Goal: Task Accomplishment & Management: Use online tool/utility

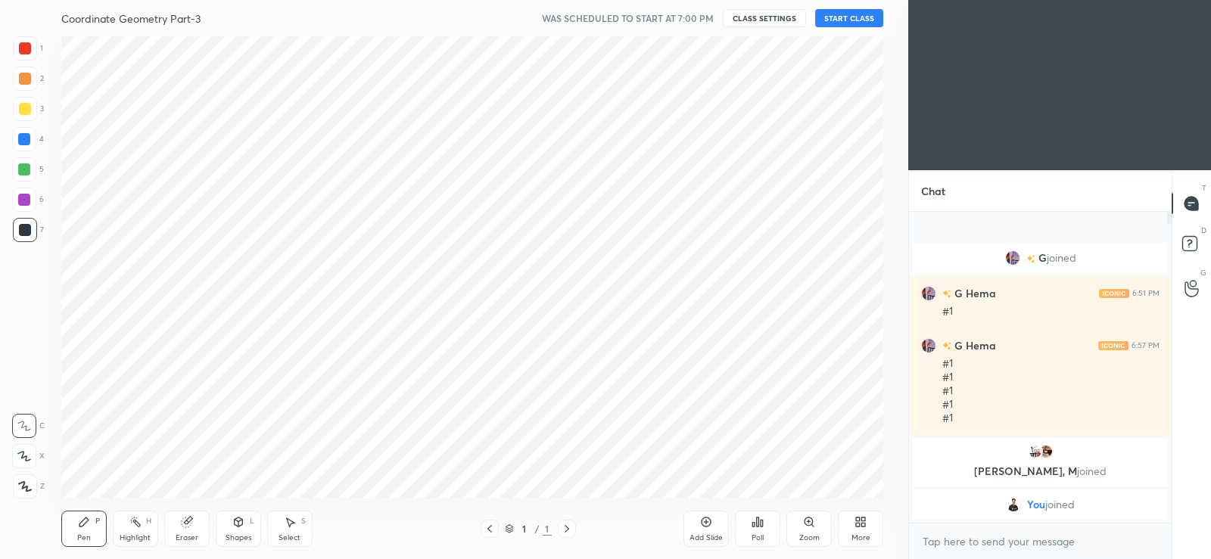
scroll to position [75219, 74834]
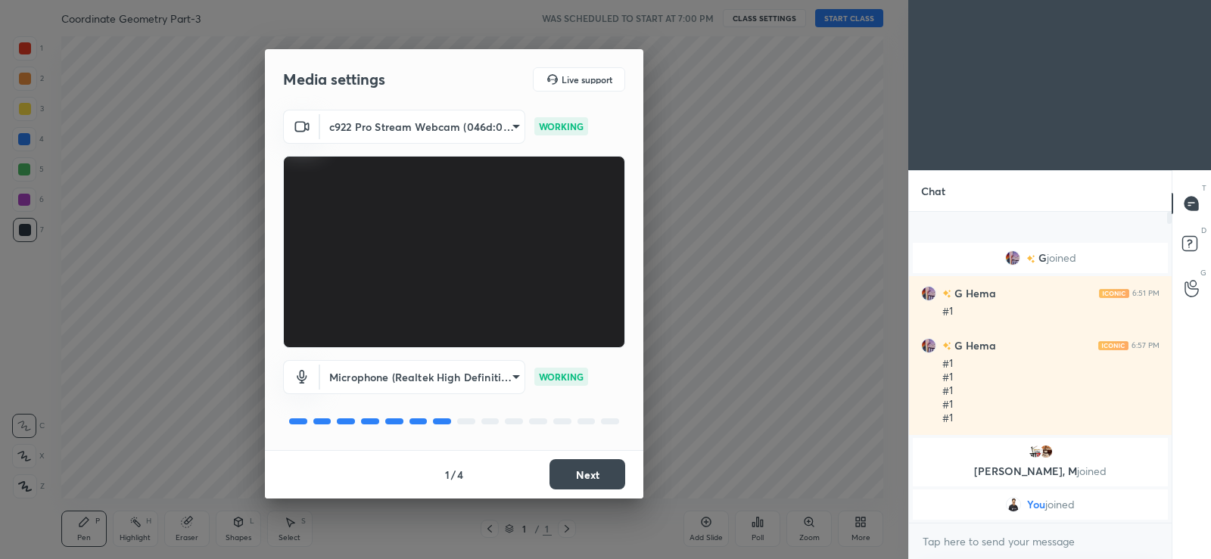
click at [576, 469] on button "Next" at bounding box center [587, 474] width 76 height 30
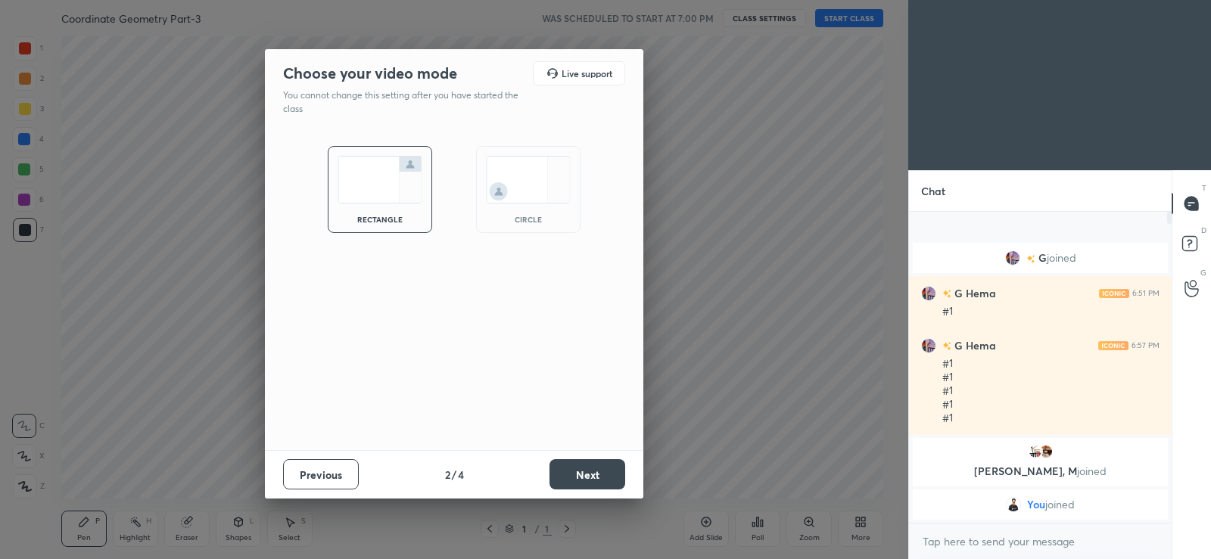
click at [565, 467] on button "Next" at bounding box center [587, 474] width 76 height 30
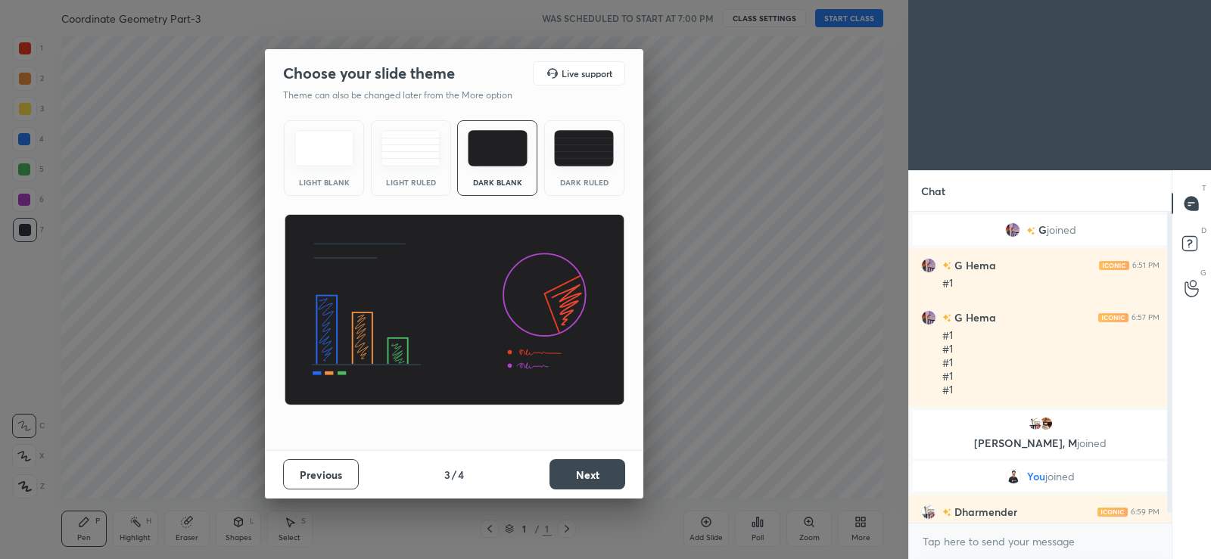
click at [571, 473] on button "Next" at bounding box center [587, 474] width 76 height 30
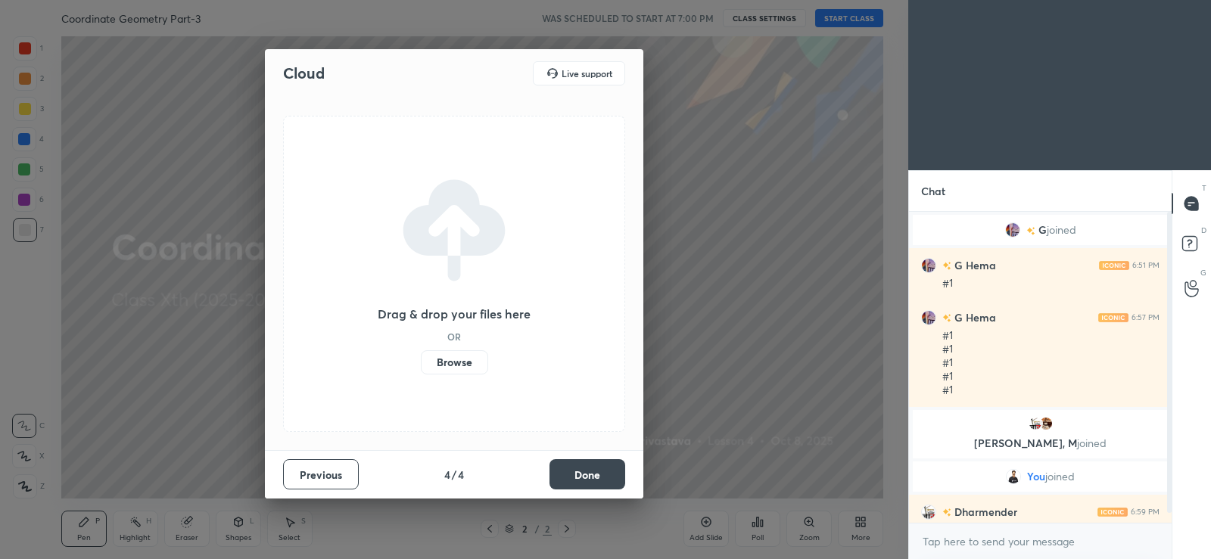
click at [461, 361] on label "Browse" at bounding box center [454, 362] width 67 height 24
click at [421, 361] on input "Browse" at bounding box center [421, 362] width 0 height 24
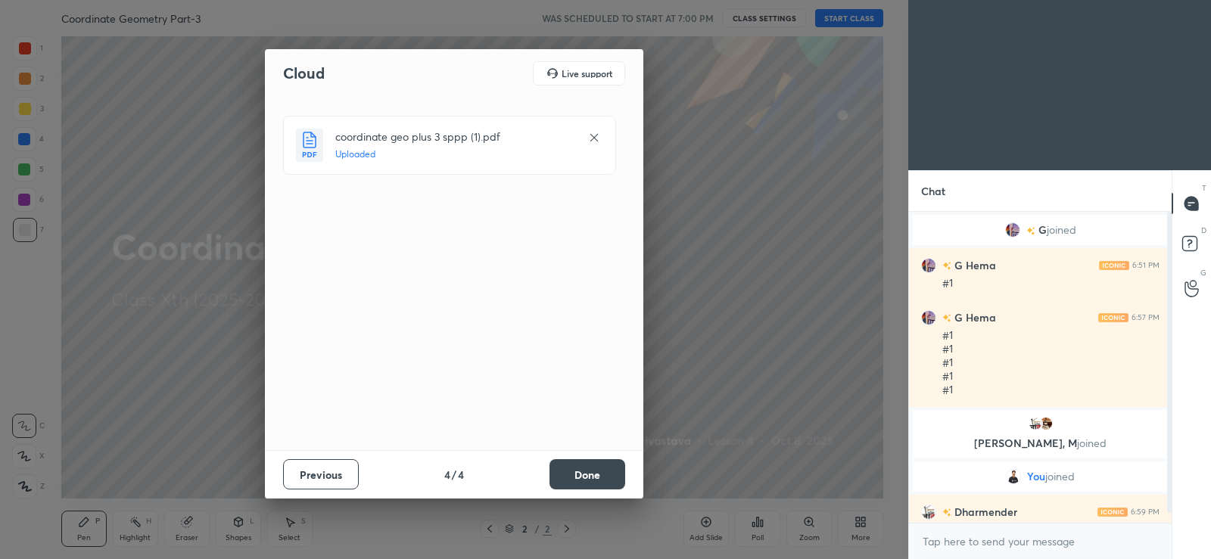
click at [594, 471] on button "Done" at bounding box center [587, 474] width 76 height 30
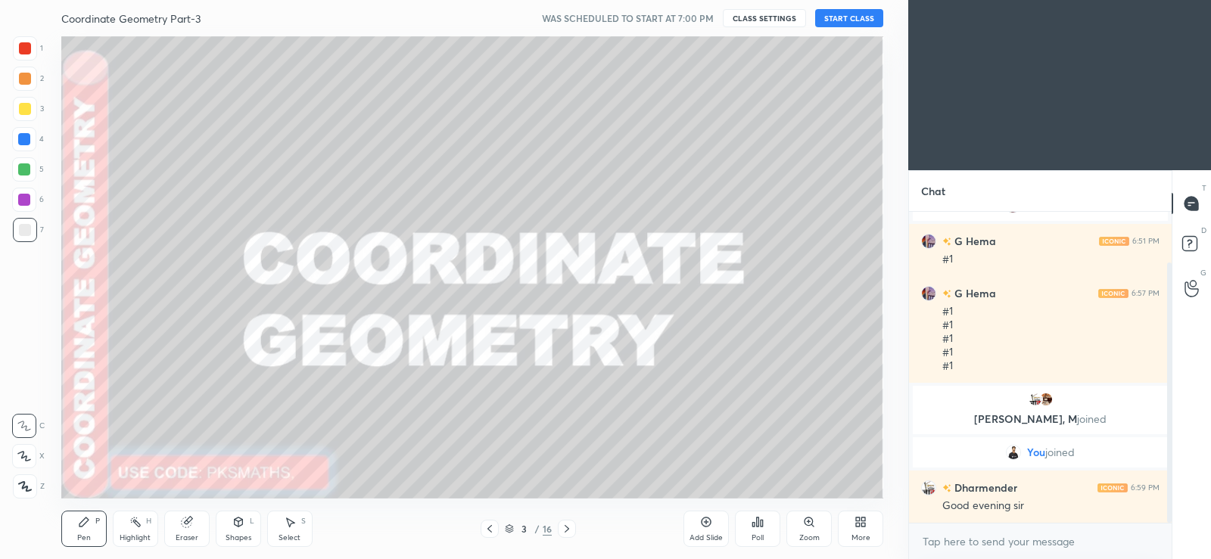
scroll to position [61, 0]
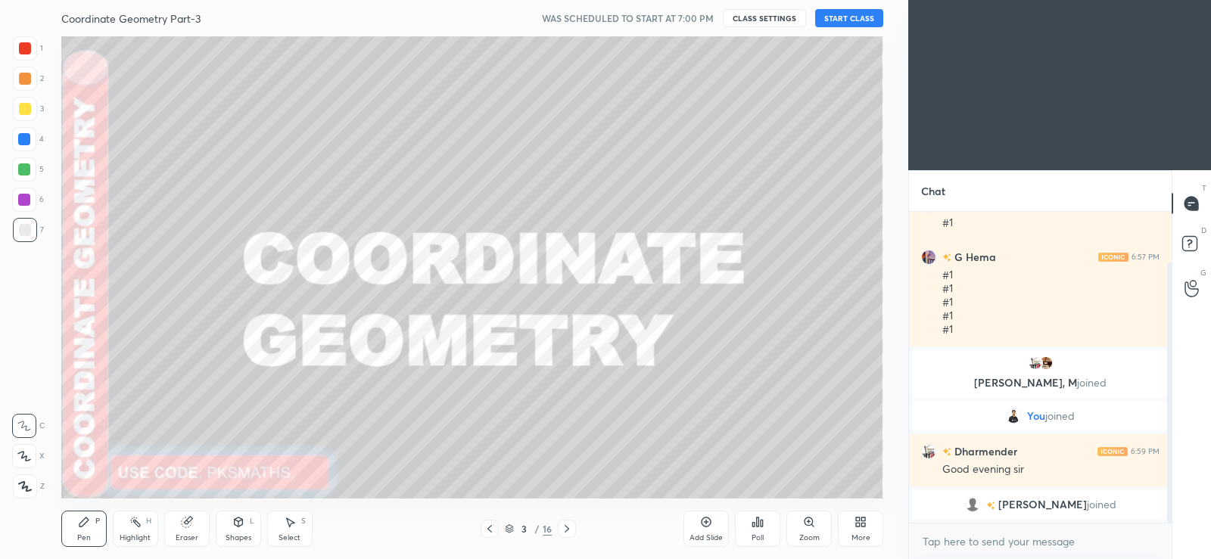
click at [845, 16] on button "START CLASS" at bounding box center [849, 18] width 68 height 18
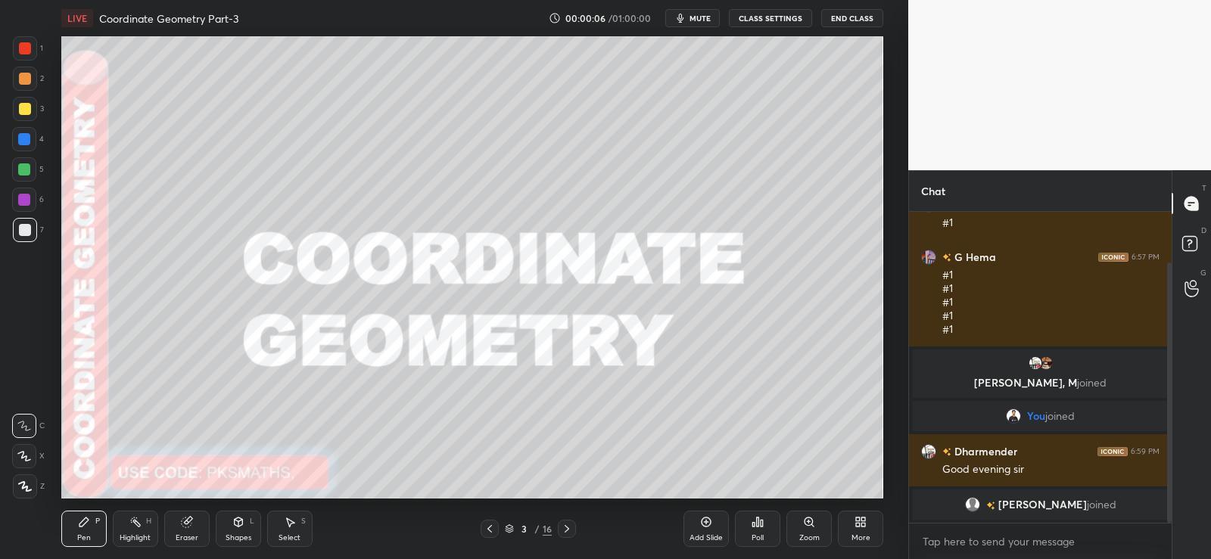
click at [18, 489] on icon at bounding box center [25, 486] width 14 height 11
click at [20, 162] on div at bounding box center [24, 169] width 24 height 24
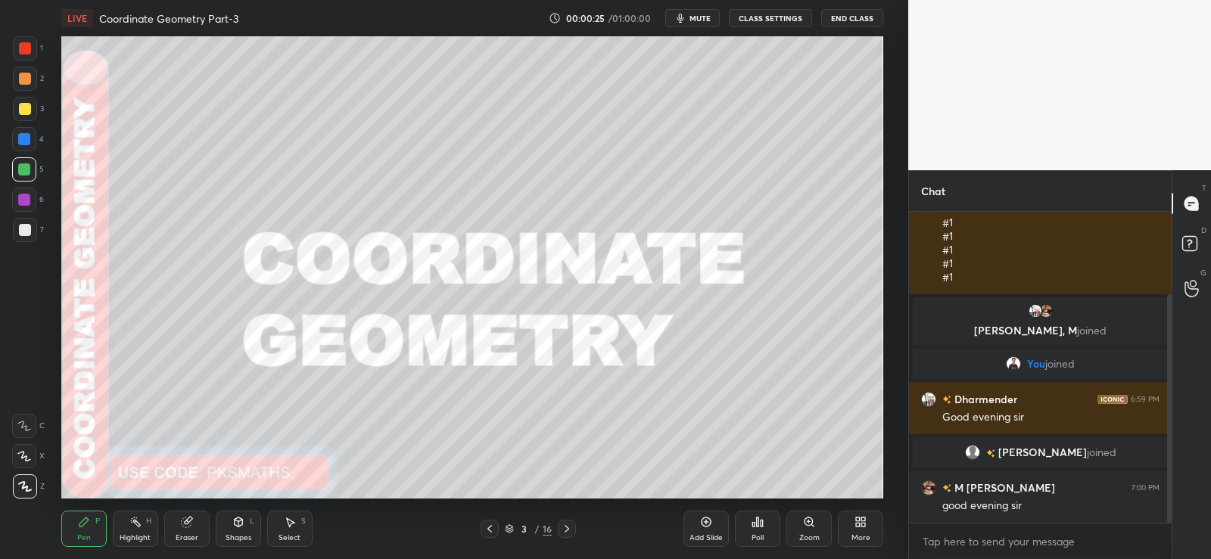
click at [755, 523] on icon at bounding box center [758, 522] width 12 height 12
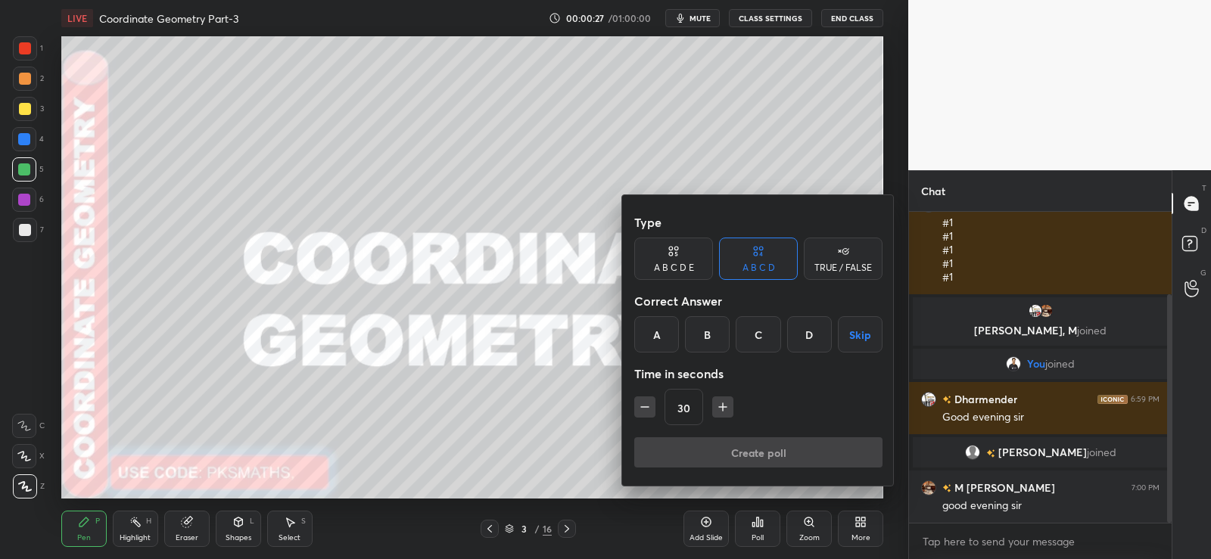
click at [761, 524] on div at bounding box center [605, 279] width 1211 height 559
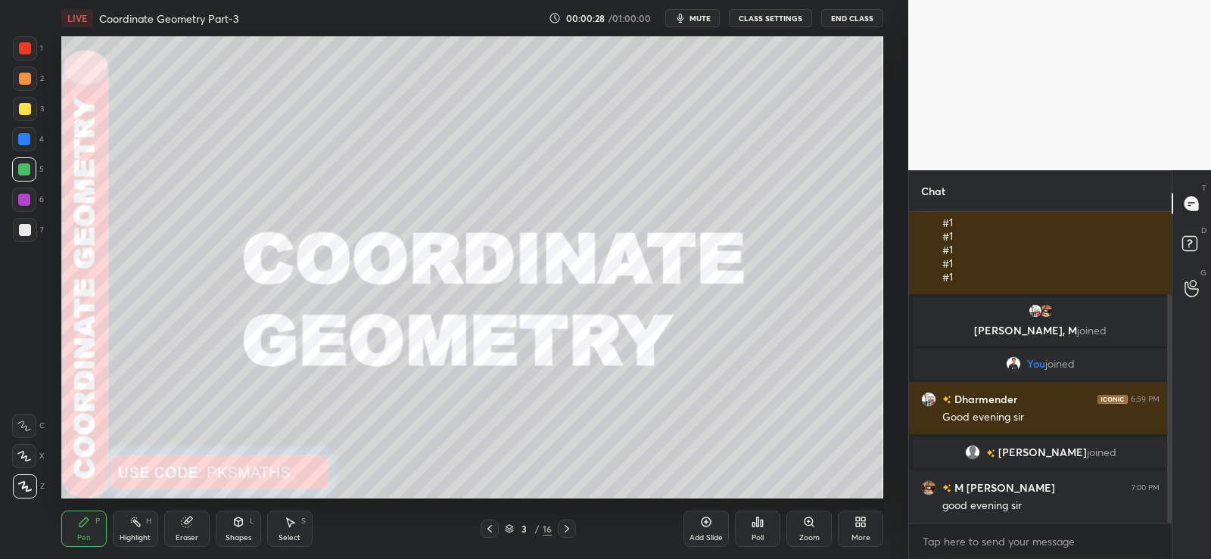
click at [756, 523] on icon at bounding box center [758, 522] width 12 height 12
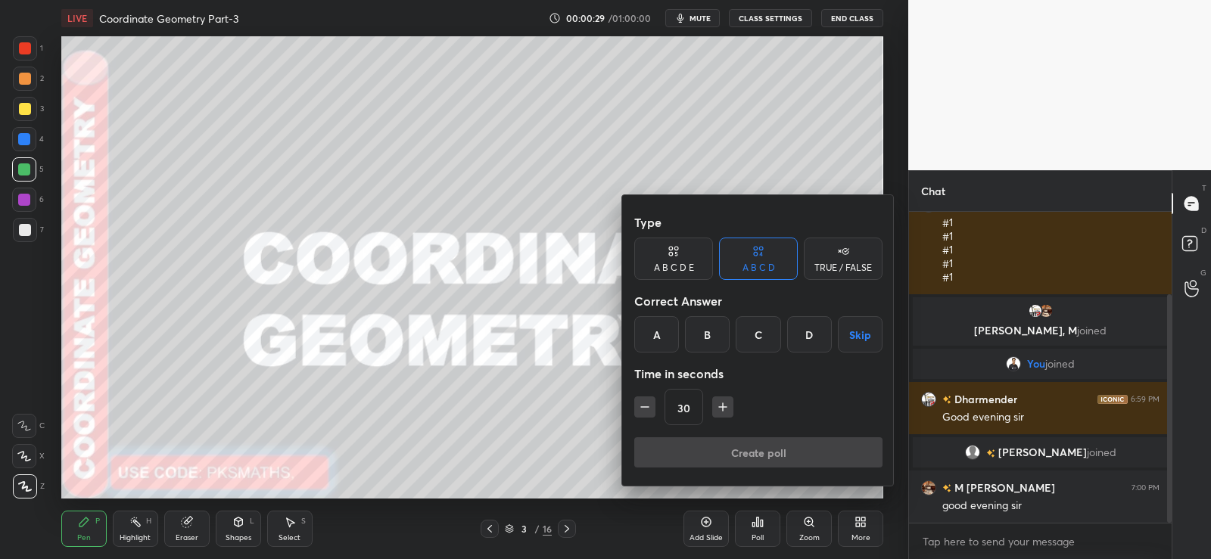
click at [663, 333] on div "A" at bounding box center [656, 334] width 45 height 36
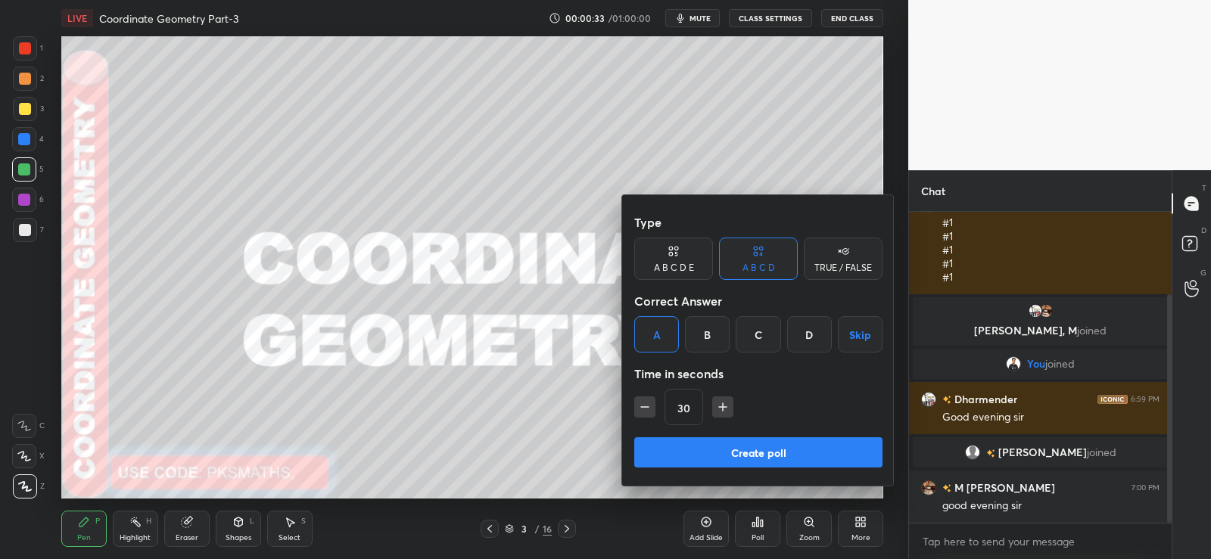
click at [736, 450] on button "Create poll" at bounding box center [758, 452] width 248 height 30
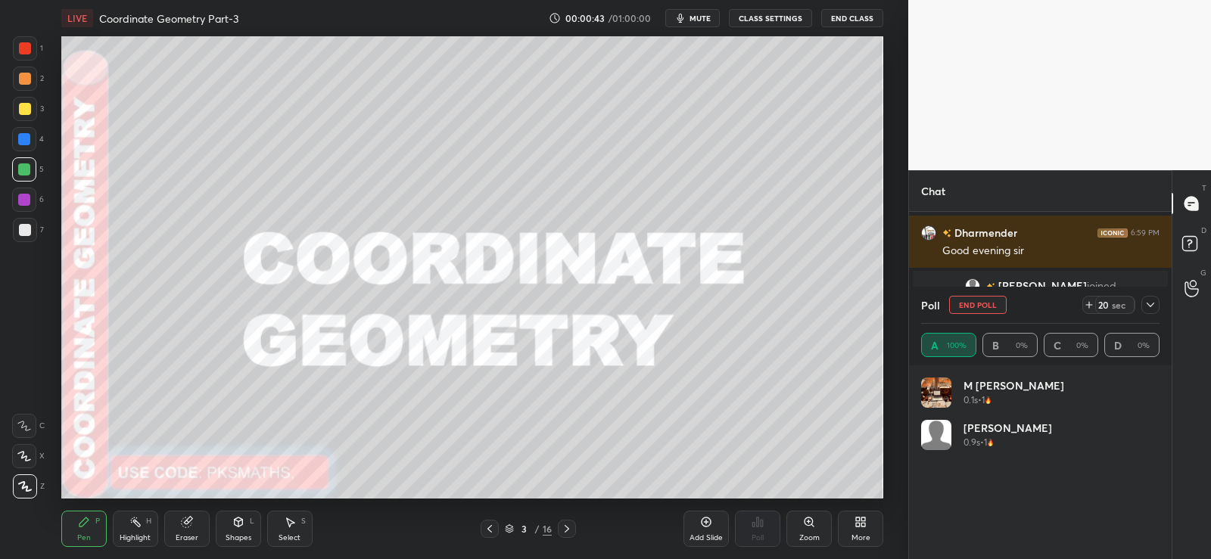
scroll to position [296, 0]
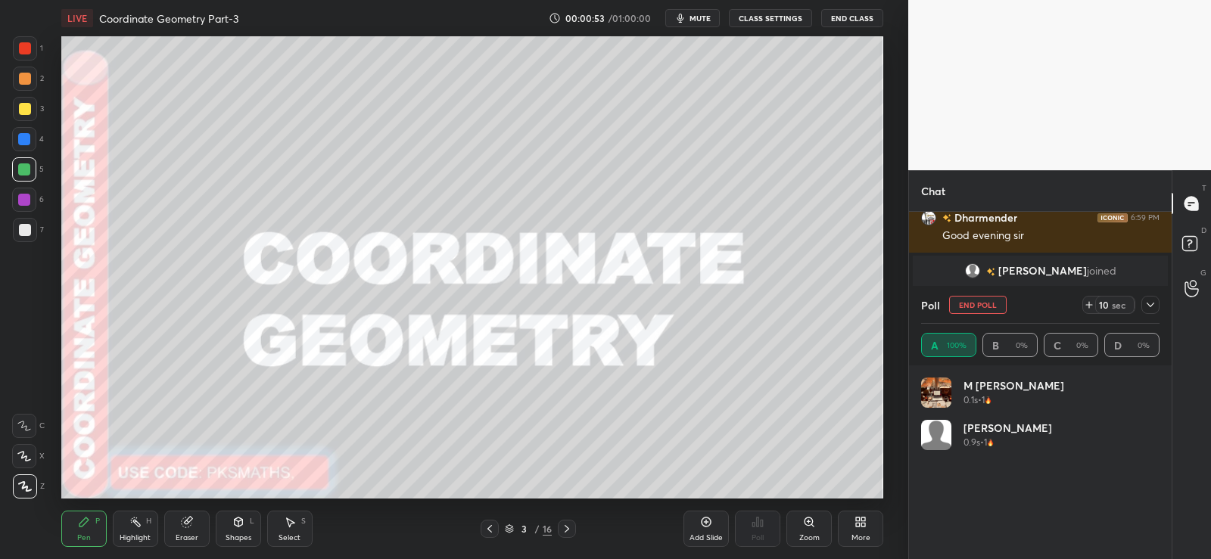
click at [1085, 305] on icon at bounding box center [1089, 305] width 12 height 12
click at [1148, 307] on icon at bounding box center [1150, 305] width 12 height 12
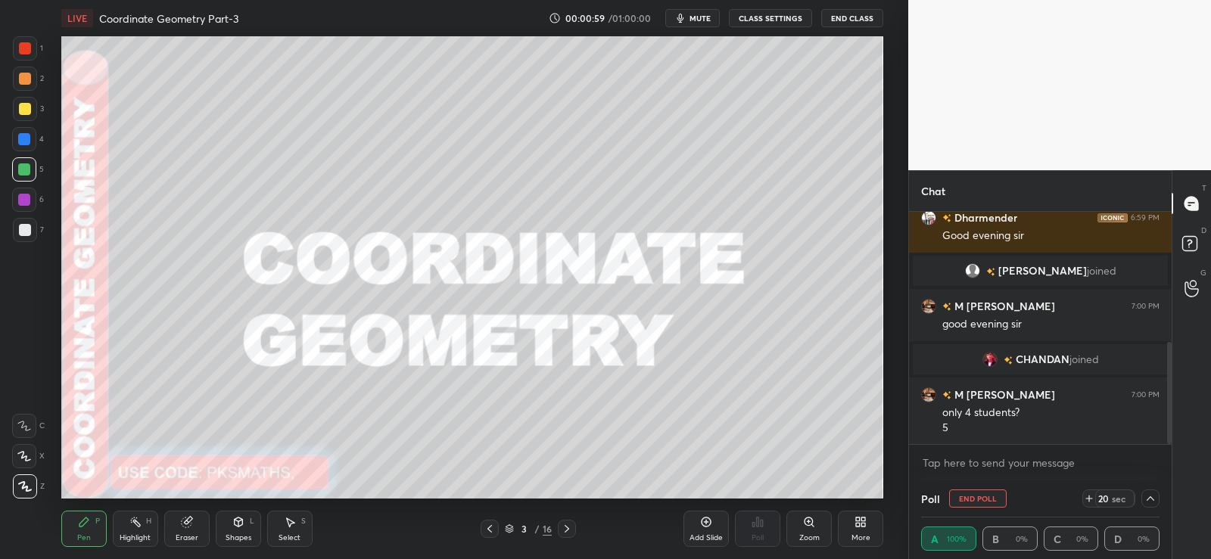
scroll to position [1, 5]
click at [1147, 499] on icon at bounding box center [1150, 499] width 12 height 12
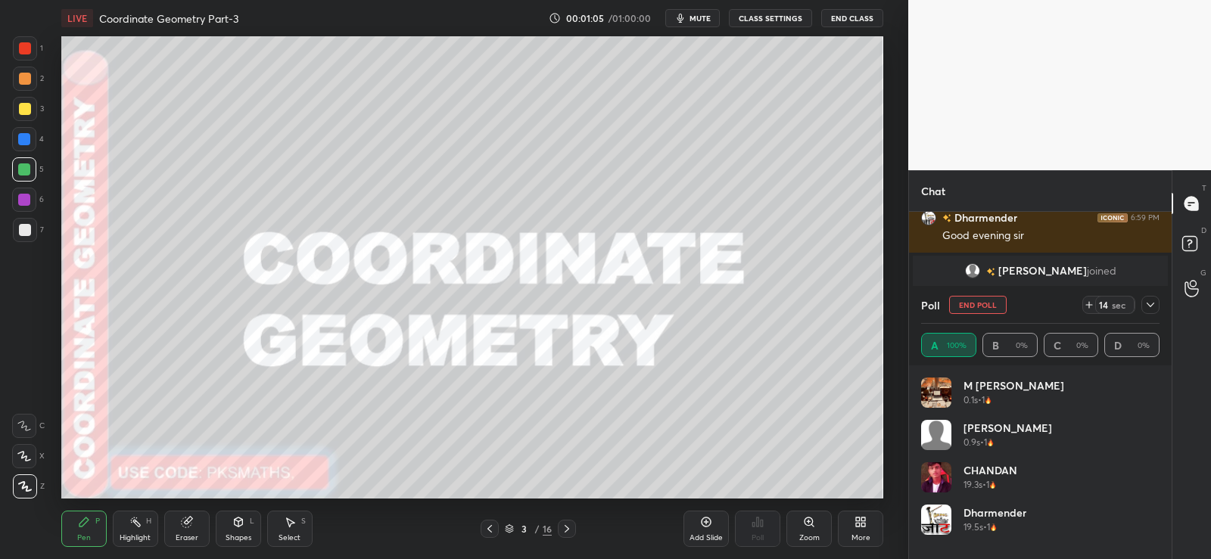
scroll to position [177, 234]
click at [1088, 306] on icon at bounding box center [1089, 305] width 12 height 12
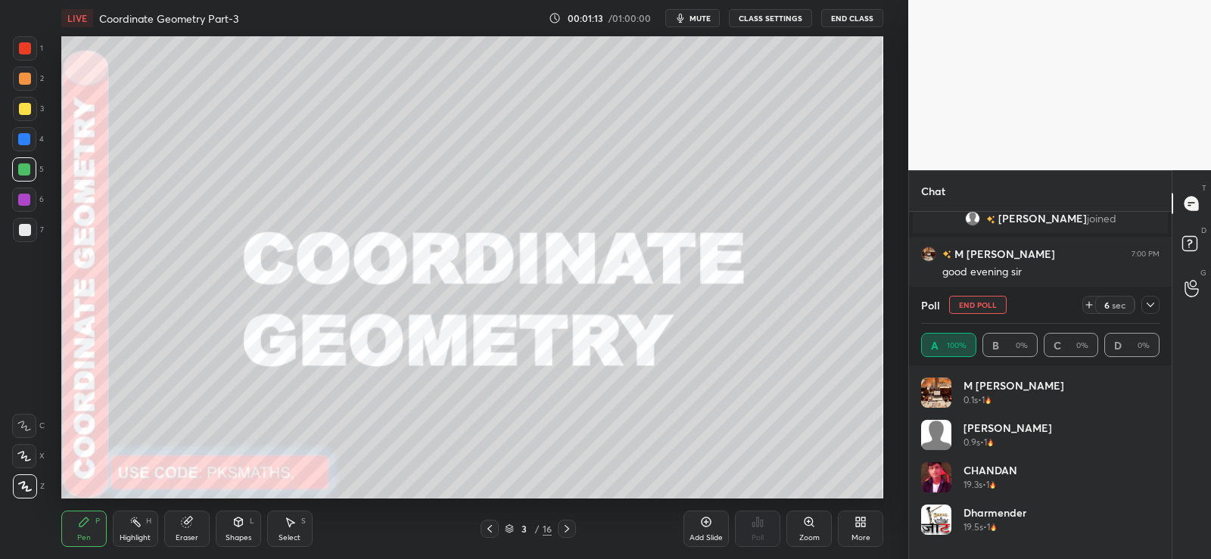
scroll to position [197, 258]
click at [1150, 303] on icon at bounding box center [1150, 305] width 12 height 12
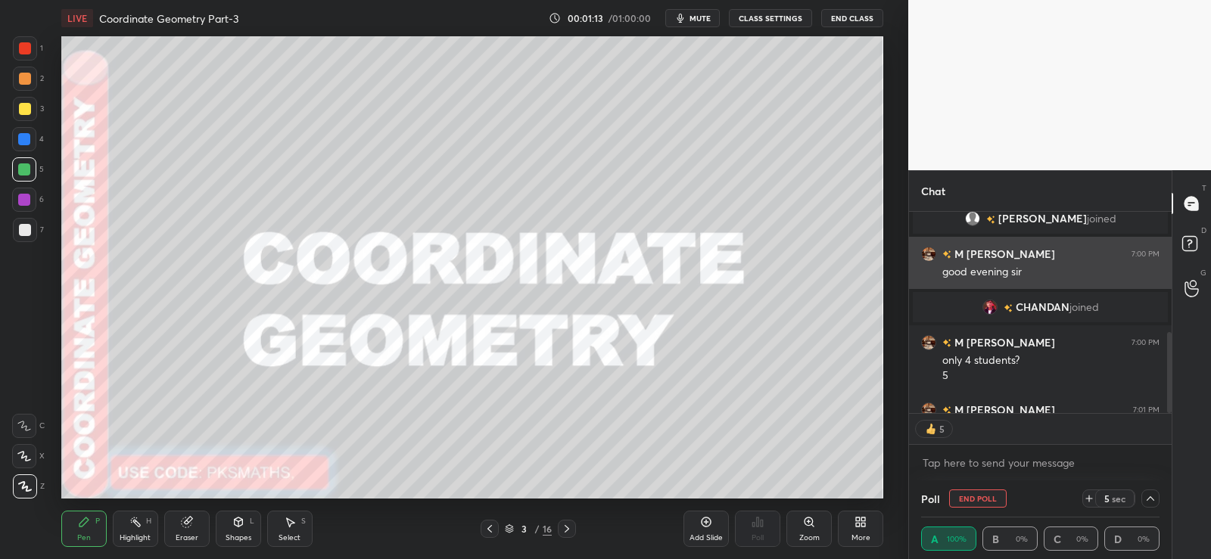
scroll to position [1, 5]
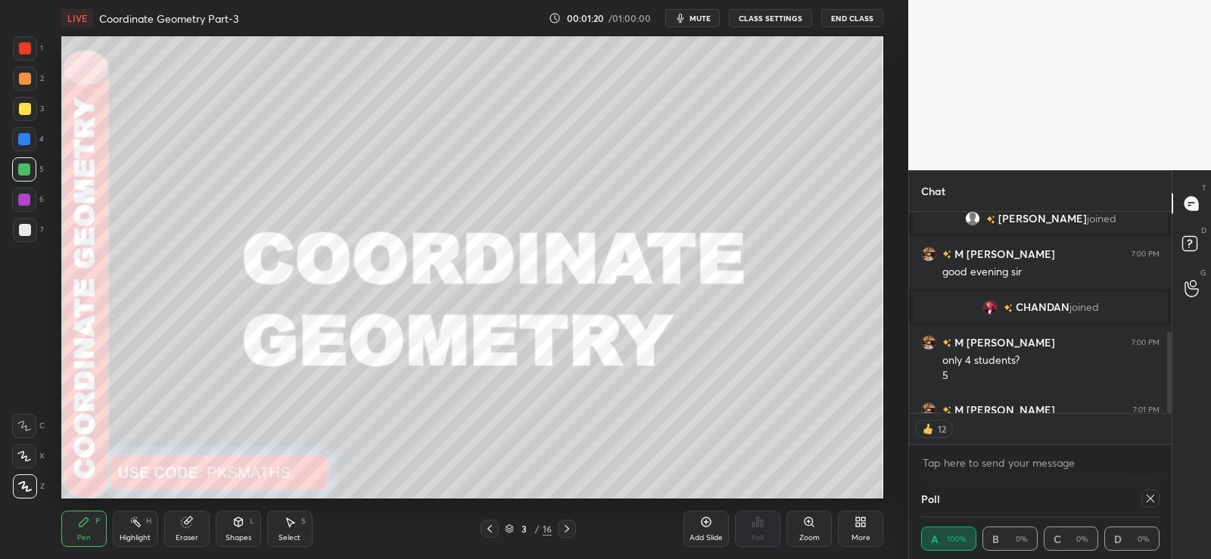
click at [1150, 499] on icon at bounding box center [1151, 499] width 8 height 8
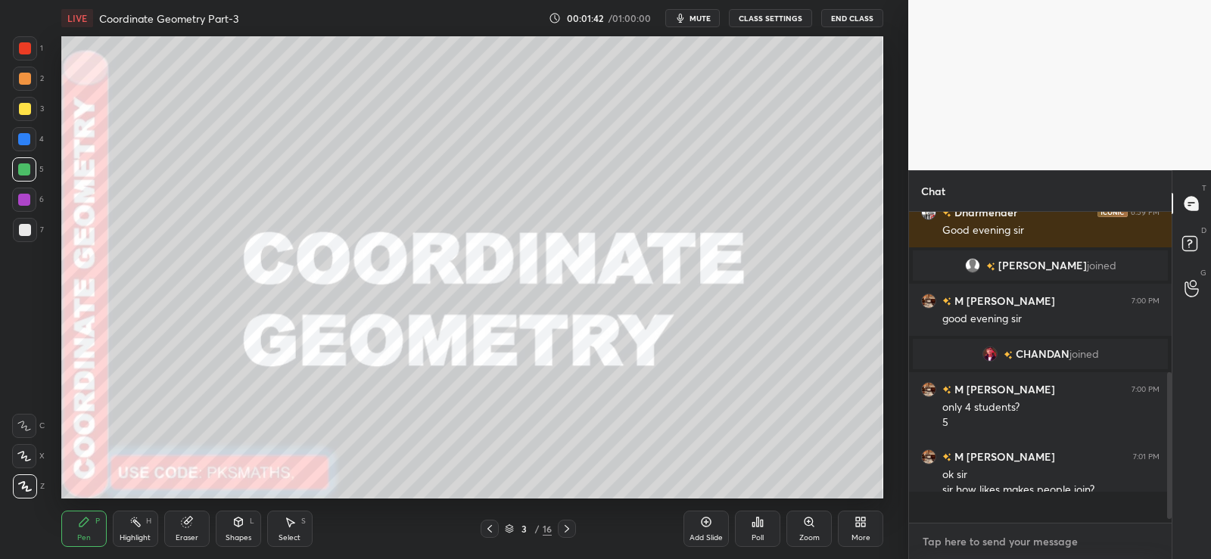
type textarea "x"
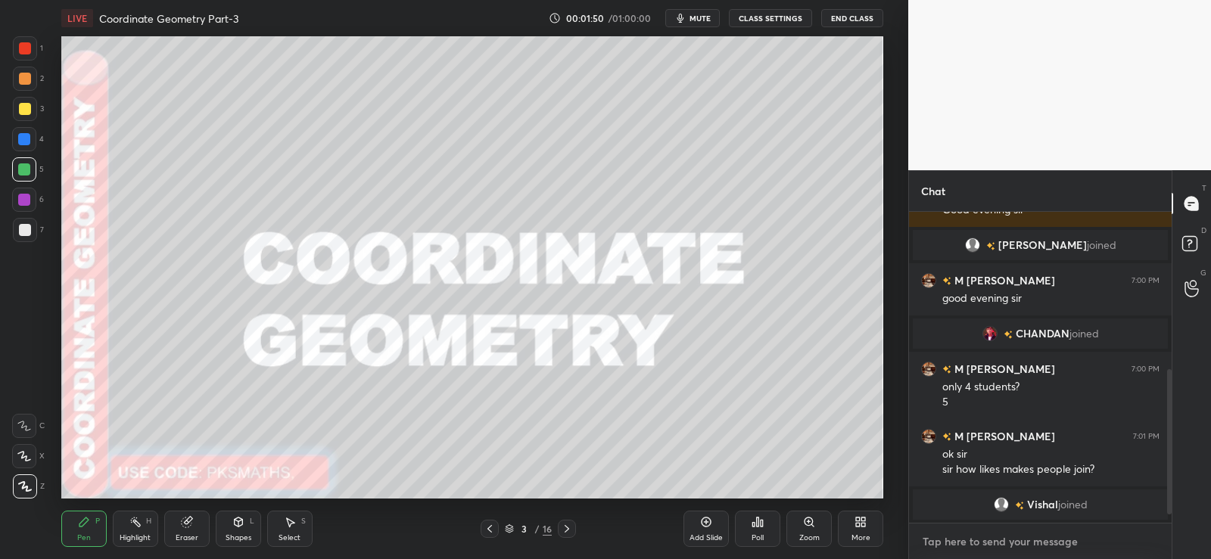
scroll to position [372, 0]
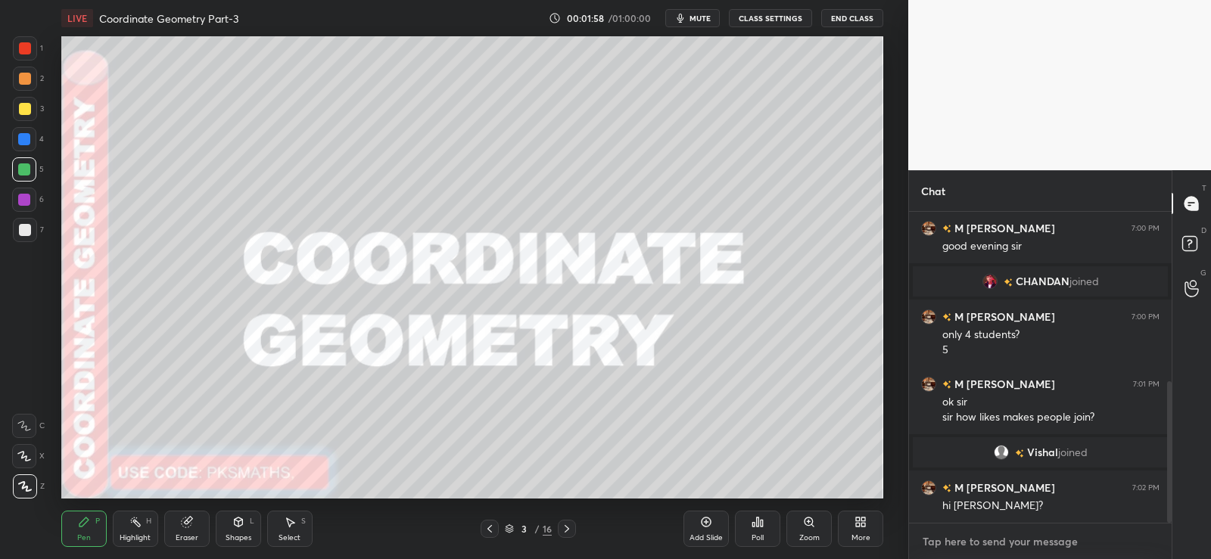
paste textarea "[URL][DOMAIN_NAME]"
type textarea "[URL][DOMAIN_NAME]"
type textarea "x"
type textarea "[URL][DOMAIN_NAME]"
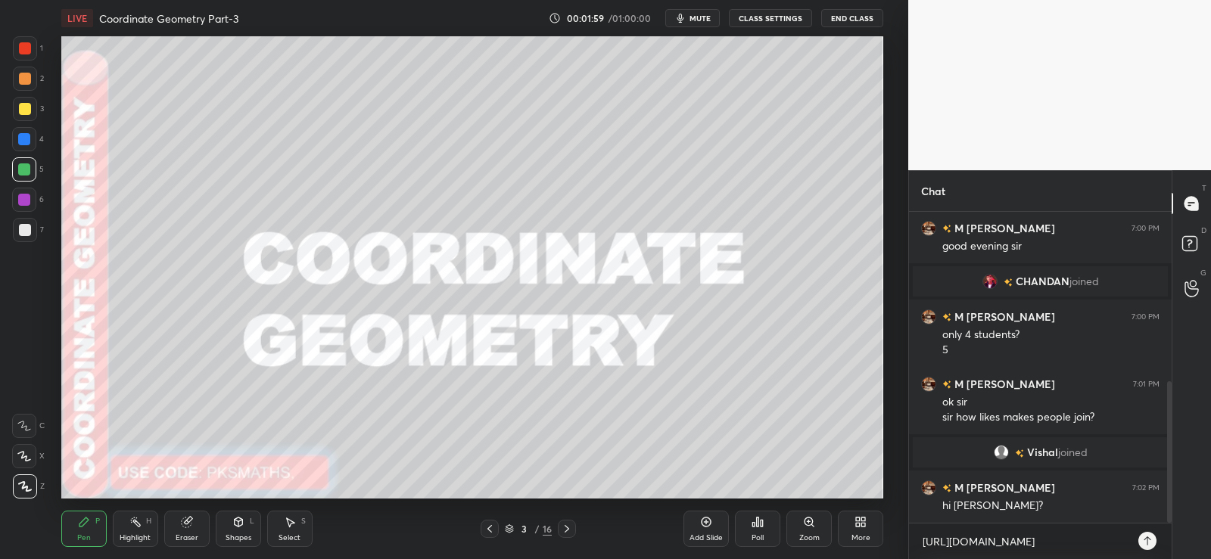
click at [1144, 540] on icon at bounding box center [1147, 541] width 12 height 12
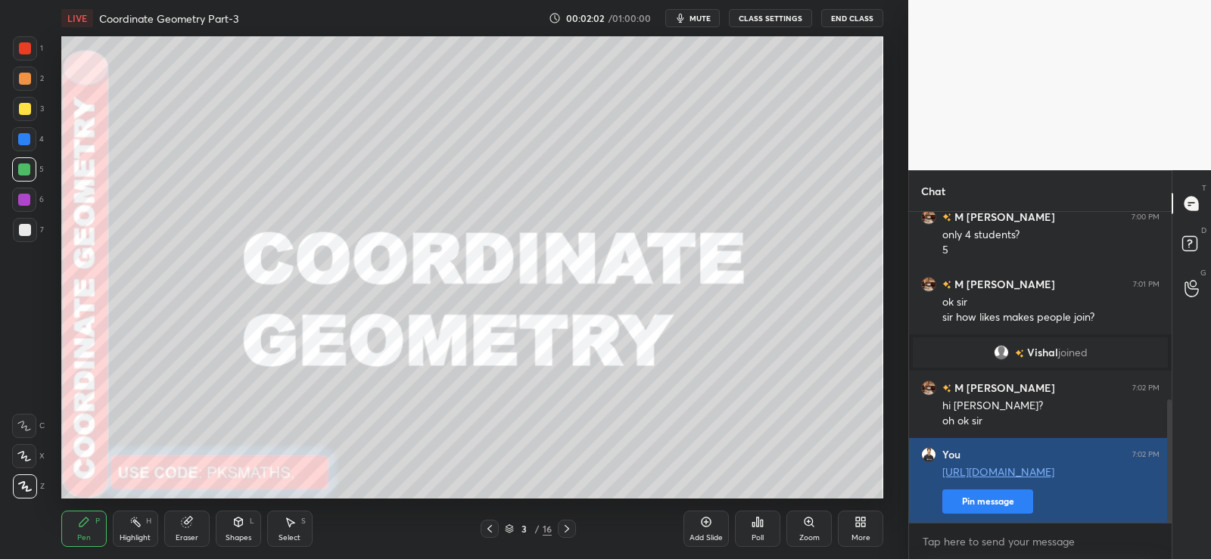
click at [992, 503] on button "Pin message" at bounding box center [987, 502] width 91 height 24
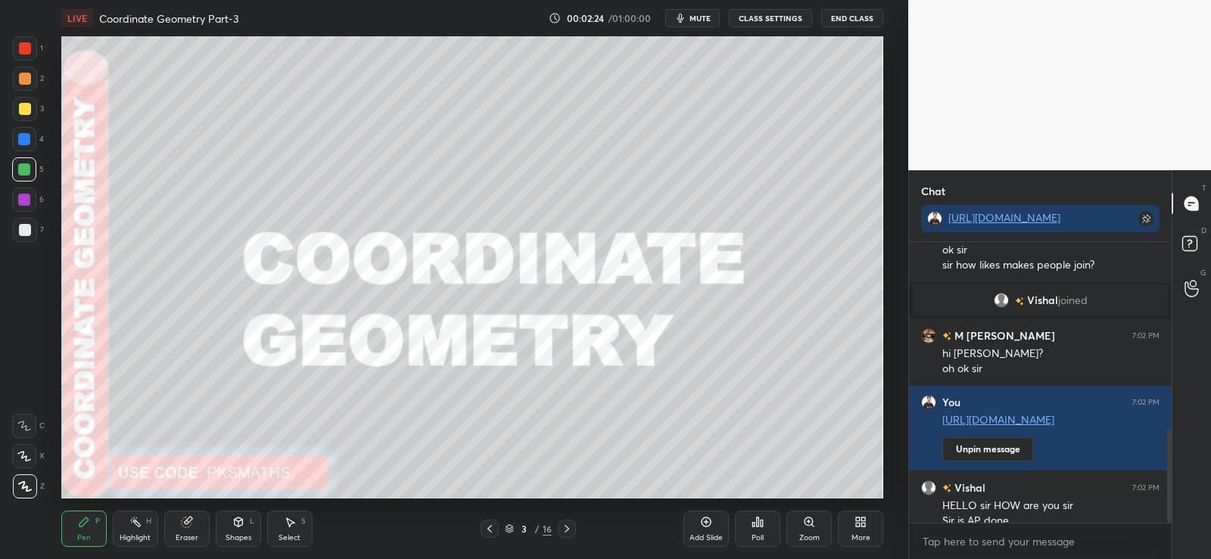
scroll to position [570, 0]
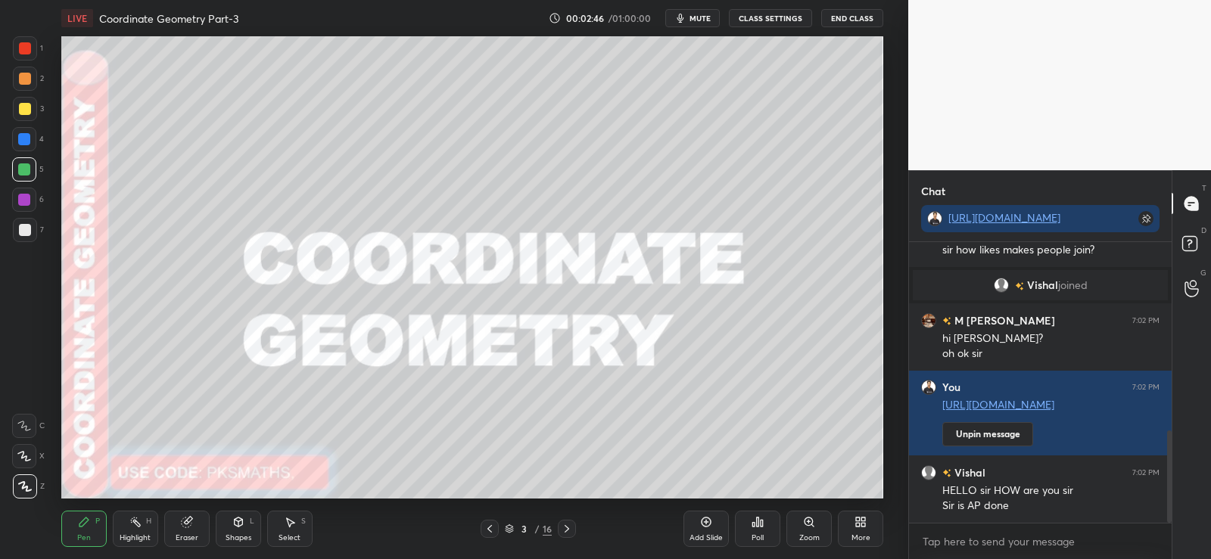
click at [756, 527] on icon at bounding box center [758, 522] width 12 height 12
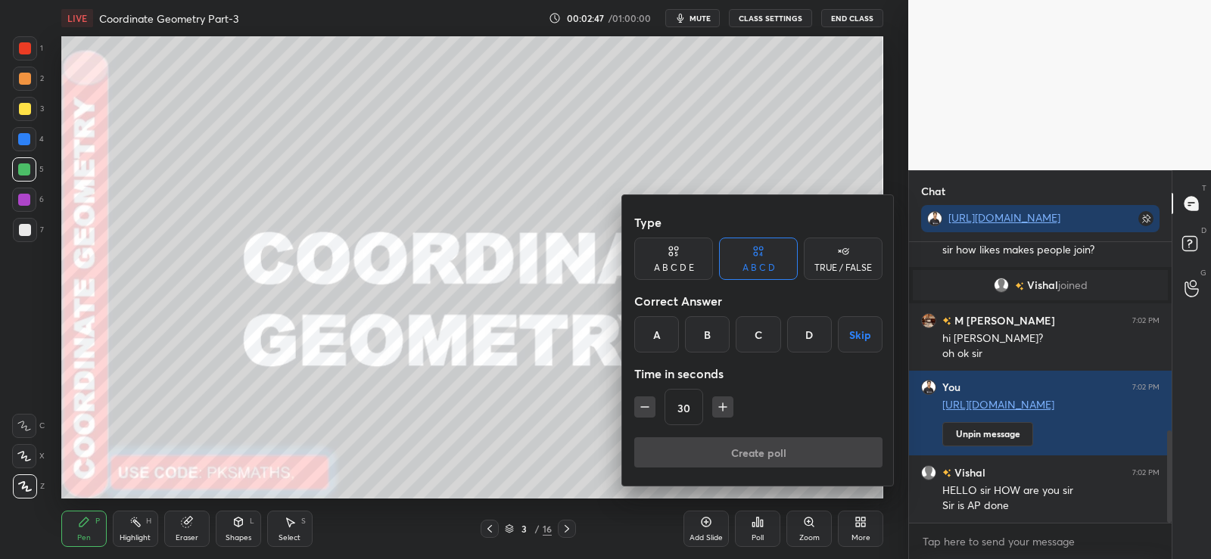
click at [663, 332] on div "A" at bounding box center [656, 334] width 45 height 36
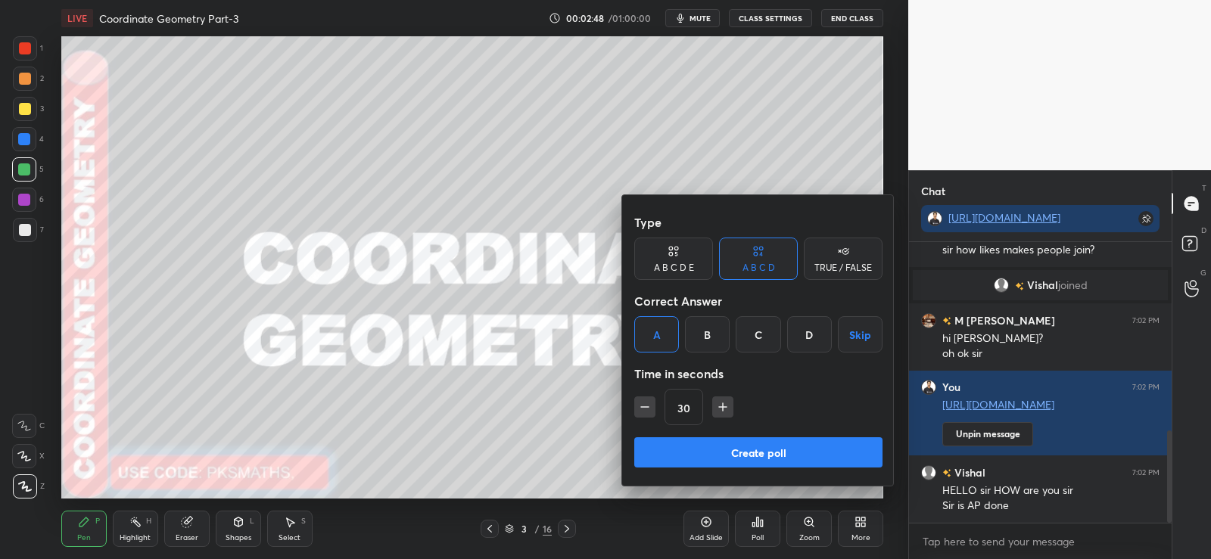
click at [733, 447] on button "Create poll" at bounding box center [758, 452] width 248 height 30
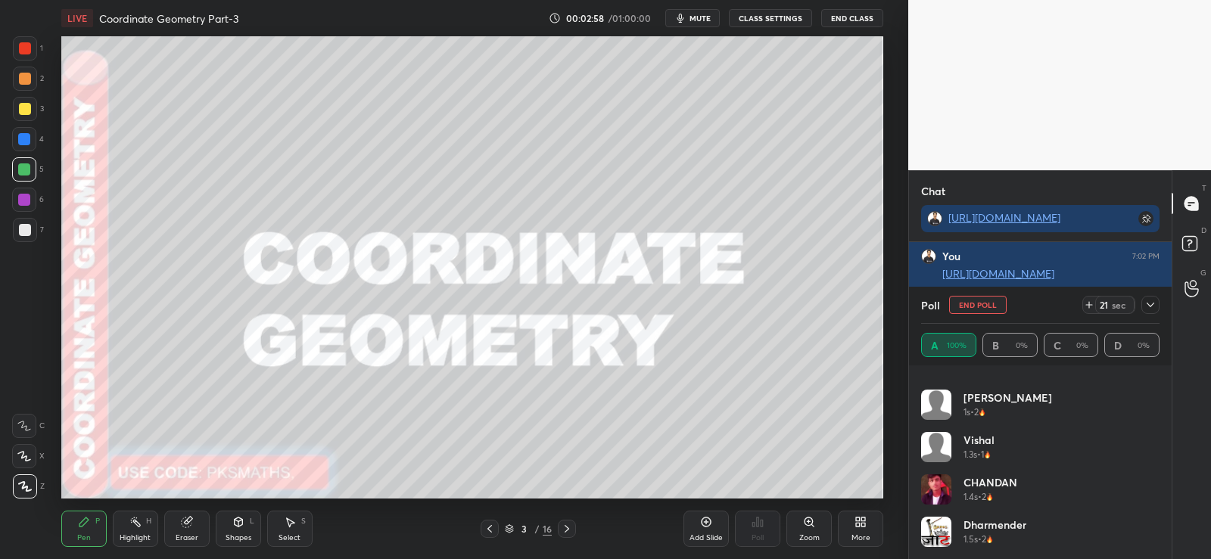
scroll to position [753, 0]
click at [1088, 302] on icon at bounding box center [1089, 305] width 12 height 12
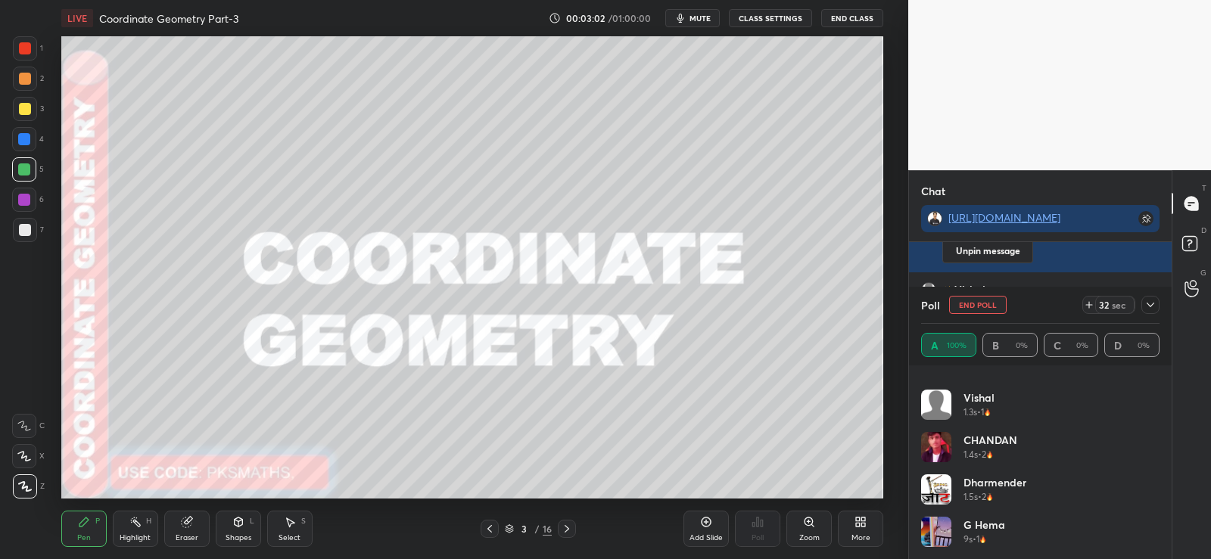
click at [1146, 305] on icon at bounding box center [1150, 305] width 12 height 12
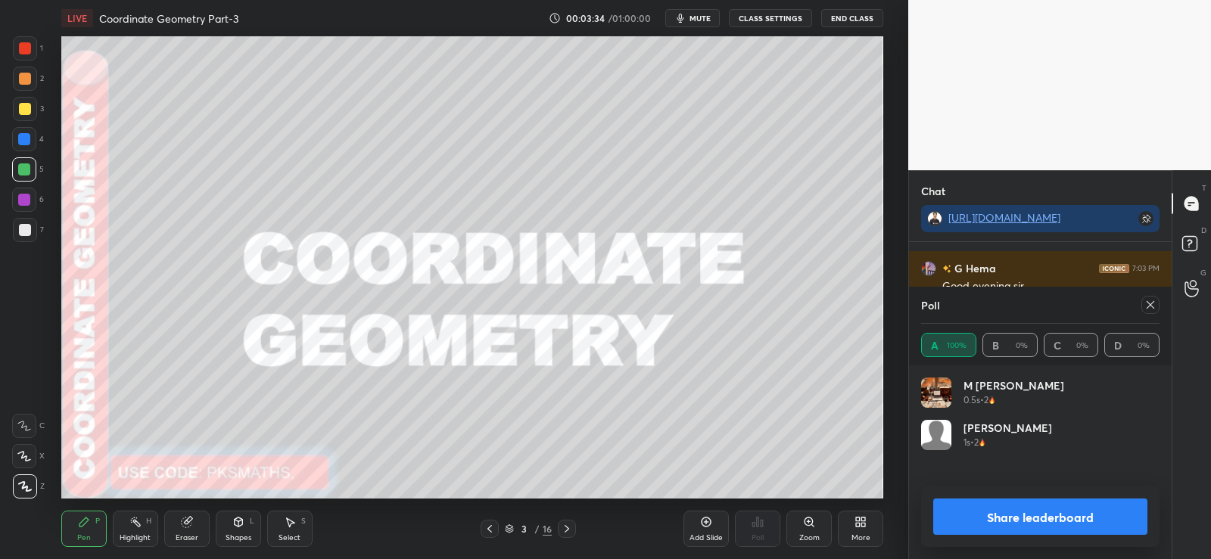
scroll to position [177, 234]
click at [1015, 515] on button "Share leaderboard" at bounding box center [1040, 517] width 214 height 36
type textarea "x"
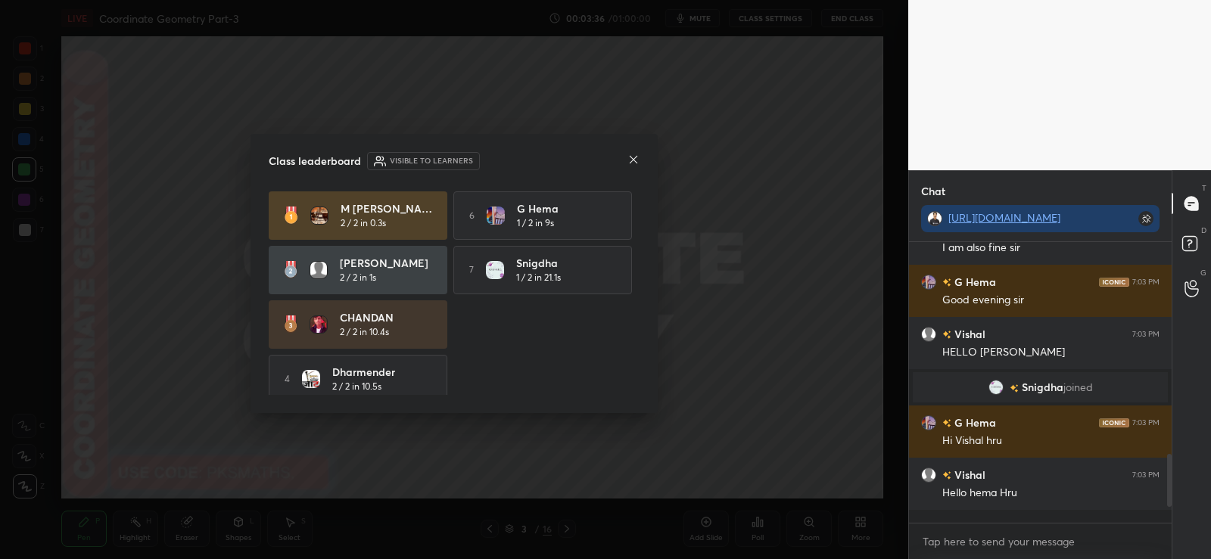
scroll to position [276, 258]
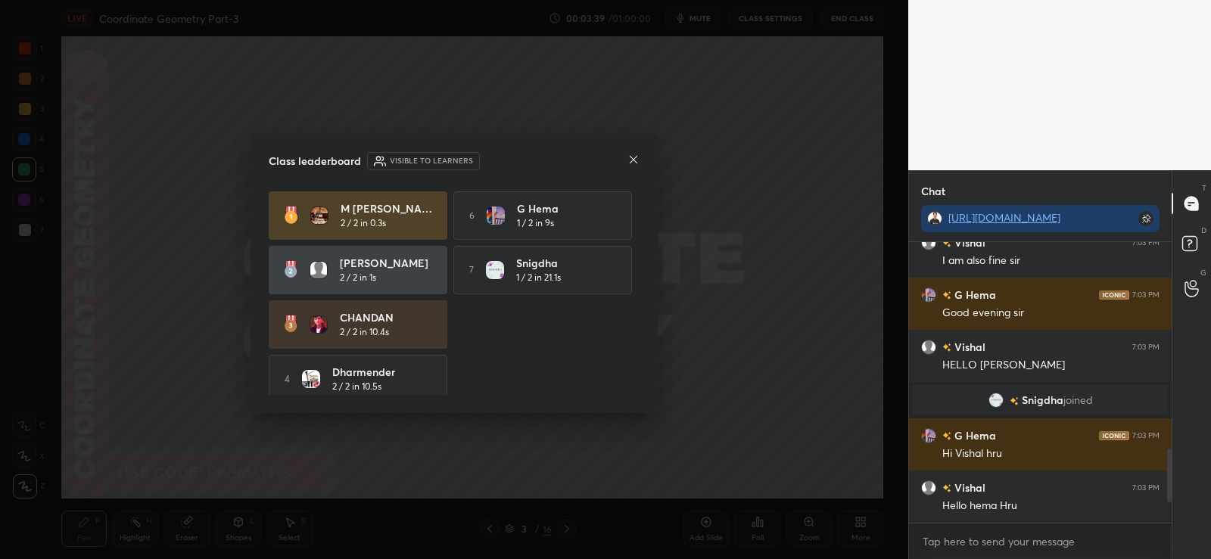
click at [634, 153] on div at bounding box center [633, 161] width 12 height 16
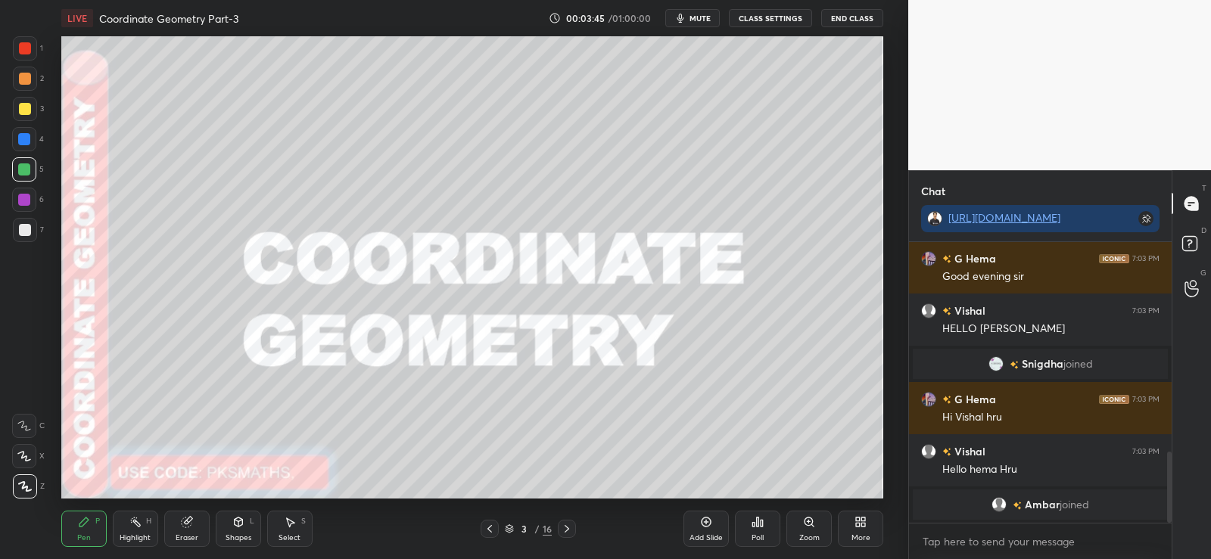
click at [567, 527] on icon at bounding box center [567, 529] width 5 height 8
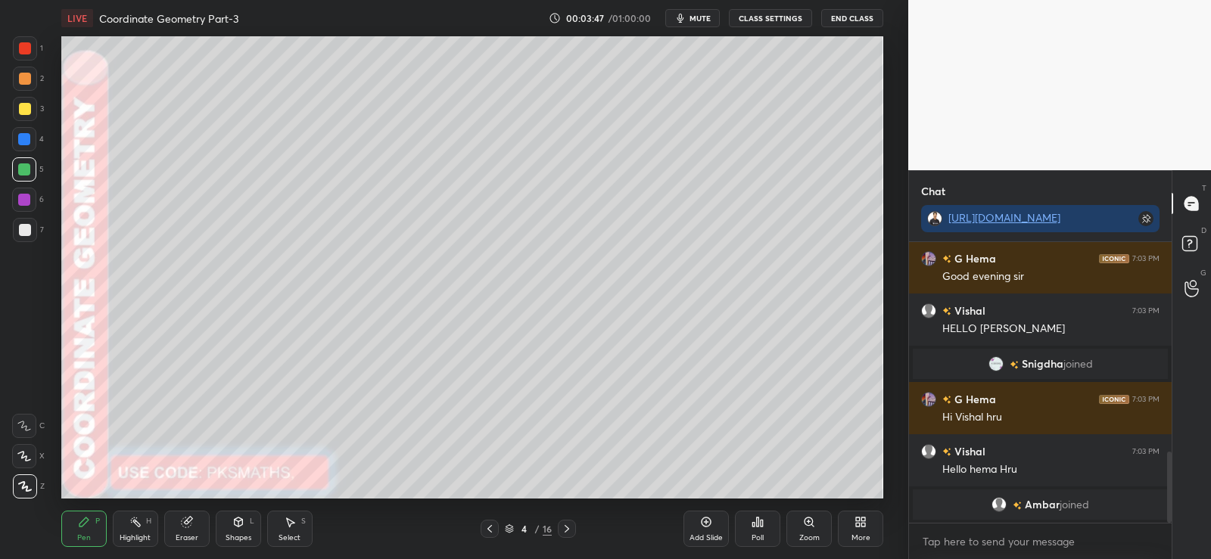
click at [25, 83] on div at bounding box center [25, 79] width 12 height 12
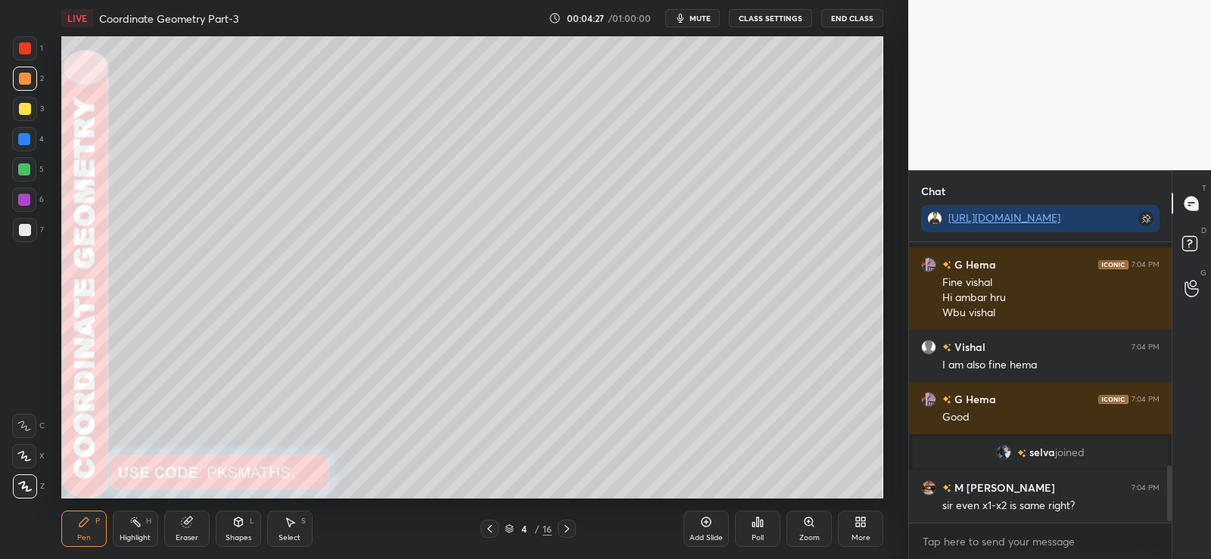
scroll to position [1127, 0]
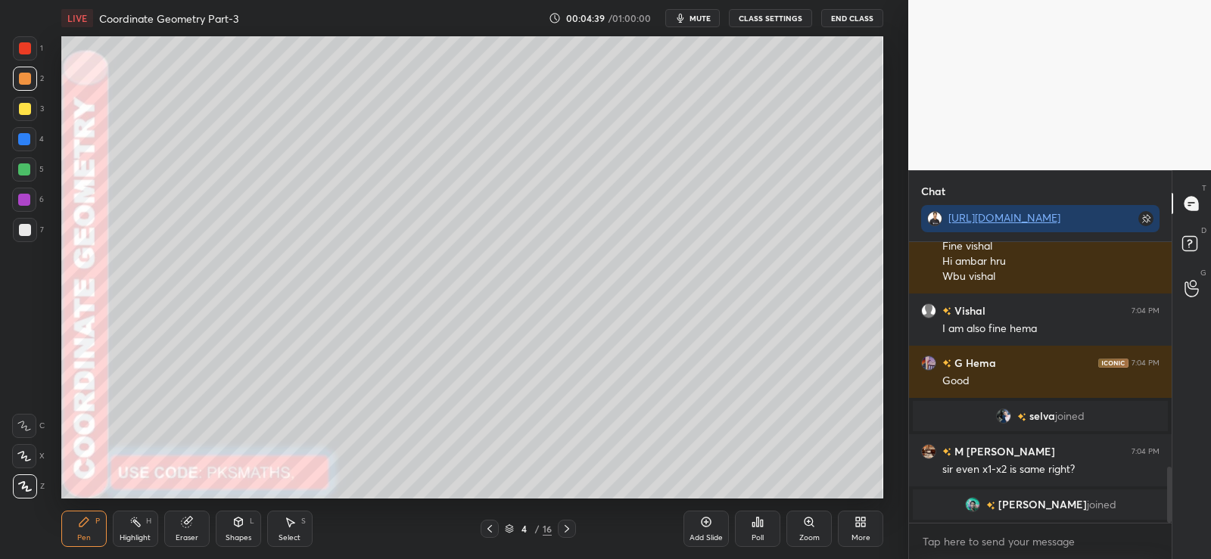
click at [26, 230] on div at bounding box center [25, 230] width 12 height 12
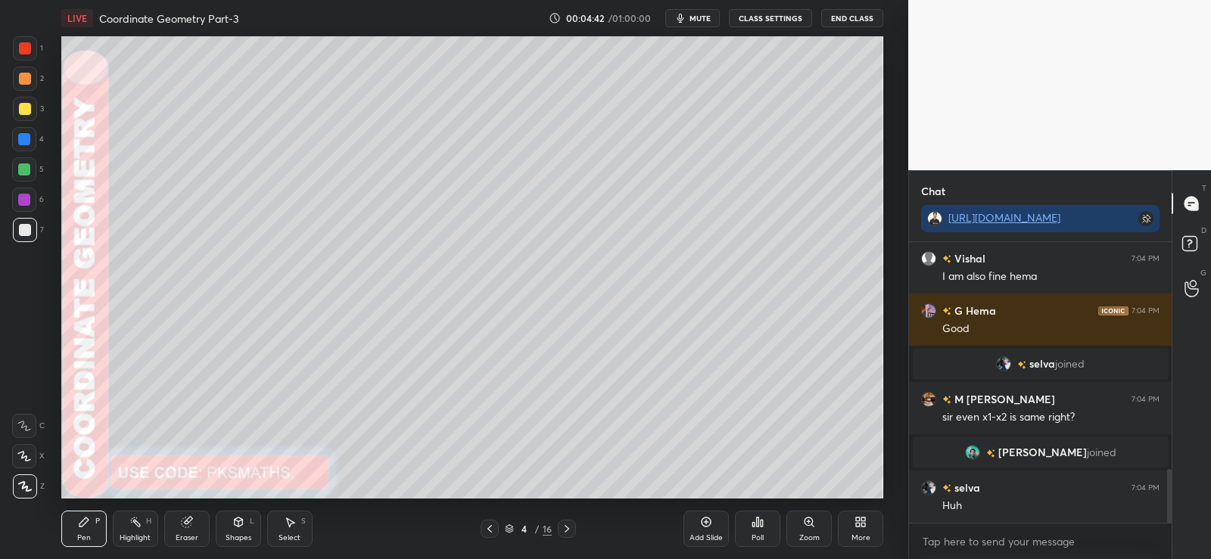
scroll to position [1189, 0]
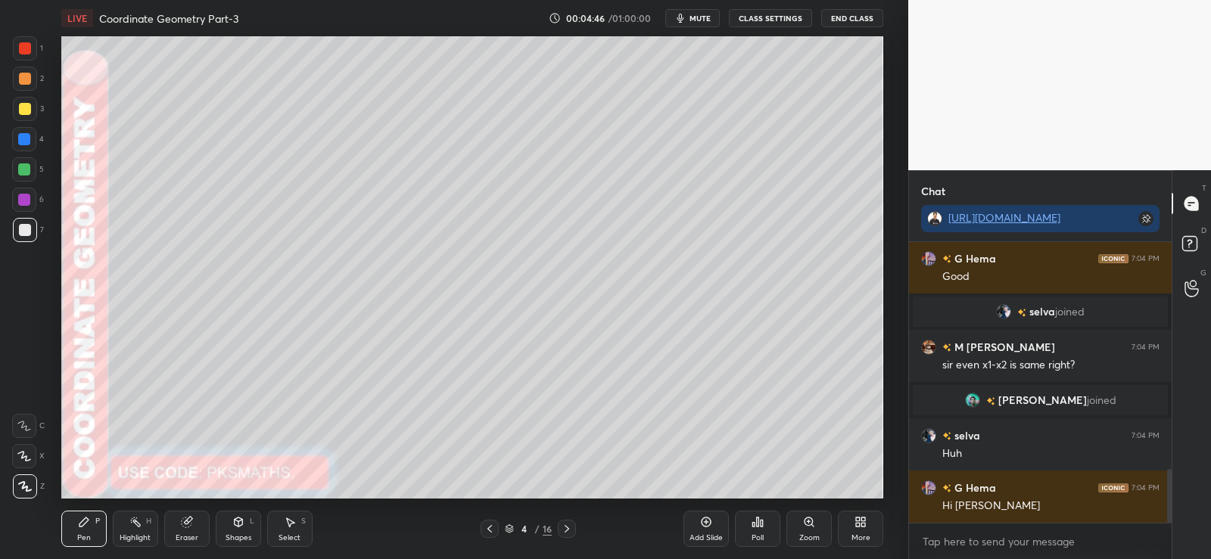
click at [758, 529] on div "Poll" at bounding box center [757, 529] width 45 height 36
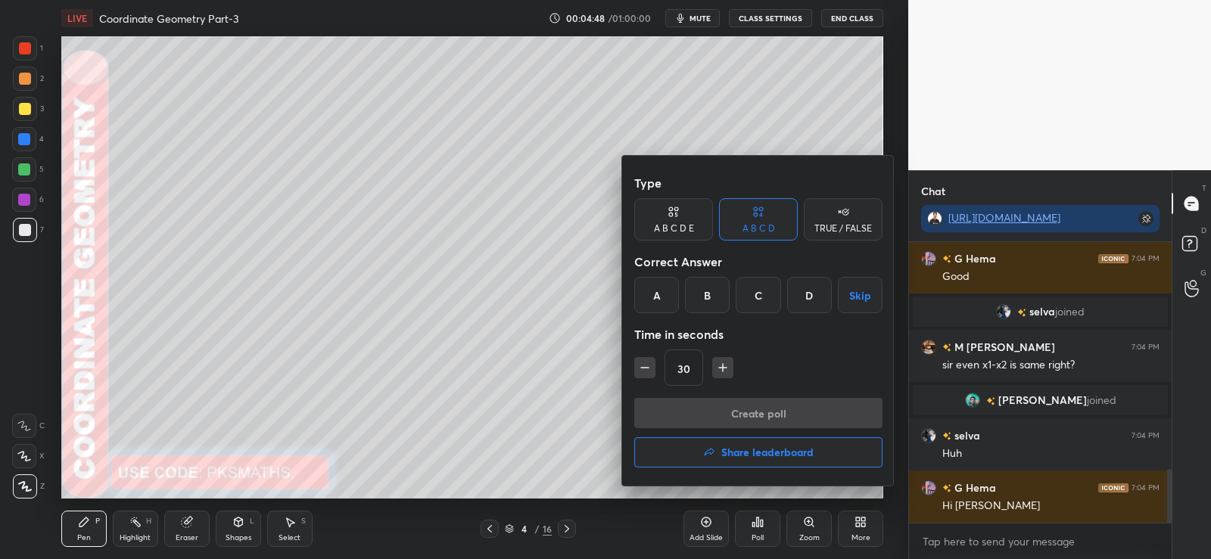
click at [821, 225] on div "TRUE / FALSE" at bounding box center [843, 228] width 58 height 9
click at [673, 296] on div "True" at bounding box center [673, 295] width 79 height 36
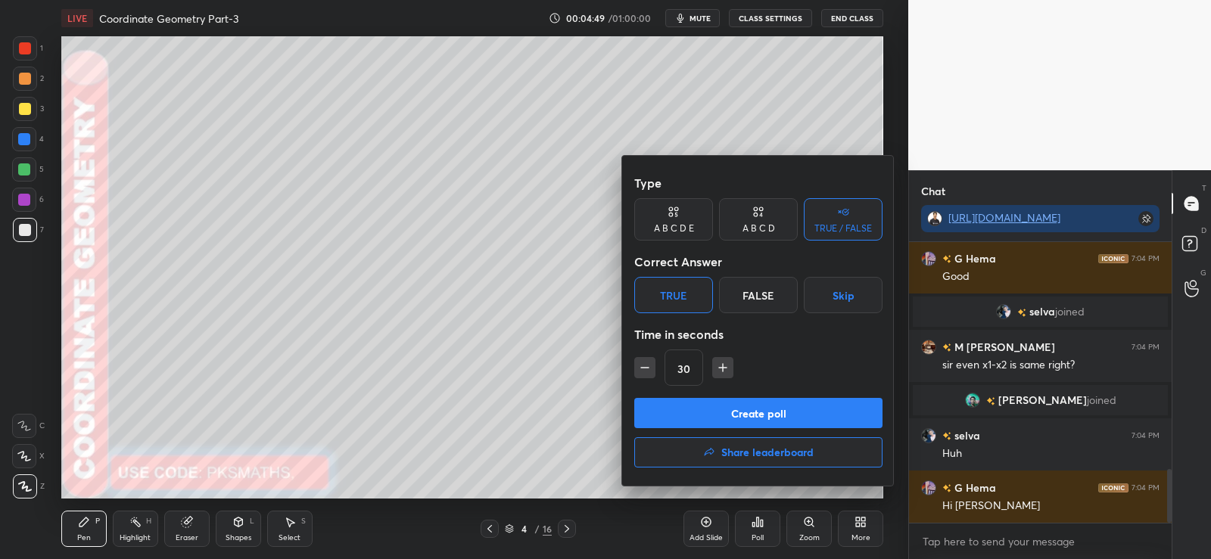
click at [645, 366] on icon "button" at bounding box center [644, 367] width 15 height 15
type input "15"
click at [694, 409] on button "Create poll" at bounding box center [758, 413] width 248 height 30
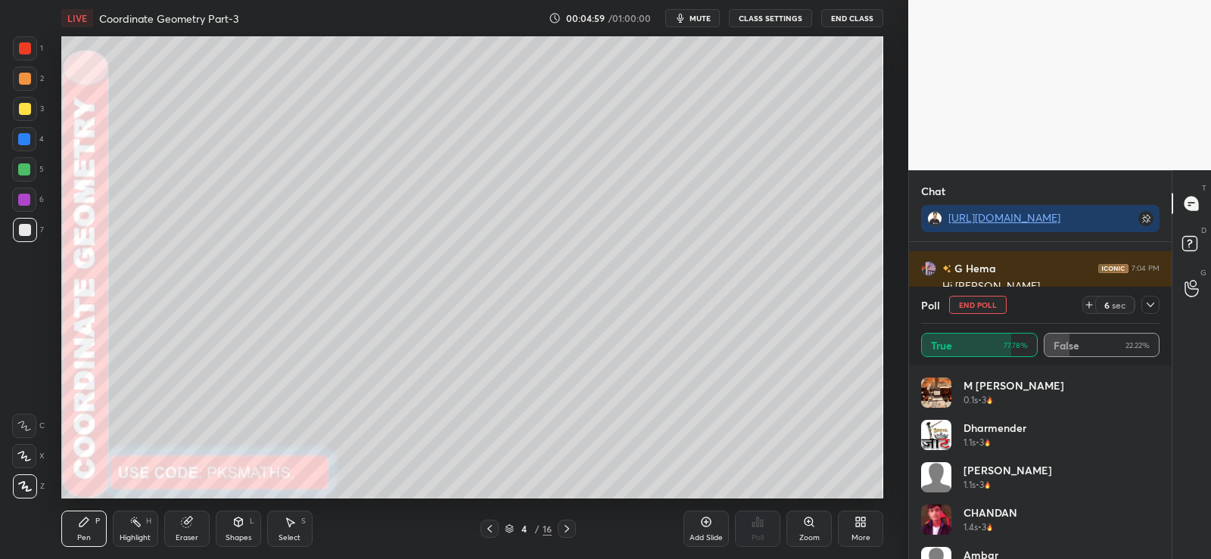
scroll to position [1327, 0]
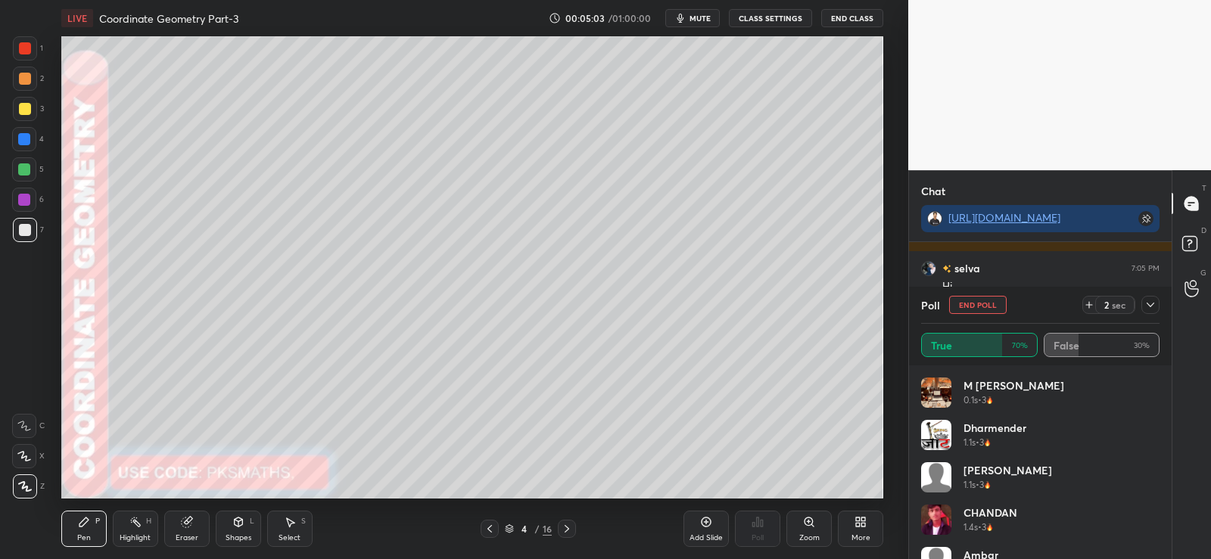
click at [570, 527] on icon at bounding box center [567, 529] width 12 height 12
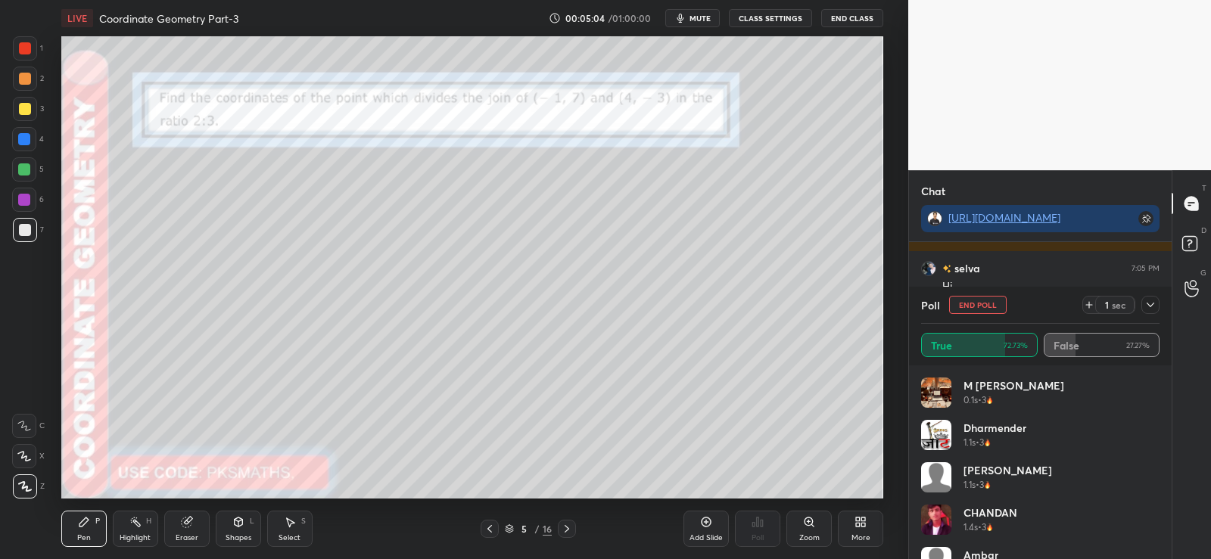
click at [491, 528] on icon at bounding box center [490, 529] width 12 height 12
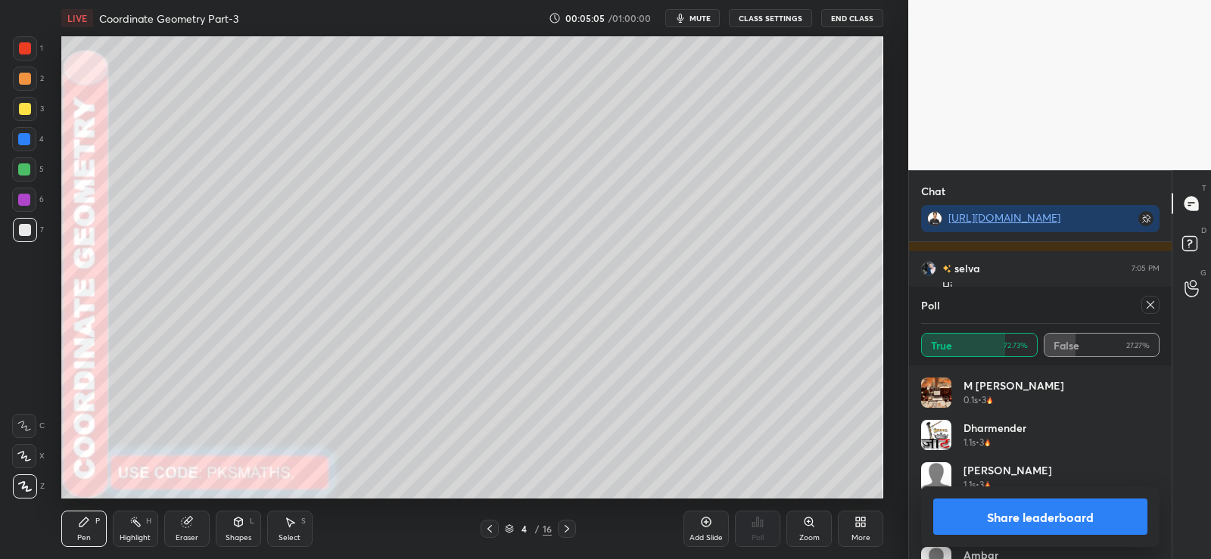
click at [703, 524] on icon at bounding box center [706, 522] width 12 height 12
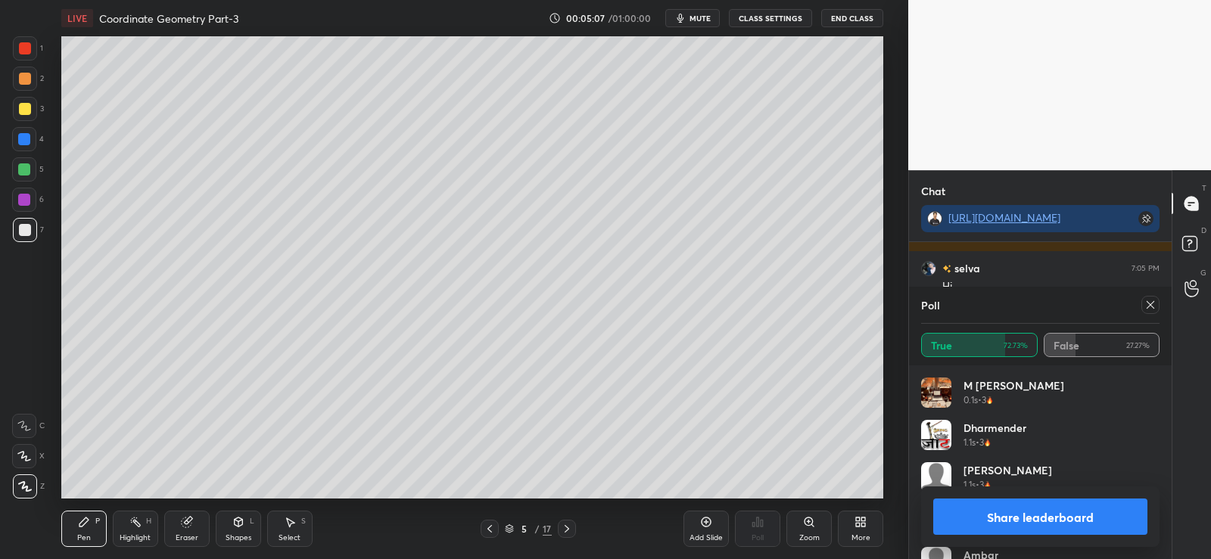
click at [23, 72] on div at bounding box center [25, 79] width 24 height 24
click at [235, 527] on icon at bounding box center [238, 522] width 12 height 12
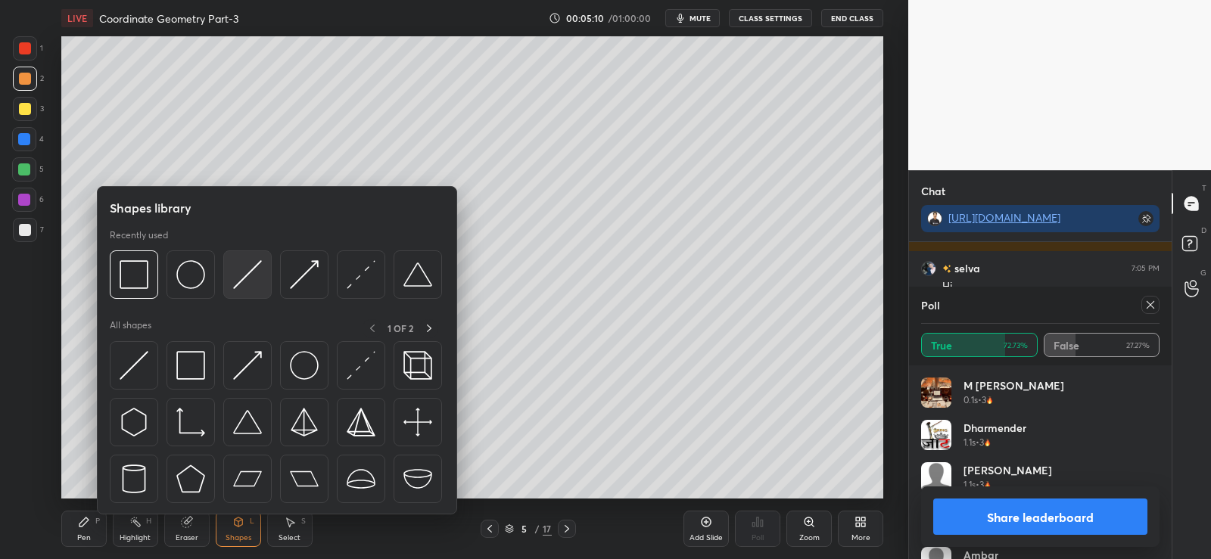
click at [241, 272] on img at bounding box center [247, 274] width 29 height 29
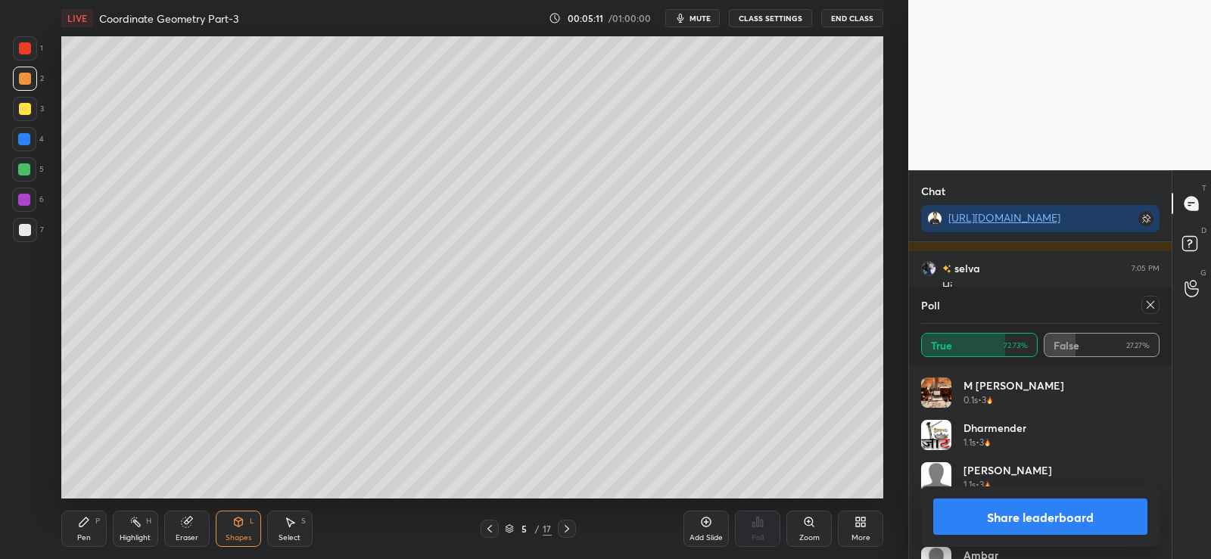
scroll to position [1379, 0]
click at [82, 521] on icon at bounding box center [84, 522] width 12 height 12
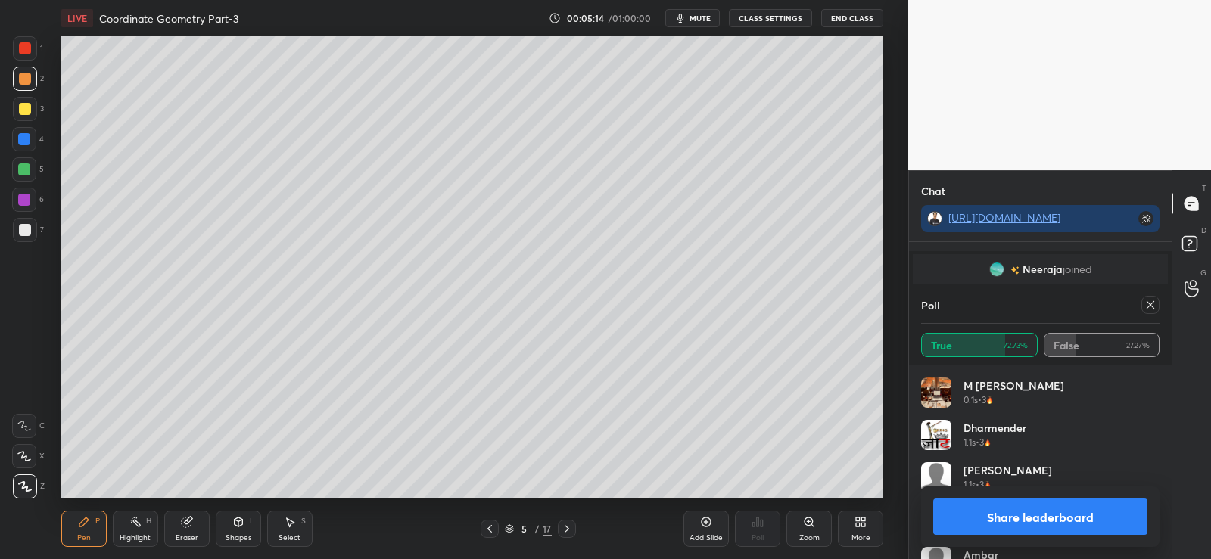
click at [19, 227] on div at bounding box center [25, 230] width 12 height 12
click at [25, 166] on div at bounding box center [24, 169] width 12 height 12
click at [23, 142] on div at bounding box center [24, 139] width 12 height 12
click at [1047, 523] on button "Share leaderboard" at bounding box center [1040, 517] width 214 height 36
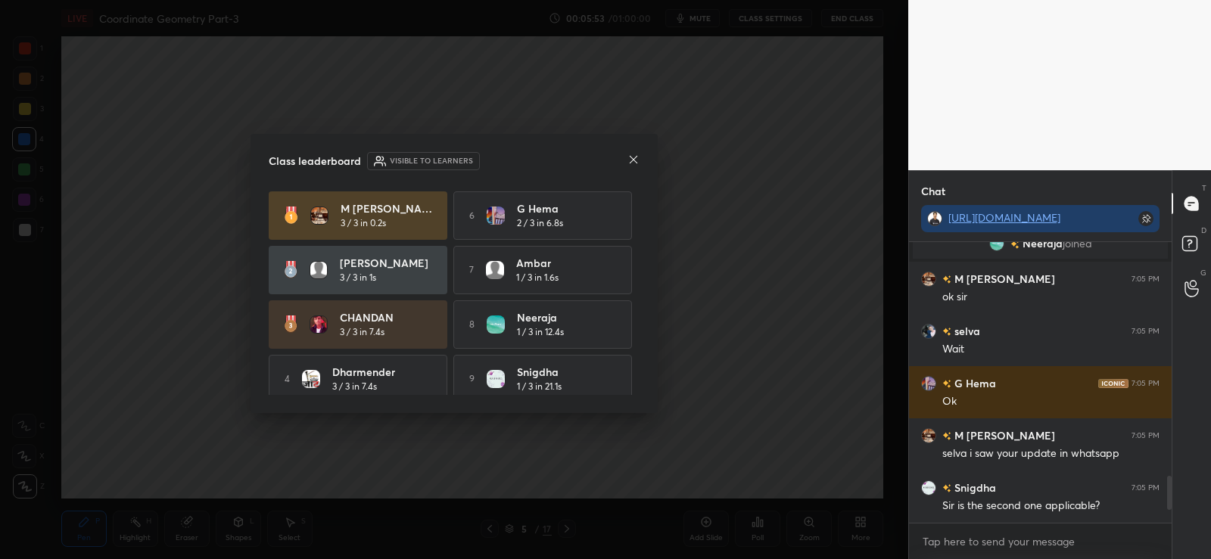
scroll to position [1441, 0]
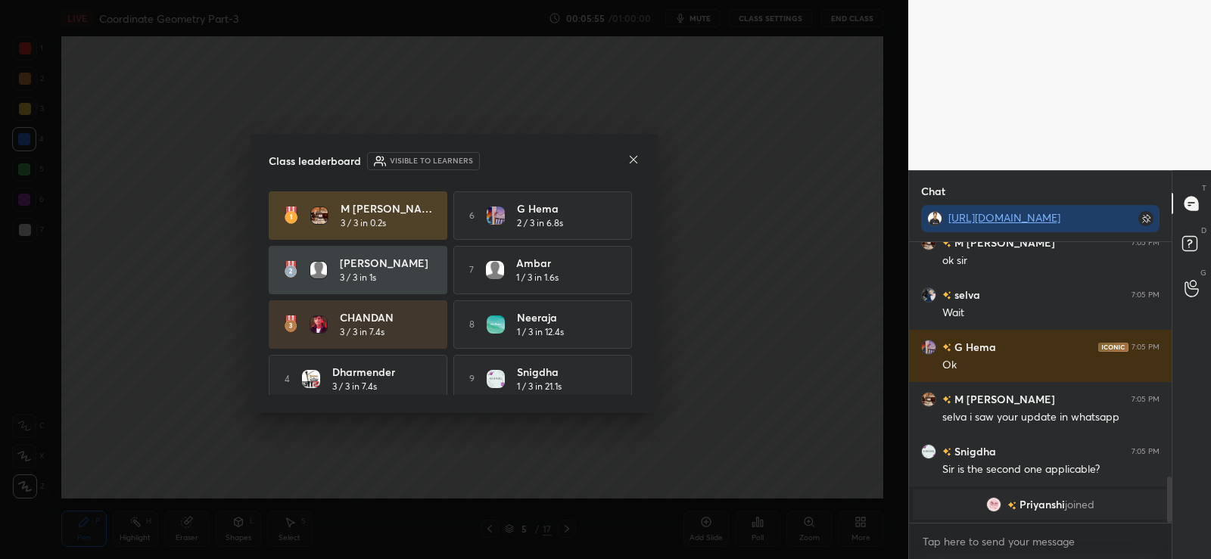
click at [634, 160] on icon at bounding box center [634, 160] width 8 height 8
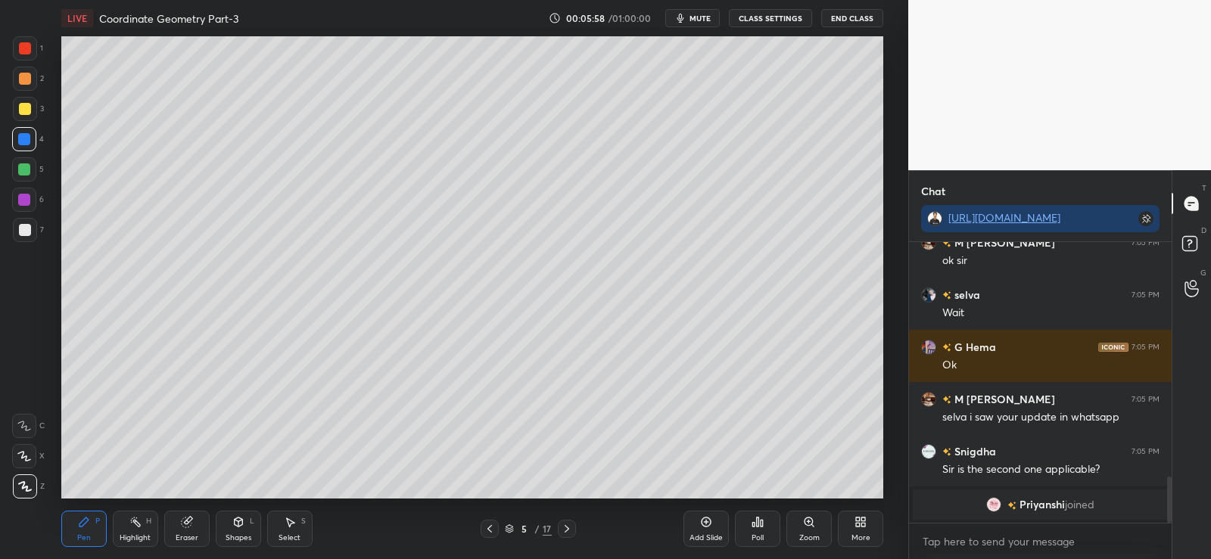
click at [20, 77] on div at bounding box center [25, 79] width 12 height 12
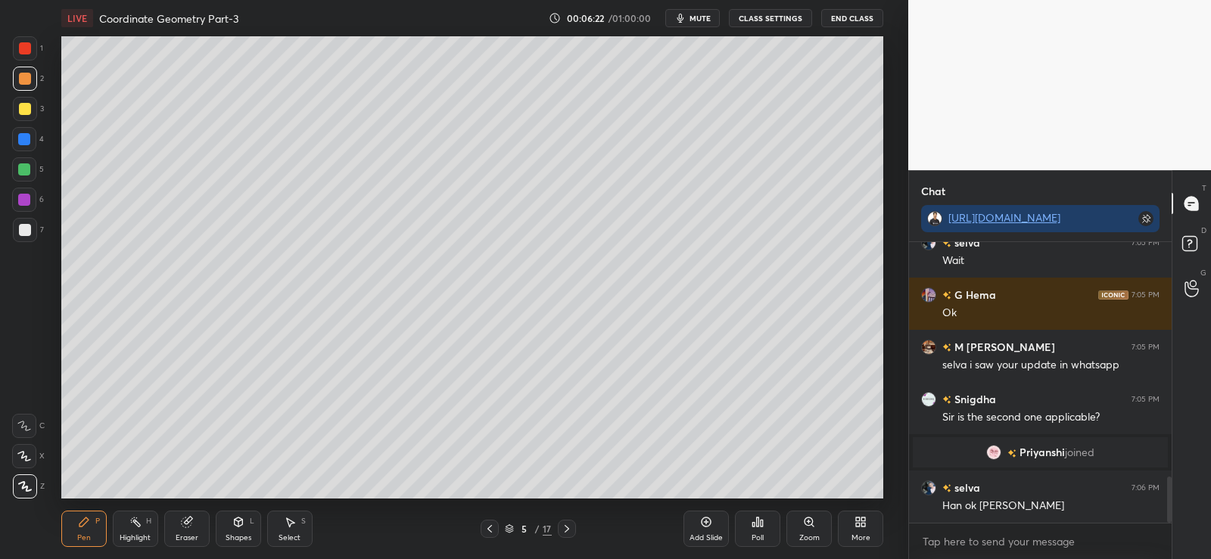
scroll to position [1438, 0]
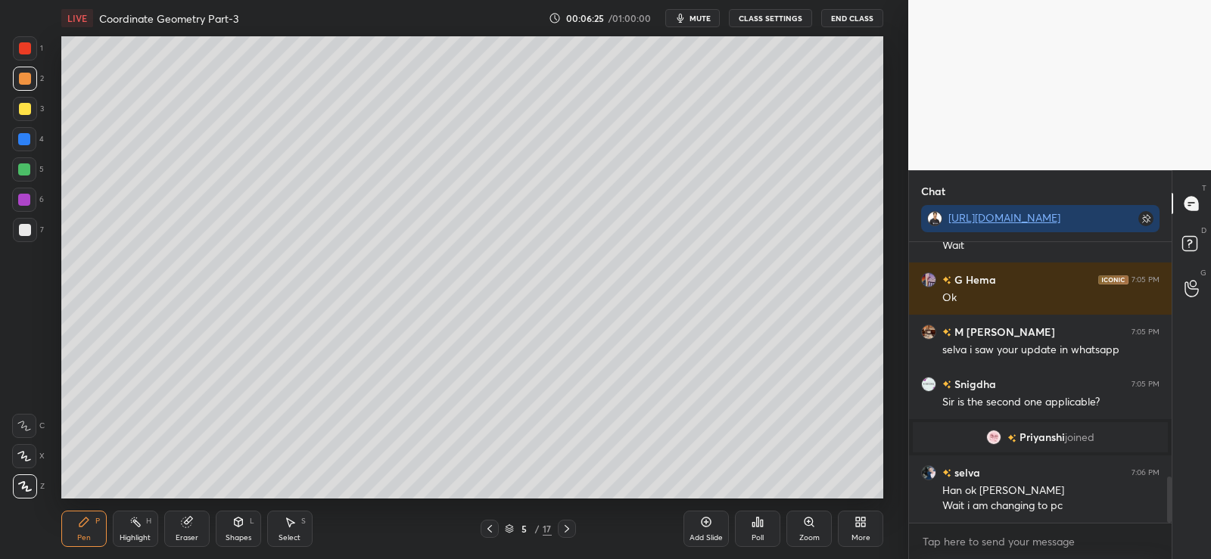
click at [17, 231] on div at bounding box center [25, 230] width 24 height 24
click at [23, 168] on div at bounding box center [24, 169] width 12 height 12
click at [23, 229] on div at bounding box center [25, 230] width 12 height 12
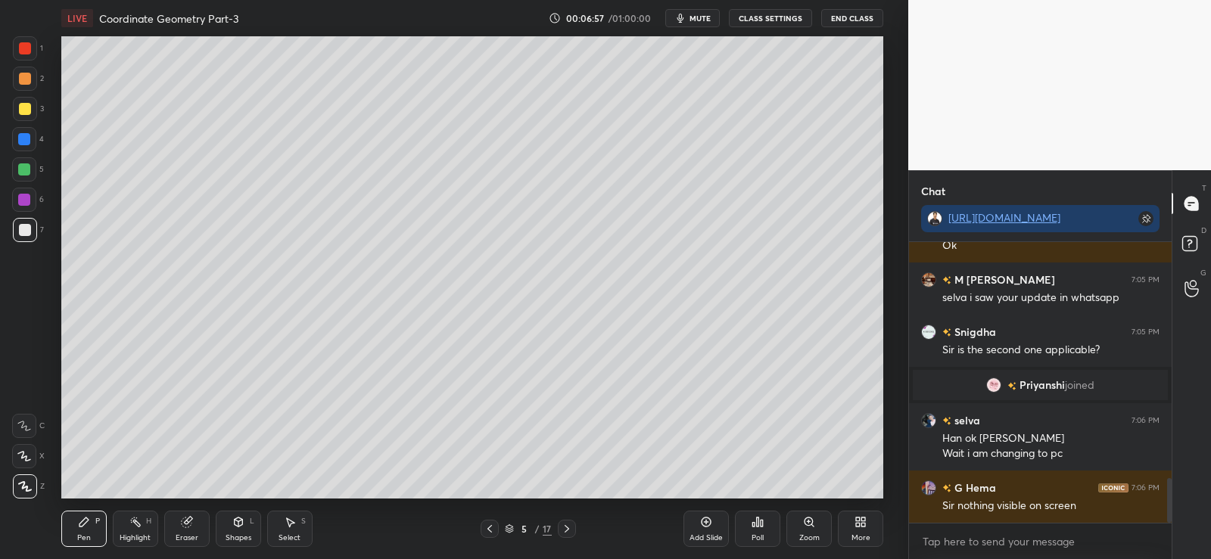
click at [26, 139] on div at bounding box center [24, 139] width 12 height 12
click at [23, 170] on div at bounding box center [24, 169] width 12 height 12
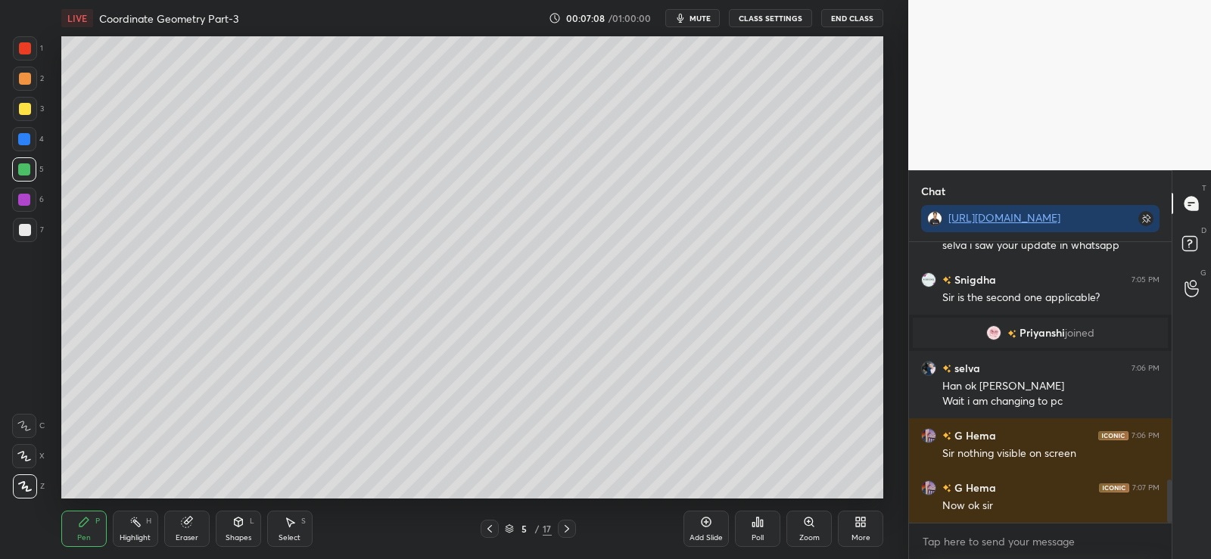
click at [771, 524] on div "Poll" at bounding box center [757, 529] width 45 height 36
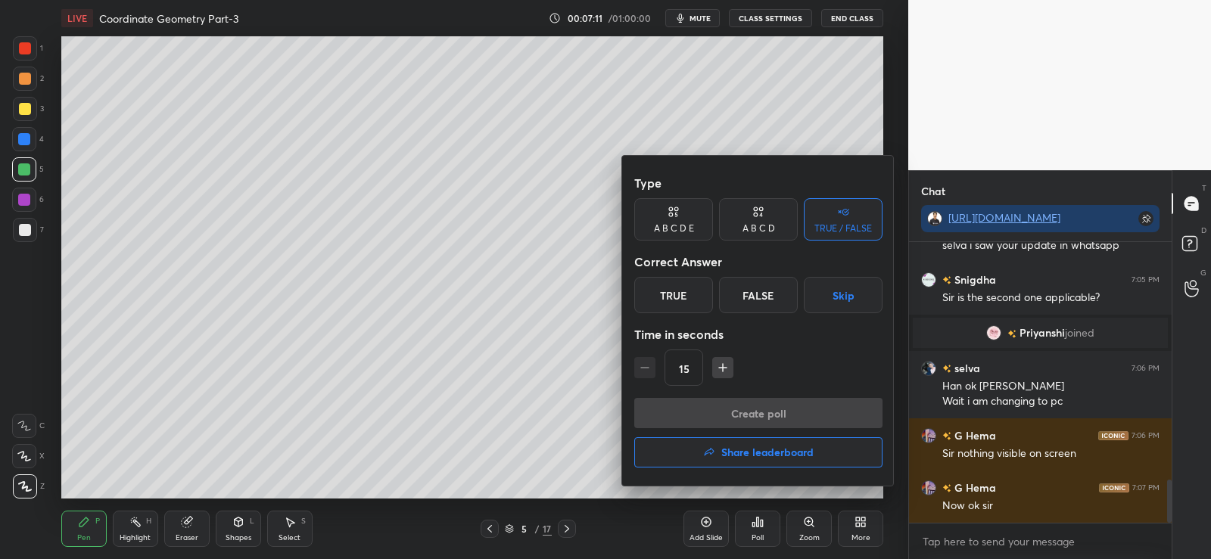
click at [686, 303] on div "True" at bounding box center [673, 295] width 79 height 36
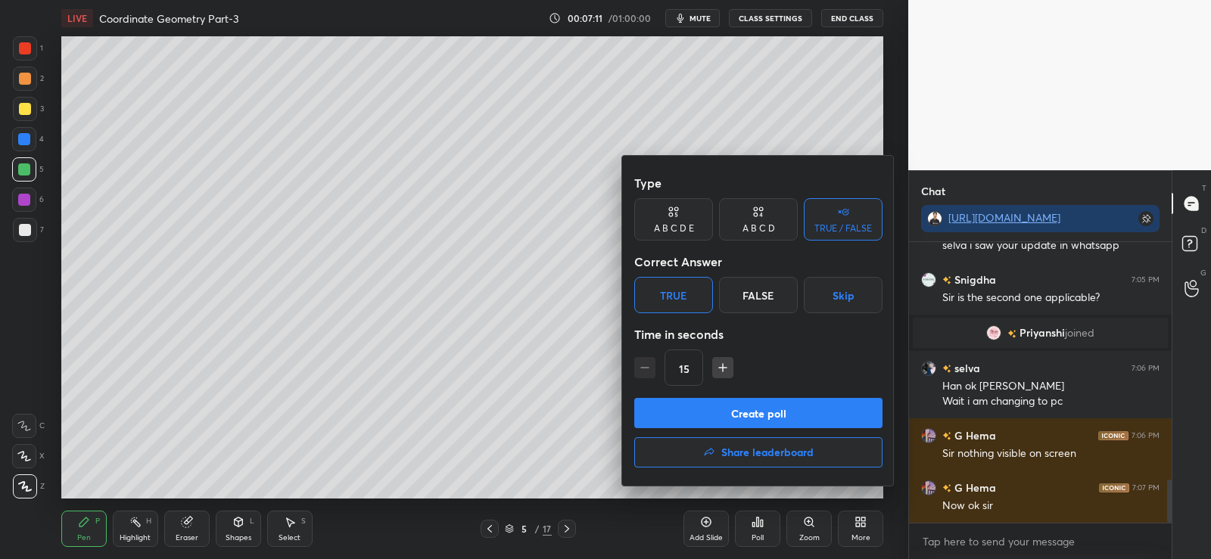
click at [717, 409] on button "Create poll" at bounding box center [758, 413] width 248 height 30
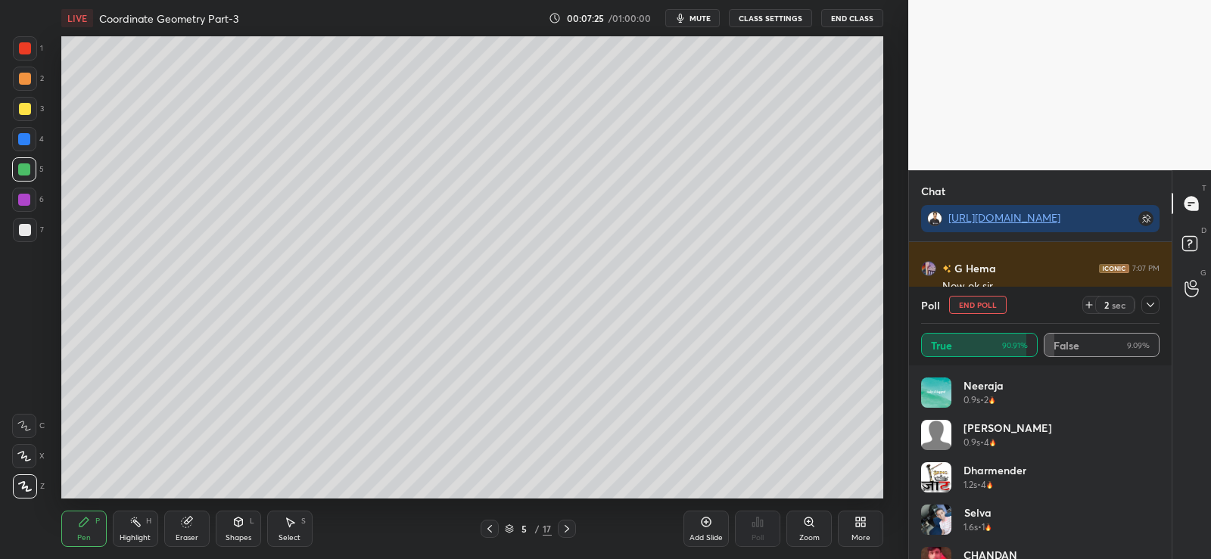
scroll to position [1659, 0]
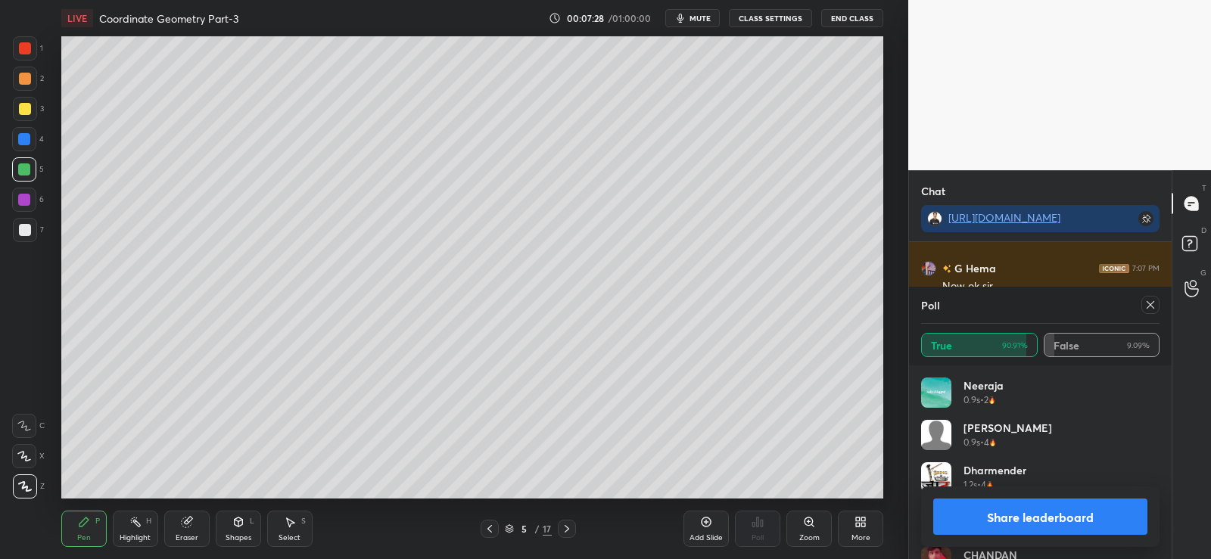
click at [1019, 519] on button "Share leaderboard" at bounding box center [1040, 517] width 214 height 36
type textarea "x"
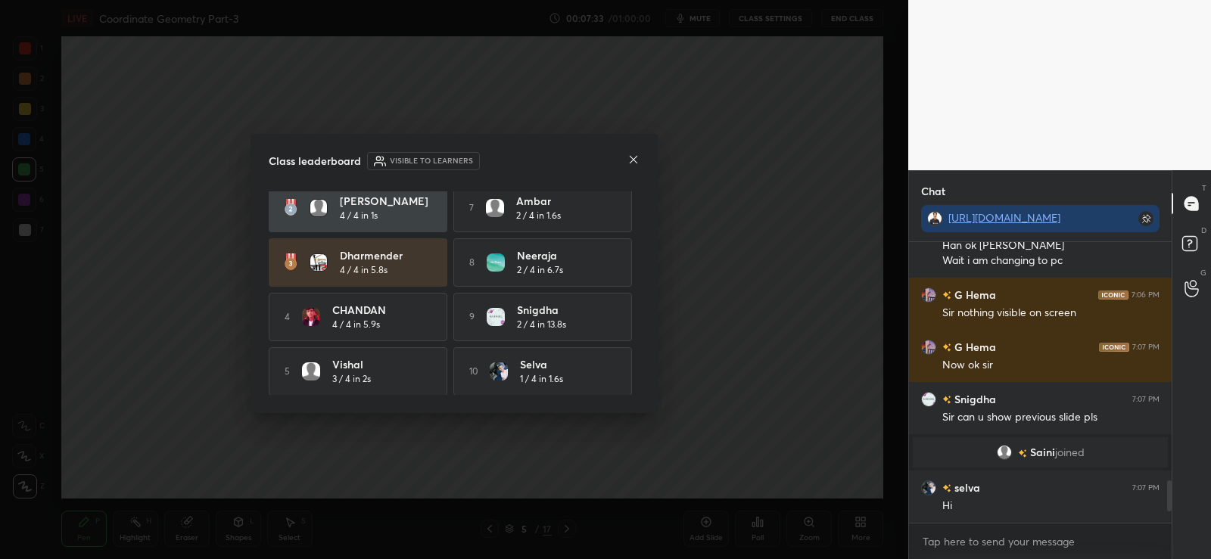
scroll to position [0, 0]
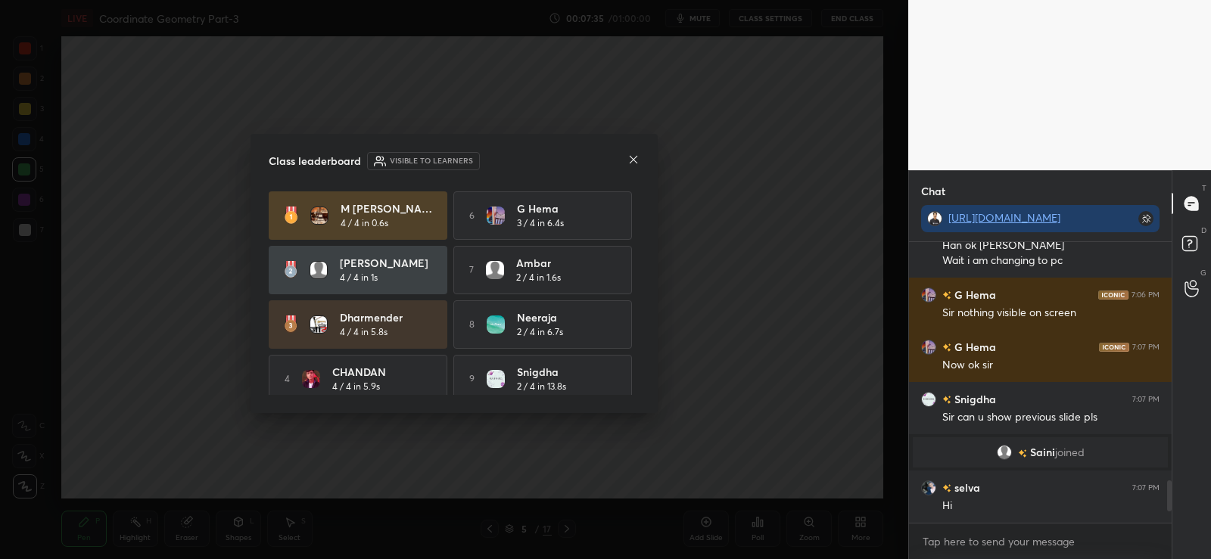
click at [636, 157] on icon at bounding box center [633, 160] width 12 height 12
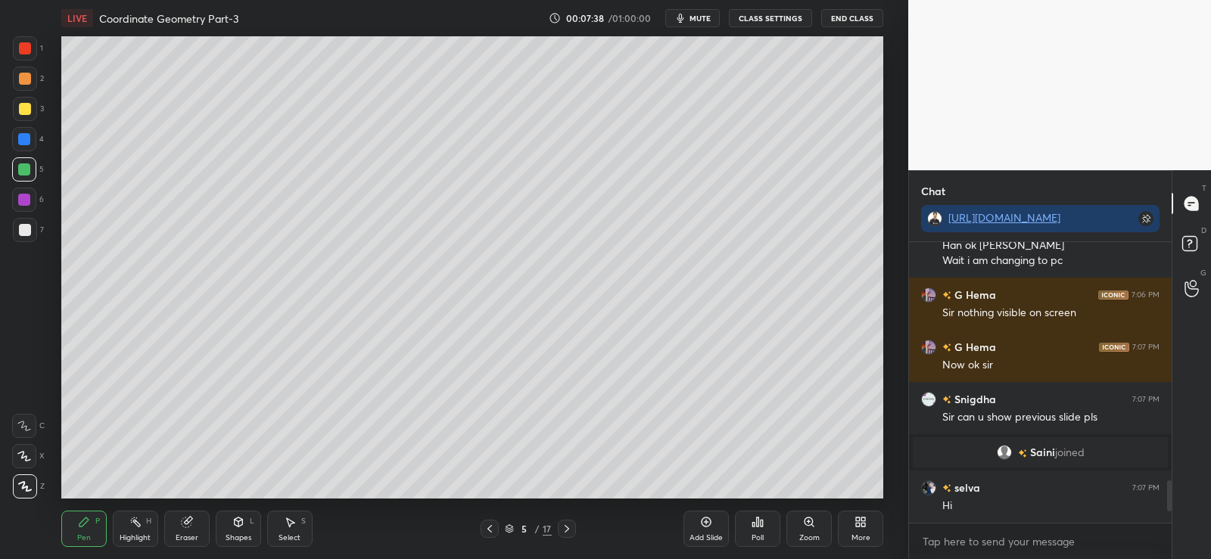
click at [288, 534] on div "Select" at bounding box center [290, 538] width 22 height 8
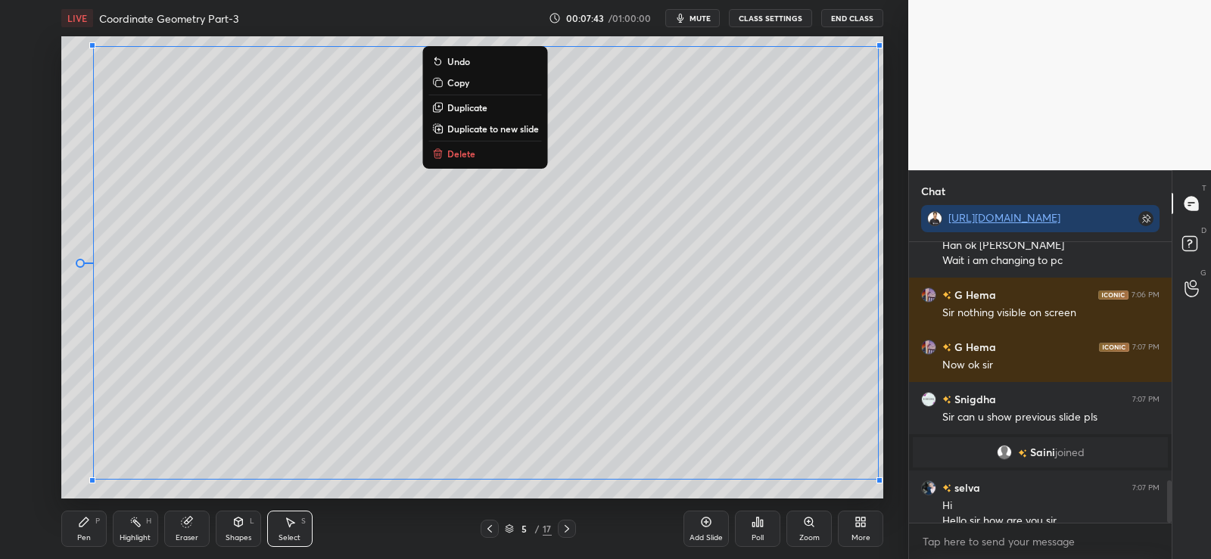
scroll to position [1595, 0]
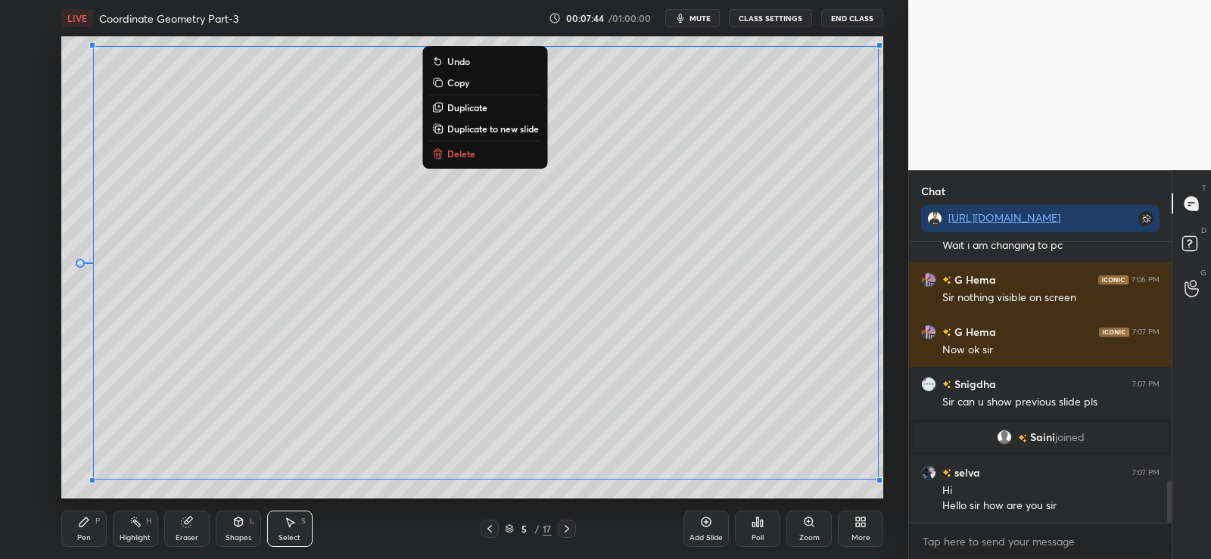
click at [453, 78] on p "Copy" at bounding box center [458, 82] width 22 height 12
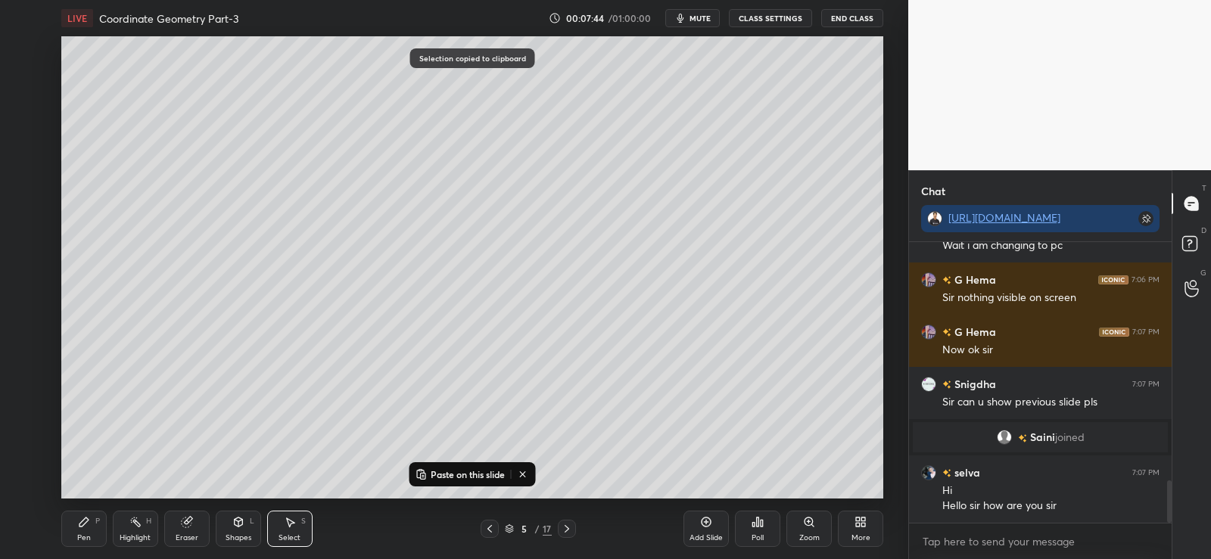
click at [704, 525] on icon at bounding box center [706, 522] width 12 height 12
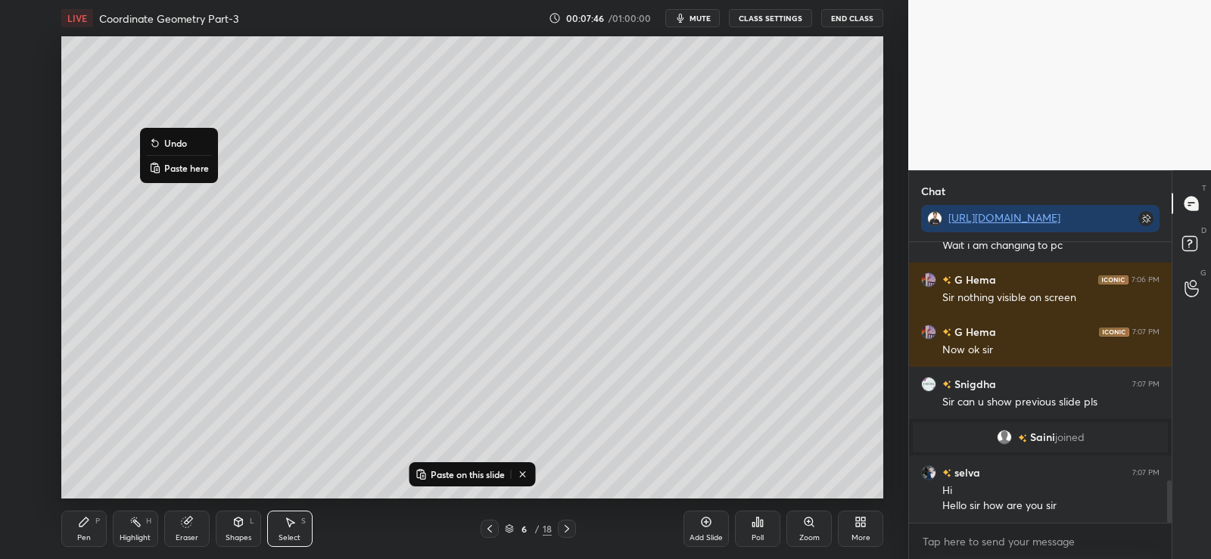
click at [179, 164] on p "Paste here" at bounding box center [186, 168] width 45 height 12
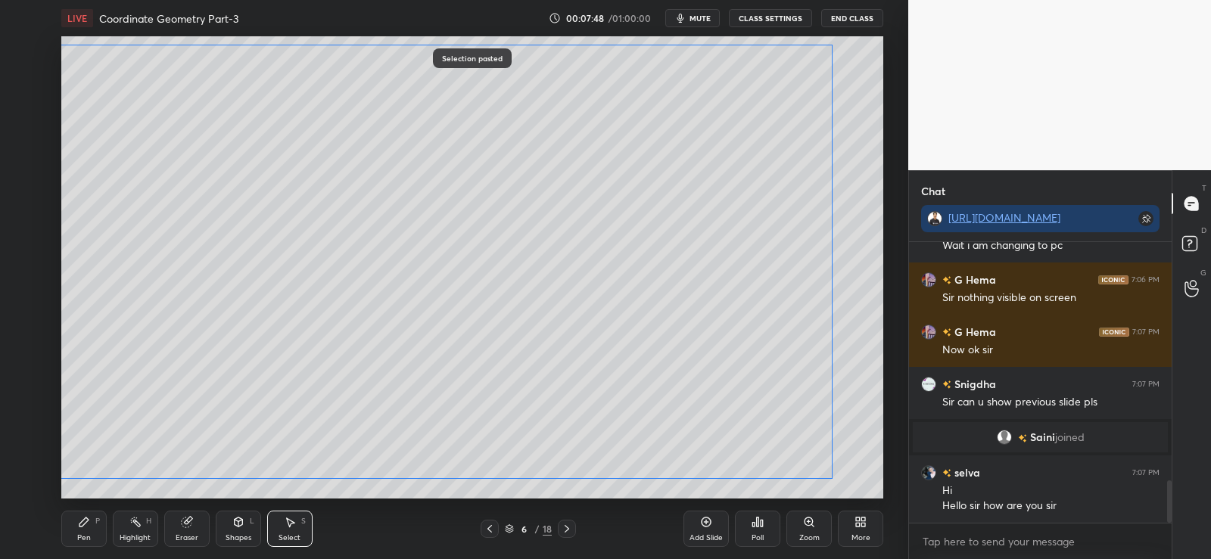
scroll to position [1648, 0]
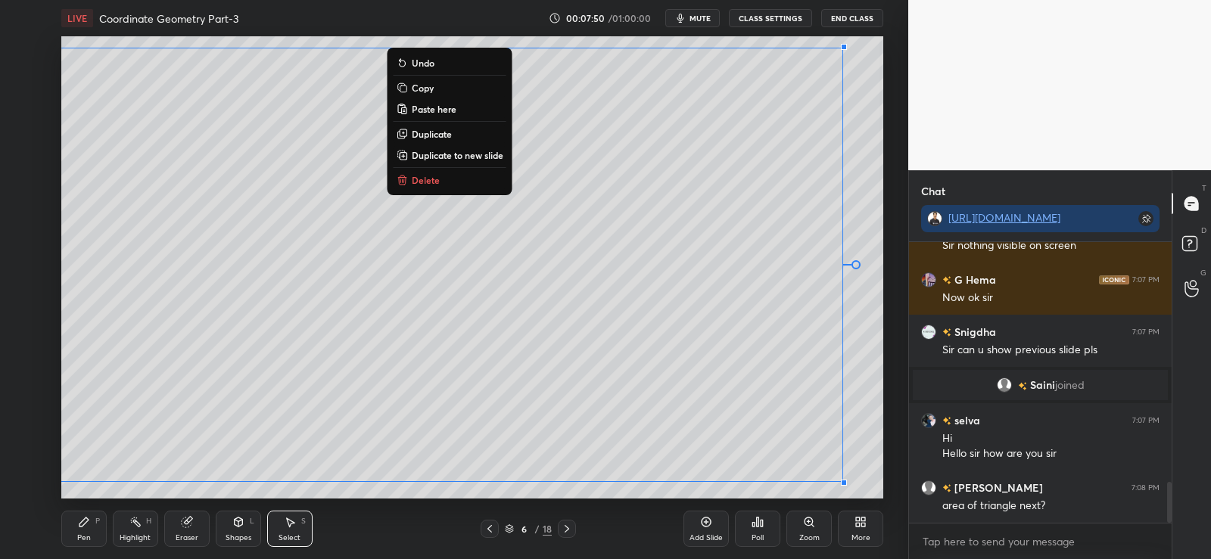
click at [183, 534] on div "Eraser" at bounding box center [187, 538] width 23 height 8
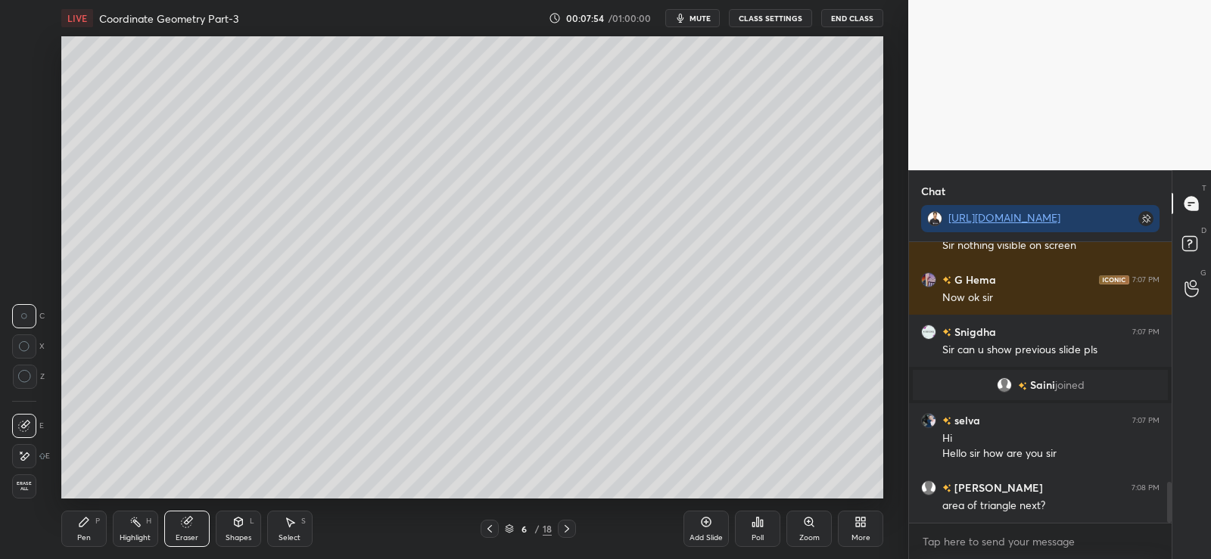
click at [16, 455] on div at bounding box center [24, 456] width 24 height 24
click at [79, 542] on div "Pen" at bounding box center [84, 538] width 14 height 8
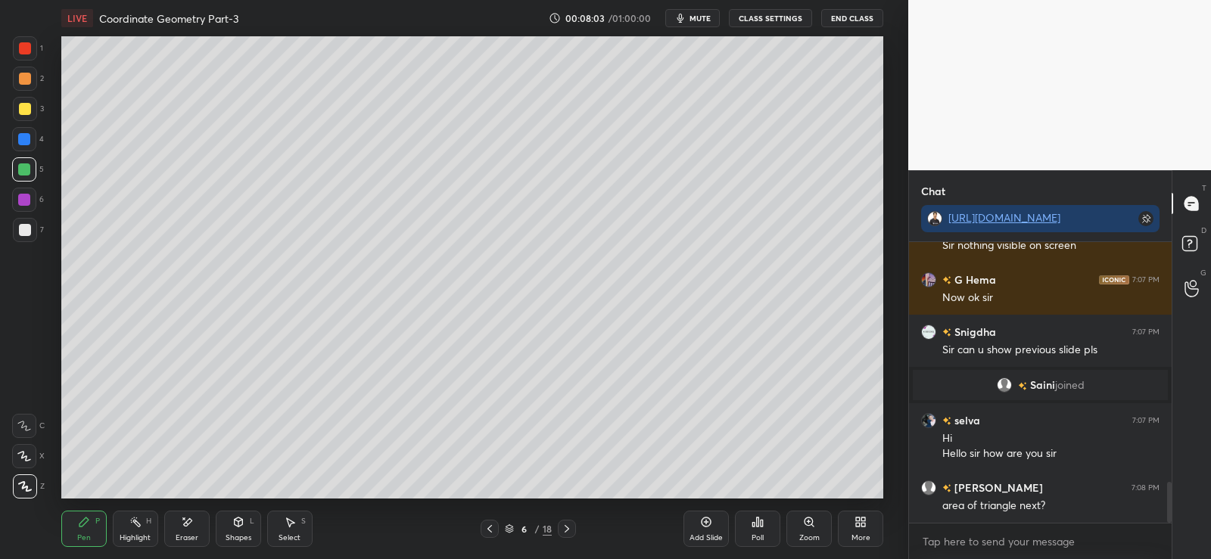
click at [184, 531] on div "Eraser" at bounding box center [186, 529] width 45 height 36
click at [81, 526] on icon at bounding box center [83, 522] width 9 height 9
click at [12, 54] on div "1 2 3 4 5 6 7" at bounding box center [28, 142] width 32 height 212
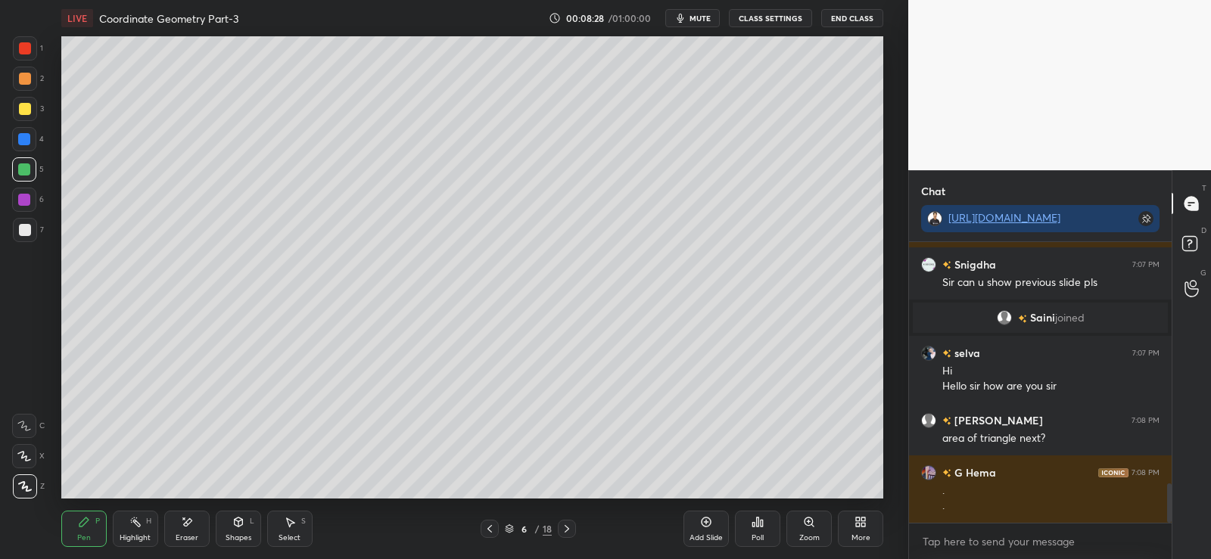
scroll to position [1767, 0]
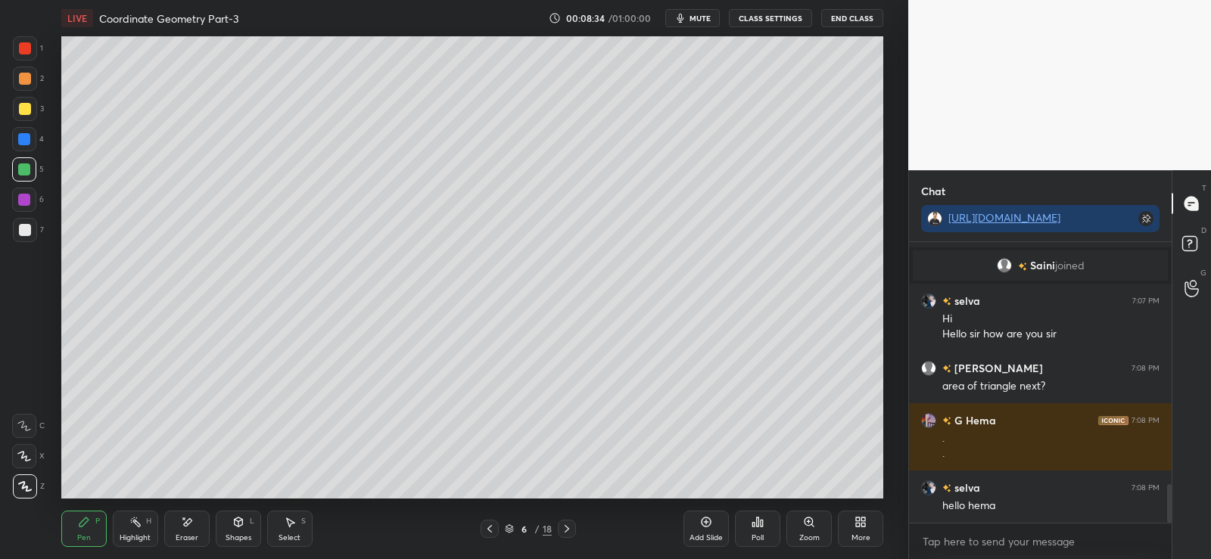
click at [705, 522] on icon at bounding box center [706, 522] width 5 height 5
click at [17, 79] on div at bounding box center [25, 79] width 24 height 24
click at [243, 530] on div "Shapes L" at bounding box center [238, 529] width 45 height 36
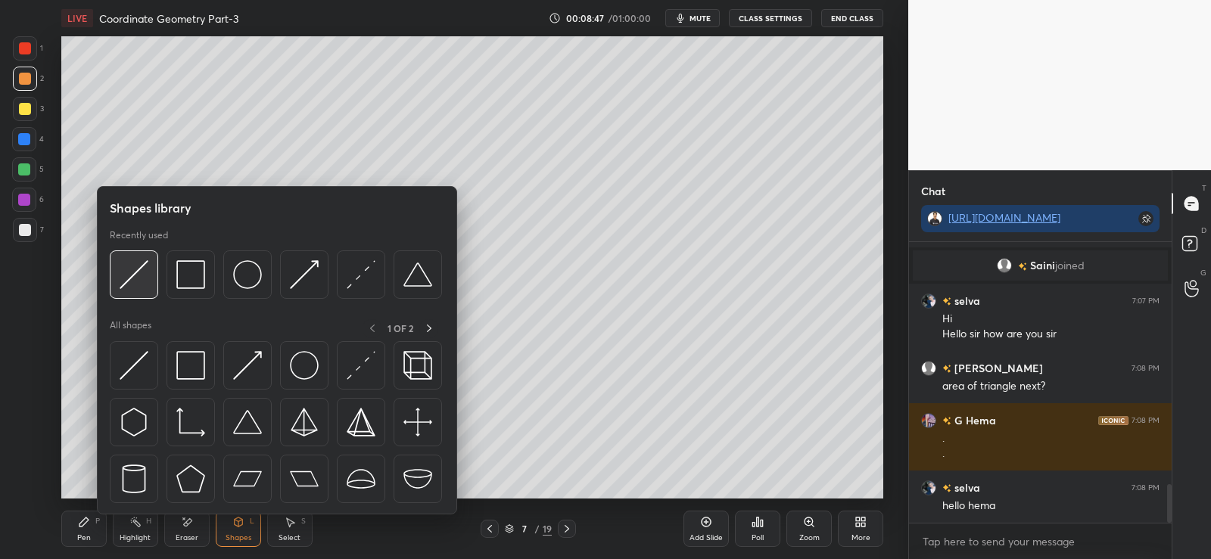
click at [138, 267] on img at bounding box center [134, 274] width 29 height 29
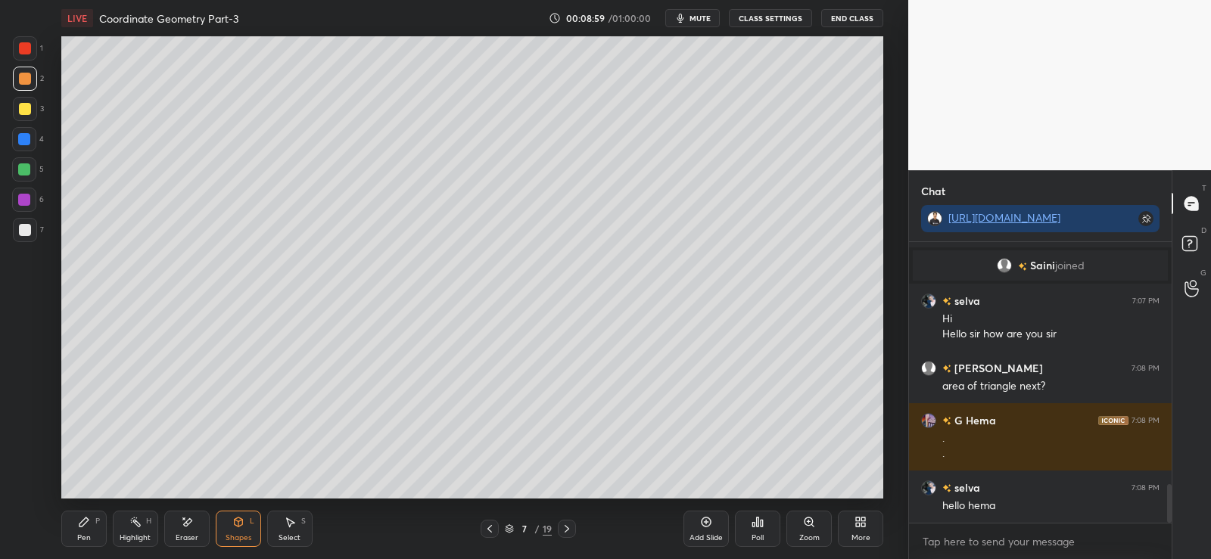
click at [242, 527] on icon at bounding box center [238, 522] width 12 height 12
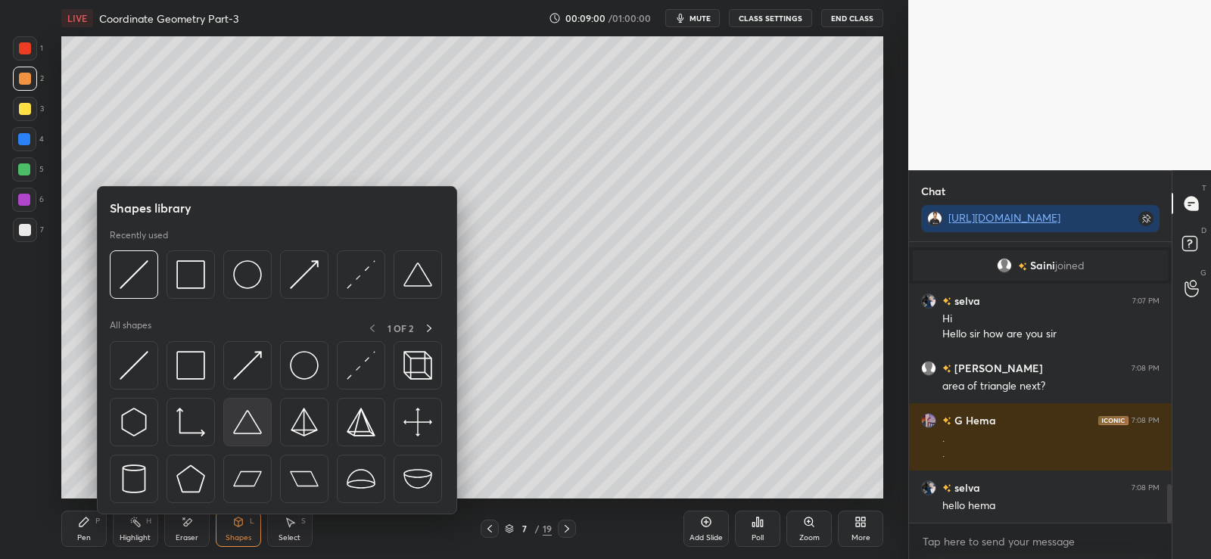
click at [243, 425] on img at bounding box center [247, 422] width 29 height 29
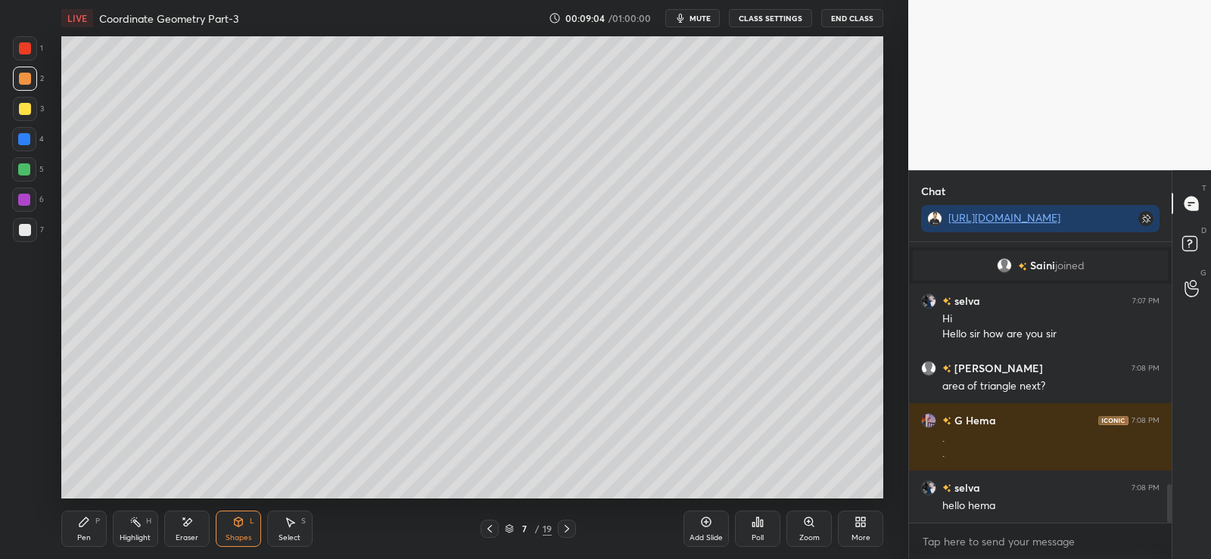
click at [24, 226] on div at bounding box center [25, 230] width 12 height 12
click at [89, 525] on icon at bounding box center [84, 522] width 12 height 12
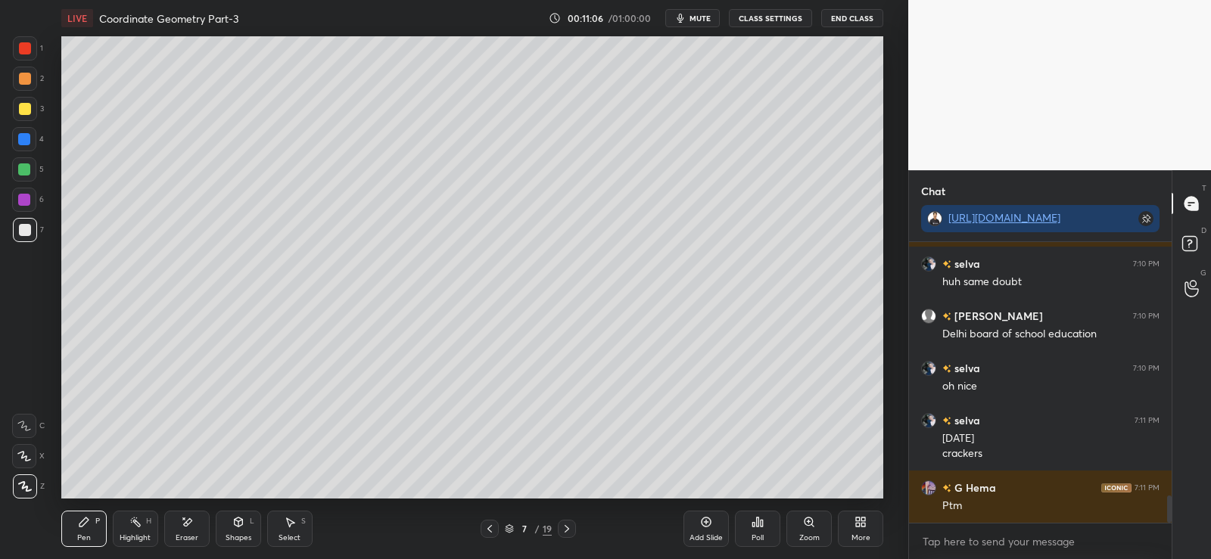
scroll to position [2690, 0]
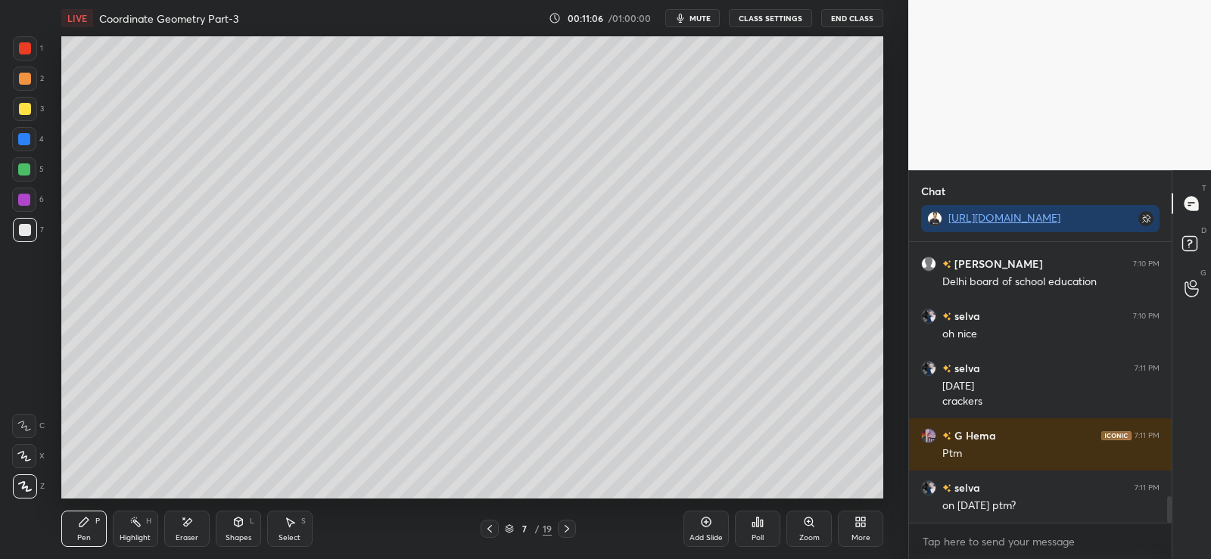
click at [287, 525] on icon at bounding box center [290, 522] width 12 height 12
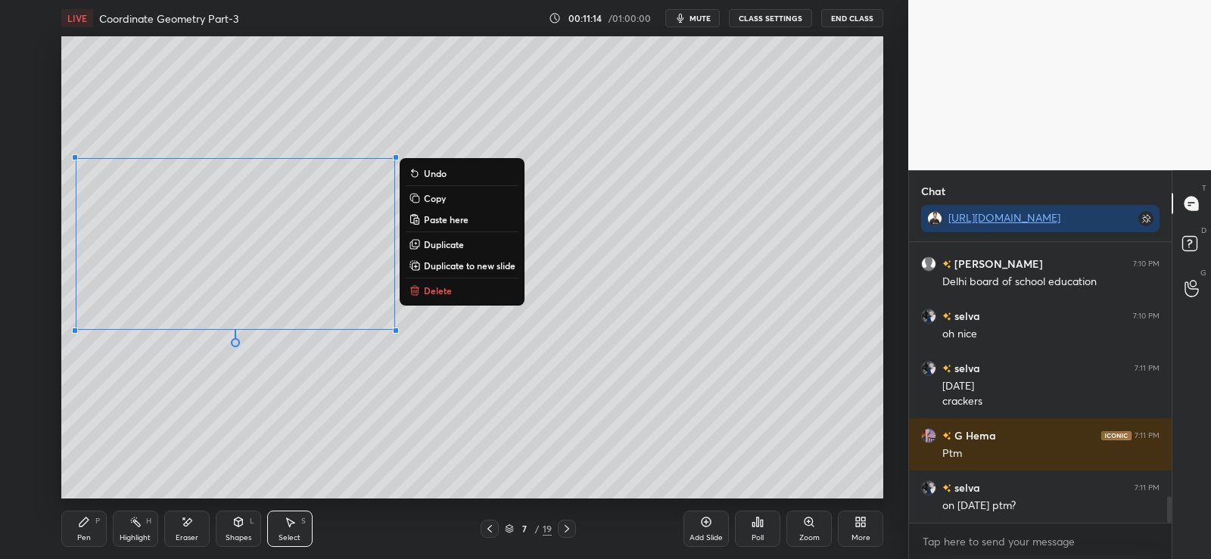
click at [339, 402] on div "0 ° Undo Copy Paste here Duplicate Duplicate to new slide Delete" at bounding box center [472, 267] width 822 height 462
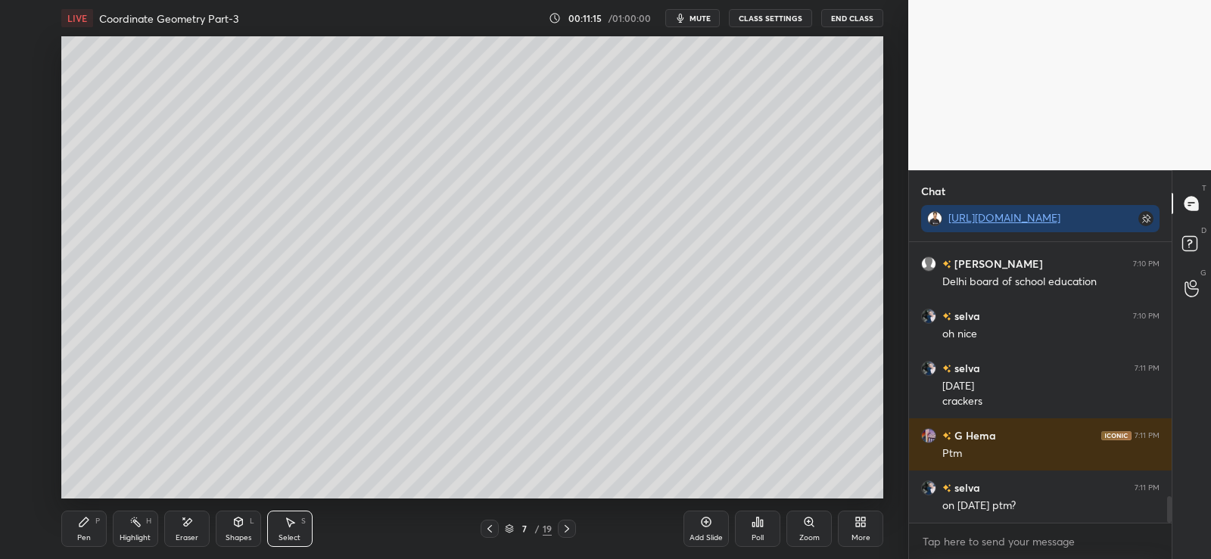
click at [80, 534] on div "Pen" at bounding box center [84, 538] width 14 height 8
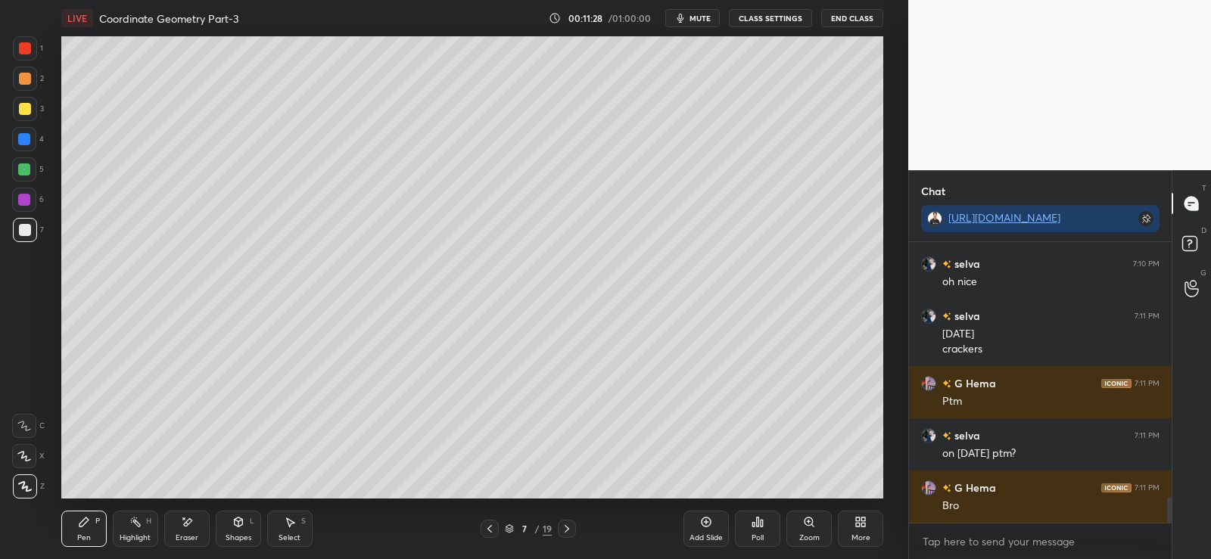
click at [28, 73] on div at bounding box center [25, 79] width 12 height 12
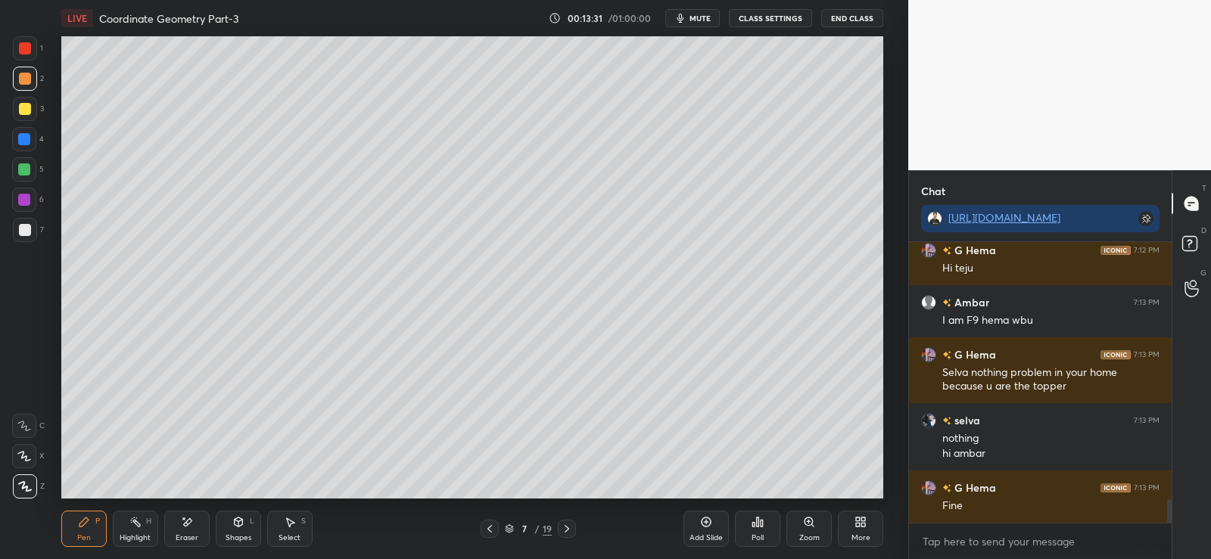
scroll to position [3111, 0]
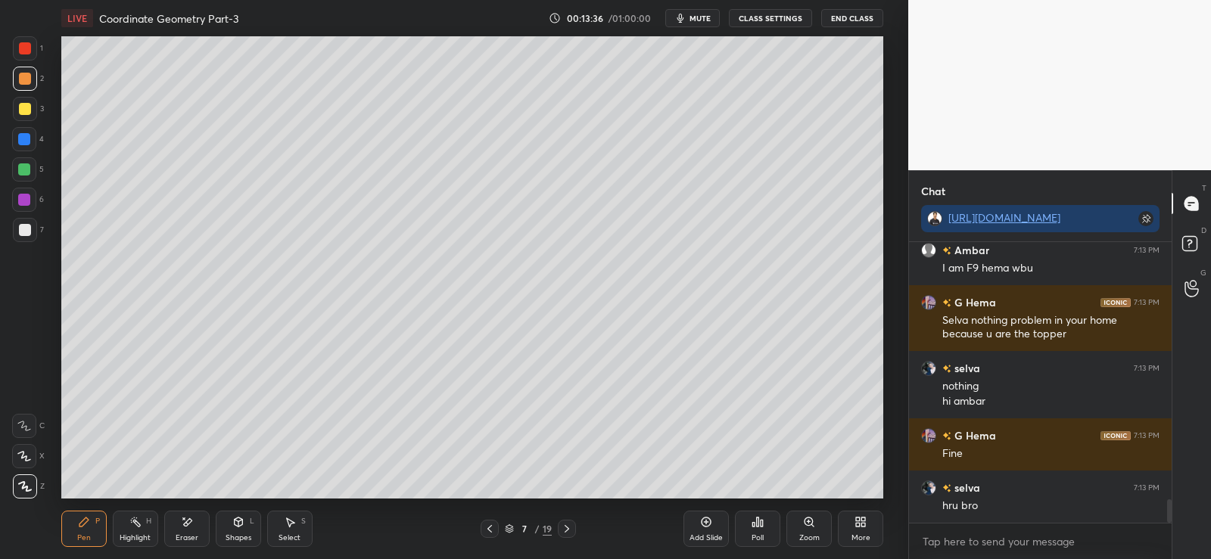
click at [192, 521] on icon at bounding box center [187, 522] width 12 height 13
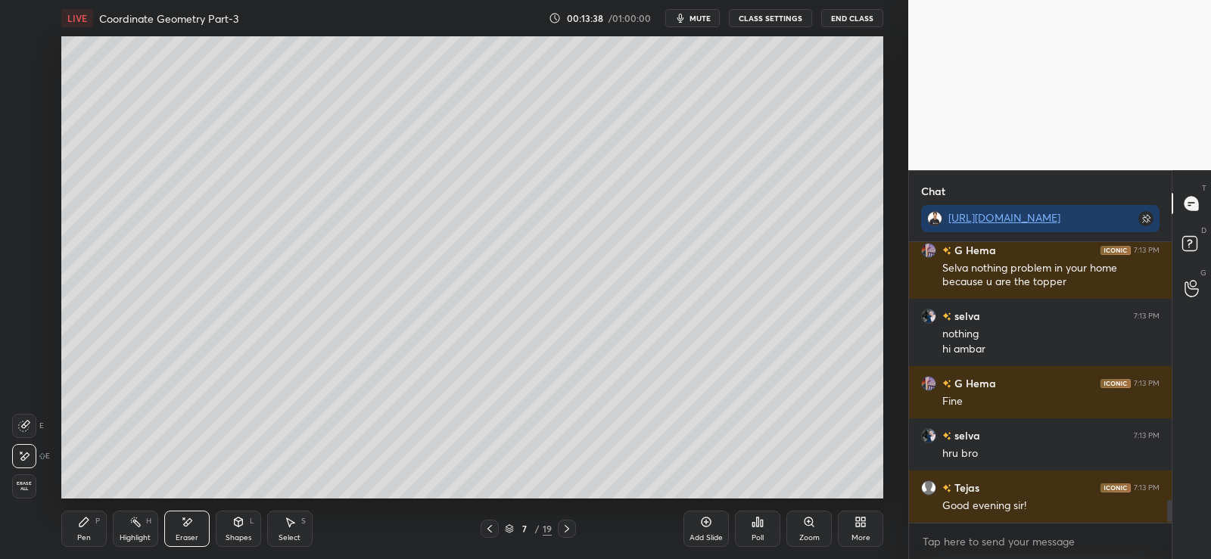
scroll to position [3267, 0]
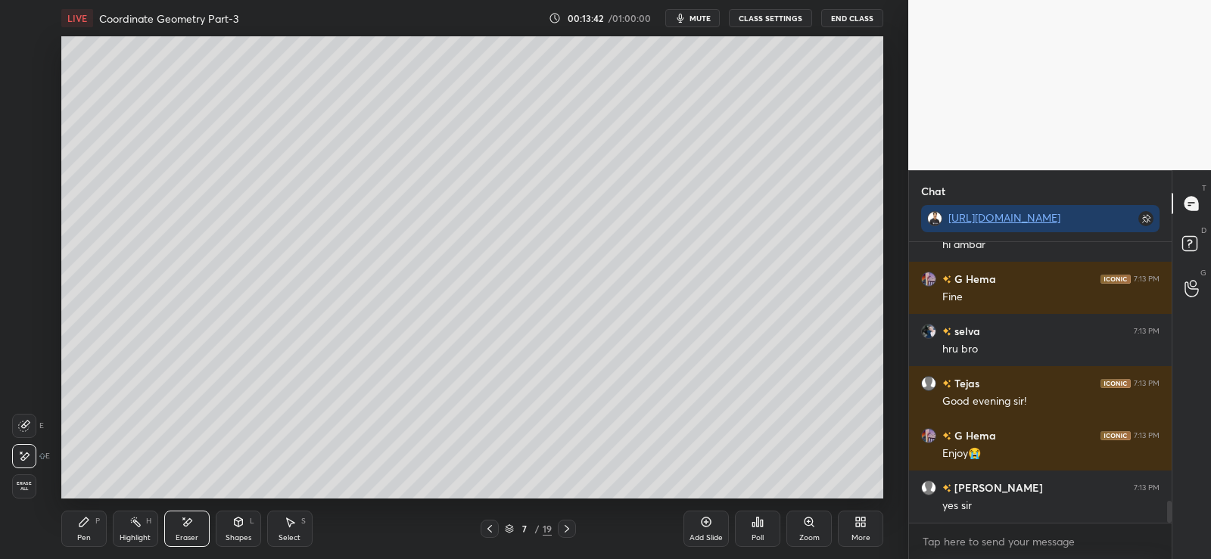
click at [85, 531] on div "Pen P" at bounding box center [83, 529] width 45 height 36
click at [19, 232] on div at bounding box center [25, 230] width 12 height 12
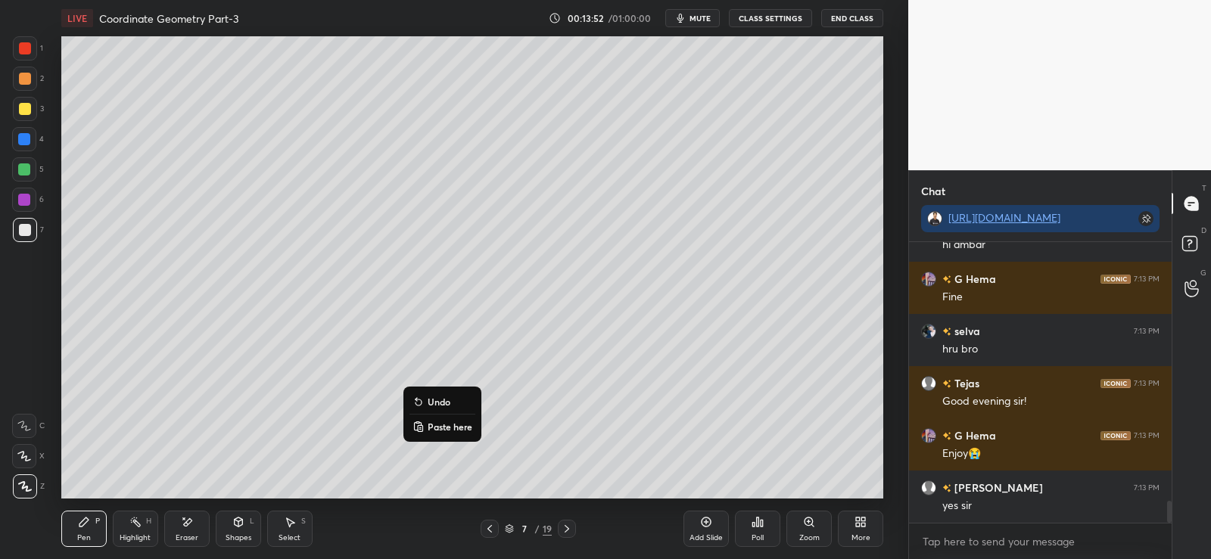
click at [439, 403] on p "Undo" at bounding box center [439, 402] width 23 height 12
click at [25, 79] on div at bounding box center [25, 79] width 12 height 12
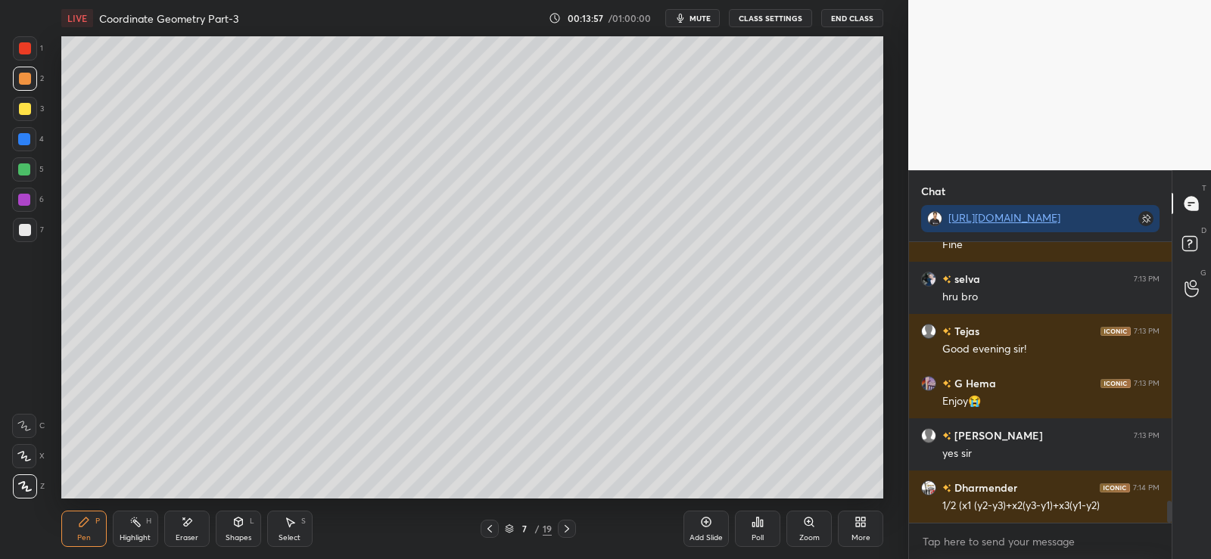
click at [30, 228] on div at bounding box center [25, 230] width 12 height 12
click at [28, 73] on div at bounding box center [25, 79] width 12 height 12
click at [279, 528] on div "Select S" at bounding box center [289, 529] width 45 height 36
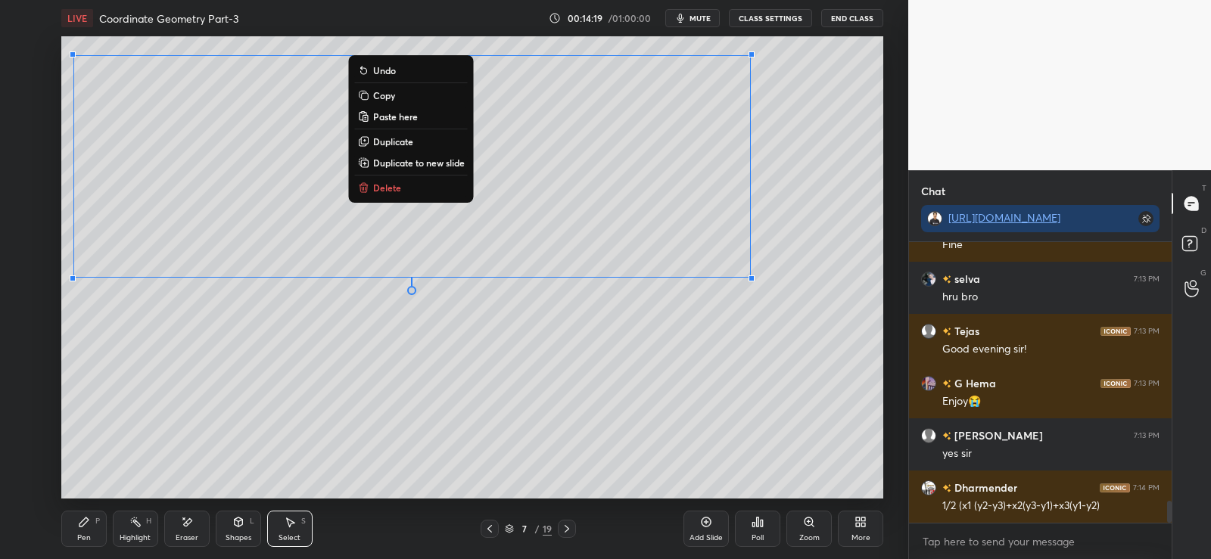
click at [358, 409] on div "0 ° Undo Copy Paste here Duplicate Duplicate to new slide Delete" at bounding box center [472, 267] width 822 height 462
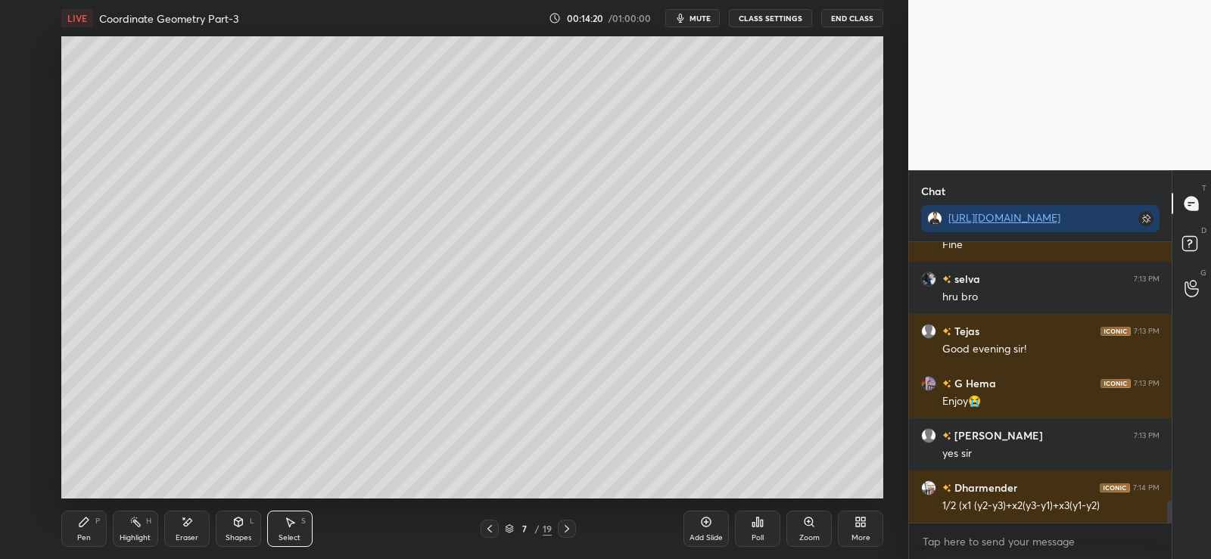
click at [73, 543] on div "Pen P" at bounding box center [83, 529] width 45 height 36
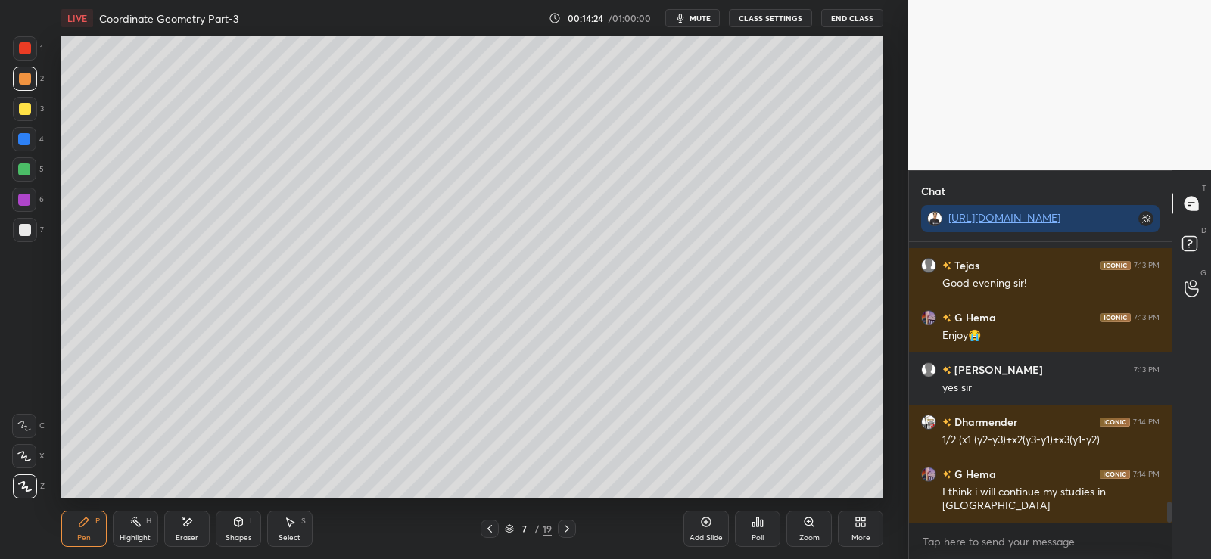
click at [24, 227] on div at bounding box center [25, 230] width 12 height 12
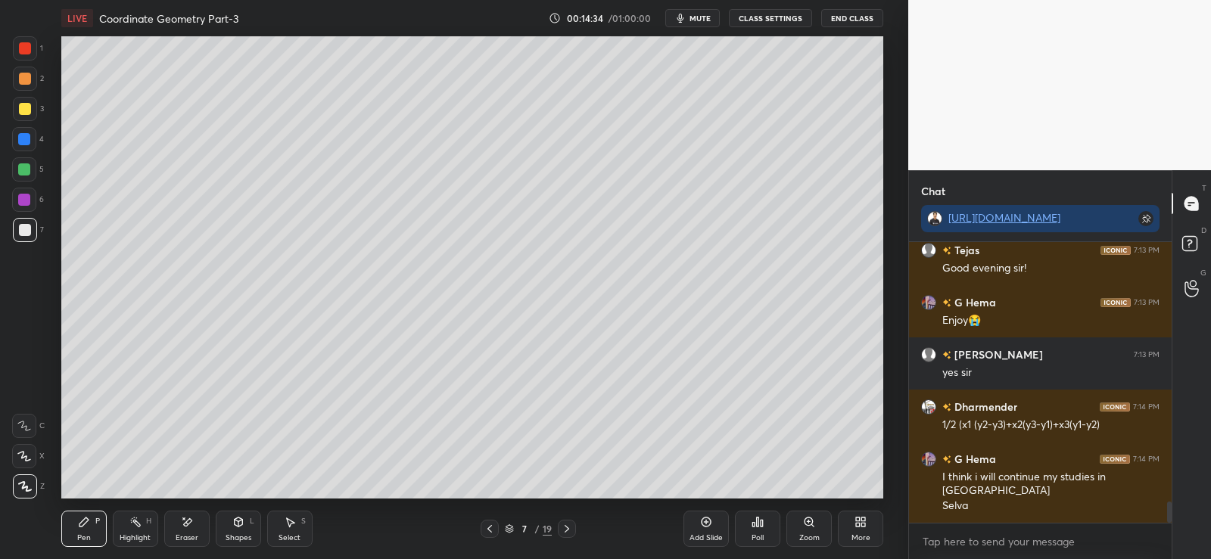
click at [24, 169] on div at bounding box center [24, 169] width 12 height 12
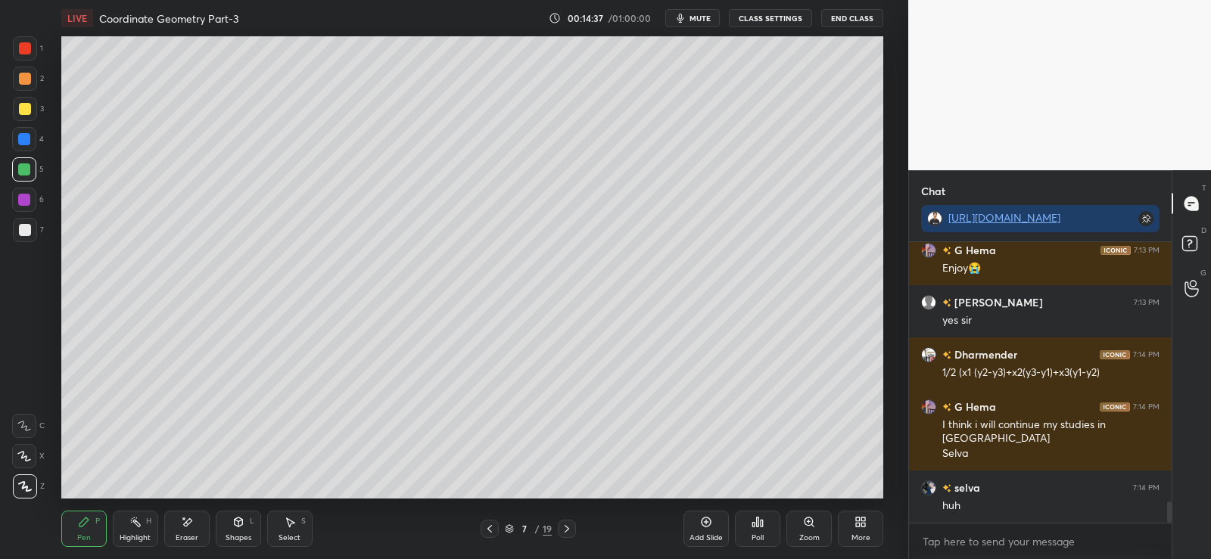
click at [27, 139] on div at bounding box center [24, 139] width 12 height 12
click at [21, 226] on div at bounding box center [25, 230] width 12 height 12
click at [18, 141] on div at bounding box center [24, 139] width 12 height 12
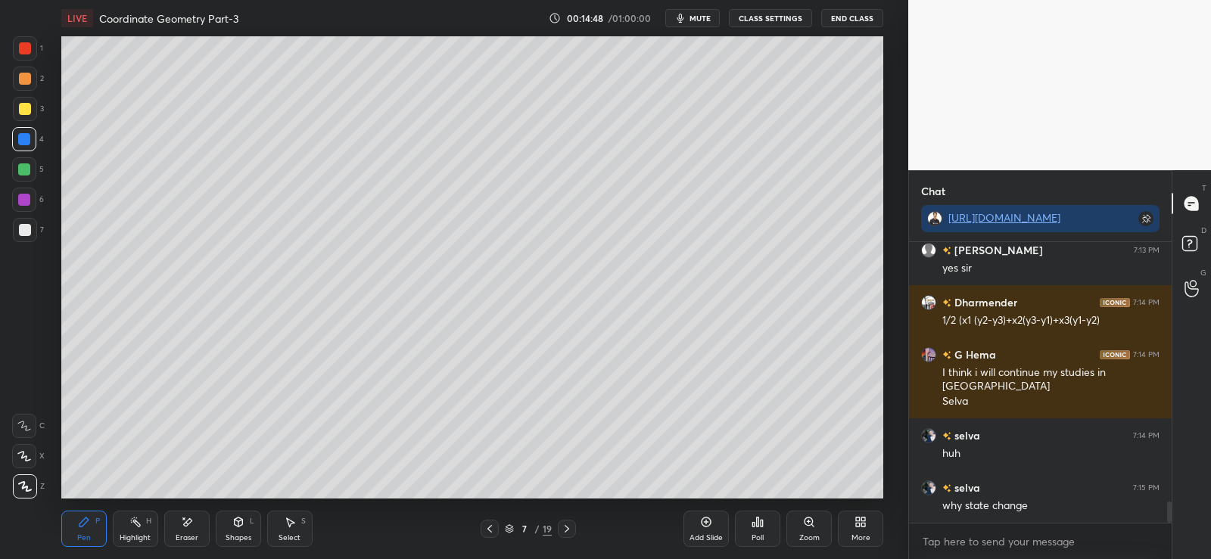
scroll to position [3557, 0]
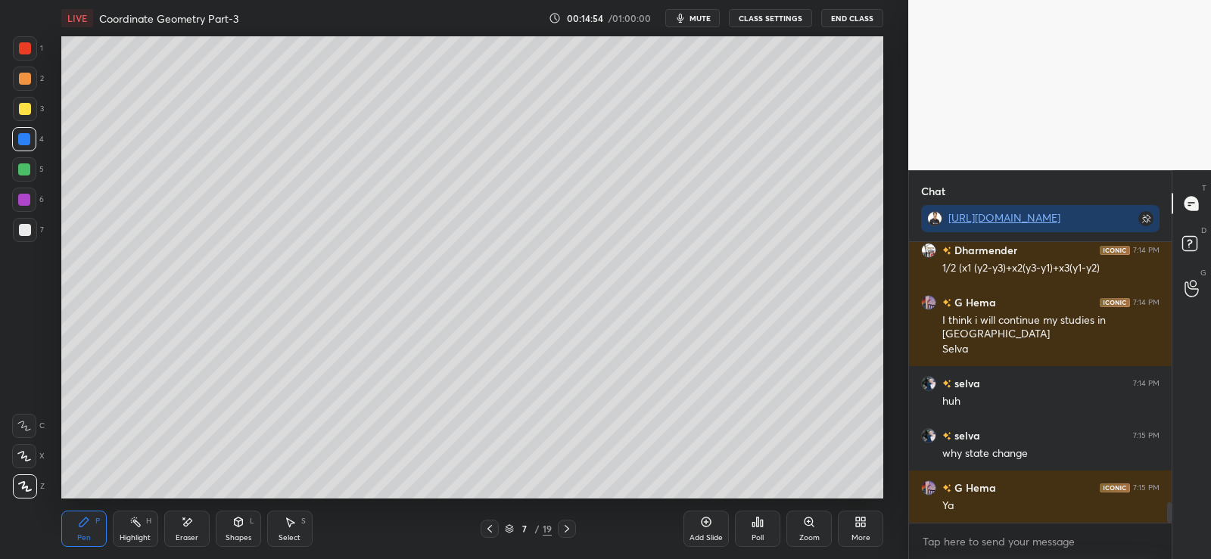
click at [20, 169] on div at bounding box center [24, 169] width 12 height 12
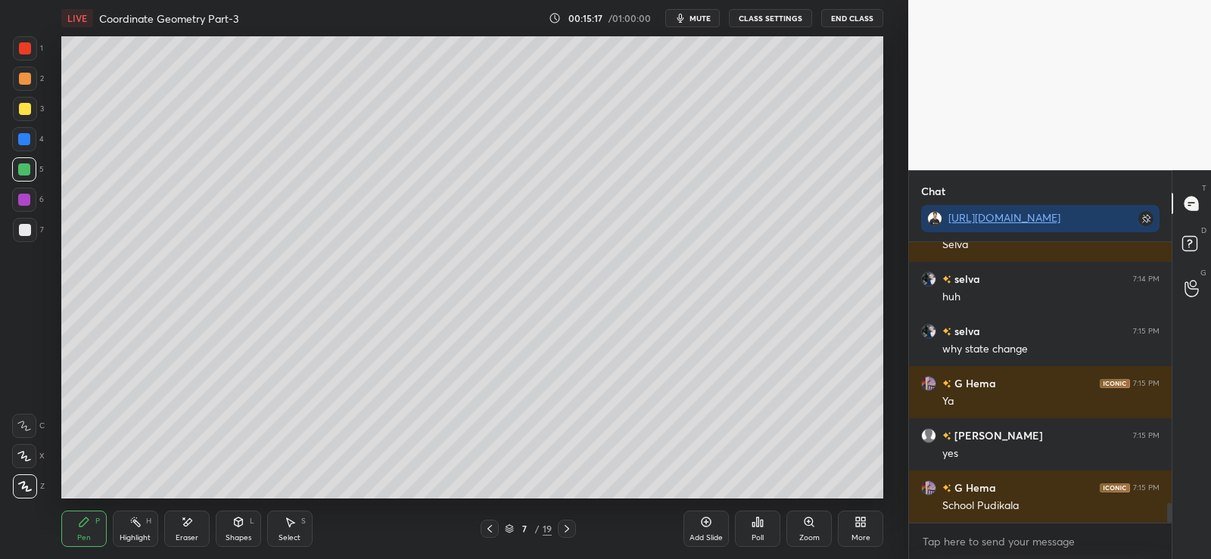
scroll to position [3677, 0]
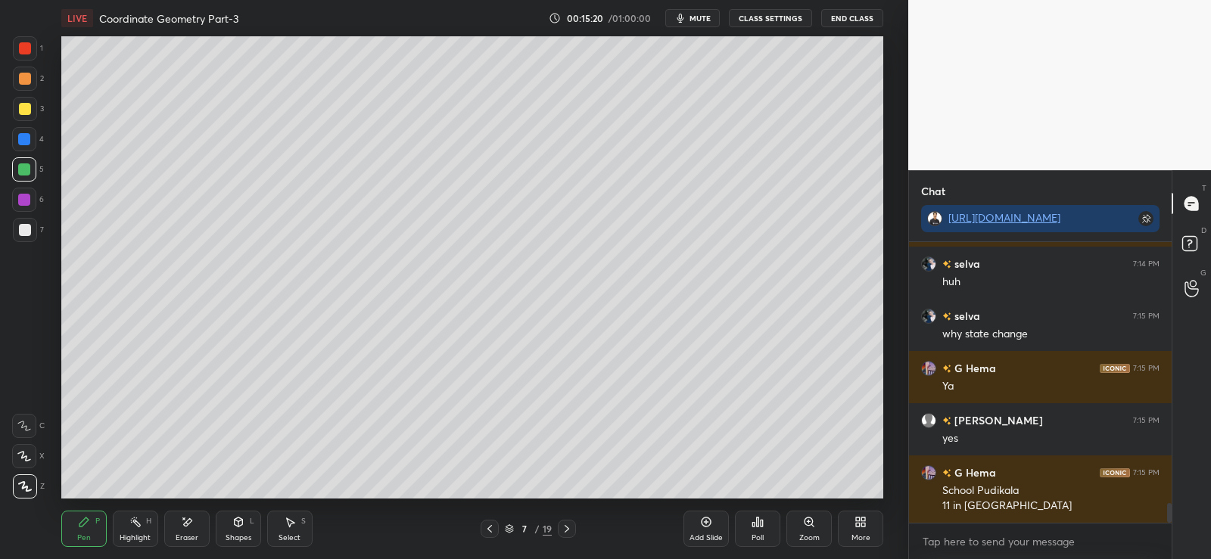
click at [25, 81] on div at bounding box center [25, 79] width 12 height 12
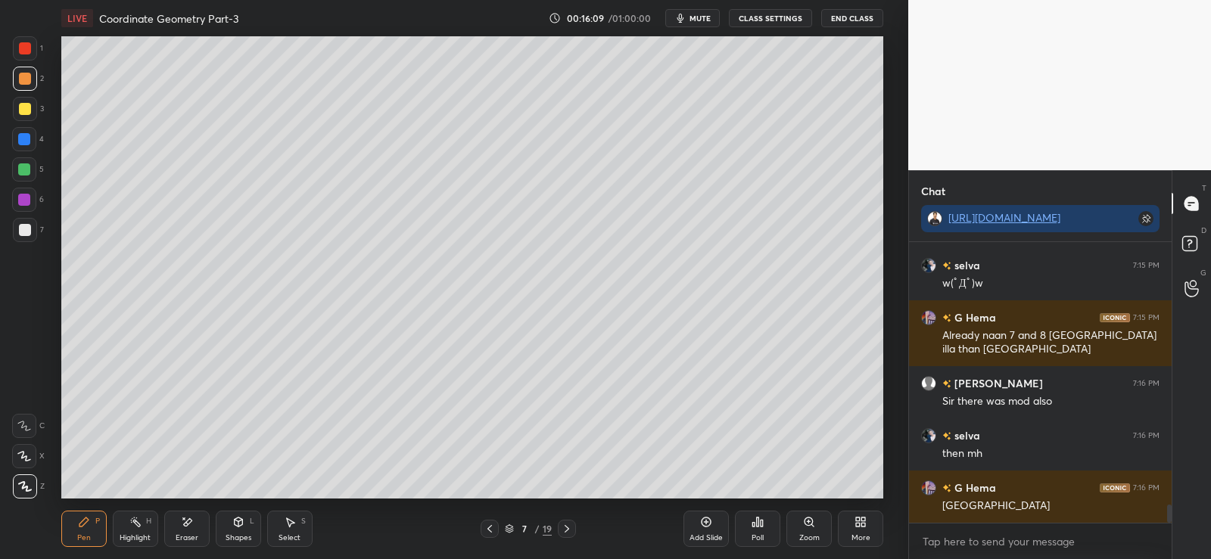
scroll to position [4056, 0]
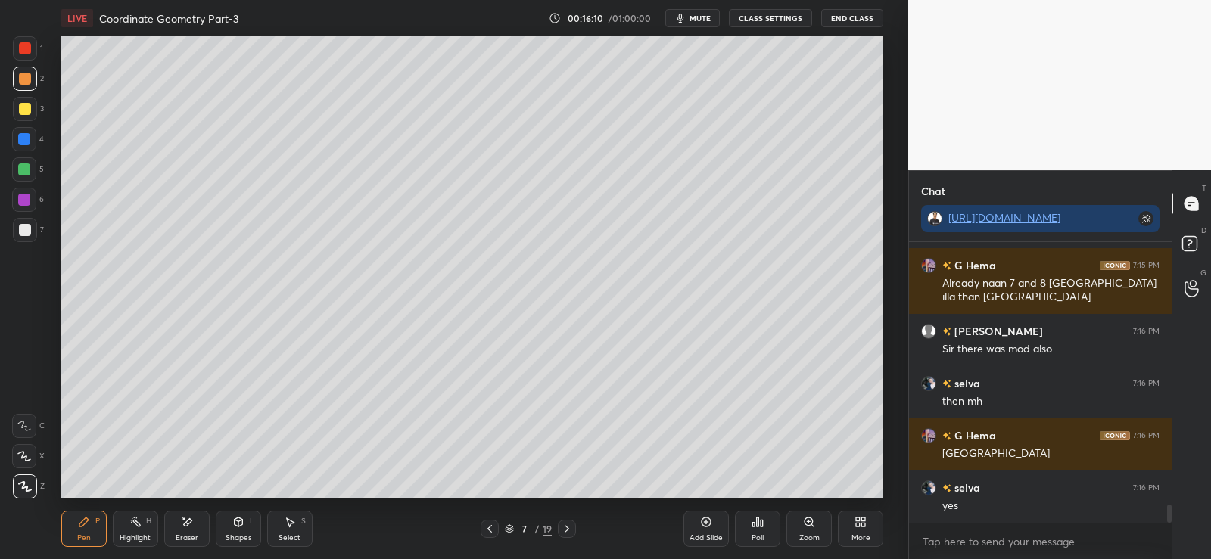
click at [18, 173] on div at bounding box center [24, 169] width 12 height 12
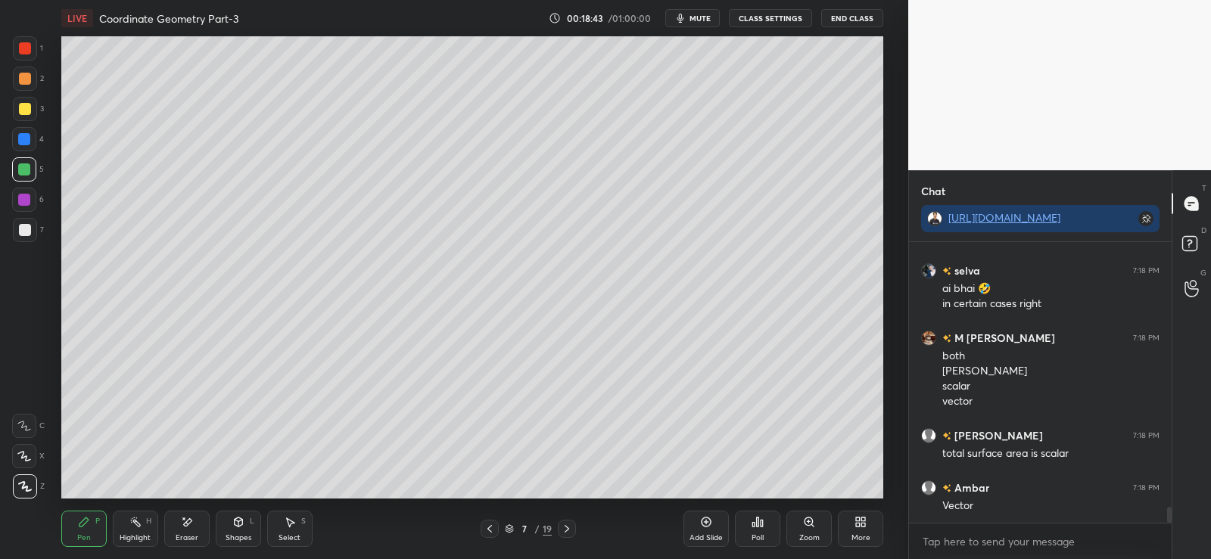
scroll to position [4841, 0]
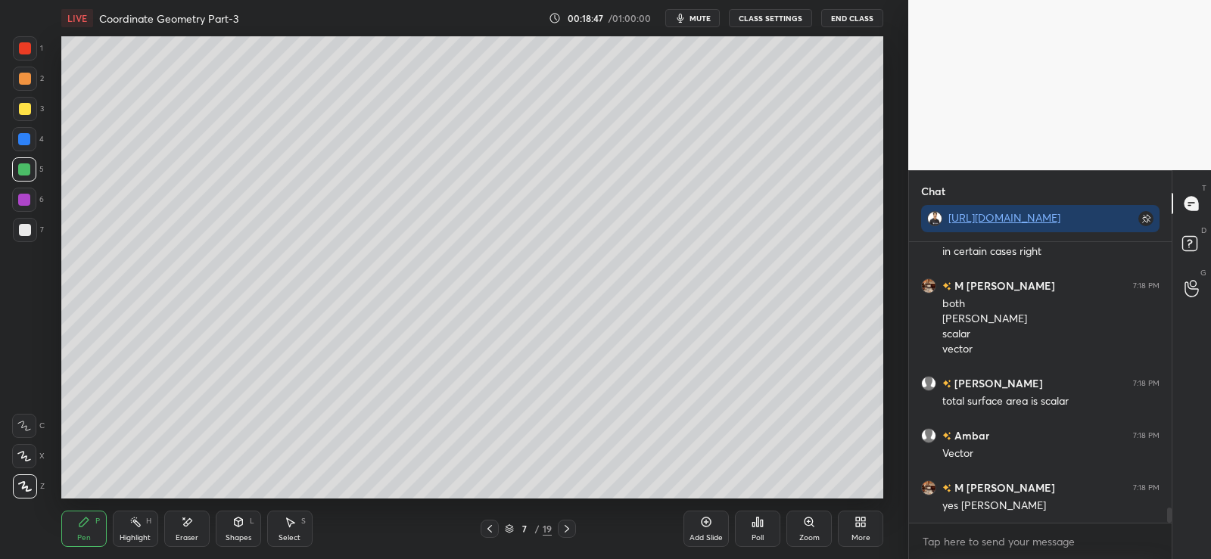
click at [236, 525] on icon at bounding box center [239, 522] width 8 height 9
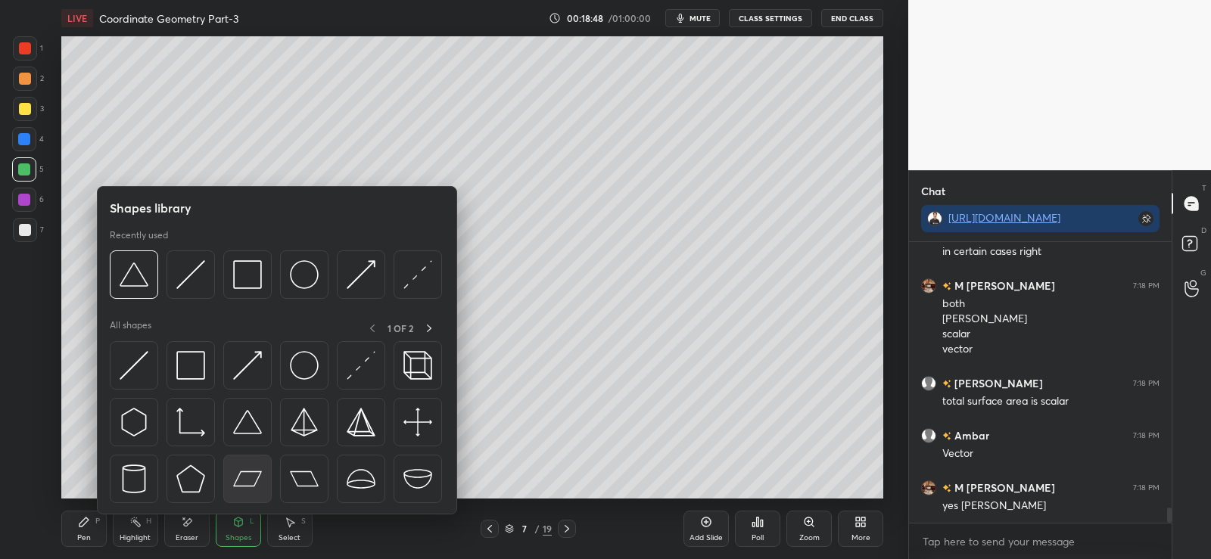
click at [244, 477] on img at bounding box center [247, 479] width 29 height 29
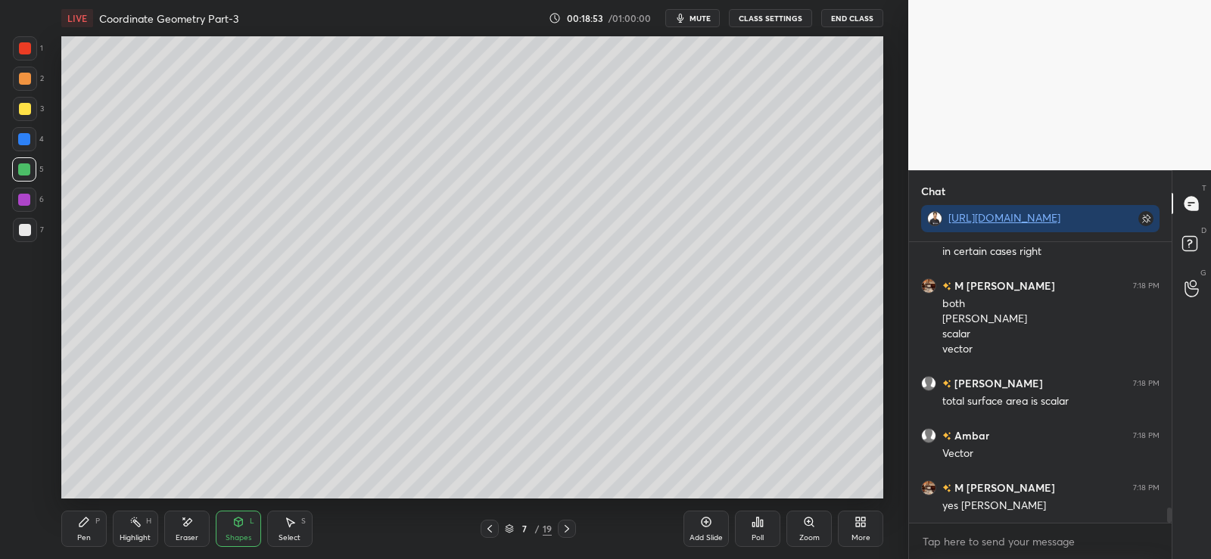
click at [236, 527] on icon at bounding box center [238, 522] width 12 height 12
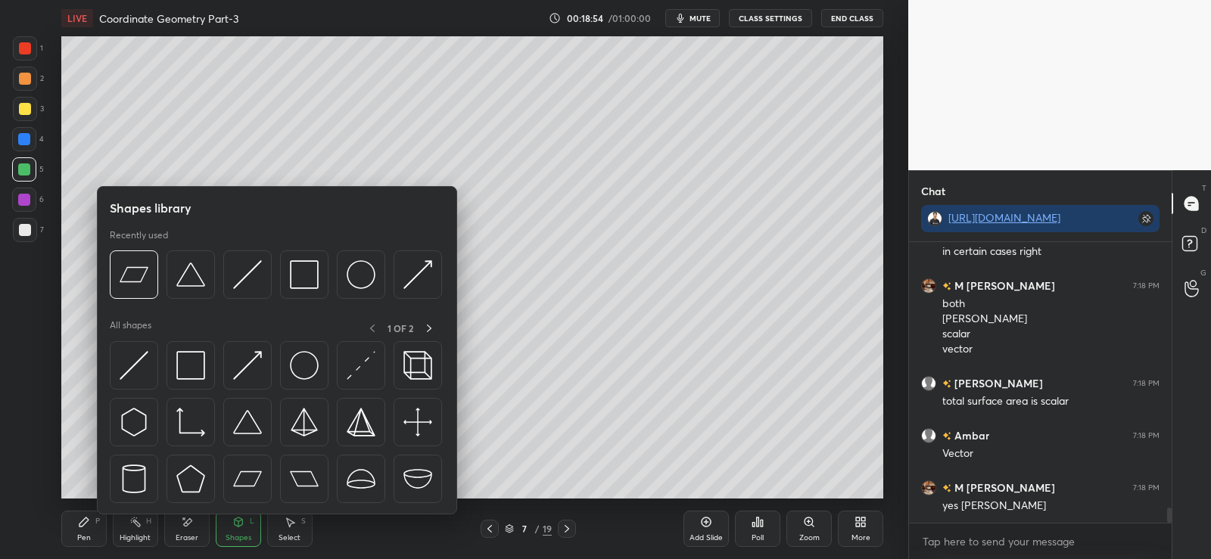
click at [235, 540] on div "Shapes" at bounding box center [239, 538] width 26 height 8
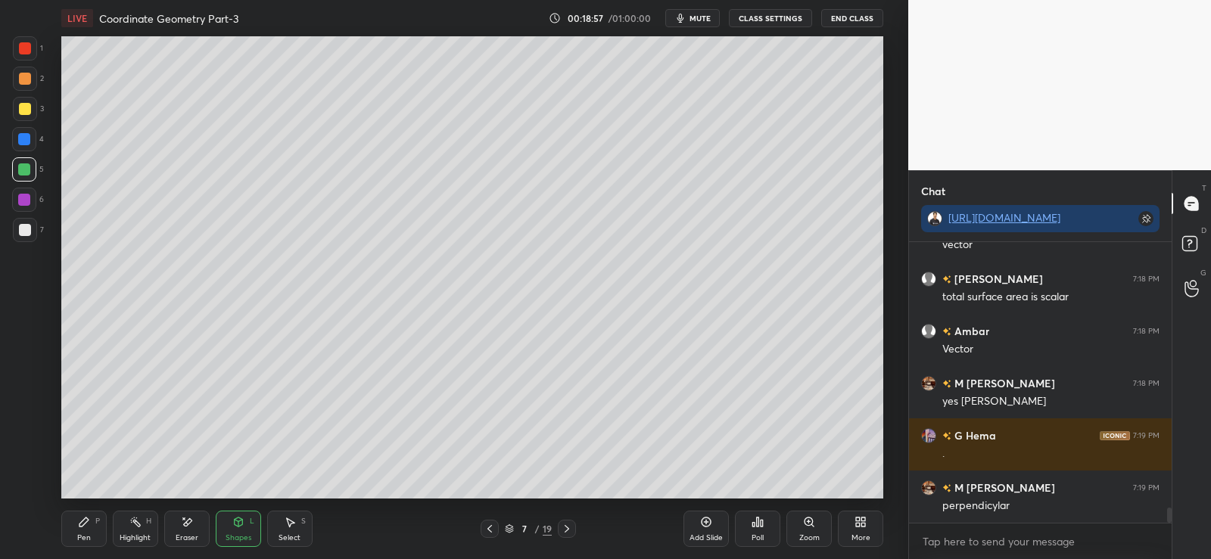
scroll to position [4997, 0]
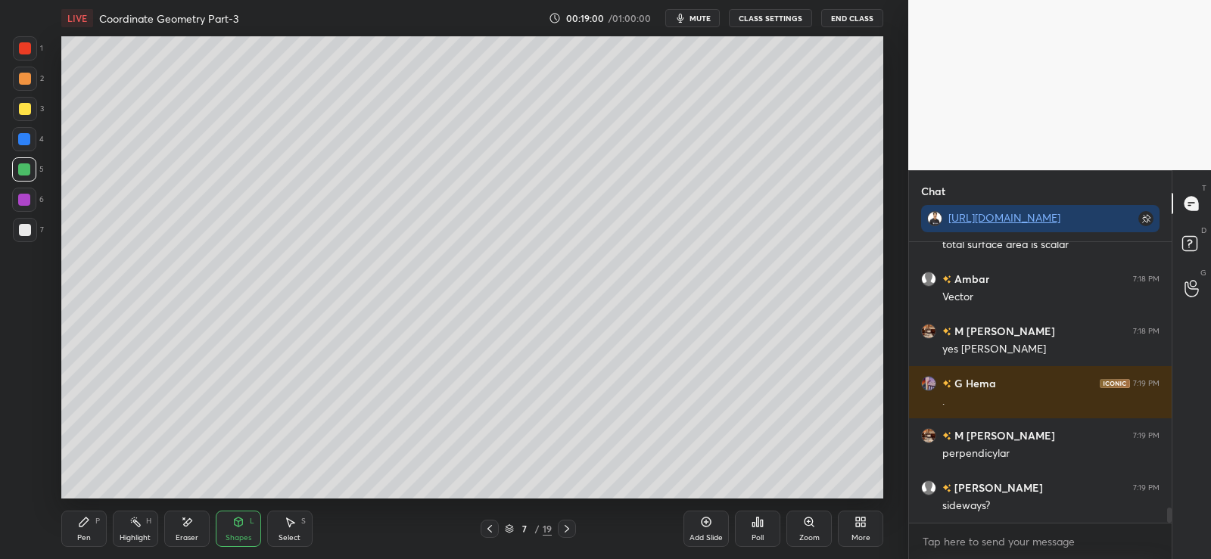
click at [22, 229] on div at bounding box center [25, 230] width 12 height 12
click at [20, 76] on div at bounding box center [25, 79] width 12 height 12
click at [241, 527] on icon at bounding box center [238, 522] width 12 height 12
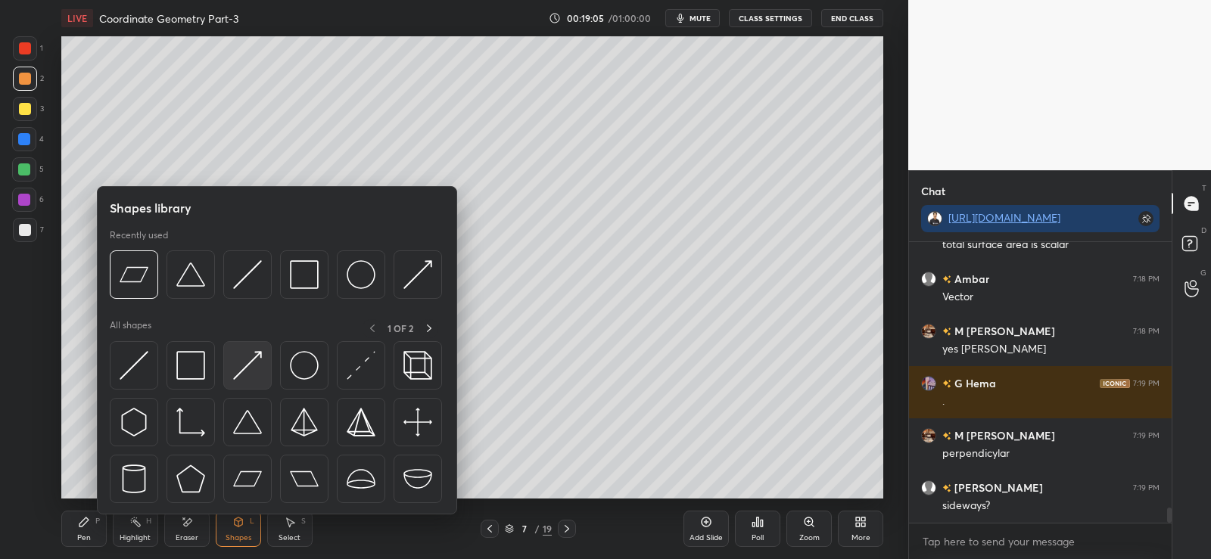
click at [249, 365] on img at bounding box center [247, 365] width 29 height 29
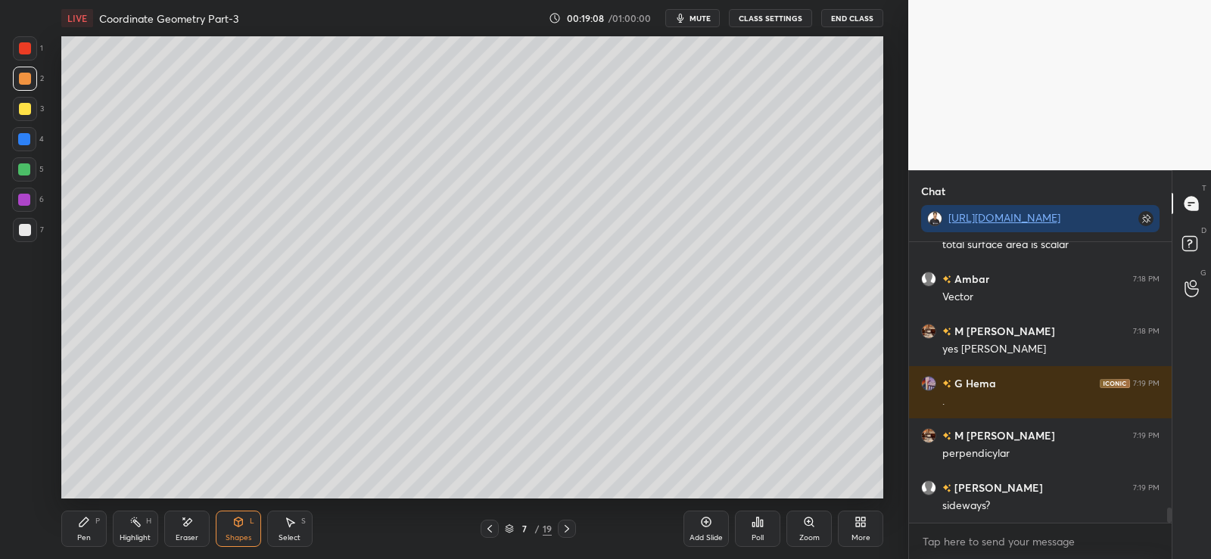
scroll to position [5049, 0]
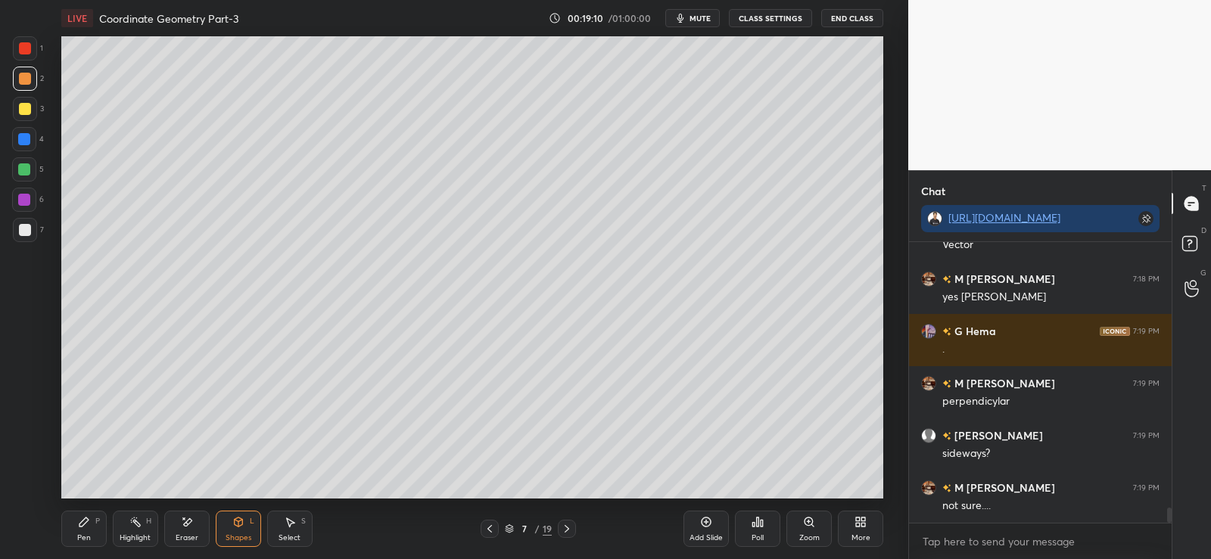
click at [73, 534] on div "Pen P" at bounding box center [83, 529] width 45 height 36
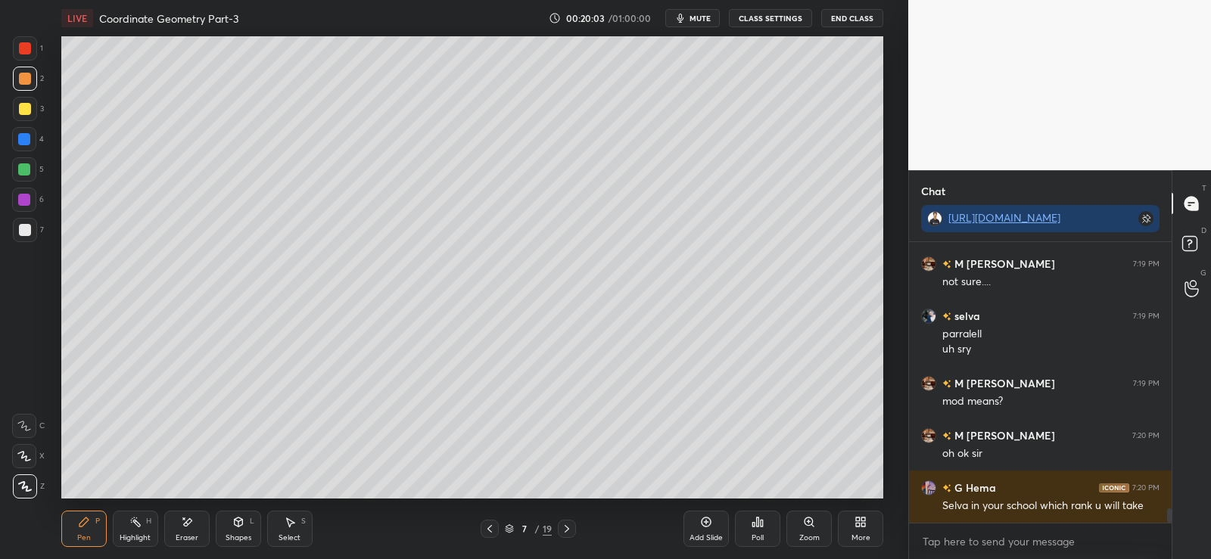
scroll to position [5326, 0]
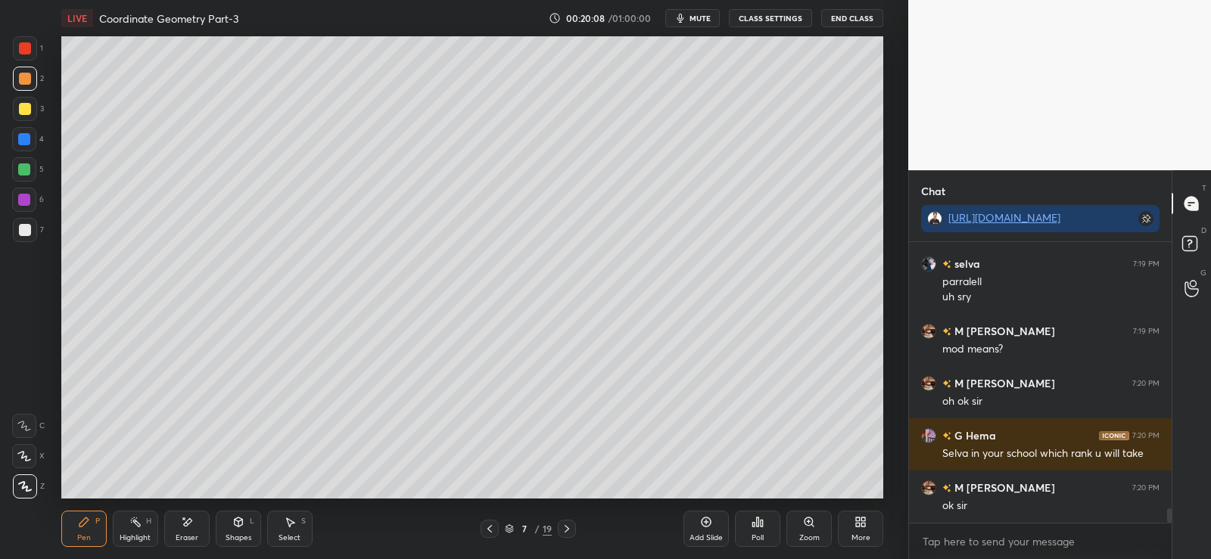
click at [887, 340] on div "Setting up your live class Poll for secs No correct answer Start poll" at bounding box center [472, 267] width 848 height 462
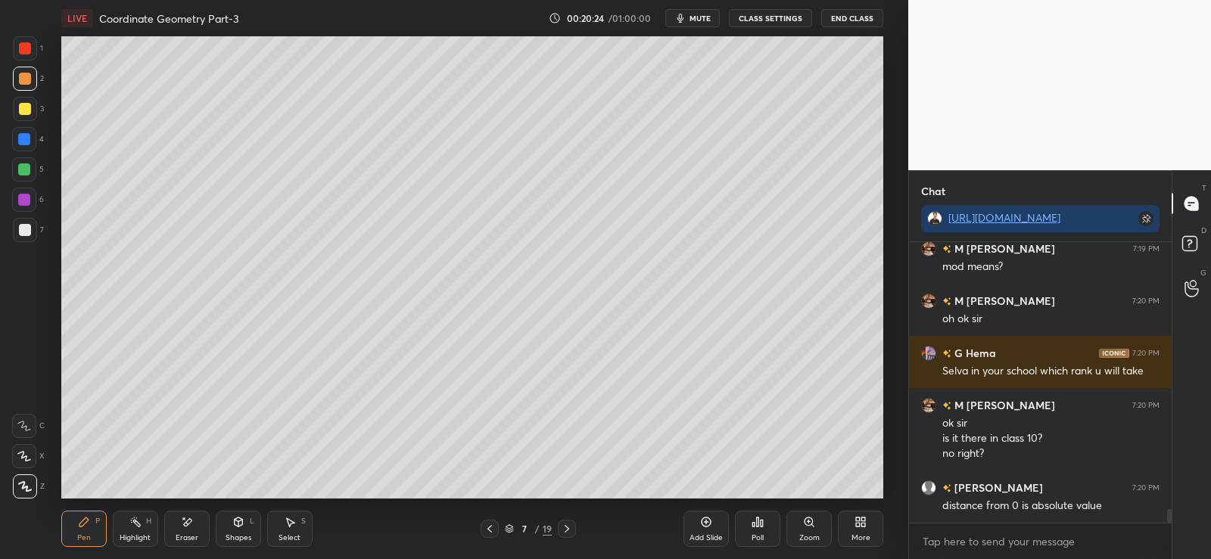
scroll to position [5460, 0]
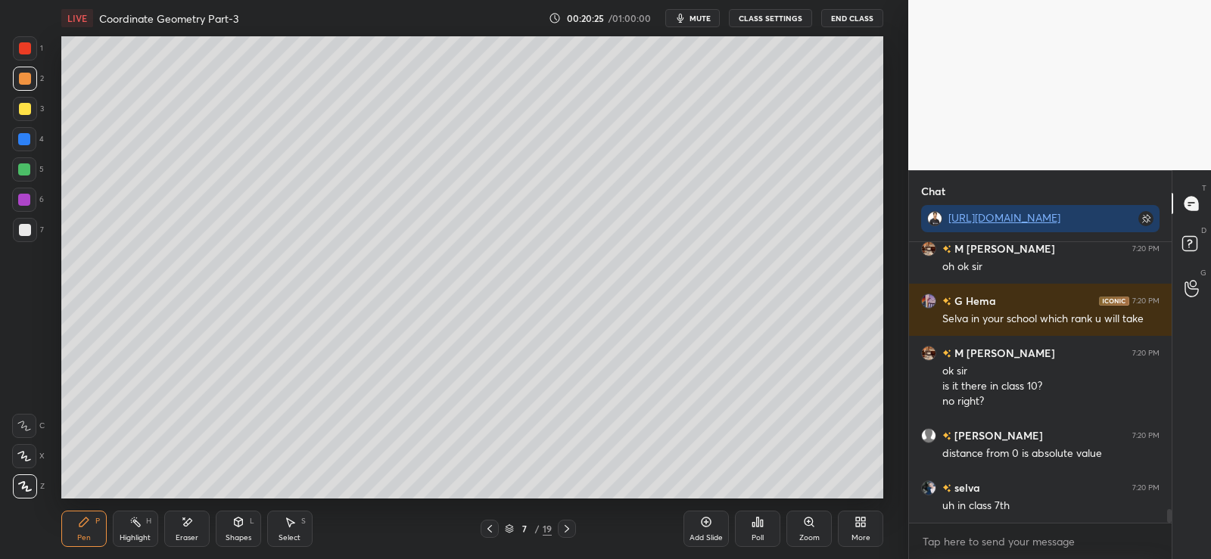
click at [190, 529] on div "Eraser" at bounding box center [186, 529] width 45 height 36
click at [83, 540] on div "Pen" at bounding box center [84, 538] width 14 height 8
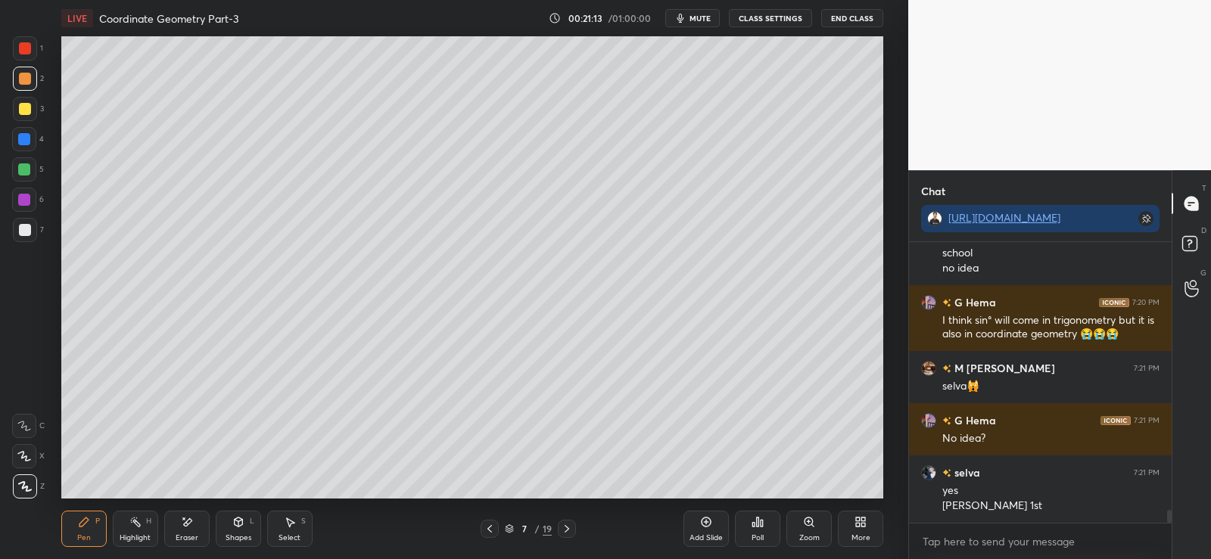
scroll to position [5781, 0]
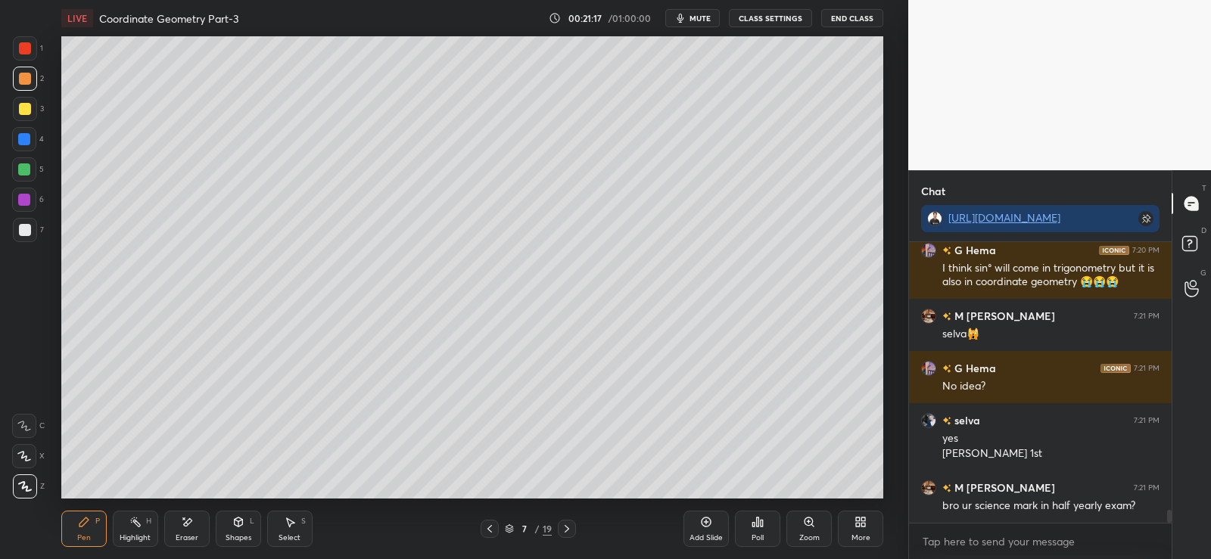
click at [28, 233] on div at bounding box center [25, 230] width 12 height 12
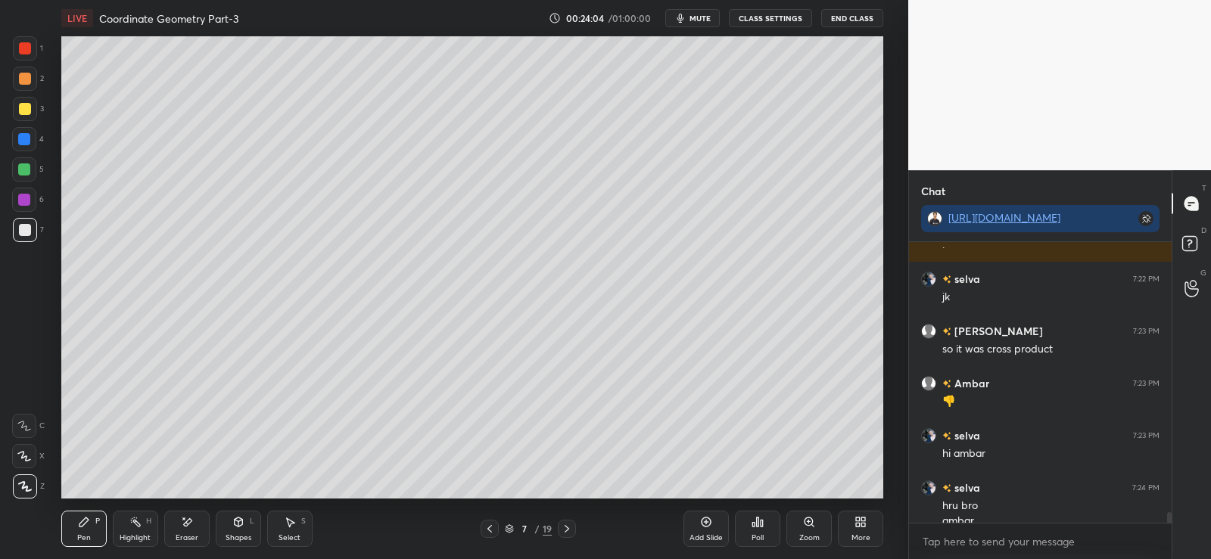
scroll to position [6923, 0]
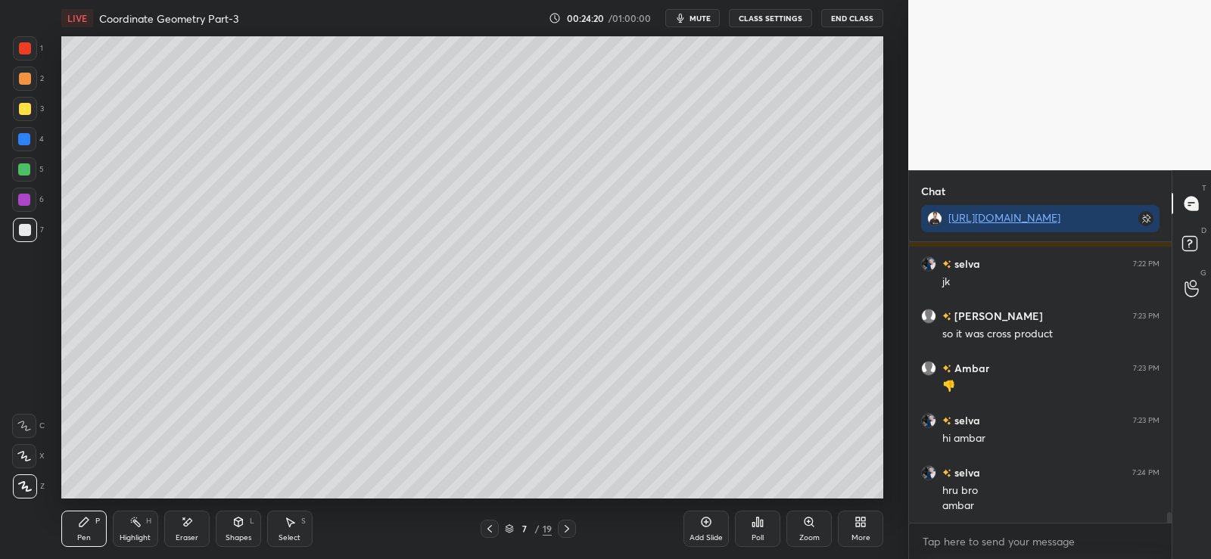
click at [565, 525] on icon at bounding box center [567, 529] width 12 height 12
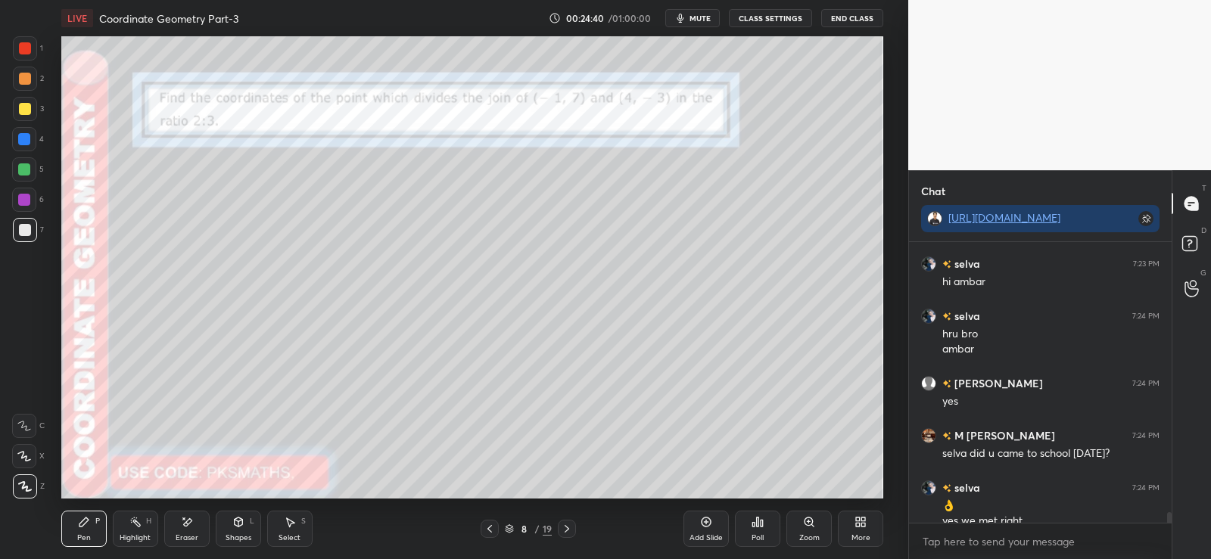
scroll to position [7094, 0]
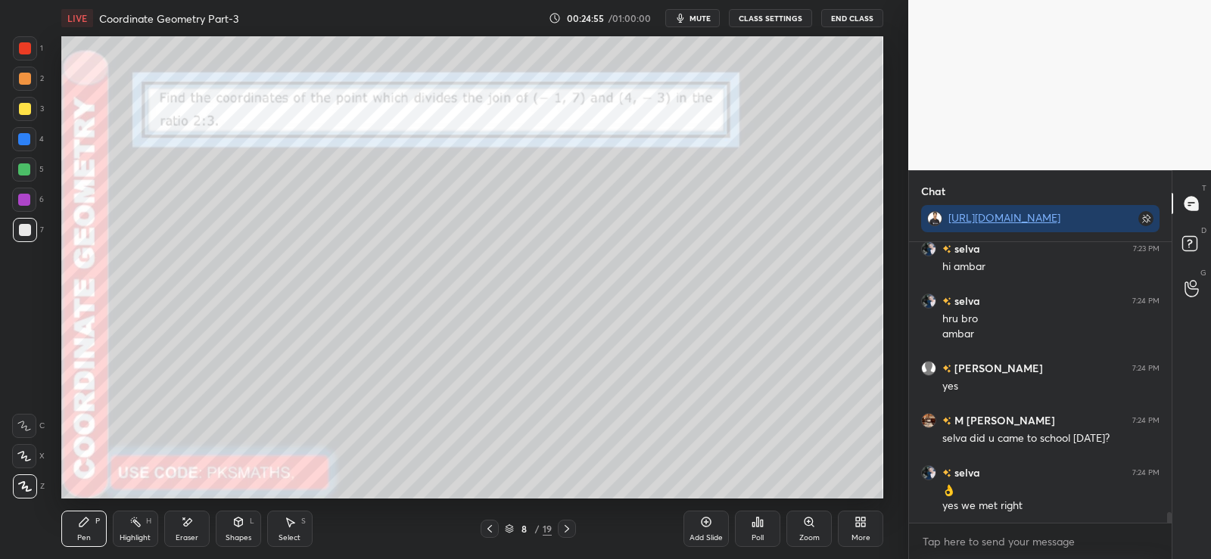
click at [23, 80] on div at bounding box center [25, 79] width 12 height 12
click at [20, 232] on div at bounding box center [25, 230] width 12 height 12
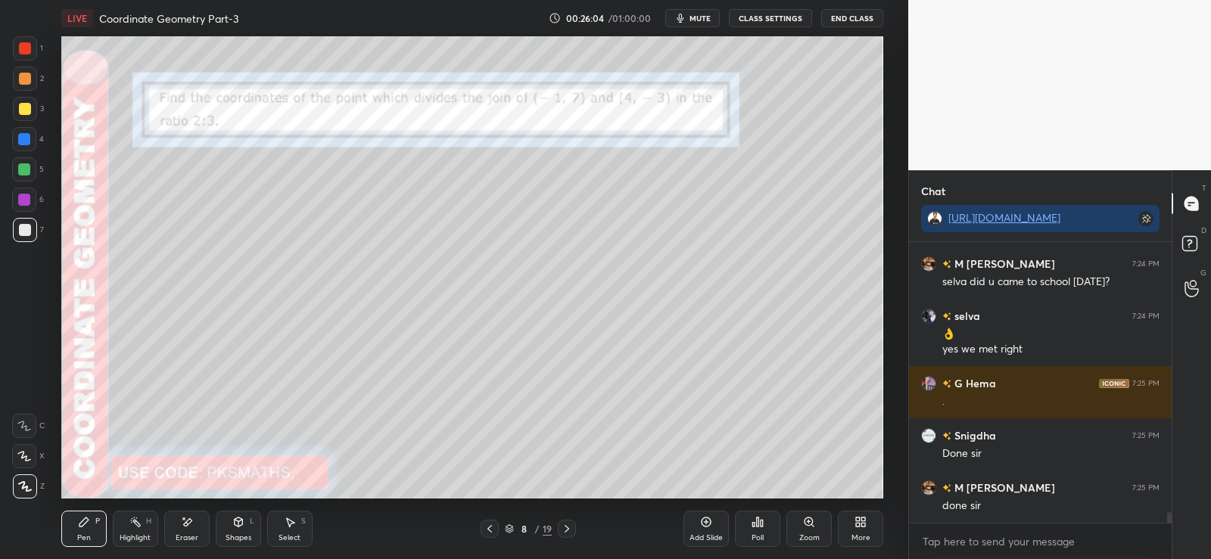
scroll to position [7303, 0]
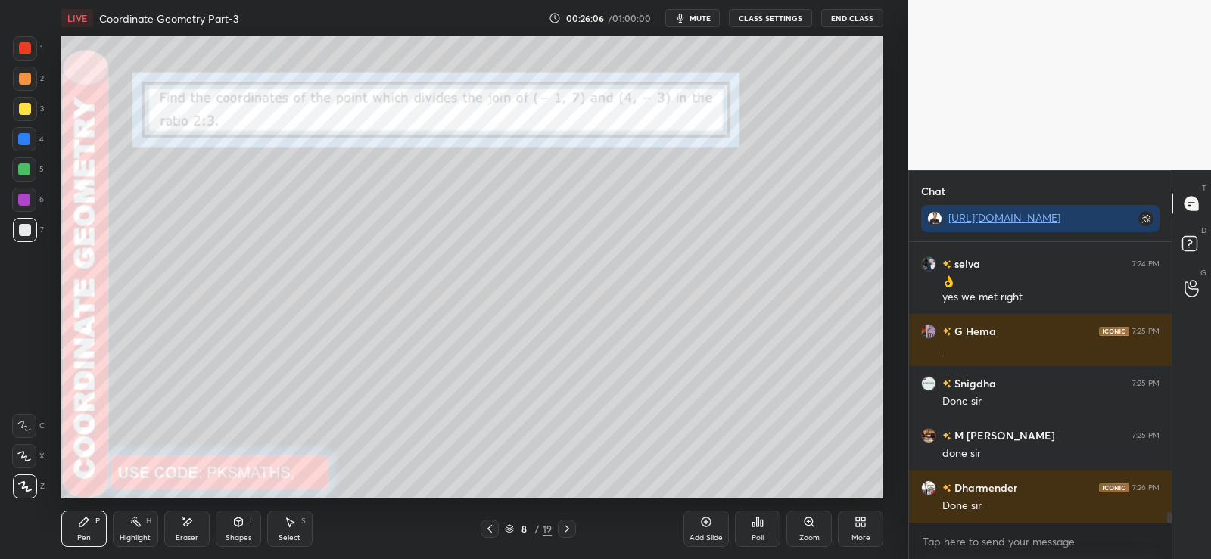
click at [761, 523] on icon at bounding box center [762, 523] width 2 height 7
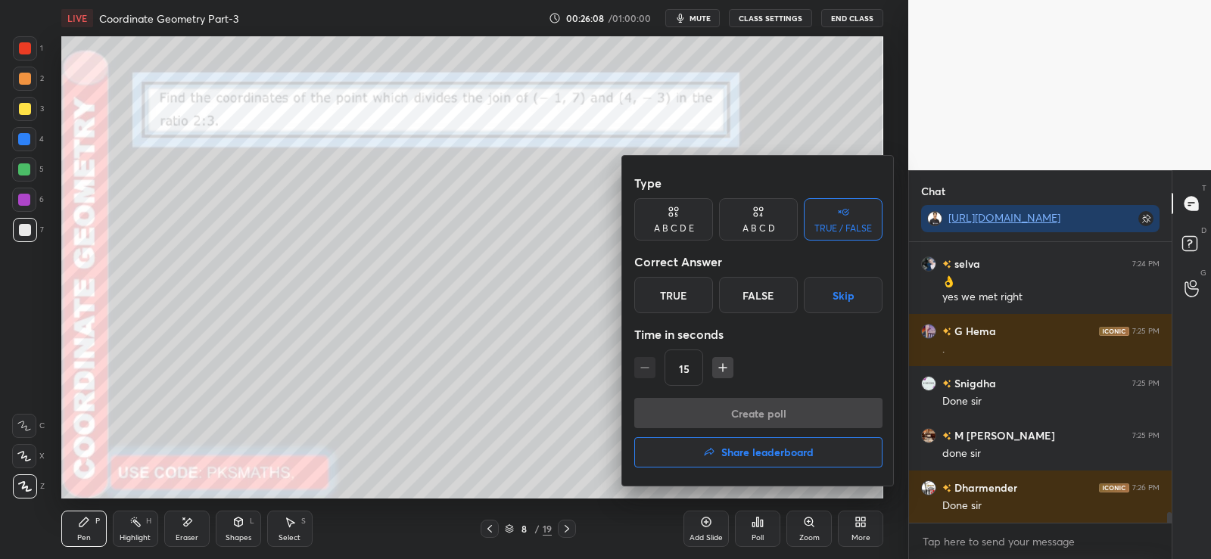
click at [759, 214] on icon at bounding box center [758, 211] width 12 height 15
click at [808, 290] on div "D" at bounding box center [809, 295] width 45 height 36
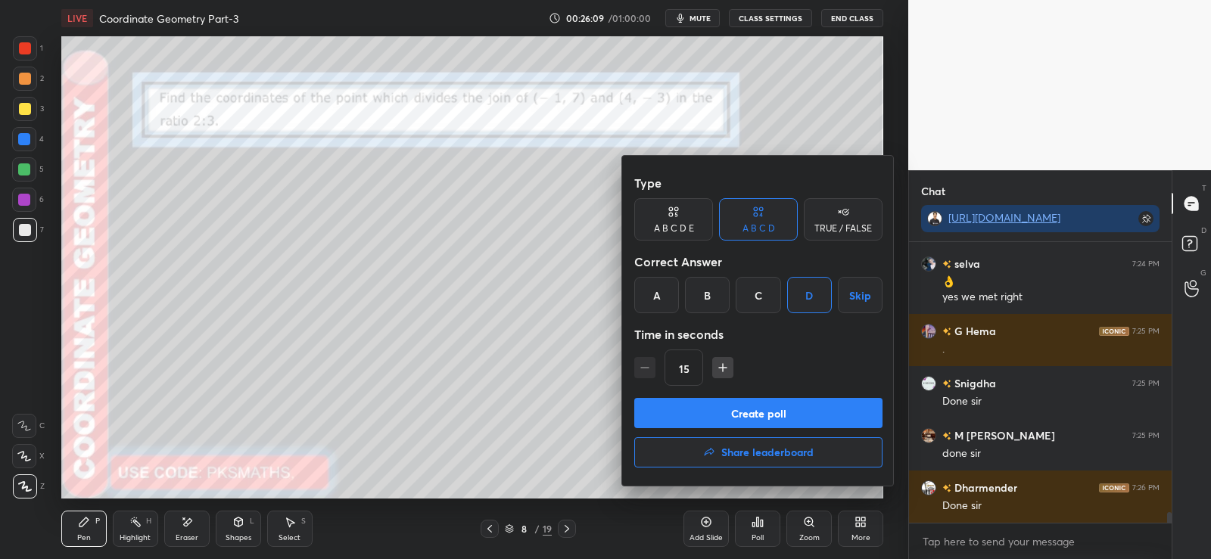
click at [721, 364] on icon "button" at bounding box center [722, 367] width 15 height 15
type input "30"
click at [762, 412] on button "Create poll" at bounding box center [758, 413] width 248 height 30
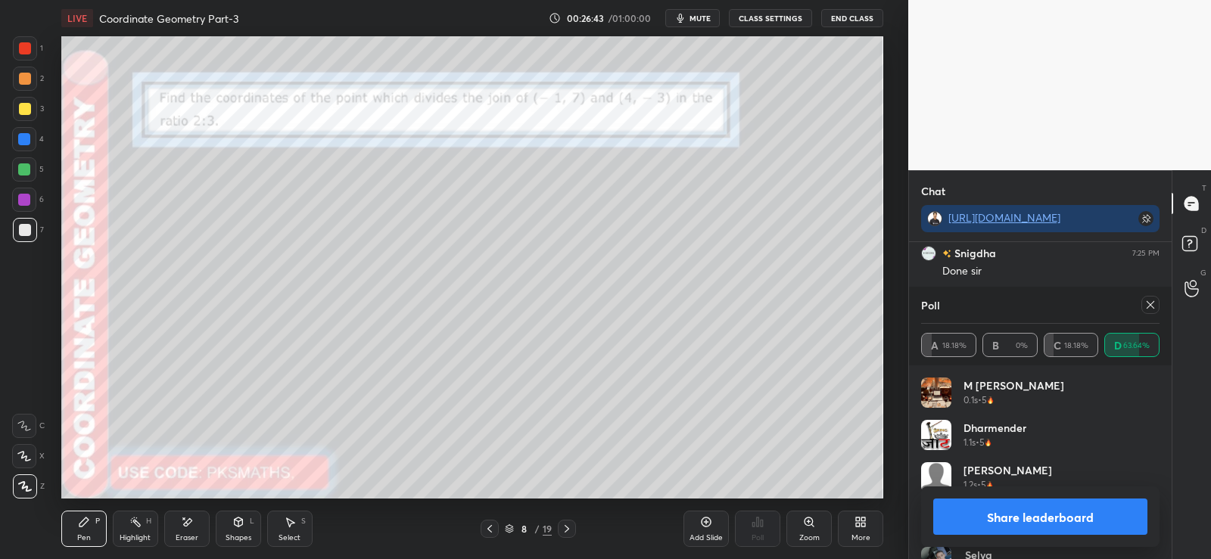
scroll to position [7449, 0]
click at [998, 516] on button "Share leaderboard" at bounding box center [1040, 517] width 214 height 36
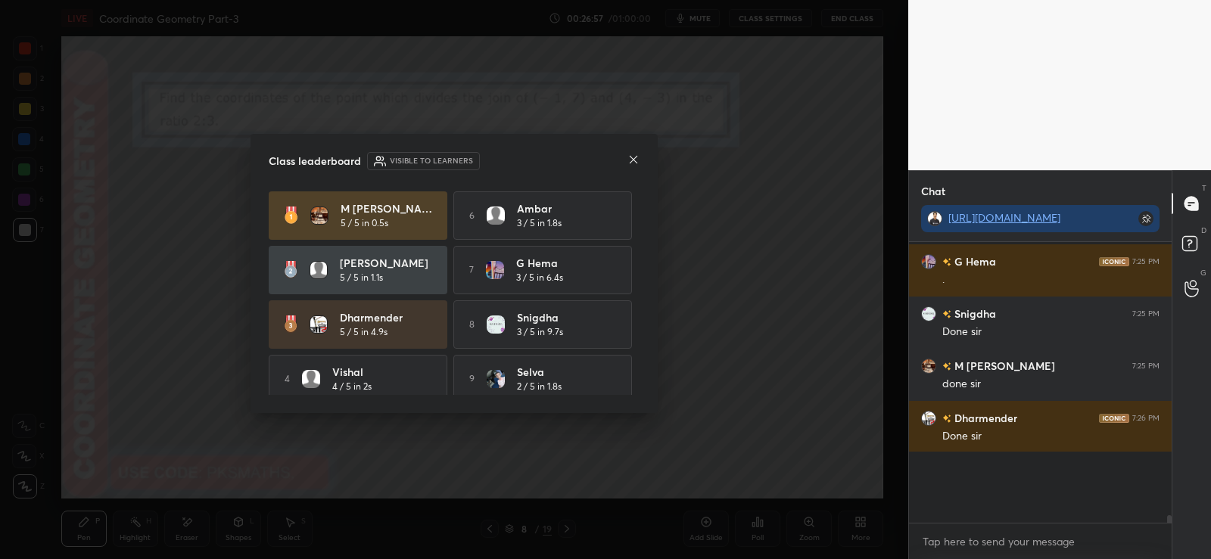
scroll to position [5, 5]
click at [634, 154] on icon at bounding box center [633, 160] width 12 height 12
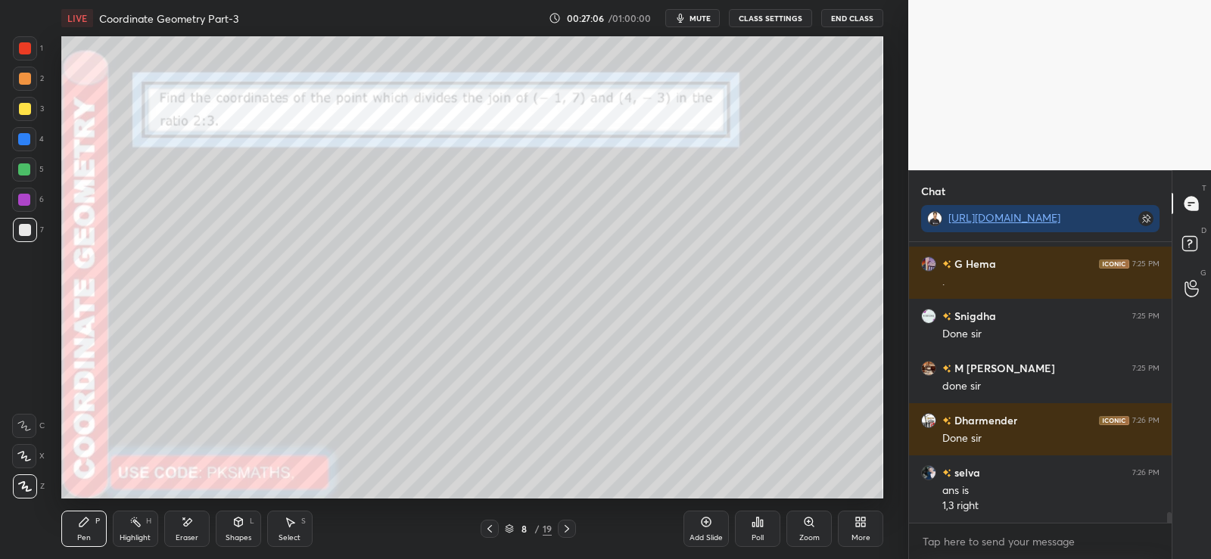
scroll to position [7423, 0]
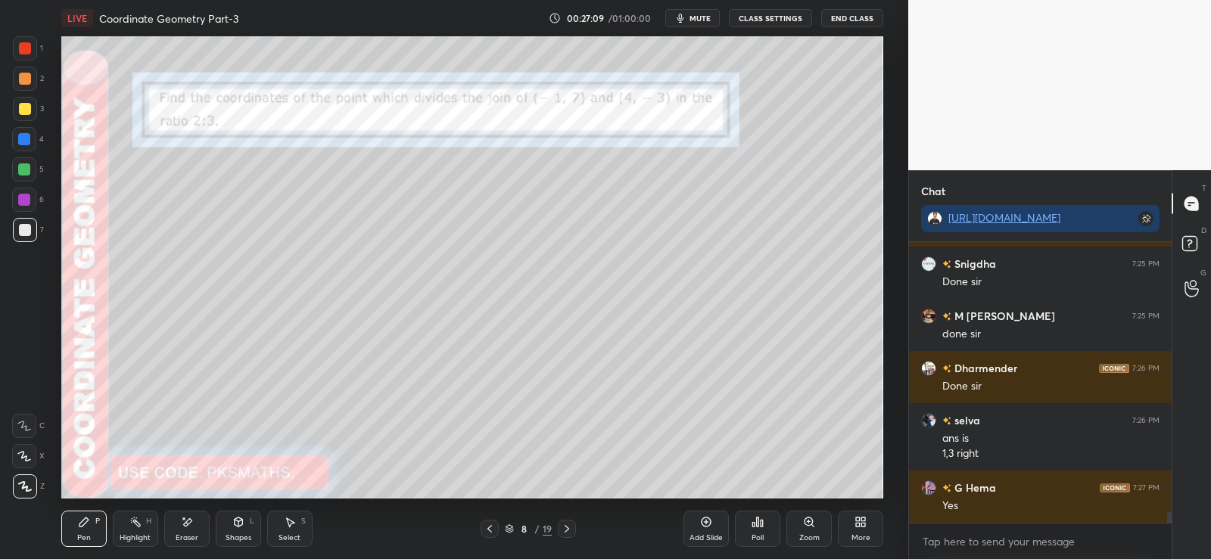
click at [25, 82] on div at bounding box center [25, 79] width 12 height 12
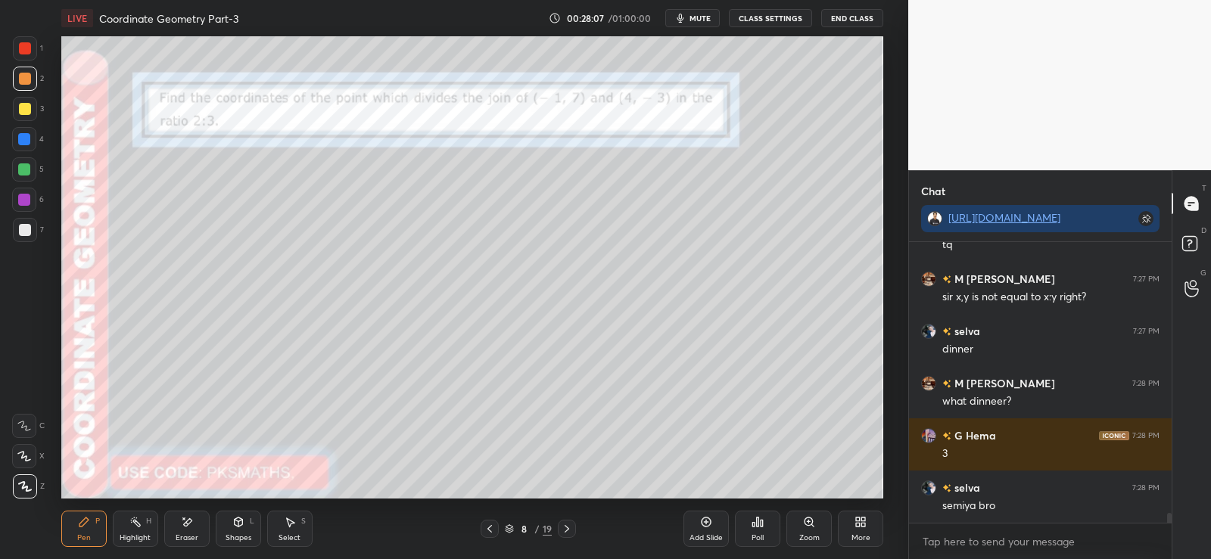
scroll to position [7893, 0]
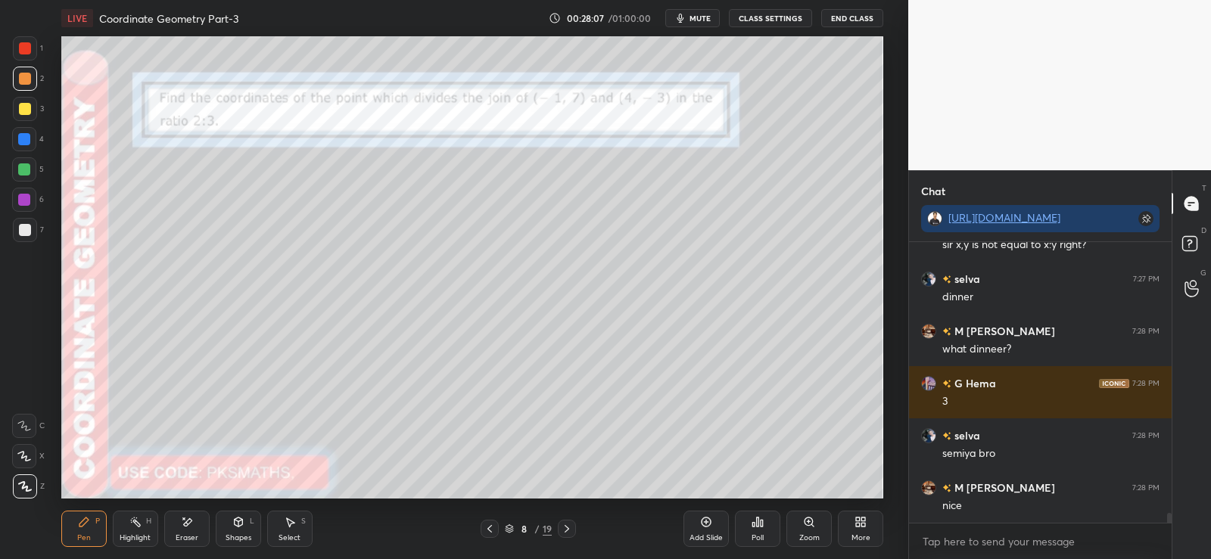
click at [702, 520] on icon at bounding box center [707, 523] width 10 height 10
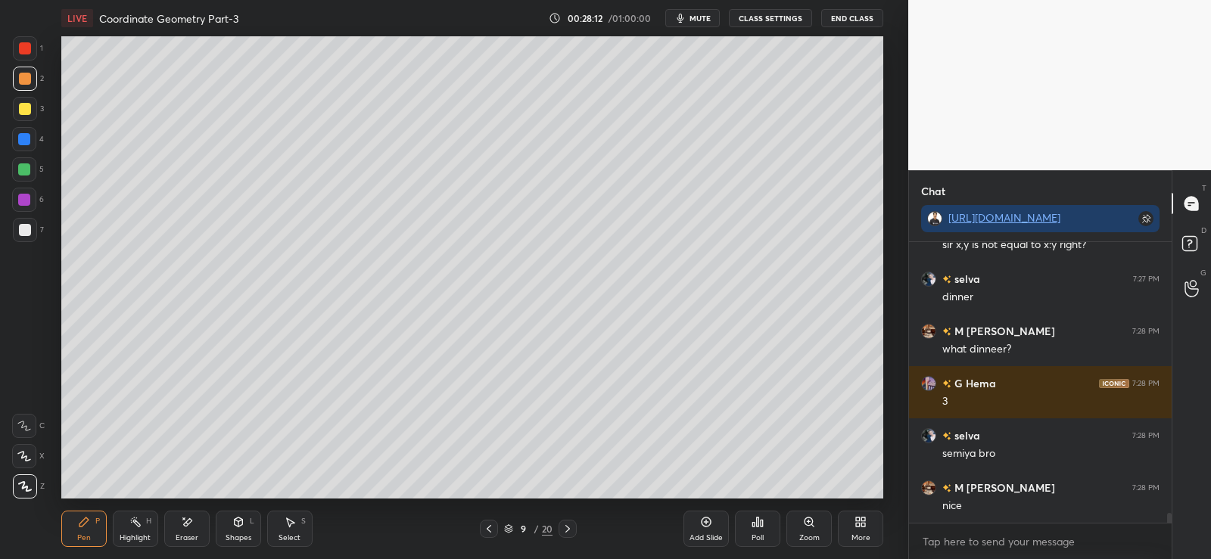
scroll to position [7945, 0]
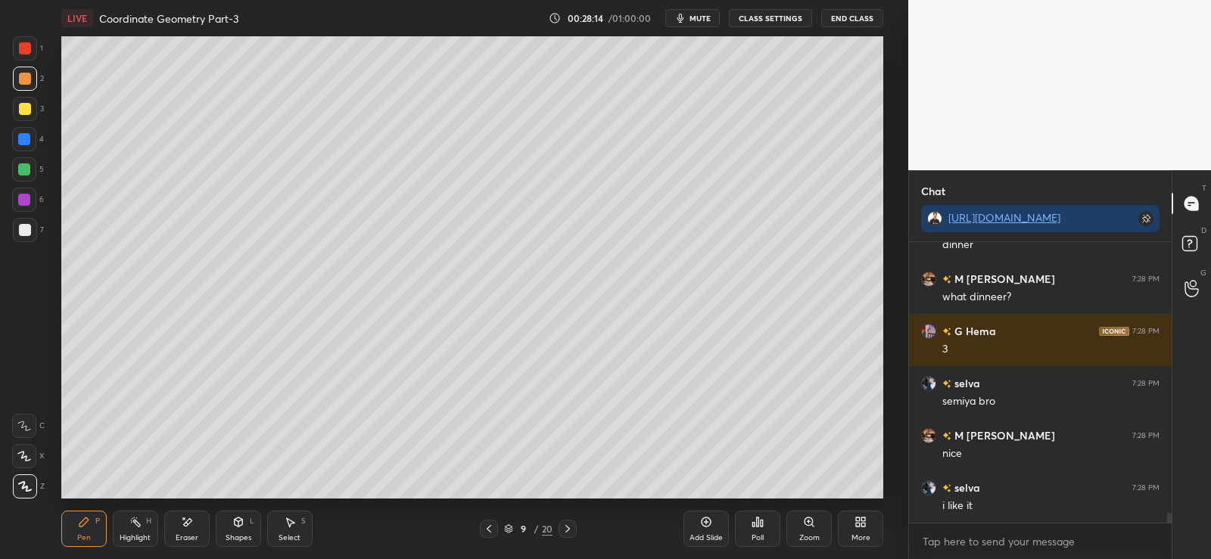
click at [29, 84] on div at bounding box center [25, 79] width 12 height 12
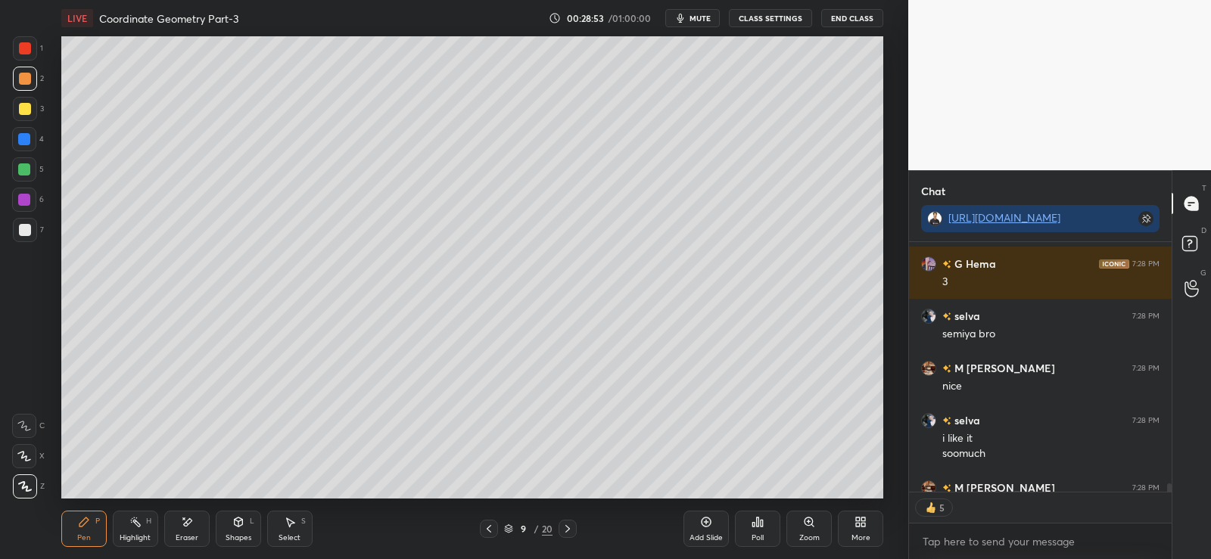
scroll to position [8096, 0]
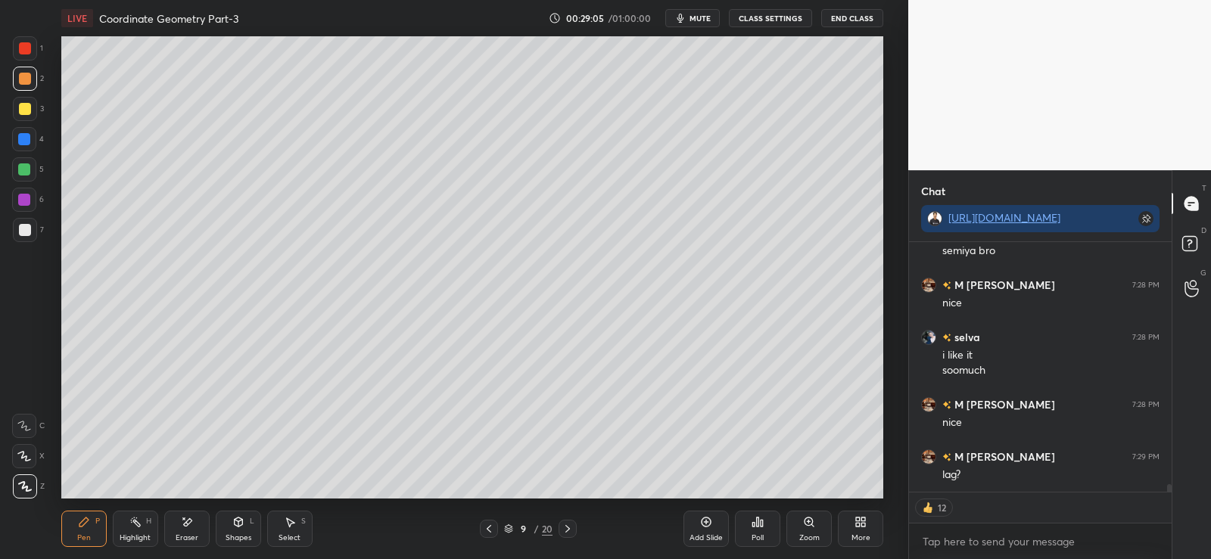
click at [192, 525] on icon at bounding box center [187, 522] width 12 height 13
click at [79, 532] on div "Pen P" at bounding box center [83, 529] width 45 height 36
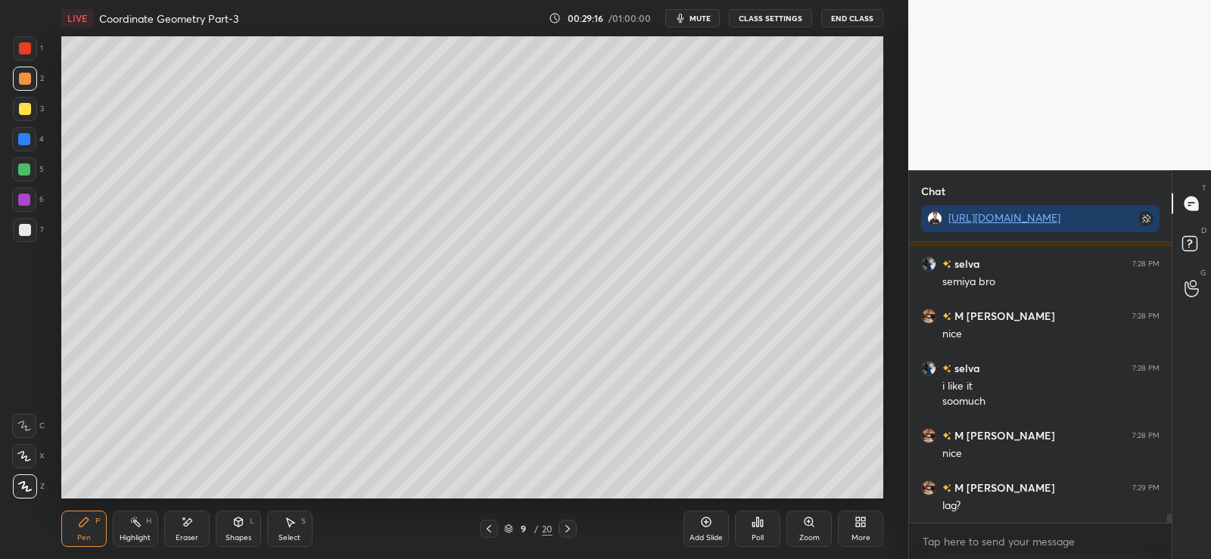
scroll to position [8080, 0]
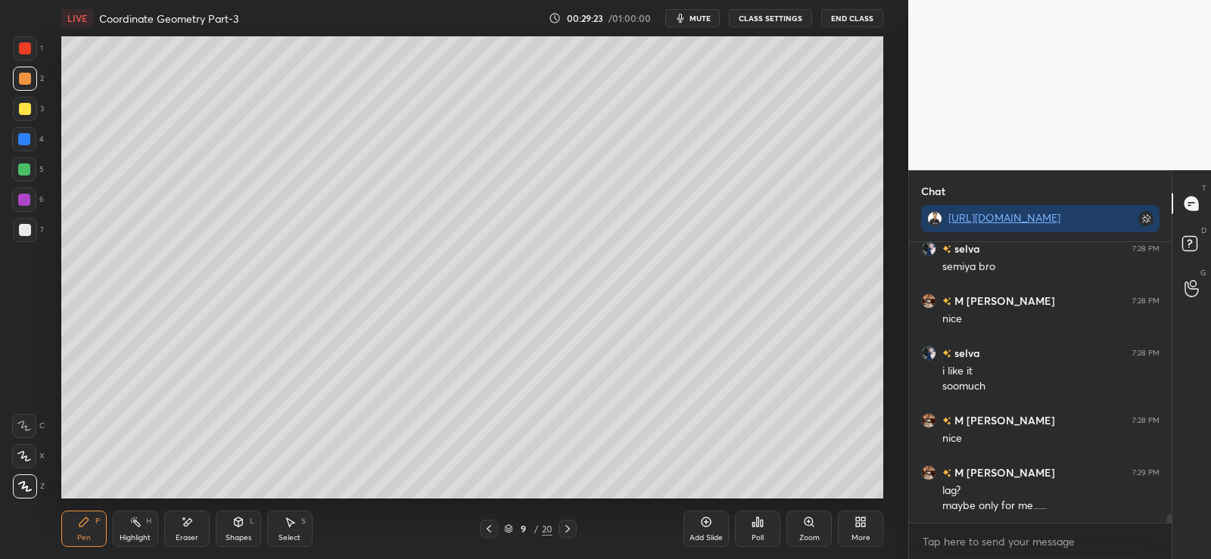
click at [21, 229] on div at bounding box center [25, 230] width 12 height 12
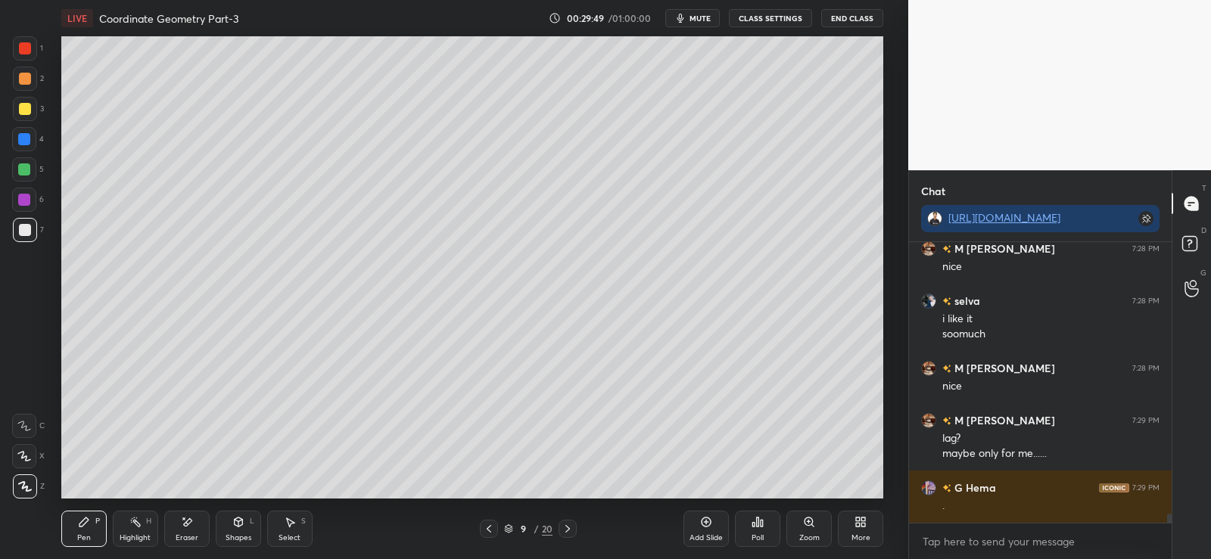
click at [757, 537] on div "Poll" at bounding box center [758, 538] width 12 height 8
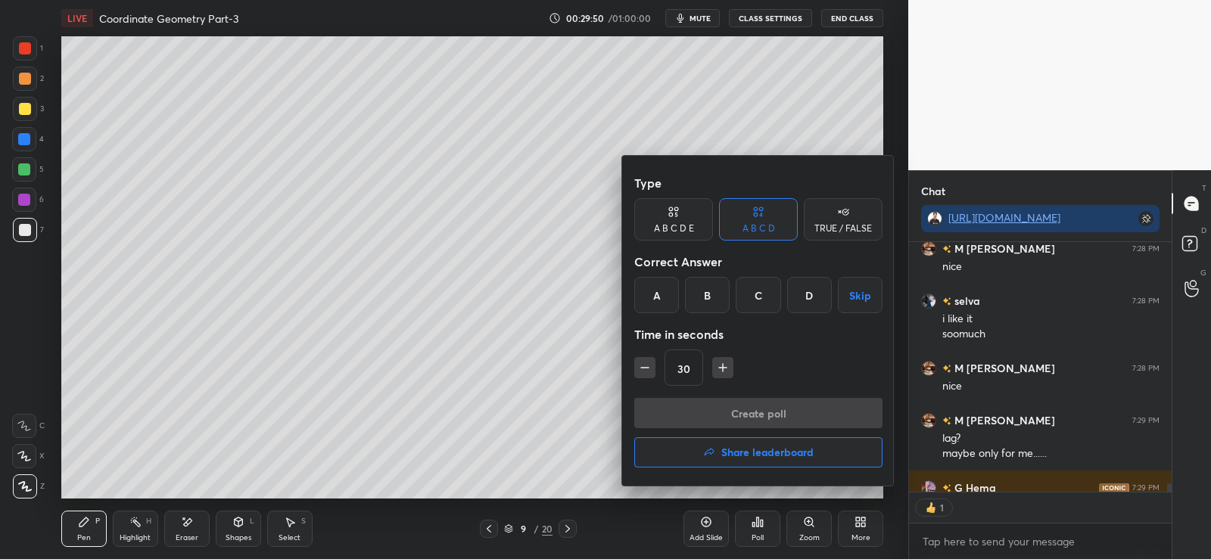
scroll to position [245, 258]
click at [671, 284] on div "A" at bounding box center [656, 295] width 45 height 36
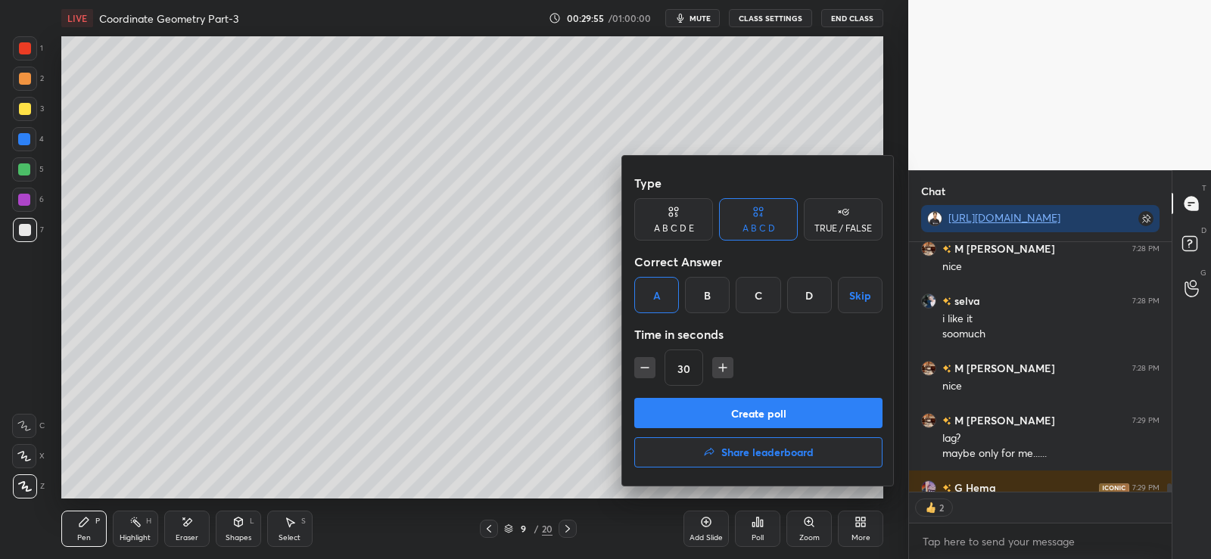
click at [588, 347] on div at bounding box center [605, 279] width 1211 height 559
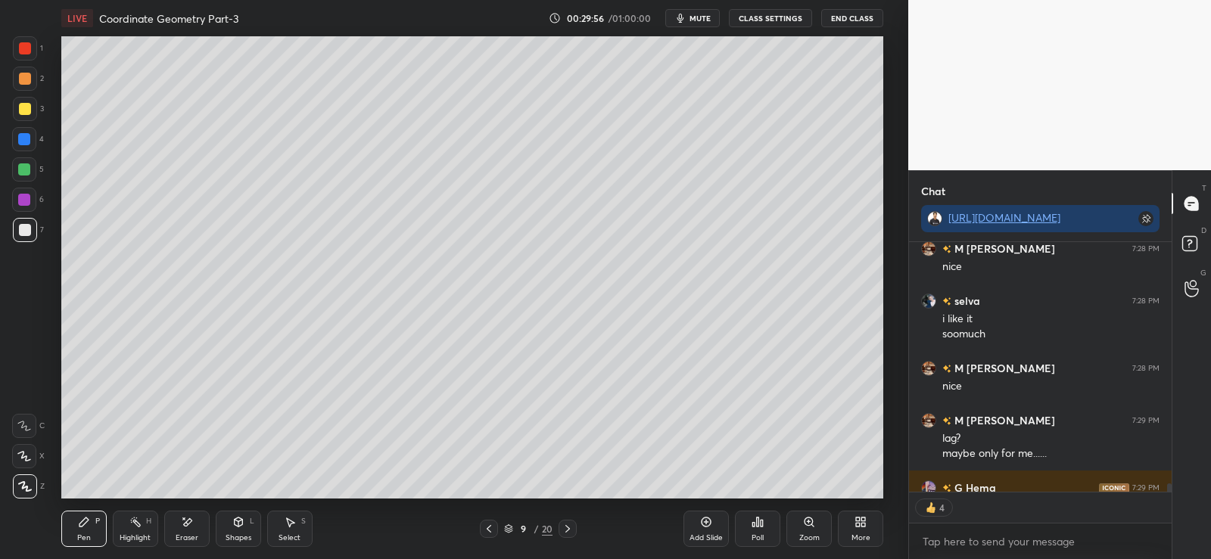
click at [860, 14] on button "End Class" at bounding box center [852, 18] width 62 height 18
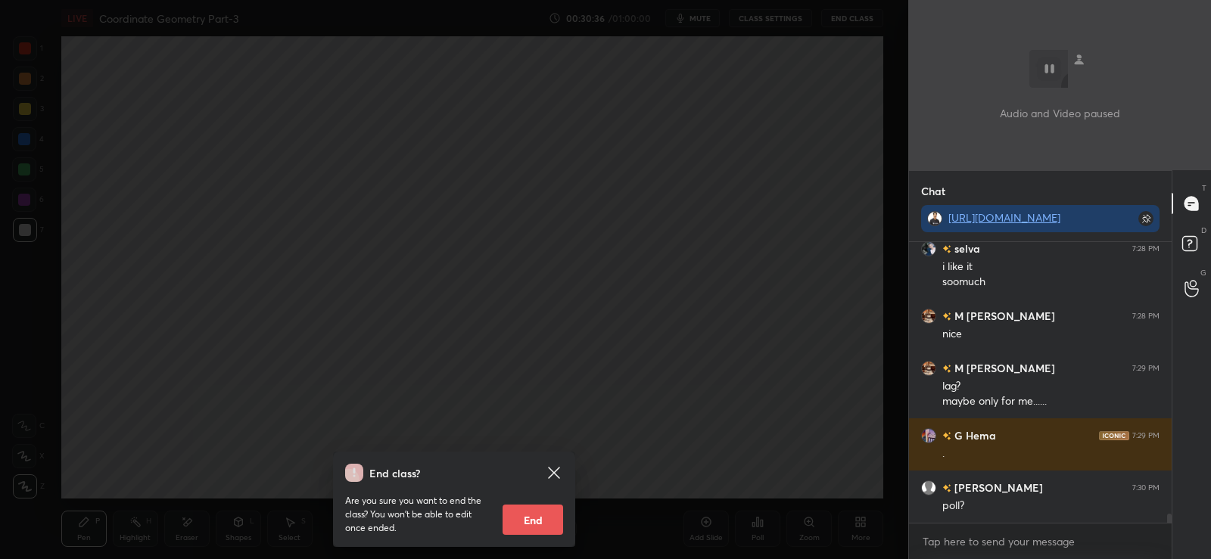
scroll to position [8236, 0]
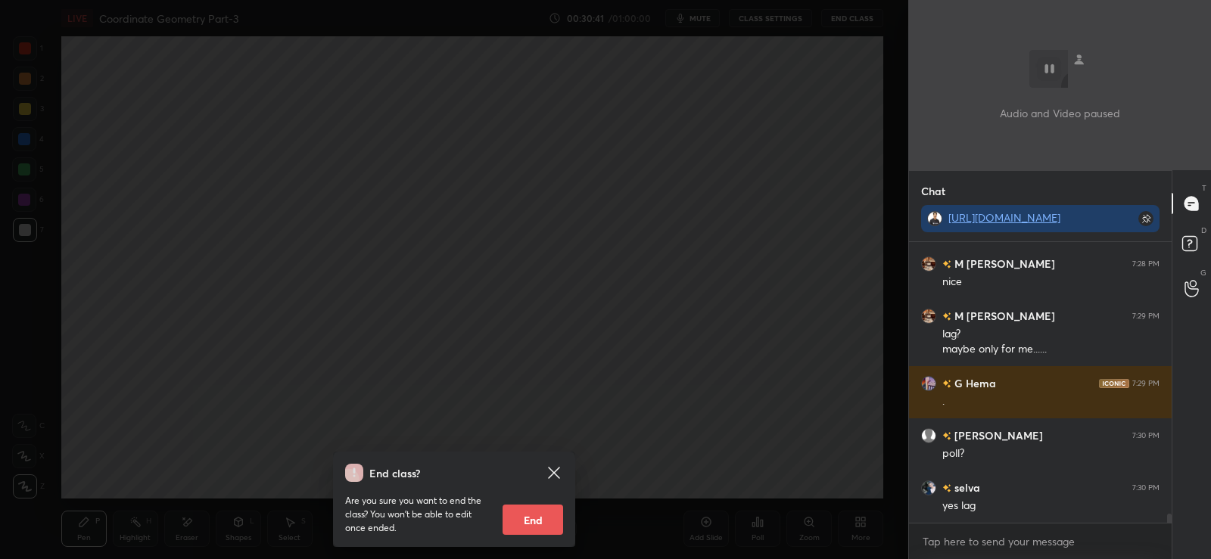
click at [553, 473] on icon at bounding box center [553, 472] width 11 height 11
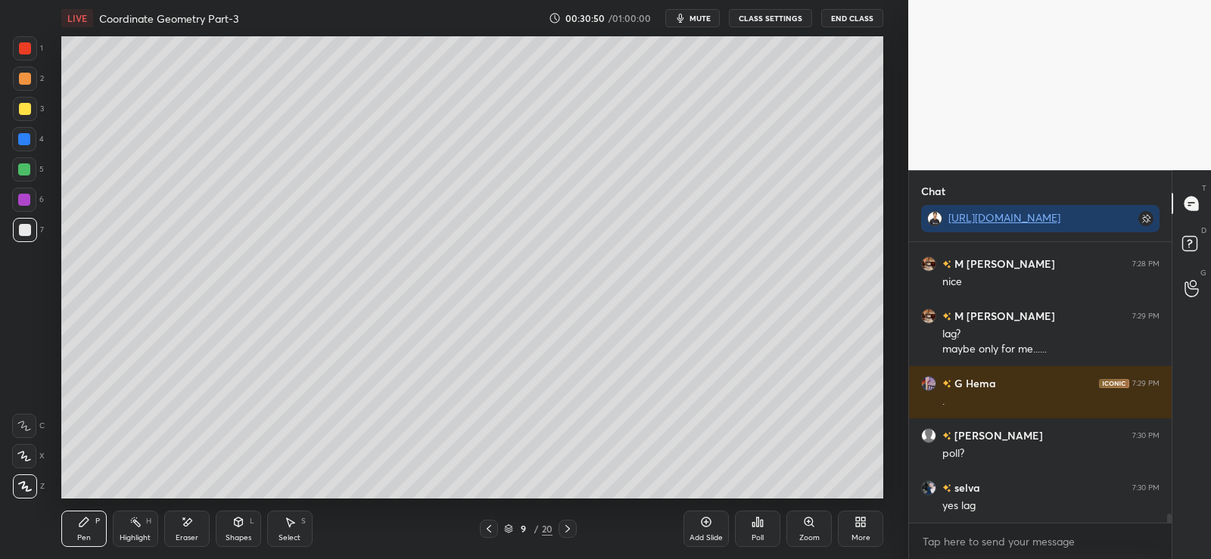
click at [757, 526] on icon at bounding box center [758, 522] width 2 height 9
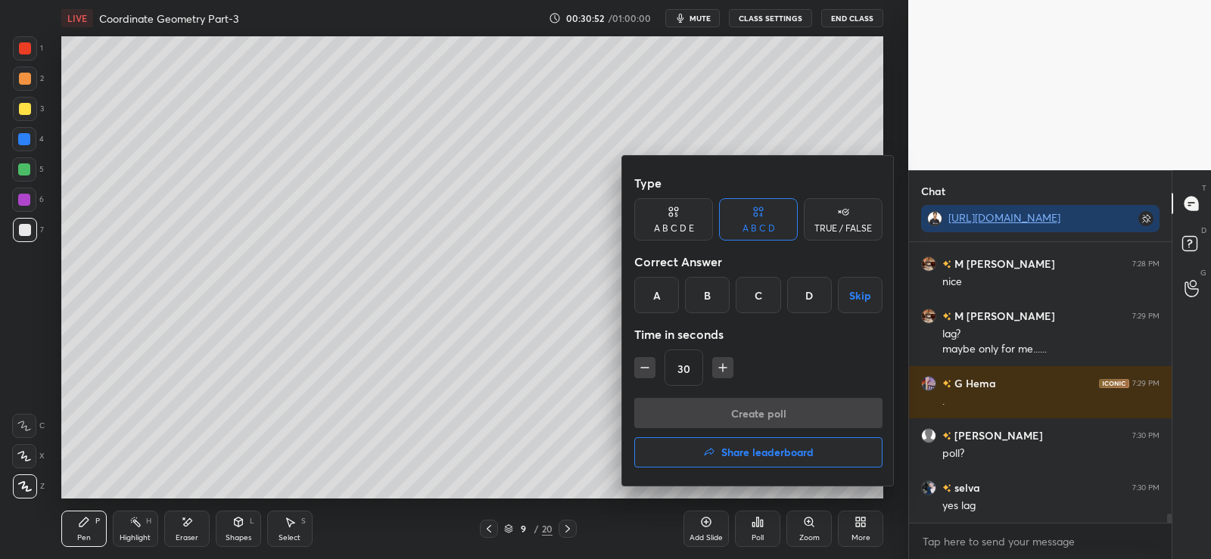
click at [659, 291] on div "A" at bounding box center [656, 295] width 45 height 36
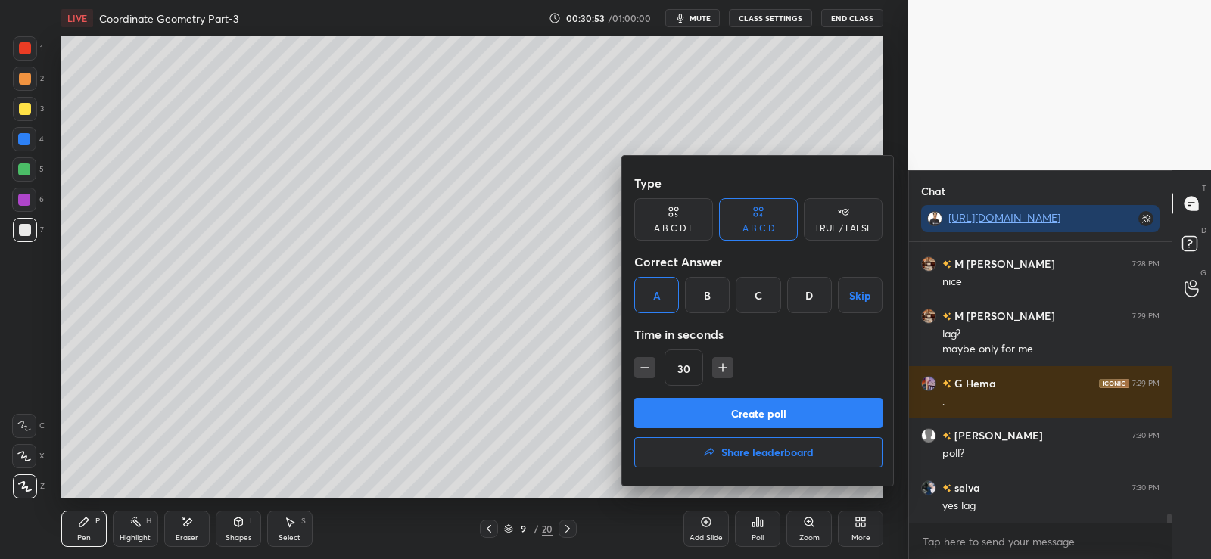
scroll to position [245, 258]
click at [716, 415] on button "Create poll" at bounding box center [758, 413] width 248 height 30
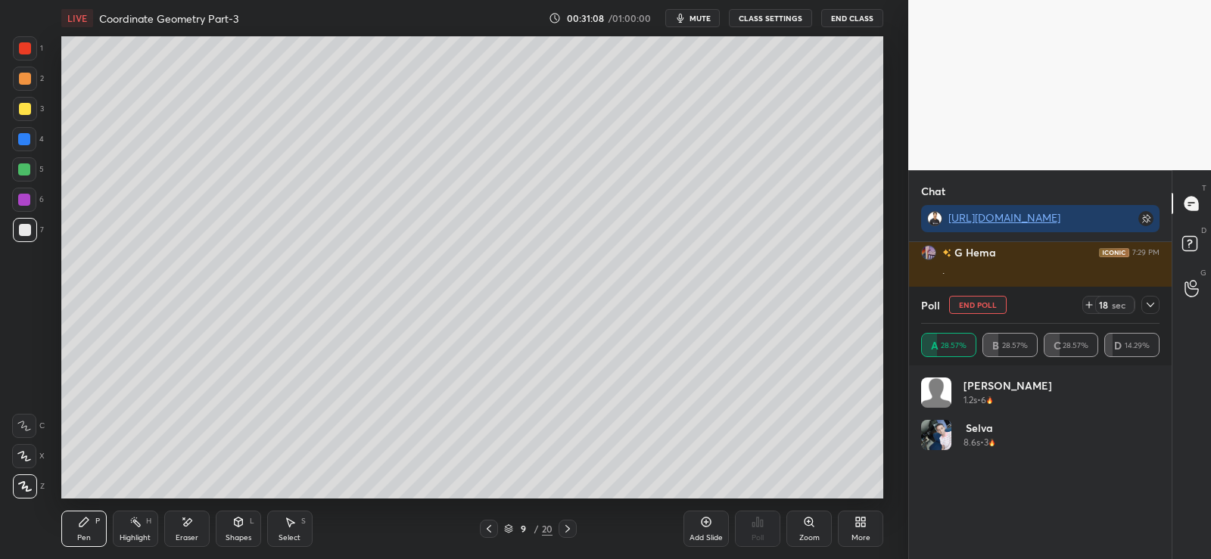
scroll to position [8367, 0]
click at [1091, 303] on icon at bounding box center [1089, 305] width 12 height 12
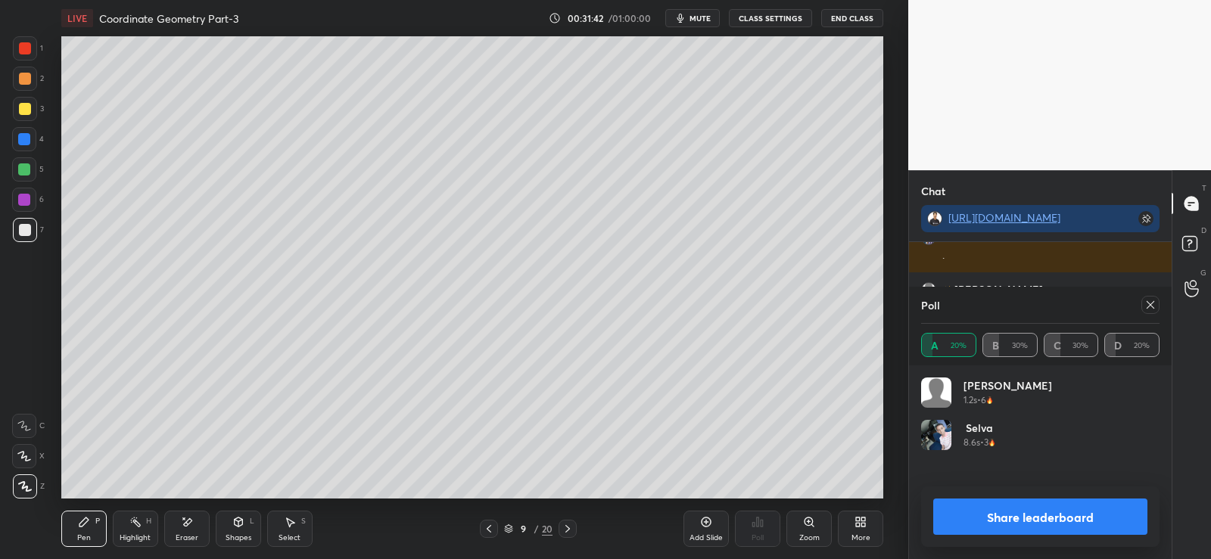
click at [1018, 518] on button "Share leaderboard" at bounding box center [1040, 517] width 214 height 36
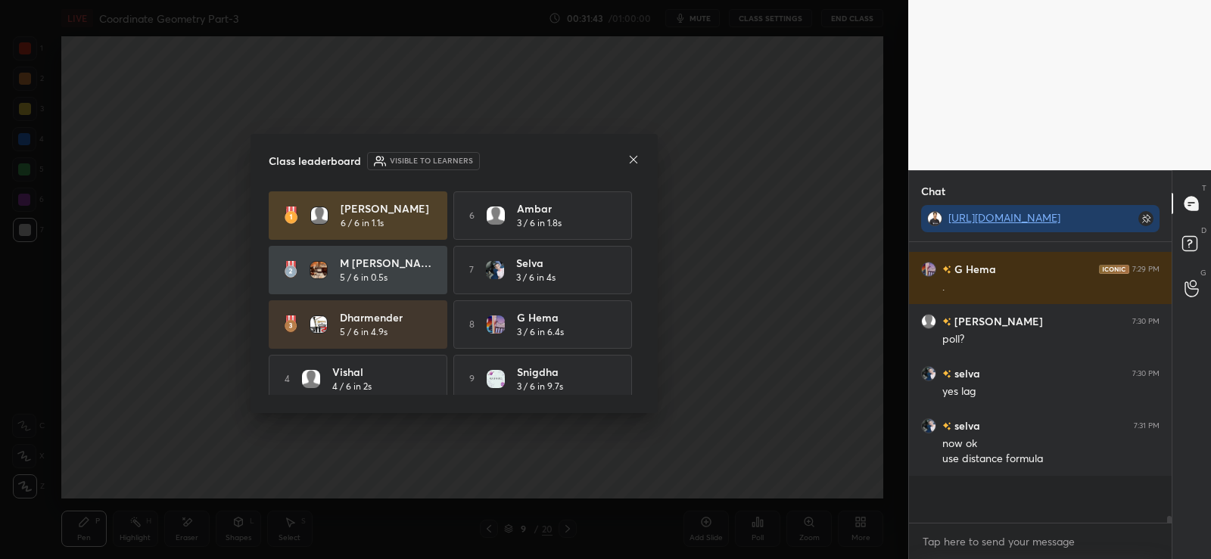
scroll to position [8304, 0]
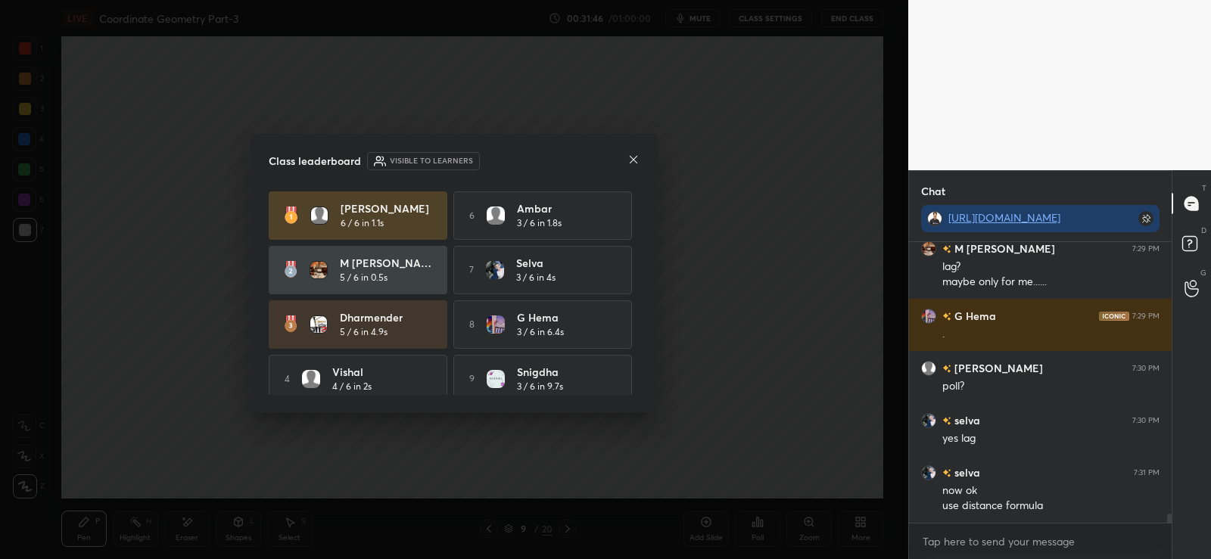
click at [630, 158] on icon at bounding box center [633, 160] width 12 height 12
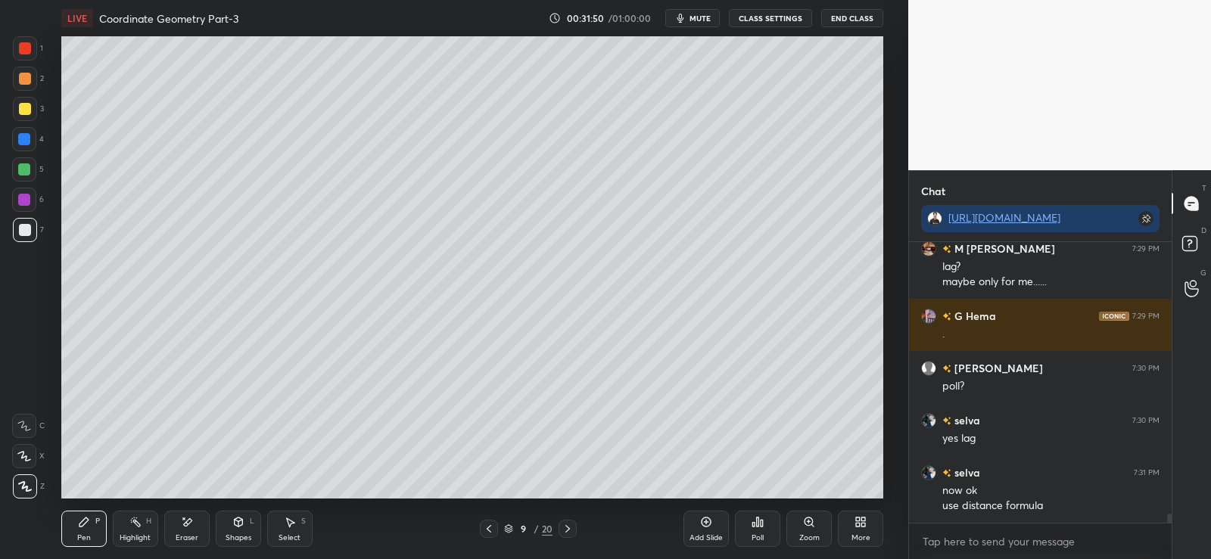
click at [27, 75] on div at bounding box center [25, 79] width 12 height 12
click at [87, 521] on icon at bounding box center [83, 522] width 9 height 9
click at [25, 134] on div at bounding box center [24, 139] width 12 height 12
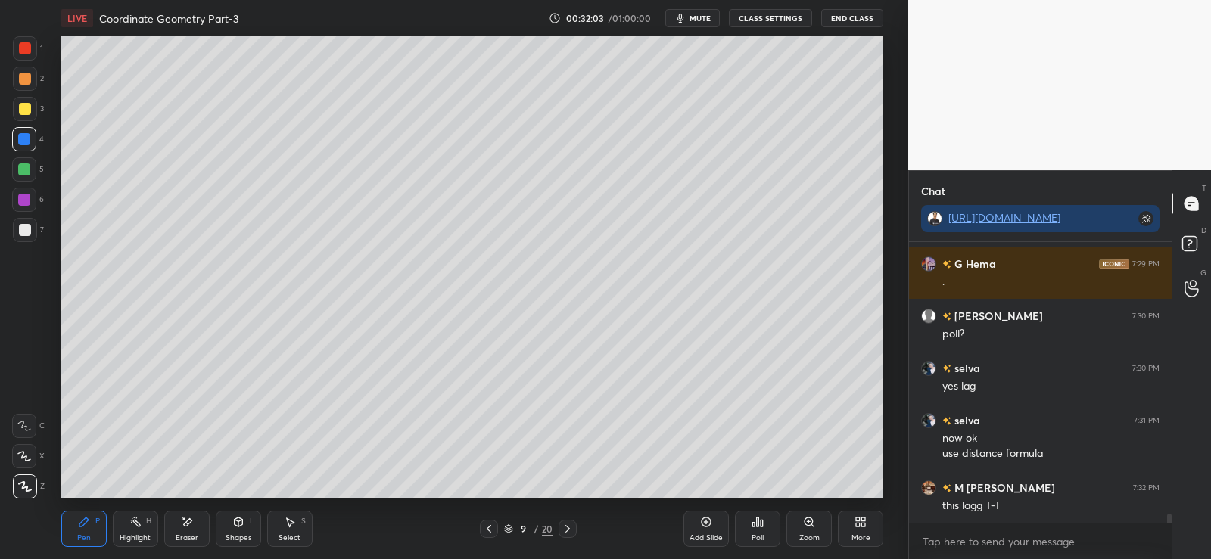
click at [703, 17] on span "mute" at bounding box center [699, 18] width 21 height 11
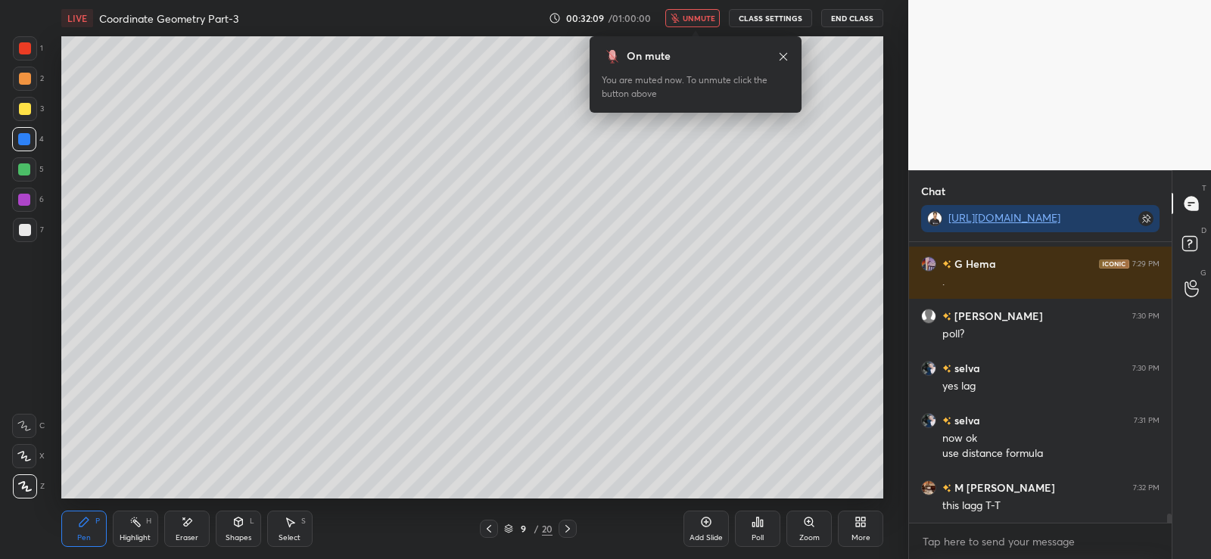
click at [697, 14] on span "unmute" at bounding box center [699, 18] width 33 height 11
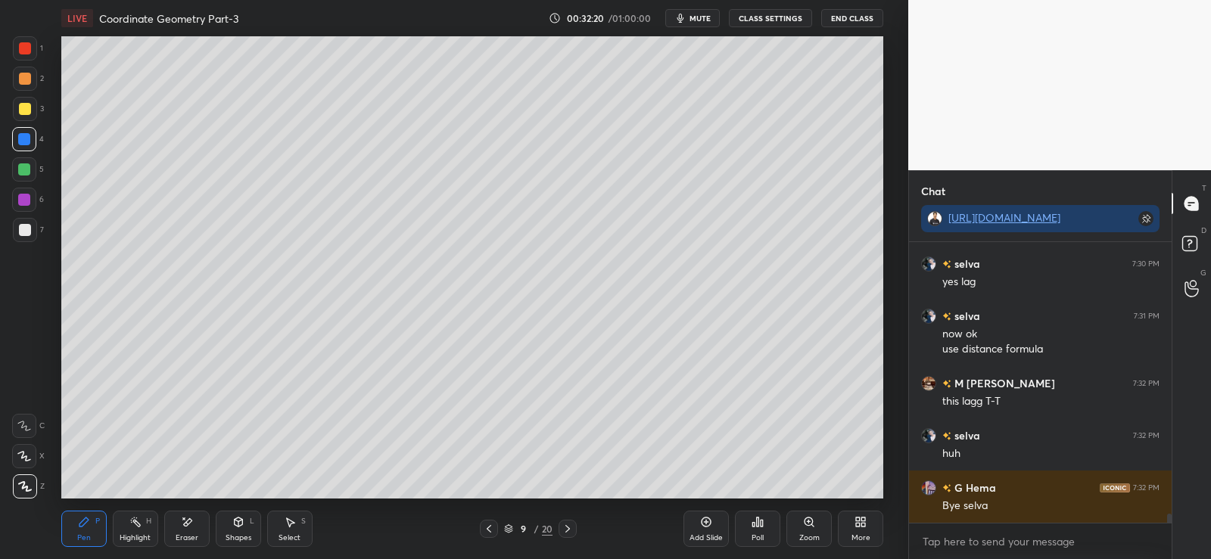
scroll to position [8513, 0]
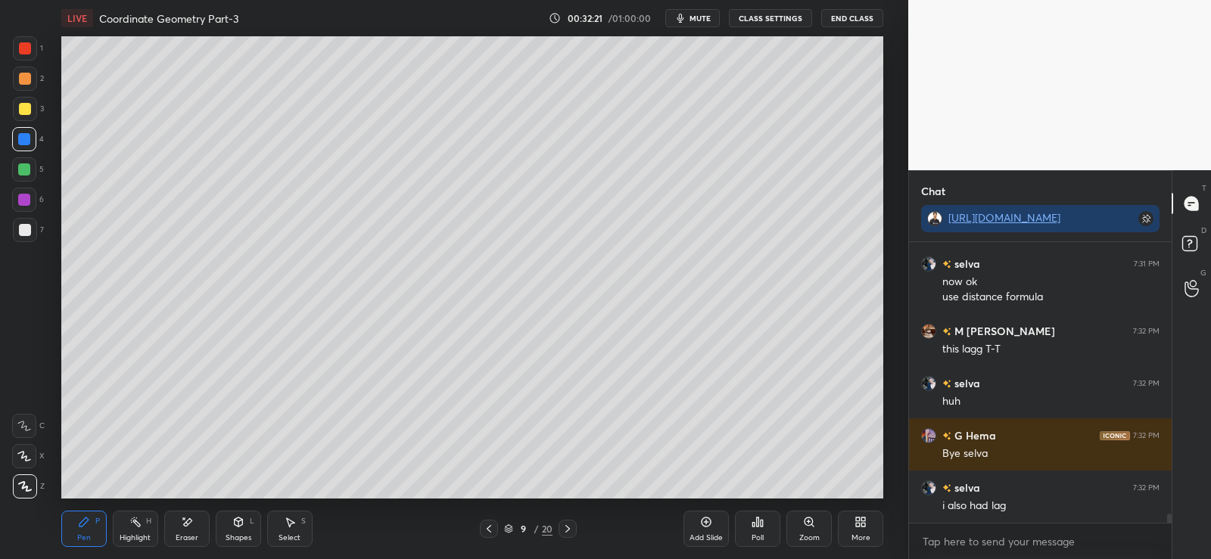
click at [30, 232] on div at bounding box center [25, 230] width 12 height 12
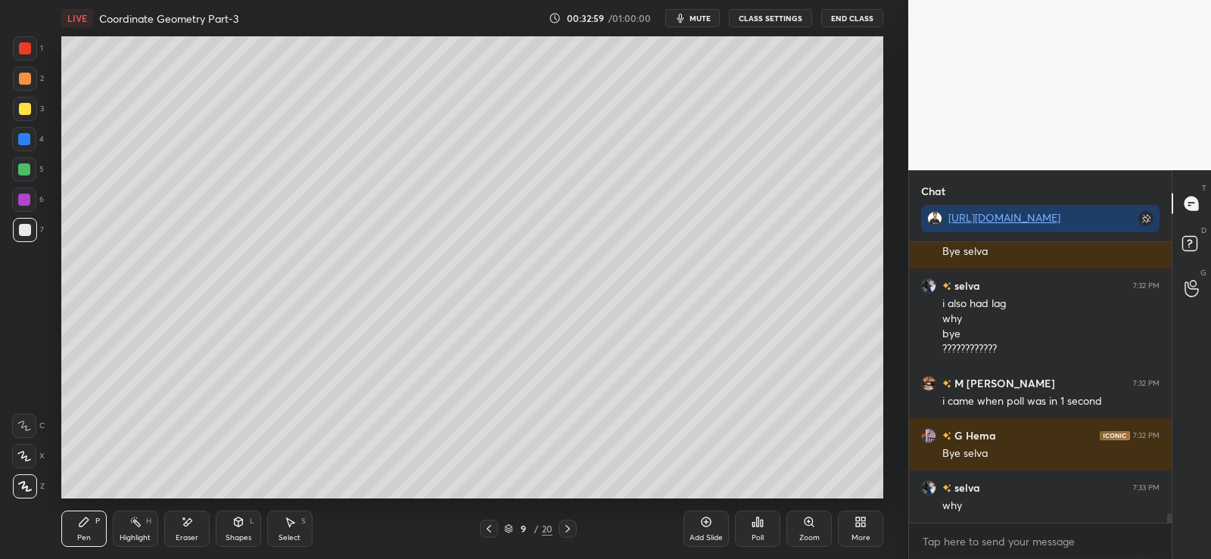
scroll to position [8730, 0]
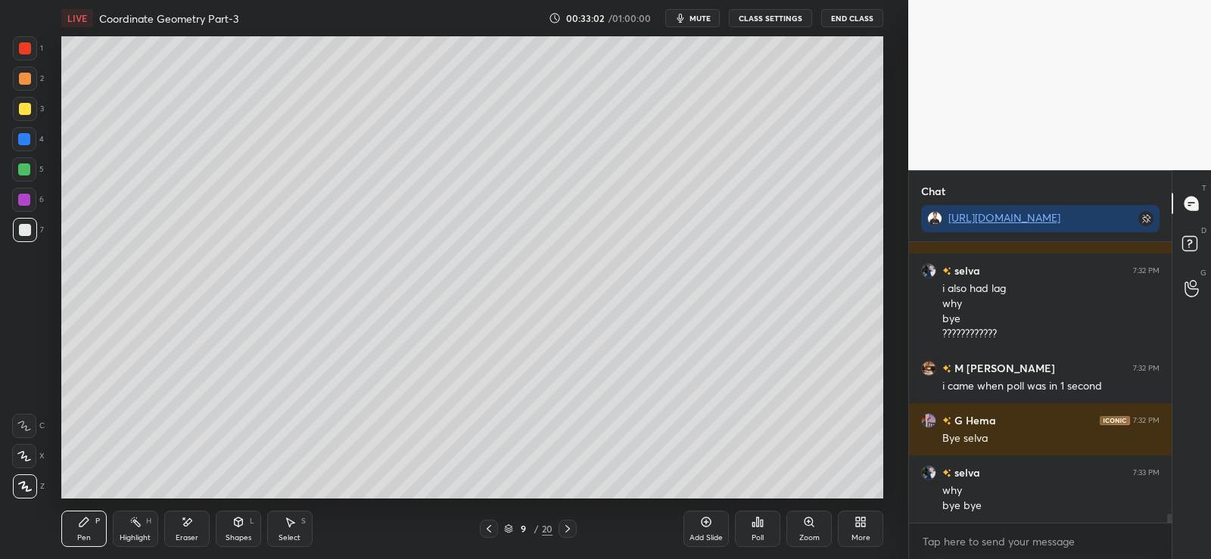
click at [752, 538] on div "Poll" at bounding box center [758, 538] width 12 height 8
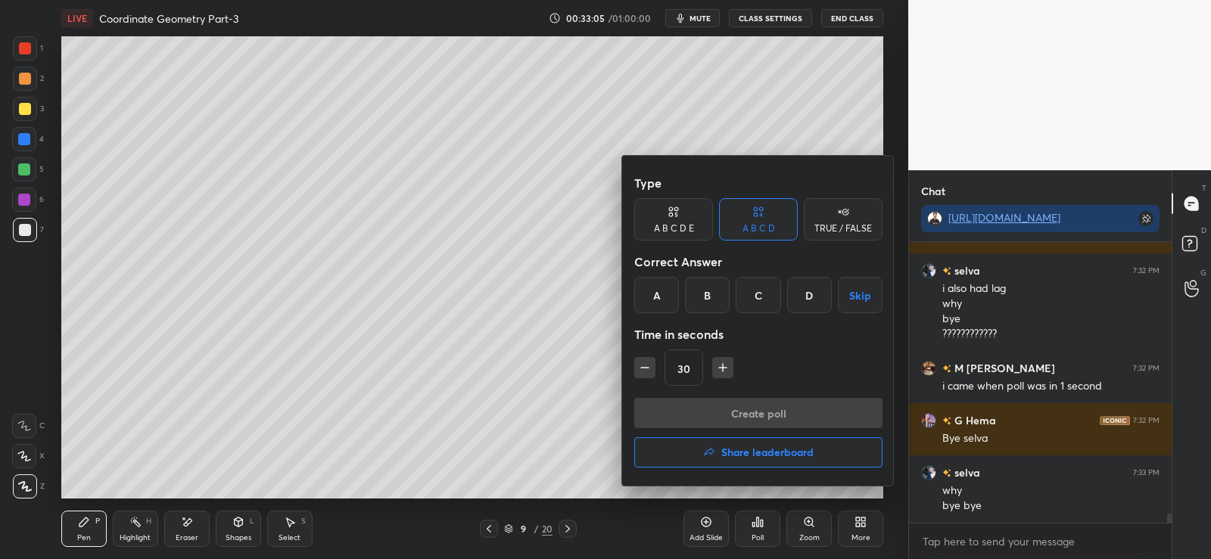
click at [835, 229] on div "TRUE / FALSE" at bounding box center [843, 228] width 58 height 9
click at [764, 297] on div "False" at bounding box center [758, 295] width 79 height 36
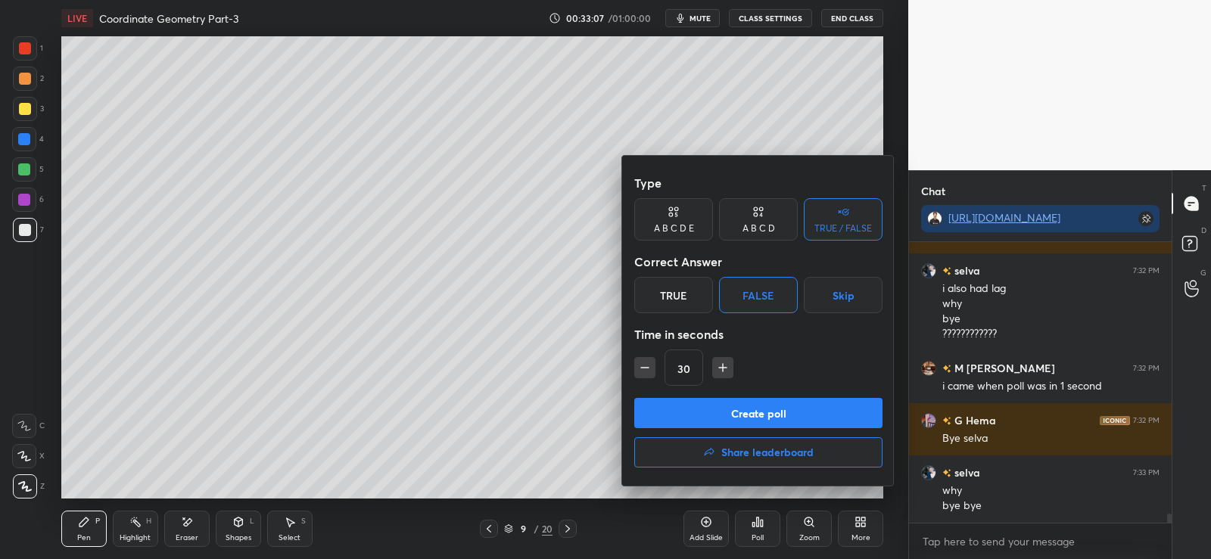
click at [723, 415] on button "Create poll" at bounding box center [758, 413] width 248 height 30
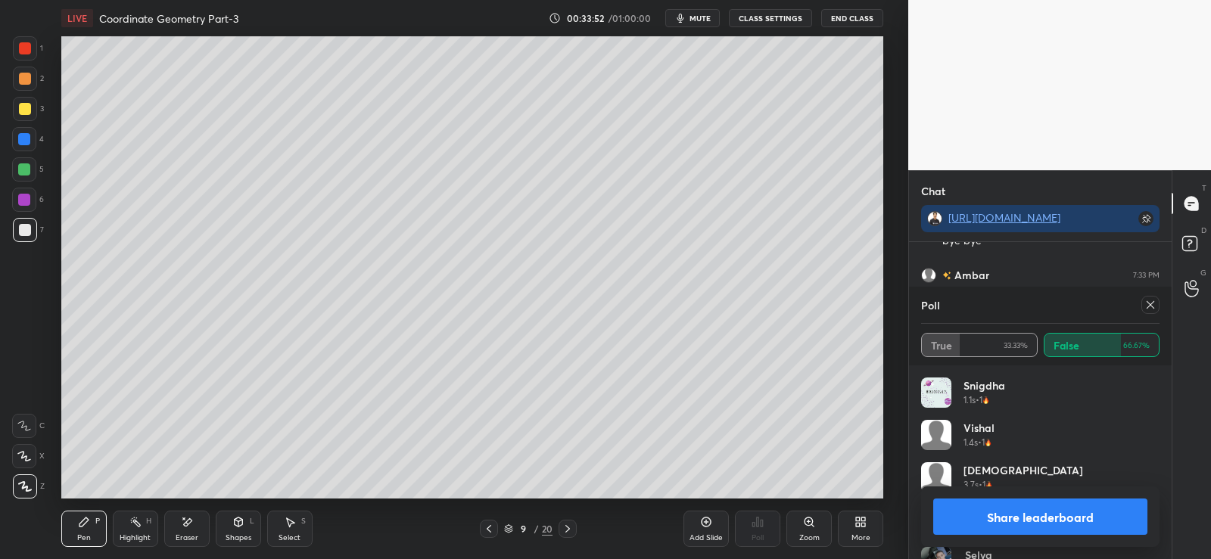
scroll to position [9047, 0]
click at [26, 169] on div at bounding box center [24, 169] width 12 height 12
click at [997, 513] on button "Share leaderboard" at bounding box center [1040, 517] width 214 height 36
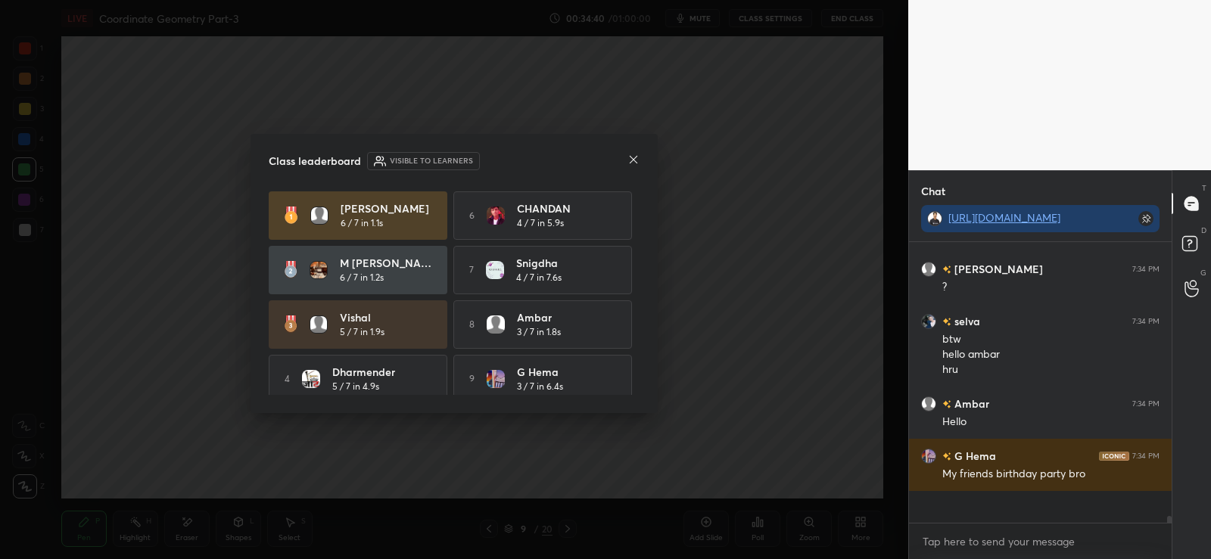
scroll to position [313, 258]
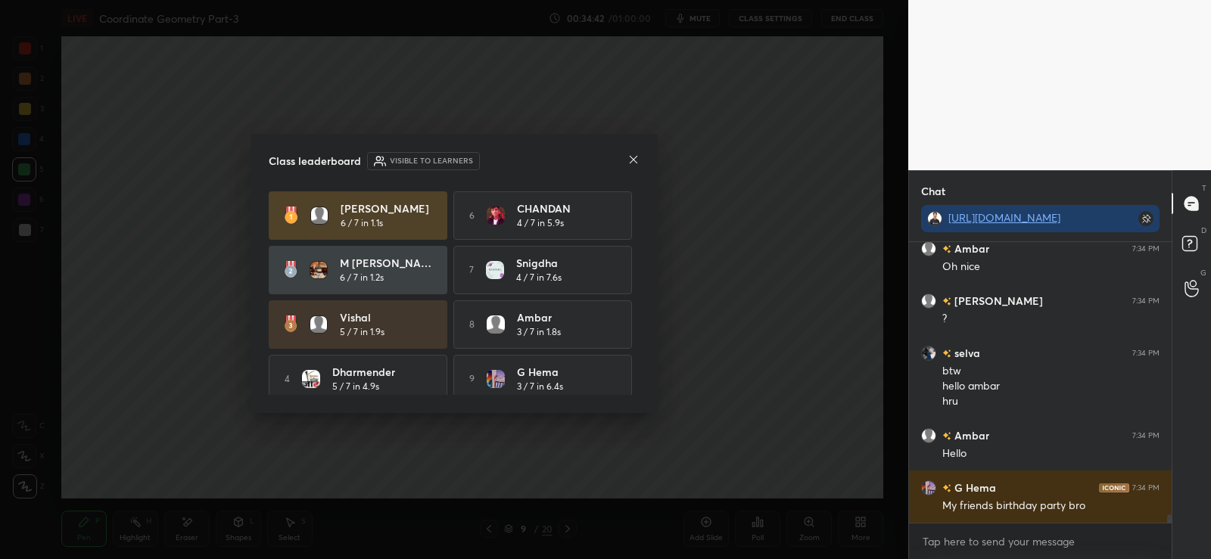
click at [633, 157] on icon at bounding box center [633, 160] width 12 height 12
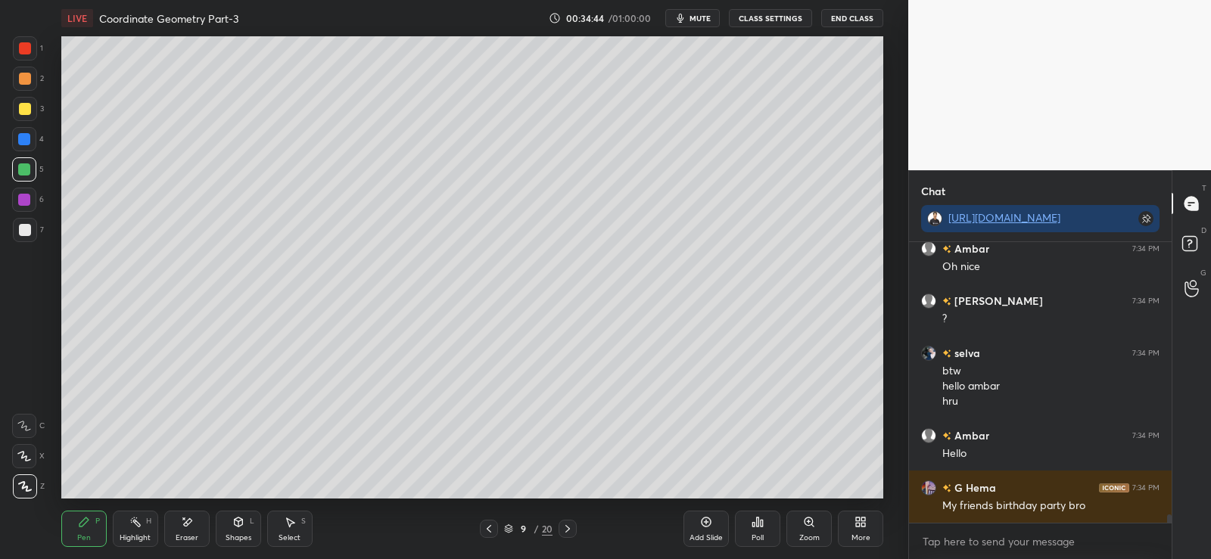
click at [759, 526] on icon at bounding box center [758, 522] width 2 height 9
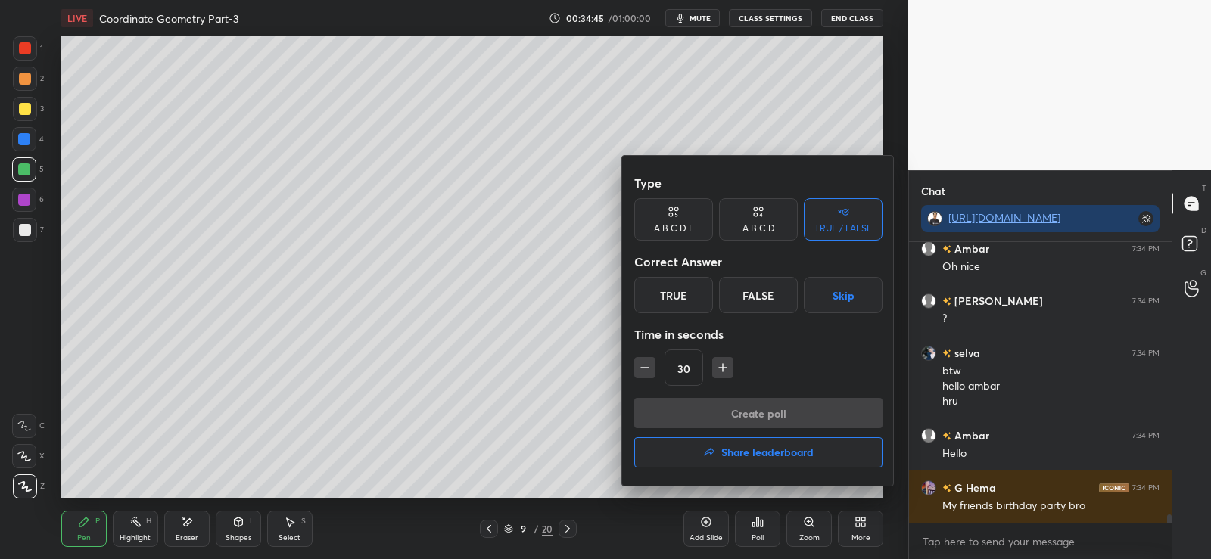
scroll to position [9379, 0]
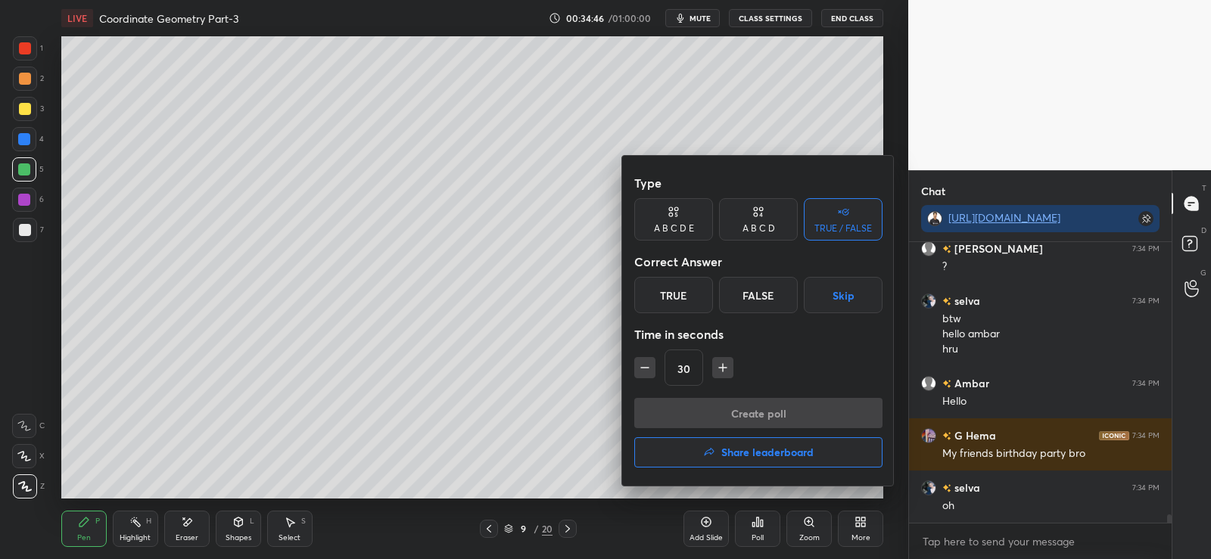
click at [681, 294] on div "True" at bounding box center [673, 295] width 79 height 36
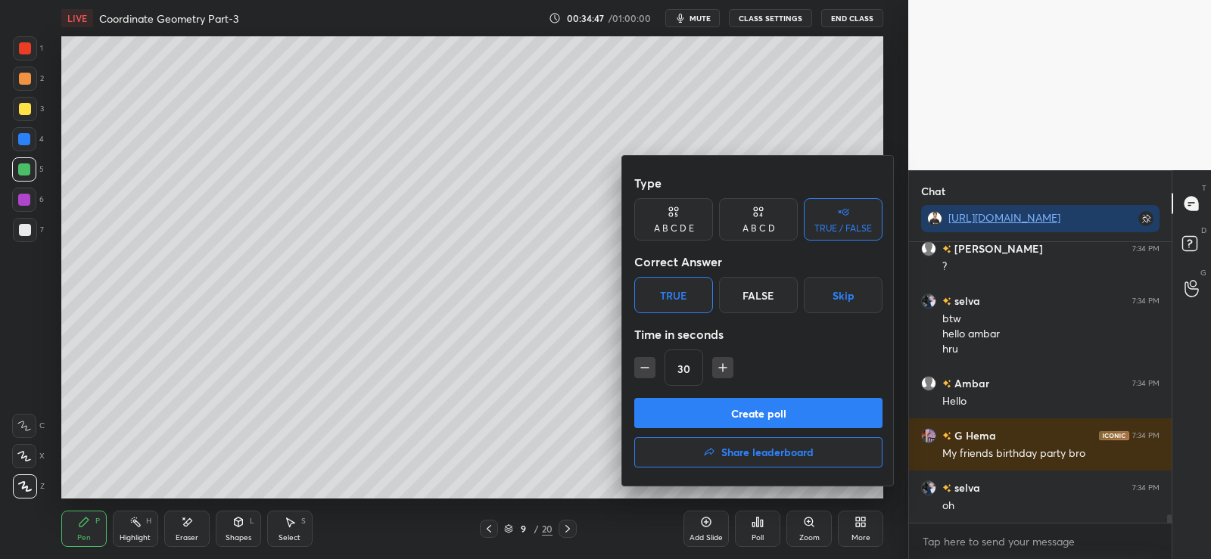
click at [728, 412] on button "Create poll" at bounding box center [758, 413] width 248 height 30
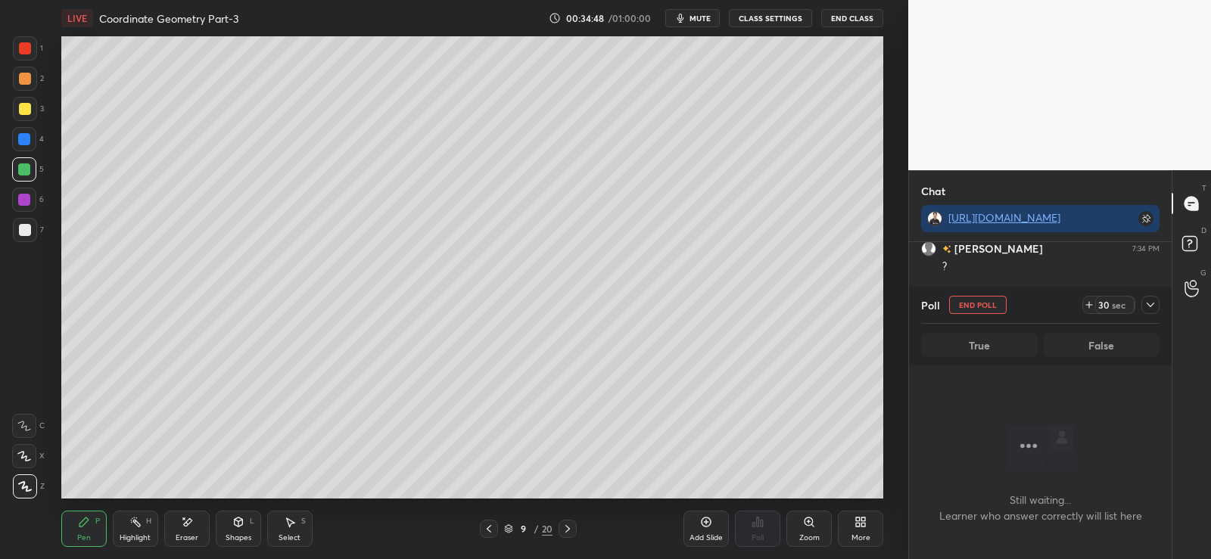
scroll to position [9510, 0]
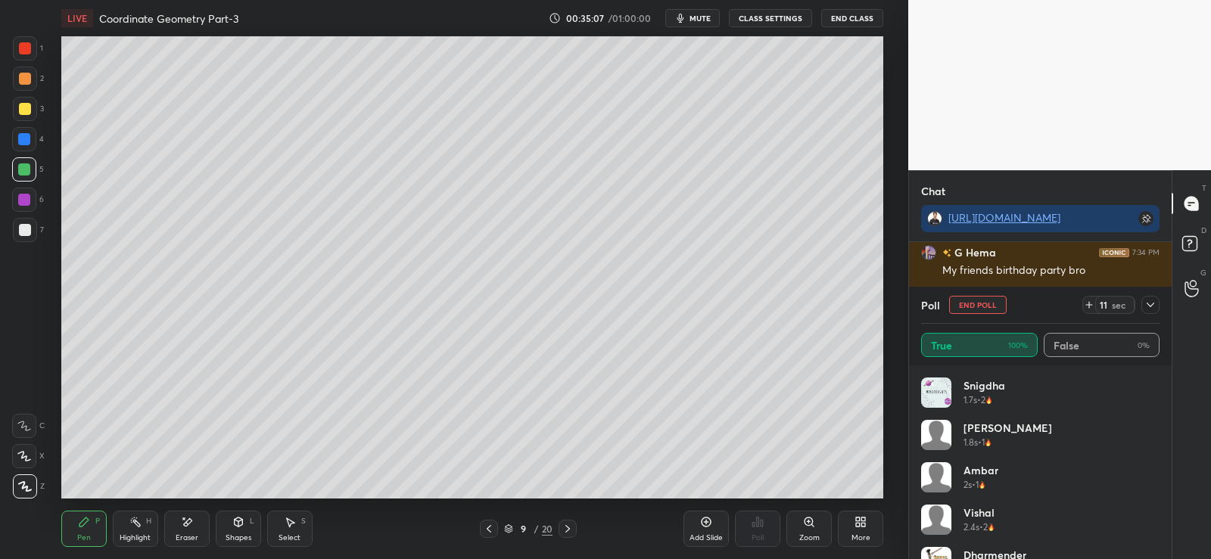
click at [702, 523] on icon at bounding box center [706, 522] width 12 height 12
click at [27, 75] on div at bounding box center [25, 79] width 12 height 12
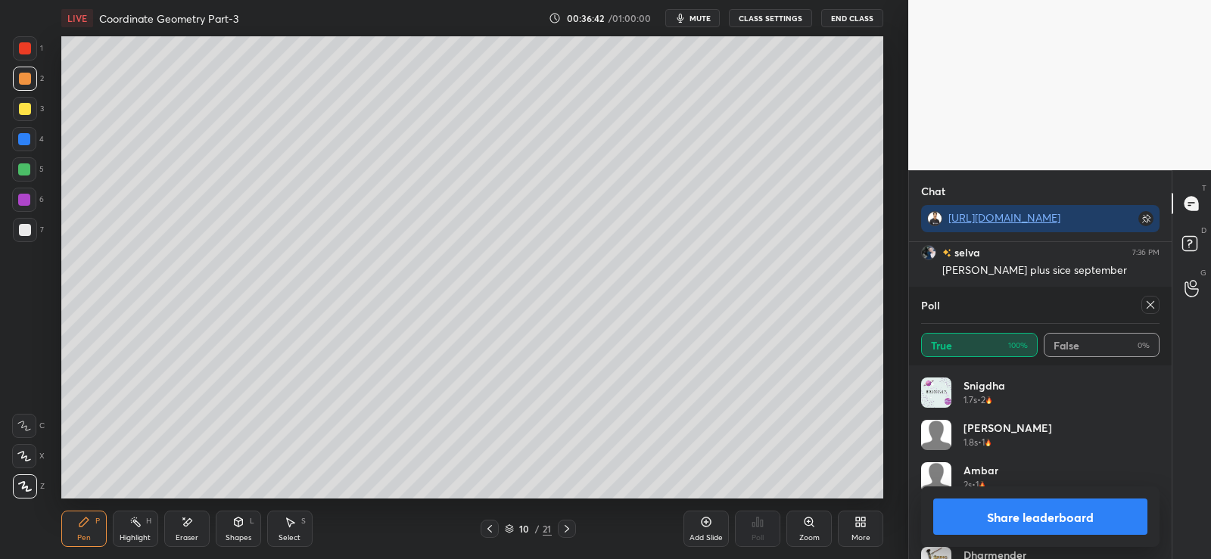
scroll to position [10270, 0]
click at [1019, 518] on button "Share leaderboard" at bounding box center [1040, 517] width 214 height 36
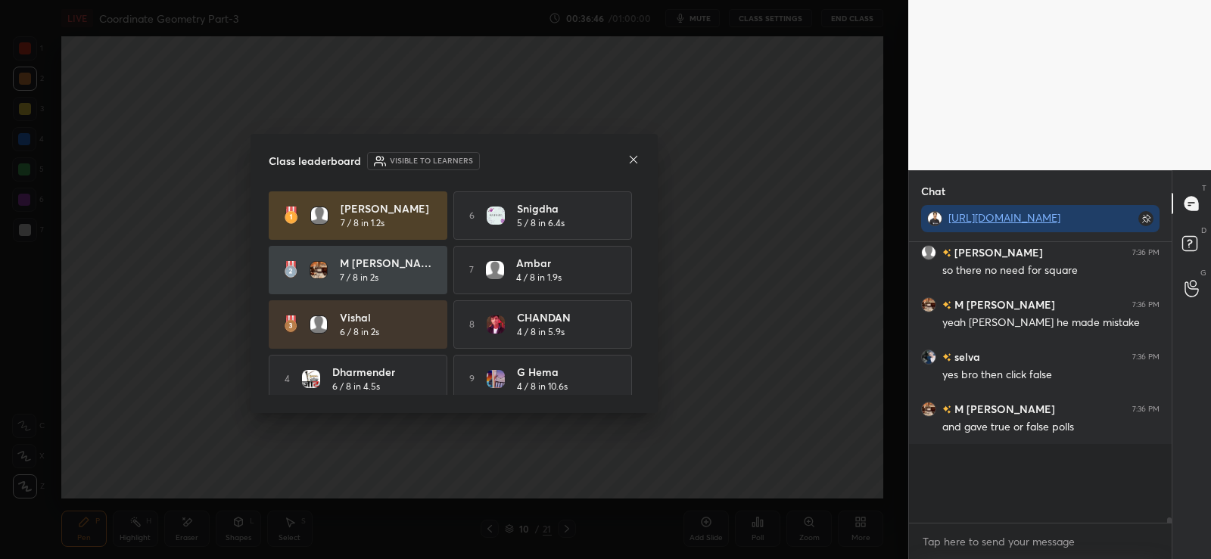
scroll to position [10191, 0]
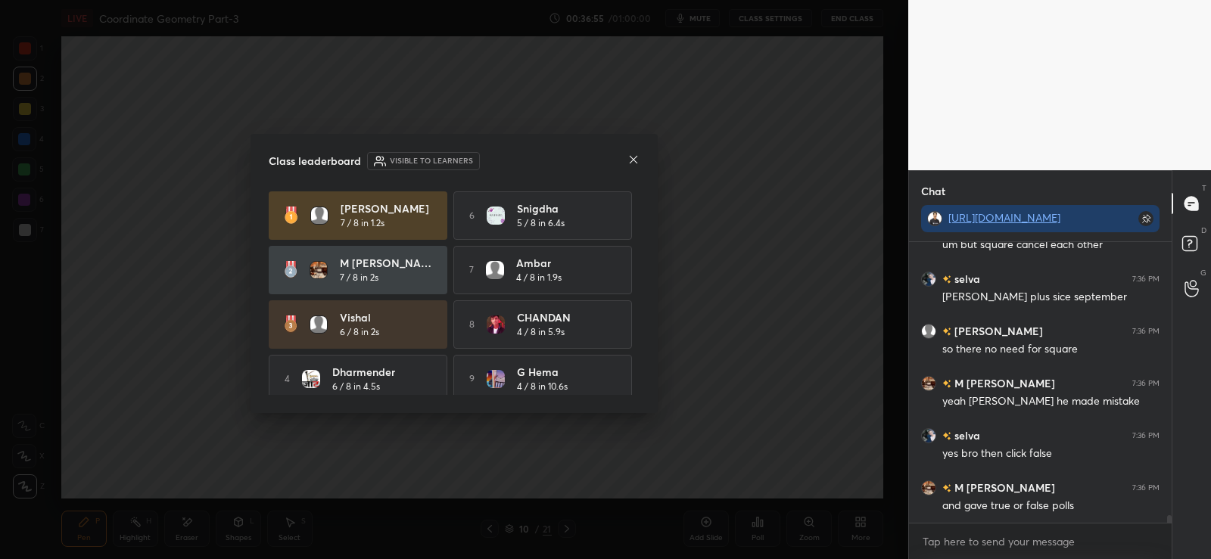
click at [631, 166] on div at bounding box center [633, 161] width 12 height 16
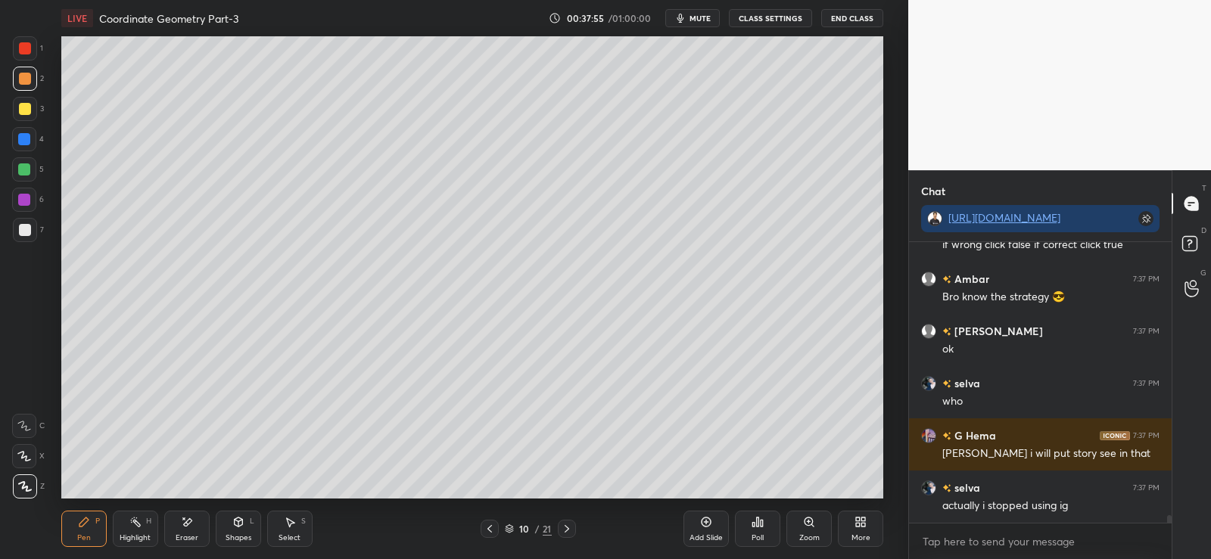
scroll to position [10557, 0]
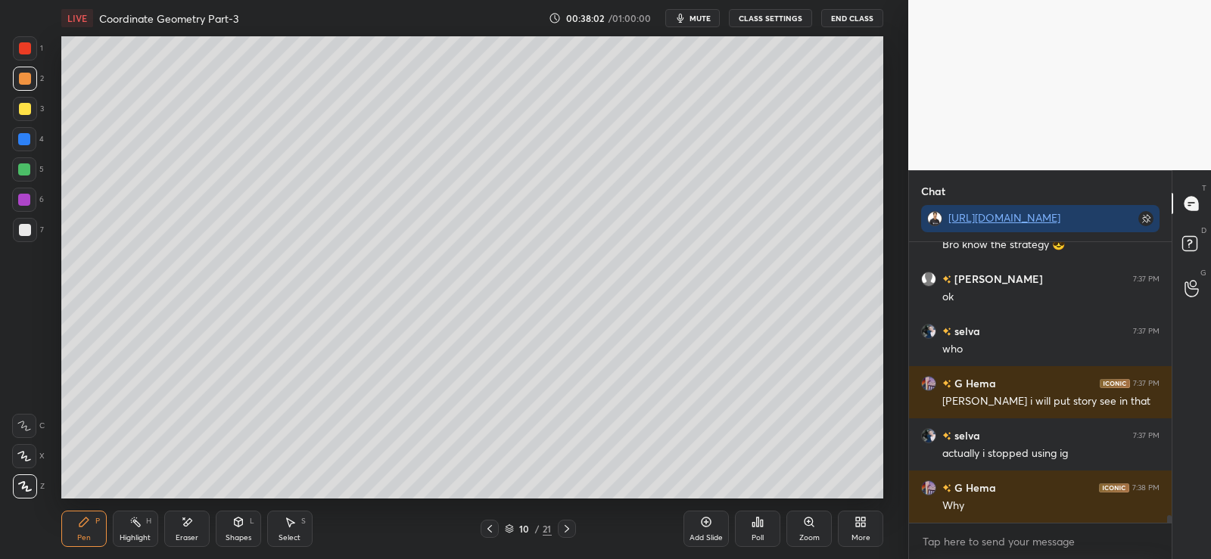
click at [19, 231] on div at bounding box center [25, 230] width 12 height 12
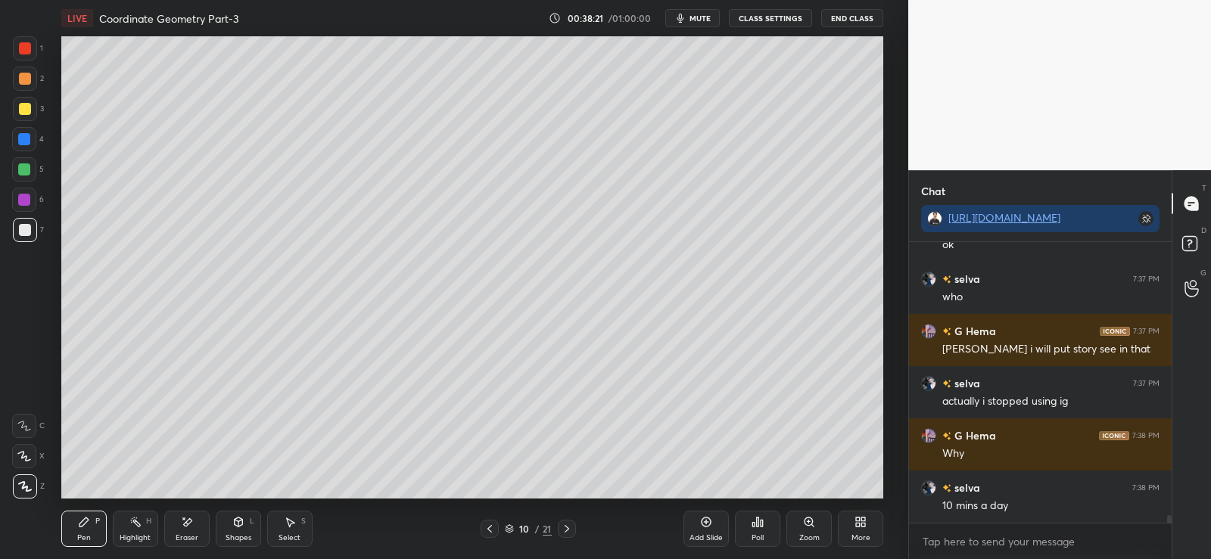
scroll to position [10624, 0]
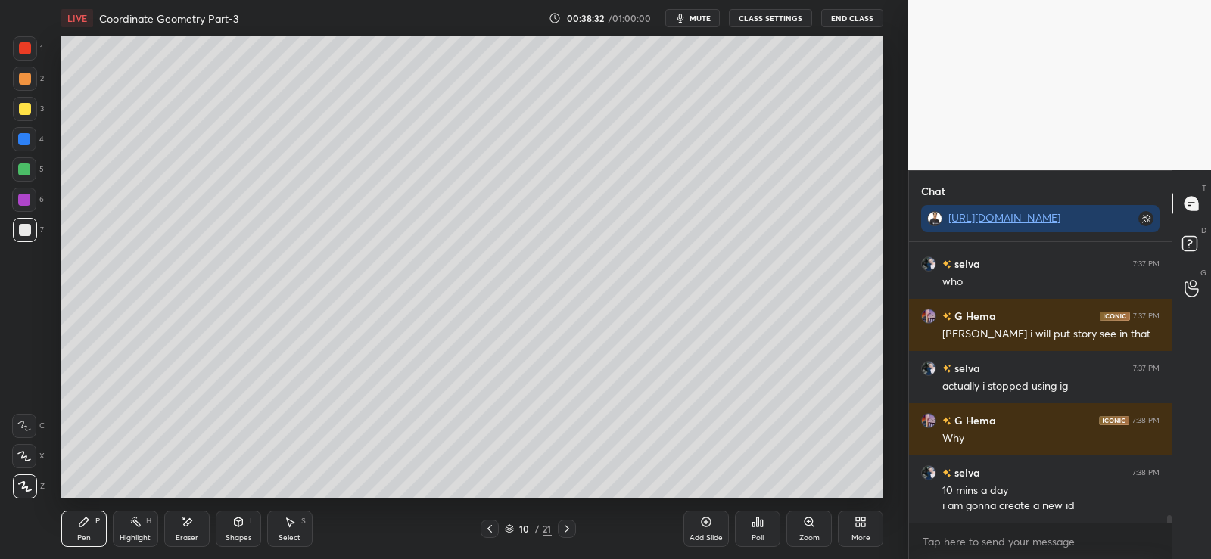
click at [19, 170] on div at bounding box center [24, 169] width 12 height 12
click at [20, 141] on div at bounding box center [24, 139] width 12 height 12
click at [23, 226] on div at bounding box center [25, 230] width 12 height 12
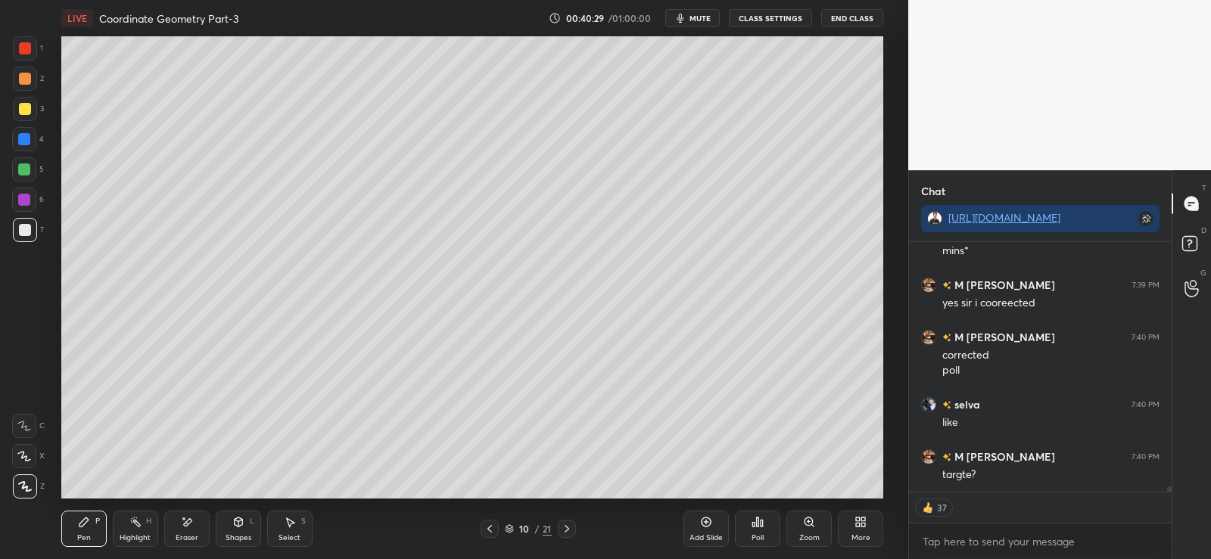
scroll to position [11066, 0]
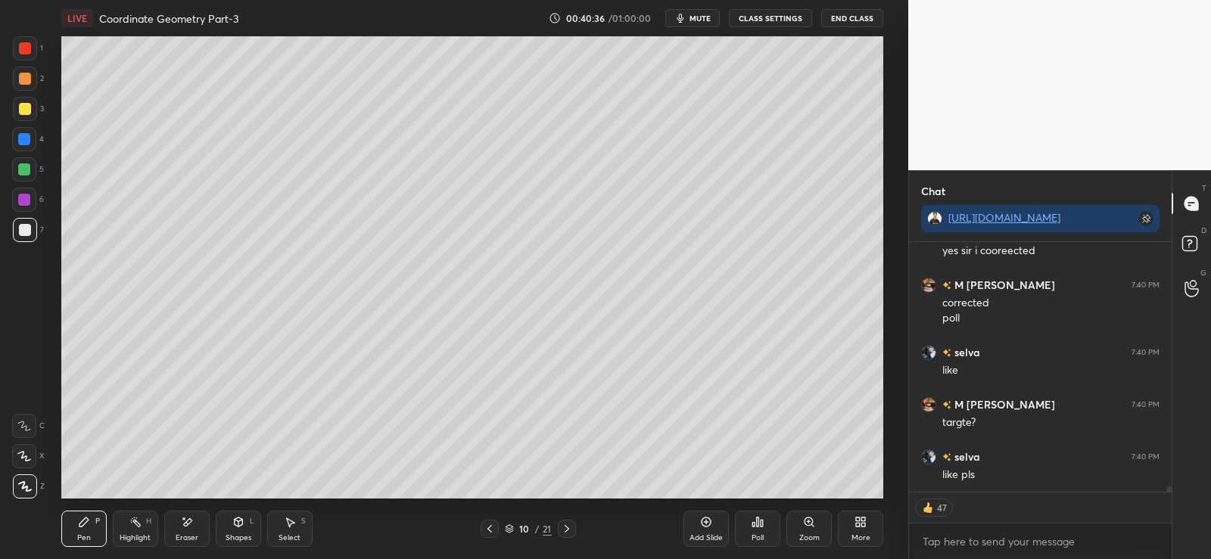
click at [26, 139] on div at bounding box center [24, 139] width 12 height 12
click at [29, 161] on div at bounding box center [24, 169] width 24 height 24
click at [765, 522] on div "Poll" at bounding box center [757, 529] width 45 height 36
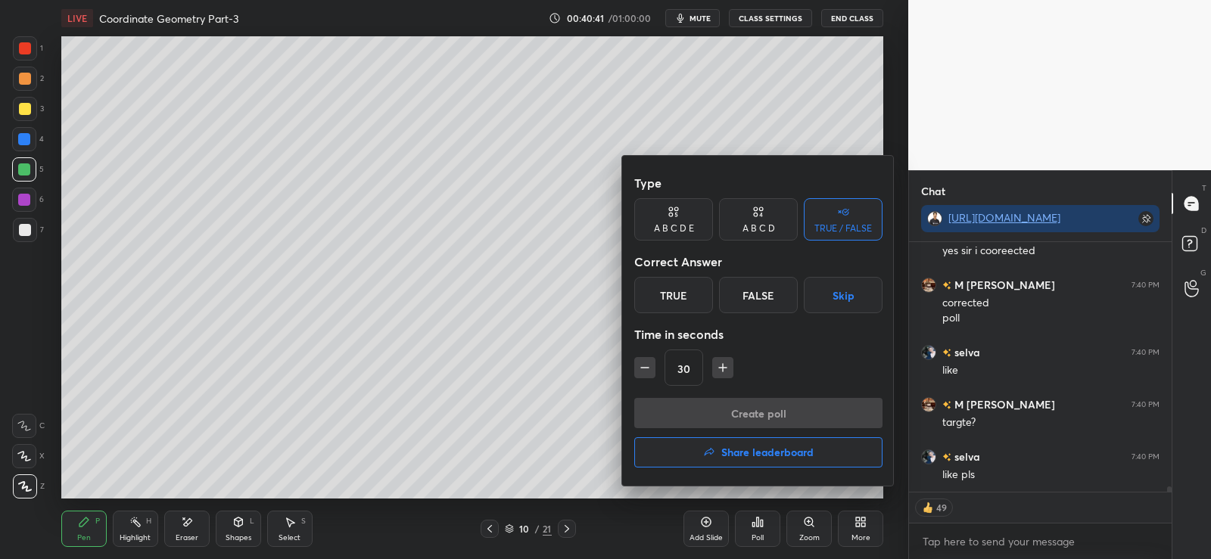
click at [762, 216] on icon at bounding box center [760, 215] width 3 height 4
click at [807, 294] on div "D" at bounding box center [809, 295] width 45 height 36
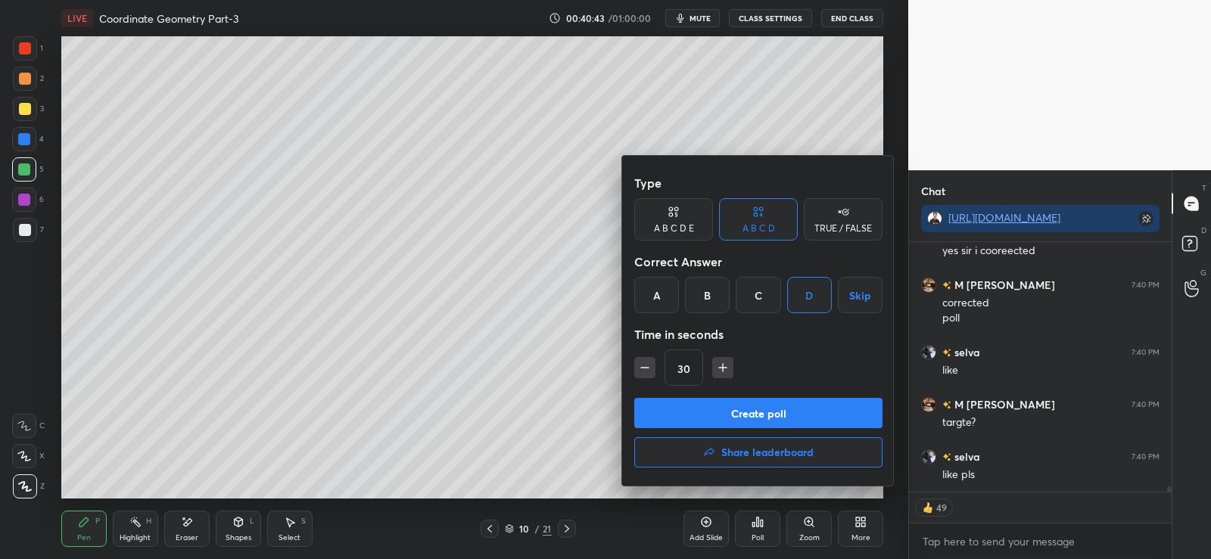
click at [758, 409] on button "Create poll" at bounding box center [758, 413] width 248 height 30
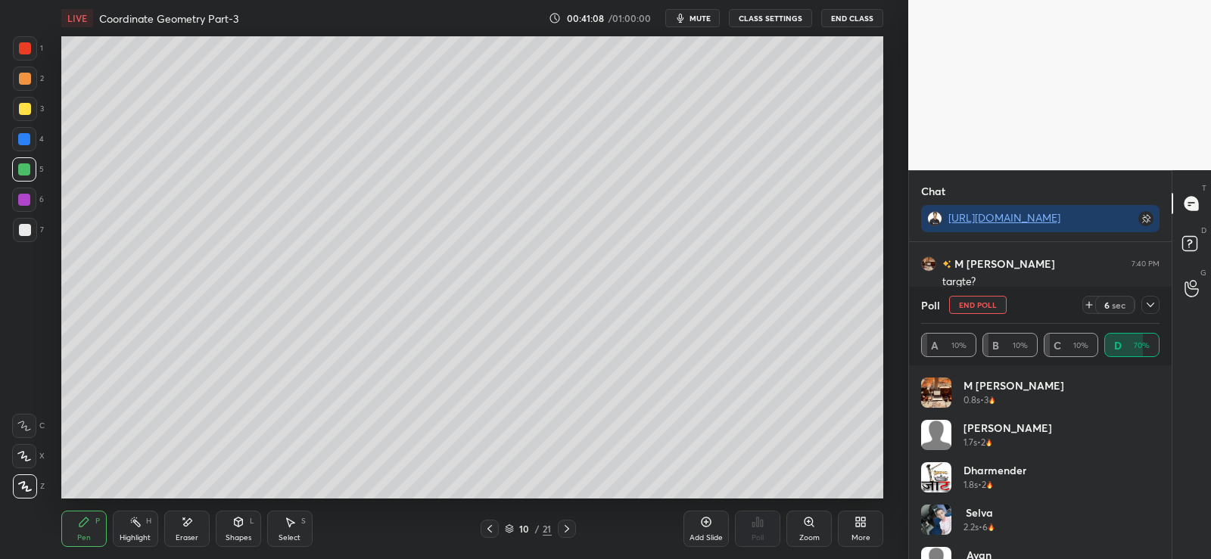
scroll to position [11181, 0]
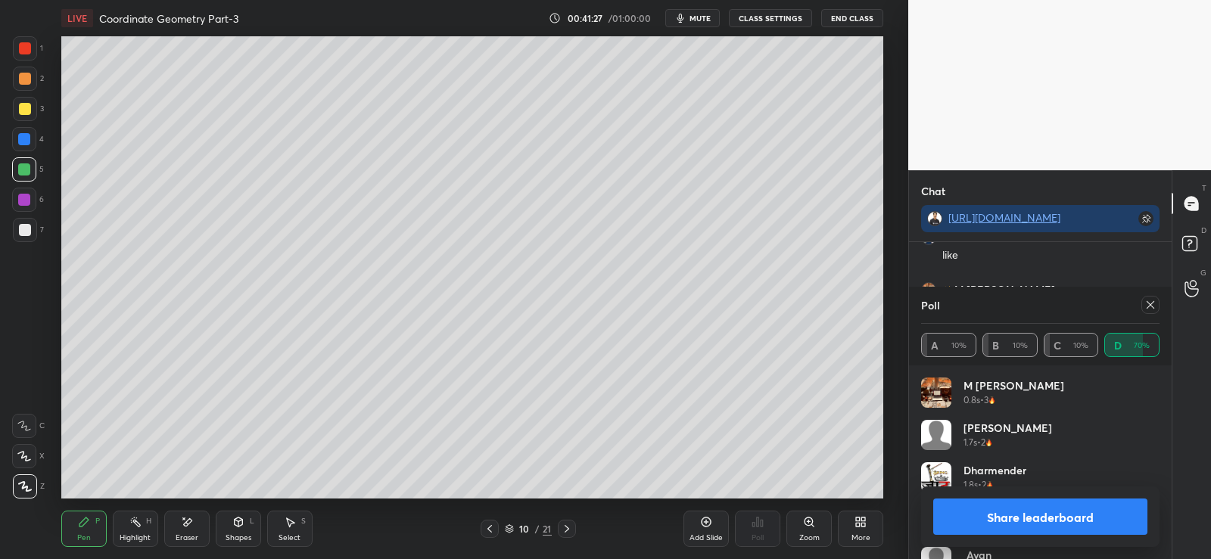
click at [987, 518] on button "Share leaderboard" at bounding box center [1040, 517] width 214 height 36
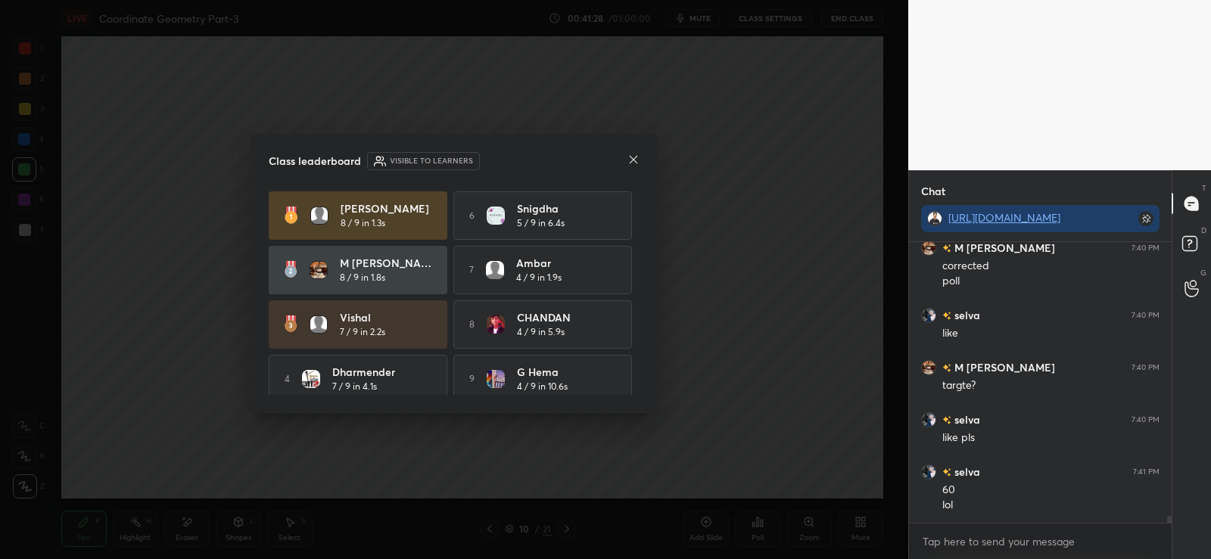
scroll to position [11102, 0]
click at [629, 159] on icon at bounding box center [633, 160] width 12 height 12
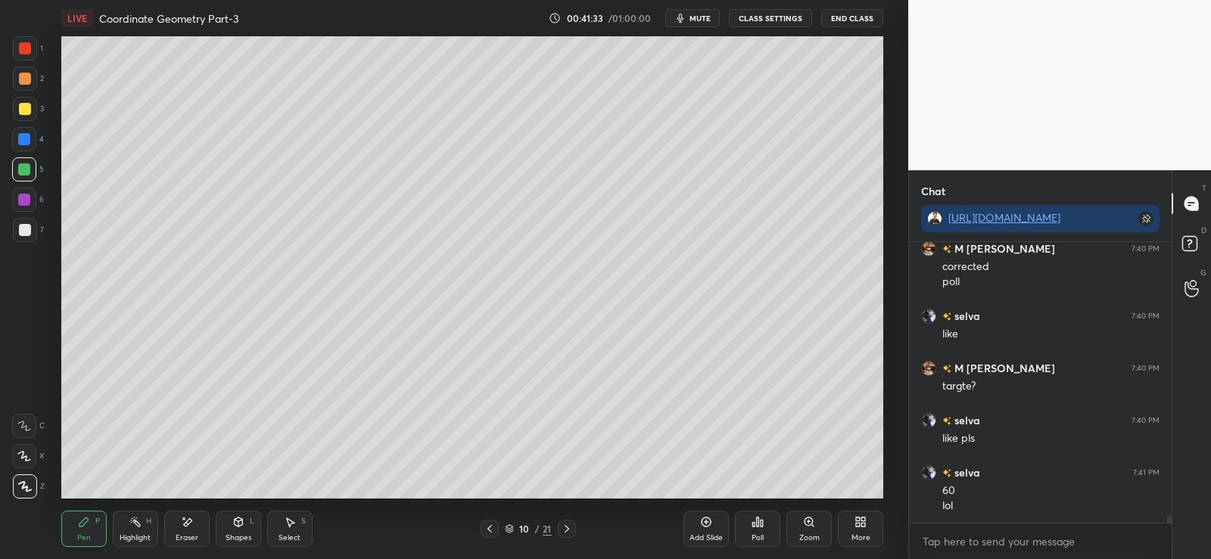
click at [186, 530] on div "Eraser" at bounding box center [186, 529] width 45 height 36
click at [80, 528] on div "Pen P" at bounding box center [83, 529] width 45 height 36
click at [236, 521] on icon at bounding box center [239, 522] width 8 height 9
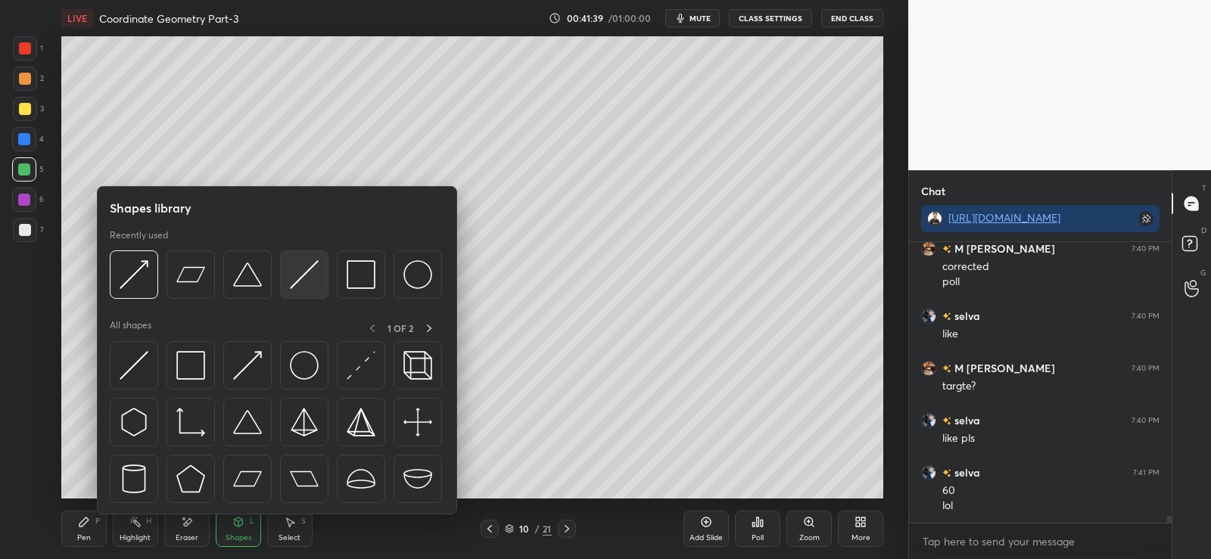
click at [294, 272] on img at bounding box center [304, 274] width 29 height 29
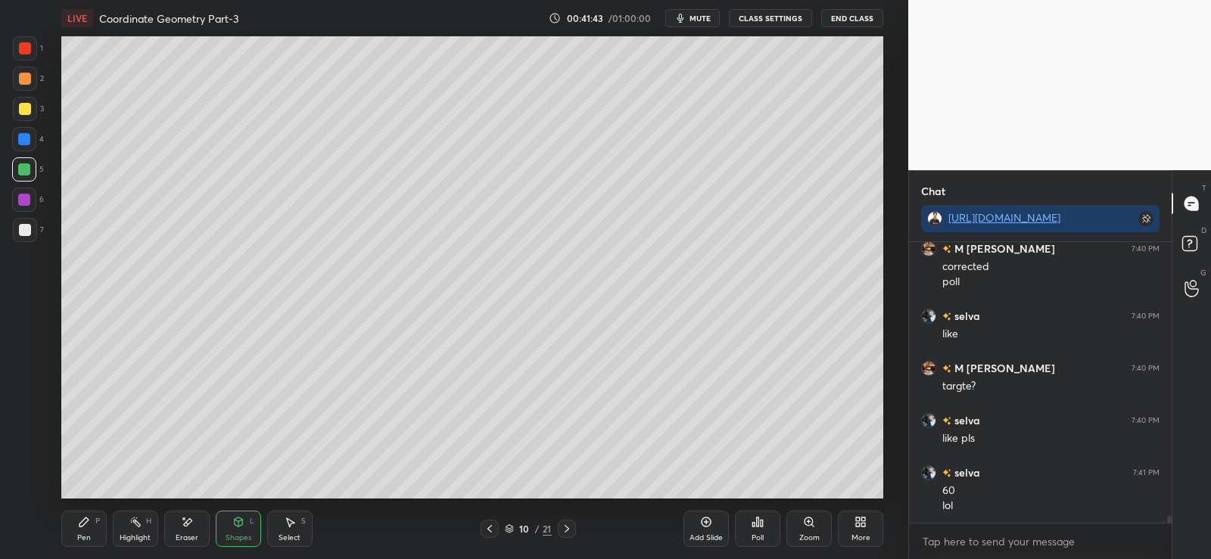
click at [22, 229] on div at bounding box center [25, 230] width 12 height 12
click at [20, 139] on div at bounding box center [24, 139] width 12 height 12
click at [82, 524] on icon at bounding box center [83, 522] width 9 height 9
click at [21, 235] on div at bounding box center [25, 230] width 12 height 12
click at [27, 74] on div at bounding box center [25, 79] width 12 height 12
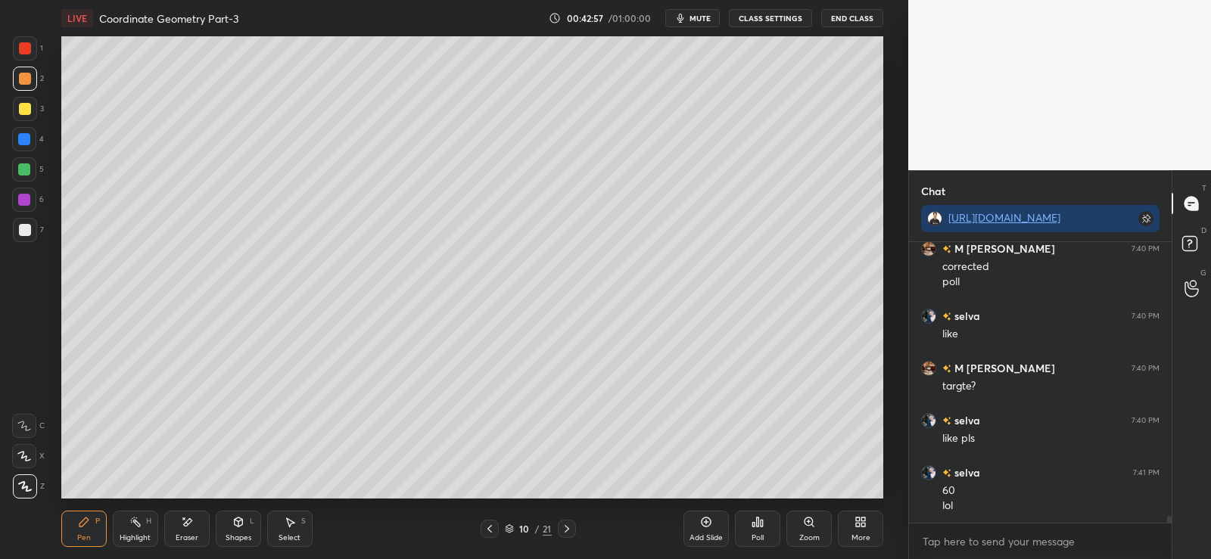
click at [764, 530] on div "Poll" at bounding box center [757, 529] width 45 height 36
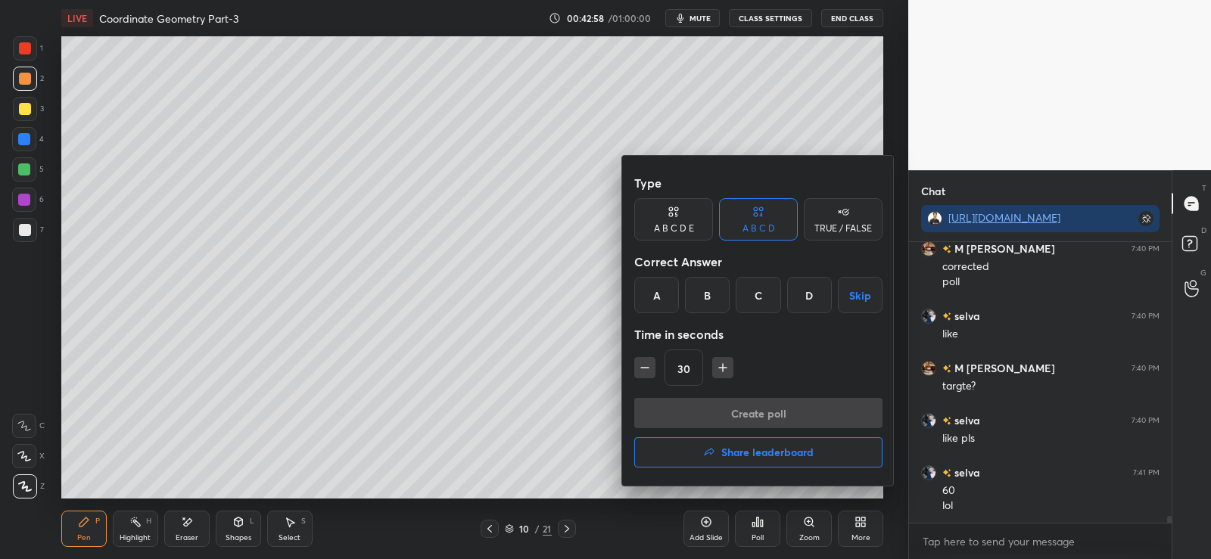
click at [842, 220] on div "TRUE / FALSE" at bounding box center [843, 219] width 79 height 42
click at [668, 297] on div "True" at bounding box center [673, 295] width 79 height 36
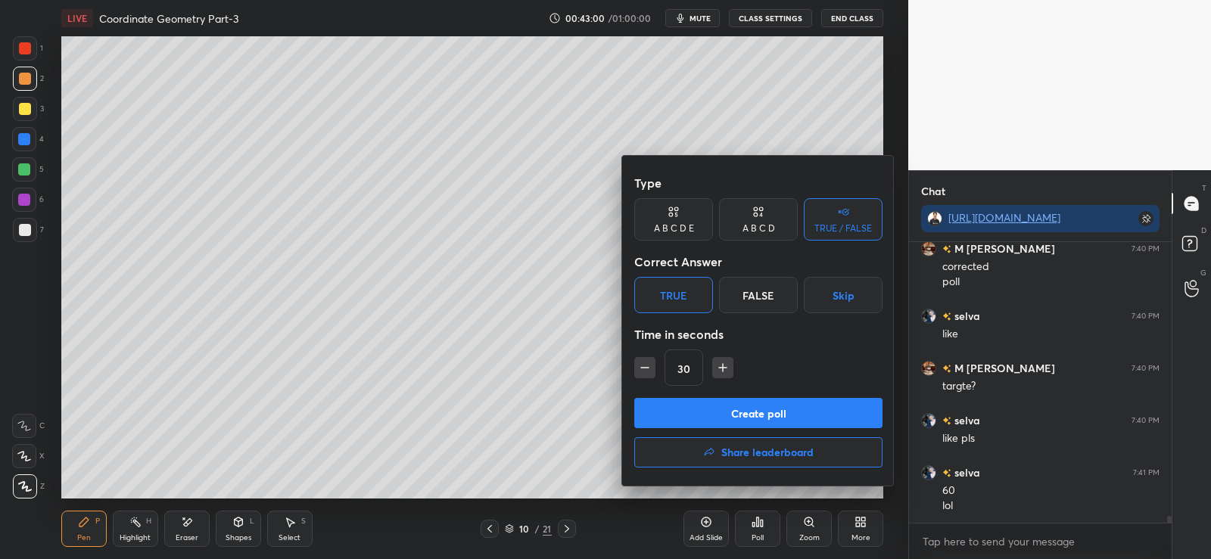
click at [716, 412] on button "Create poll" at bounding box center [758, 413] width 248 height 30
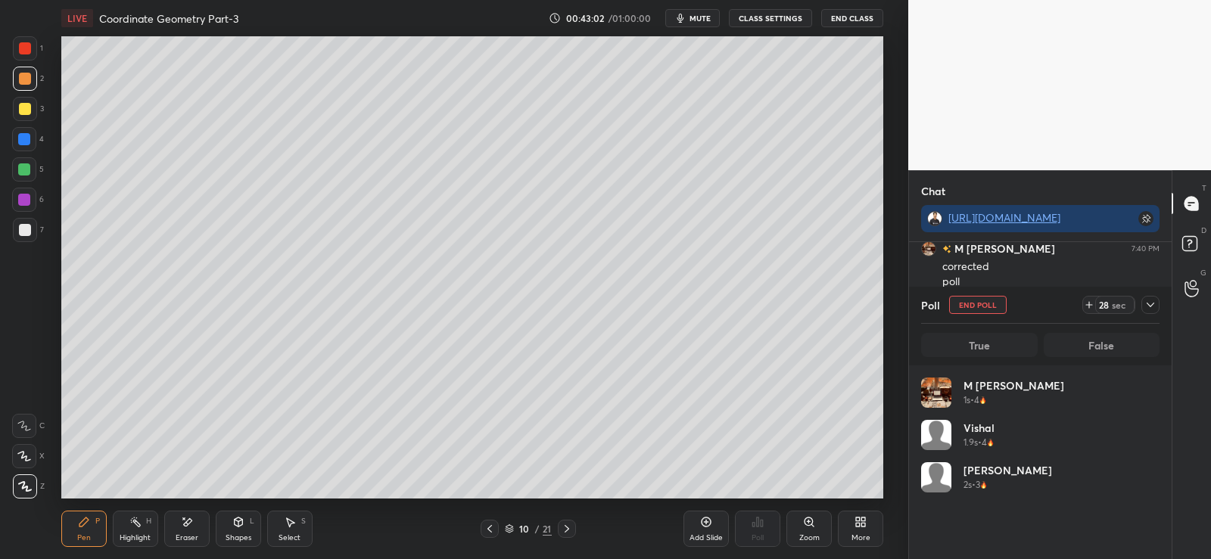
scroll to position [177, 234]
click at [711, 525] on icon at bounding box center [706, 522] width 12 height 12
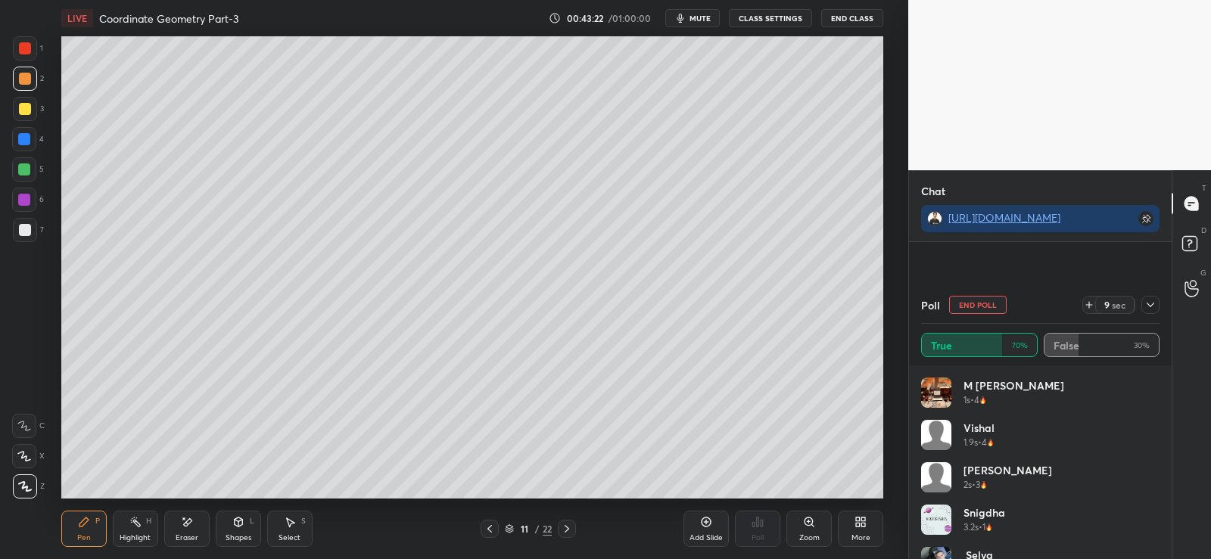
scroll to position [11233, 0]
click at [26, 76] on div at bounding box center [25, 79] width 12 height 12
click at [22, 457] on icon at bounding box center [24, 456] width 12 height 9
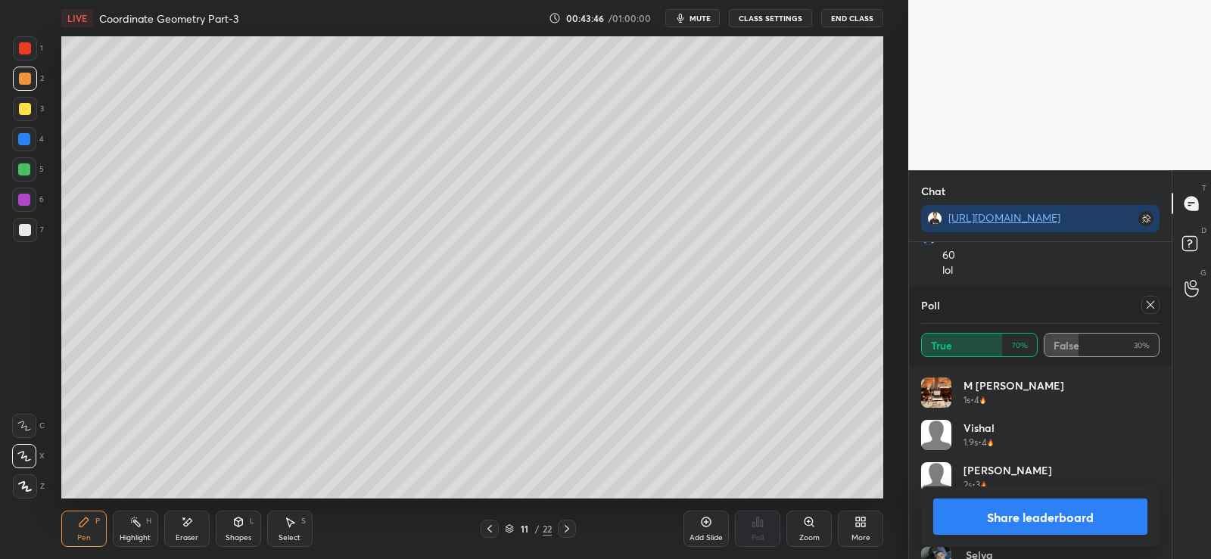
scroll to position [11353, 0]
click at [780, 160] on p "Undo" at bounding box center [781, 160] width 23 height 12
click at [26, 229] on div at bounding box center [25, 230] width 12 height 12
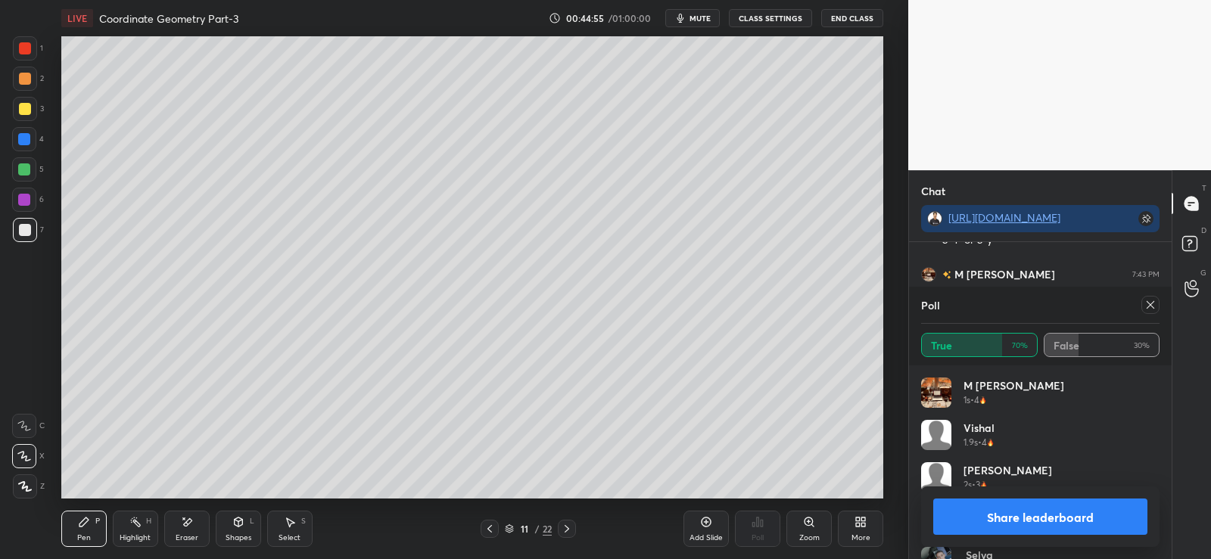
click at [25, 173] on div at bounding box center [24, 169] width 12 height 12
click at [1038, 509] on button "Share leaderboard" at bounding box center [1040, 517] width 214 height 36
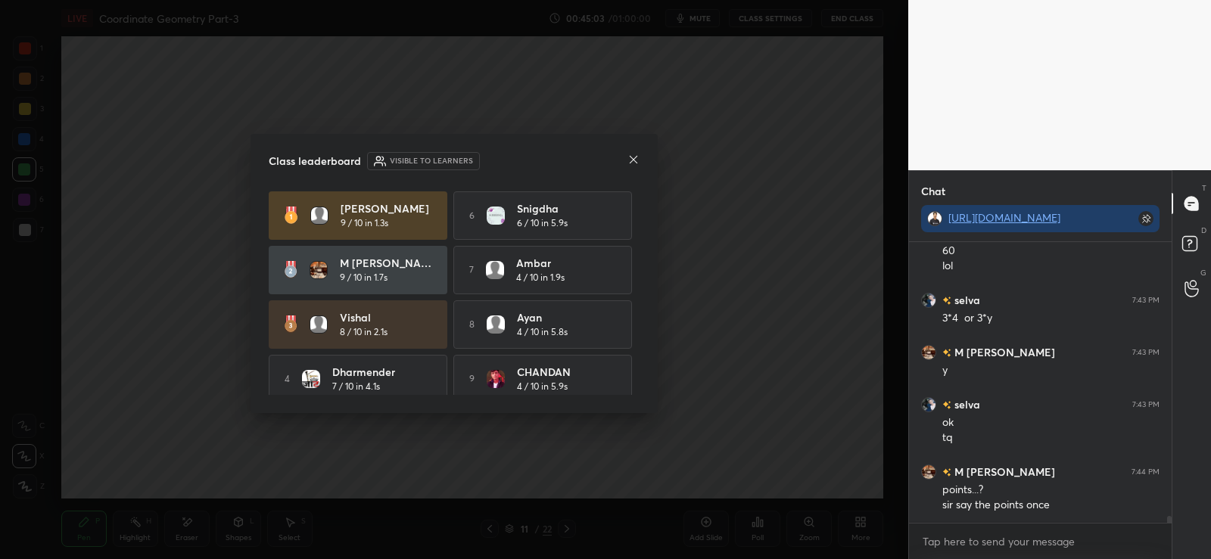
scroll to position [11342, 0]
click at [638, 160] on icon at bounding box center [633, 160] width 12 height 12
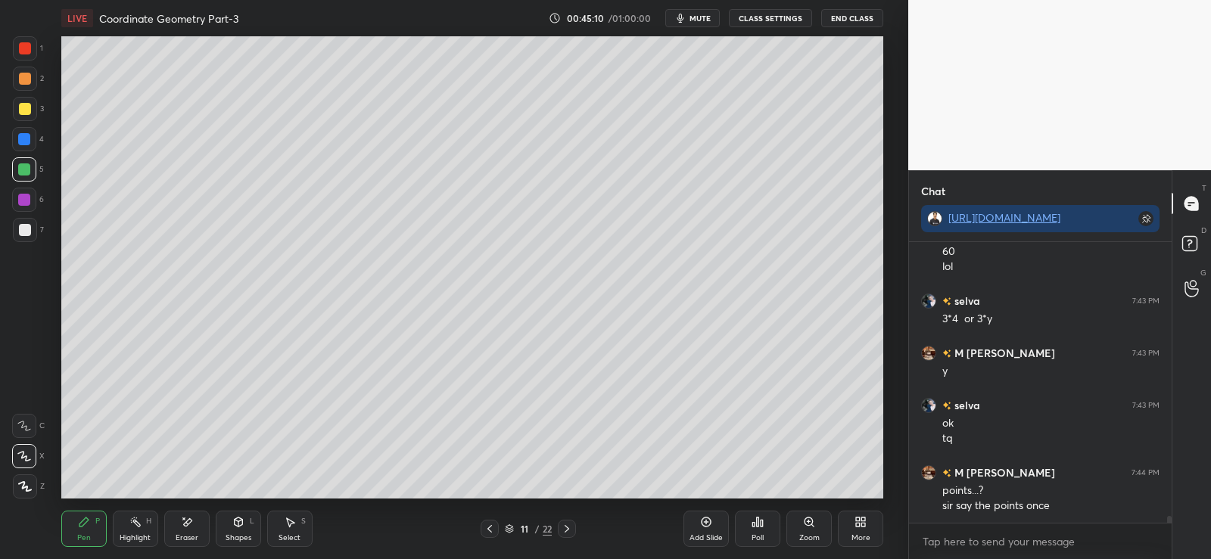
click at [189, 524] on icon at bounding box center [187, 522] width 12 height 13
click at [90, 534] on div "Pen" at bounding box center [84, 538] width 14 height 8
click at [27, 110] on div at bounding box center [25, 109] width 12 height 12
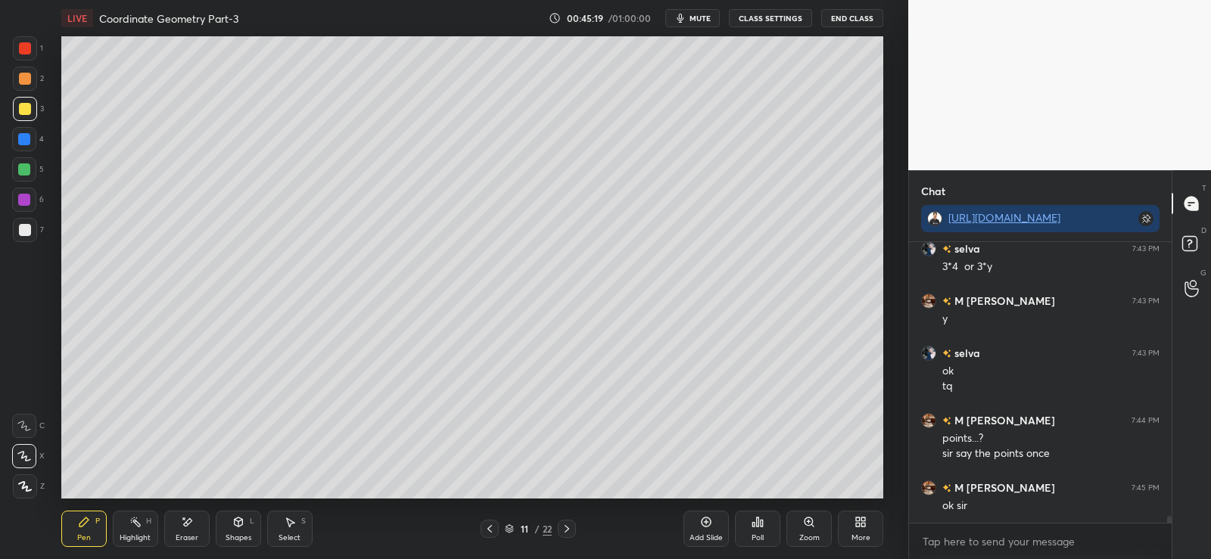
click at [23, 148] on div at bounding box center [24, 139] width 24 height 24
click at [188, 530] on div "Eraser" at bounding box center [186, 529] width 45 height 36
click at [84, 535] on div "Pen" at bounding box center [84, 538] width 14 height 8
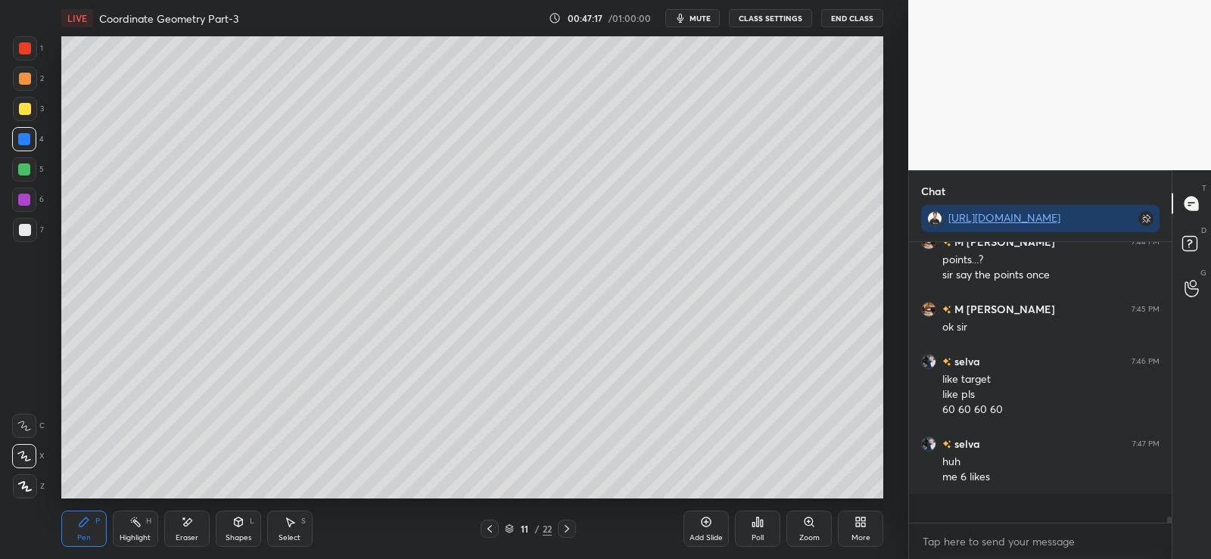
scroll to position [11544, 0]
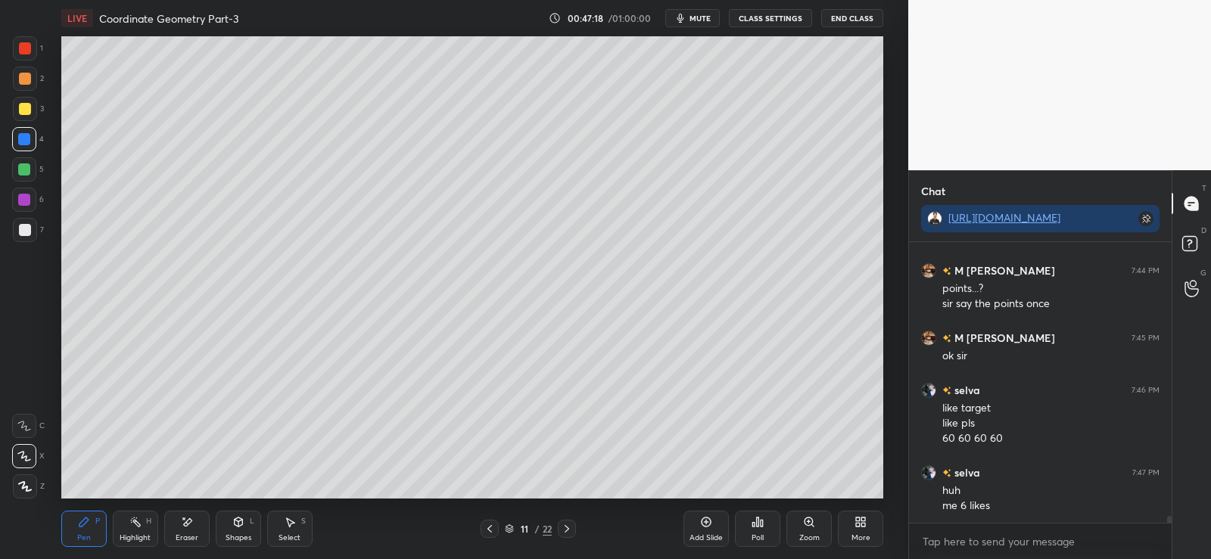
click at [758, 528] on div "Poll" at bounding box center [757, 529] width 45 height 36
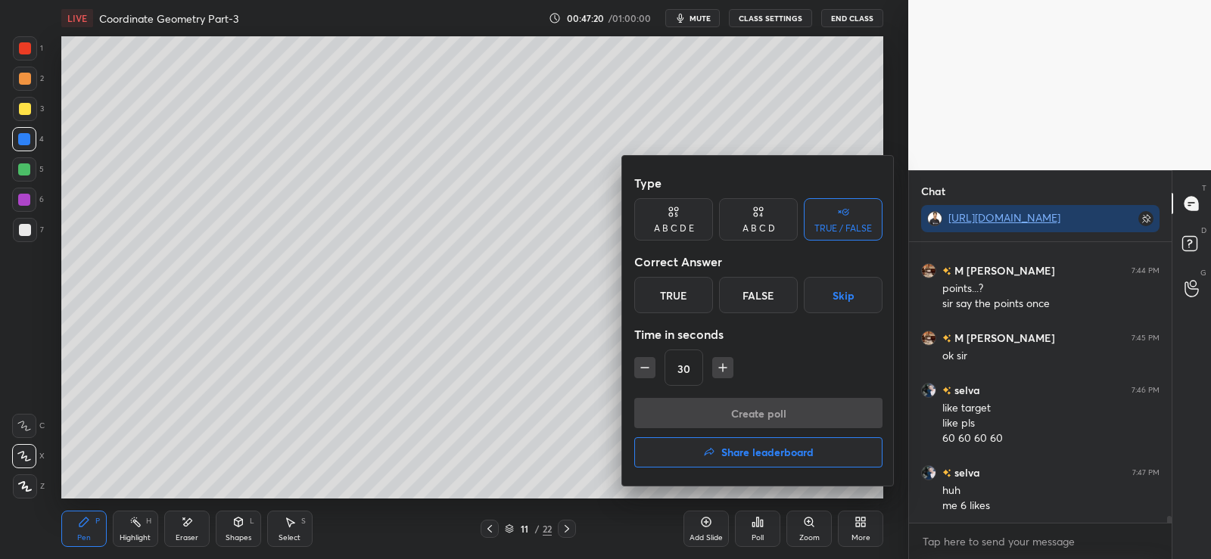
click at [759, 224] on div "A B C D" at bounding box center [758, 228] width 33 height 9
click at [757, 296] on div "C" at bounding box center [758, 295] width 45 height 36
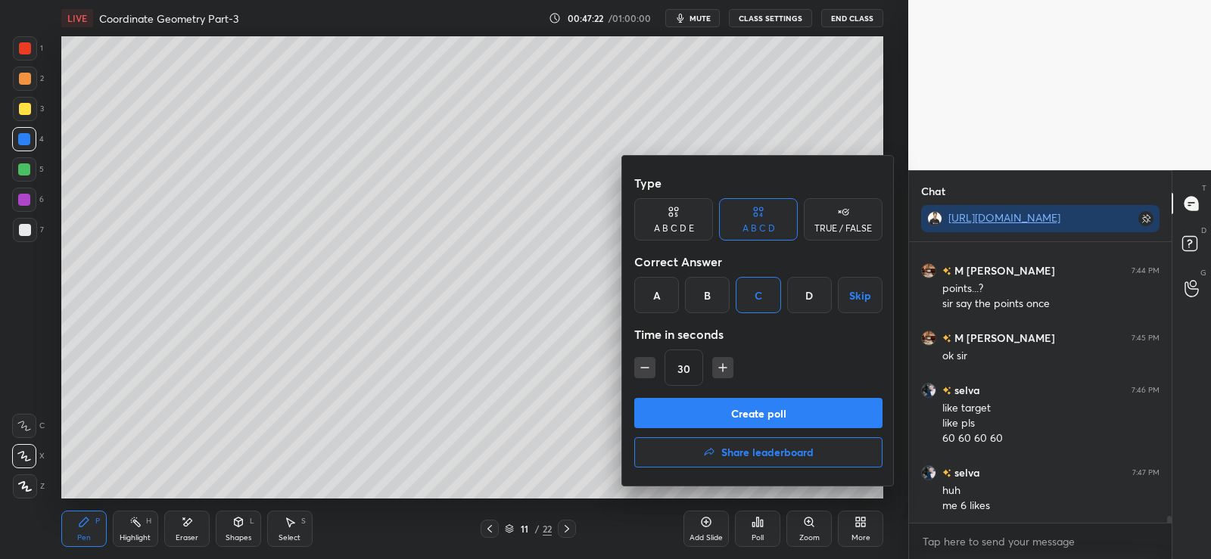
click at [743, 417] on button "Create poll" at bounding box center [758, 413] width 248 height 30
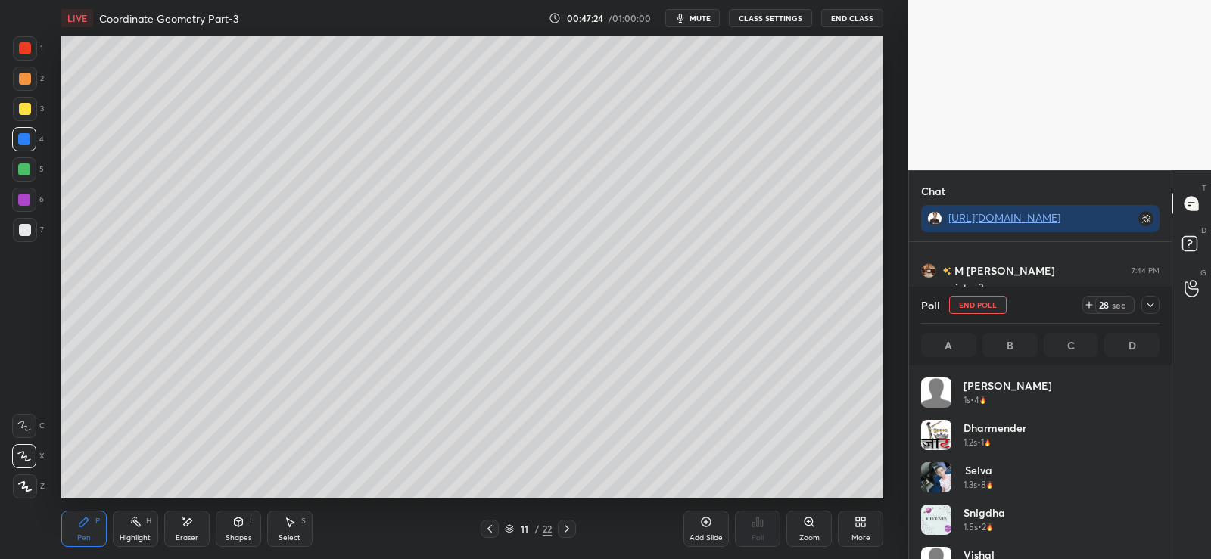
scroll to position [177, 234]
click at [26, 224] on div at bounding box center [25, 230] width 12 height 12
click at [24, 75] on div at bounding box center [25, 79] width 12 height 12
click at [23, 226] on div at bounding box center [25, 230] width 12 height 12
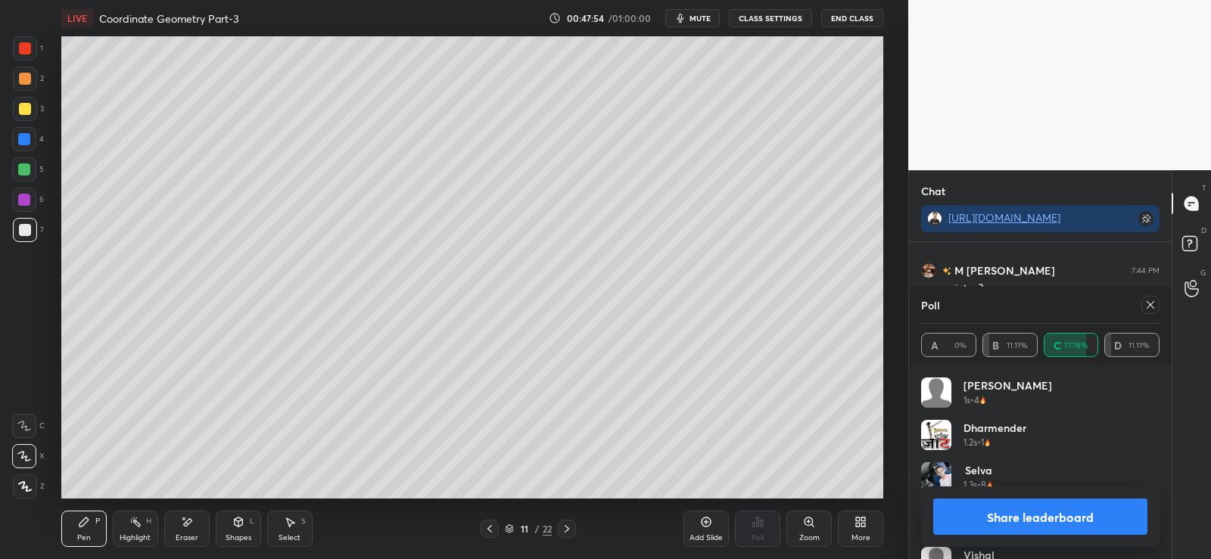
click at [1025, 514] on button "Share leaderboard" at bounding box center [1040, 517] width 214 height 36
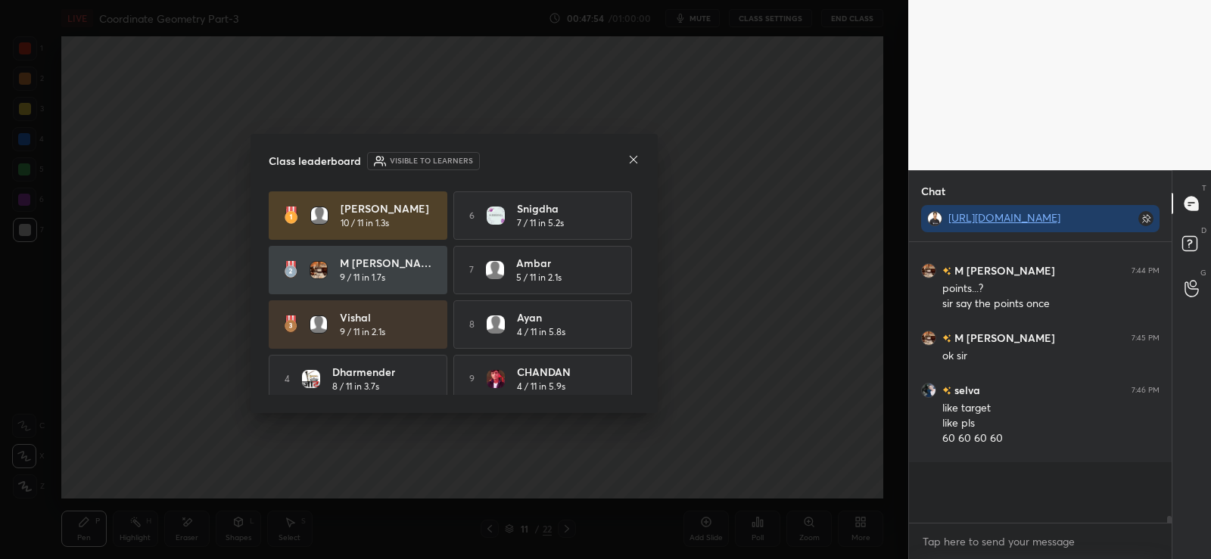
scroll to position [313, 258]
click at [632, 162] on icon at bounding box center [633, 160] width 12 height 12
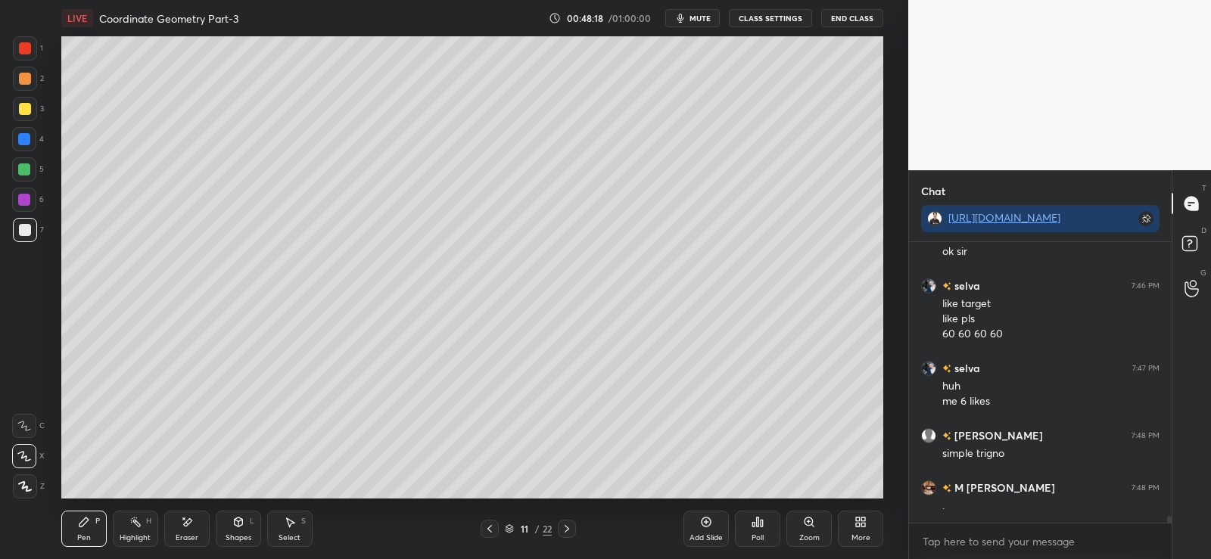
scroll to position [11700, 0]
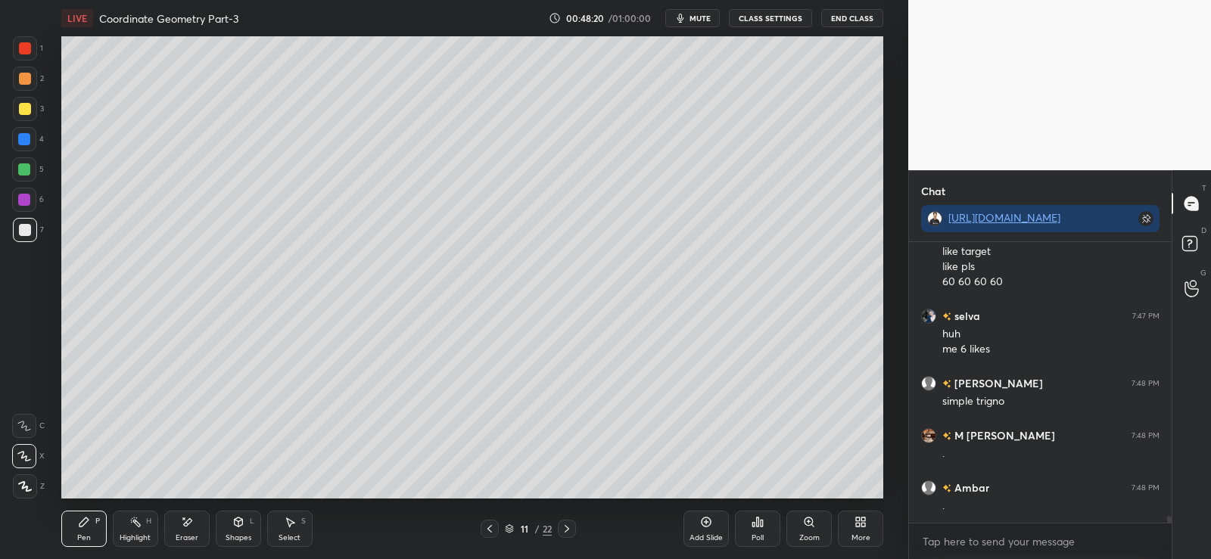
click at [27, 141] on div at bounding box center [24, 139] width 12 height 12
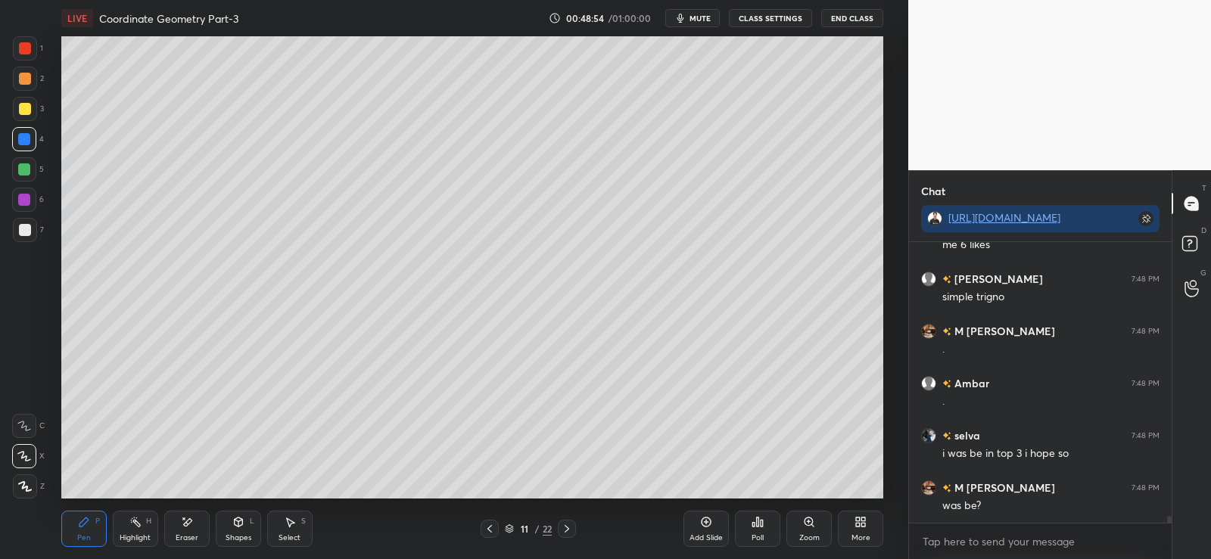
scroll to position [11857, 0]
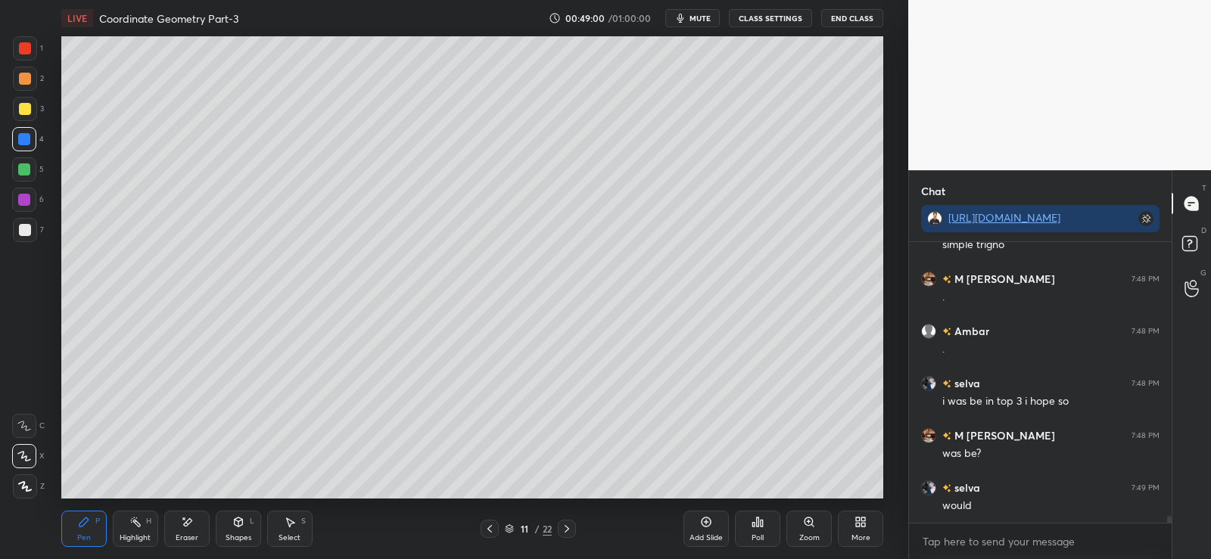
click at [21, 235] on div at bounding box center [25, 230] width 12 height 12
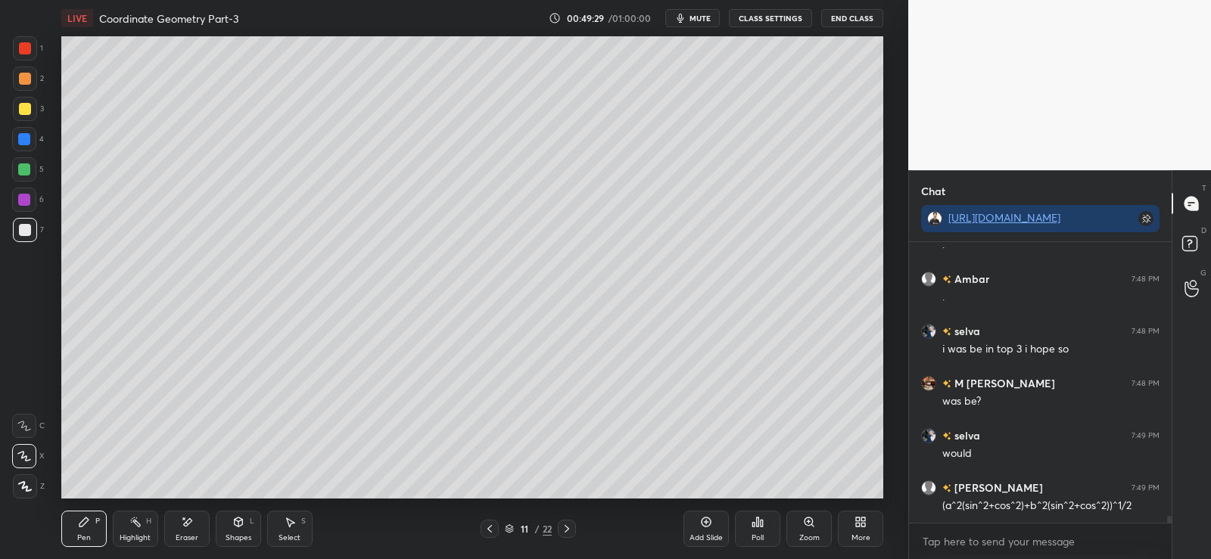
click at [26, 170] on div at bounding box center [24, 169] width 12 height 12
click at [769, 528] on div "Poll" at bounding box center [757, 529] width 45 height 36
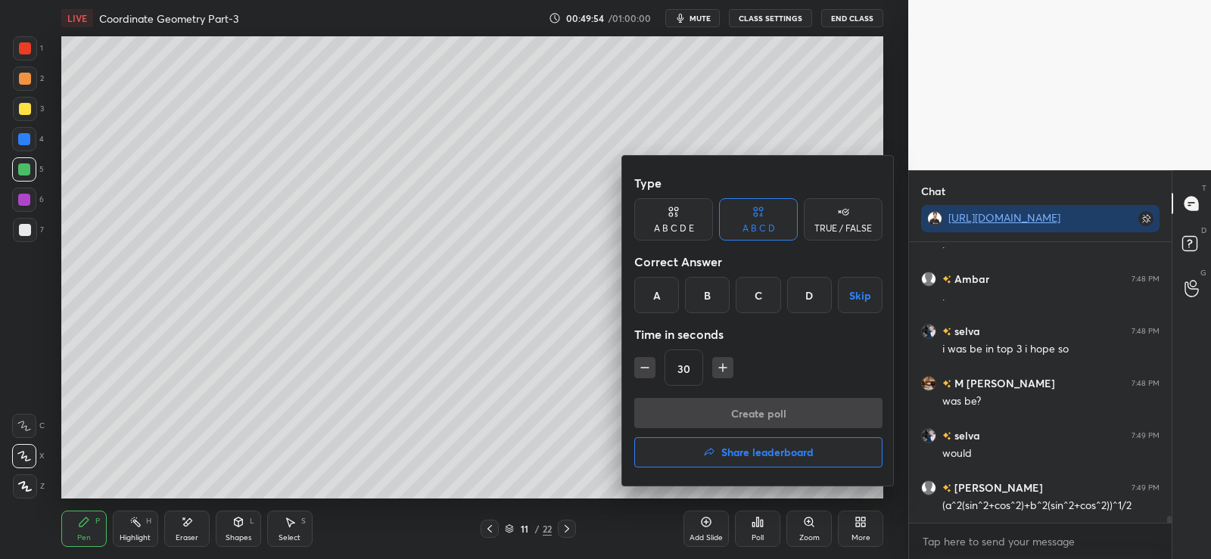
click at [829, 226] on div "TRUE / FALSE" at bounding box center [843, 228] width 58 height 9
click at [665, 301] on div "True" at bounding box center [673, 295] width 79 height 36
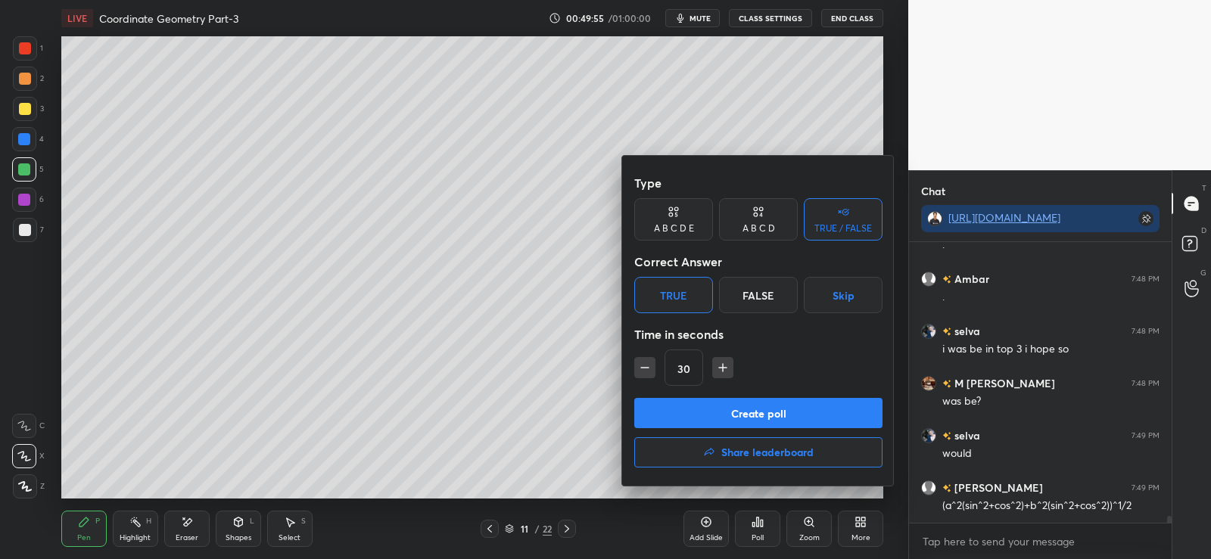
click at [730, 401] on button "Create poll" at bounding box center [758, 413] width 248 height 30
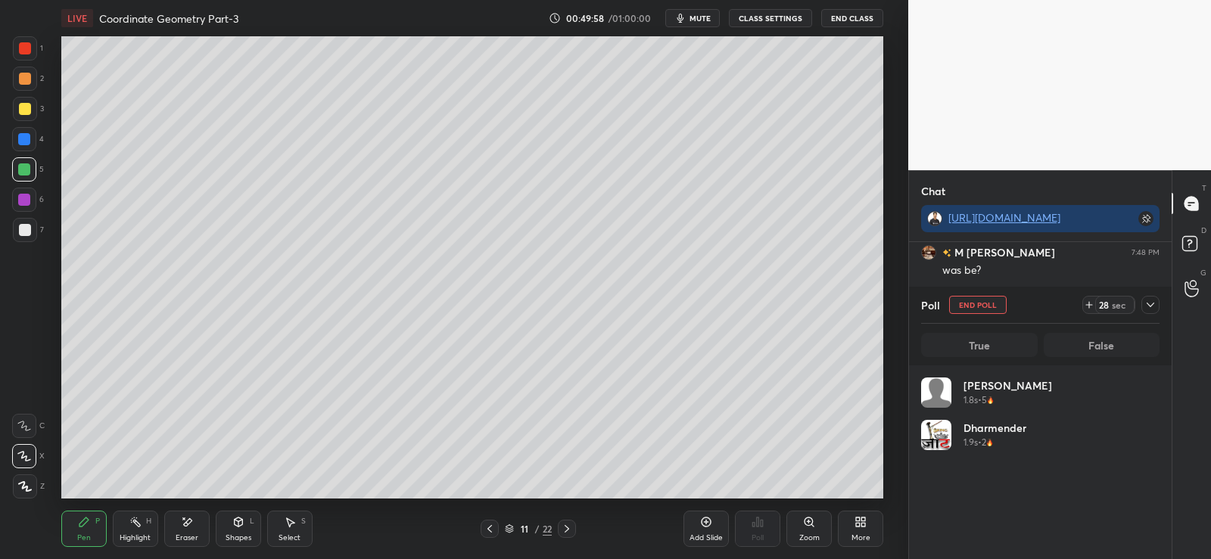
scroll to position [177, 234]
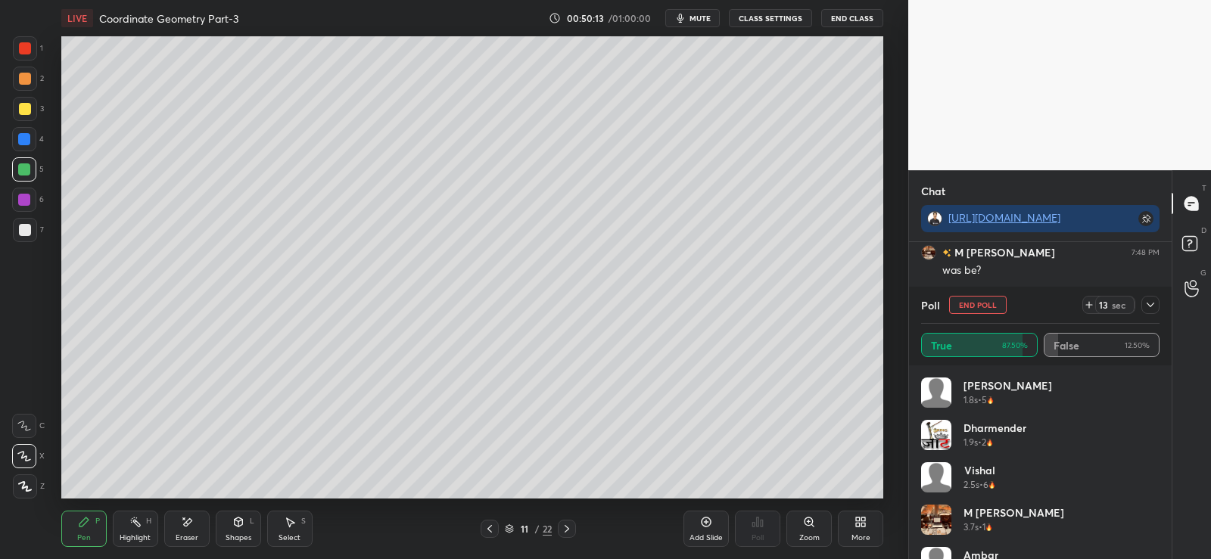
click at [709, 525] on icon at bounding box center [707, 523] width 10 height 10
click at [27, 81] on div at bounding box center [25, 79] width 12 height 12
click at [234, 154] on p "Undo" at bounding box center [239, 154] width 23 height 12
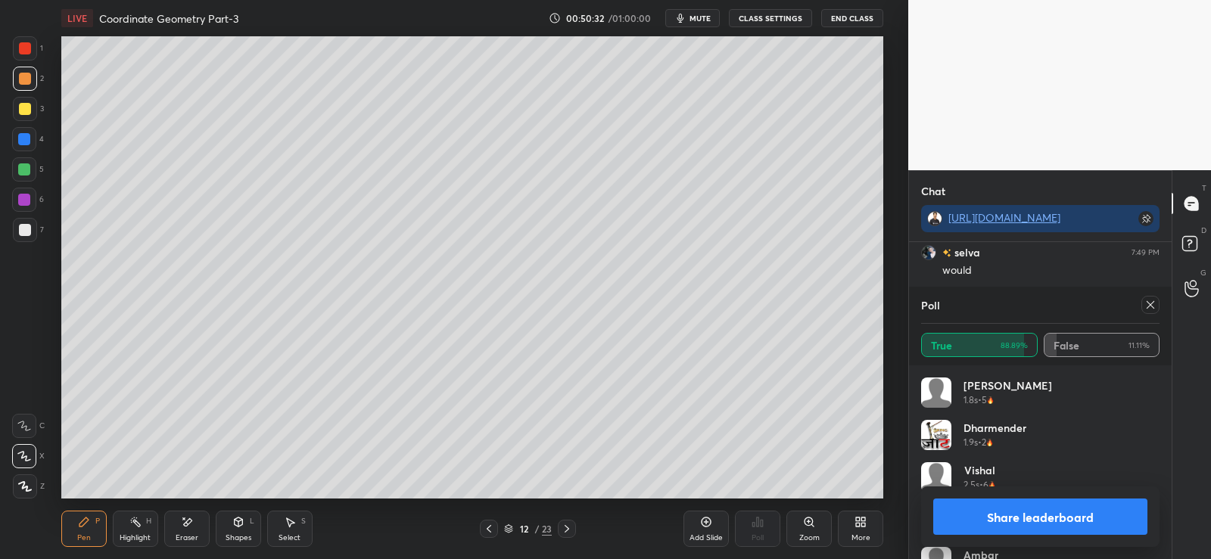
scroll to position [12108, 0]
click at [24, 236] on div at bounding box center [25, 230] width 24 height 24
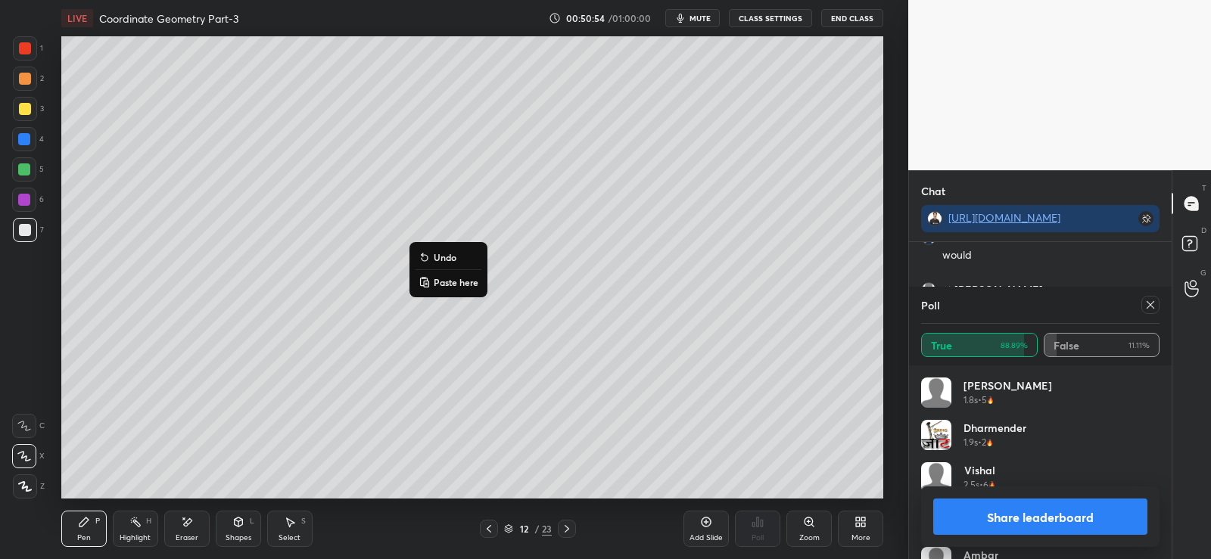
click at [435, 254] on p "Undo" at bounding box center [445, 257] width 23 height 12
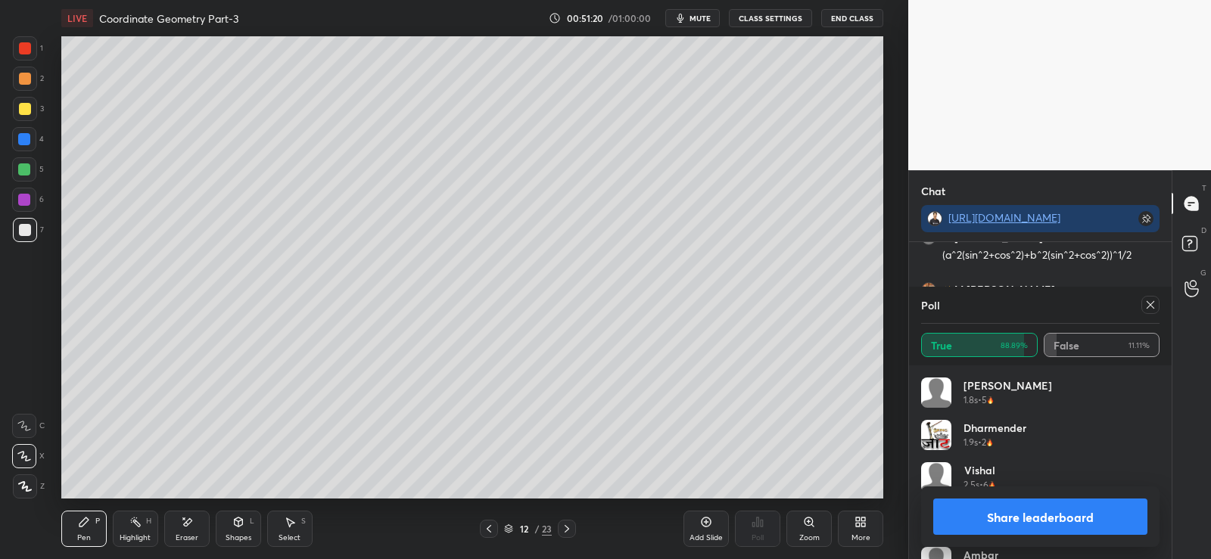
click at [1042, 522] on button "Share leaderboard" at bounding box center [1040, 517] width 214 height 36
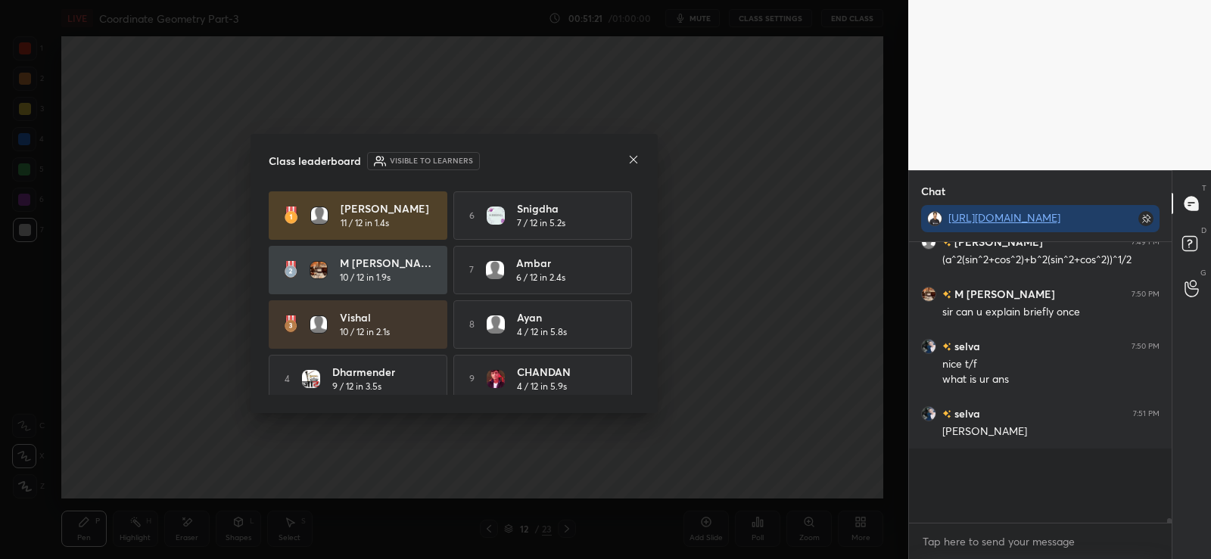
scroll to position [12081, 0]
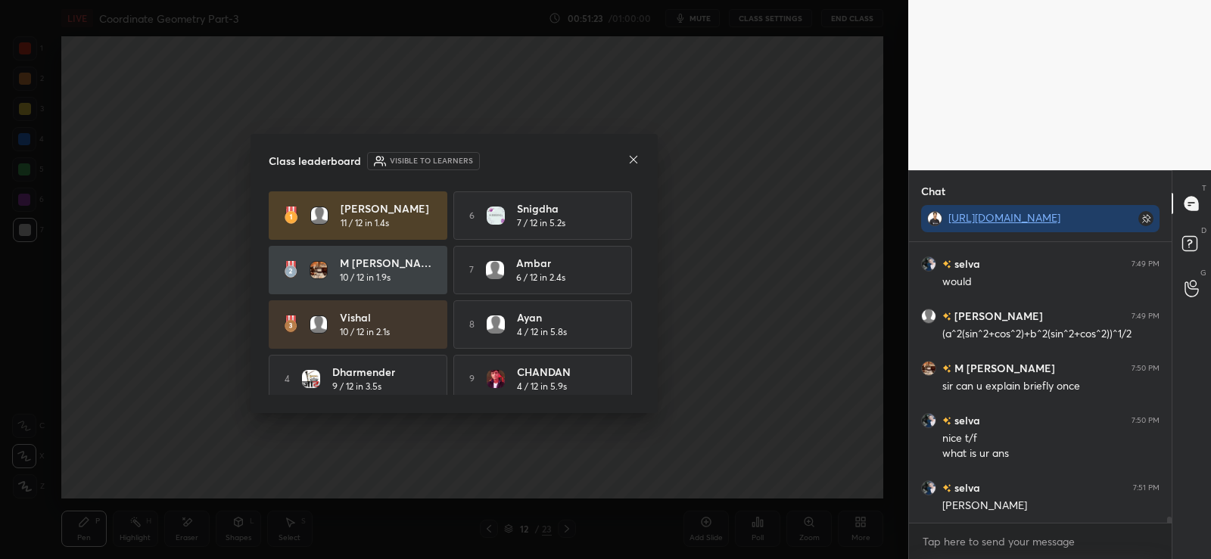
click at [635, 165] on icon at bounding box center [633, 160] width 12 height 12
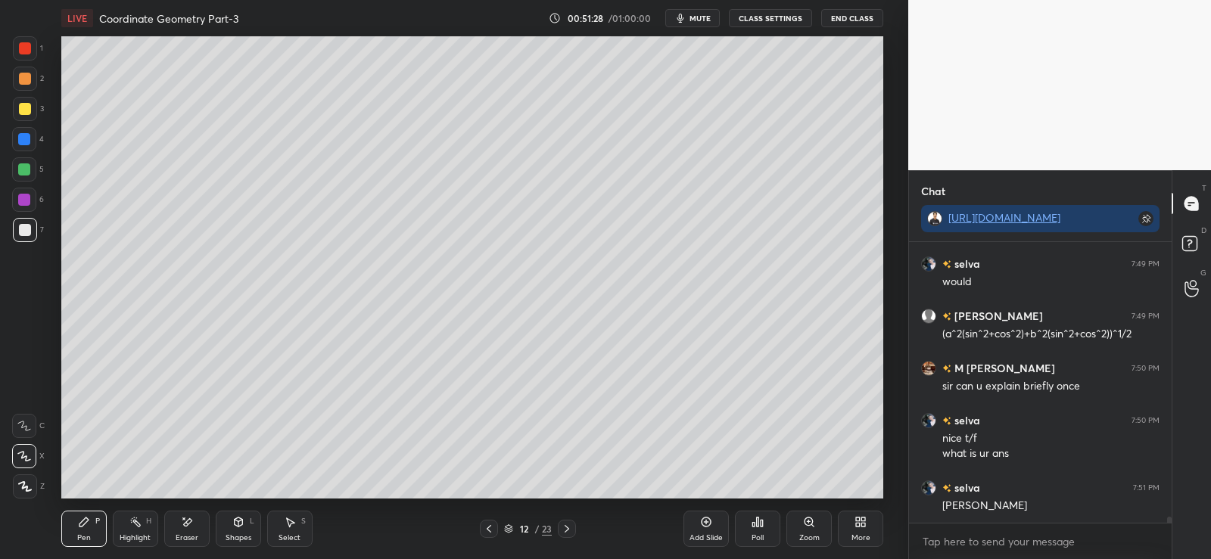
scroll to position [245, 258]
click at [496, 524] on div at bounding box center [489, 529] width 18 height 18
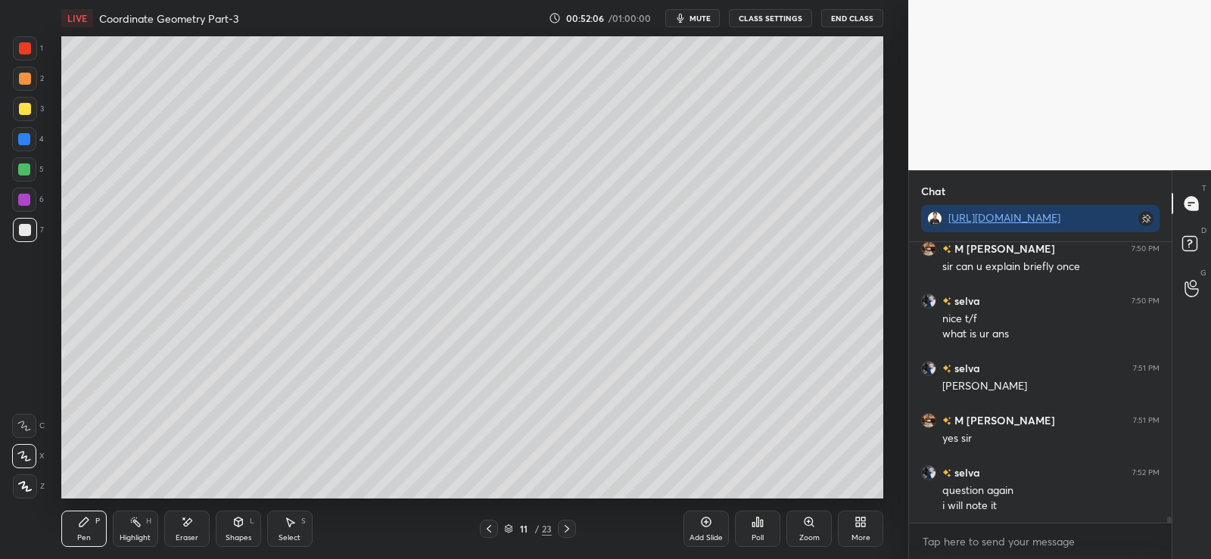
scroll to position [12253, 0]
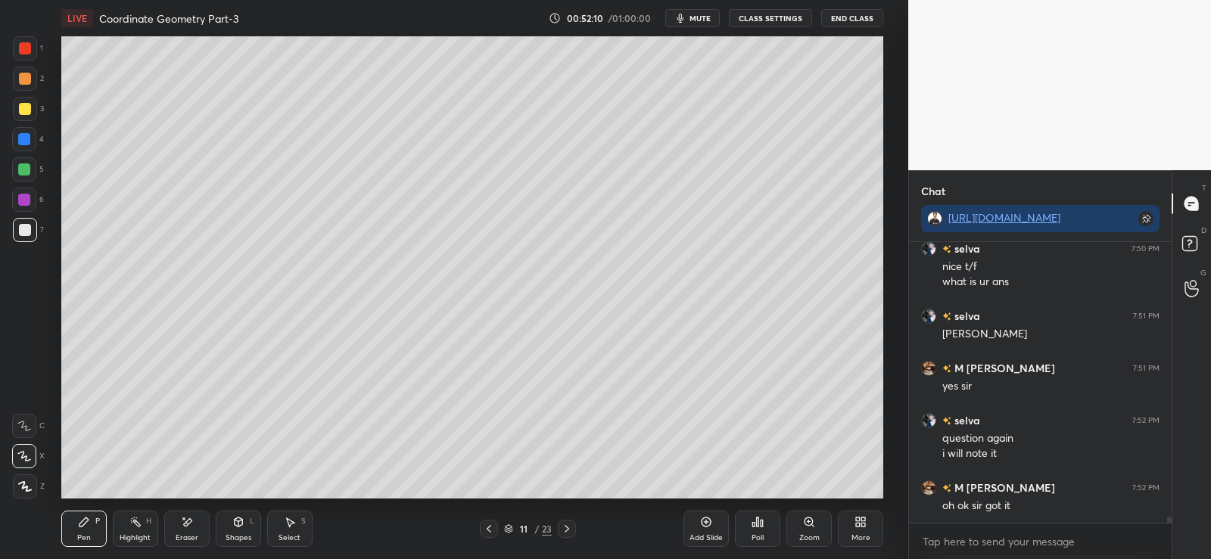
click at [564, 532] on icon at bounding box center [567, 529] width 12 height 12
click at [856, 19] on button "End Class" at bounding box center [852, 18] width 62 height 18
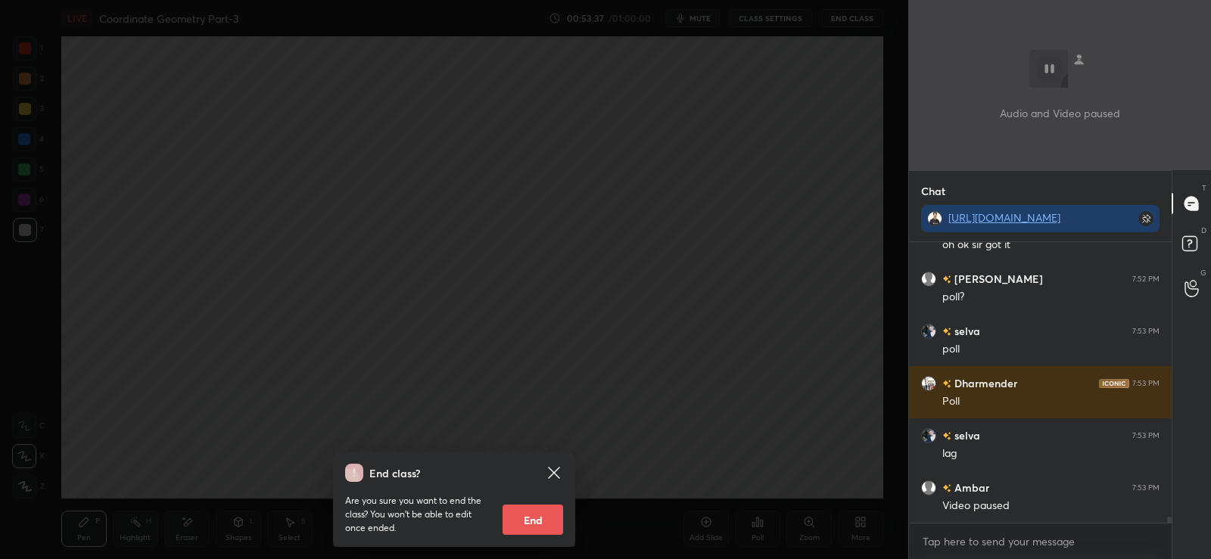
scroll to position [12566, 0]
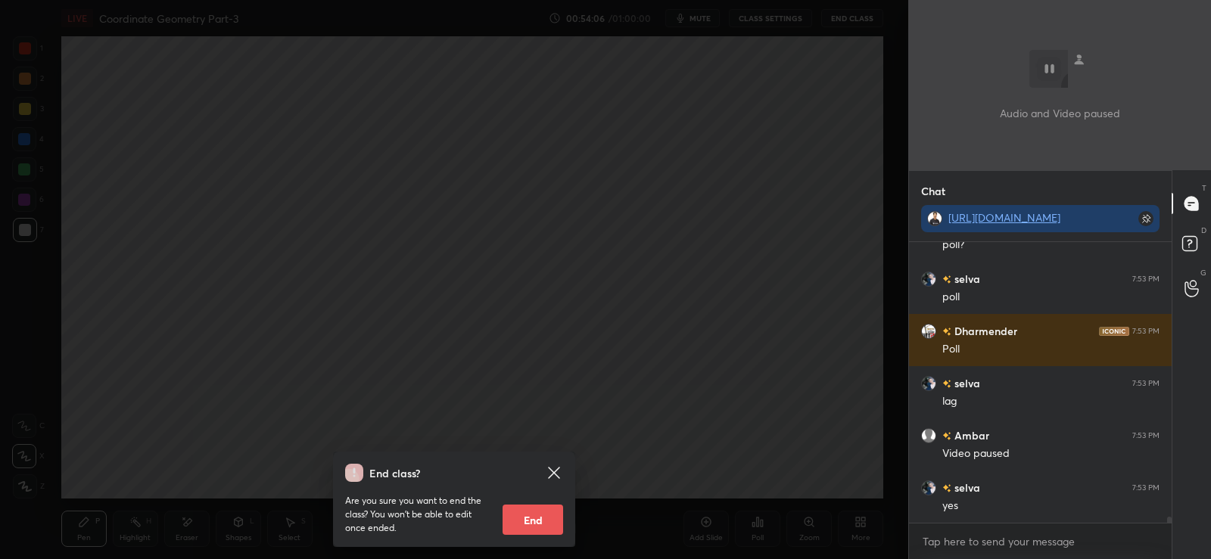
click at [556, 468] on icon at bounding box center [554, 473] width 18 height 18
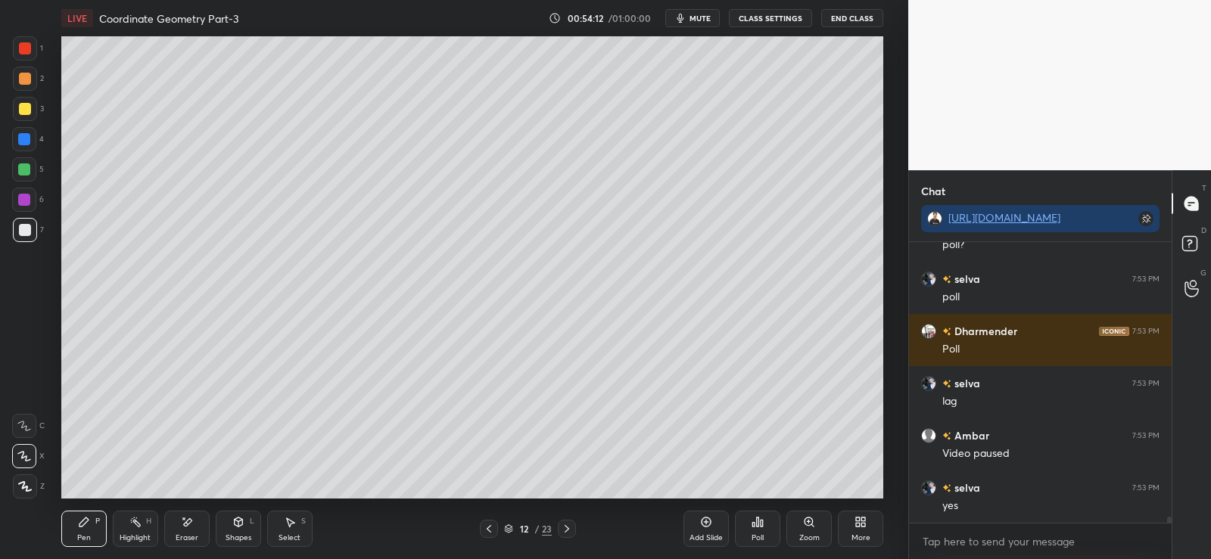
click at [756, 529] on div "Poll" at bounding box center [757, 529] width 45 height 36
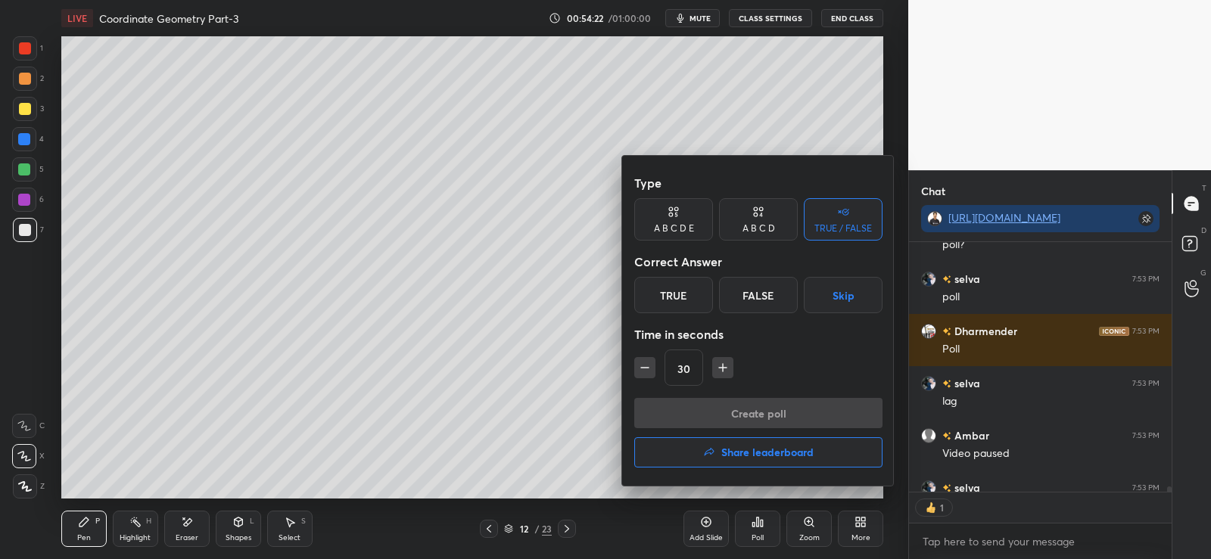
scroll to position [245, 258]
click at [758, 228] on div "A B C D" at bounding box center [758, 228] width 33 height 9
click at [711, 294] on div "B" at bounding box center [707, 295] width 45 height 36
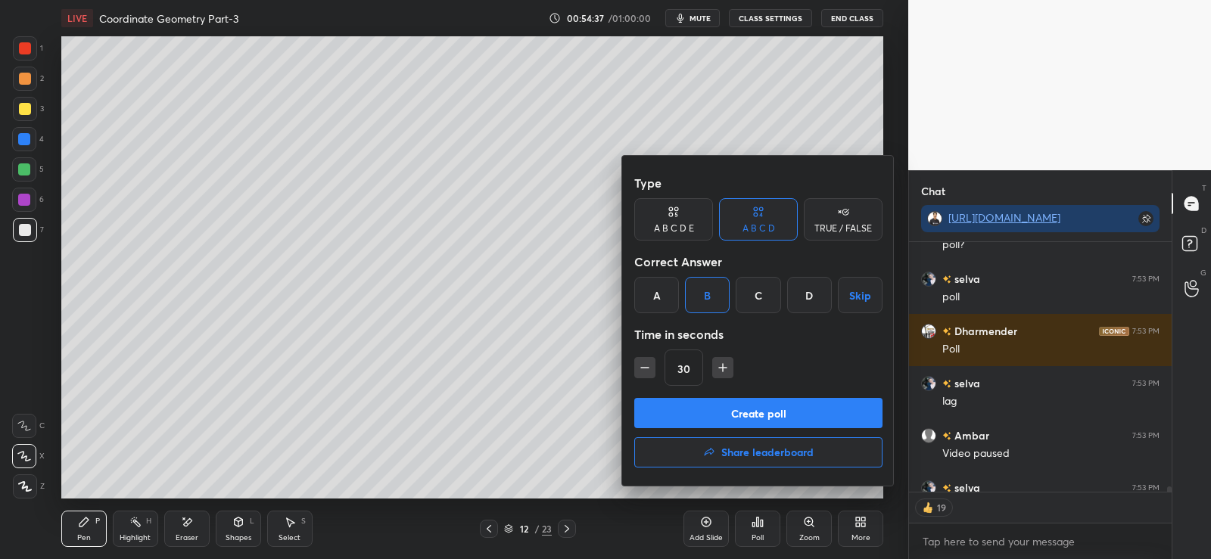
click at [729, 412] on button "Create poll" at bounding box center [758, 413] width 248 height 30
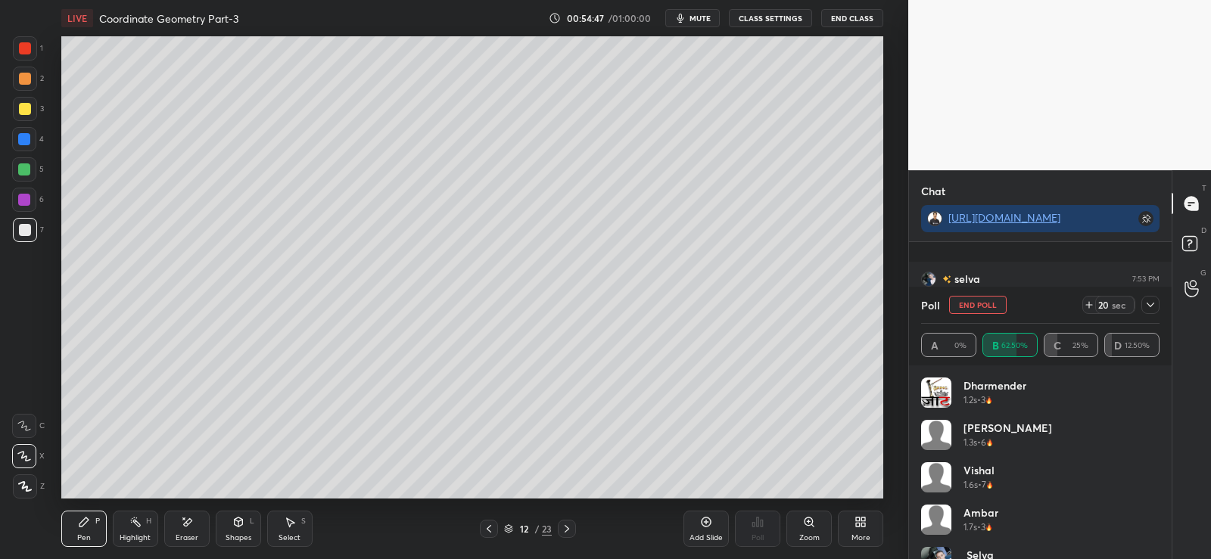
scroll to position [12645, 0]
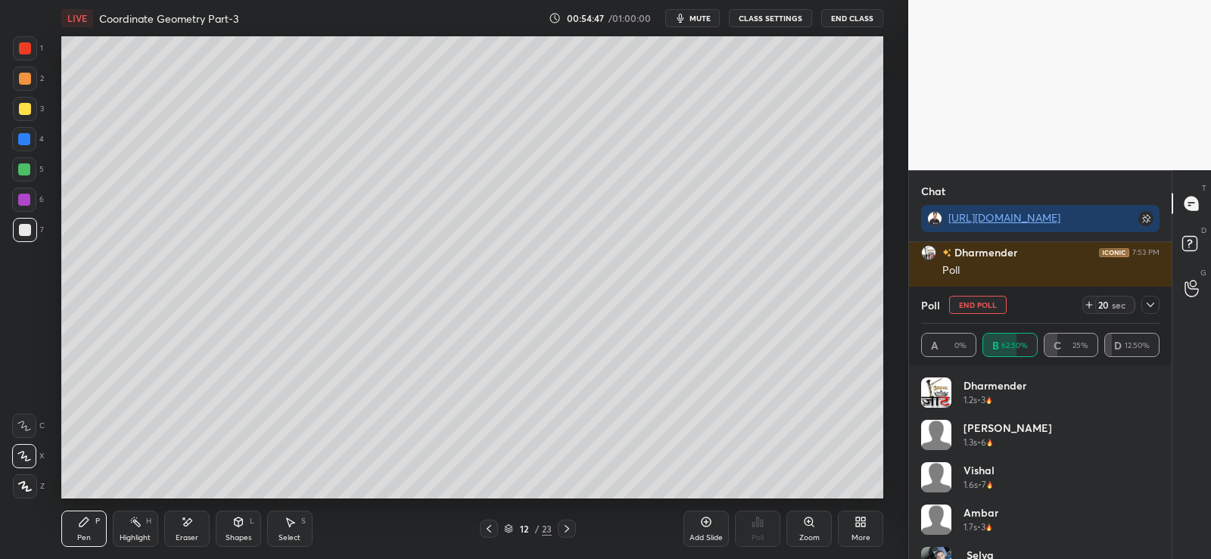
click at [236, 524] on icon at bounding box center [239, 522] width 8 height 9
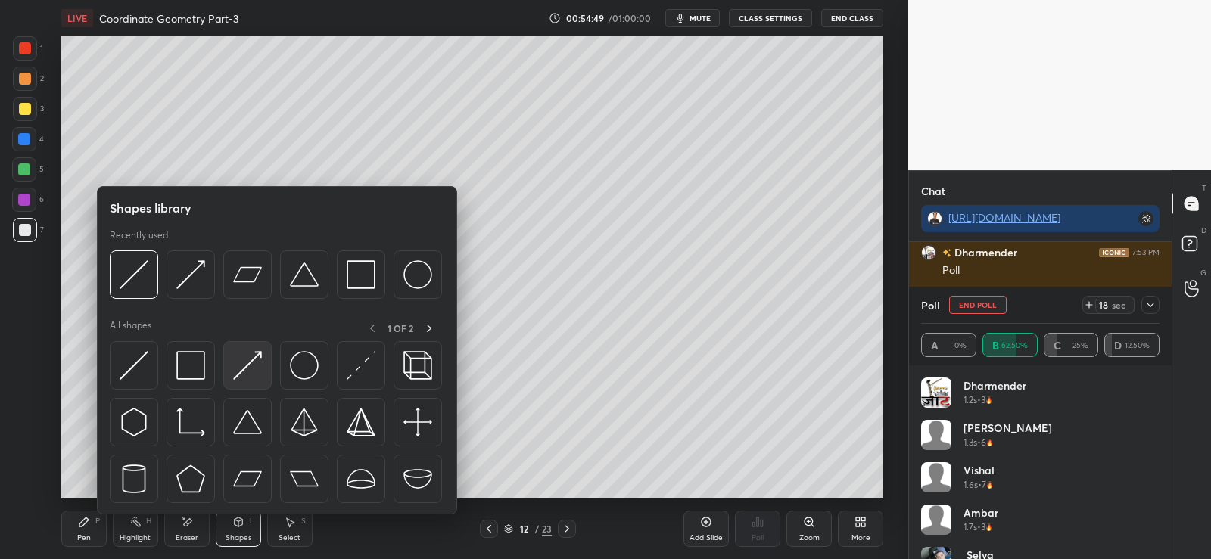
click at [248, 366] on img at bounding box center [247, 365] width 29 height 29
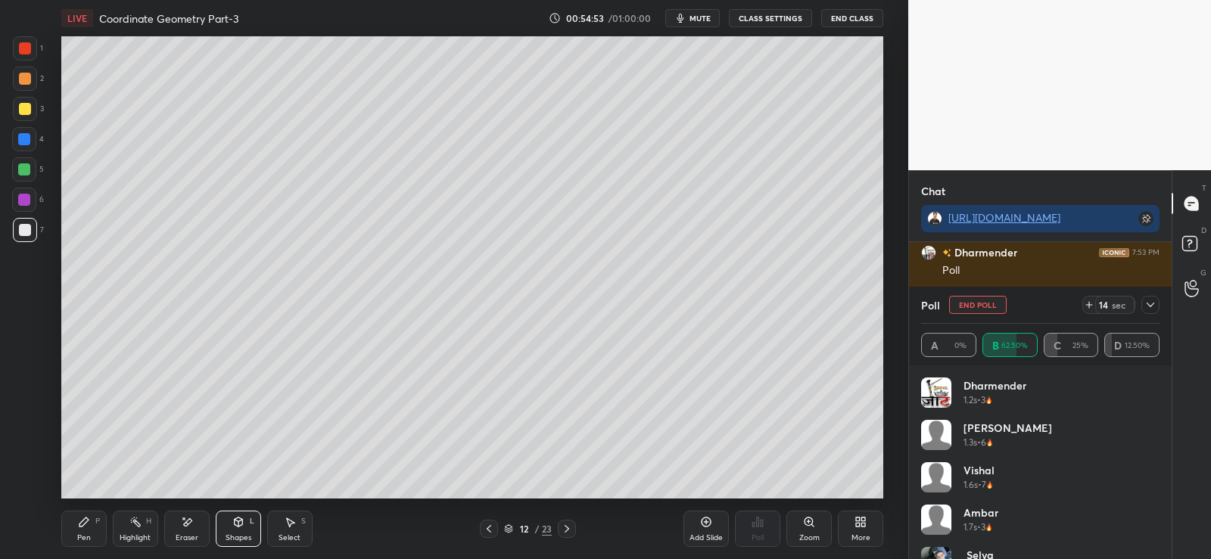
click at [23, 166] on div at bounding box center [24, 169] width 12 height 12
click at [84, 528] on div "Pen P" at bounding box center [83, 529] width 45 height 36
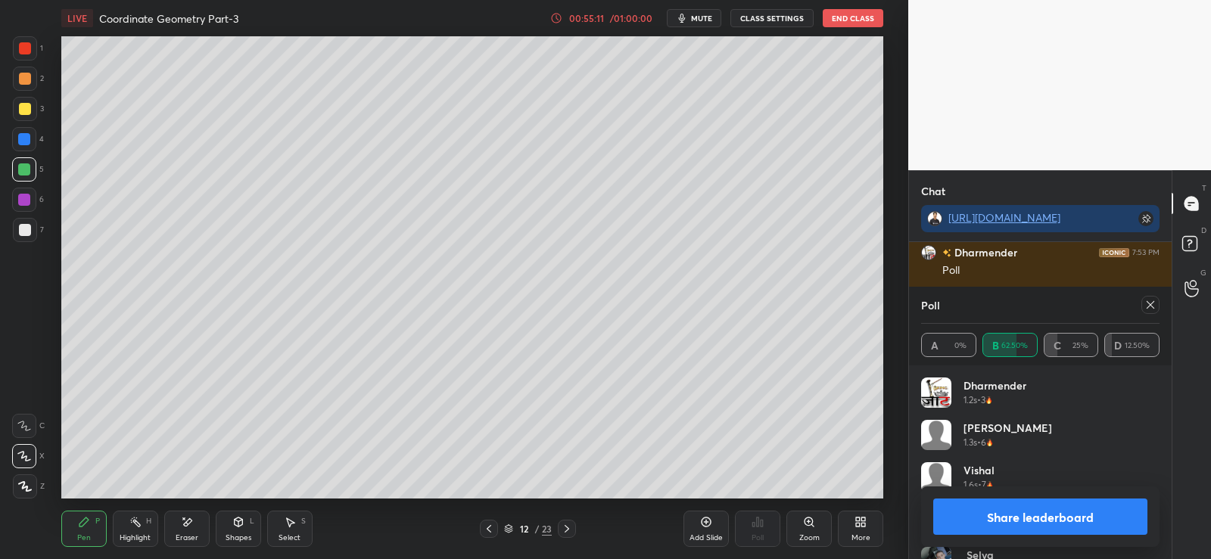
click at [237, 518] on icon at bounding box center [239, 522] width 8 height 9
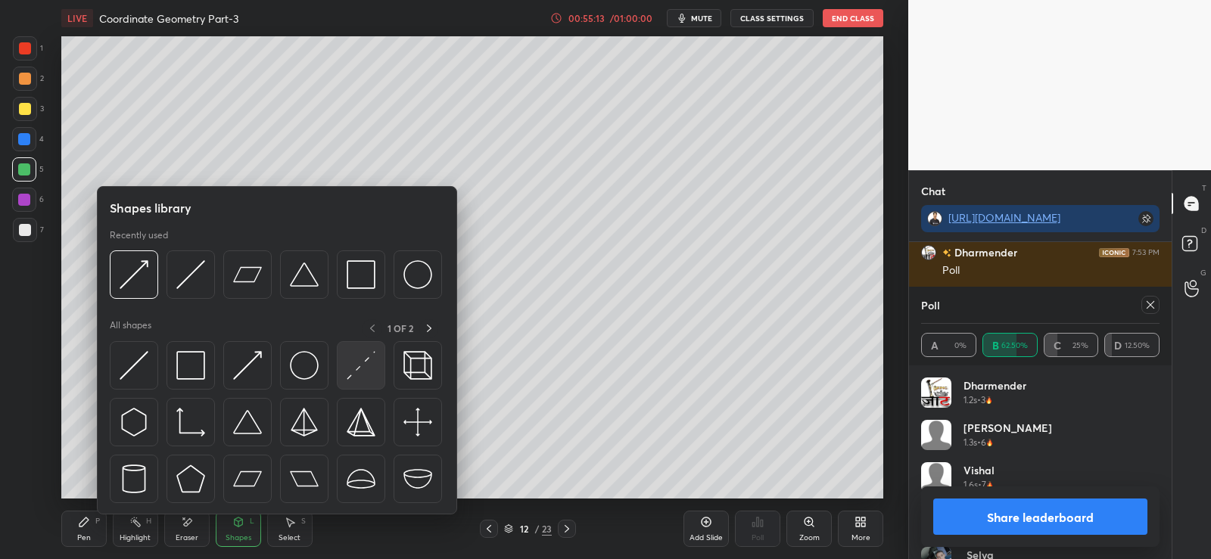
click at [364, 362] on img at bounding box center [361, 365] width 29 height 29
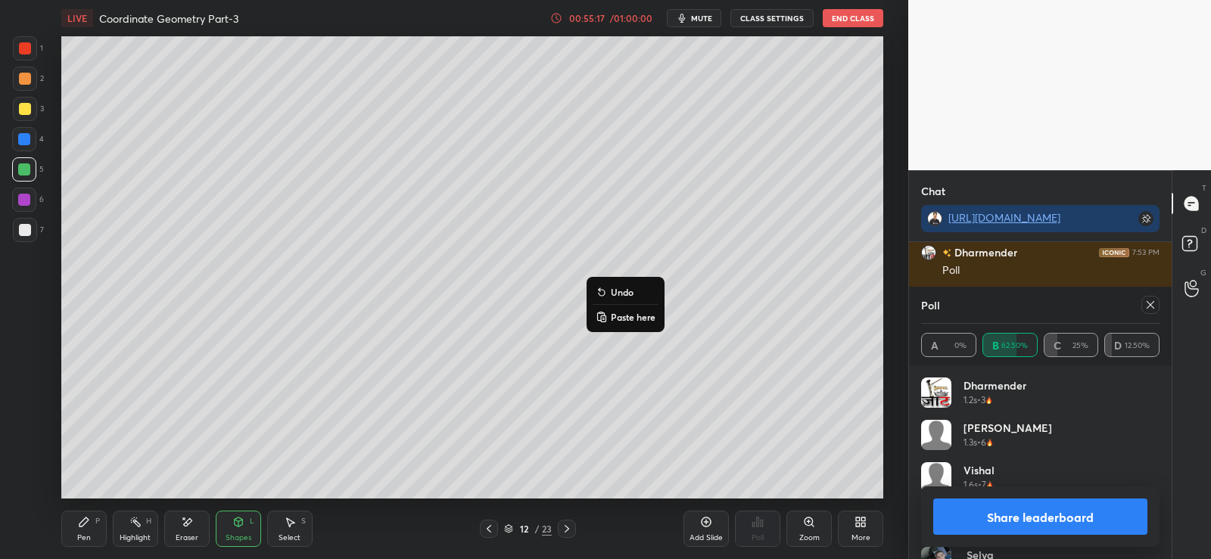
click at [620, 284] on button "Undo" at bounding box center [626, 292] width 66 height 18
click at [242, 516] on icon at bounding box center [238, 522] width 12 height 12
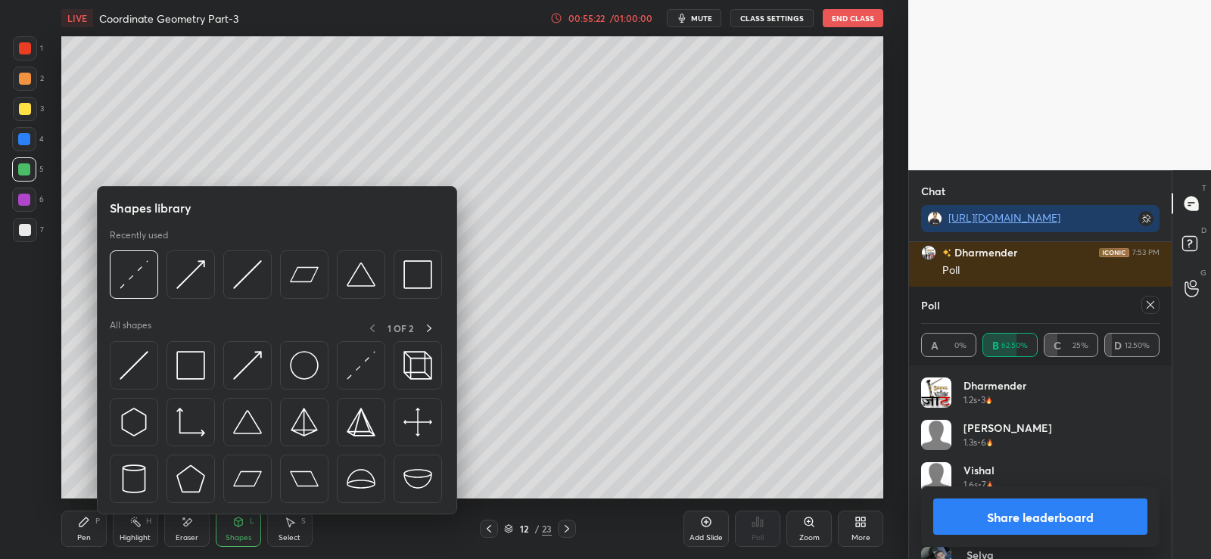
click at [23, 80] on div at bounding box center [25, 79] width 12 height 12
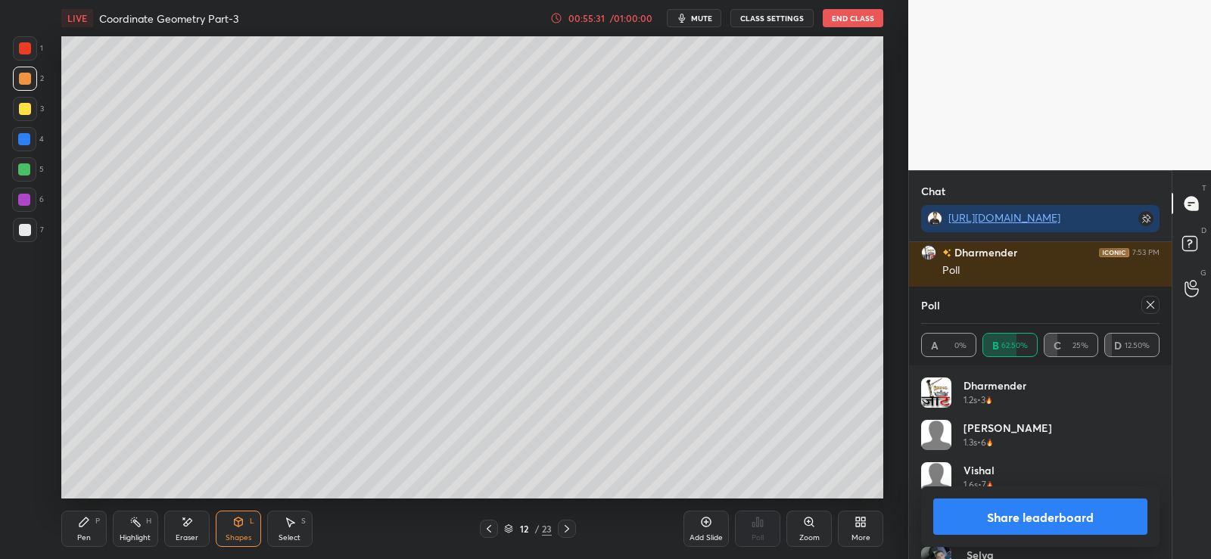
click at [84, 530] on div "Pen P" at bounding box center [83, 529] width 45 height 36
click at [25, 168] on div at bounding box center [24, 169] width 12 height 12
click at [1072, 517] on button "Share leaderboard" at bounding box center [1040, 517] width 214 height 36
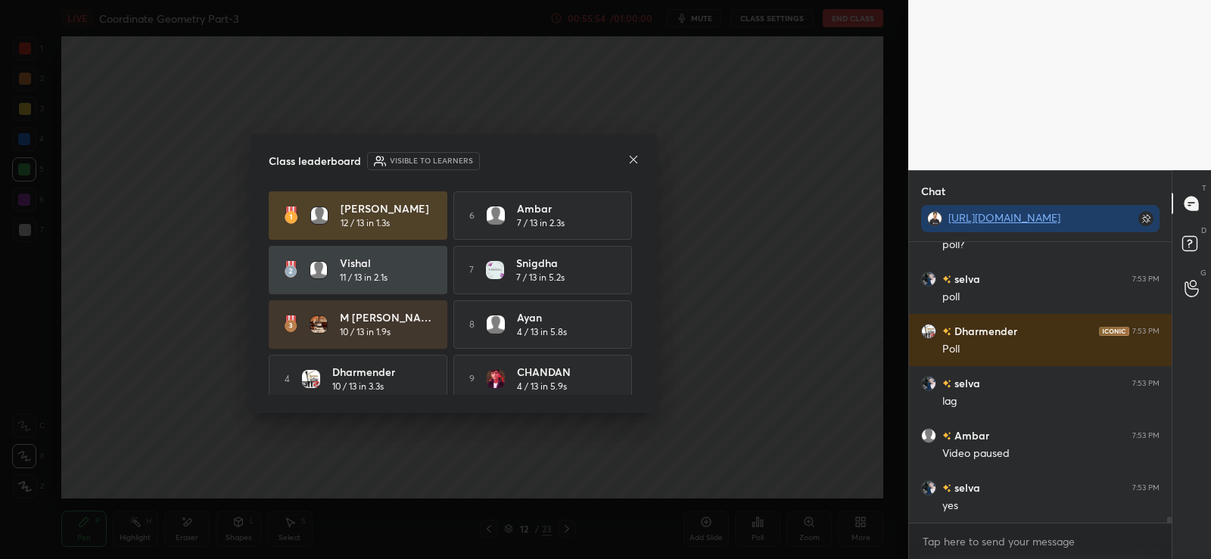
scroll to position [12566, 0]
click at [639, 163] on icon at bounding box center [633, 160] width 12 height 12
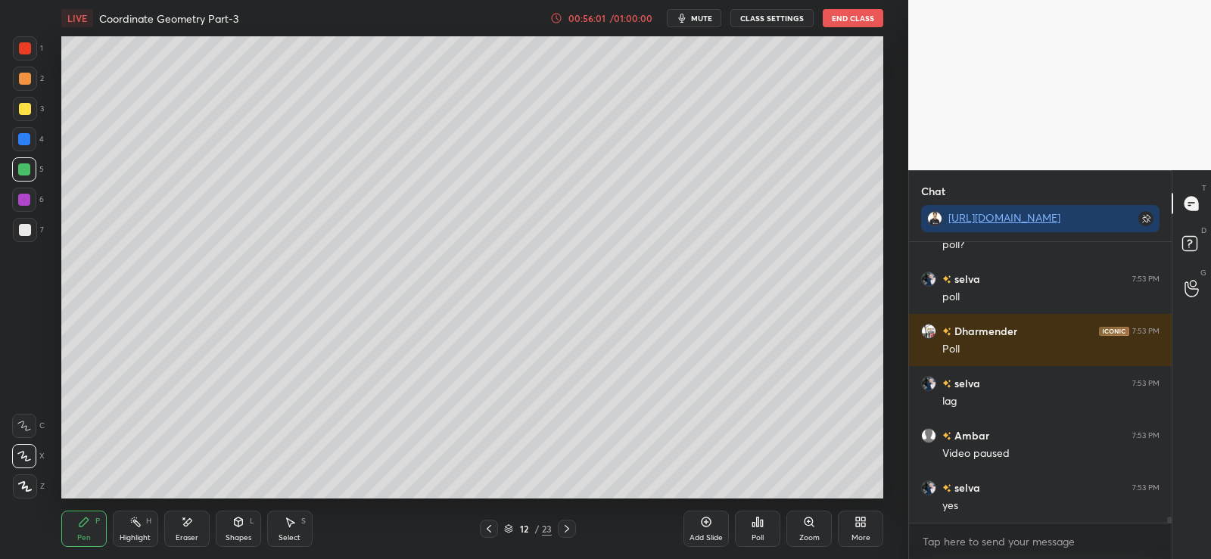
click at [761, 524] on icon at bounding box center [762, 523] width 2 height 7
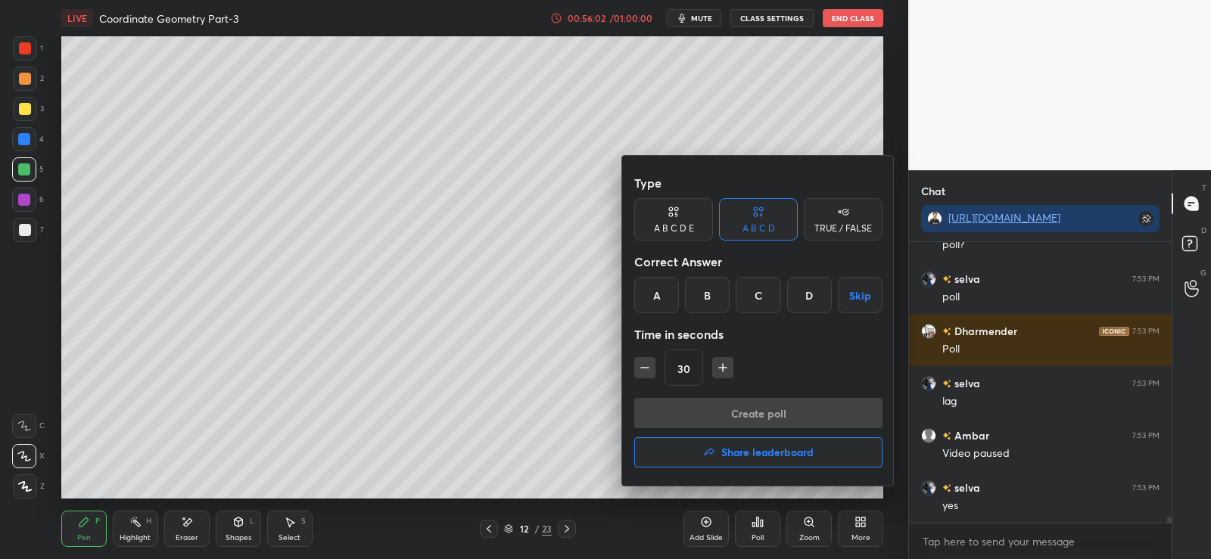
click at [836, 232] on div "TRUE / FALSE" at bounding box center [843, 228] width 58 height 9
click at [756, 294] on div "False" at bounding box center [758, 295] width 79 height 36
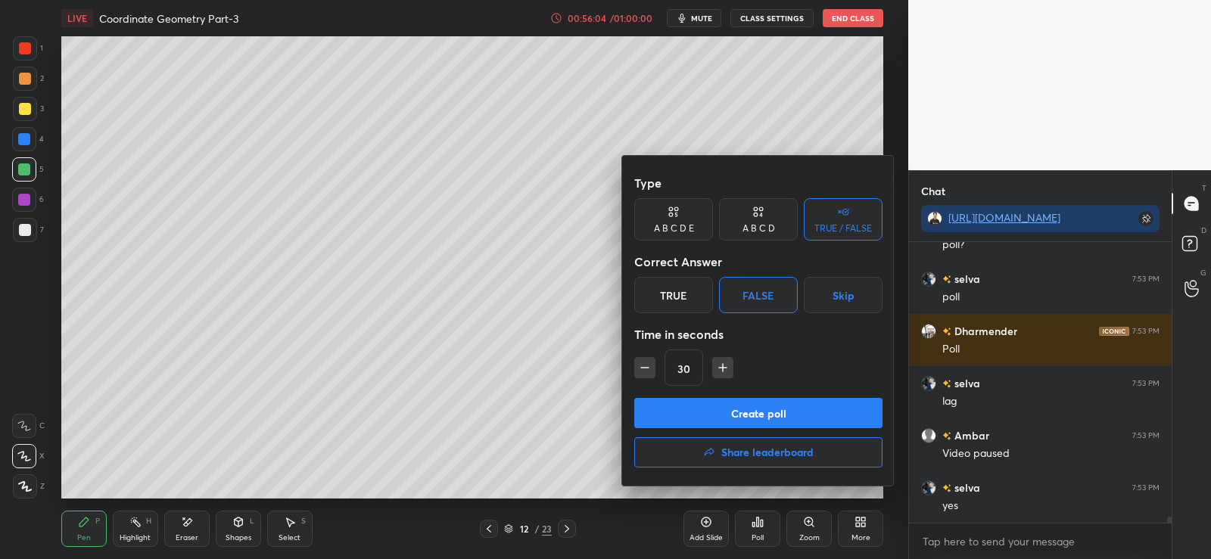
click at [668, 297] on div "True" at bounding box center [673, 295] width 79 height 36
click at [711, 404] on button "Create poll" at bounding box center [758, 413] width 248 height 30
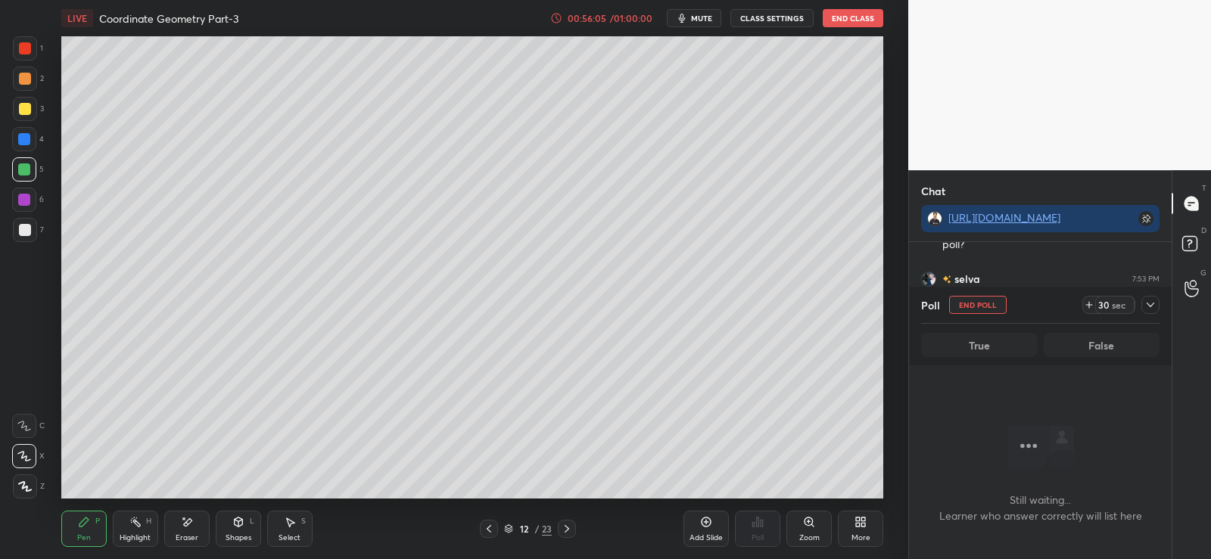
scroll to position [234, 258]
click at [536, 534] on div "/" at bounding box center [536, 528] width 5 height 9
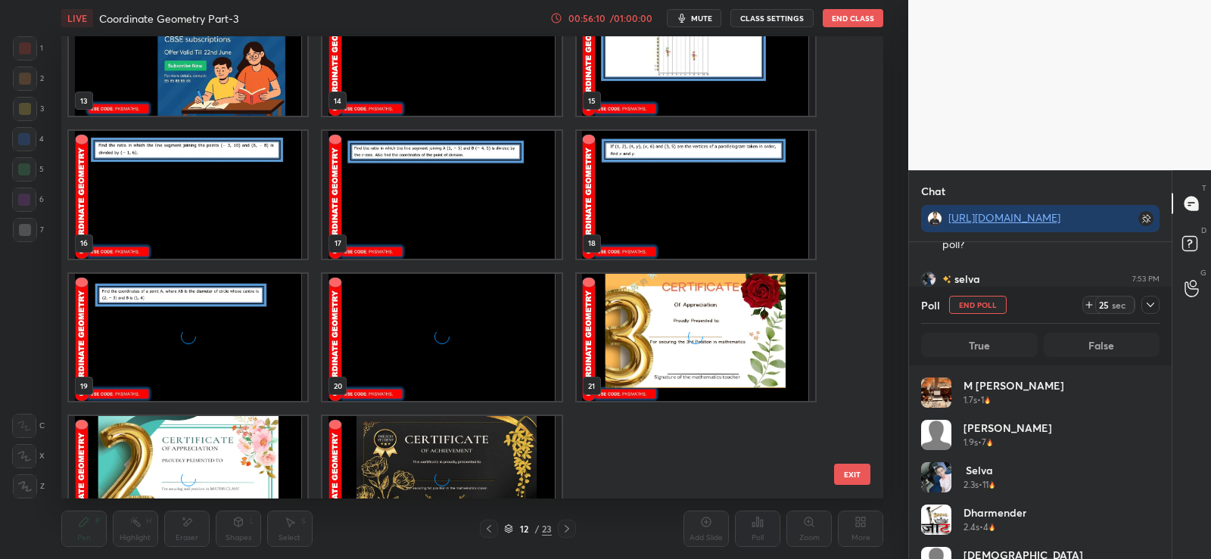
scroll to position [680, 0]
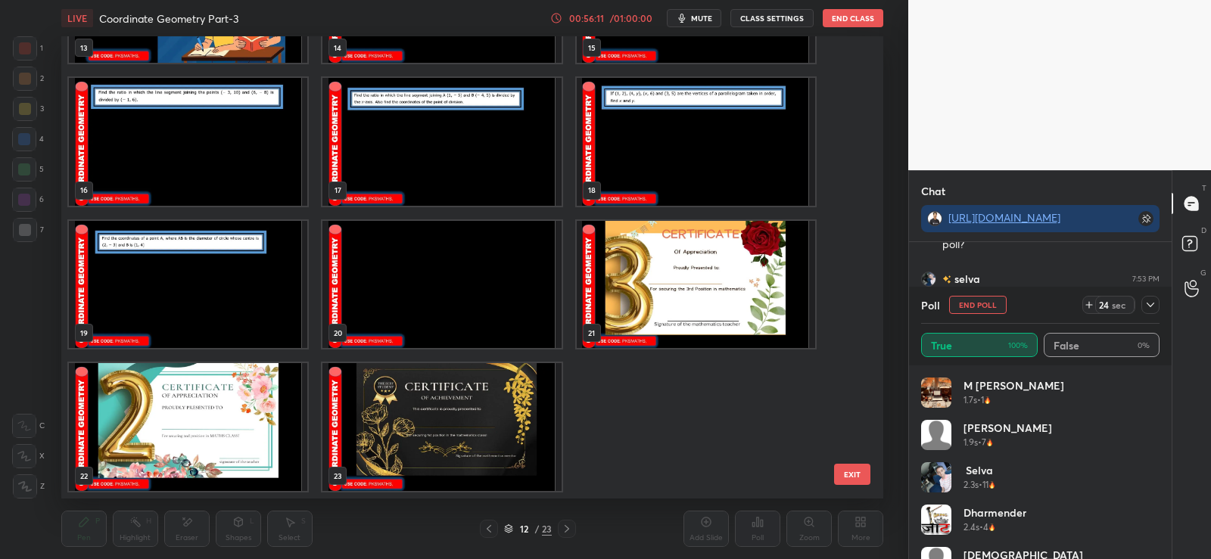
click at [661, 288] on img "grid" at bounding box center [696, 285] width 238 height 128
click at [661, 298] on img "grid" at bounding box center [696, 285] width 238 height 128
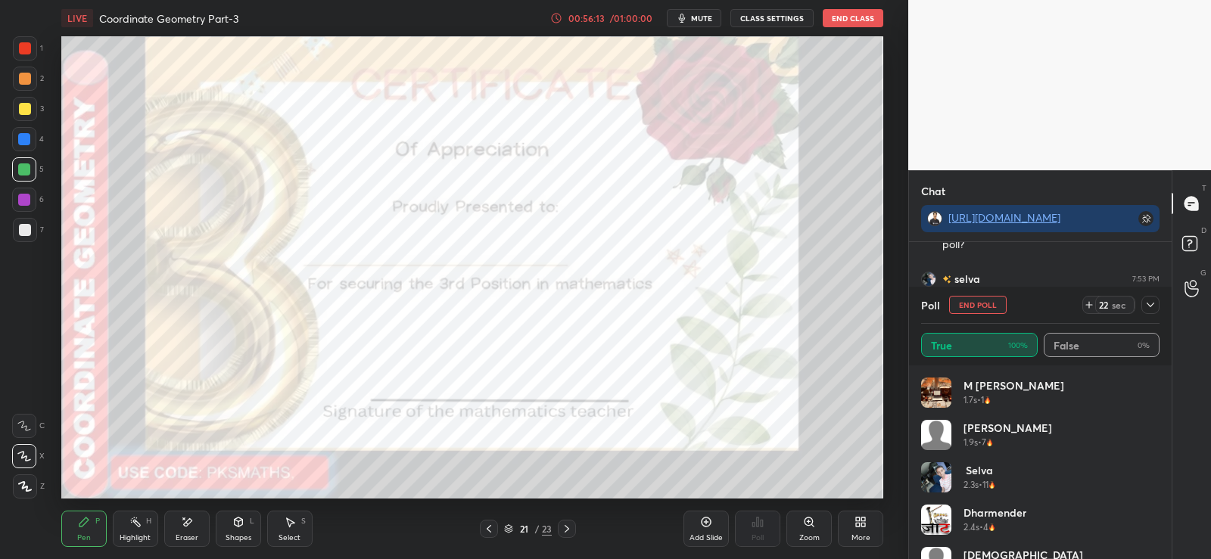
click at [24, 174] on div at bounding box center [24, 169] width 12 height 12
click at [24, 484] on icon at bounding box center [25, 486] width 12 height 9
click at [571, 533] on icon at bounding box center [567, 529] width 12 height 12
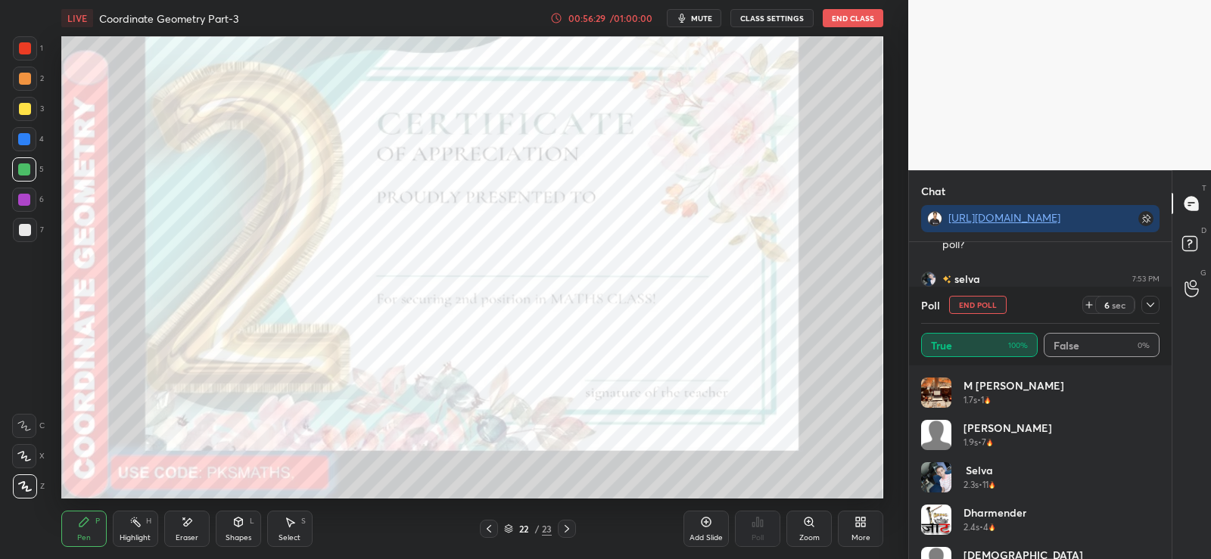
scroll to position [12697, 0]
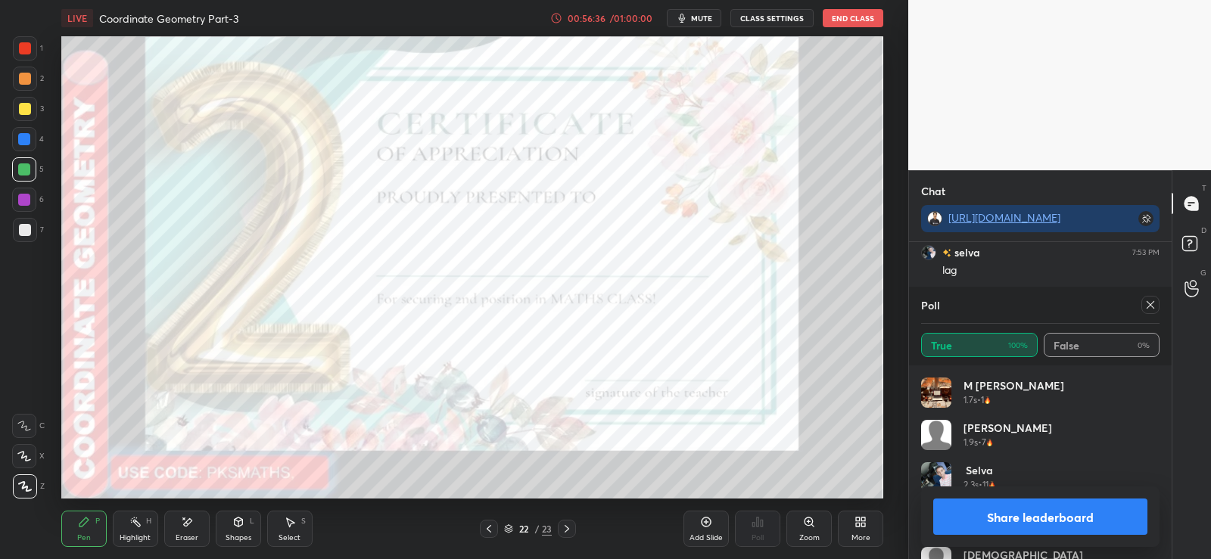
click at [1071, 519] on button "Share leaderboard" at bounding box center [1040, 517] width 214 height 36
type textarea "x"
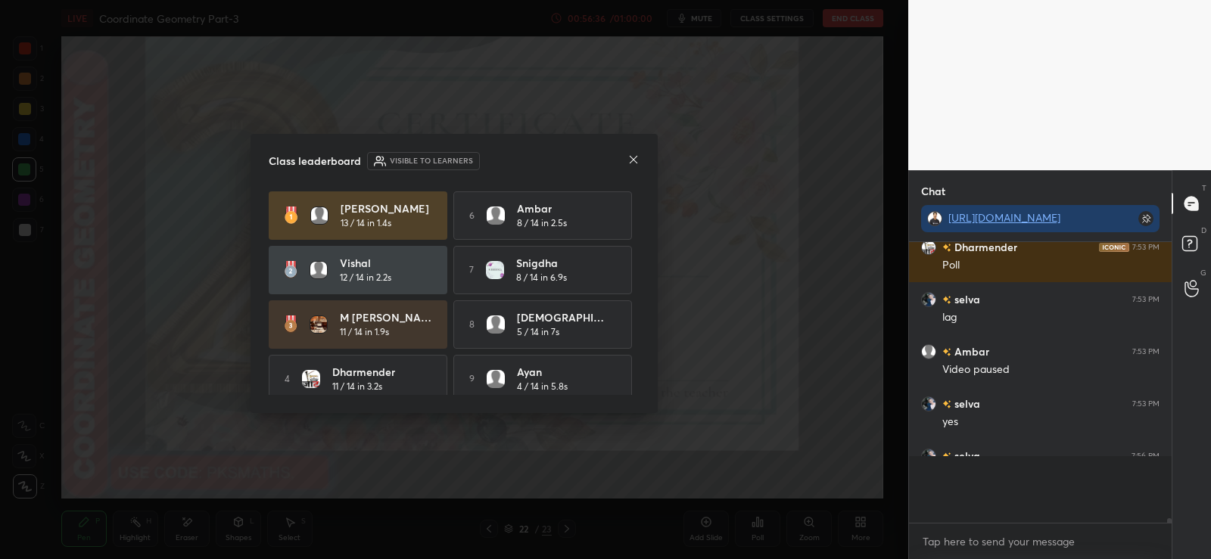
scroll to position [280, 258]
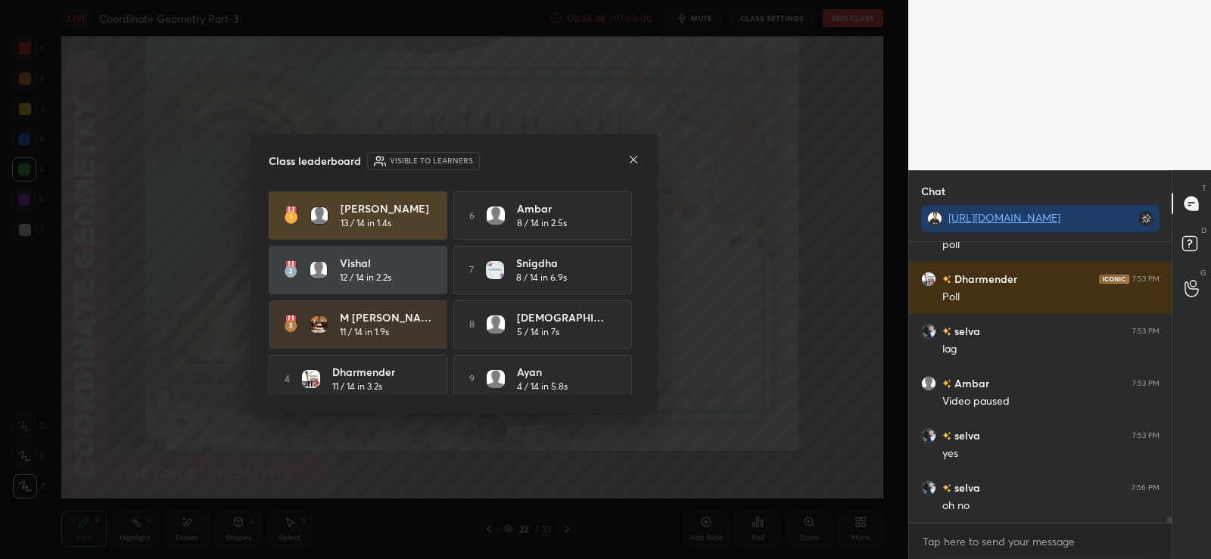
click at [638, 157] on icon at bounding box center [633, 160] width 12 height 12
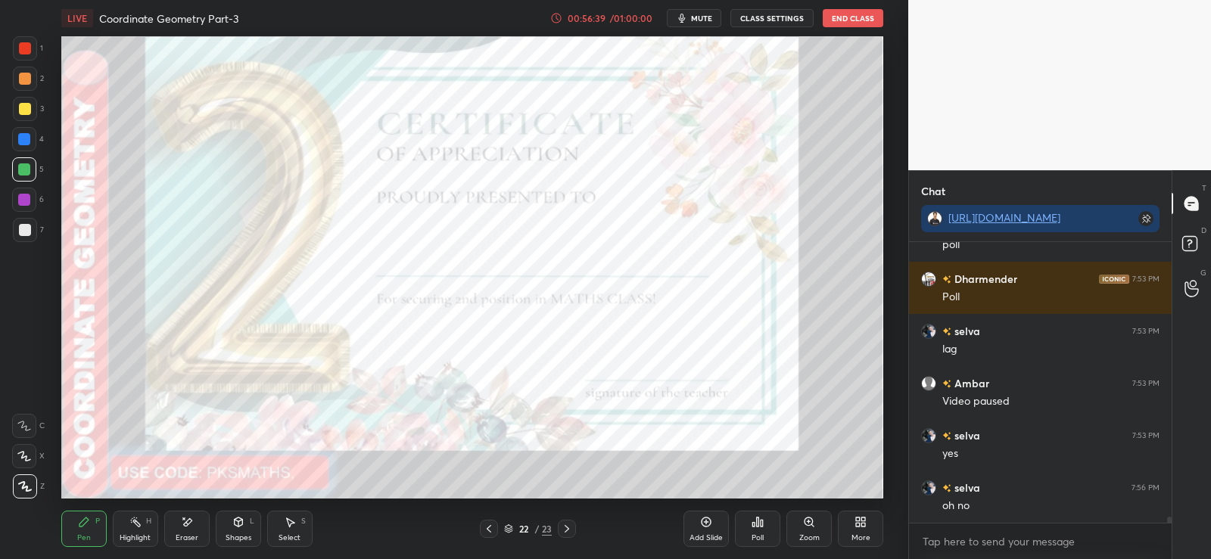
click at [764, 527] on div "Poll" at bounding box center [757, 529] width 45 height 36
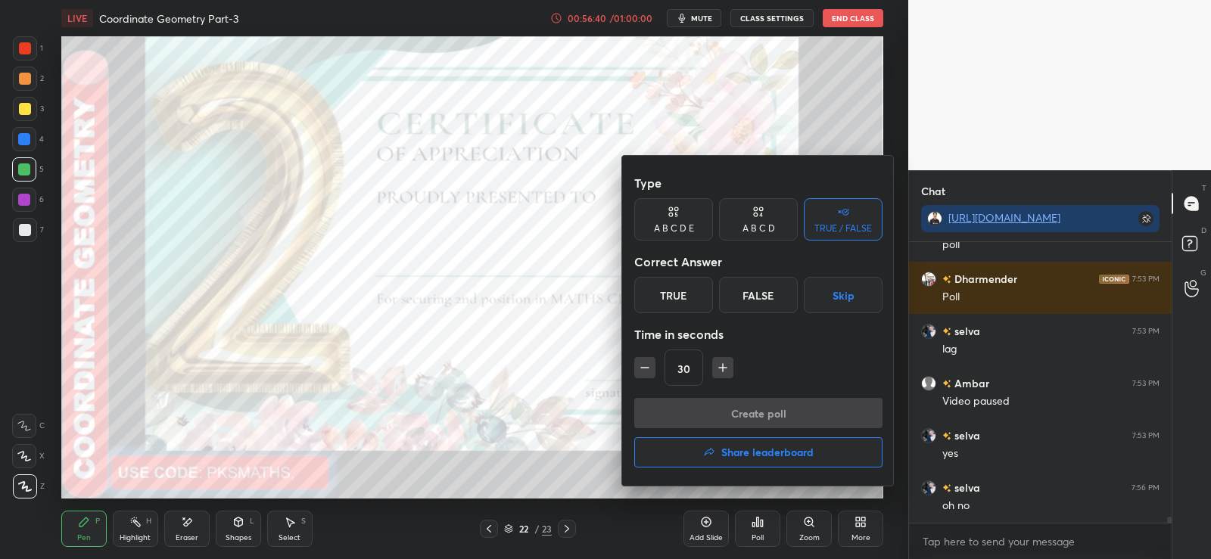
click at [755, 220] on div "A B C D" at bounding box center [758, 219] width 79 height 42
click at [653, 297] on div "A" at bounding box center [656, 295] width 45 height 36
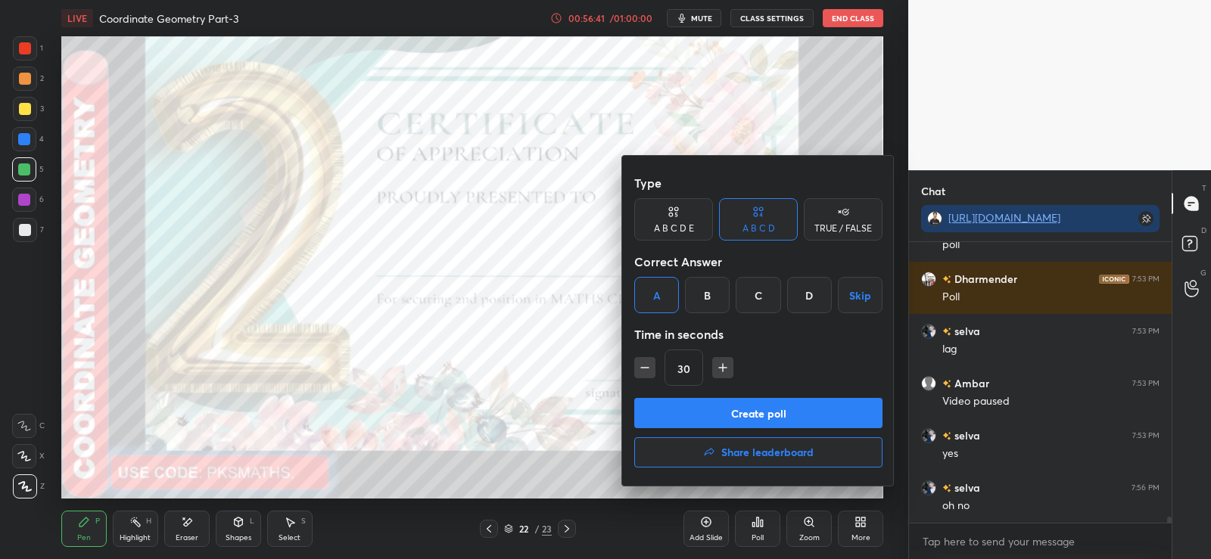
click at [651, 371] on icon "button" at bounding box center [644, 367] width 15 height 15
type input "15"
click at [737, 406] on button "Create poll" at bounding box center [758, 413] width 248 height 30
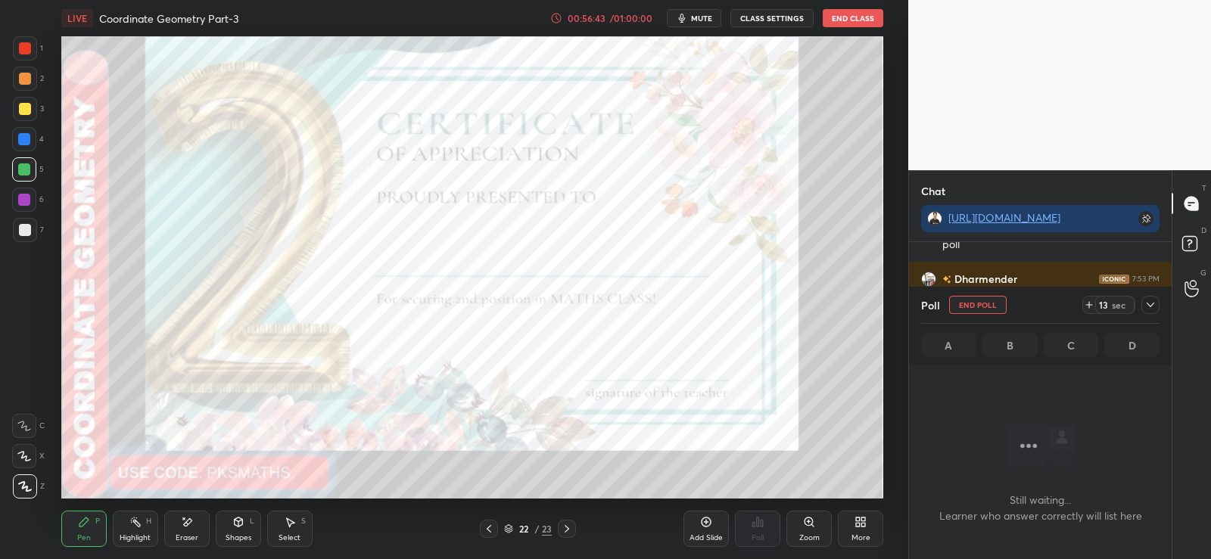
click at [567, 523] on icon at bounding box center [567, 529] width 12 height 12
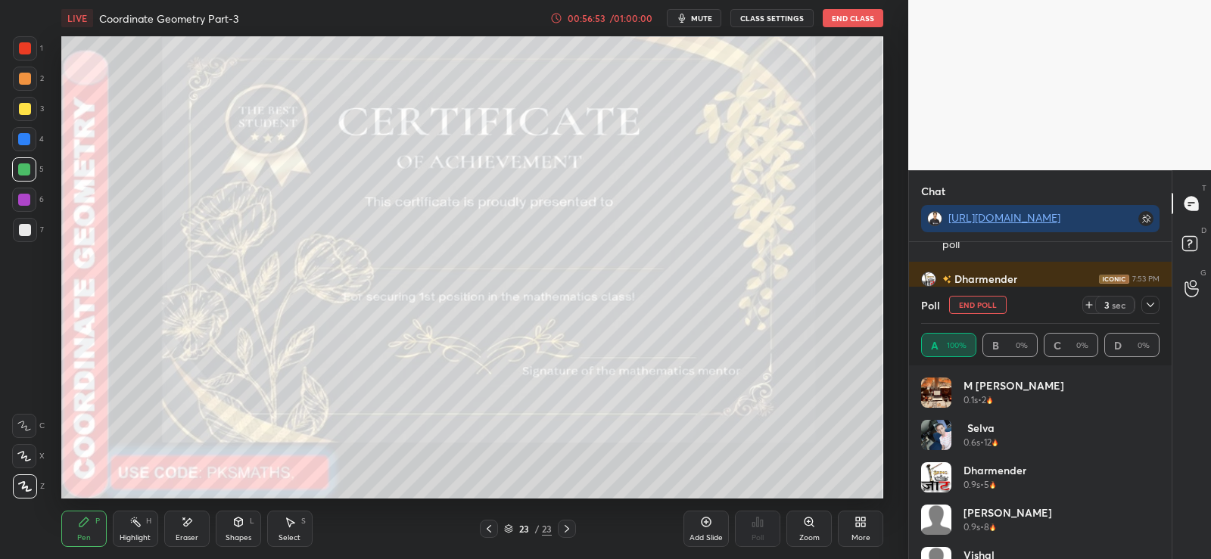
click at [493, 524] on icon at bounding box center [489, 529] width 12 height 12
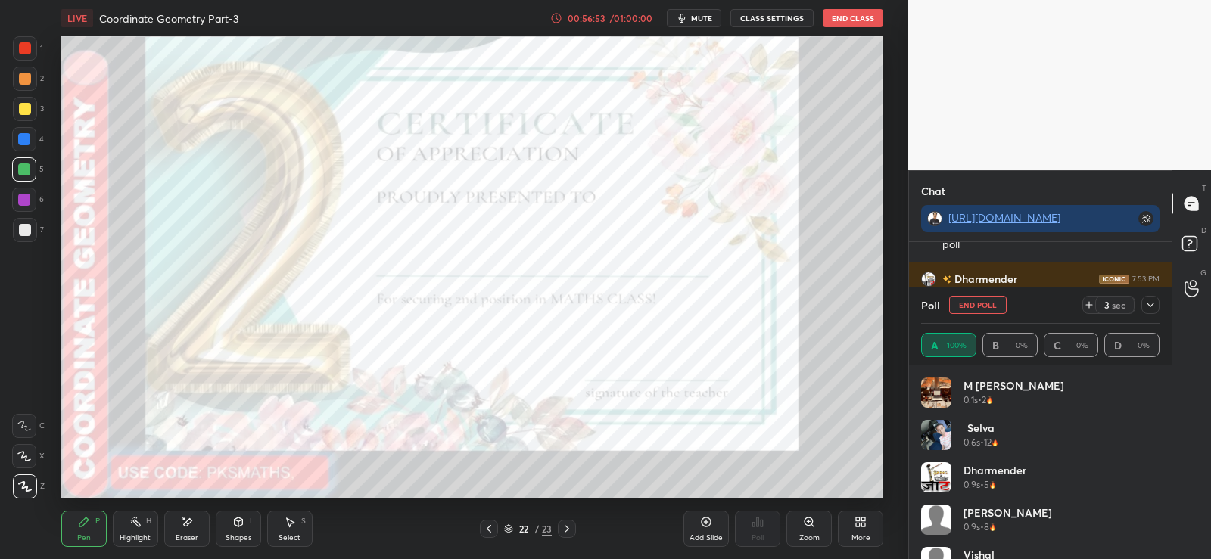
click at [493, 525] on icon at bounding box center [489, 529] width 12 height 12
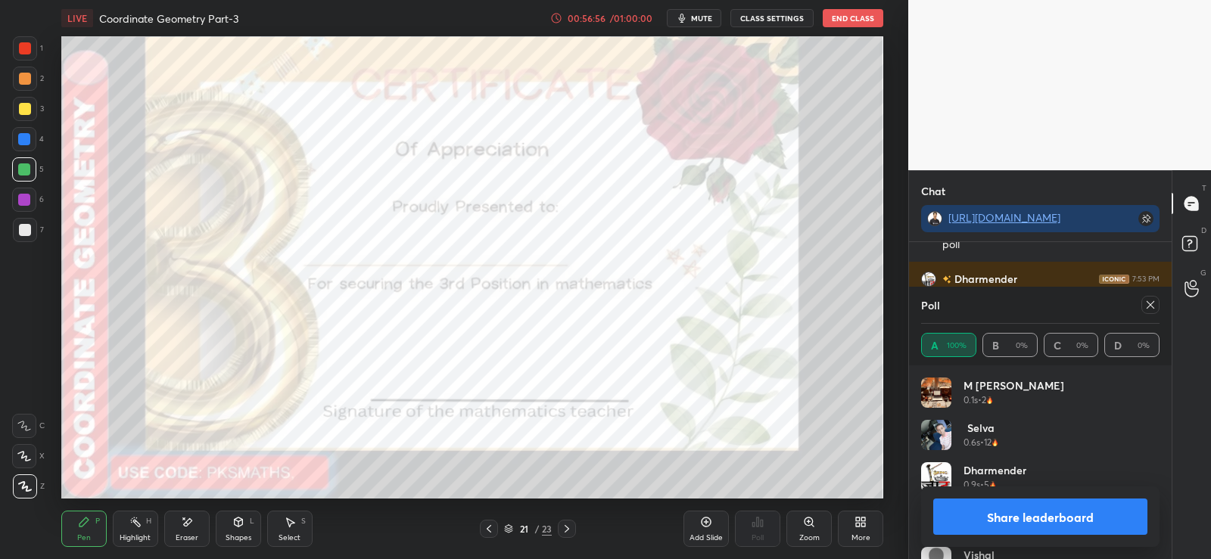
click at [20, 48] on div at bounding box center [25, 48] width 12 height 12
click at [1066, 521] on button "Share leaderboard" at bounding box center [1040, 517] width 214 height 36
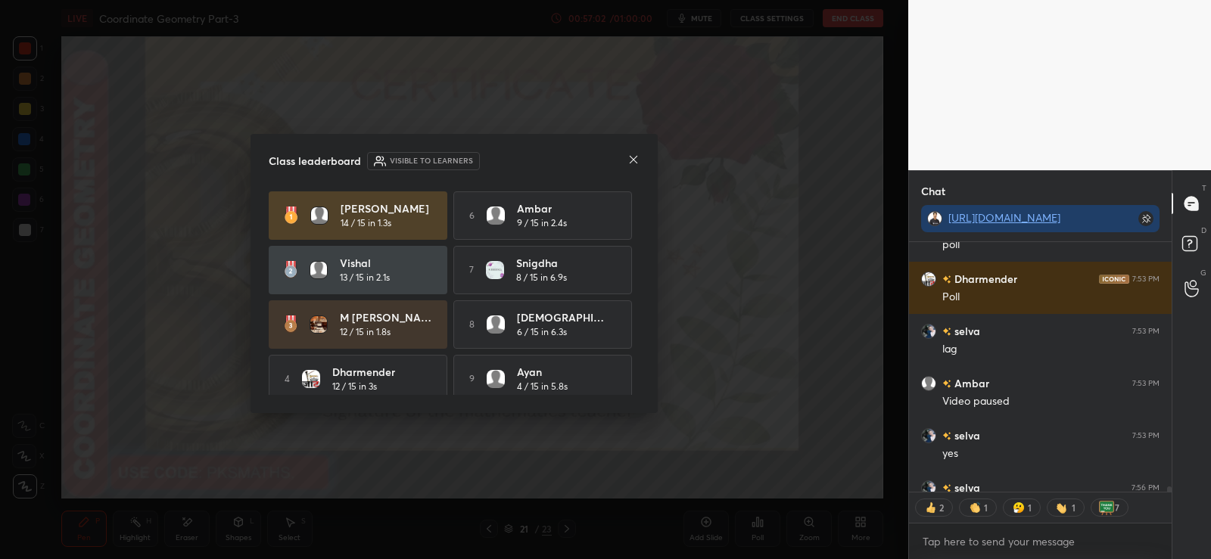
click at [629, 162] on icon at bounding box center [633, 160] width 12 height 12
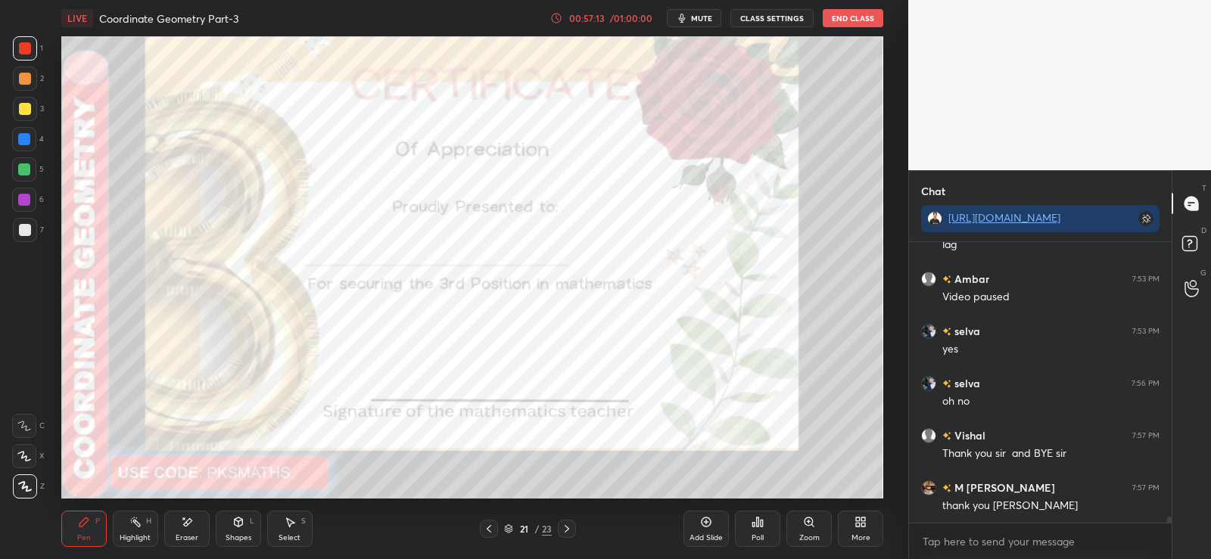
click at [571, 526] on icon at bounding box center [567, 529] width 12 height 12
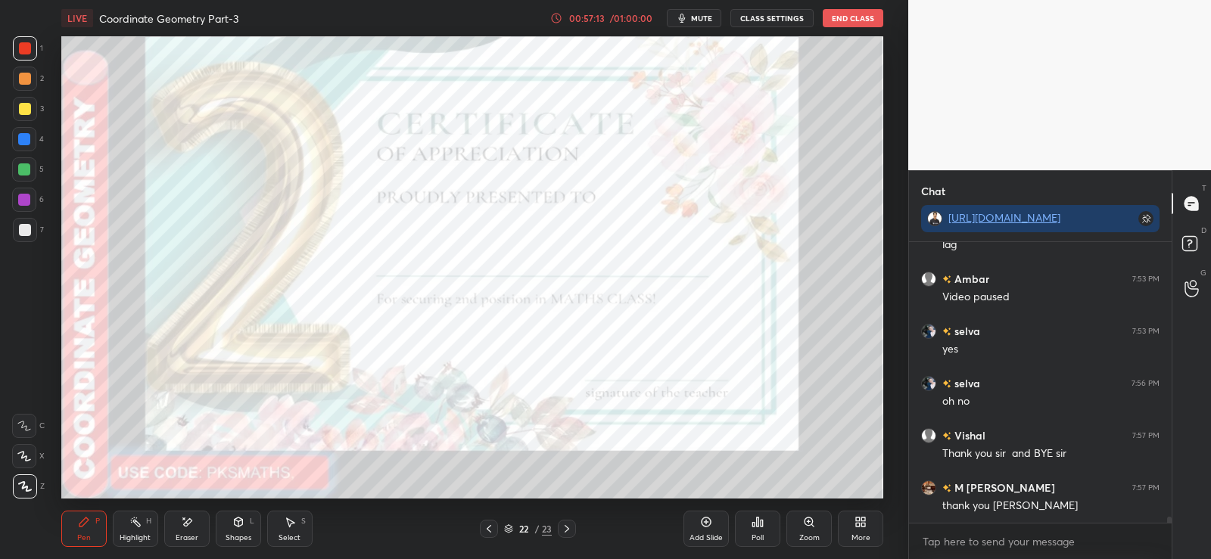
click at [764, 529] on div "Poll" at bounding box center [757, 529] width 45 height 36
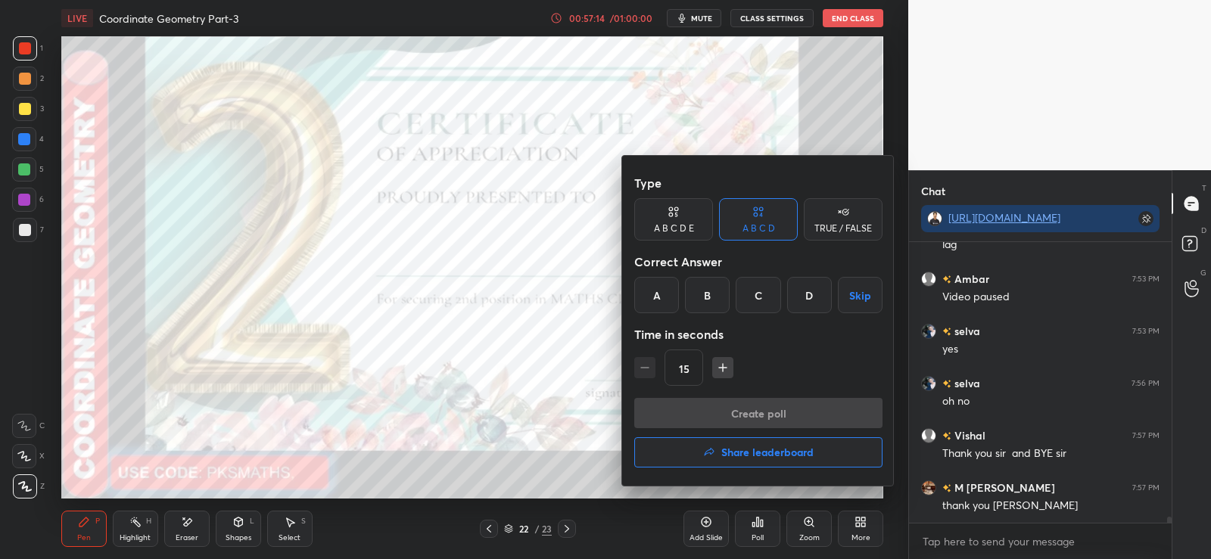
click at [752, 455] on h4 "Share leaderboard" at bounding box center [767, 452] width 92 height 11
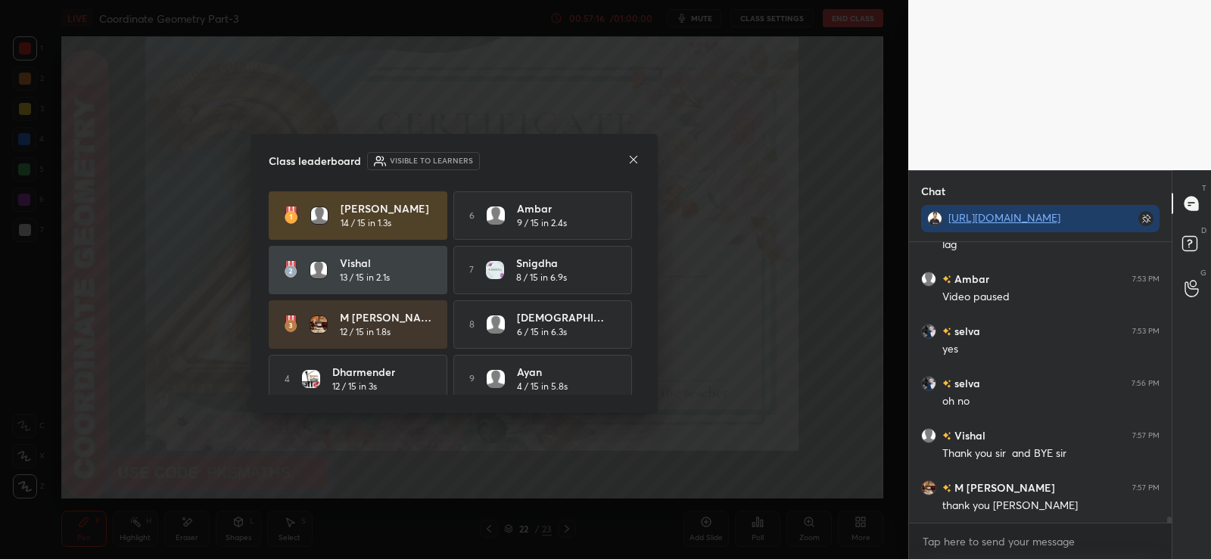
click at [636, 157] on icon at bounding box center [634, 160] width 8 height 8
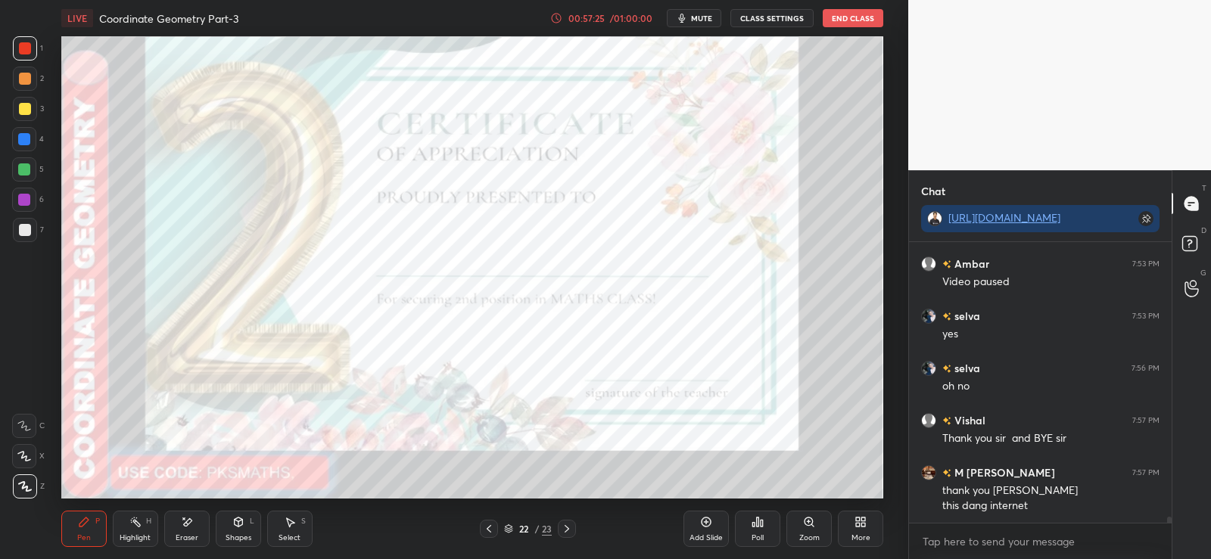
click at [570, 526] on icon at bounding box center [567, 529] width 12 height 12
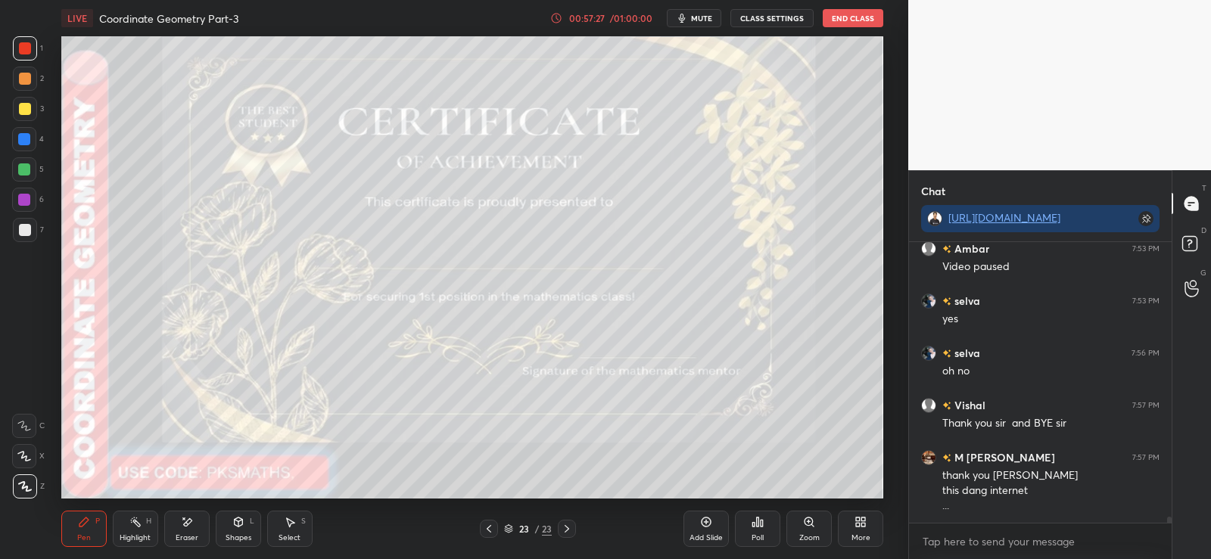
click at [746, 526] on div "Poll" at bounding box center [757, 529] width 45 height 36
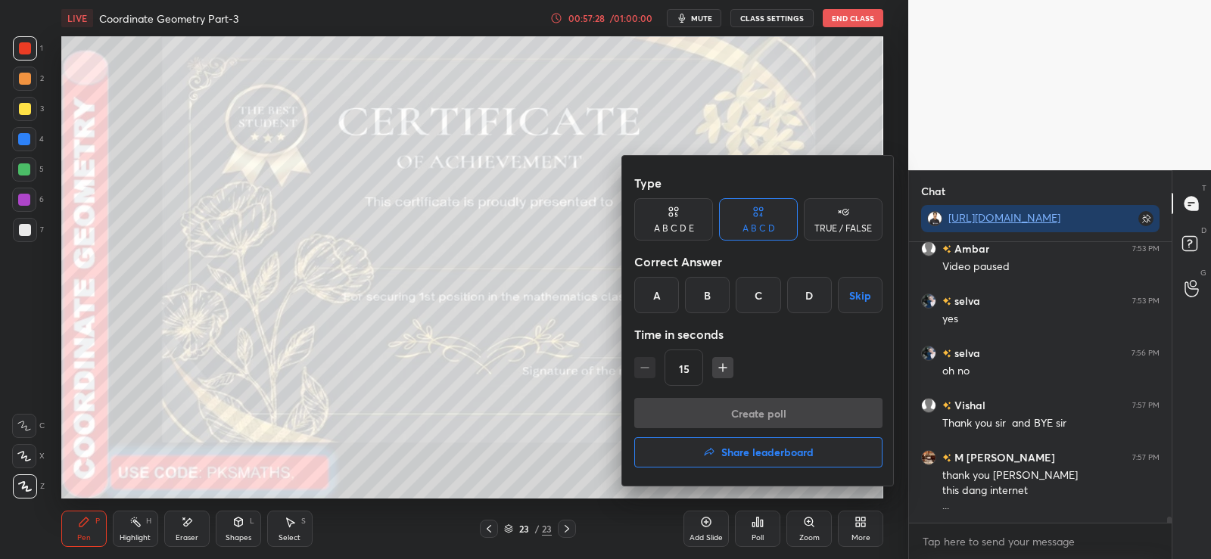
click at [726, 453] on h4 "Share leaderboard" at bounding box center [767, 452] width 92 height 11
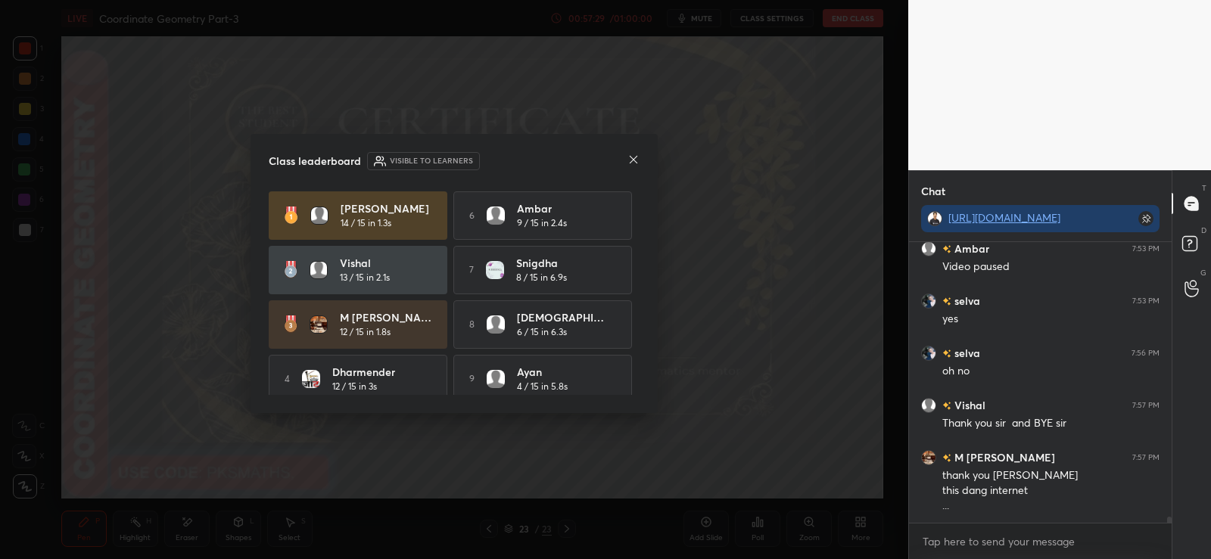
click at [637, 164] on icon at bounding box center [633, 160] width 12 height 12
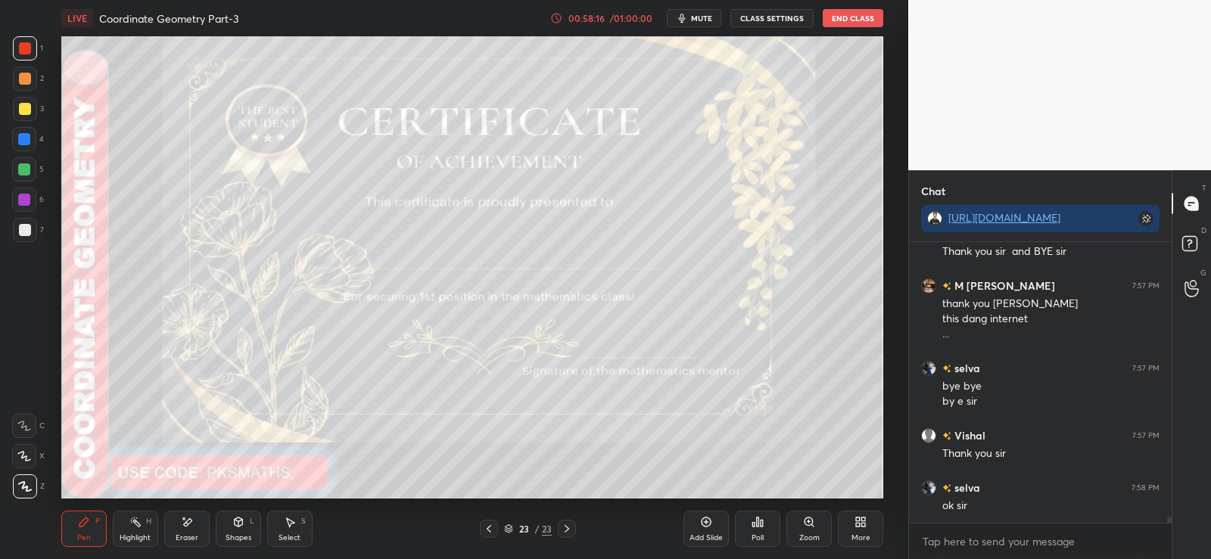
scroll to position [12977, 0]
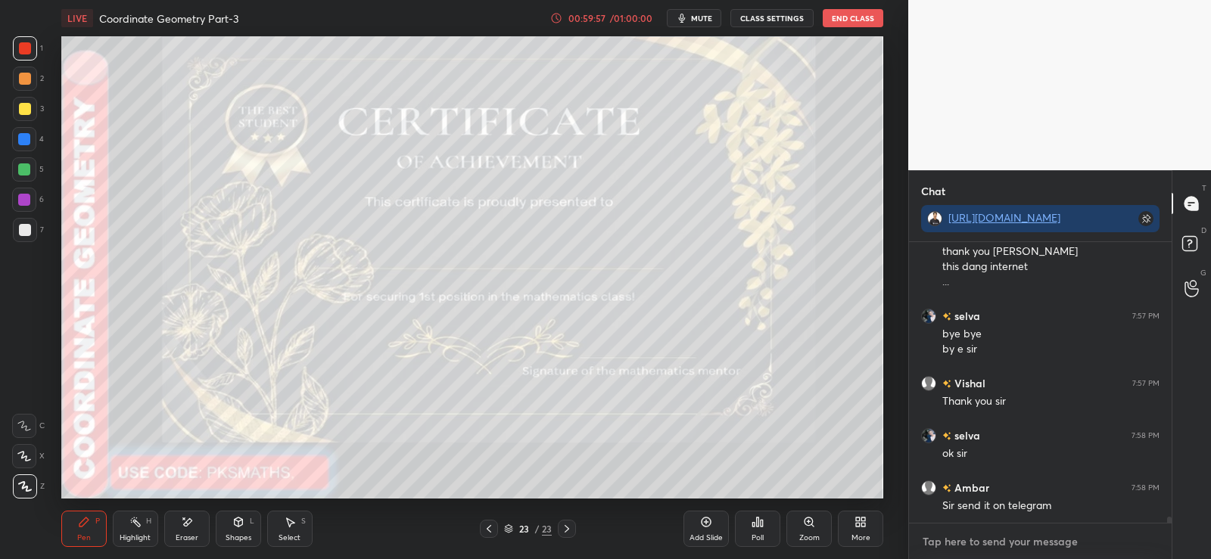
type textarea "x"
paste textarea "[URL][DOMAIN_NAME]"
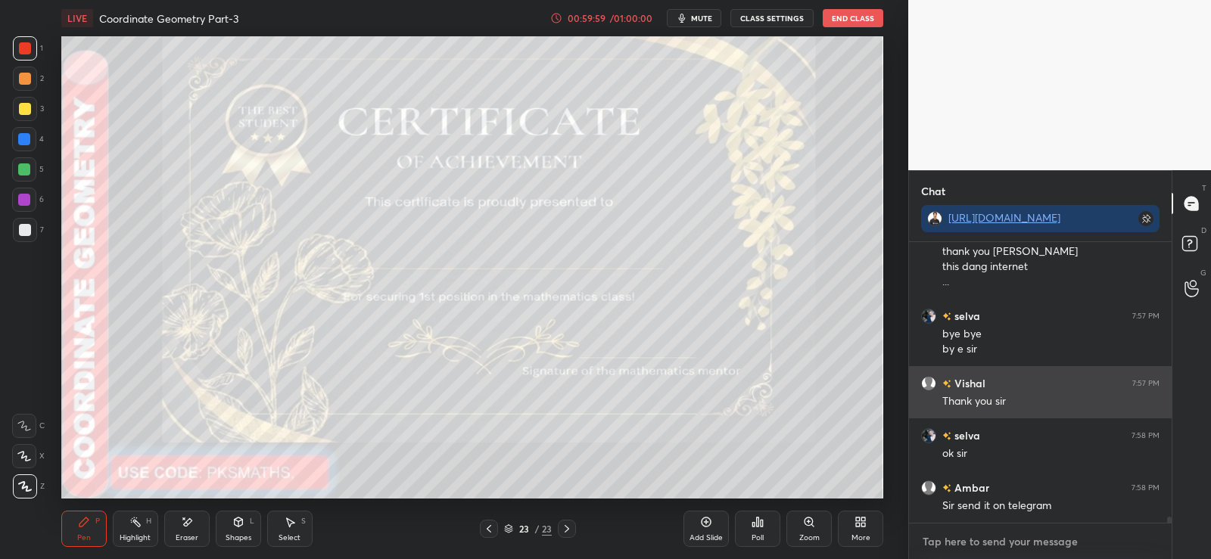
type textarea "[URL][DOMAIN_NAME]"
type textarea "x"
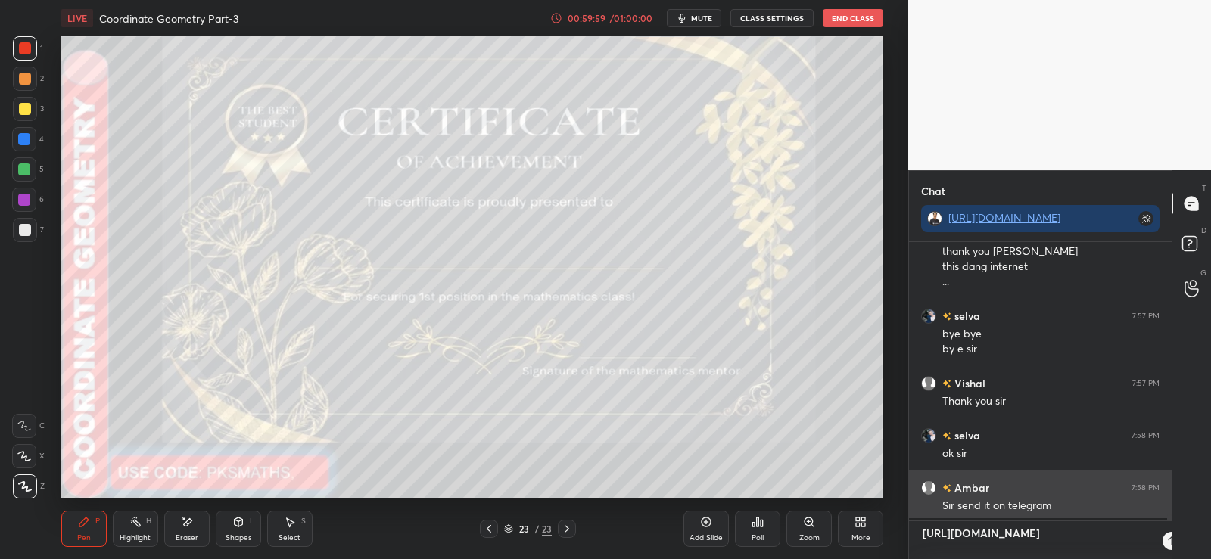
scroll to position [313, 258]
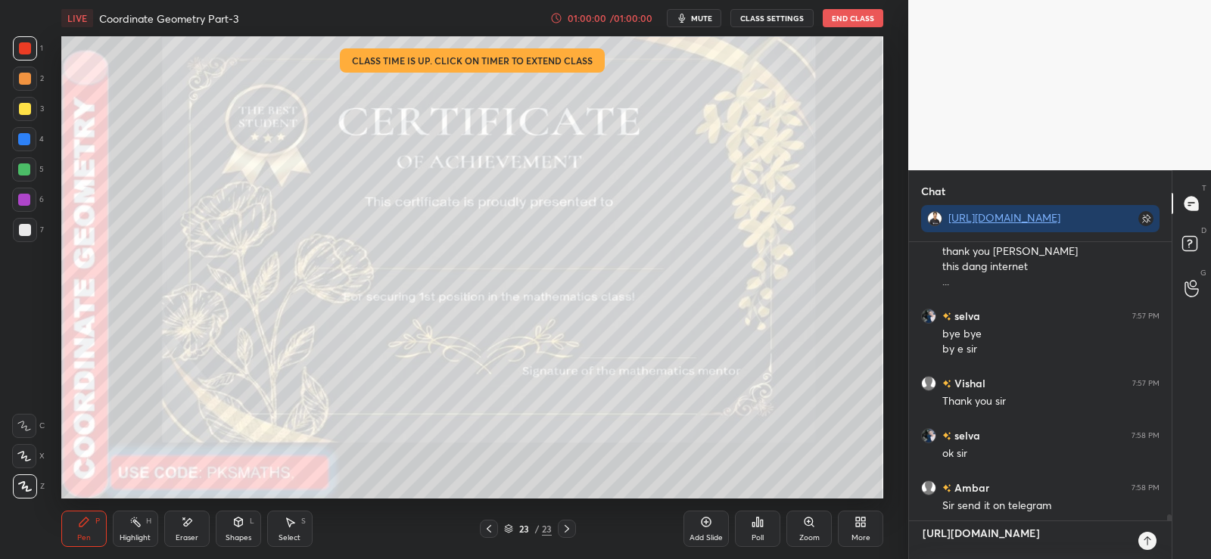
type textarea "[URL][DOMAIN_NAME]"
click at [1145, 543] on icon at bounding box center [1147, 541] width 12 height 12
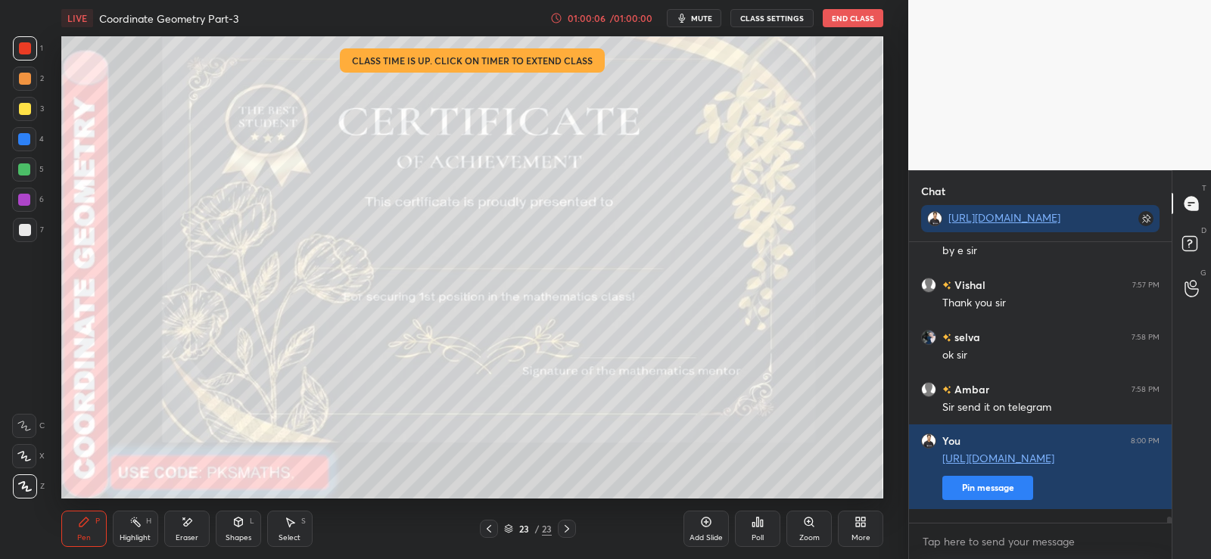
click at [854, 18] on button "End Class" at bounding box center [853, 18] width 61 height 18
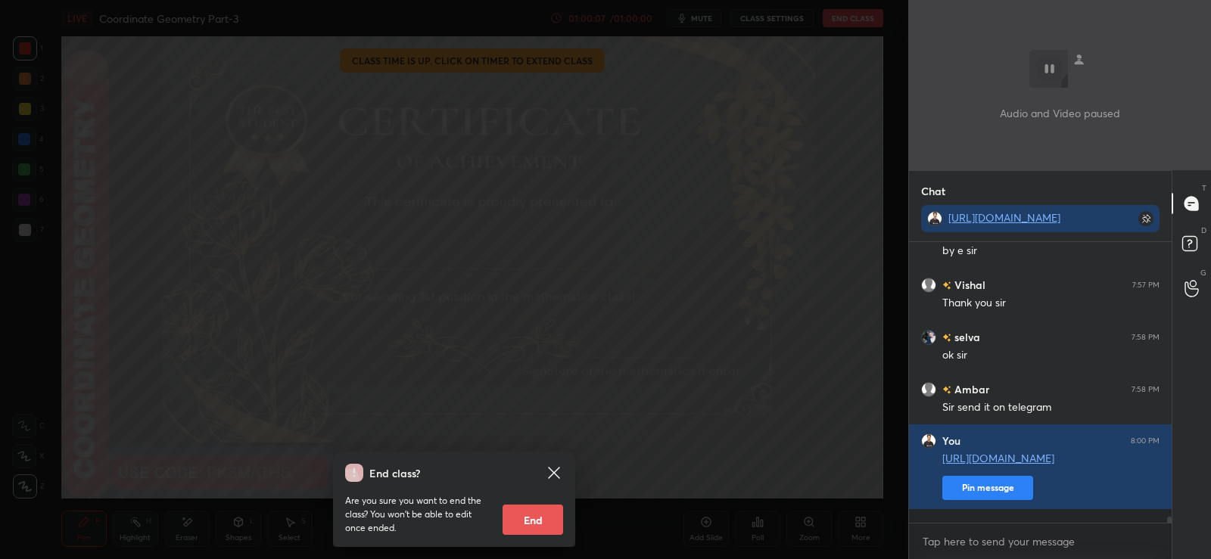
click at [534, 525] on button "End" at bounding box center [533, 520] width 61 height 30
type textarea "x"
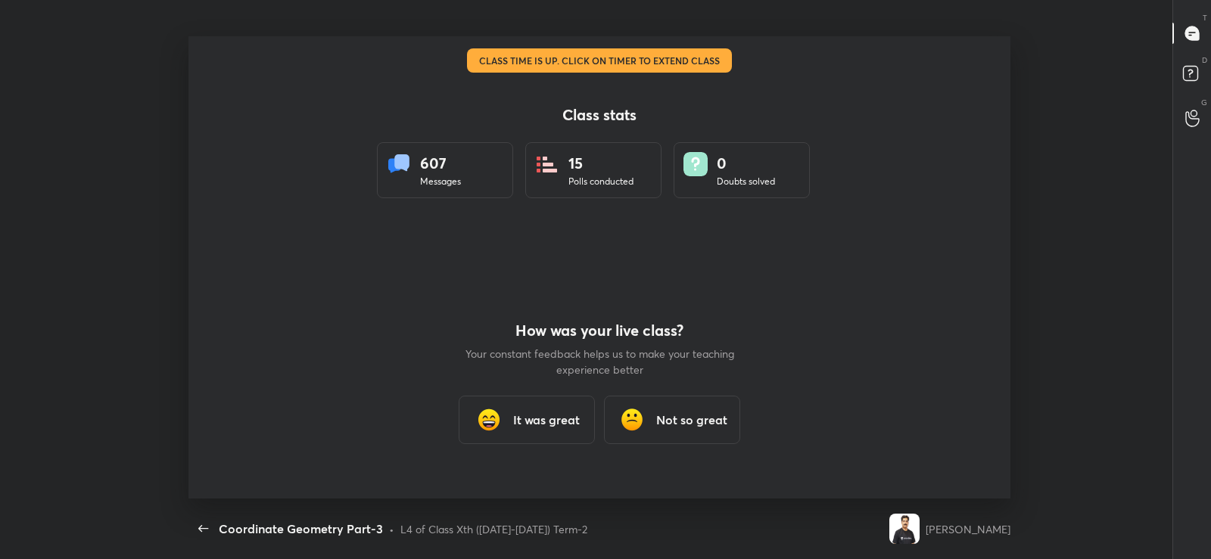
scroll to position [462, 1199]
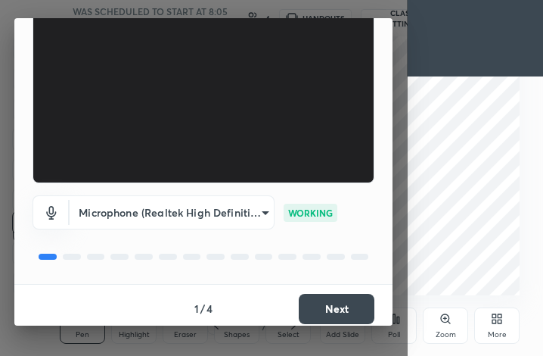
scroll to position [141, 0]
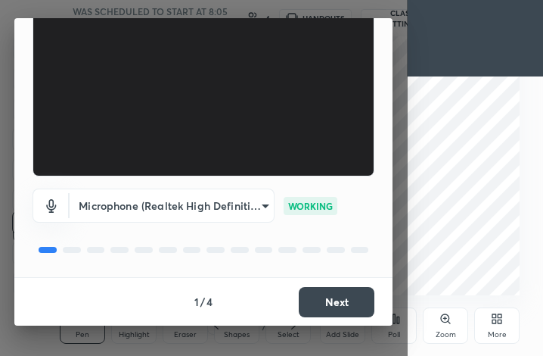
click at [330, 304] on button "Next" at bounding box center [337, 302] width 76 height 30
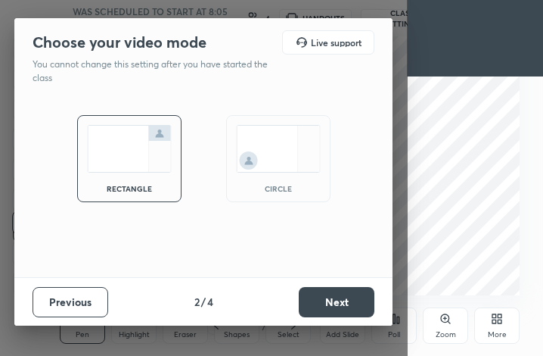
scroll to position [0, 0]
click at [319, 302] on button "Next" at bounding box center [337, 302] width 76 height 30
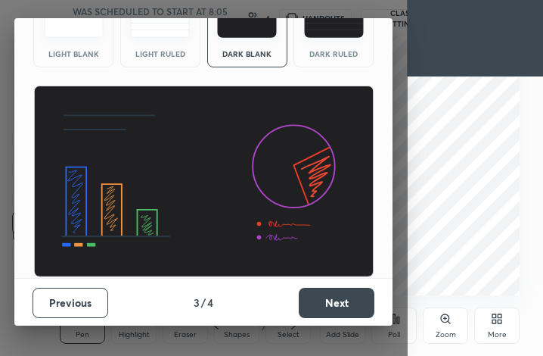
scroll to position [98, 0]
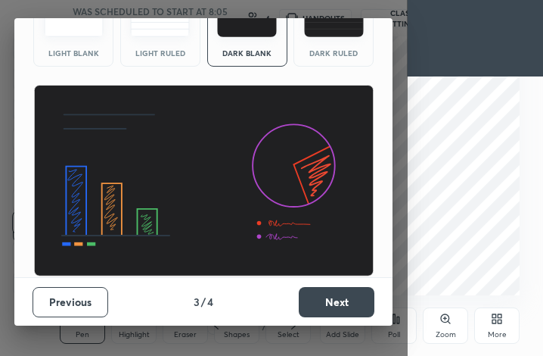
click at [321, 294] on button "Next" at bounding box center [337, 302] width 76 height 30
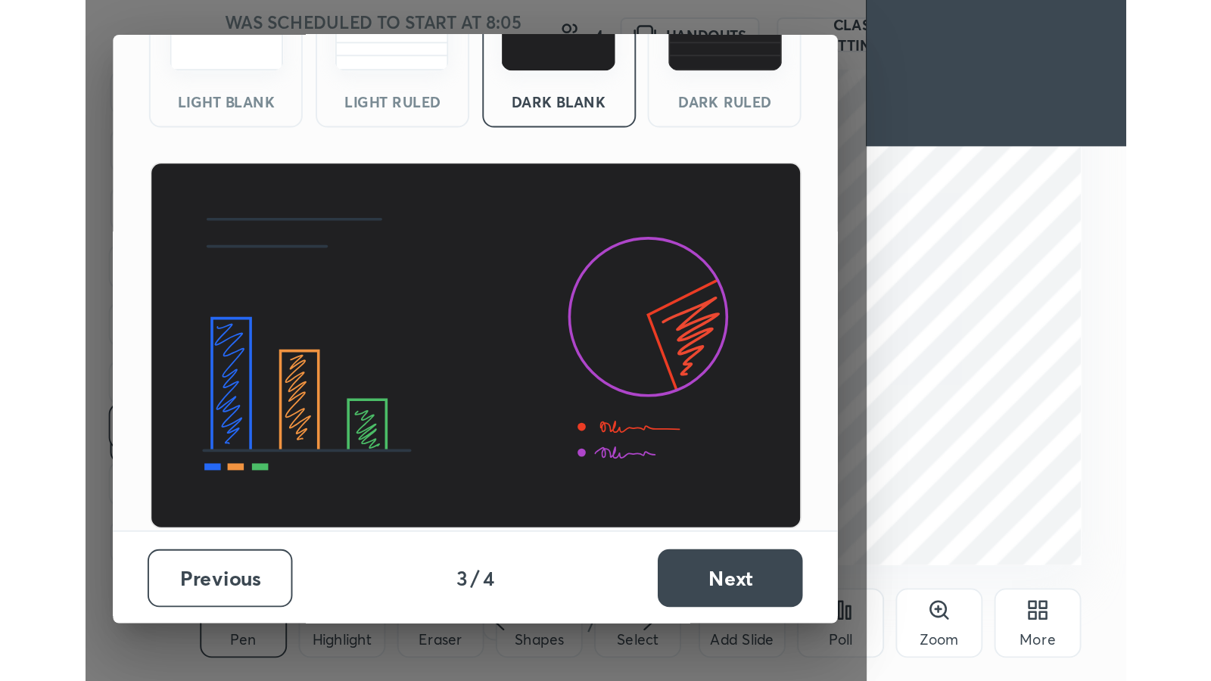
scroll to position [0, 0]
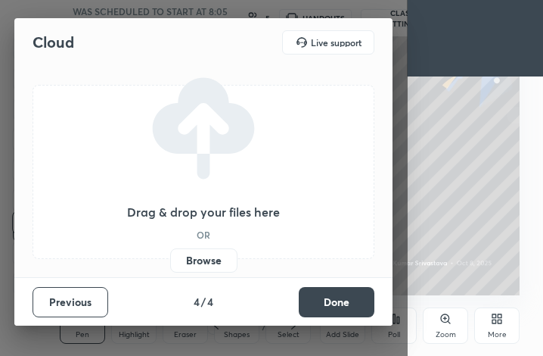
click at [207, 266] on label "Browse" at bounding box center [203, 260] width 67 height 24
click at [170, 266] on input "Browse" at bounding box center [170, 260] width 0 height 24
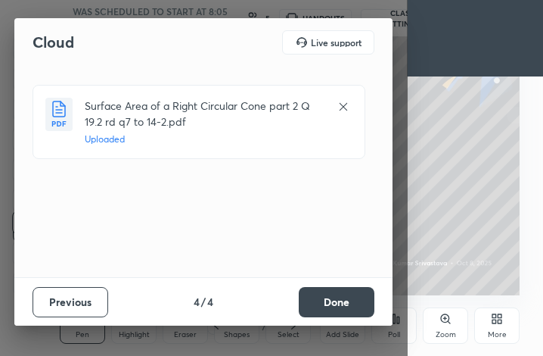
click at [322, 307] on button "Done" at bounding box center [337, 302] width 76 height 30
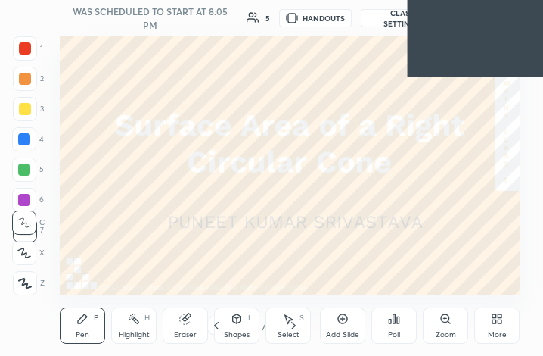
click at [501, 315] on icon at bounding box center [500, 316] width 4 height 4
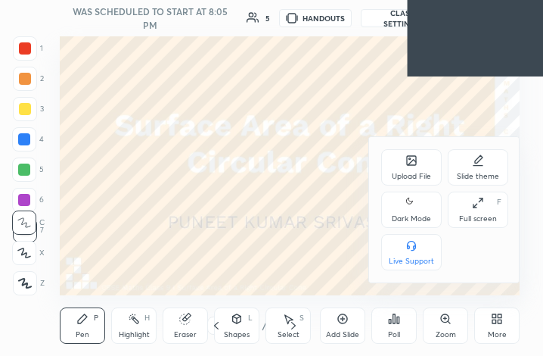
click at [485, 211] on div "Full screen F" at bounding box center [478, 209] width 61 height 36
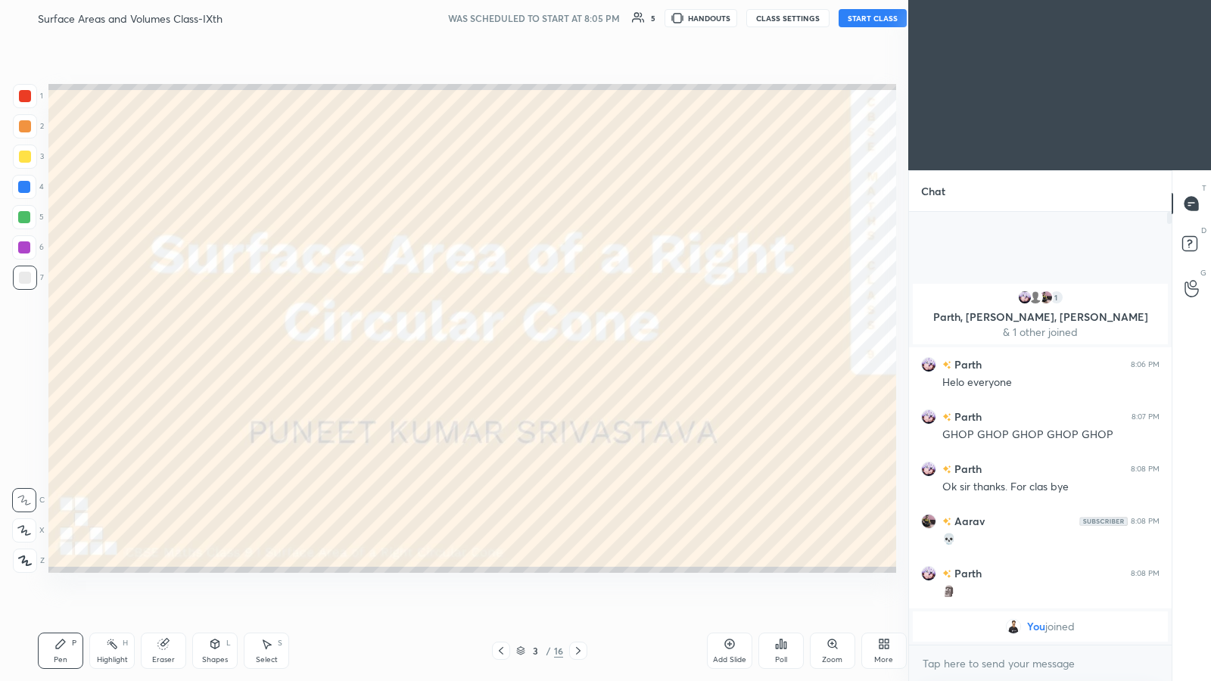
scroll to position [75097, 74834]
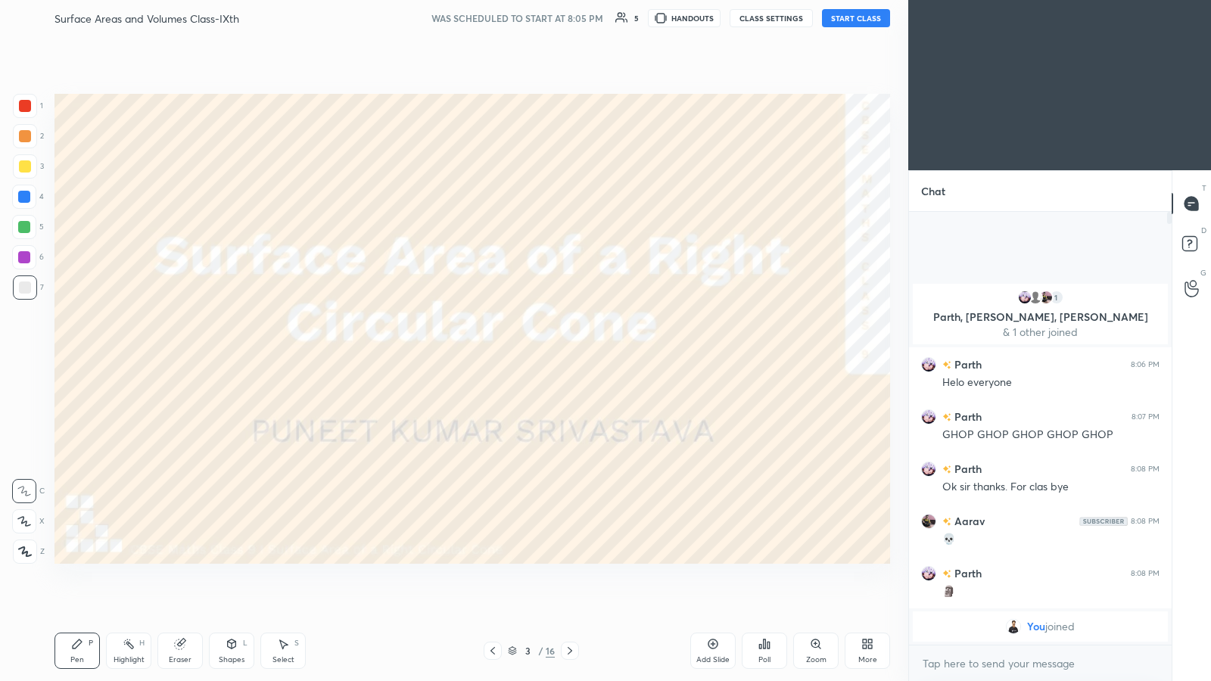
click at [543, 18] on button "START CLASS" at bounding box center [856, 18] width 68 height 18
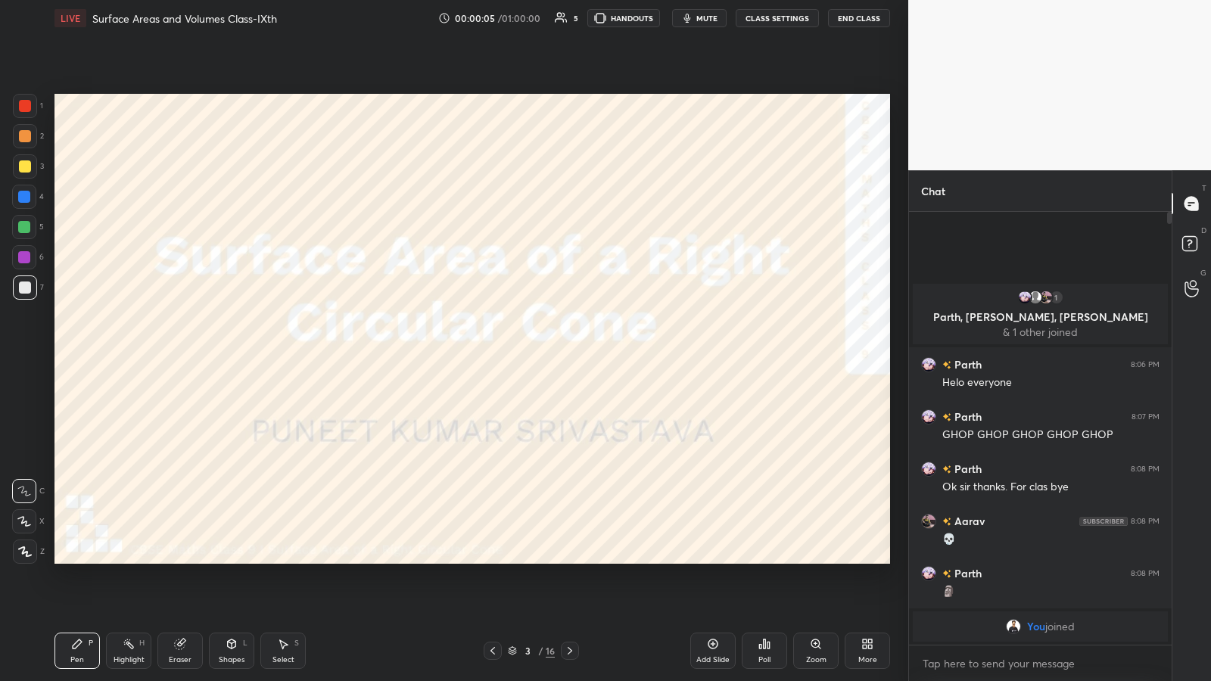
click at [489, 355] on icon at bounding box center [493, 651] width 12 height 12
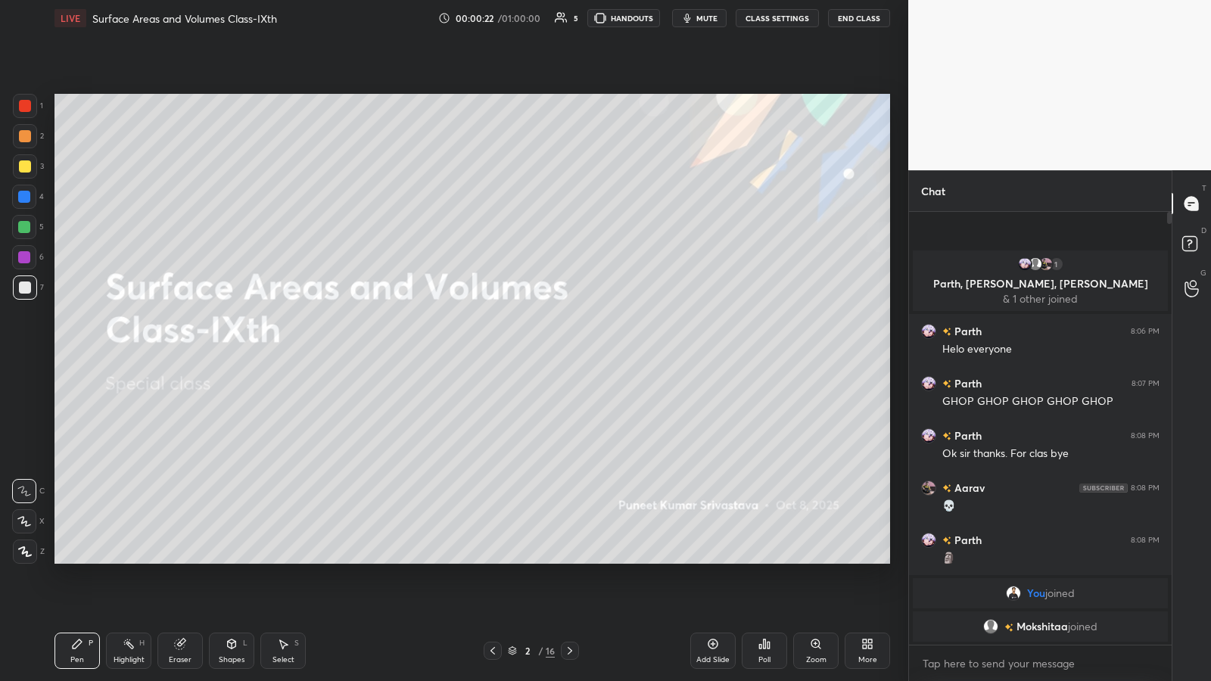
click at [543, 19] on span "mute" at bounding box center [706, 18] width 21 height 11
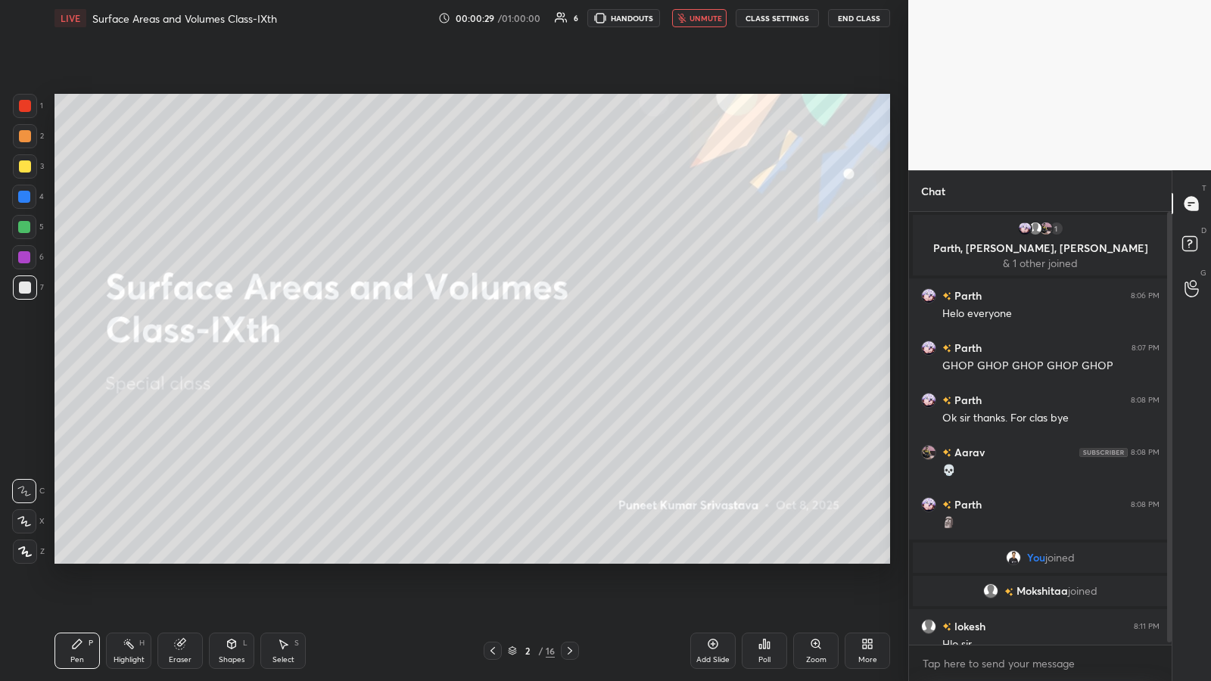
click at [543, 14] on span "unmute" at bounding box center [705, 18] width 33 height 11
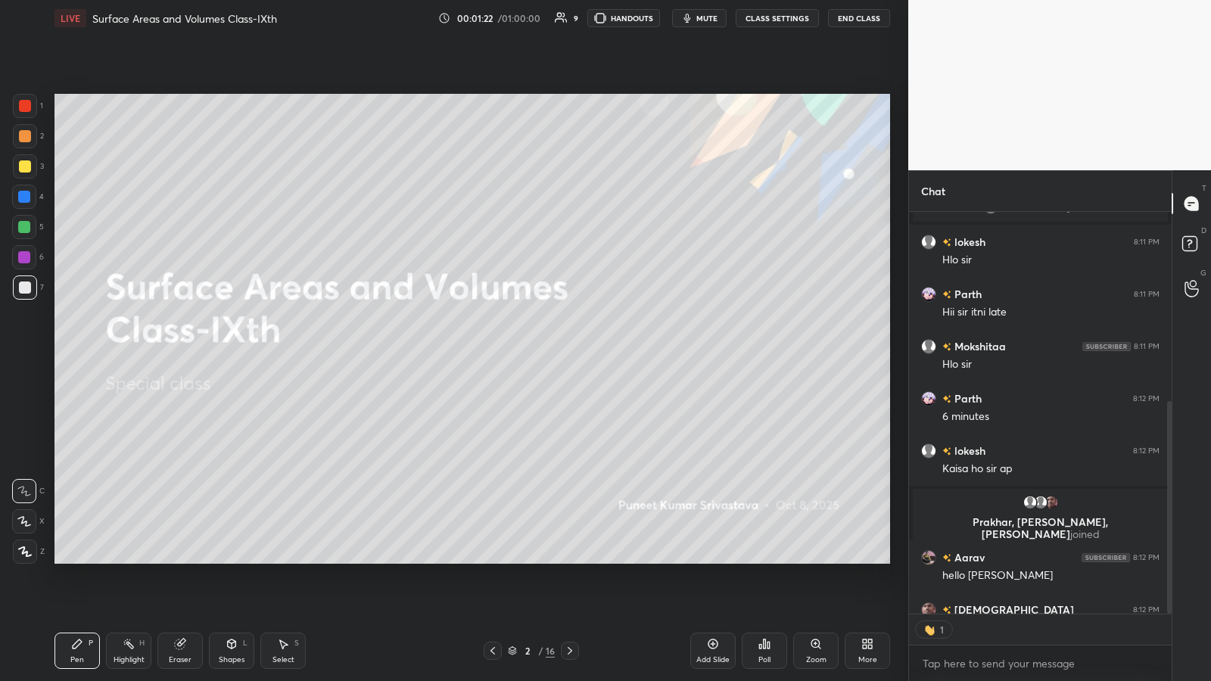
scroll to position [397, 258]
click at [543, 355] on icon at bounding box center [768, 645] width 2 height 7
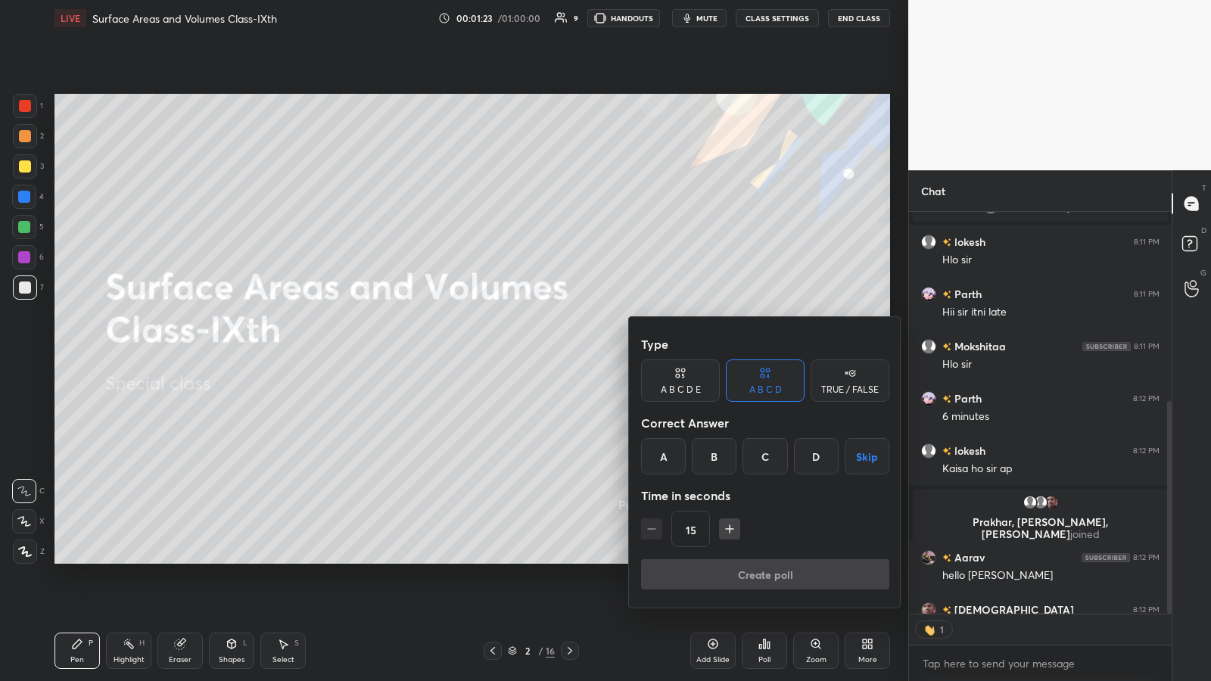
scroll to position [468, 0]
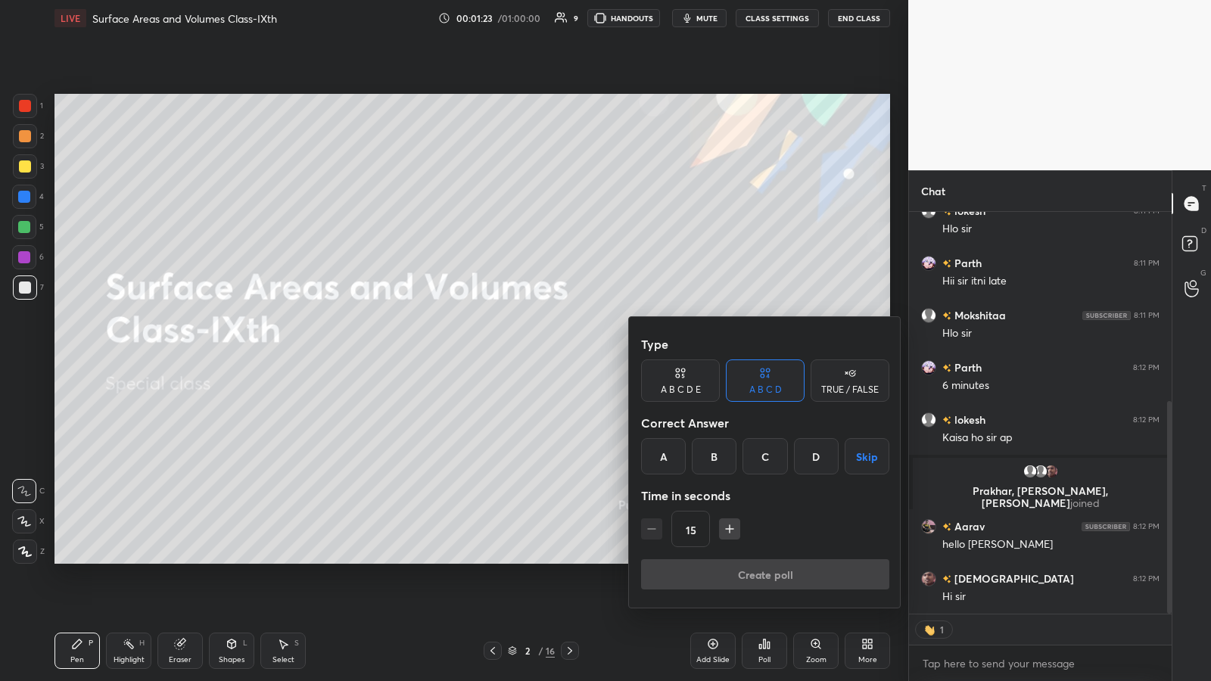
click at [543, 355] on div "A" at bounding box center [663, 456] width 45 height 36
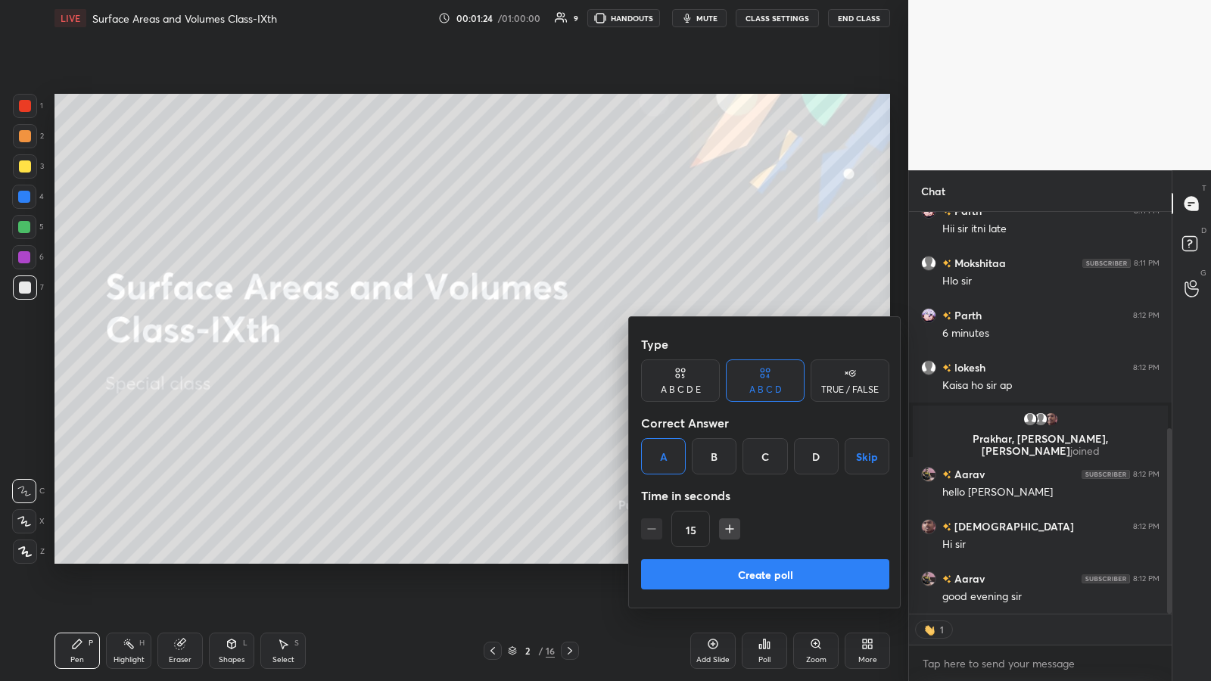
type textarea "x"
click at [543, 355] on icon "button" at bounding box center [729, 528] width 15 height 15
type input "30"
click at [543, 355] on button "Create poll" at bounding box center [765, 574] width 248 height 30
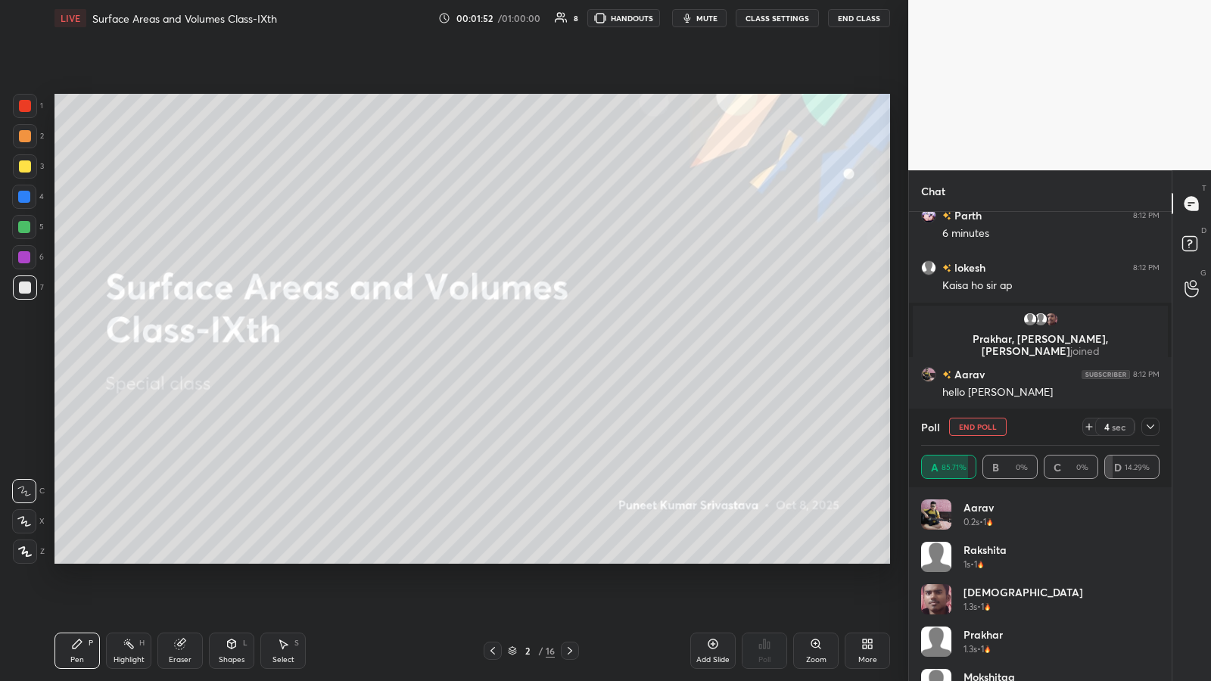
scroll to position [651, 0]
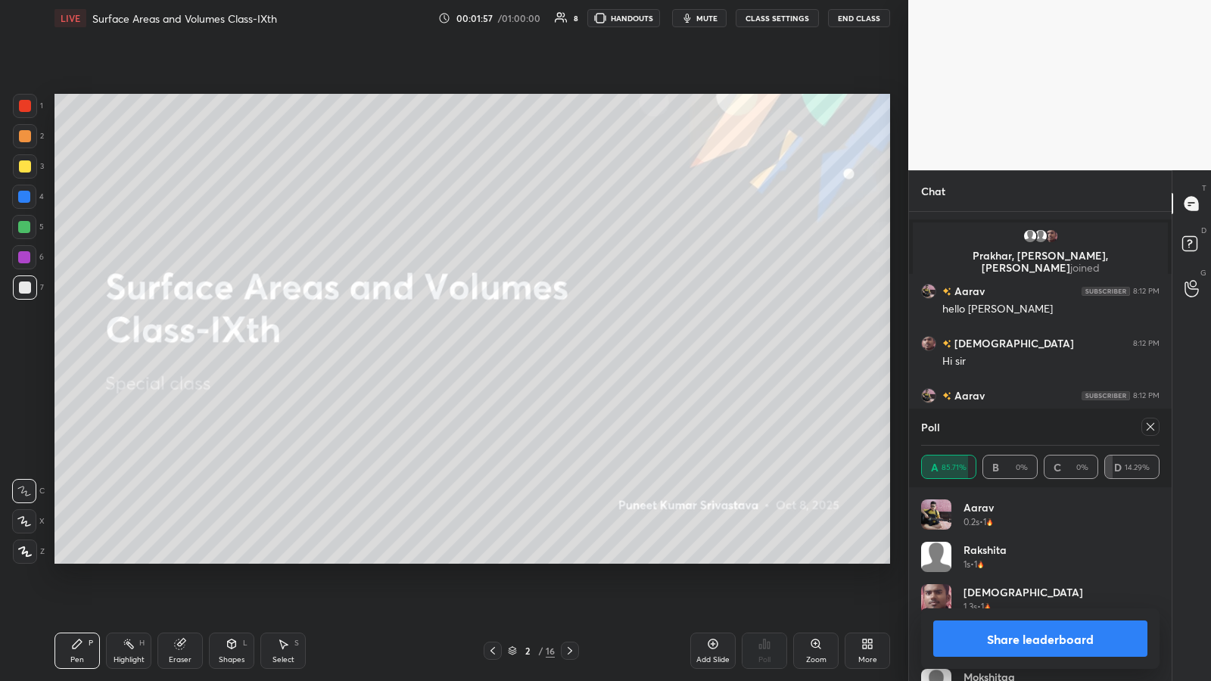
click at [543, 355] on button "Share leaderboard" at bounding box center [1040, 639] width 214 height 36
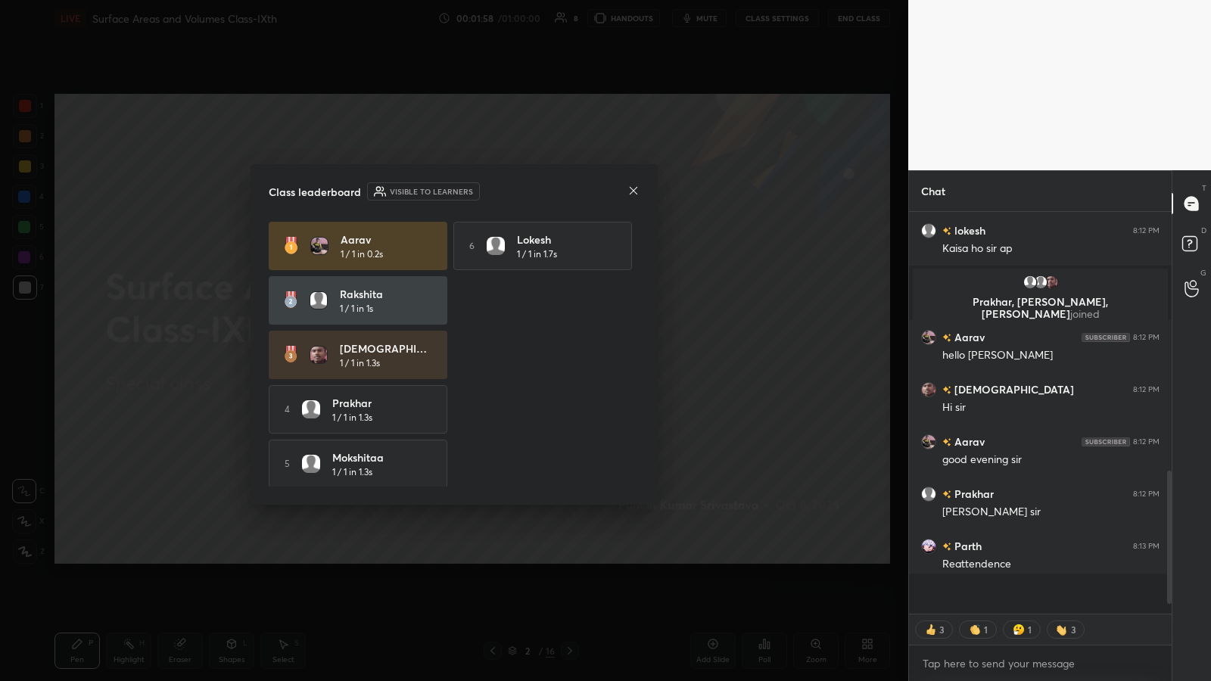
scroll to position [0, 0]
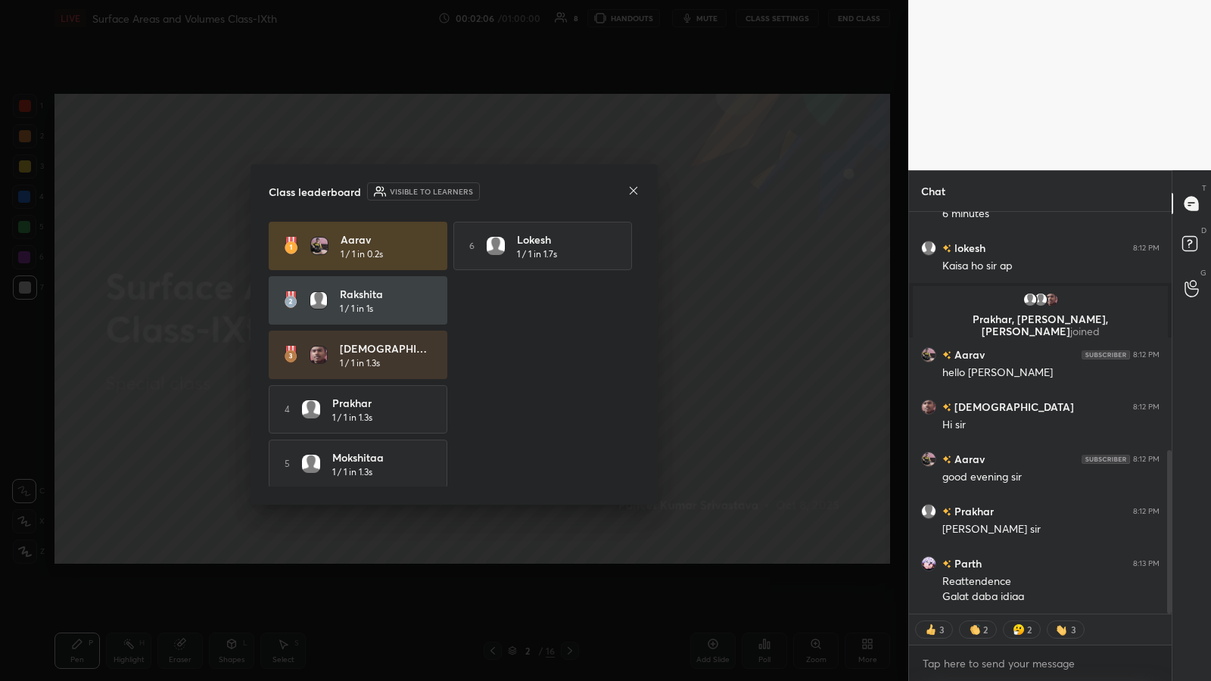
click at [543, 195] on icon at bounding box center [633, 191] width 12 height 12
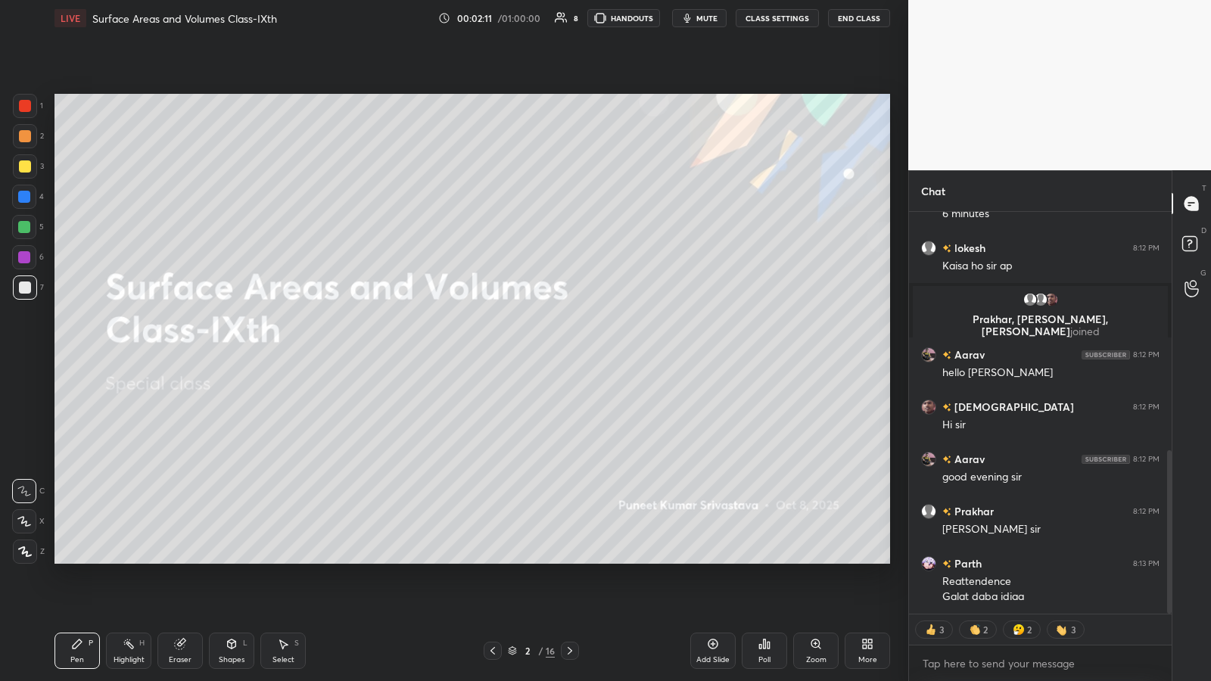
click at [543, 355] on icon at bounding box center [764, 644] width 12 height 12
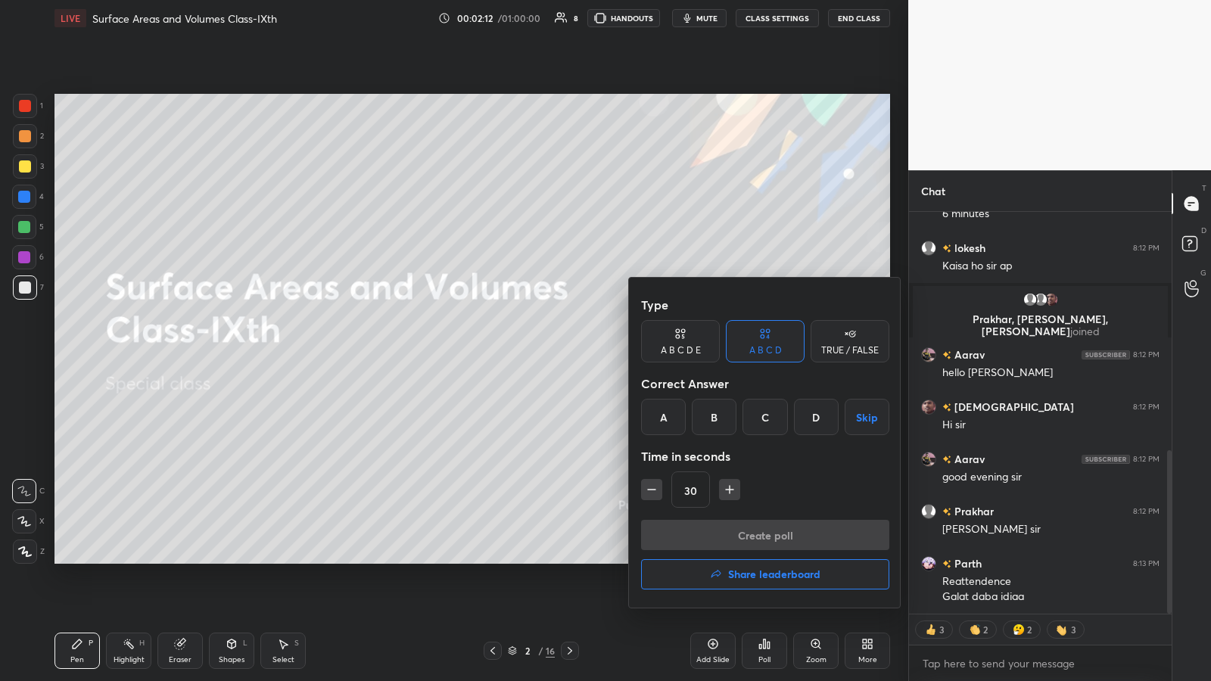
click at [543, 355] on div "A" at bounding box center [663, 417] width 45 height 36
click at [543, 355] on button "Create poll" at bounding box center [765, 535] width 248 height 30
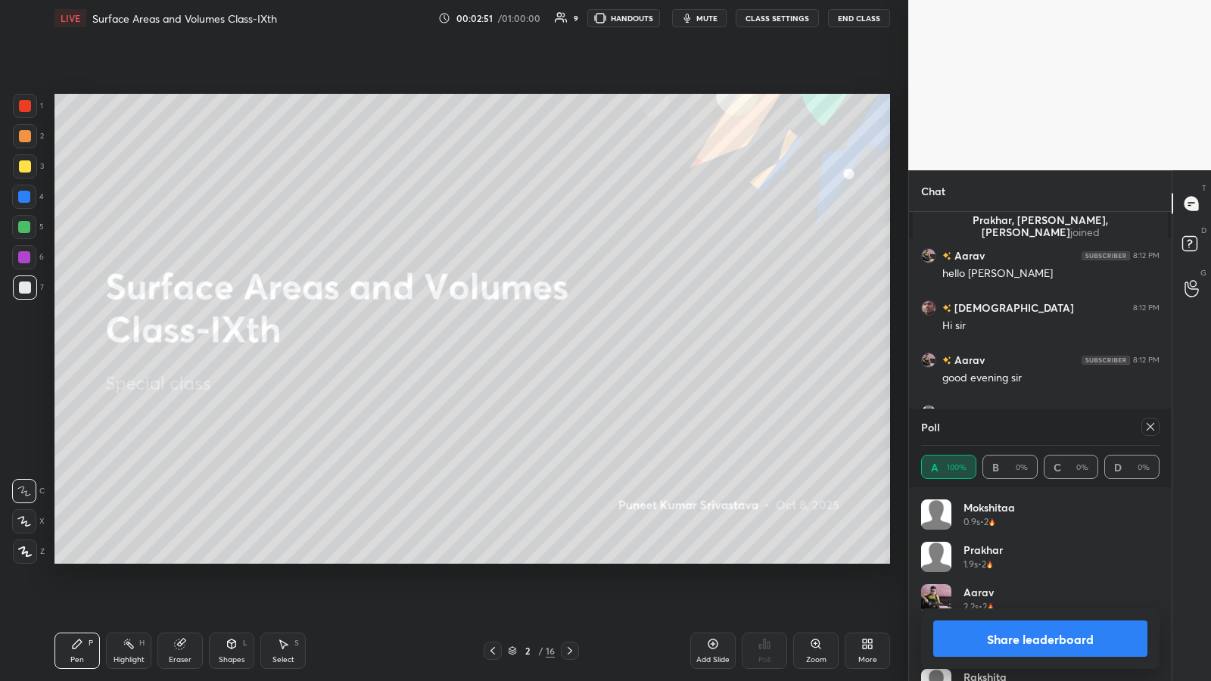
scroll to position [695, 0]
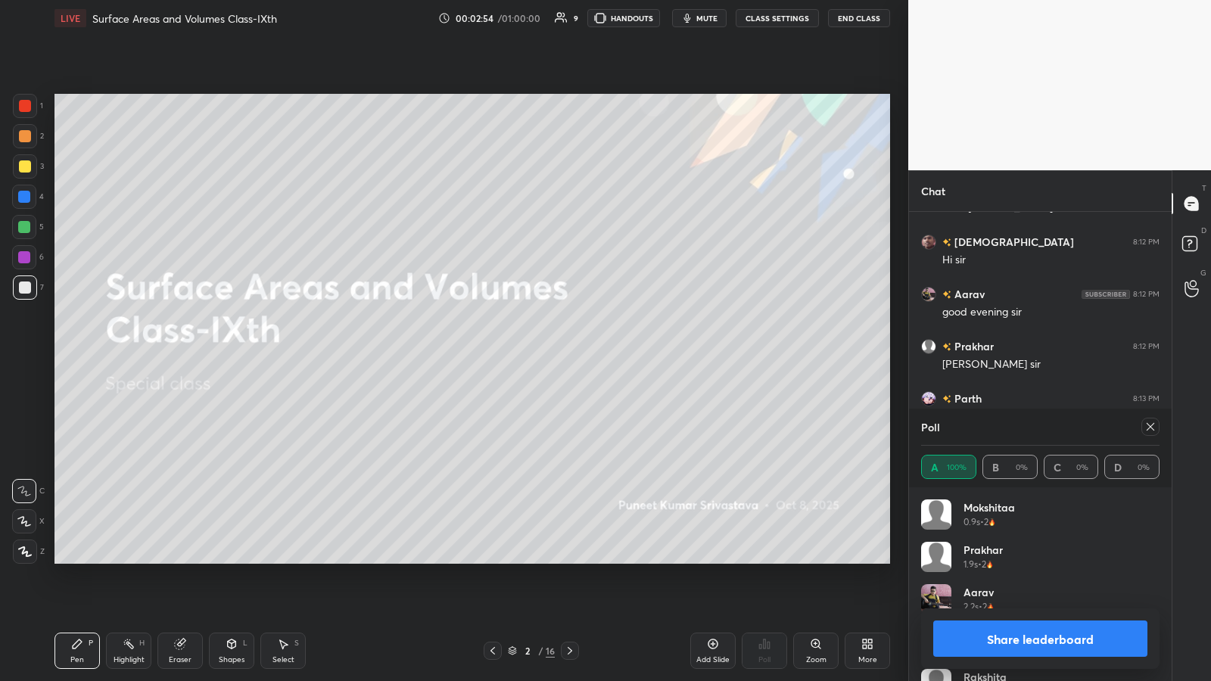
click at [543, 355] on div "2 / 16" at bounding box center [531, 651] width 47 height 14
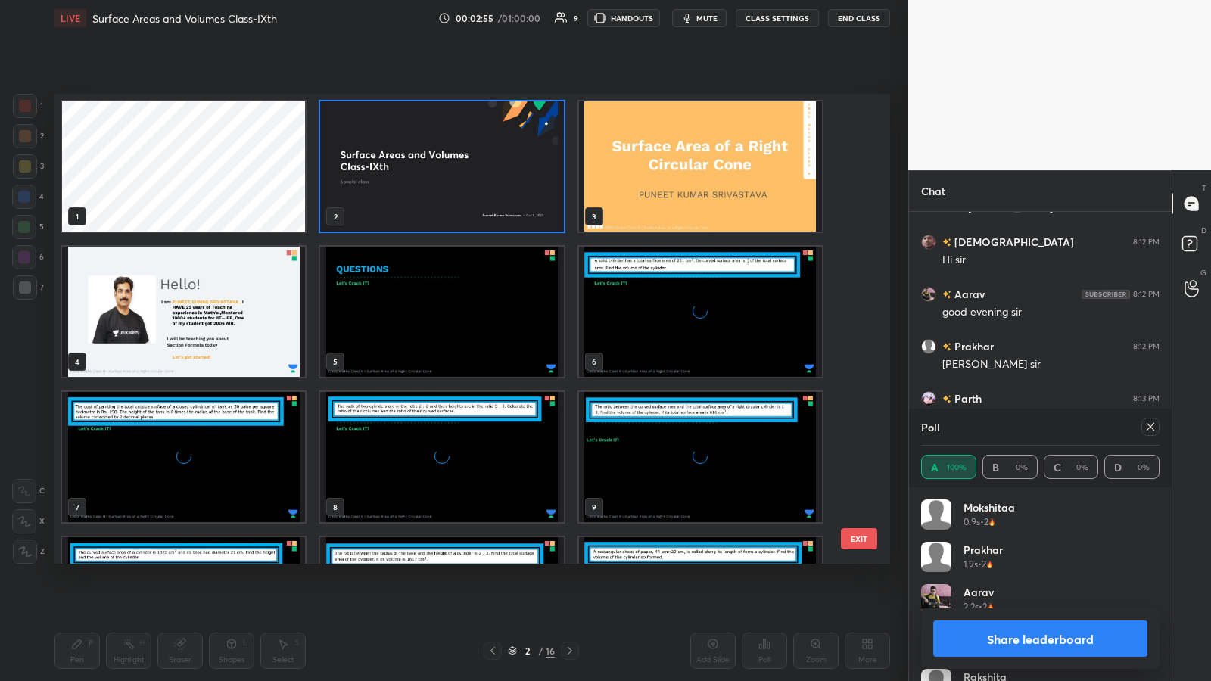
scroll to position [465, 828]
click at [543, 310] on img "grid" at bounding box center [700, 312] width 243 height 130
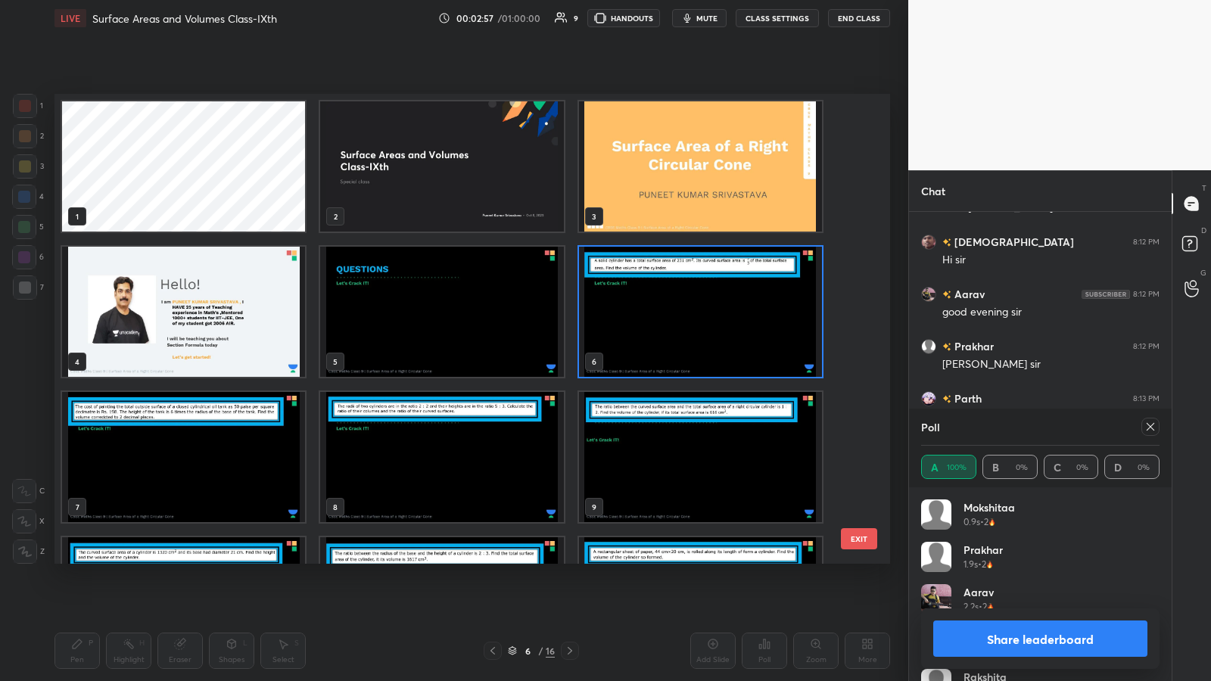
click at [543, 310] on img "grid" at bounding box center [700, 312] width 243 height 130
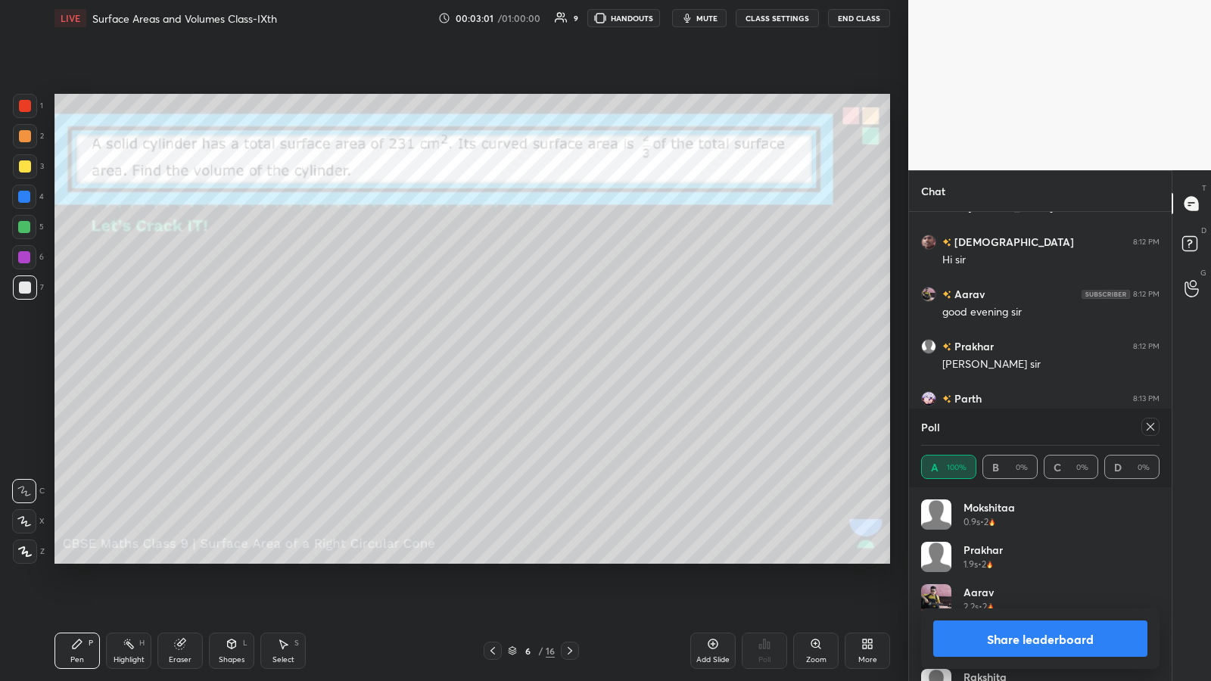
scroll to position [747, 0]
click at [493, 355] on icon at bounding box center [492, 651] width 5 height 8
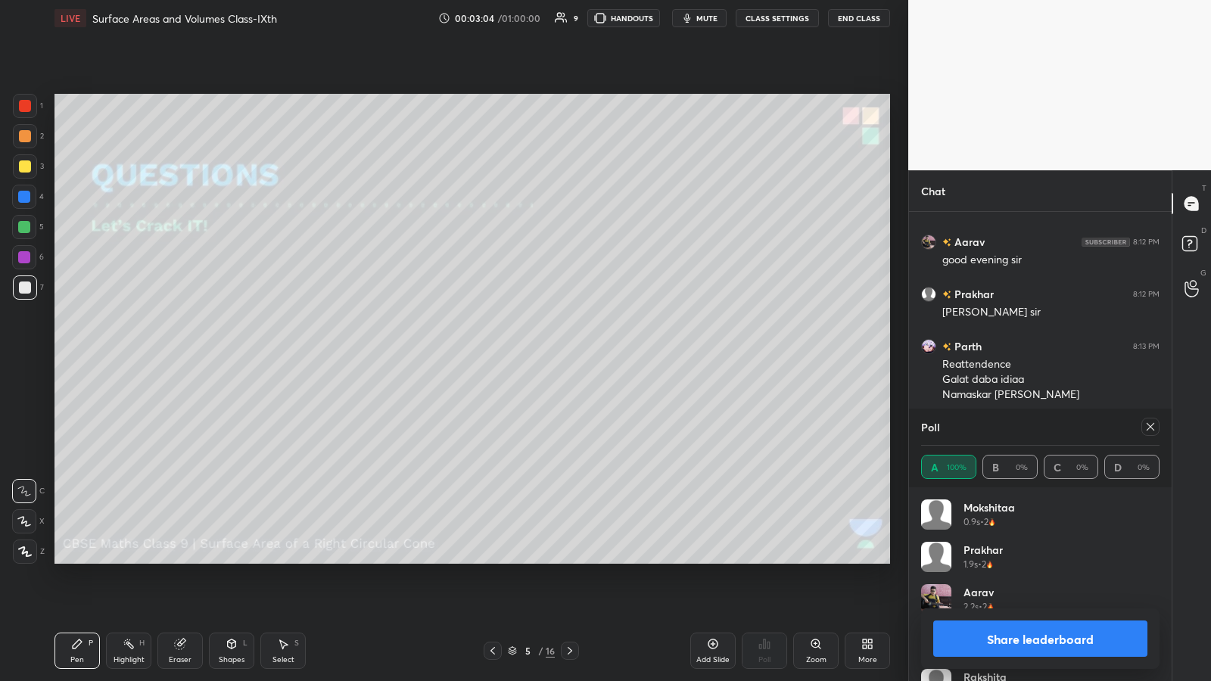
click at [496, 355] on icon at bounding box center [493, 651] width 12 height 12
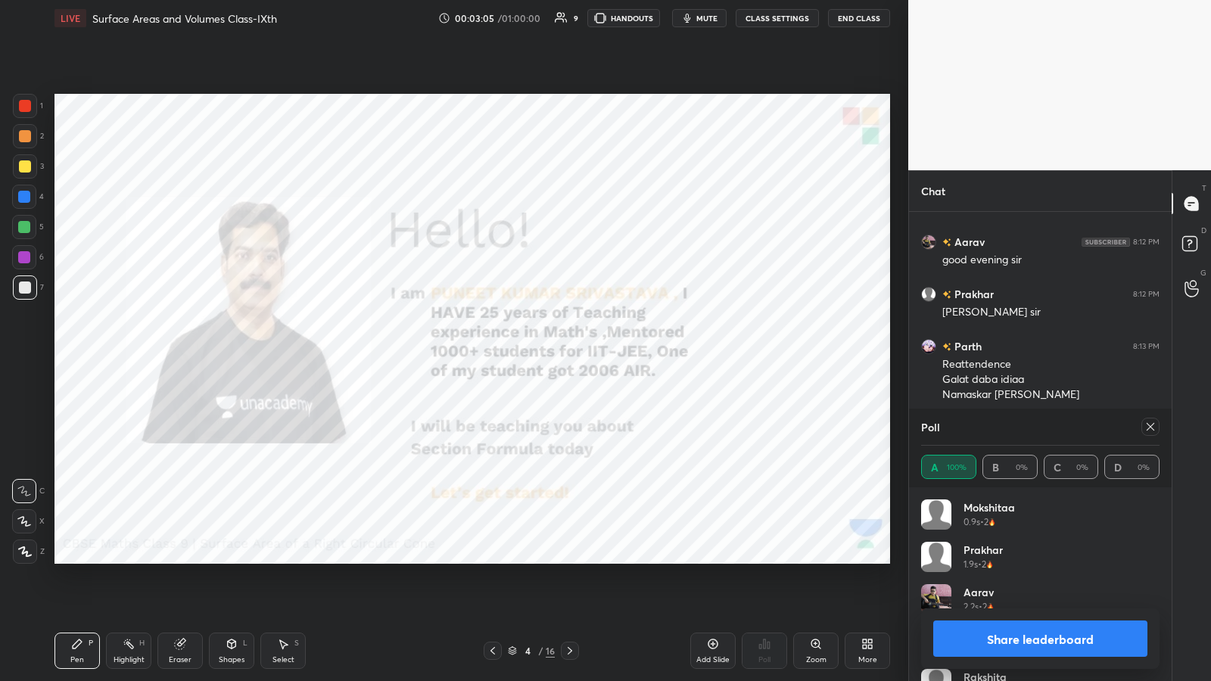
click at [543, 355] on icon at bounding box center [570, 651] width 12 height 12
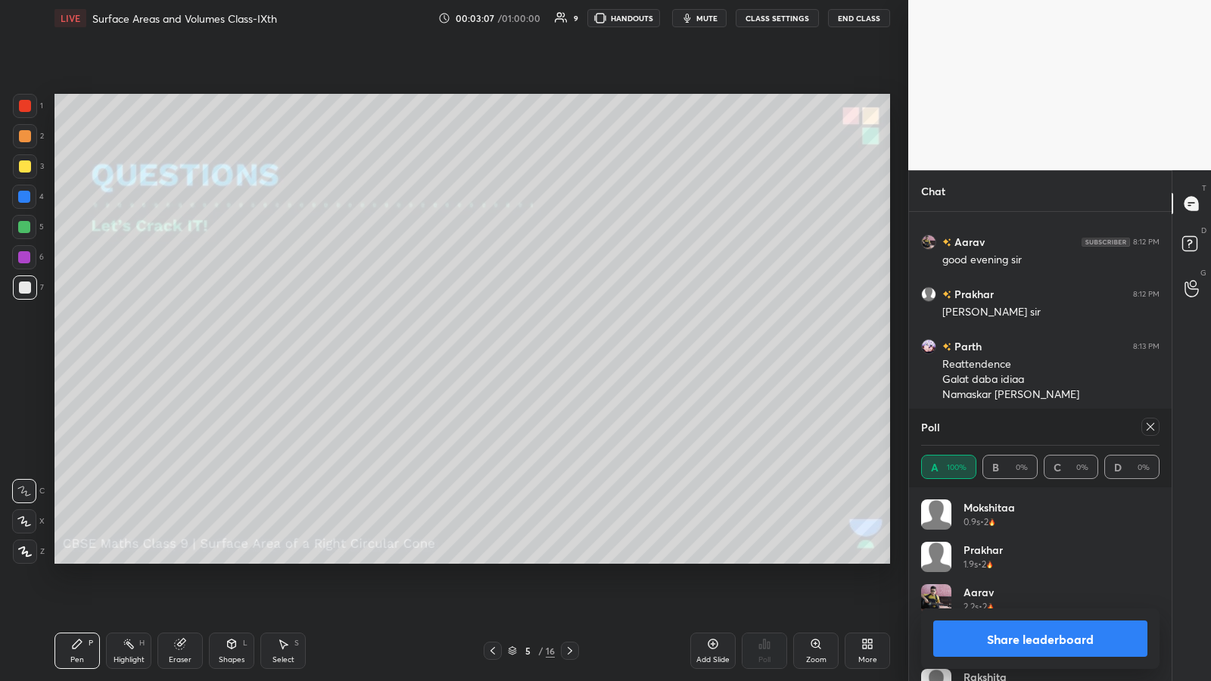
click at [543, 355] on button "Share leaderboard" at bounding box center [1040, 639] width 214 height 36
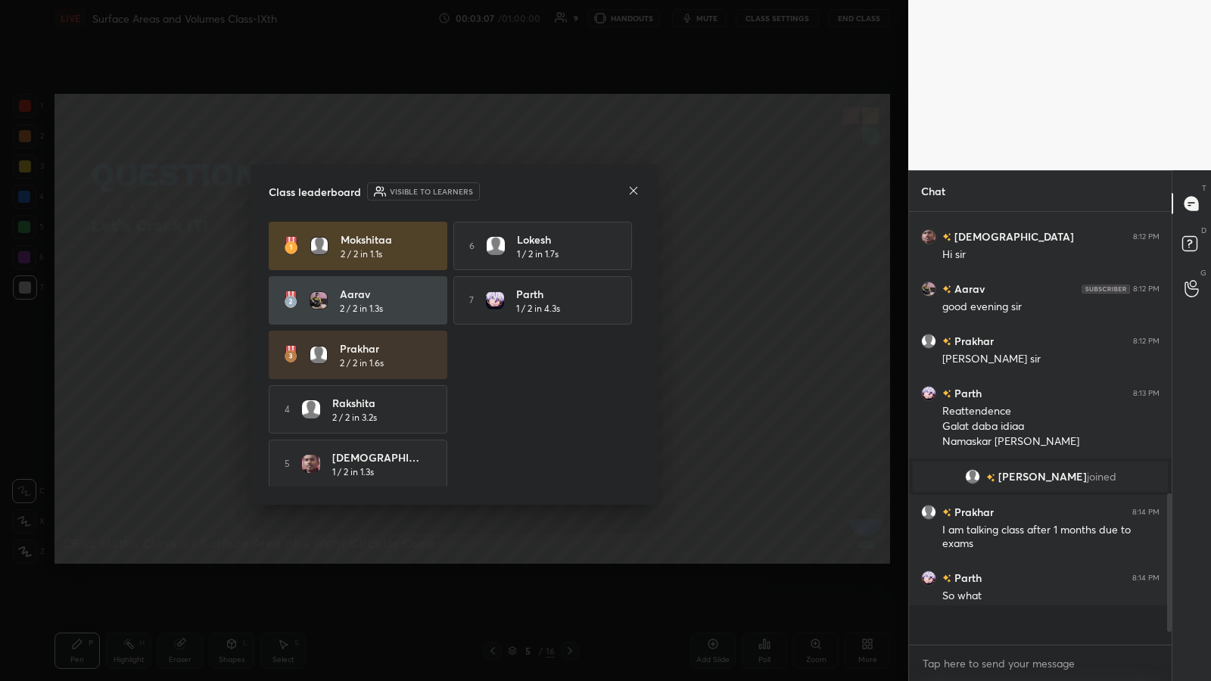
scroll to position [668, 0]
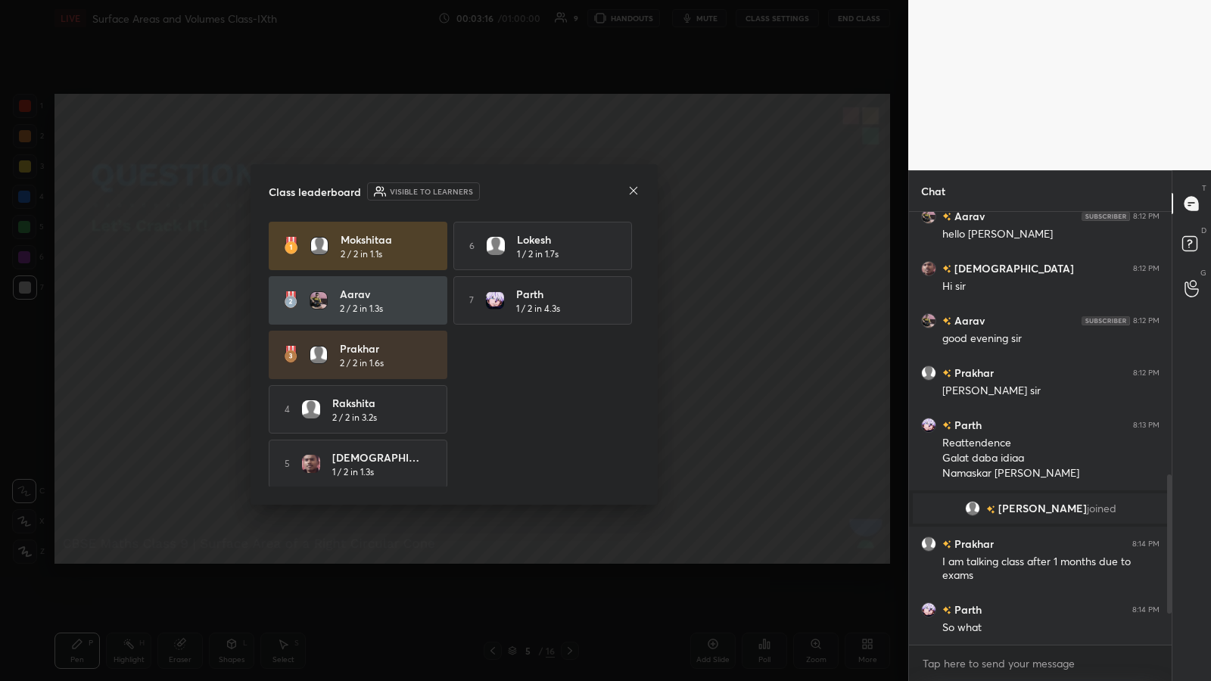
click at [543, 185] on icon at bounding box center [633, 191] width 12 height 12
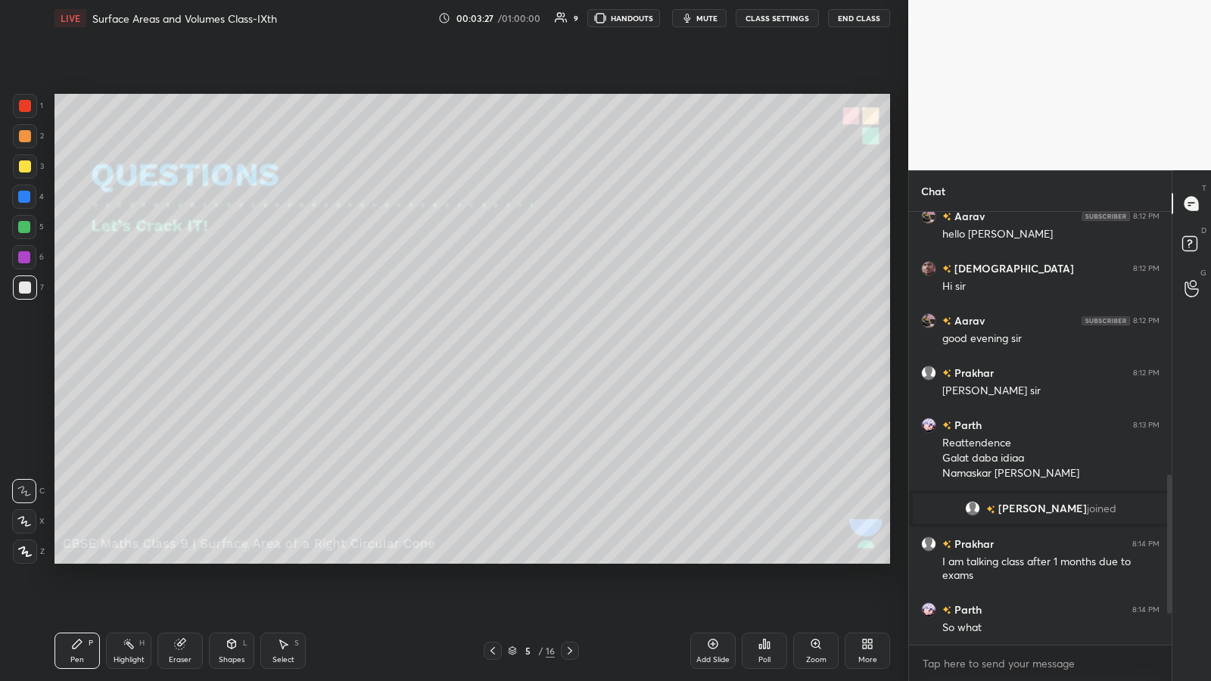
click at [29, 138] on div at bounding box center [25, 136] width 12 height 12
click at [18, 355] on icon at bounding box center [25, 551] width 14 height 11
click at [490, 355] on icon at bounding box center [493, 651] width 12 height 12
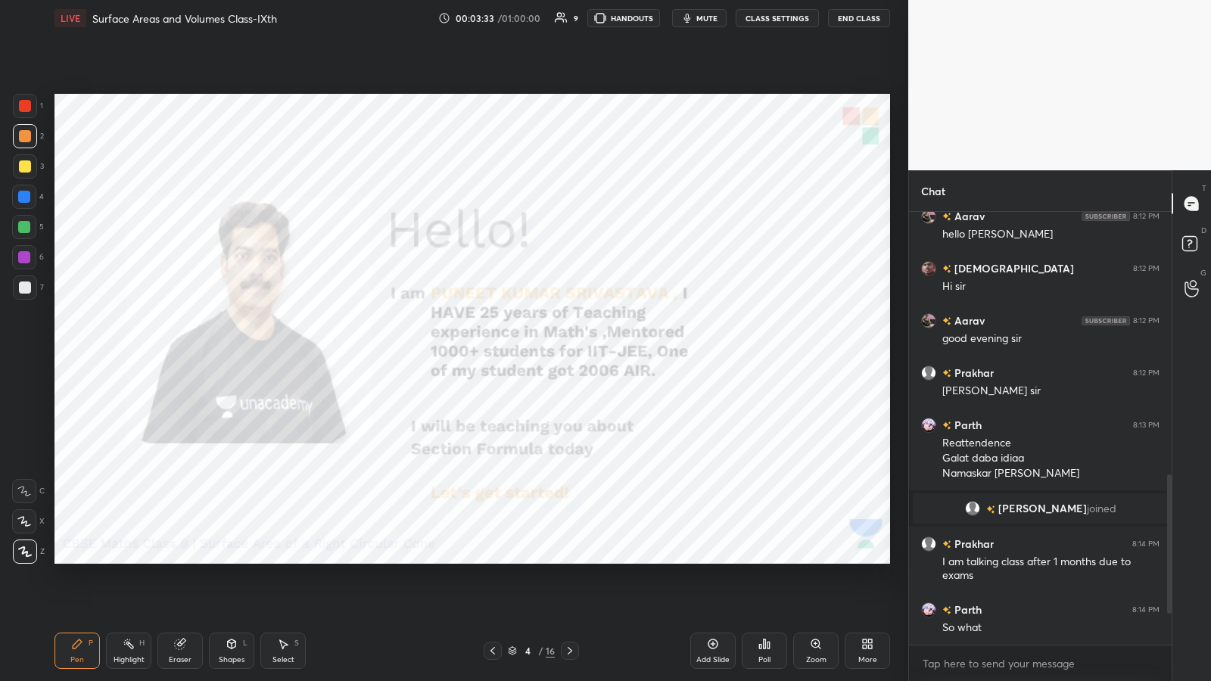
click at [490, 355] on icon at bounding box center [493, 651] width 12 height 12
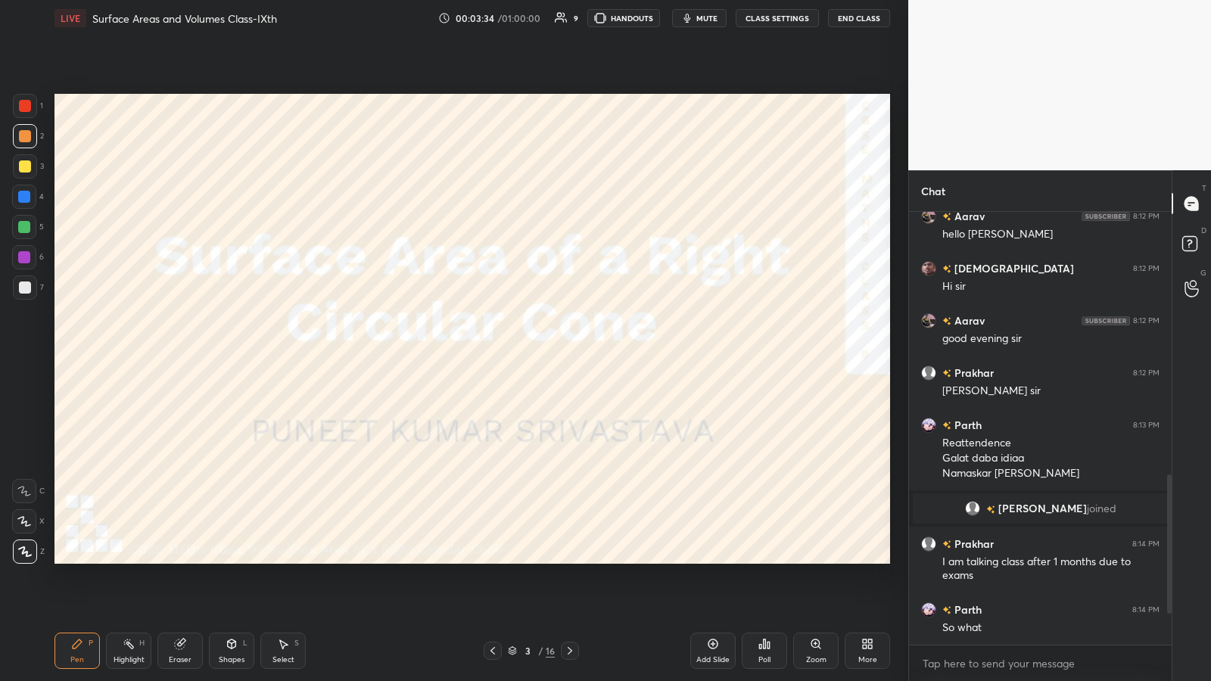
click at [543, 355] on icon at bounding box center [570, 651] width 12 height 12
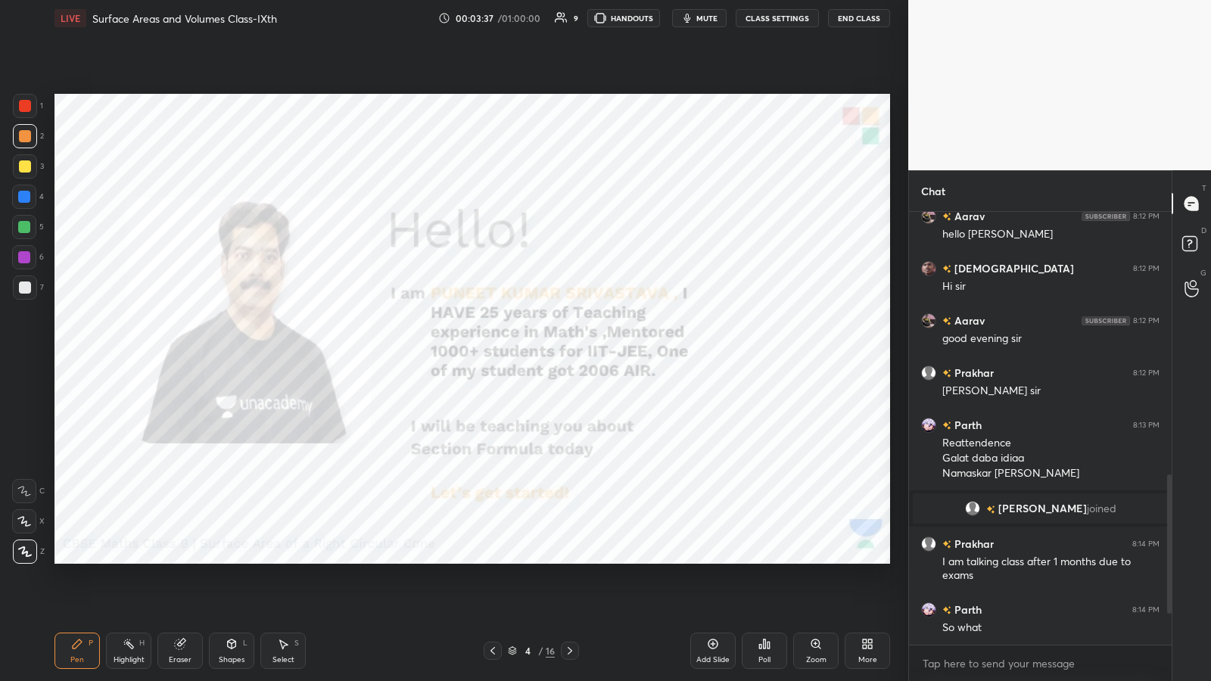
click at [235, 355] on icon at bounding box center [232, 644] width 8 height 9
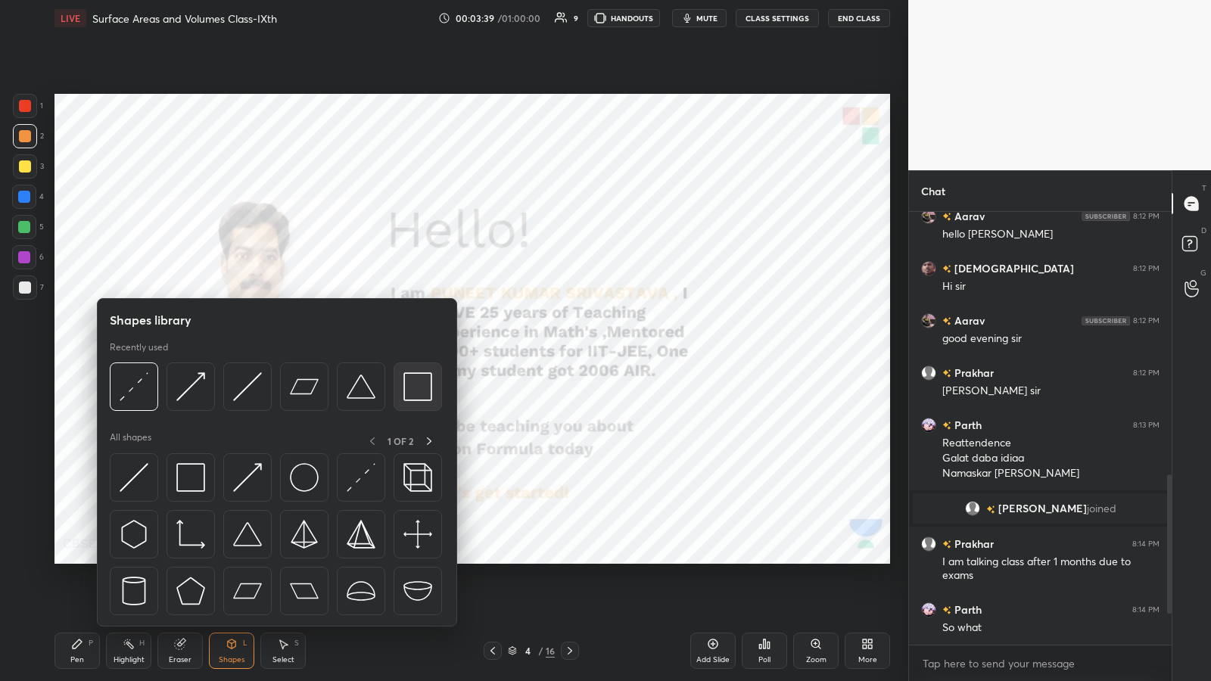
click at [413, 355] on img at bounding box center [417, 386] width 29 height 29
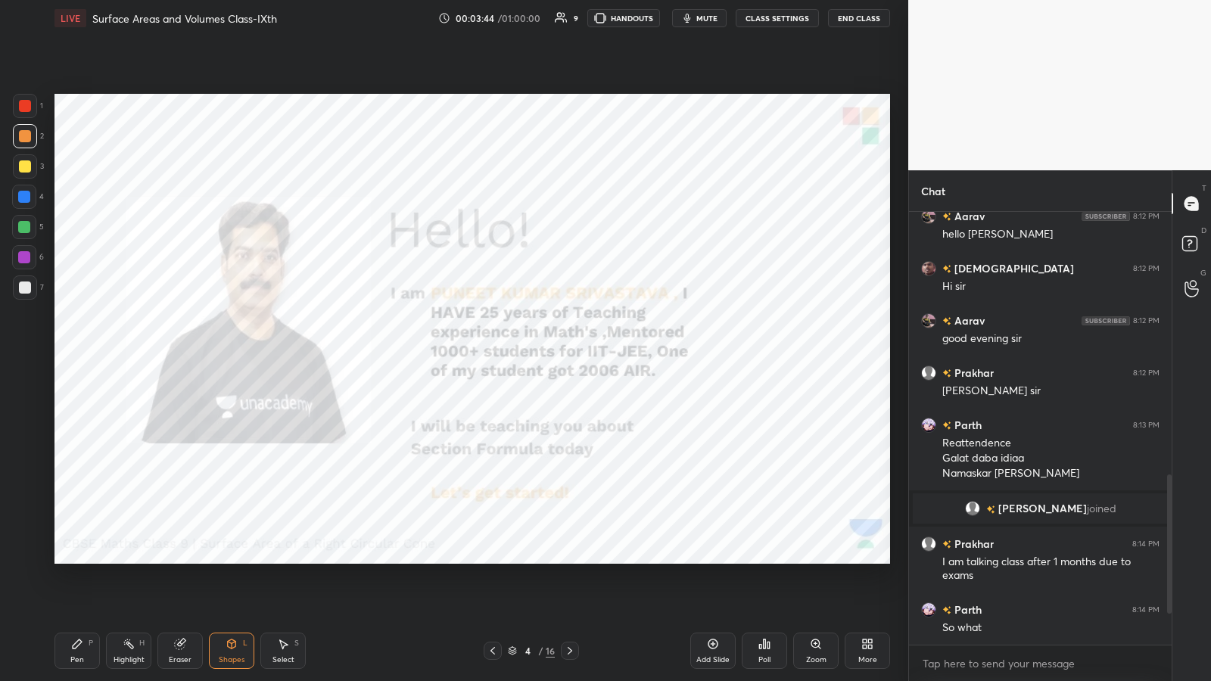
click at [23, 107] on div at bounding box center [25, 106] width 12 height 12
click at [79, 355] on div "Pen P" at bounding box center [76, 651] width 45 height 36
click at [543, 355] on icon at bounding box center [570, 651] width 5 height 8
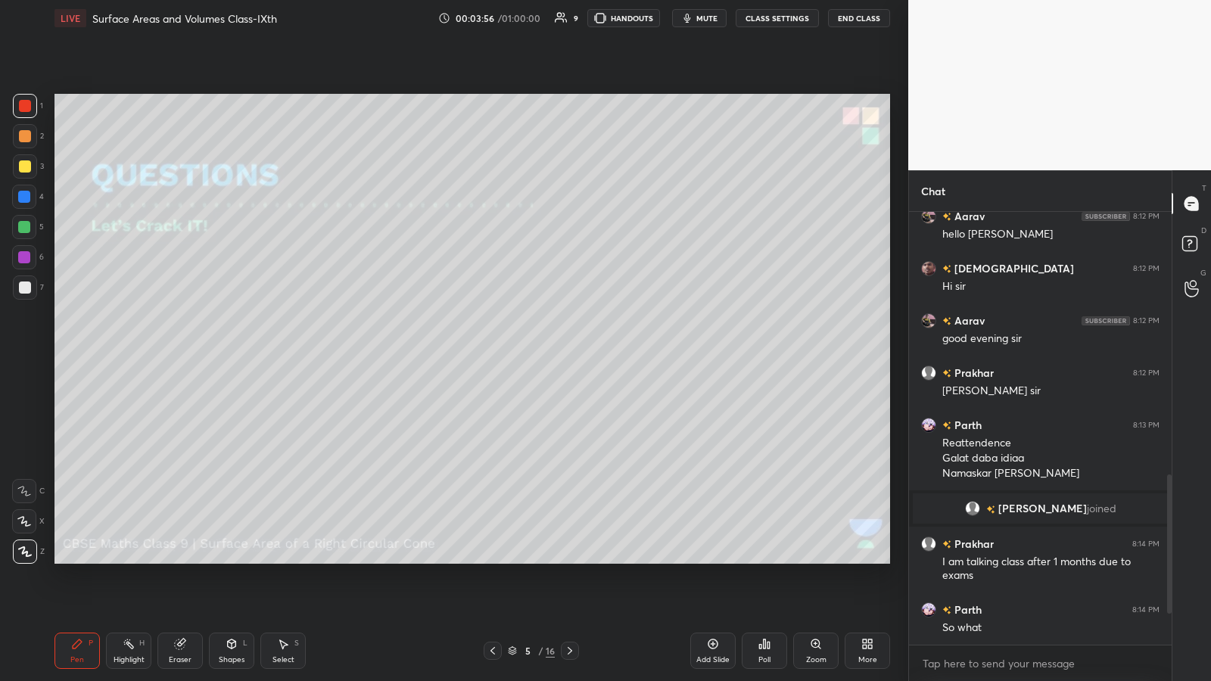
click at [29, 132] on div at bounding box center [25, 136] width 12 height 12
click at [235, 355] on icon at bounding box center [232, 644] width 8 height 9
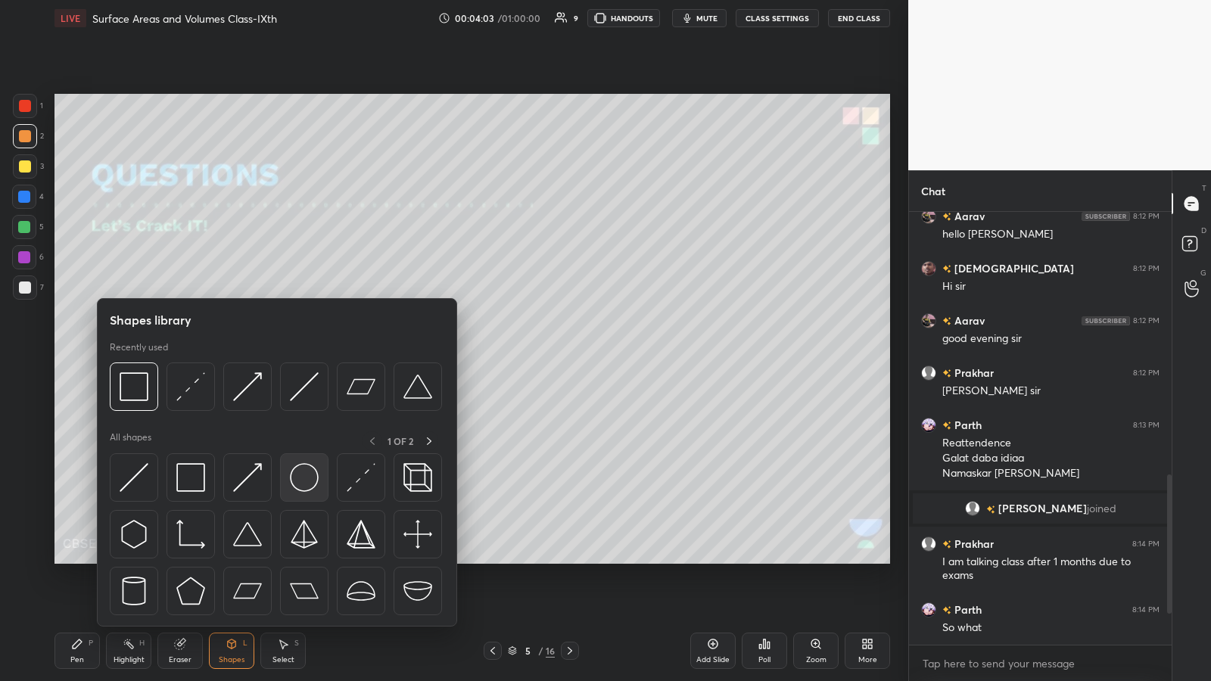
click at [308, 355] on img at bounding box center [304, 477] width 29 height 29
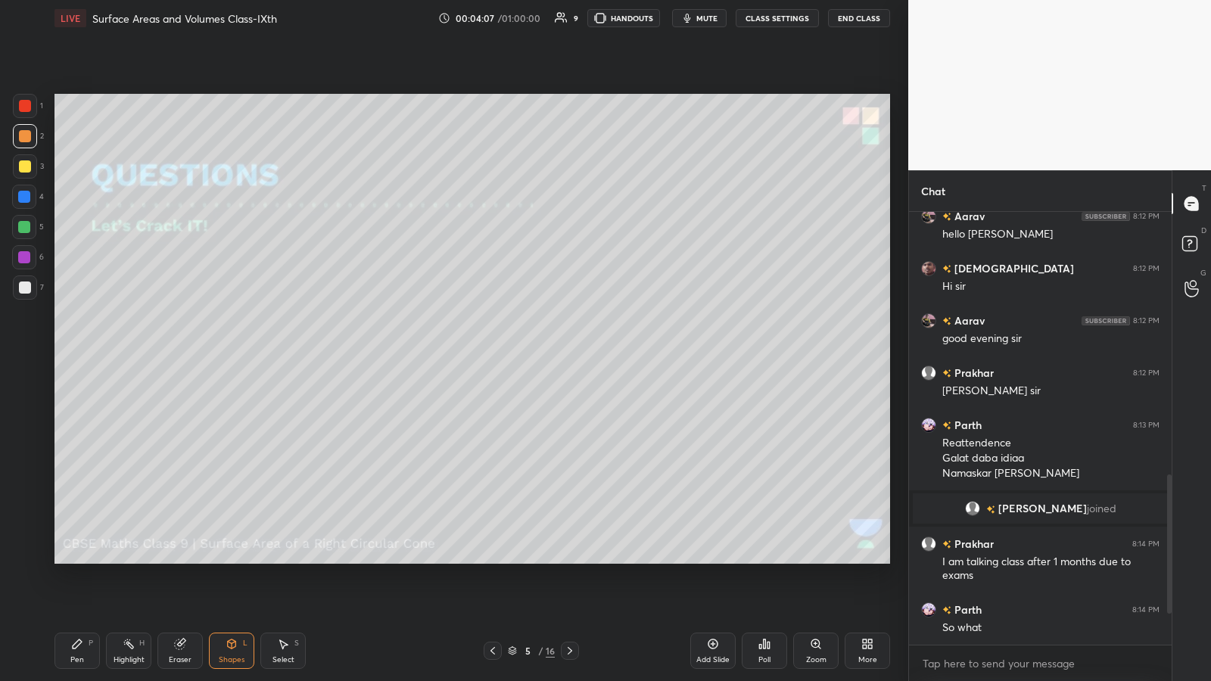
click at [70, 355] on div "Pen P Highlight H Eraser Shapes L Select S 5 / 16 Add Slide Poll Zoom More" at bounding box center [472, 651] width 836 height 61
click at [75, 355] on icon at bounding box center [77, 644] width 12 height 12
click at [543, 22] on span "mute" at bounding box center [706, 18] width 21 height 11
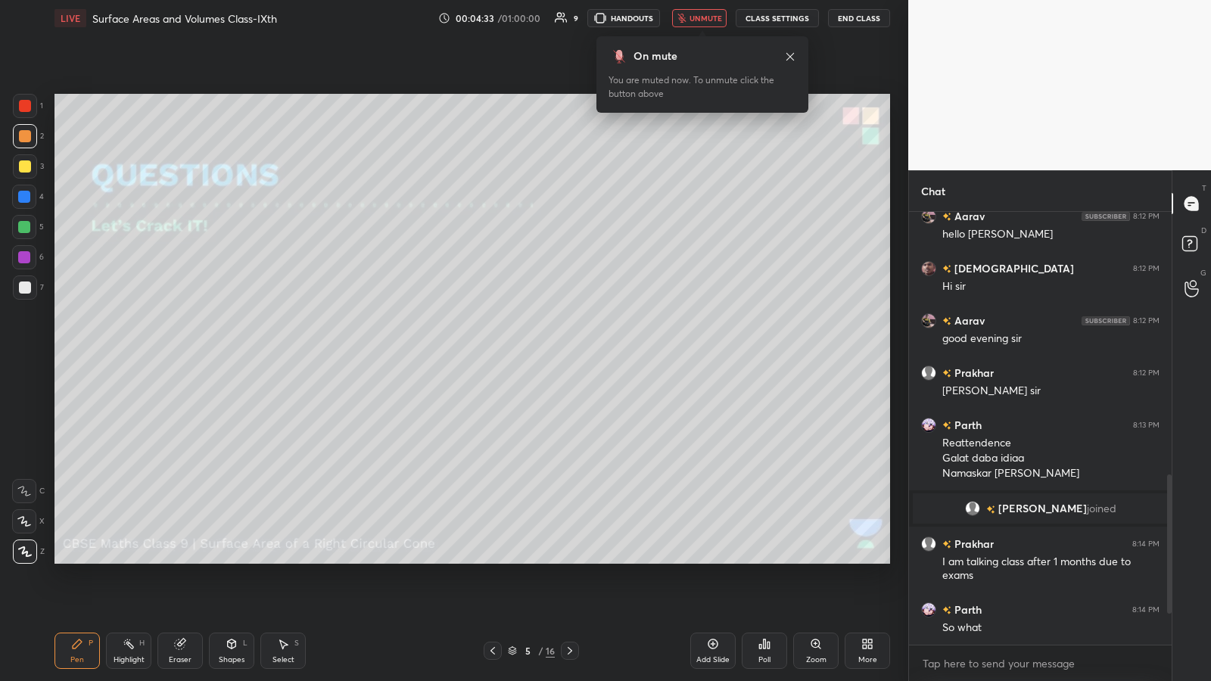
click at [543, 12] on button "unmute" at bounding box center [699, 18] width 54 height 18
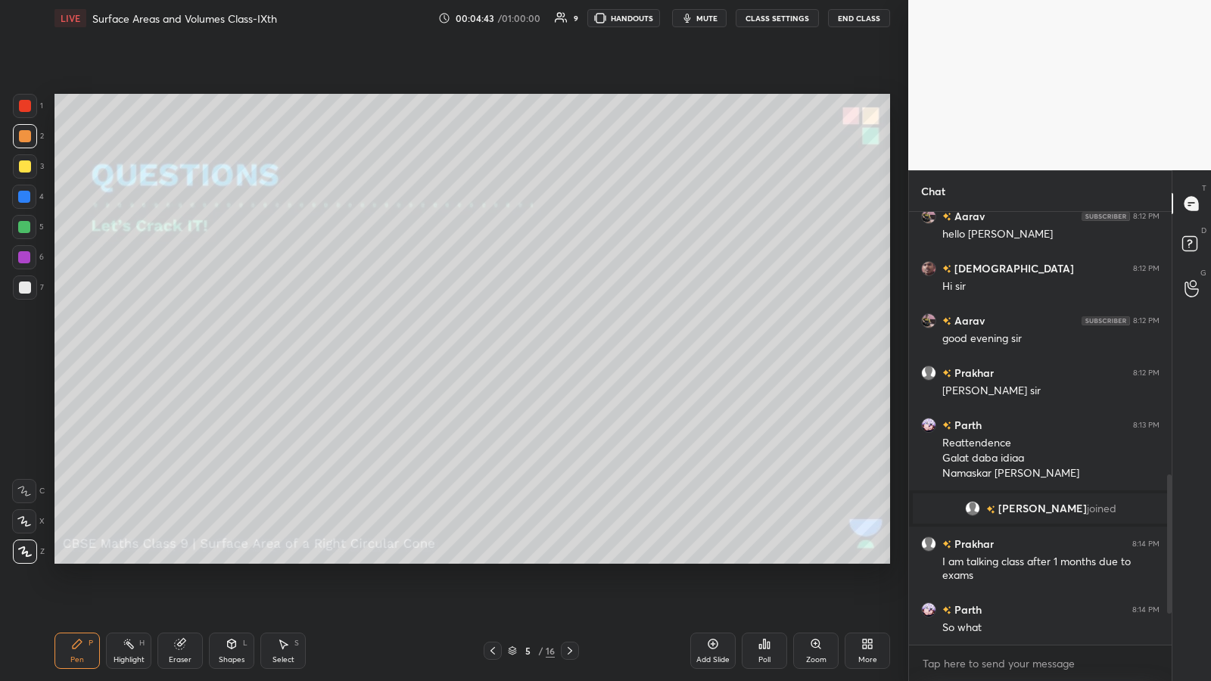
scroll to position [720, 0]
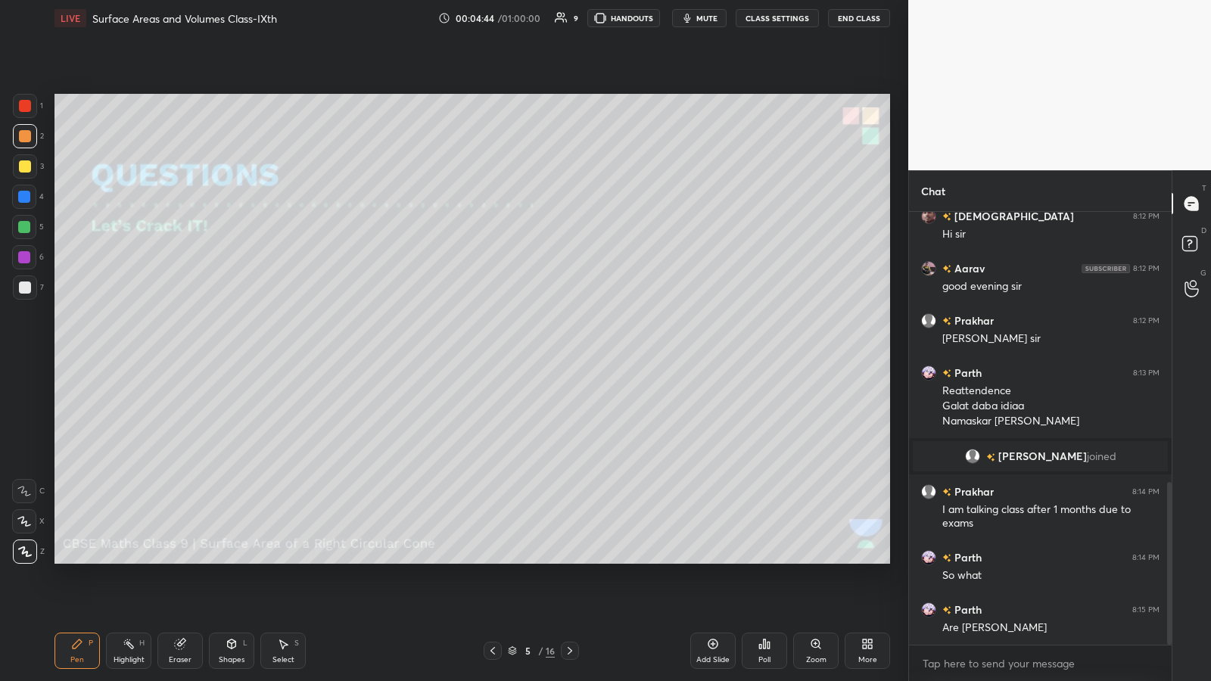
click at [282, 355] on icon at bounding box center [283, 644] width 12 height 12
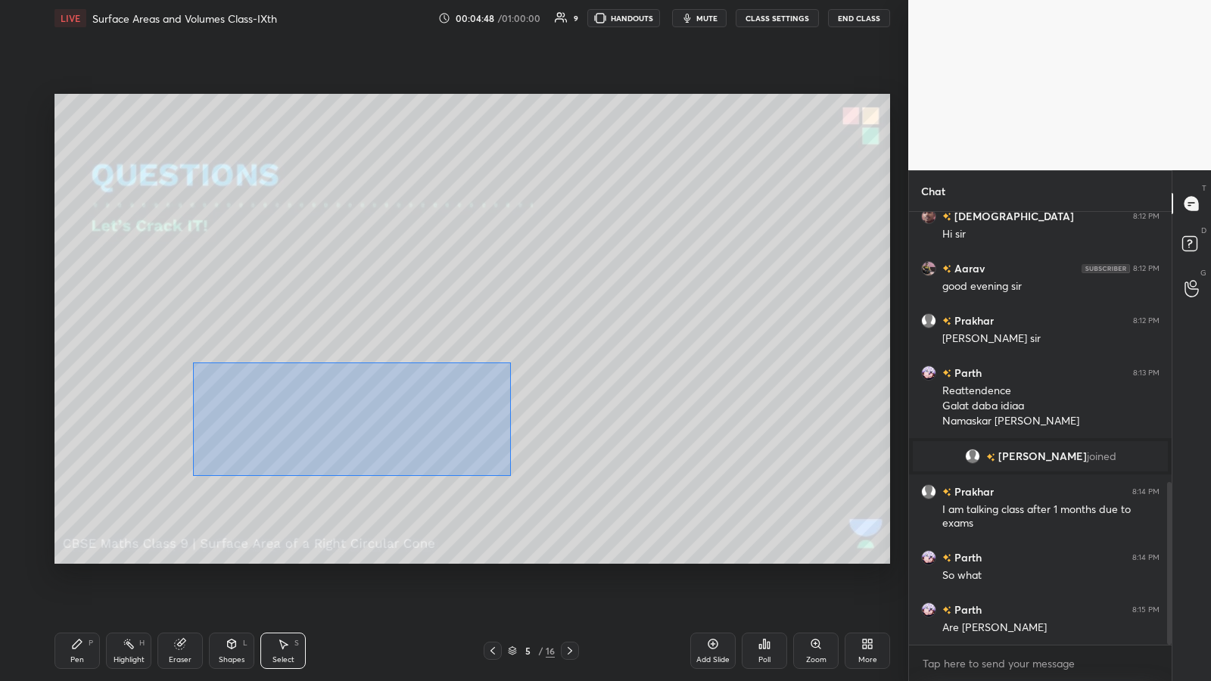
scroll to position [773, 0]
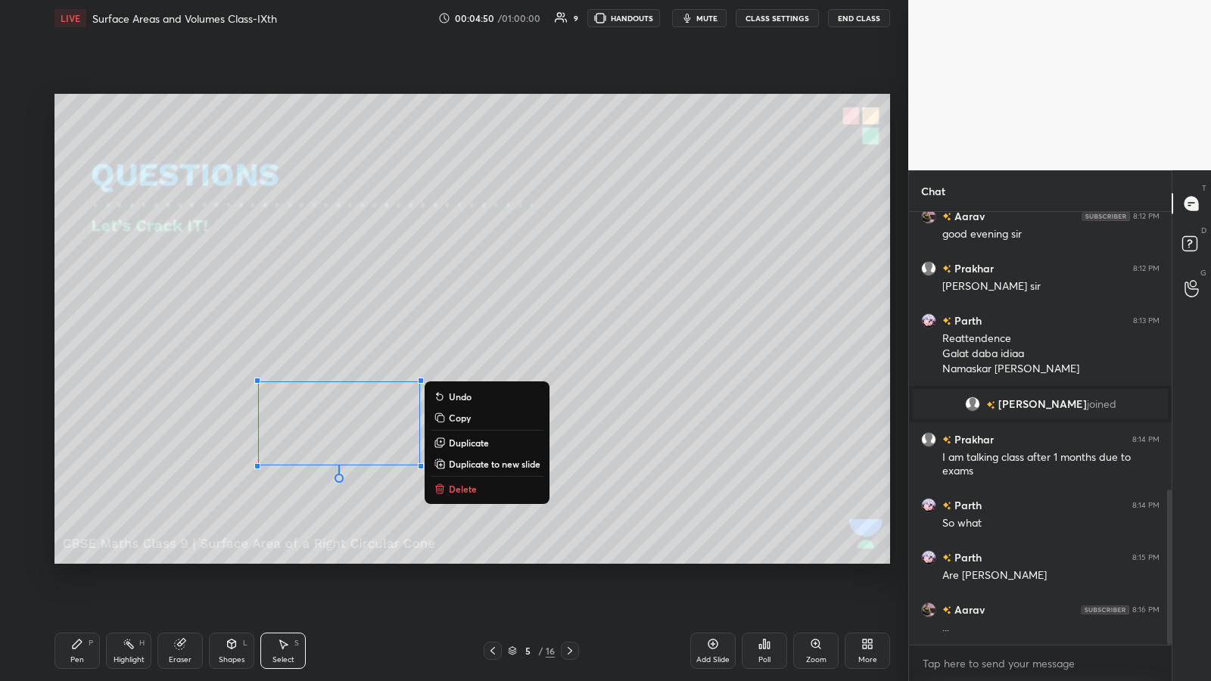
click at [462, 355] on p "Copy" at bounding box center [460, 418] width 22 height 12
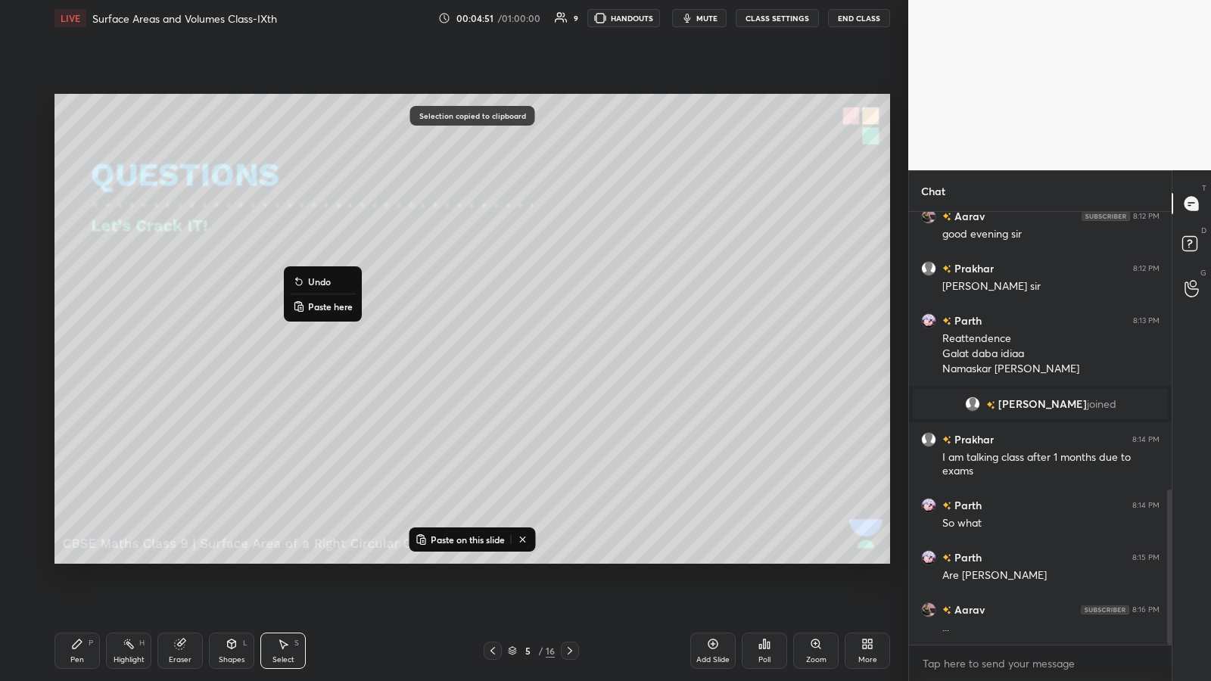
click at [319, 306] on p "Paste here" at bounding box center [330, 306] width 45 height 12
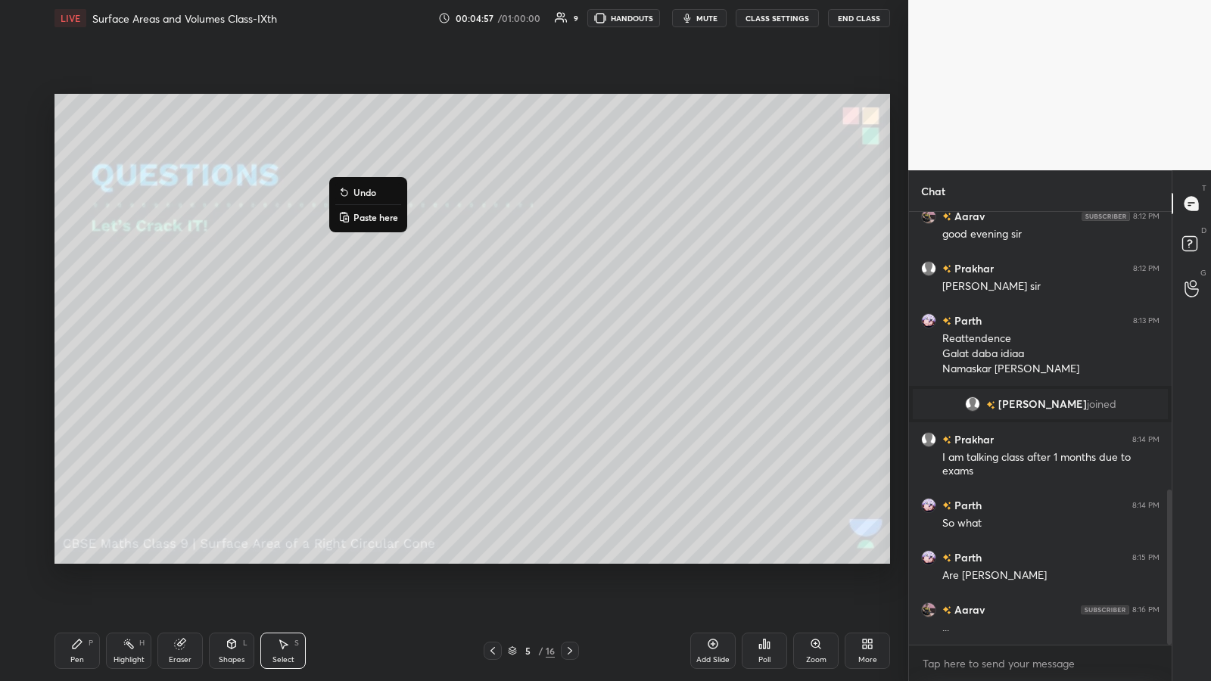
click at [353, 213] on p "Paste here" at bounding box center [375, 217] width 45 height 12
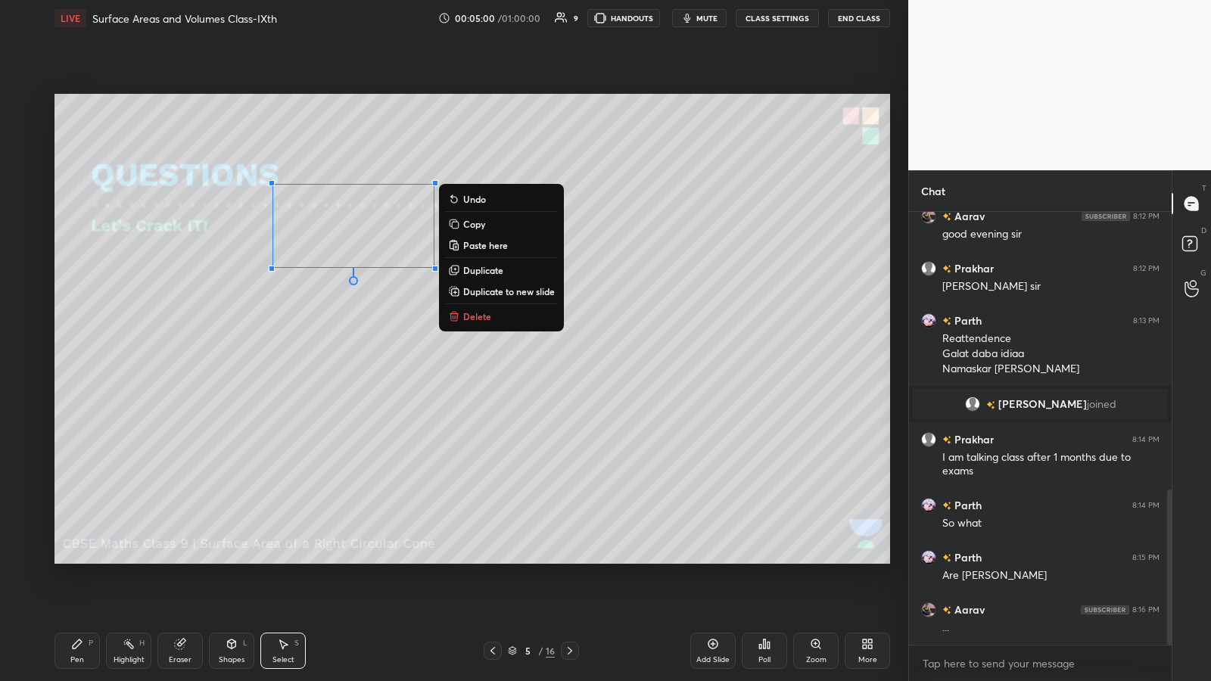
click at [543, 355] on div "0 ° Undo Copy Paste here Duplicate Duplicate to new slide Delete" at bounding box center [472, 329] width 836 height 470
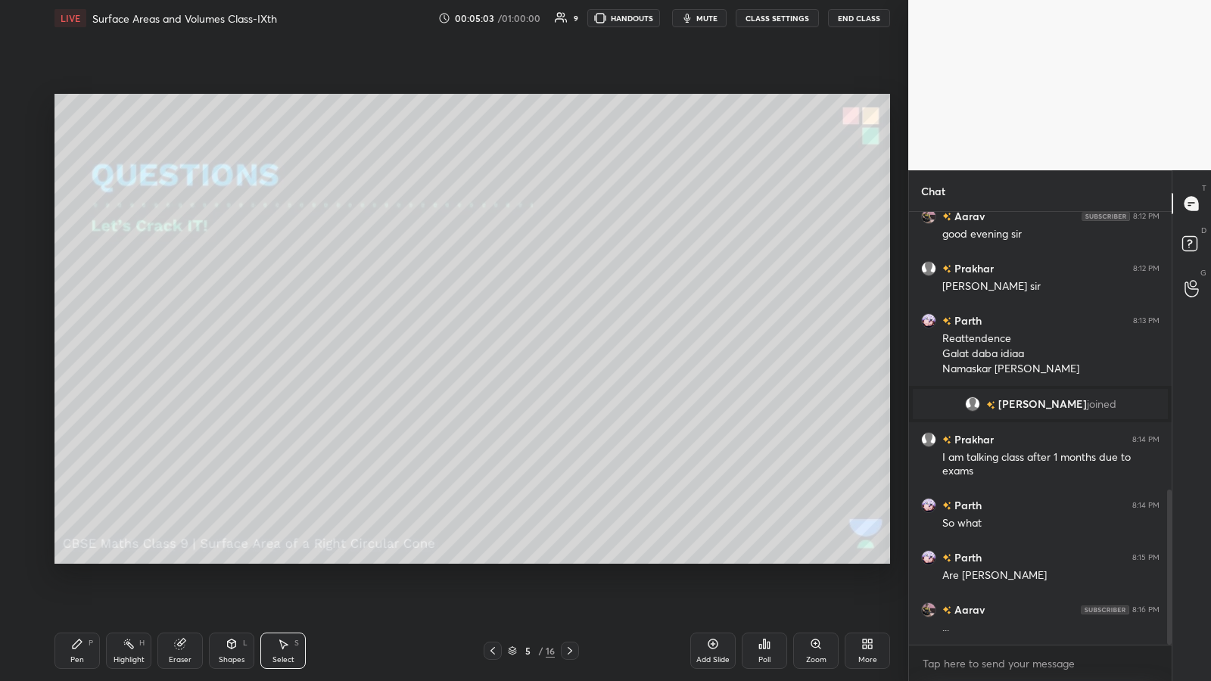
click at [73, 355] on div "Pen P" at bounding box center [76, 651] width 45 height 36
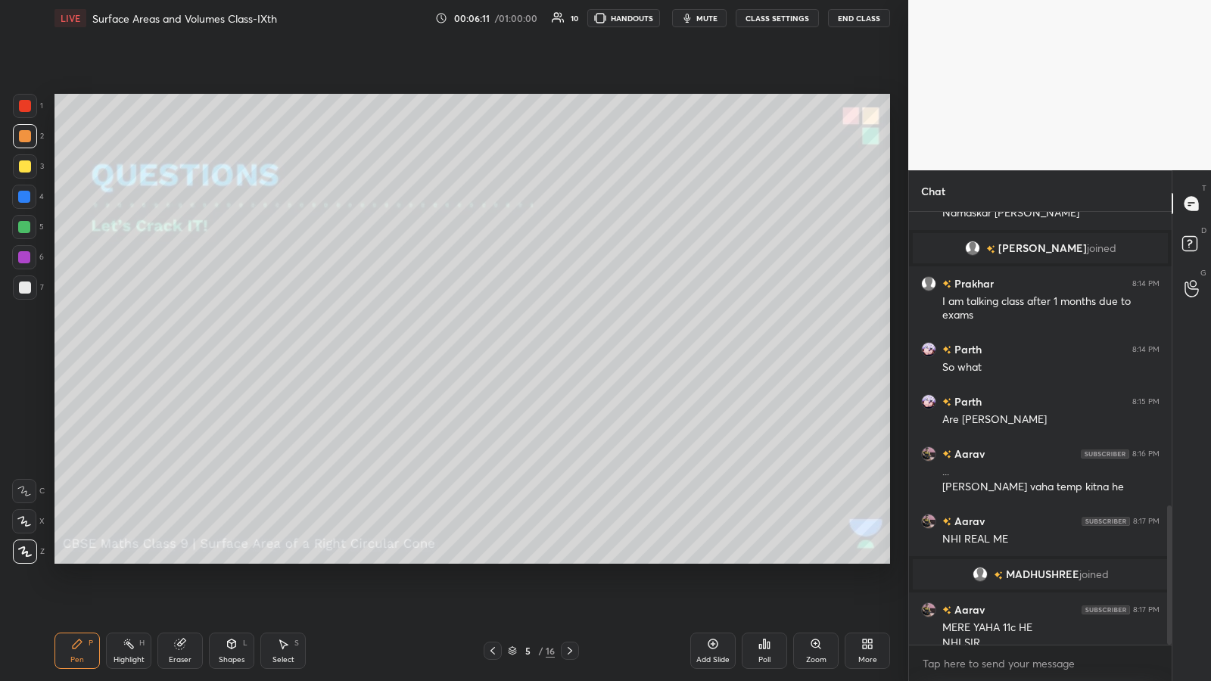
scroll to position [914, 0]
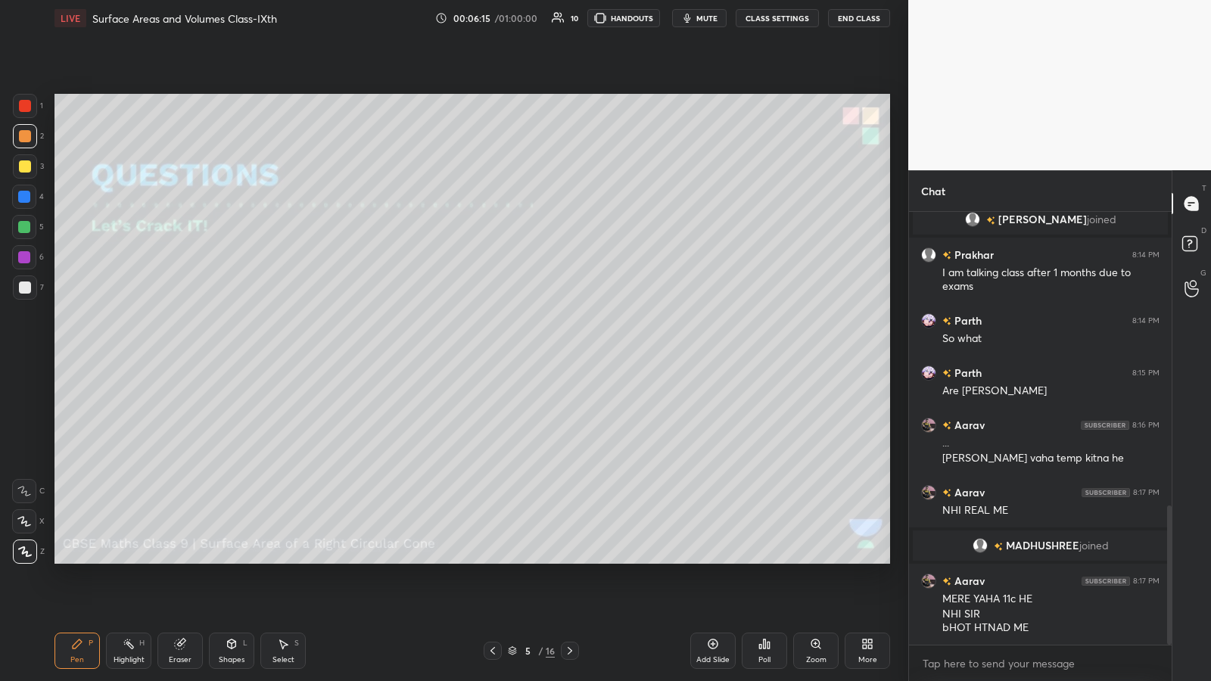
click at [226, 355] on icon at bounding box center [232, 644] width 12 height 12
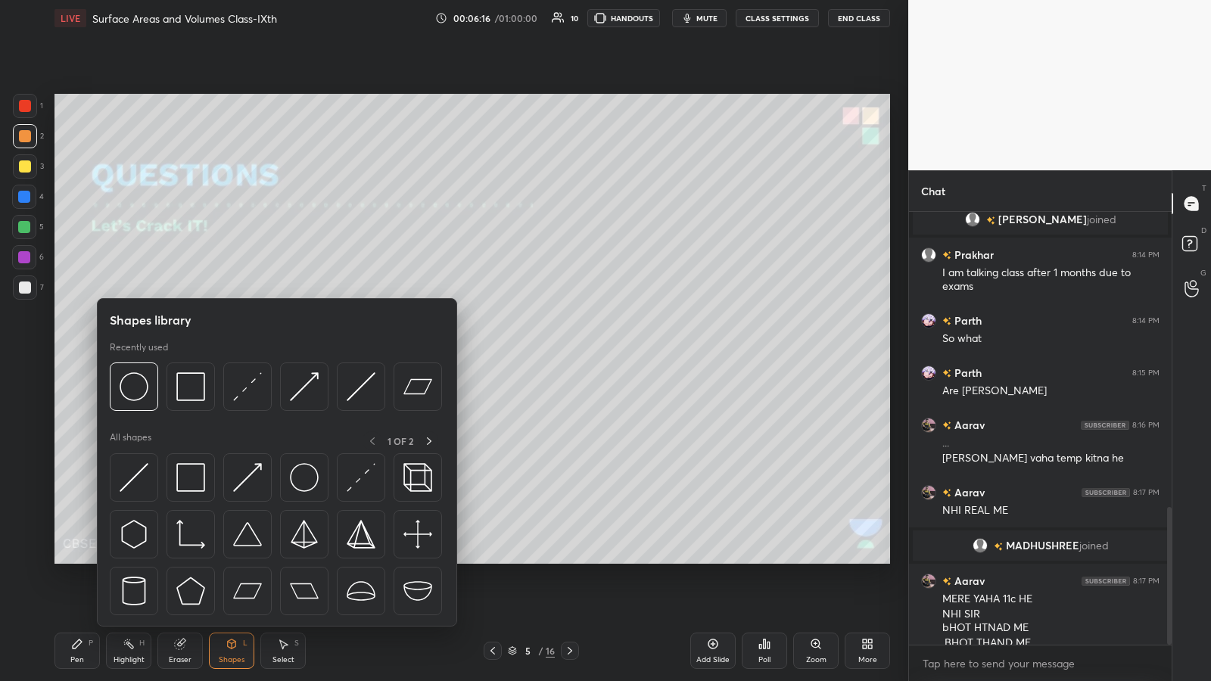
scroll to position [929, 0]
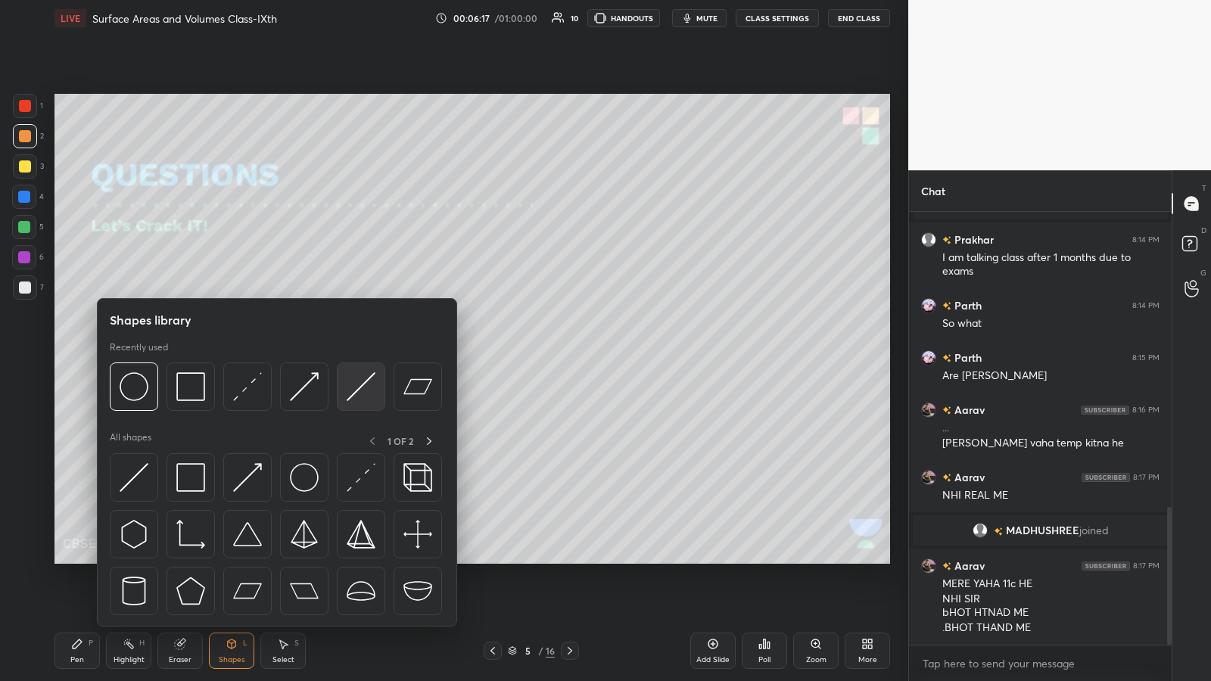
click at [350, 355] on img at bounding box center [361, 386] width 29 height 29
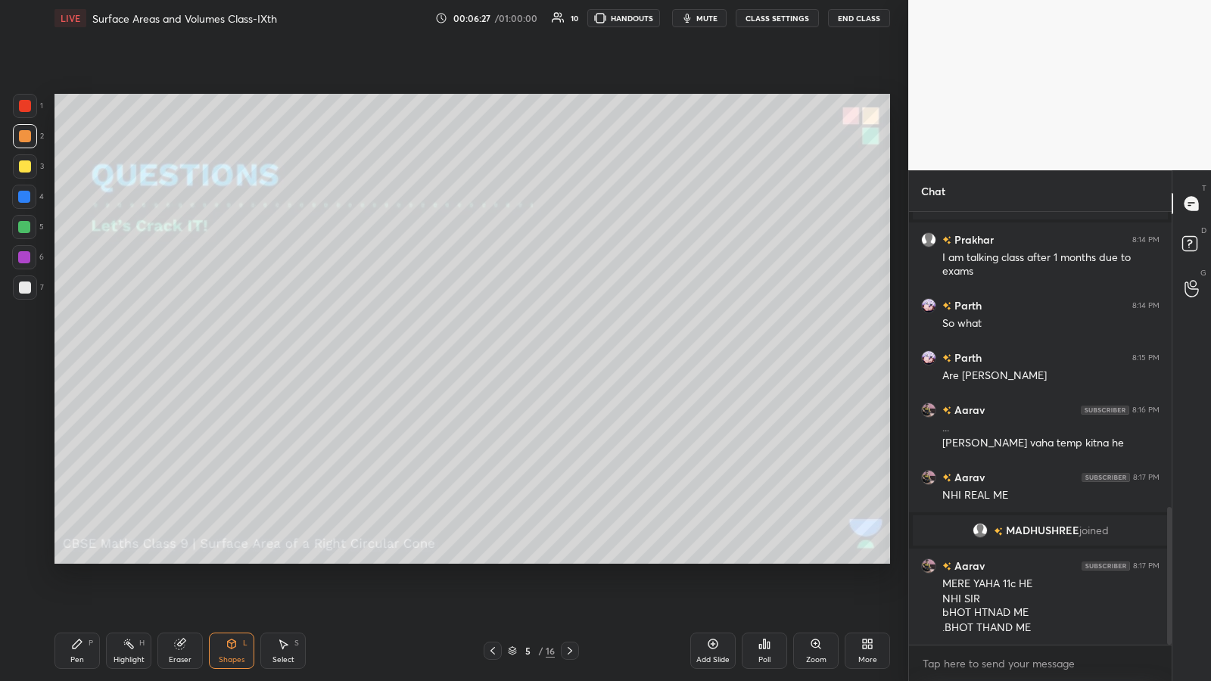
click at [25, 290] on div at bounding box center [25, 288] width 12 height 12
click at [70, 355] on div "Pen P" at bounding box center [76, 651] width 45 height 36
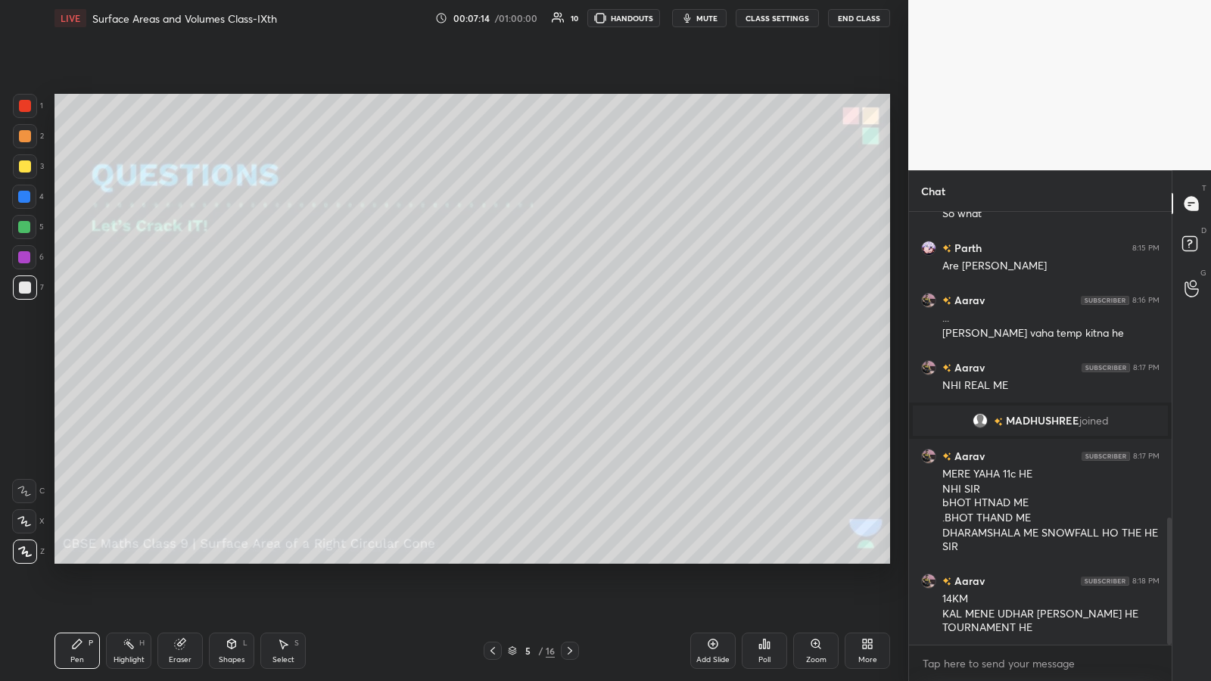
scroll to position [1105, 0]
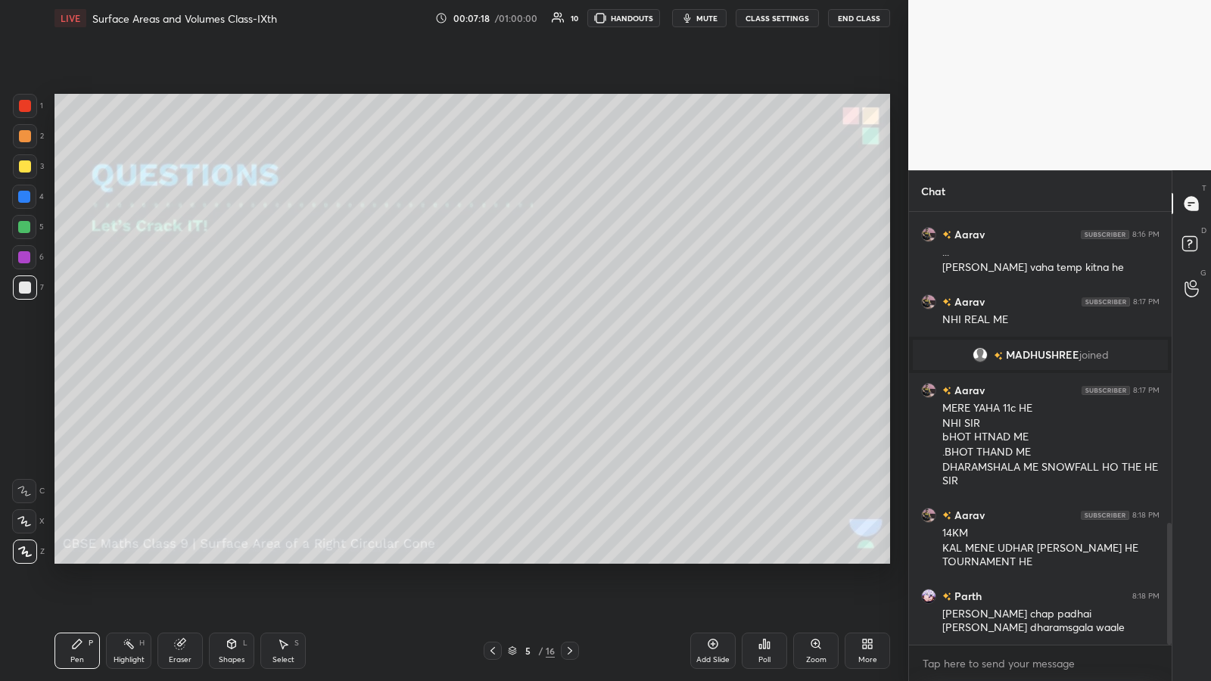
click at [285, 355] on icon at bounding box center [283, 644] width 12 height 12
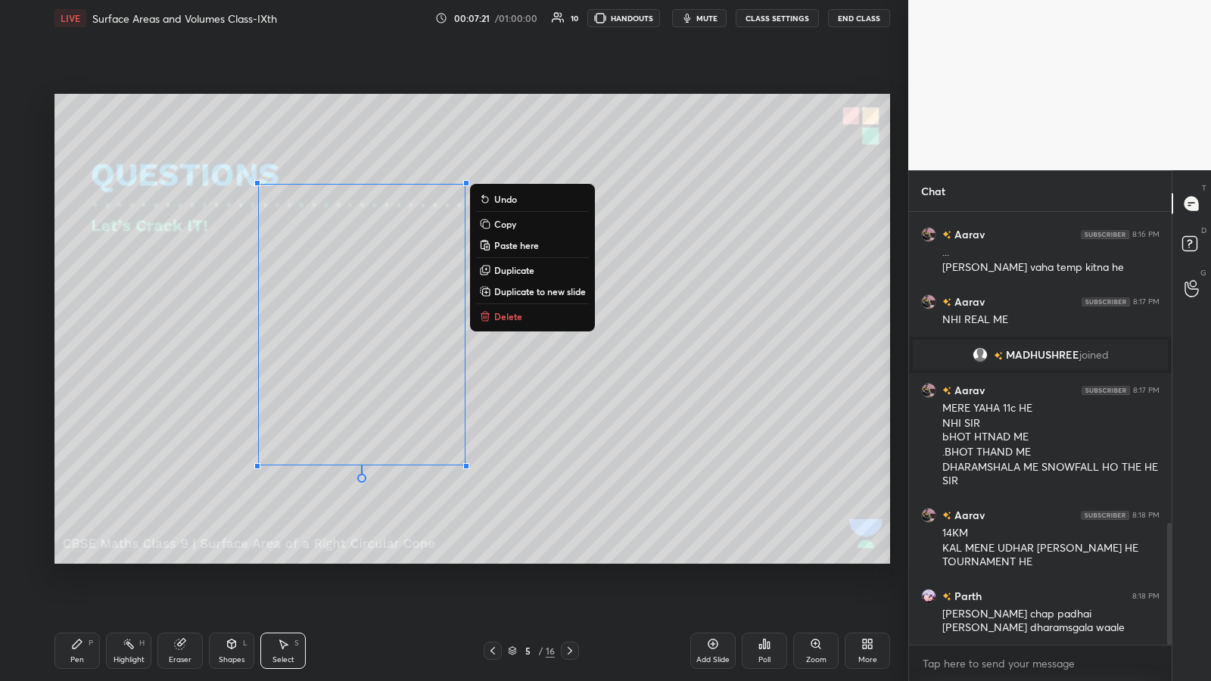
click at [509, 223] on p "Copy" at bounding box center [505, 224] width 22 height 12
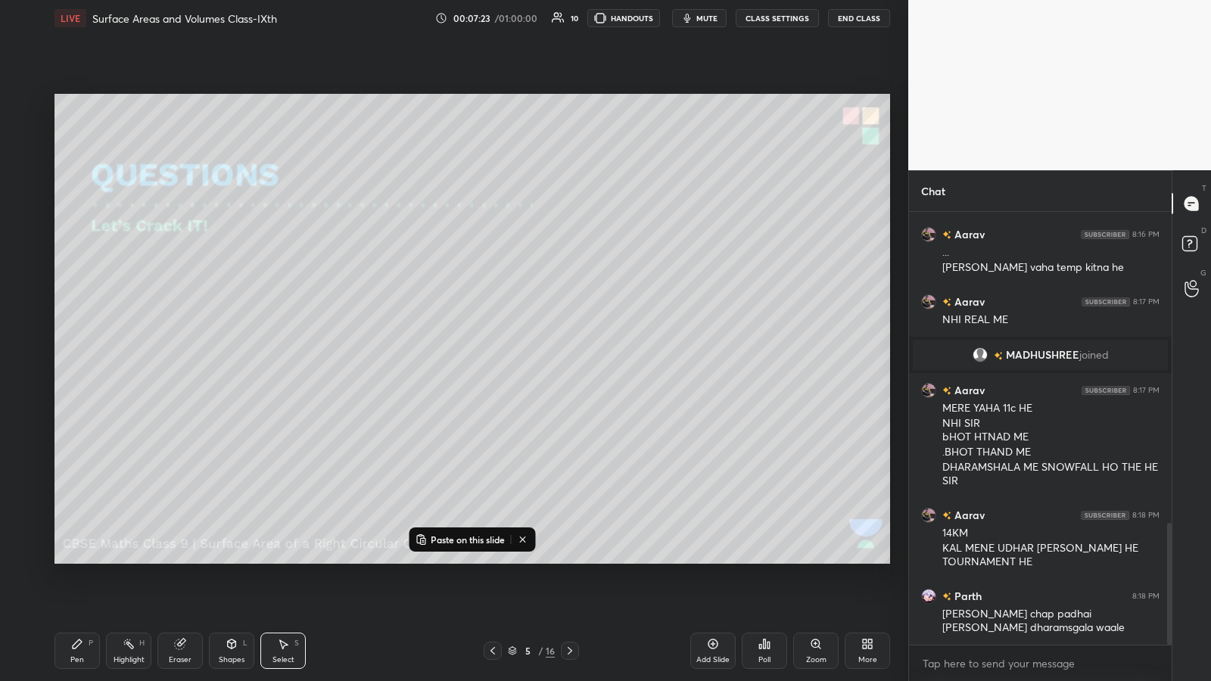
click at [543, 355] on icon at bounding box center [713, 644] width 12 height 12
drag, startPoint x: 182, startPoint y: 189, endPoint x: 185, endPoint y: 208, distance: 19.1
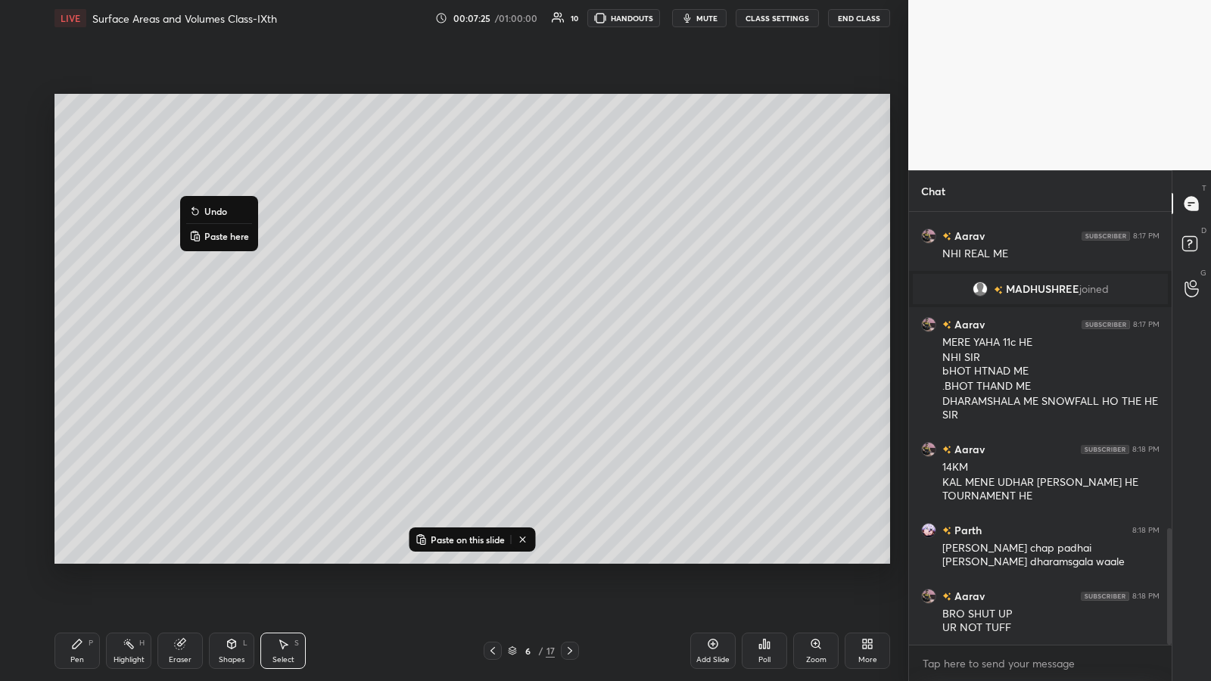
click at [221, 240] on p "Paste here" at bounding box center [226, 236] width 45 height 12
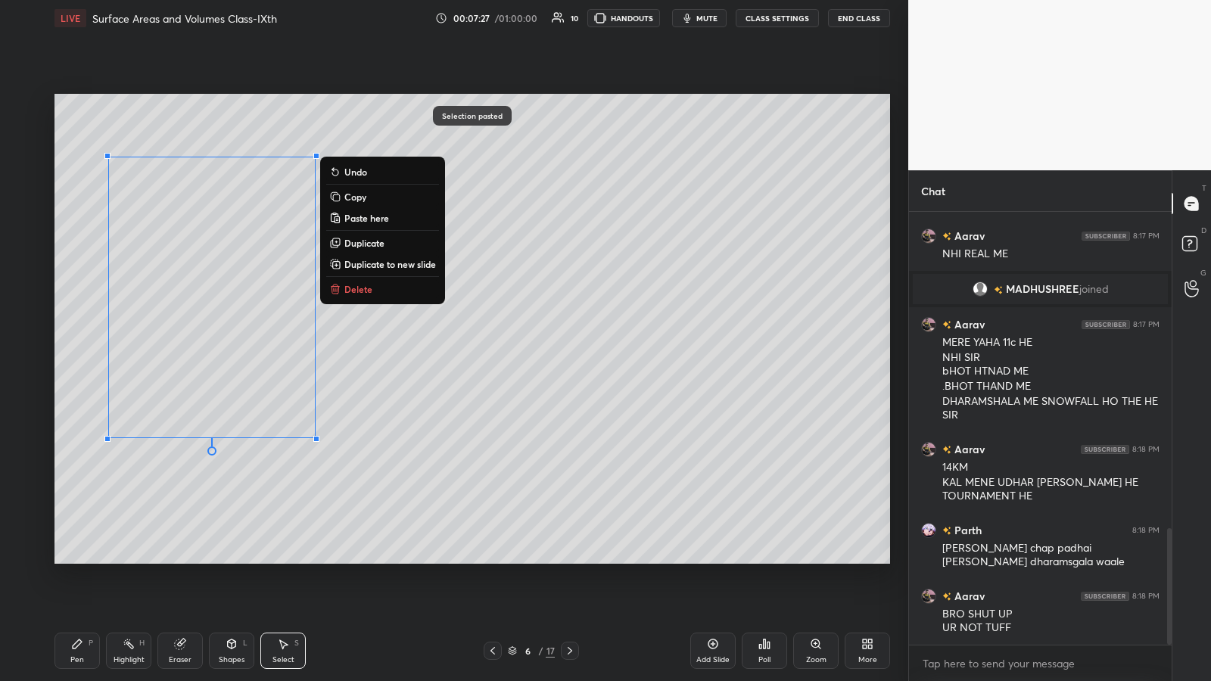
click at [481, 355] on div "0 ° Undo Copy Paste here Duplicate Duplicate to new slide Delete" at bounding box center [472, 329] width 836 height 470
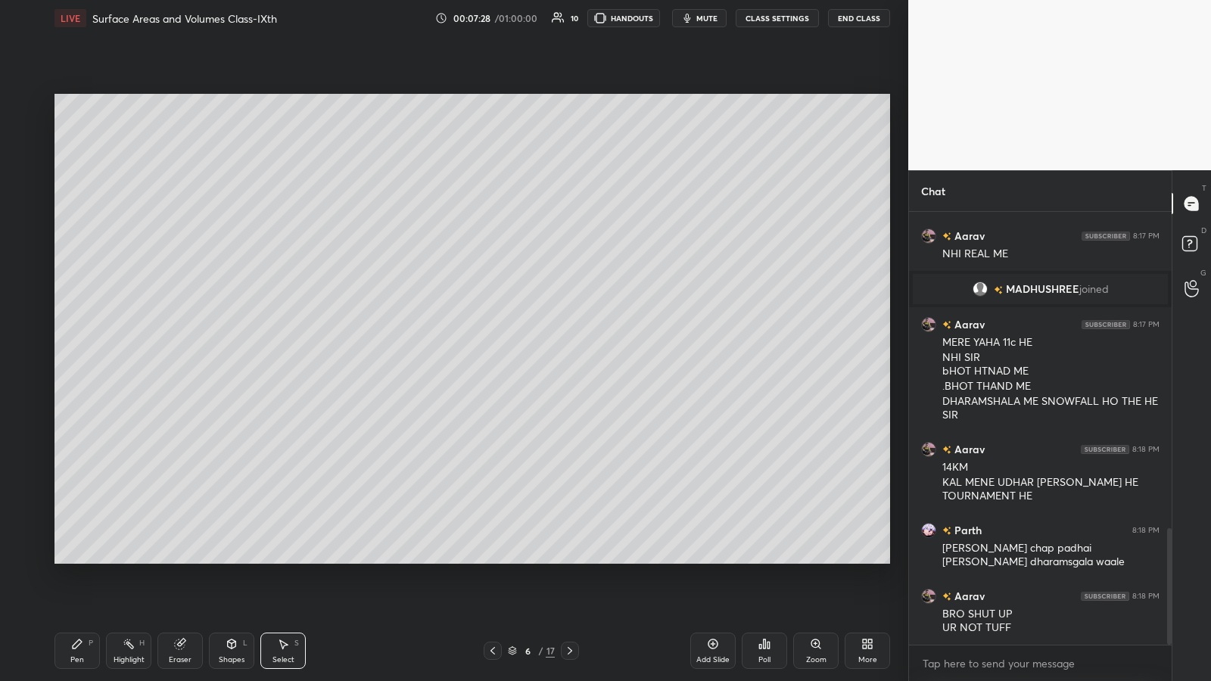
click at [75, 355] on icon at bounding box center [77, 644] width 9 height 9
click at [179, 355] on icon at bounding box center [180, 645] width 10 height 10
click at [27, 355] on icon at bounding box center [24, 521] width 12 height 13
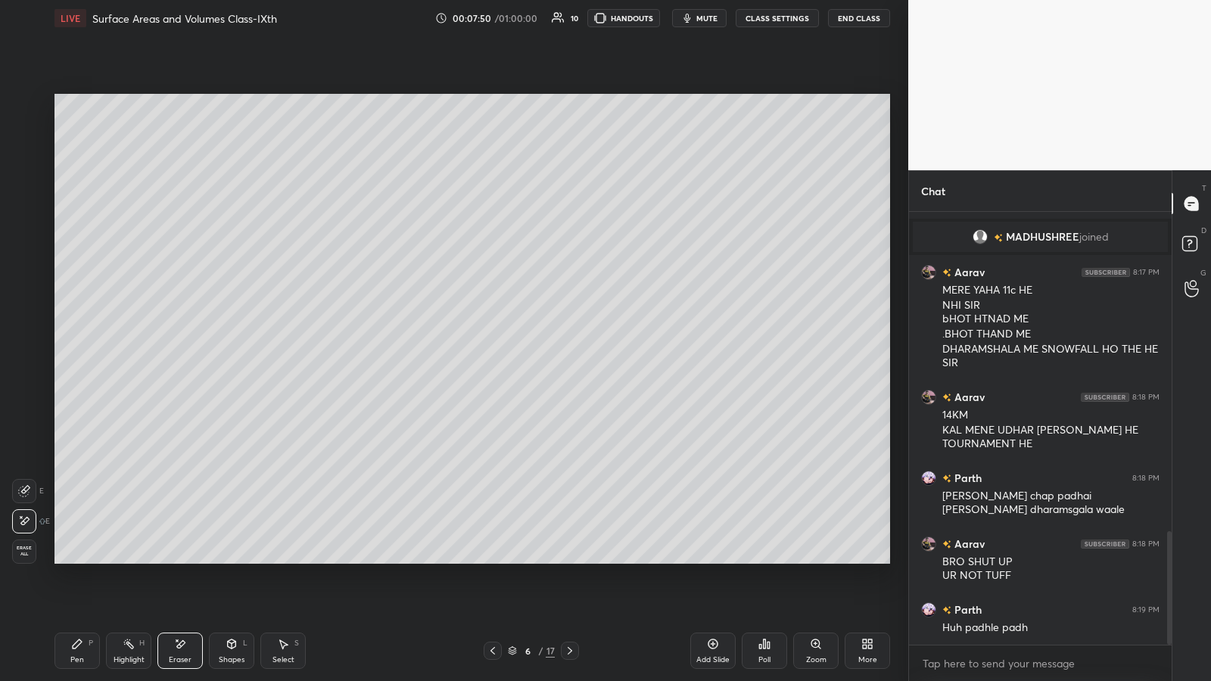
click at [79, 355] on icon at bounding box center [77, 644] width 9 height 9
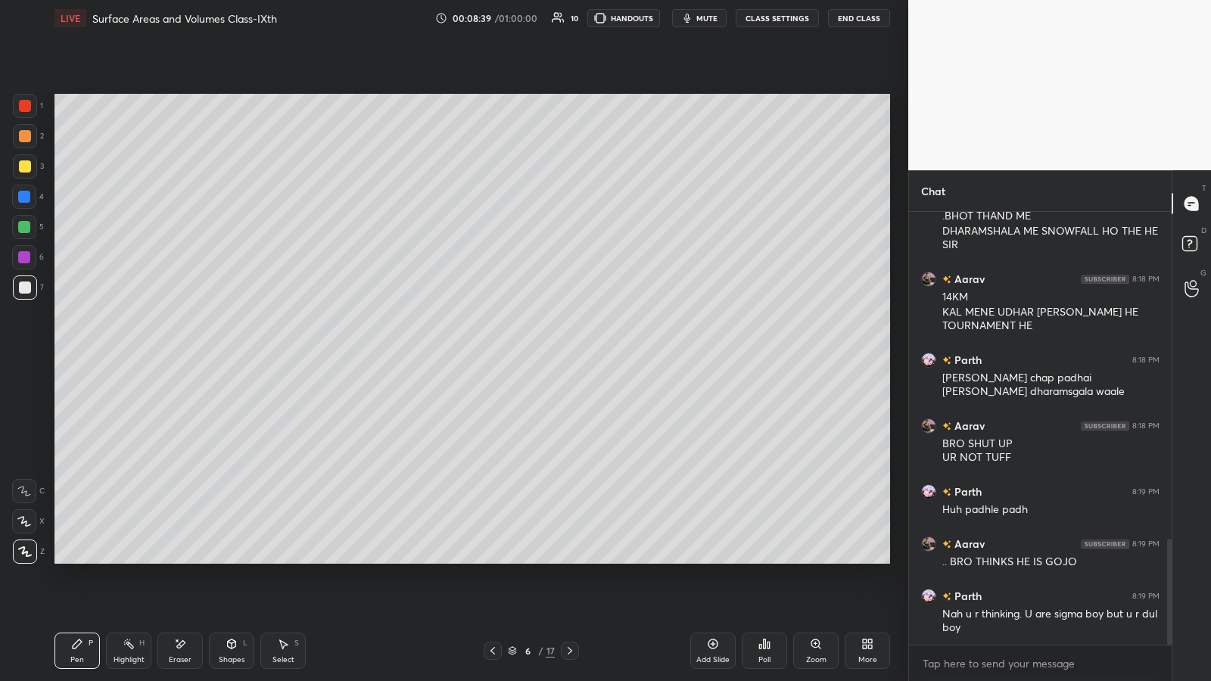
scroll to position [1393, 0]
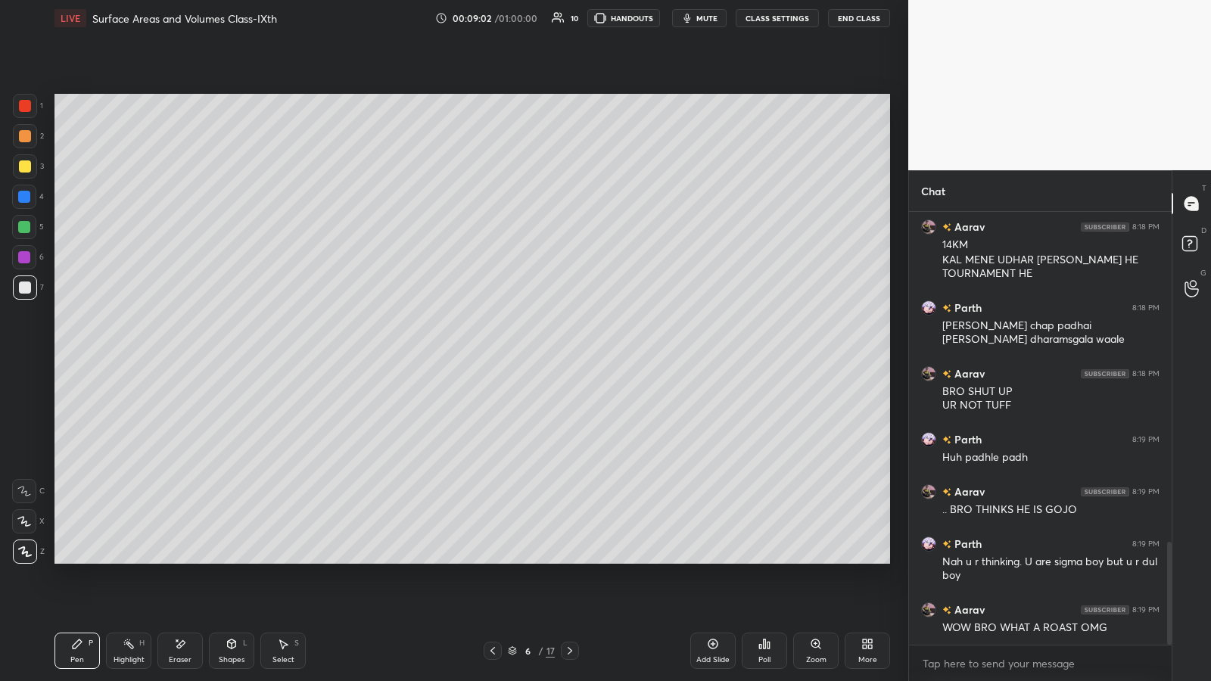
click at [21, 225] on div at bounding box center [24, 227] width 12 height 12
click at [543, 355] on icon at bounding box center [713, 644] width 5 height 5
click at [223, 274] on p "Paste here" at bounding box center [239, 275] width 45 height 12
click at [463, 355] on div "0 ° Undo Copy Paste here Duplicate Duplicate to new slide Delete" at bounding box center [472, 329] width 836 height 470
click at [73, 355] on div "Pen P" at bounding box center [76, 651] width 45 height 36
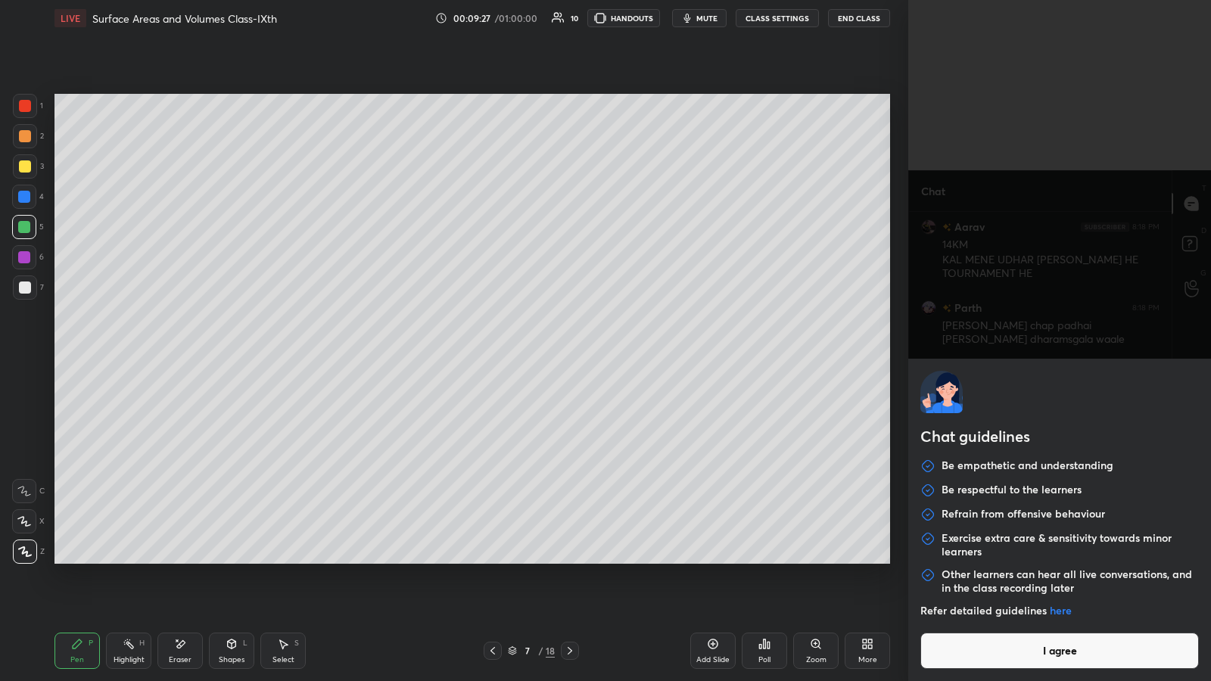
click at [543, 355] on button "I agree" at bounding box center [1059, 651] width 279 height 36
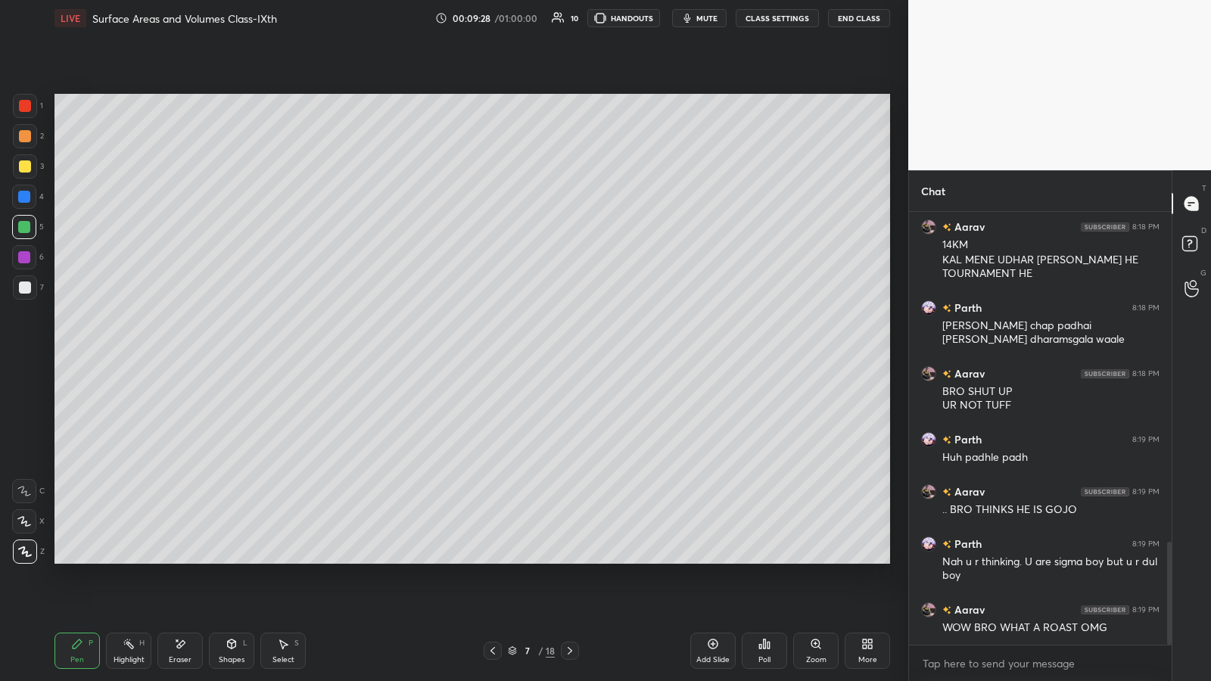
drag, startPoint x: 1060, startPoint y: 655, endPoint x: 1055, endPoint y: 648, distance: 8.8
type textarea "x"
paste textarea "[URL][DOMAIN_NAME]"
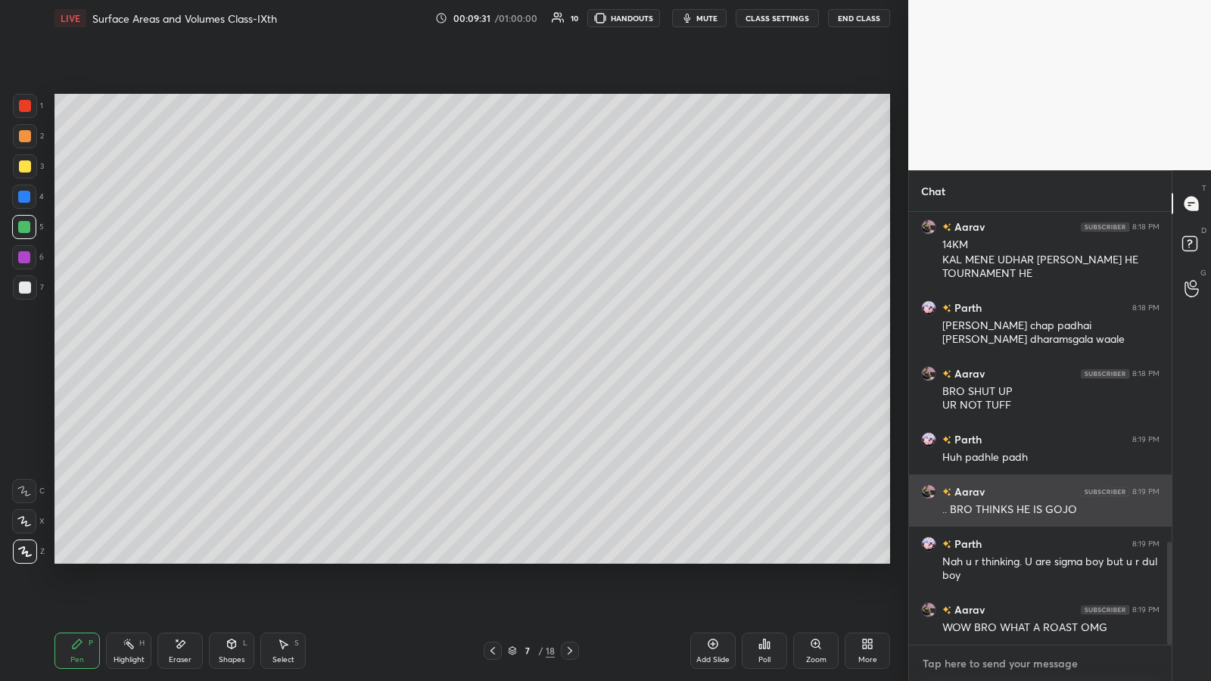
type textarea "[URL][DOMAIN_NAME]"
type textarea "x"
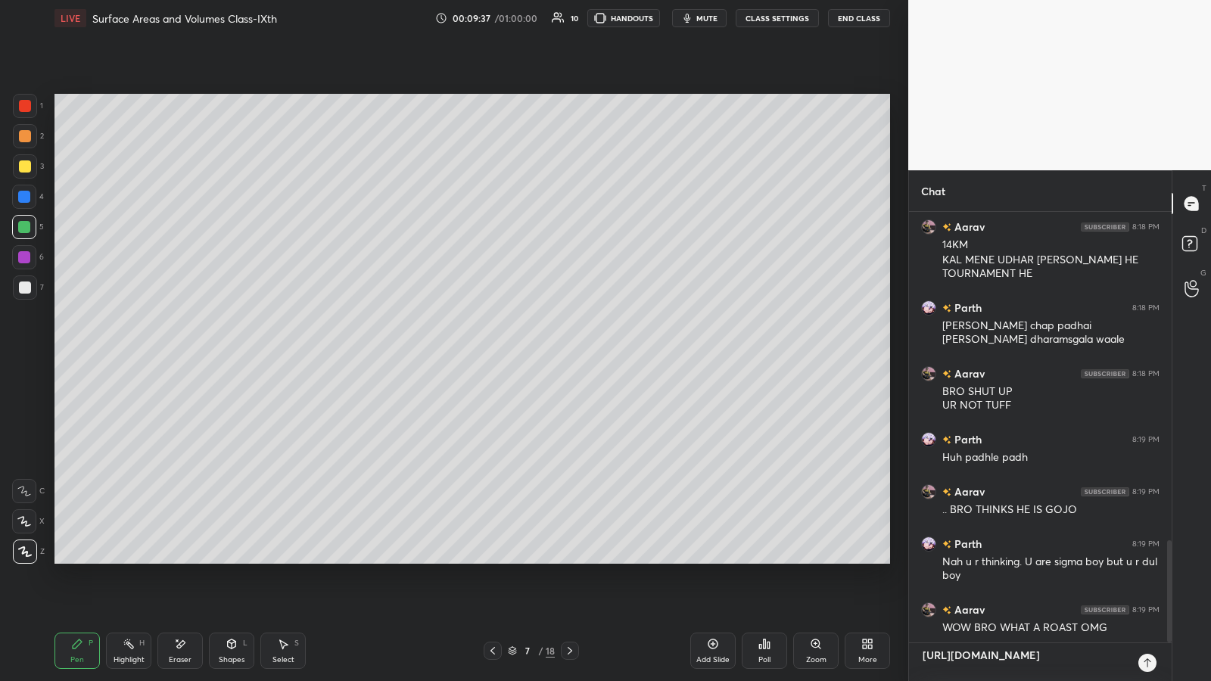
type textarea "[URL][DOMAIN_NAME]"
click at [543, 355] on icon at bounding box center [1147, 662] width 7 height 9
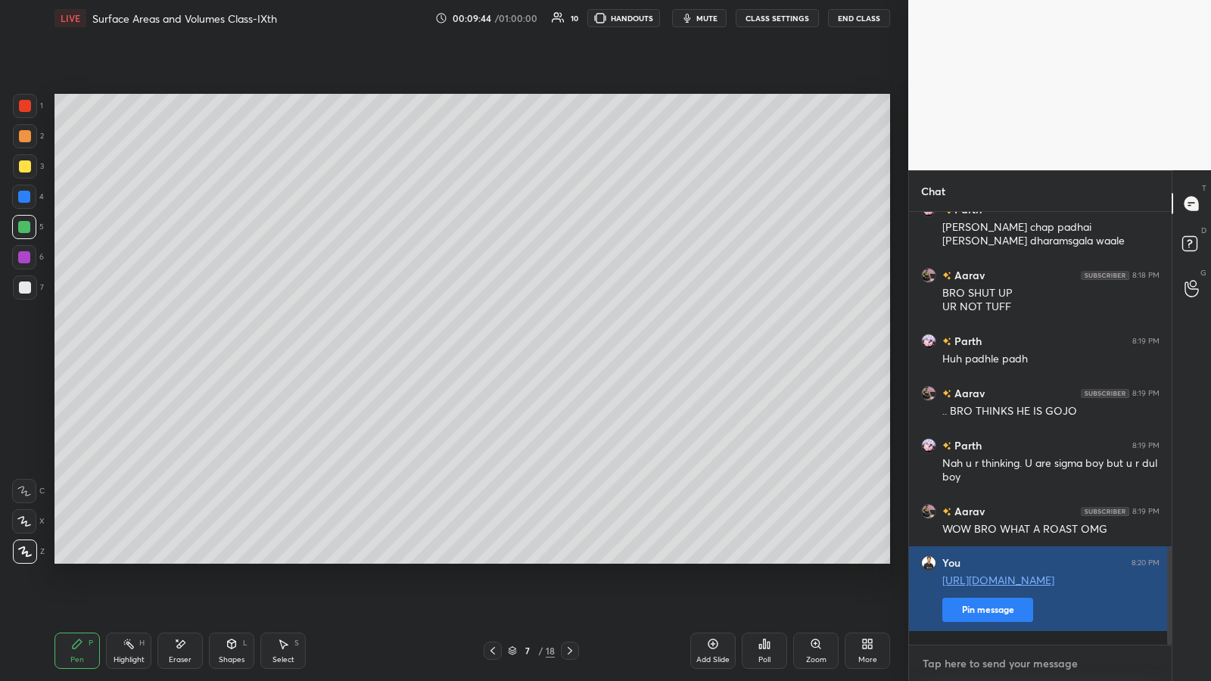
scroll to position [1557, 0]
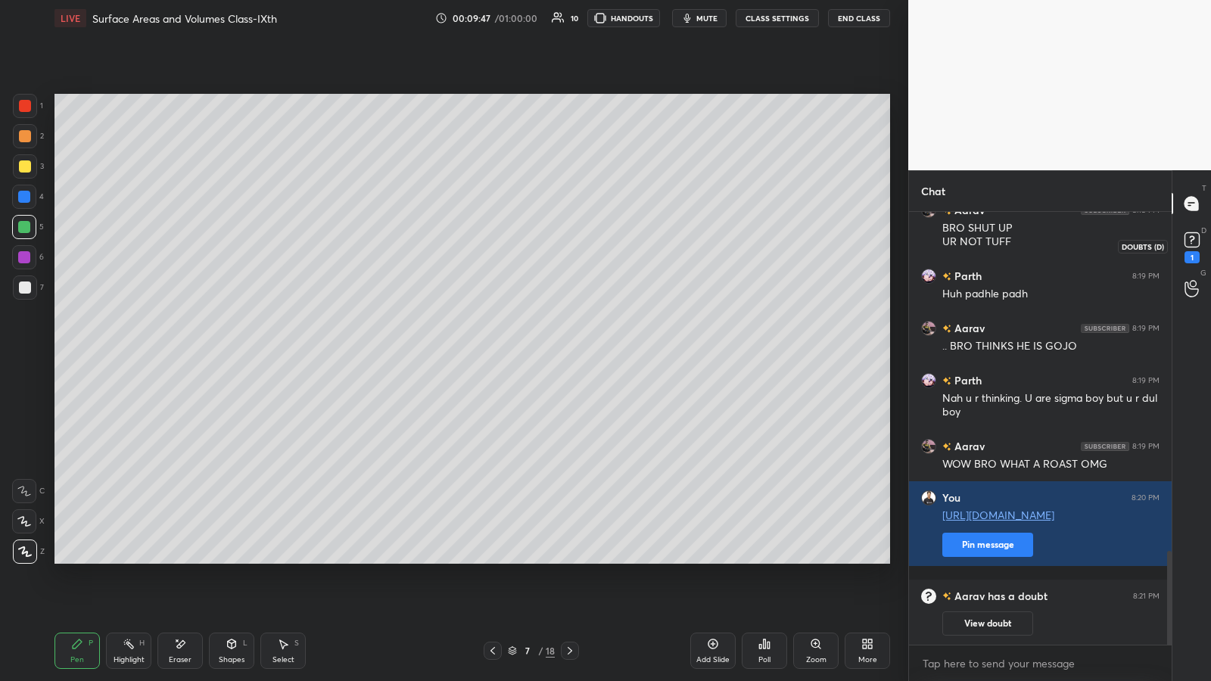
click at [543, 239] on icon at bounding box center [1192, 240] width 23 height 23
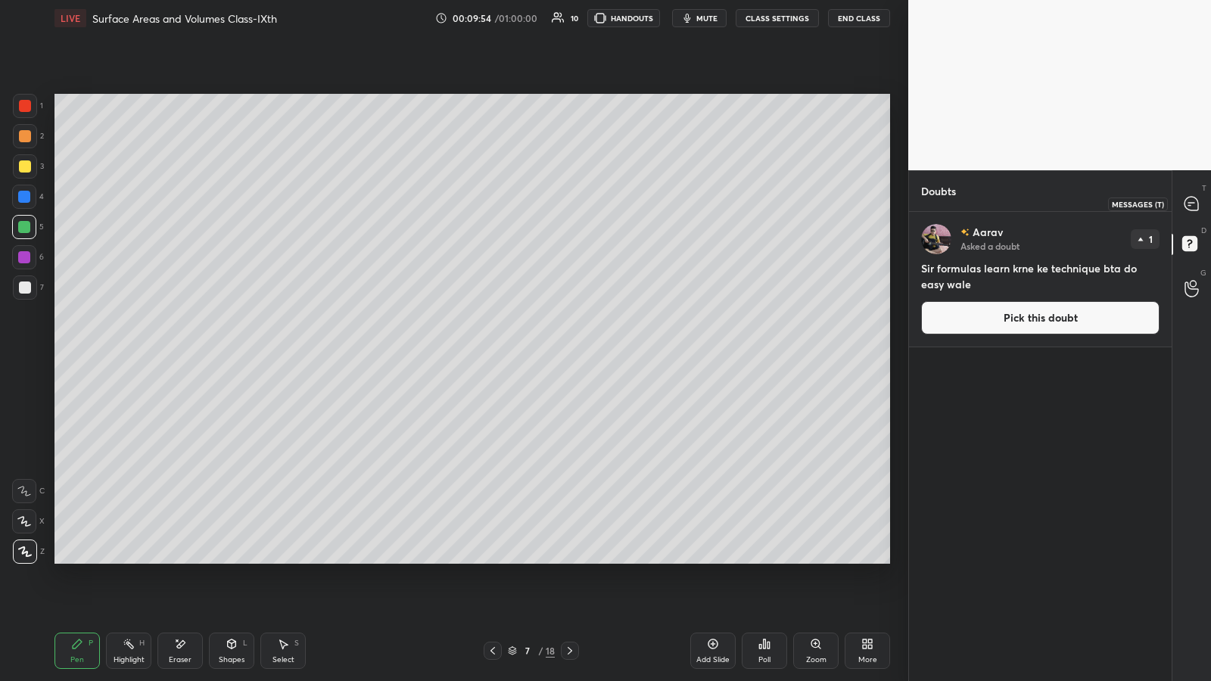
click at [543, 200] on icon at bounding box center [1191, 204] width 14 height 14
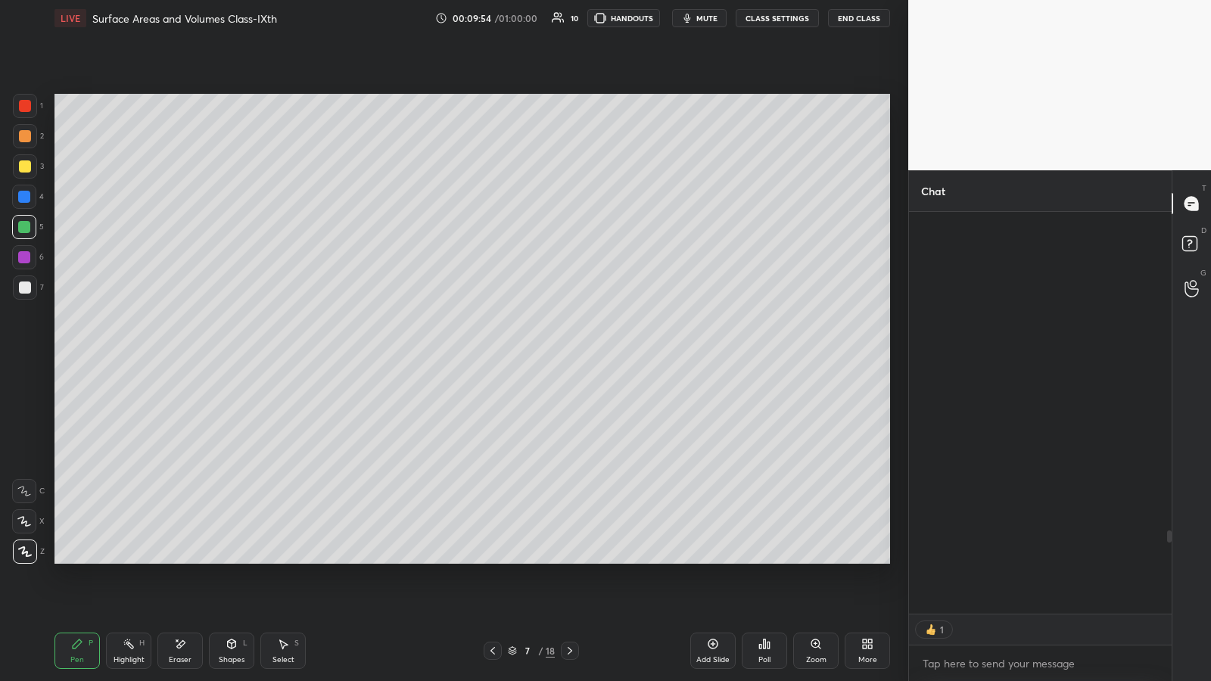
scroll to position [397, 258]
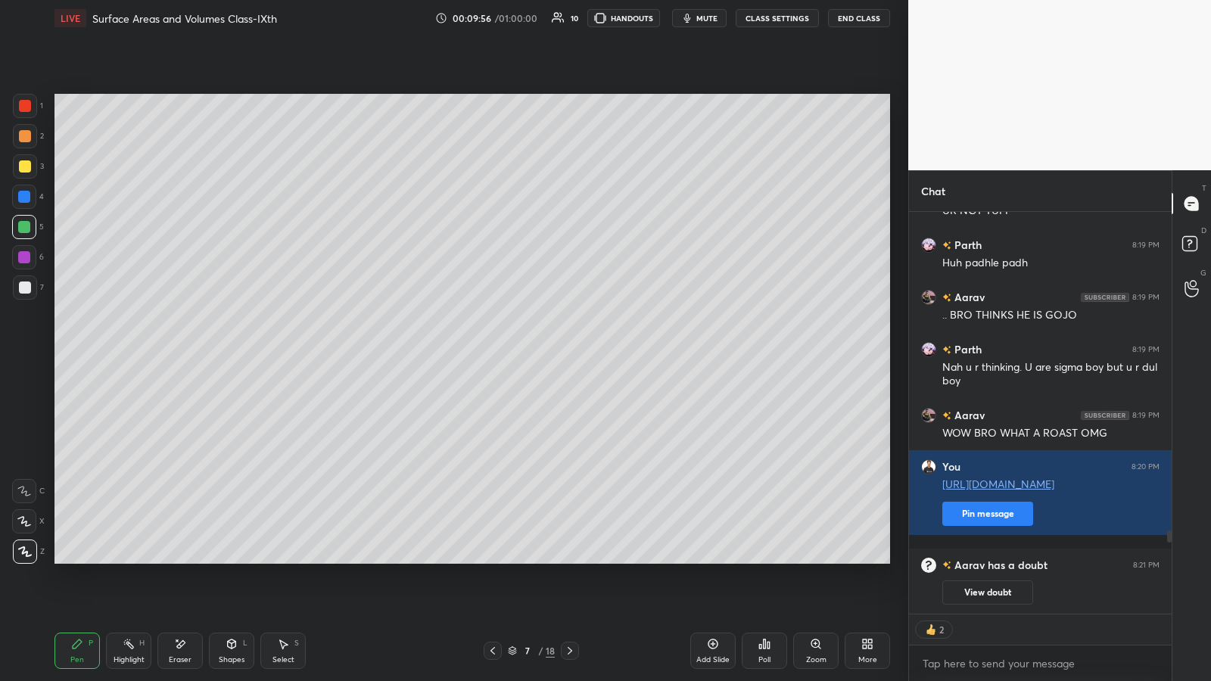
click at [23, 288] on div at bounding box center [25, 288] width 12 height 12
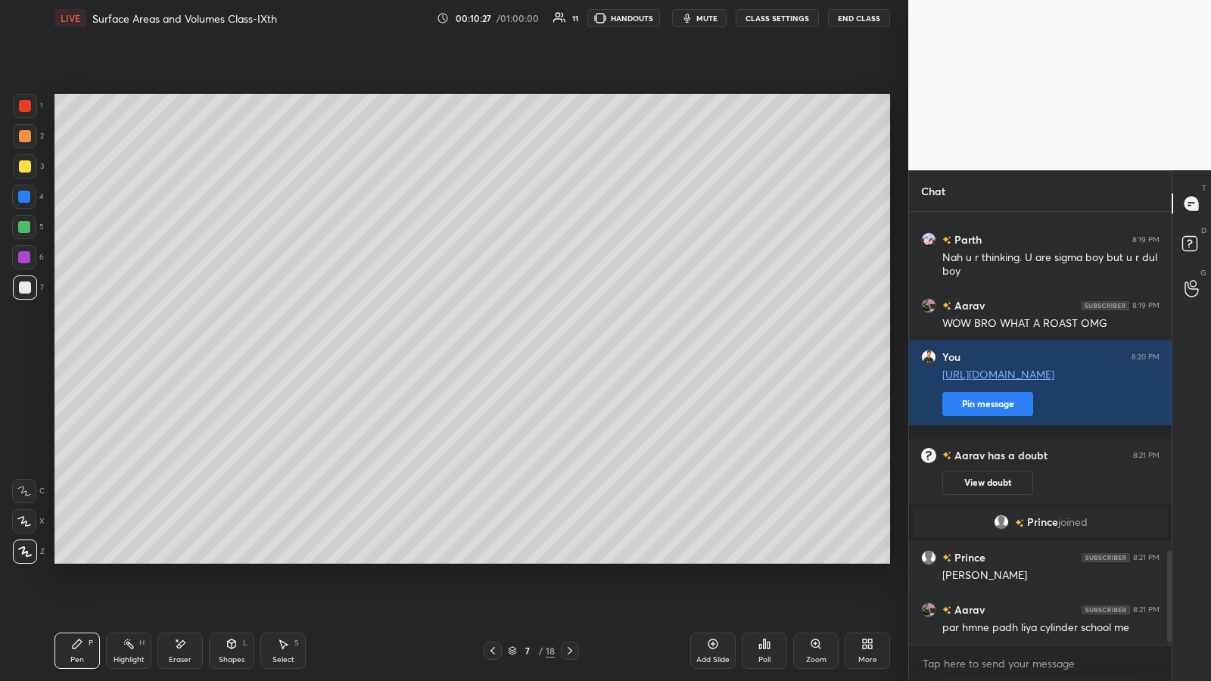
scroll to position [1624, 0]
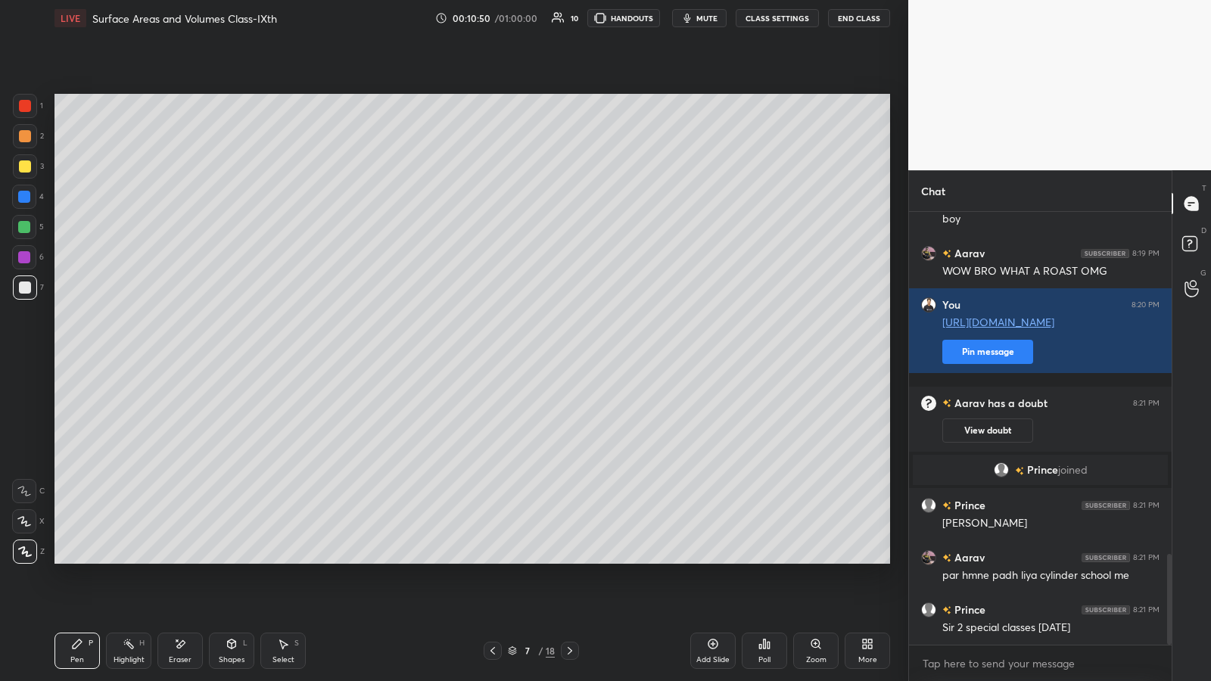
click at [543, 355] on icon at bounding box center [765, 644] width 2 height 9
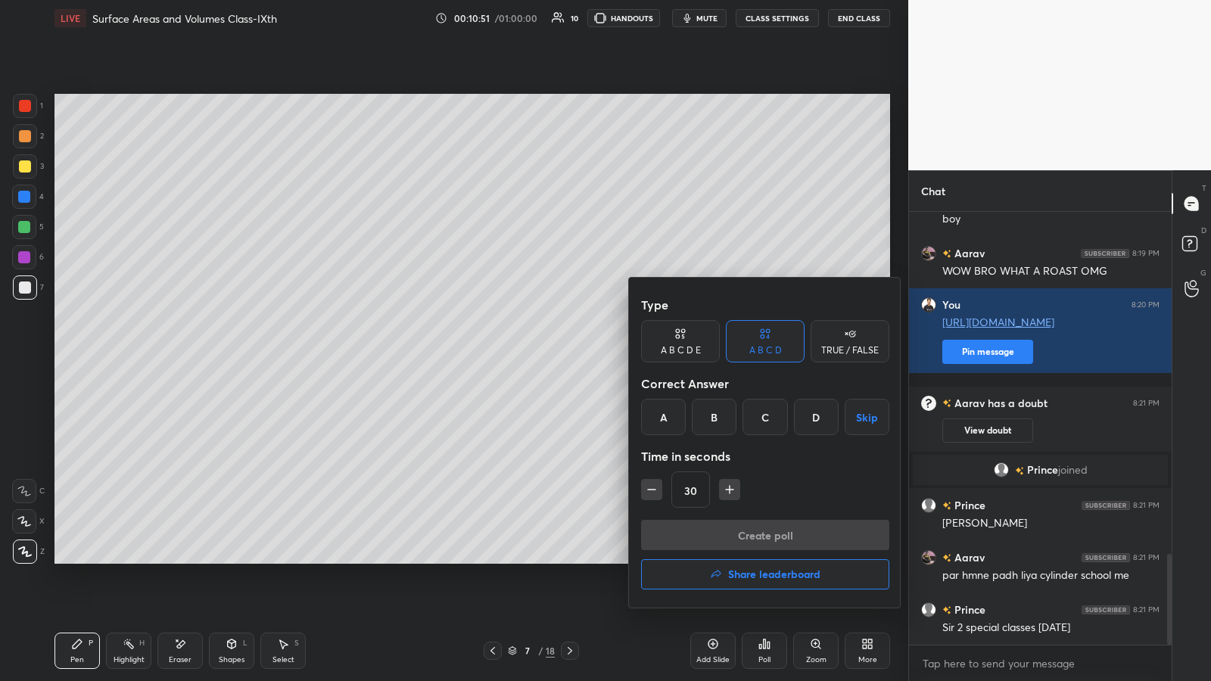
click at [543, 350] on div "TRUE / FALSE" at bounding box center [850, 350] width 58 height 9
click at [543, 355] on div "False" at bounding box center [765, 417] width 79 height 36
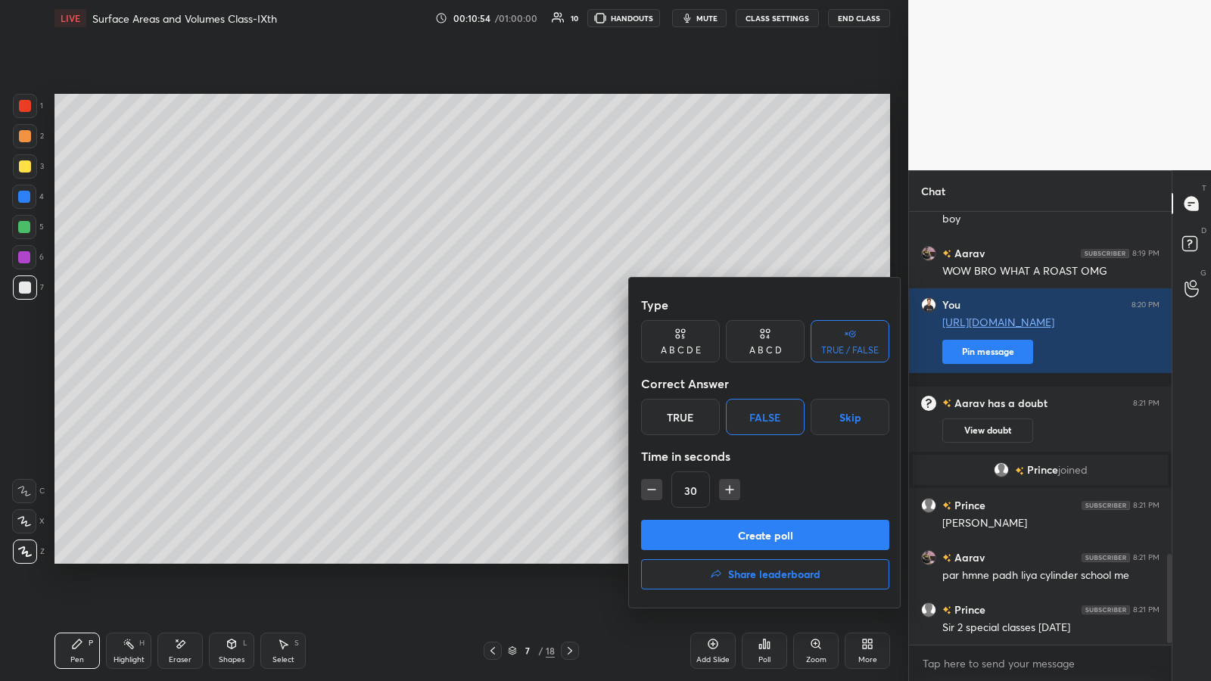
click at [543, 355] on button "Create poll" at bounding box center [765, 535] width 248 height 30
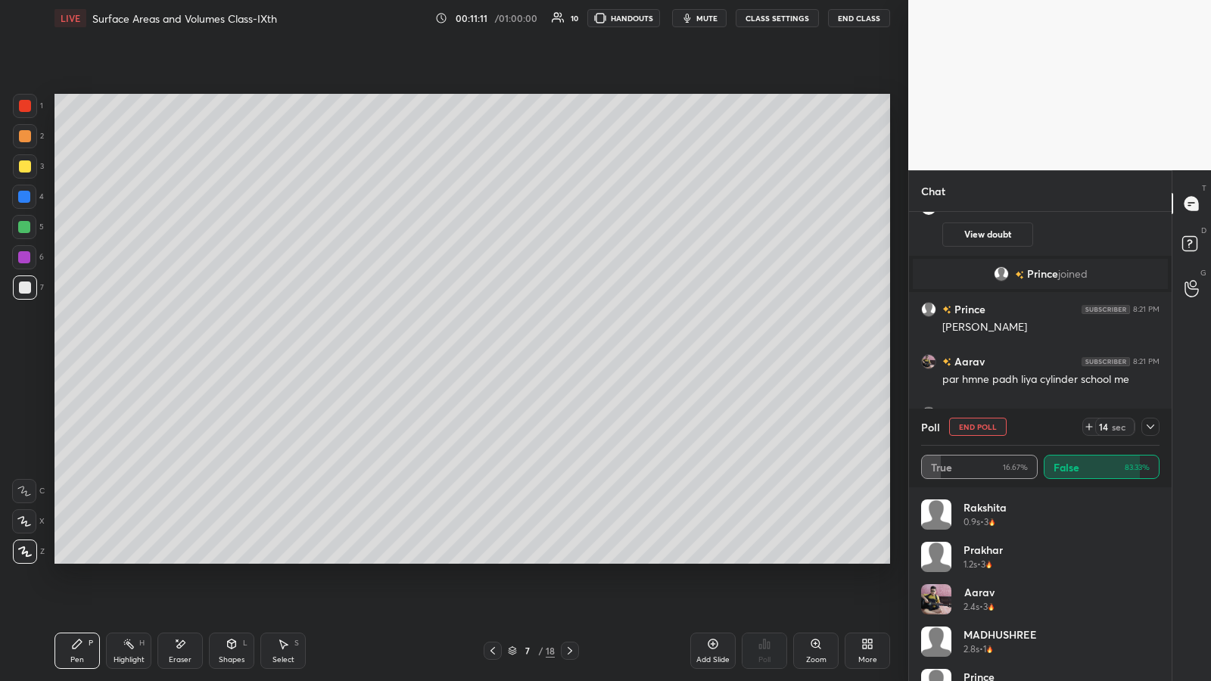
scroll to position [1856, 0]
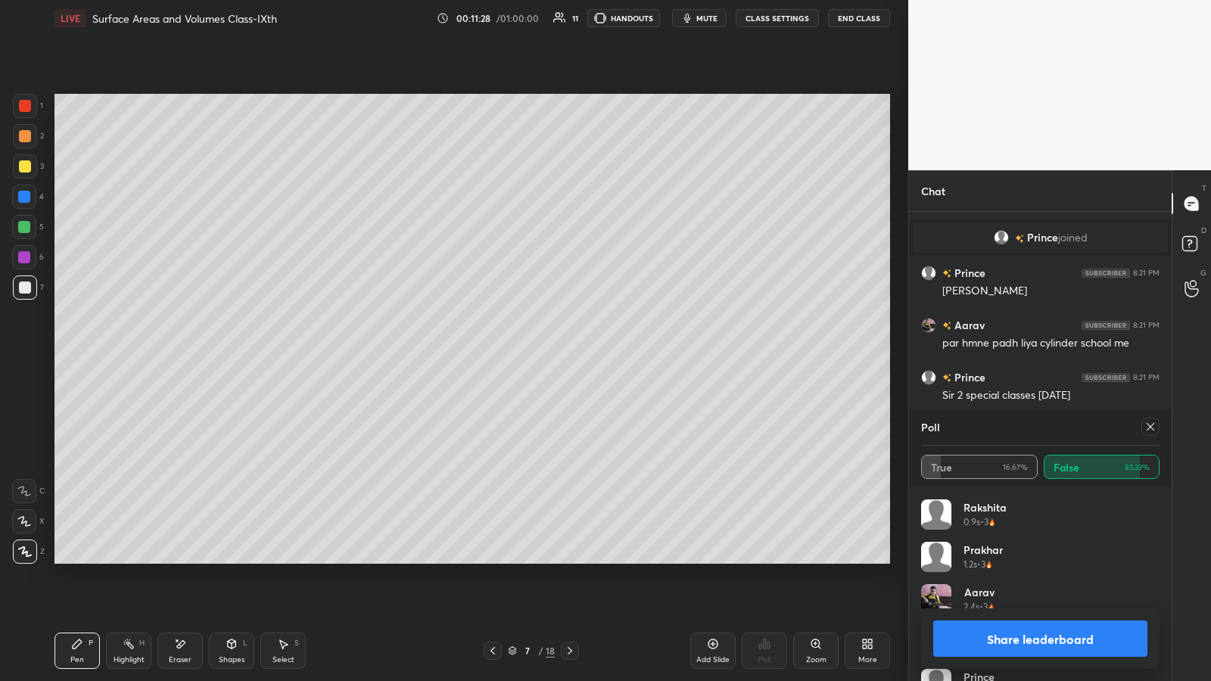
click at [543, 355] on icon at bounding box center [713, 644] width 12 height 12
click at [230, 355] on icon at bounding box center [232, 644] width 8 height 9
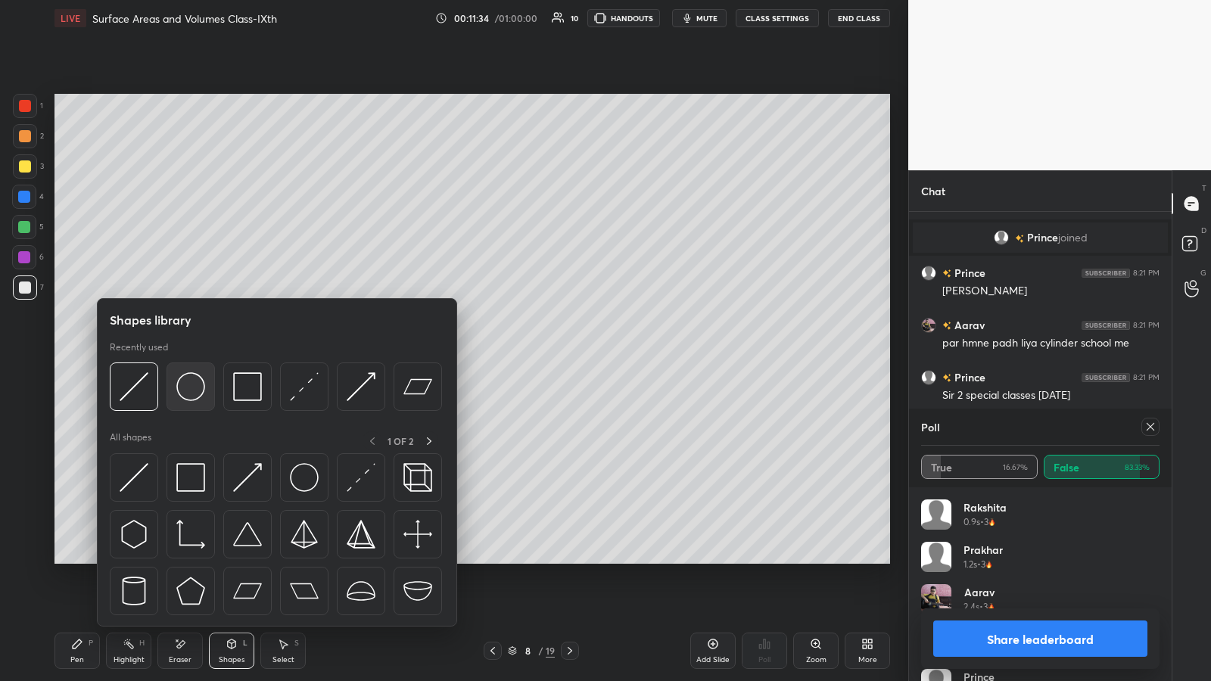
click at [188, 355] on img at bounding box center [190, 386] width 29 height 29
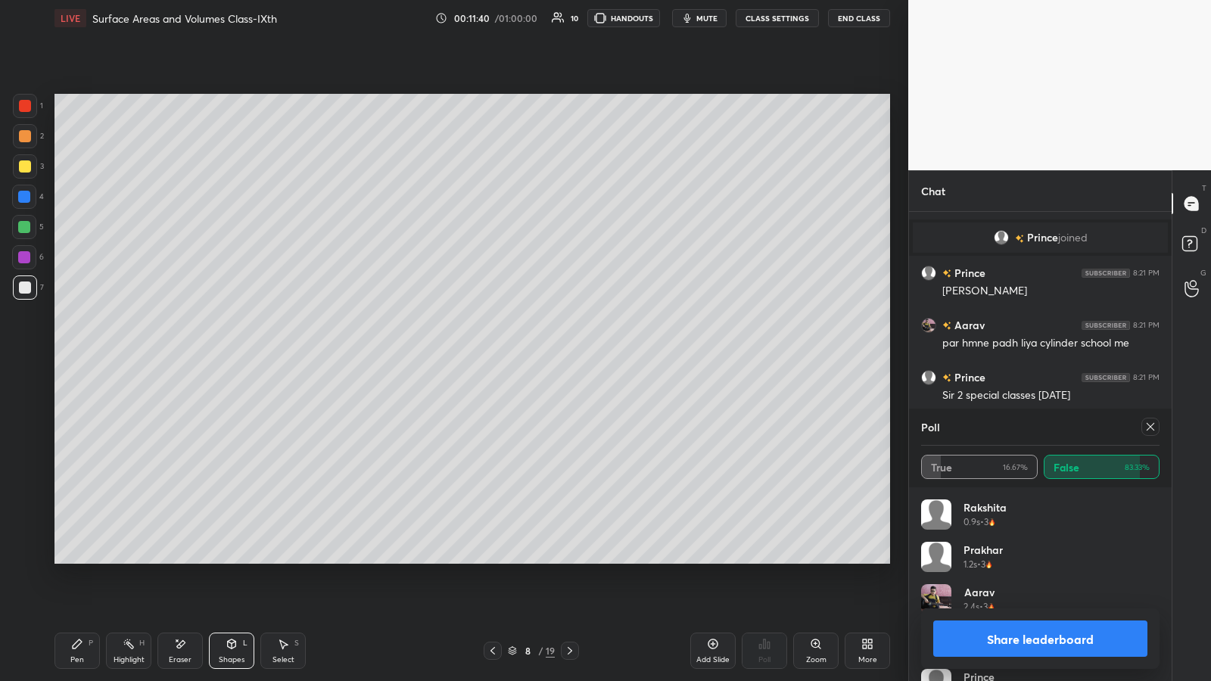
click at [284, 355] on icon at bounding box center [284, 644] width 8 height 9
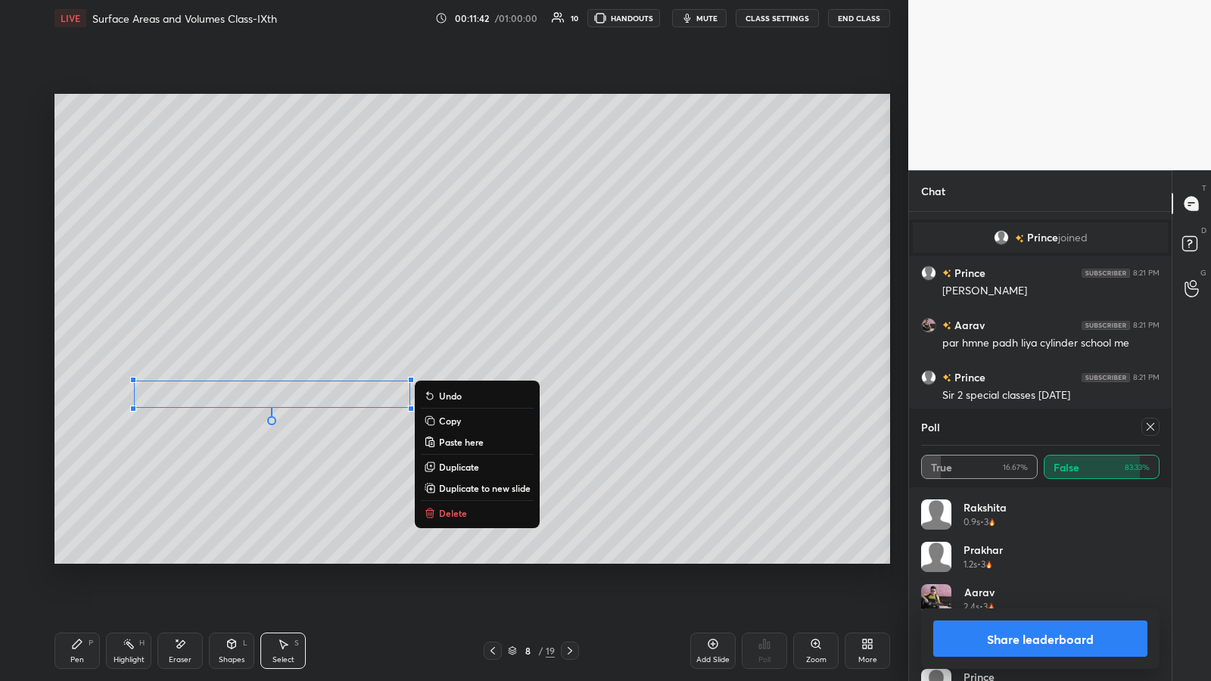
click at [447, 355] on p "Copy" at bounding box center [450, 421] width 22 height 12
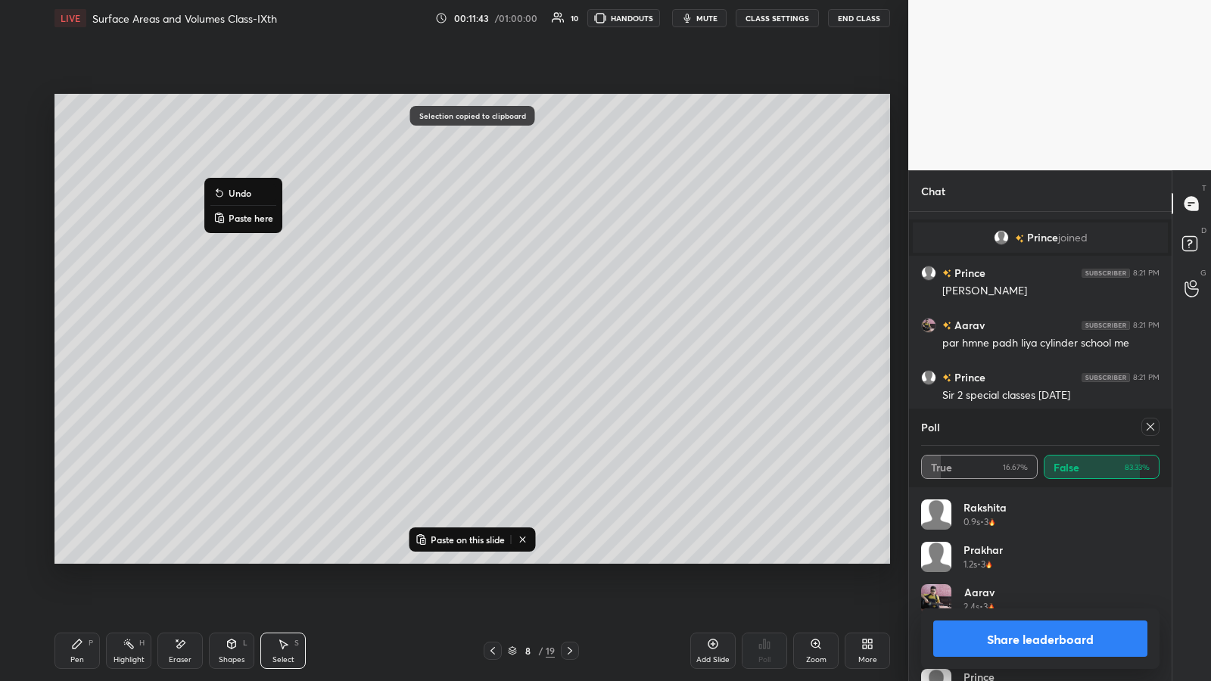
click at [239, 215] on p "Paste here" at bounding box center [251, 218] width 45 height 12
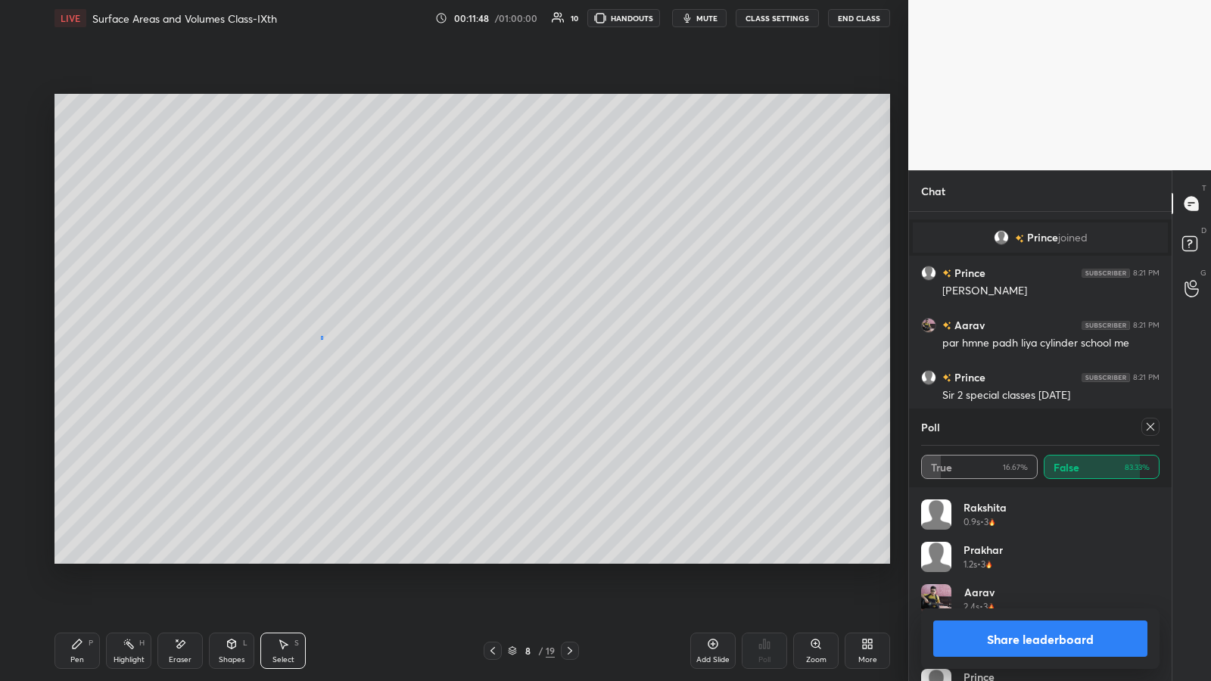
click at [321, 338] on div "0 ° Undo Copy Paste here Duplicate Duplicate to new slide Delete" at bounding box center [472, 329] width 836 height 470
click at [229, 355] on icon at bounding box center [232, 644] width 8 height 9
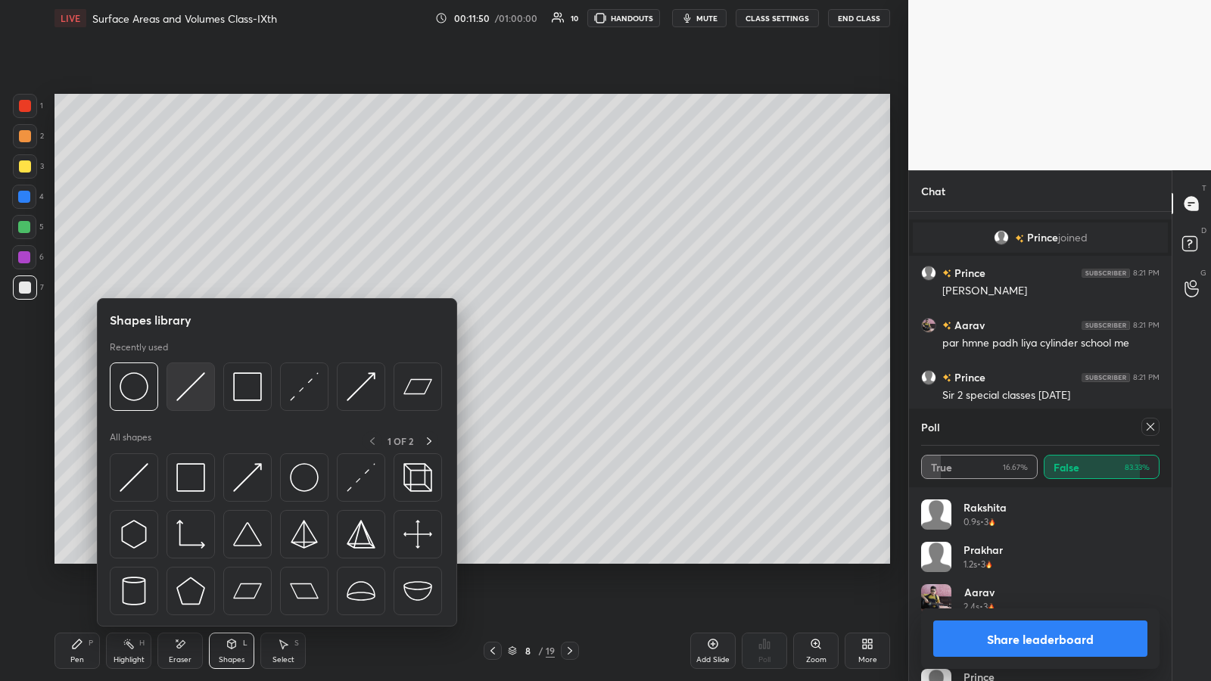
click at [185, 355] on img at bounding box center [190, 386] width 29 height 29
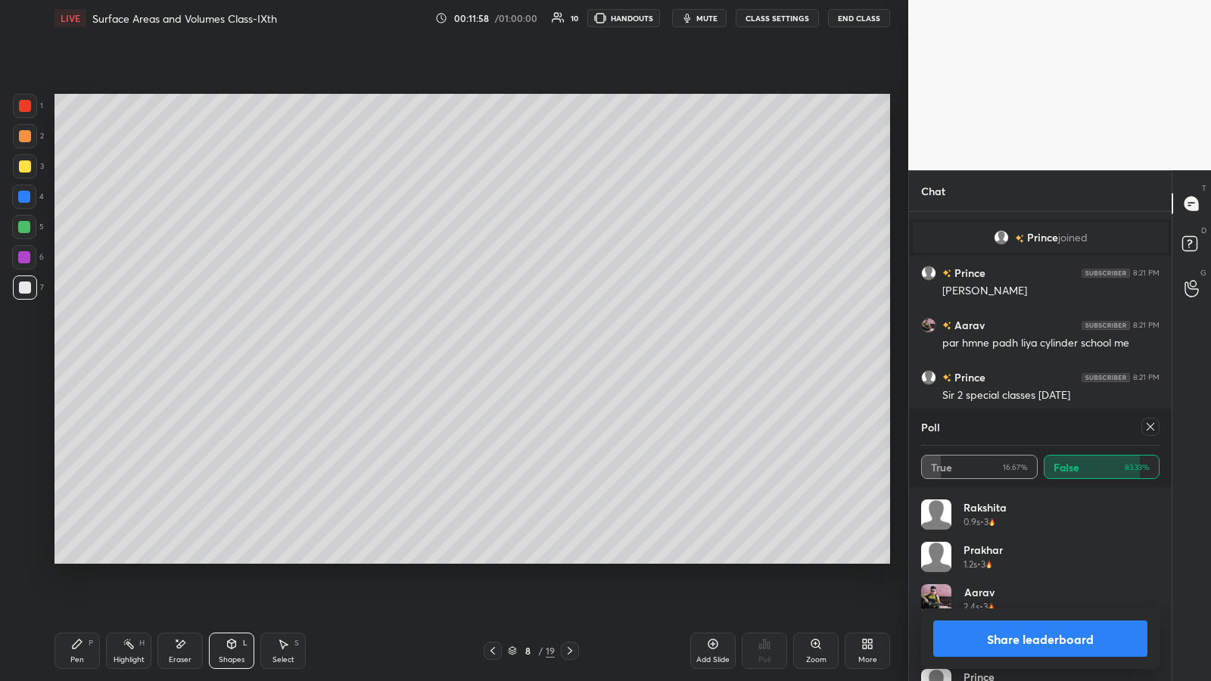
click at [229, 355] on icon at bounding box center [232, 644] width 8 height 9
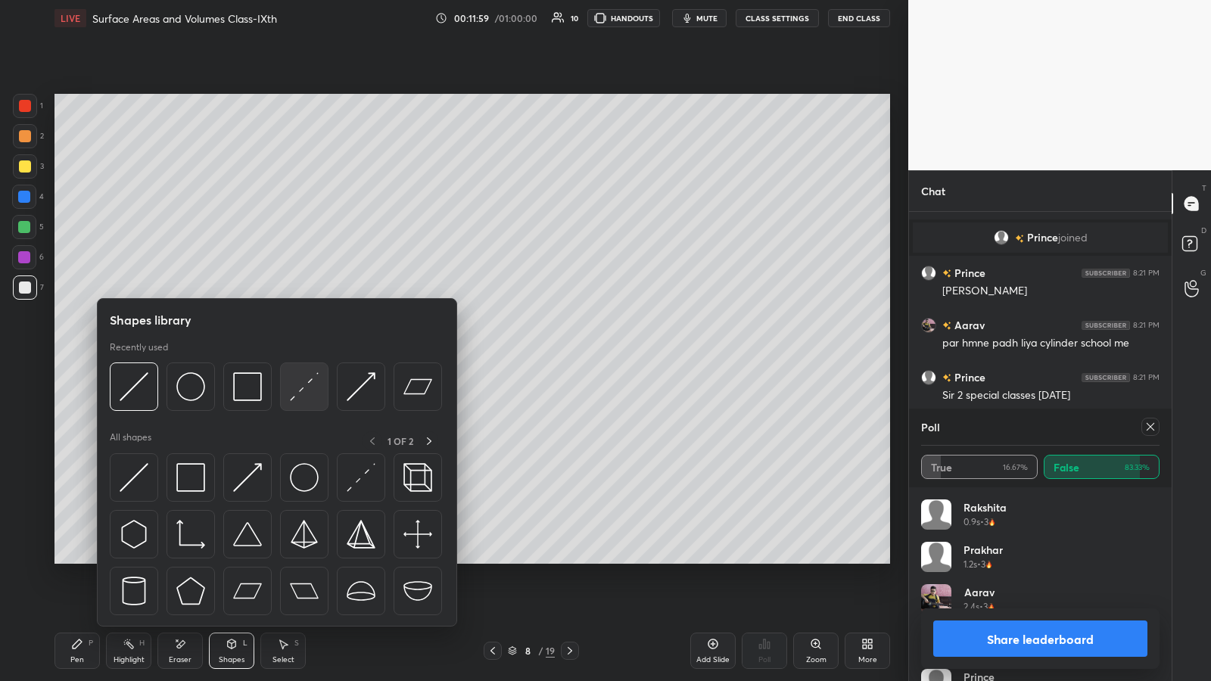
click at [293, 355] on img at bounding box center [304, 386] width 29 height 29
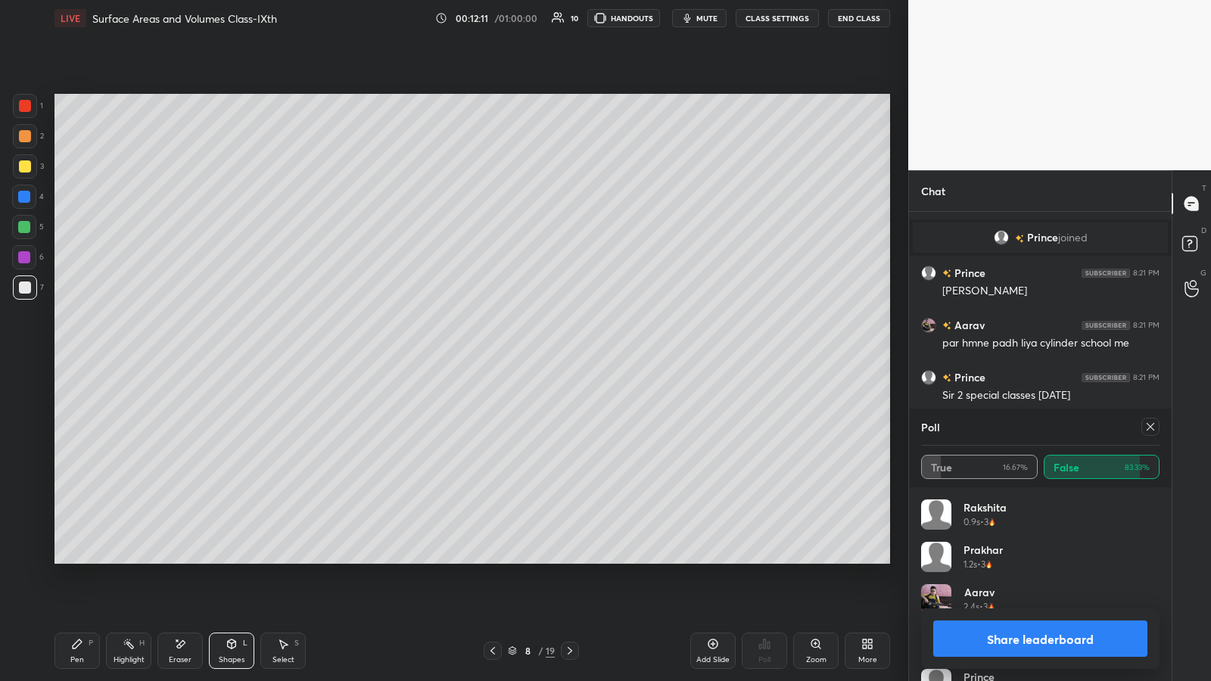
click at [97, 355] on div "Pen P Highlight H Eraser Shapes L Select S 8 / 19 Add Slide Poll Zoom More" at bounding box center [472, 651] width 836 height 61
click at [232, 355] on icon at bounding box center [232, 645] width 0 height 5
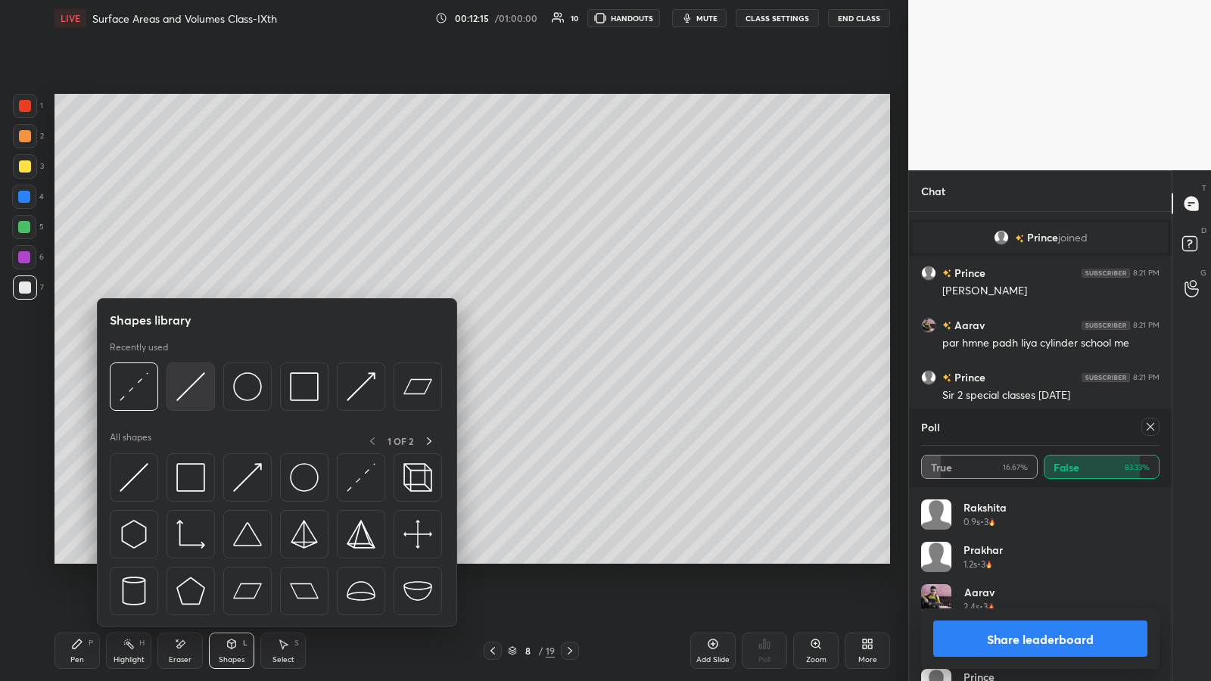
click at [182, 355] on img at bounding box center [190, 386] width 29 height 29
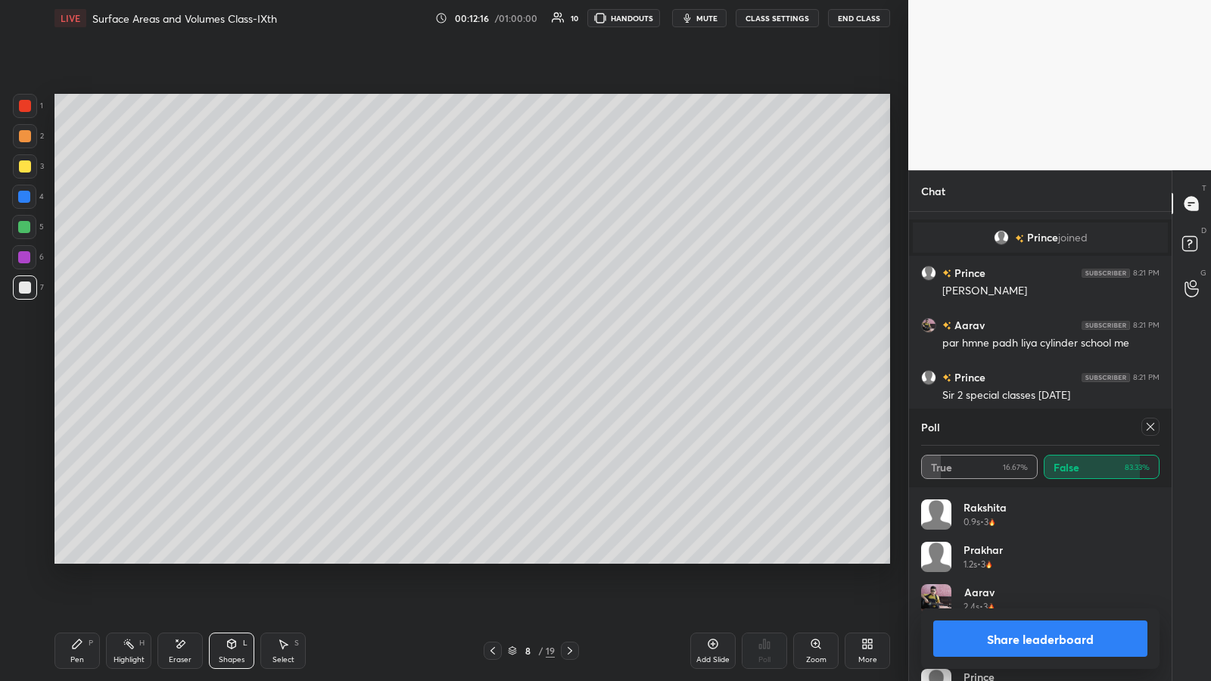
click at [25, 230] on div at bounding box center [24, 227] width 12 height 12
click at [23, 167] on div at bounding box center [25, 166] width 12 height 12
click at [229, 355] on icon at bounding box center [232, 644] width 8 height 9
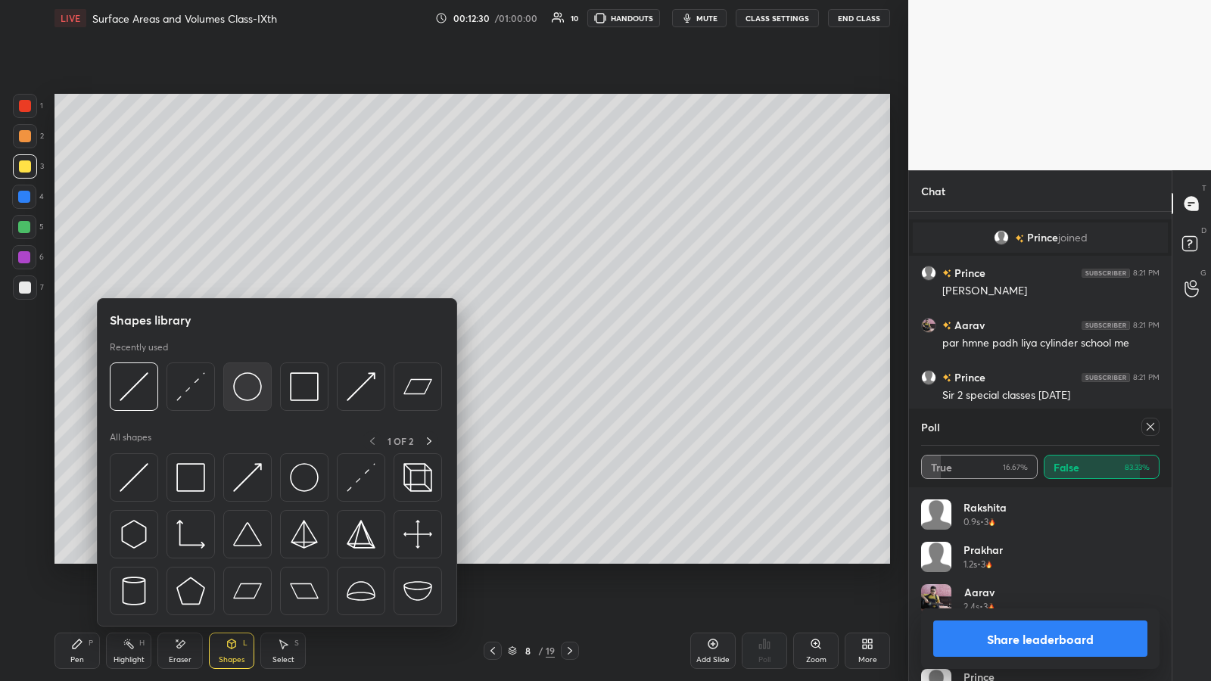
click at [244, 355] on img at bounding box center [247, 386] width 29 height 29
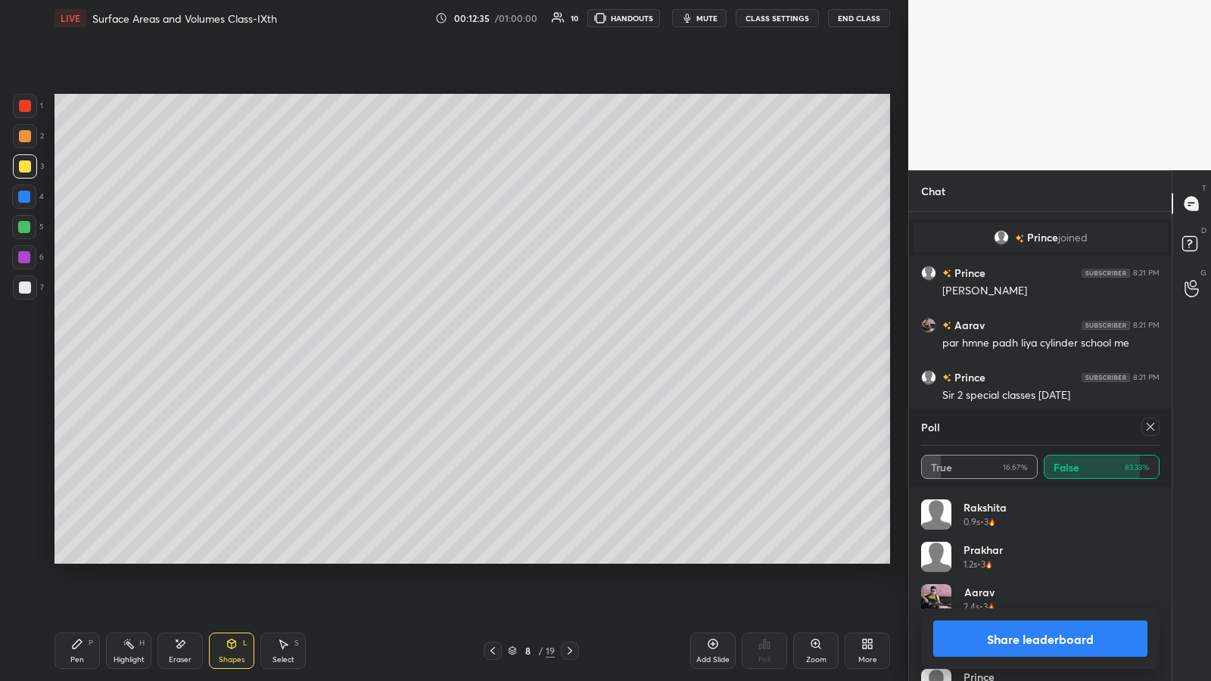
click at [67, 355] on div "Pen P" at bounding box center [76, 651] width 45 height 36
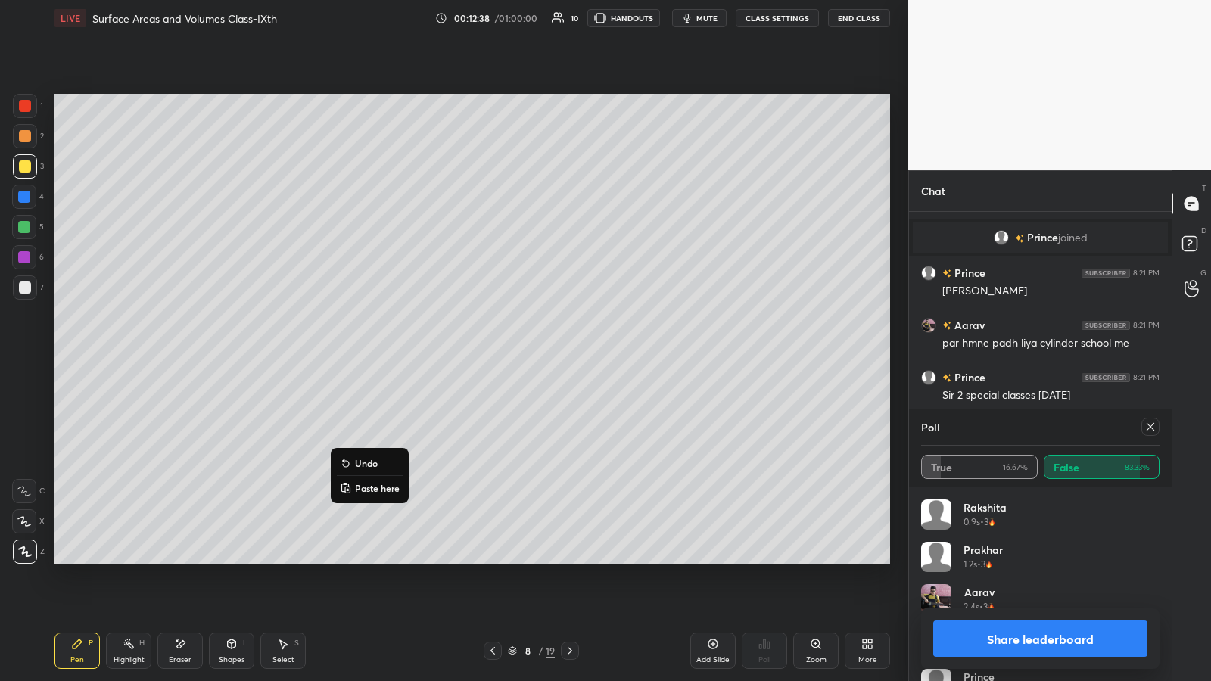
click at [356, 355] on p "Undo" at bounding box center [366, 463] width 23 height 12
click at [394, 355] on p "Undo" at bounding box center [398, 477] width 23 height 12
click at [420, 355] on p "Undo" at bounding box center [429, 499] width 23 height 12
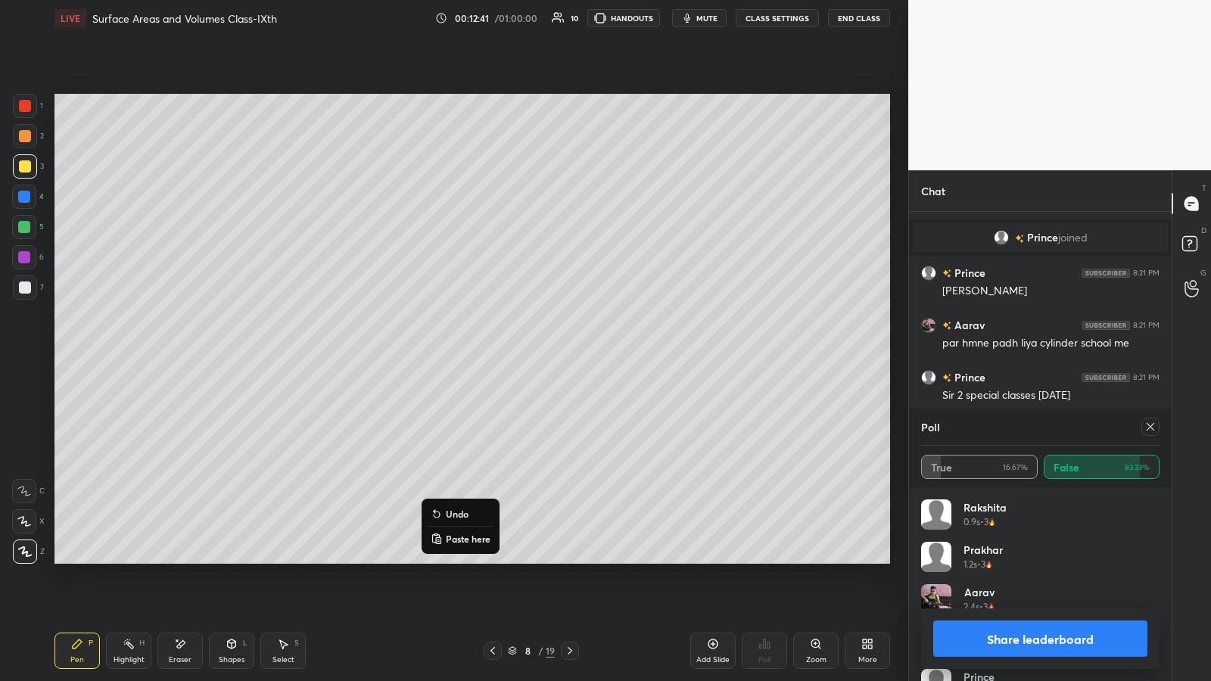
click at [446, 355] on p "Undo" at bounding box center [457, 514] width 23 height 12
click at [472, 355] on button "Undo" at bounding box center [488, 525] width 66 height 18
click at [502, 355] on p "Undo" at bounding box center [510, 525] width 23 height 12
click at [519, 355] on p "Undo" at bounding box center [527, 525] width 23 height 12
click at [78, 355] on icon at bounding box center [77, 644] width 9 height 9
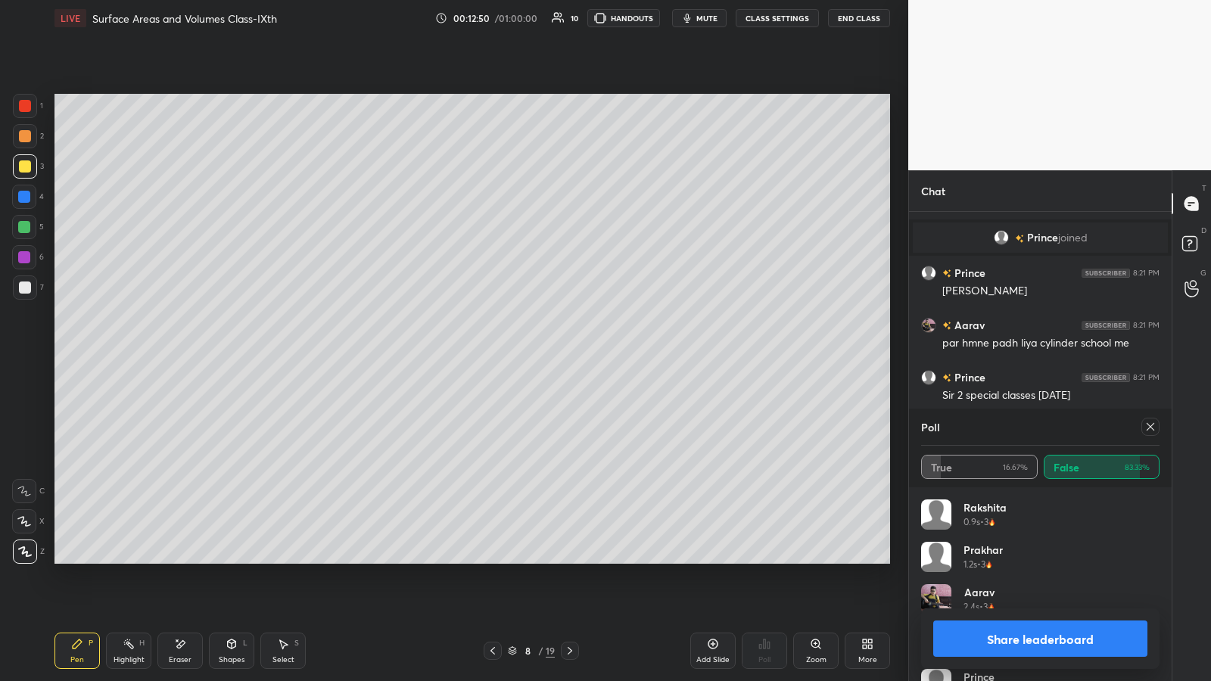
click at [236, 355] on icon at bounding box center [232, 644] width 12 height 12
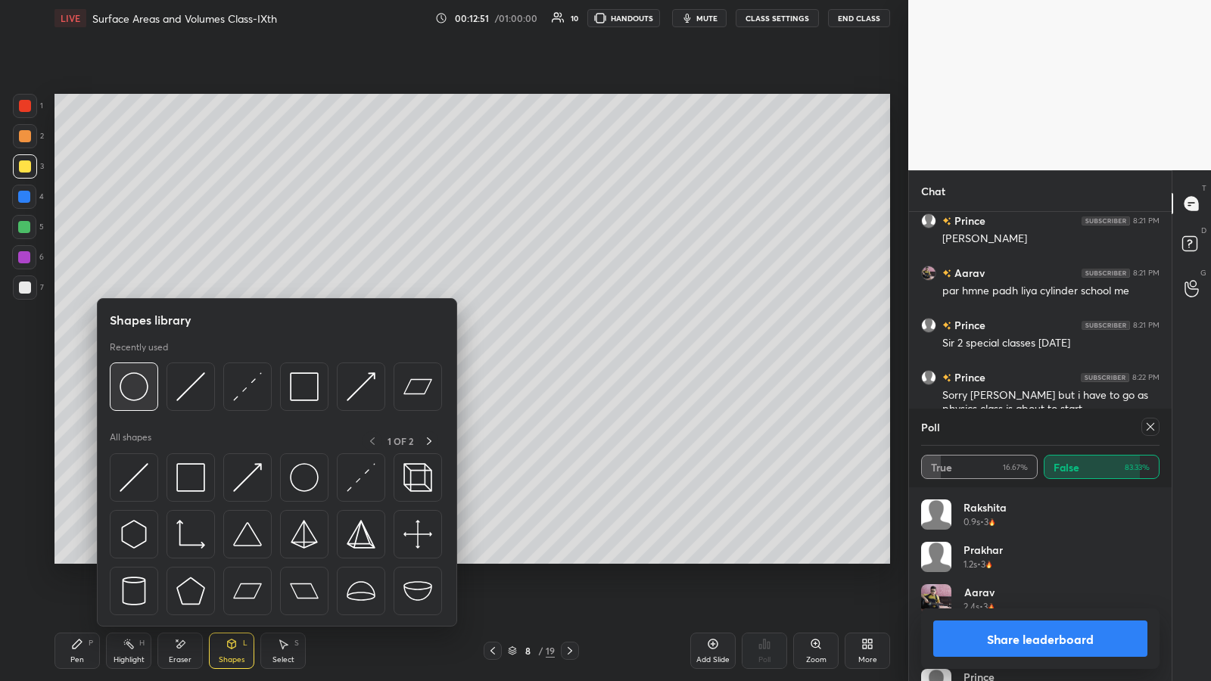
click at [142, 355] on img at bounding box center [134, 386] width 29 height 29
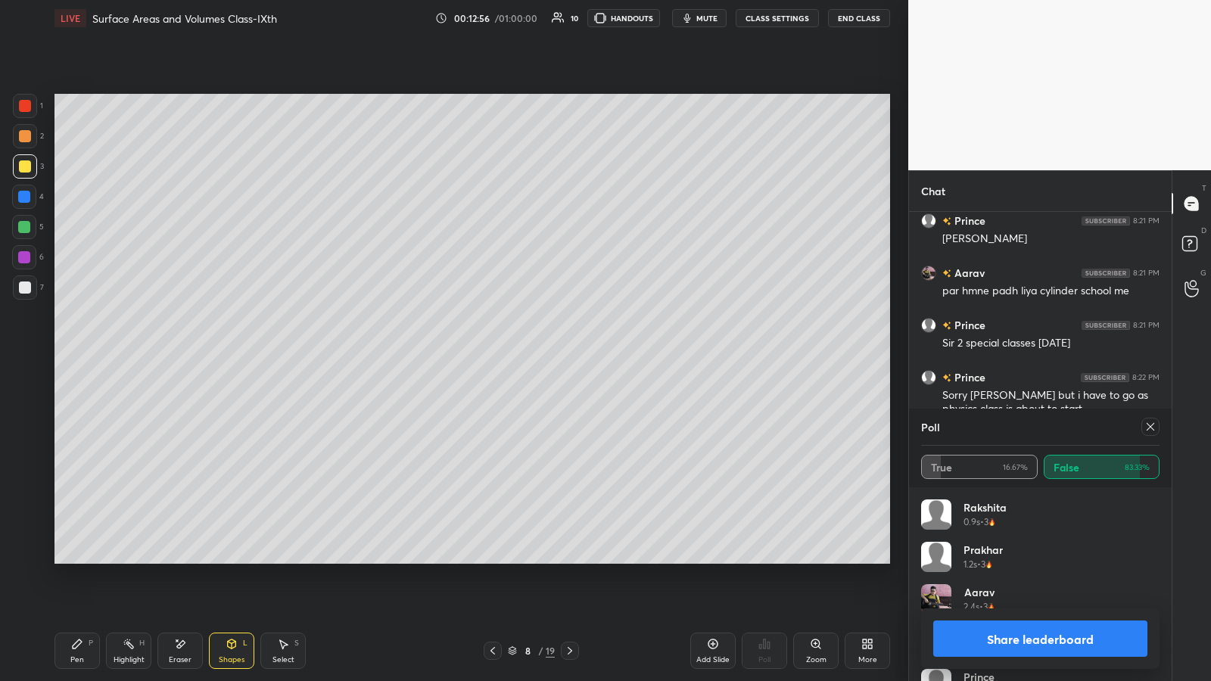
click at [233, 355] on icon at bounding box center [232, 644] width 8 height 9
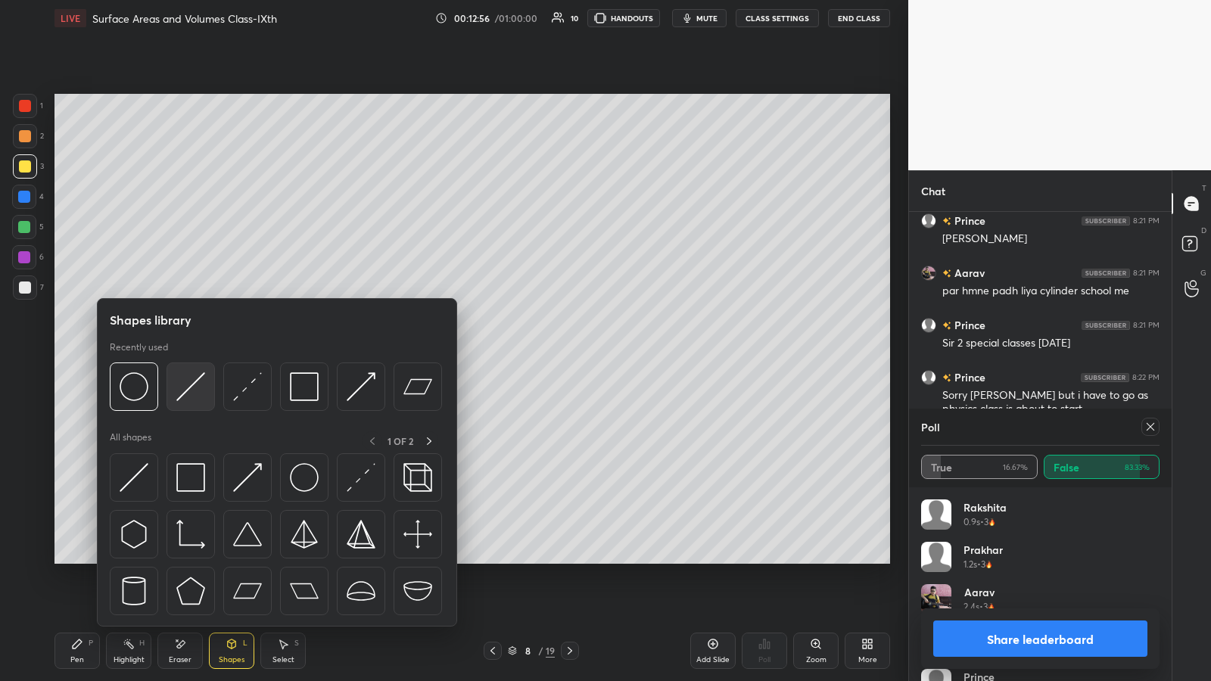
click at [190, 355] on img at bounding box center [190, 386] width 29 height 29
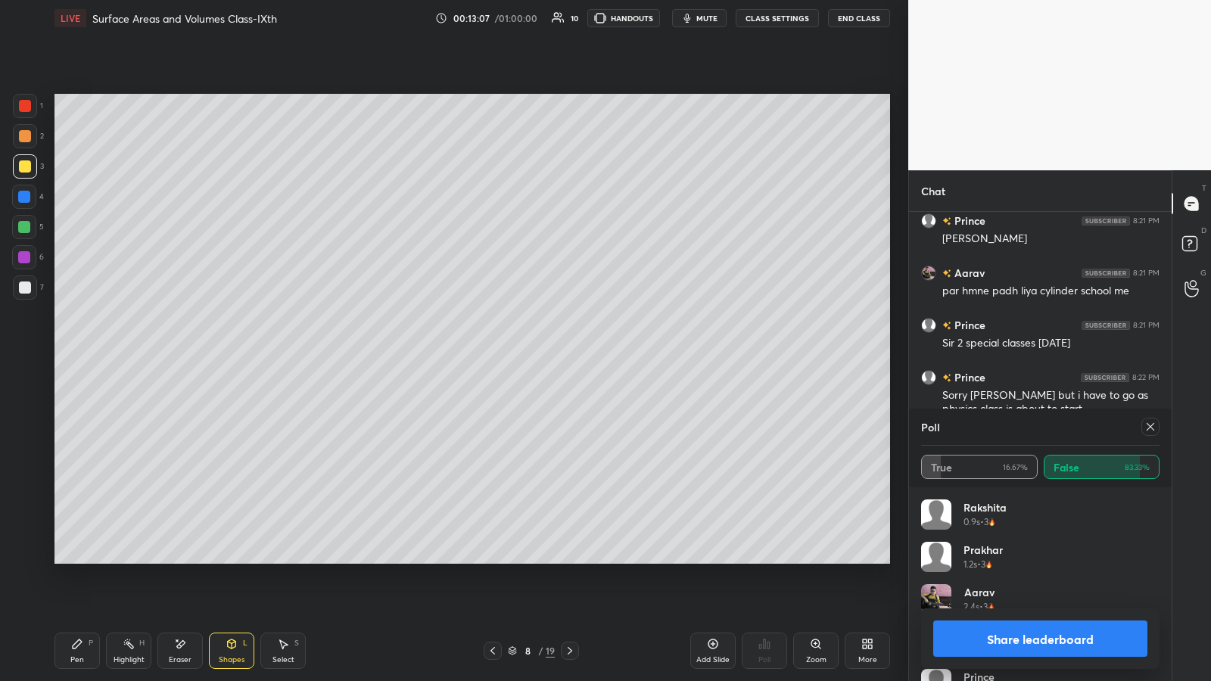
click at [282, 355] on icon at bounding box center [284, 644] width 8 height 9
click at [231, 355] on icon at bounding box center [232, 644] width 8 height 9
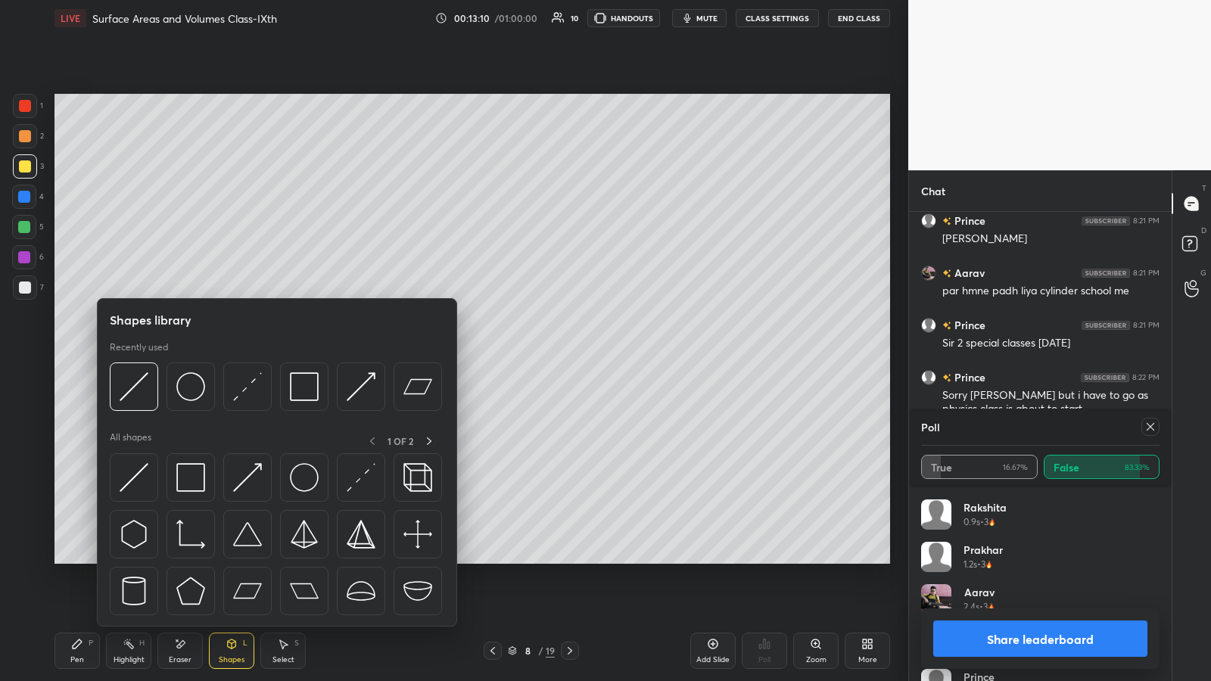
click at [187, 355] on div "Eraser" at bounding box center [179, 651] width 45 height 36
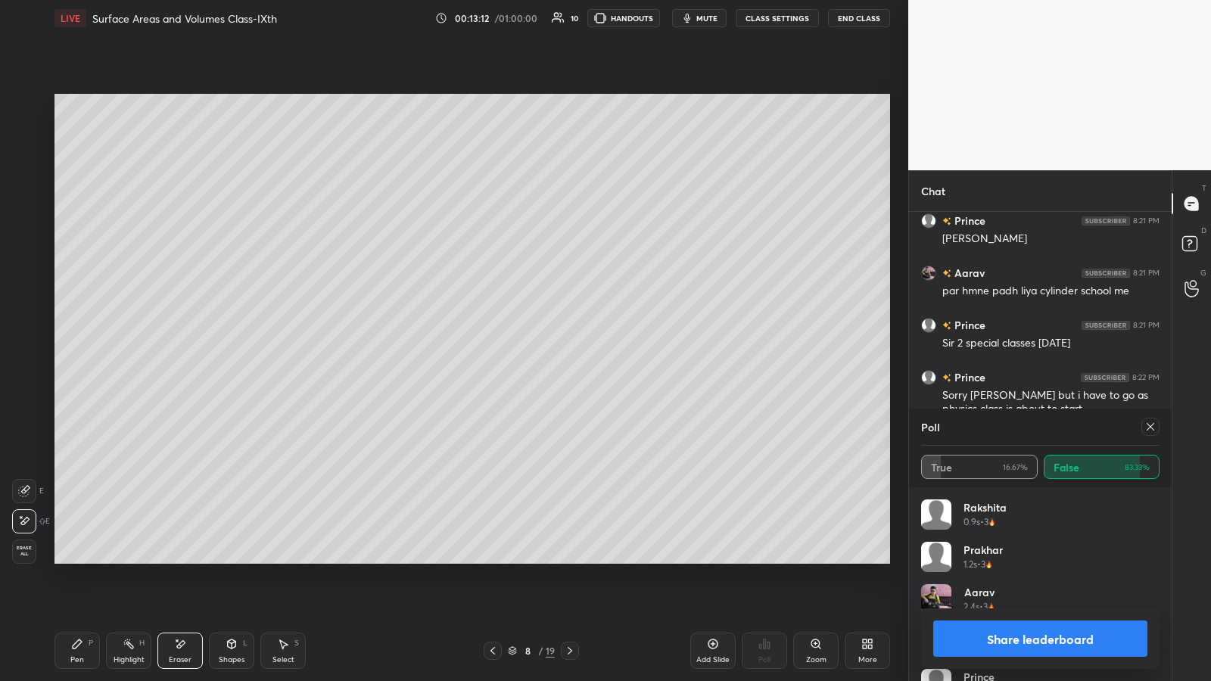
click at [229, 355] on icon at bounding box center [232, 644] width 12 height 12
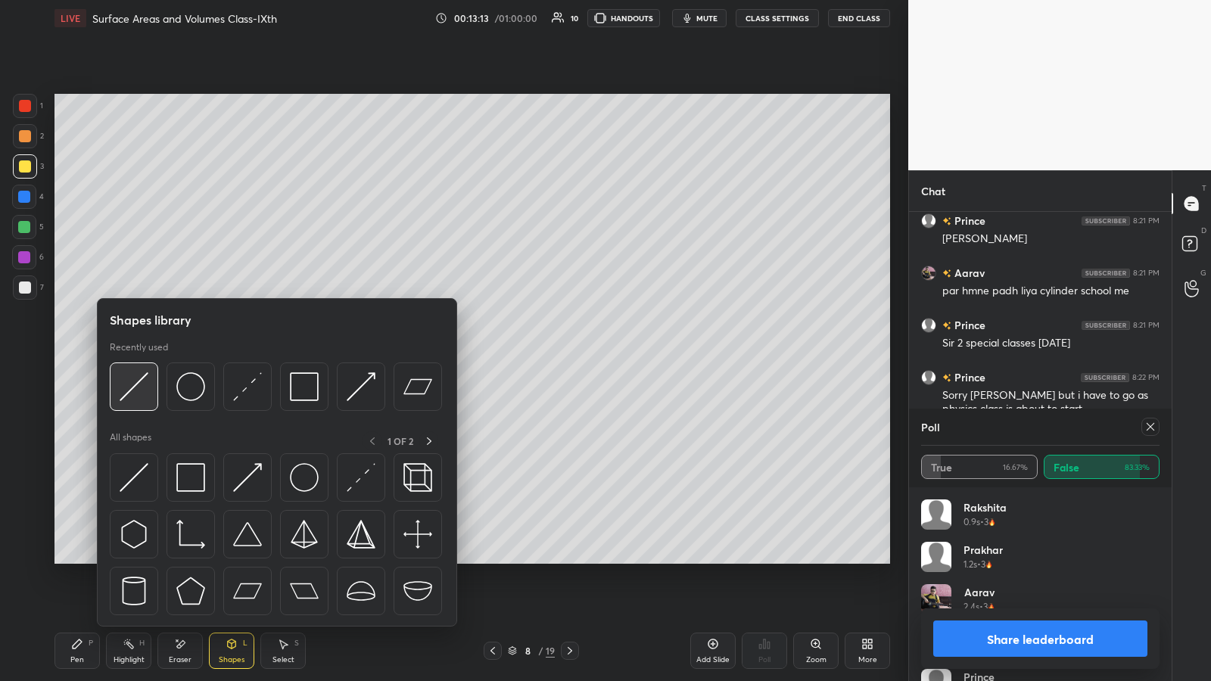
click at [139, 355] on img at bounding box center [134, 386] width 29 height 29
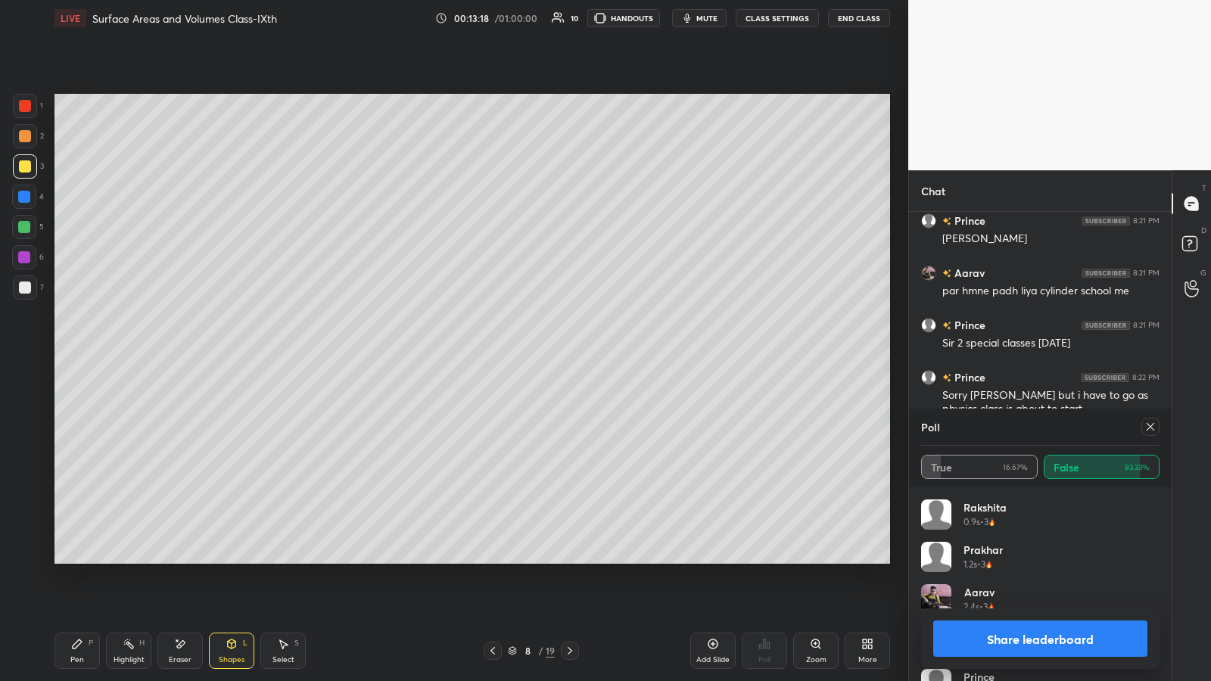
click at [231, 355] on icon at bounding box center [232, 644] width 8 height 9
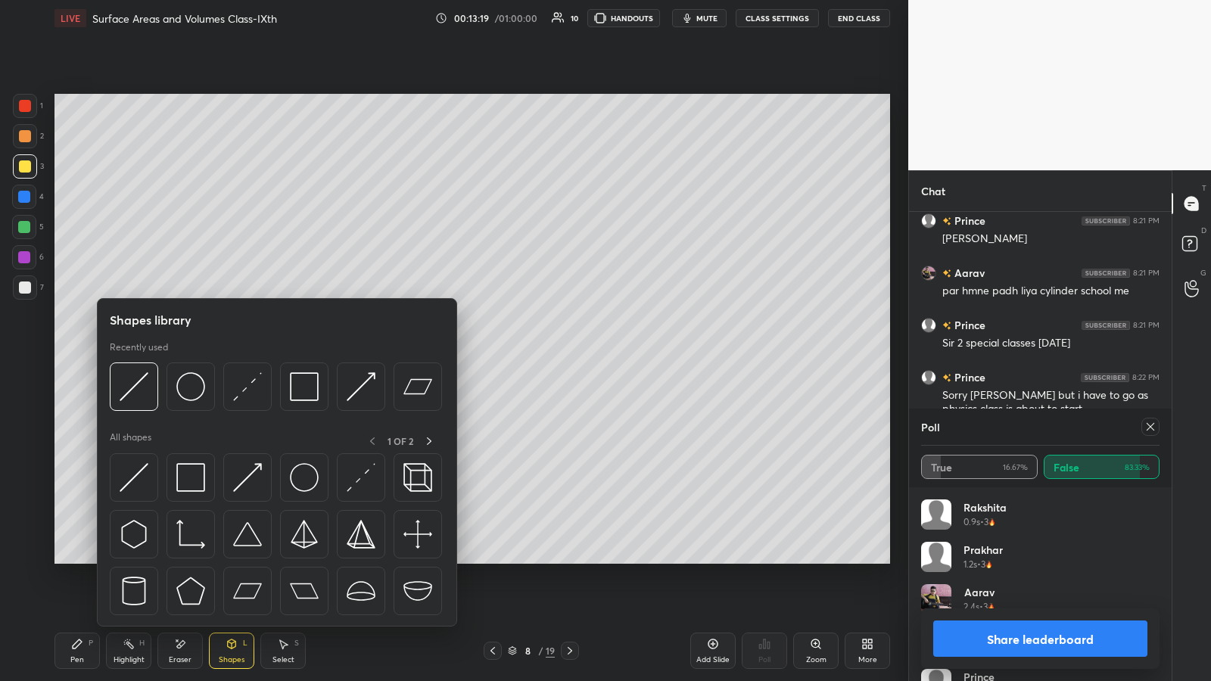
click at [286, 355] on icon at bounding box center [283, 644] width 12 height 12
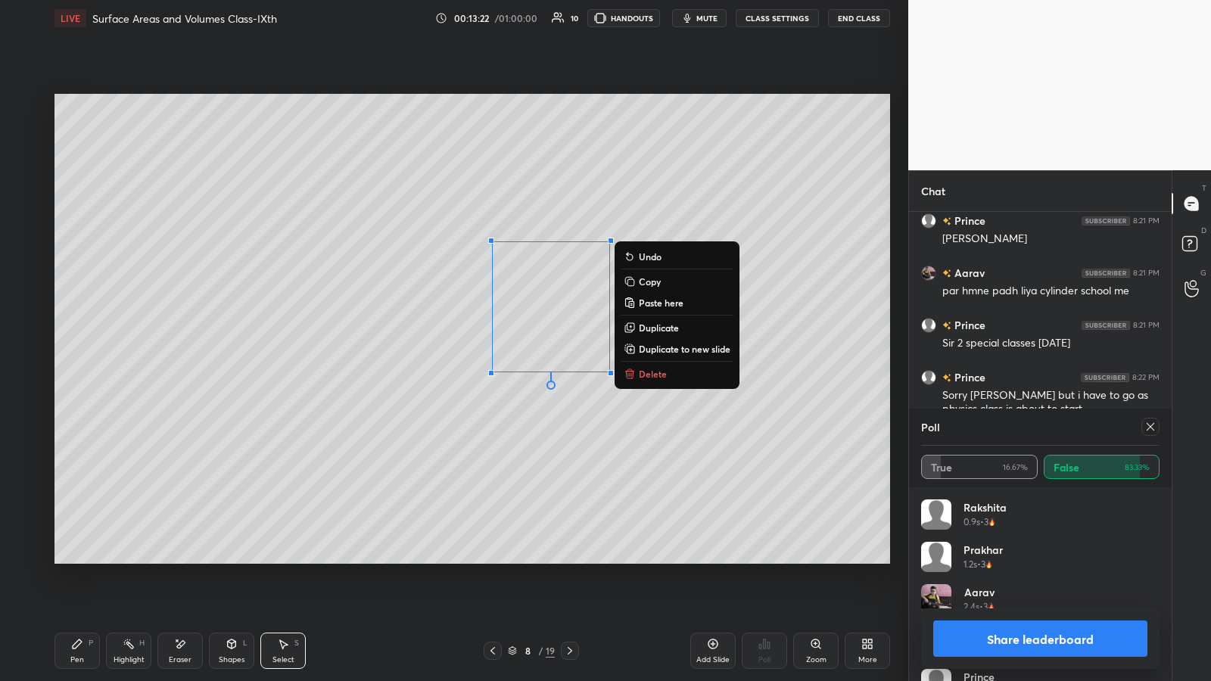
click at [543, 275] on p "Copy" at bounding box center [650, 281] width 22 height 12
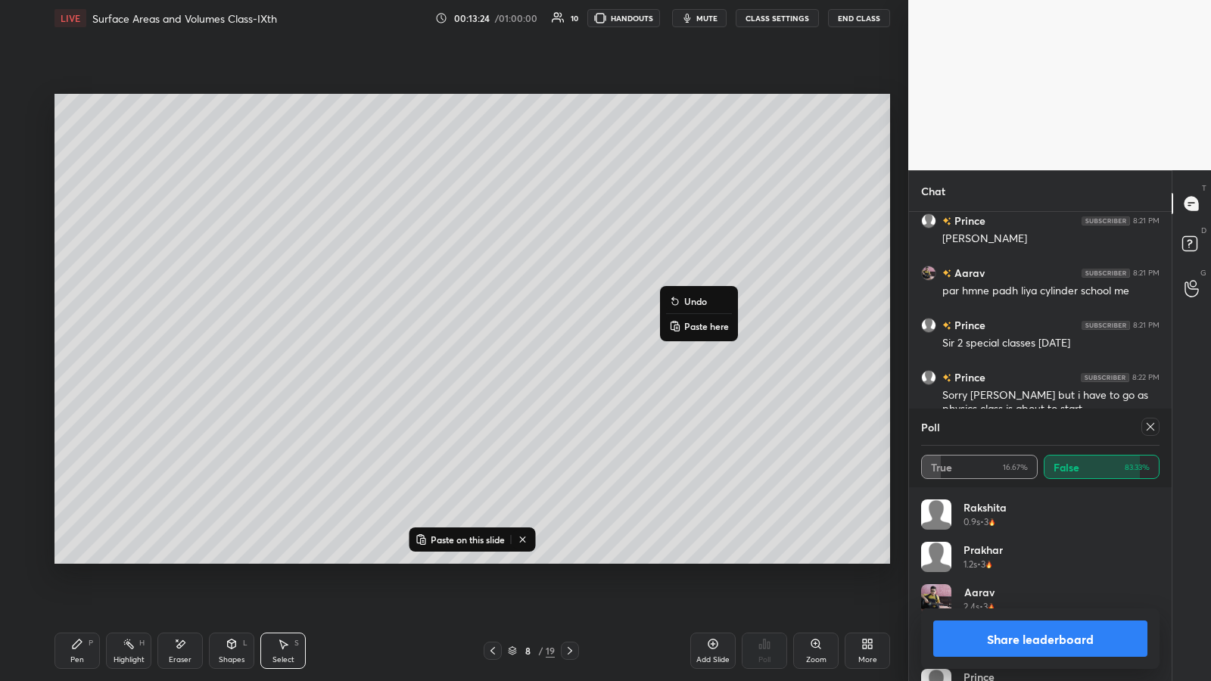
click at [543, 322] on p "Paste here" at bounding box center [706, 326] width 45 height 12
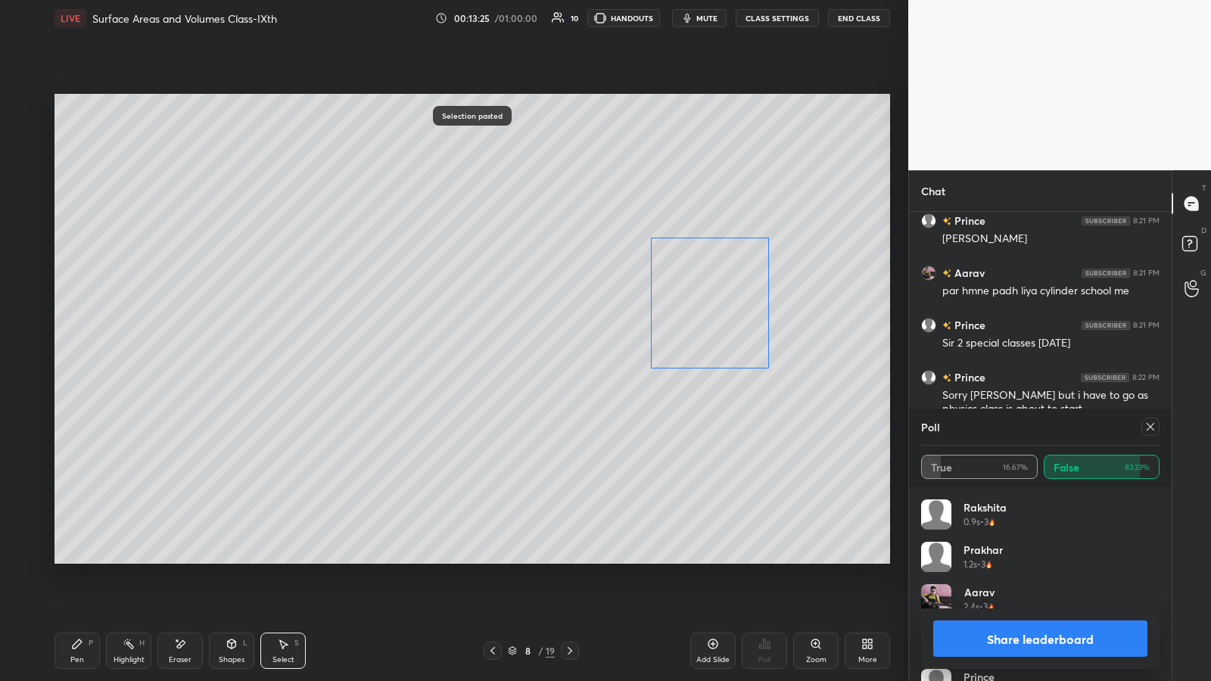
scroll to position [1824, 0]
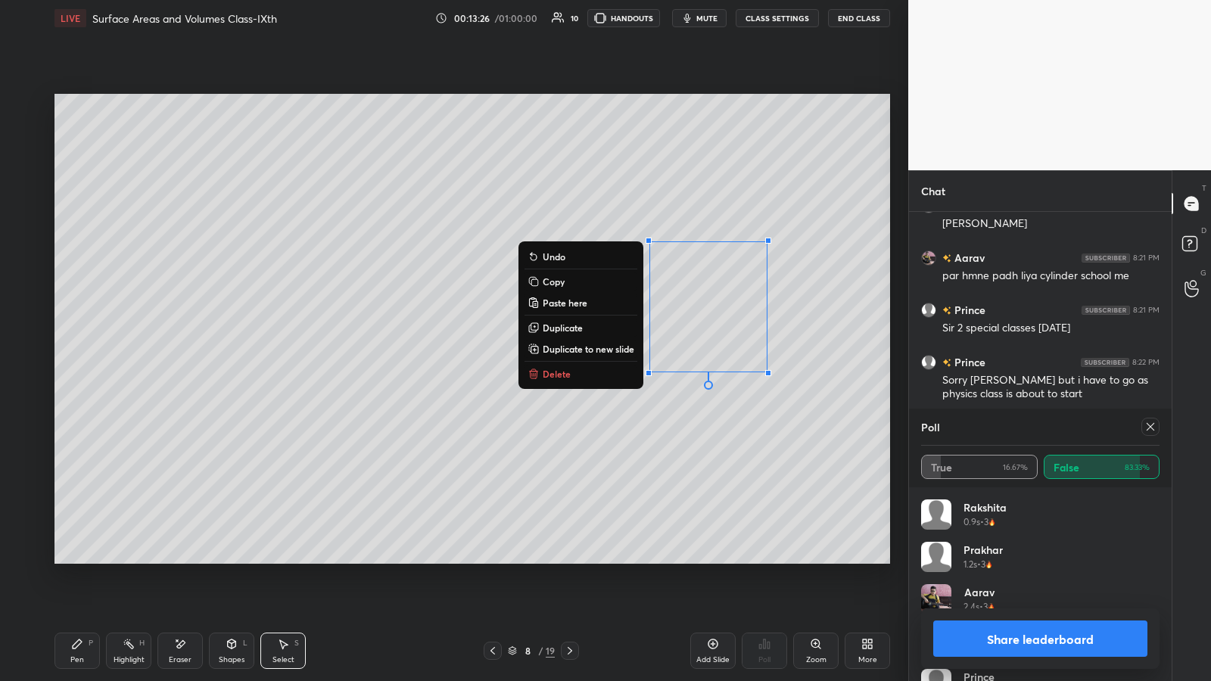
drag, startPoint x: 835, startPoint y: 299, endPoint x: 824, endPoint y: 296, distance: 11.0
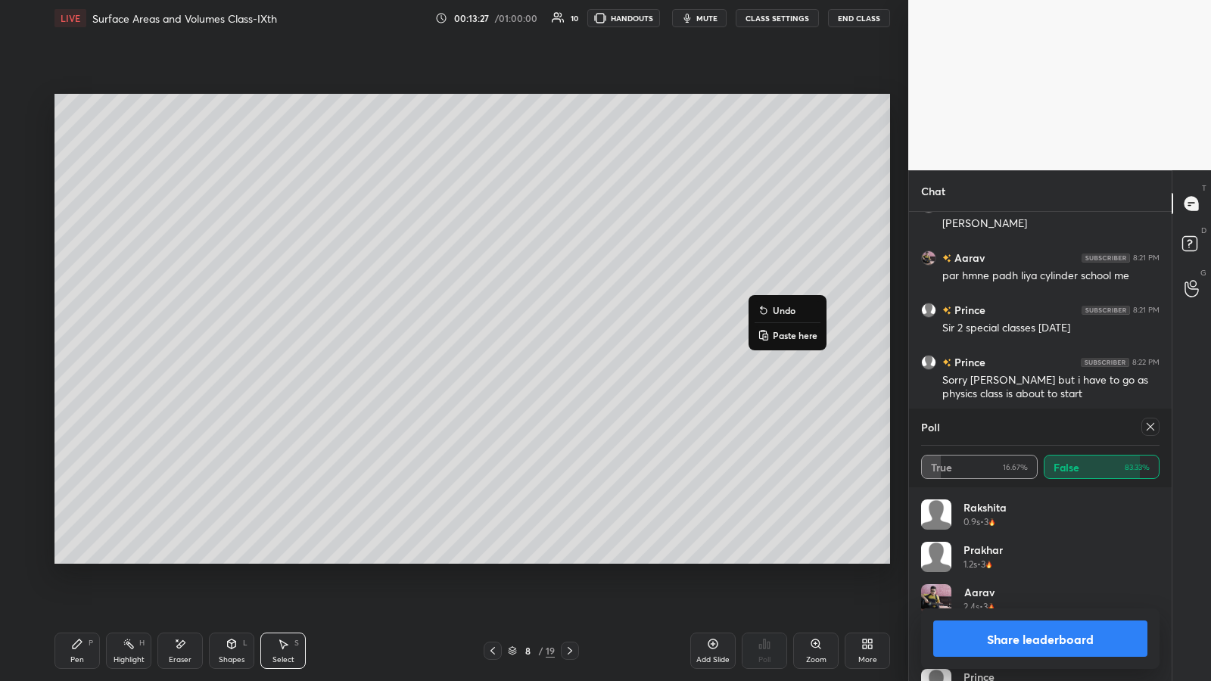
click at [543, 335] on p "Paste here" at bounding box center [795, 335] width 45 height 12
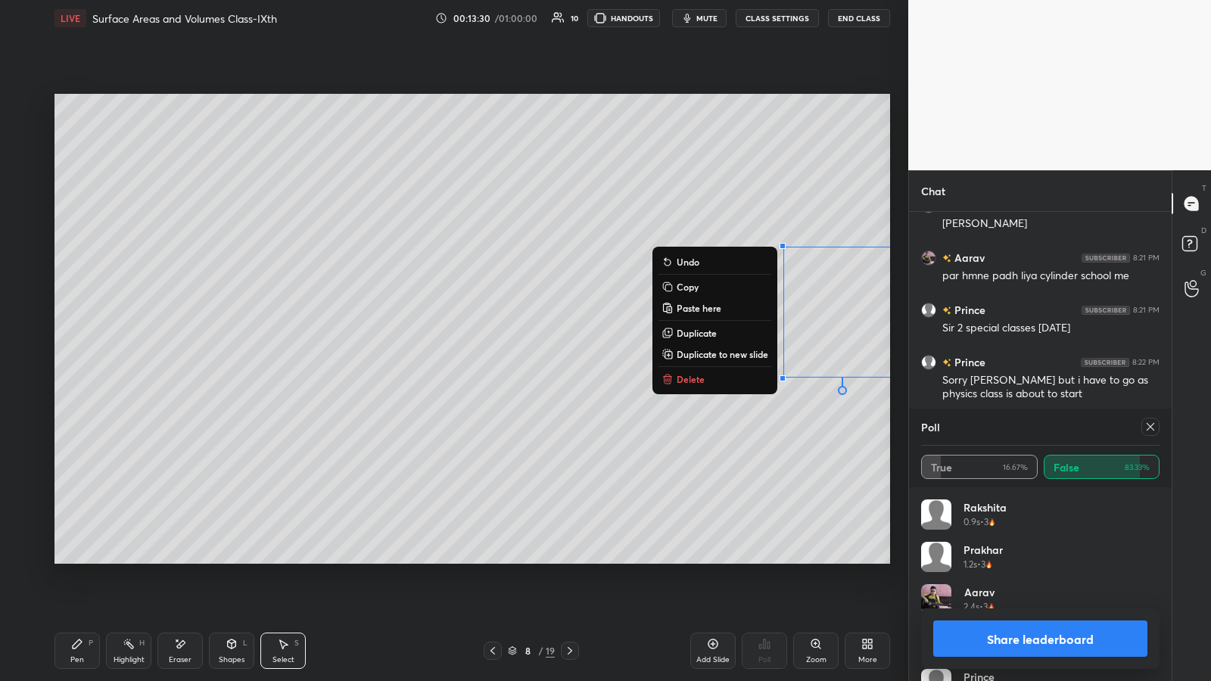
click at [543, 355] on div "0 ° Undo Copy Paste here Duplicate Duplicate to new slide Delete" at bounding box center [472, 329] width 836 height 470
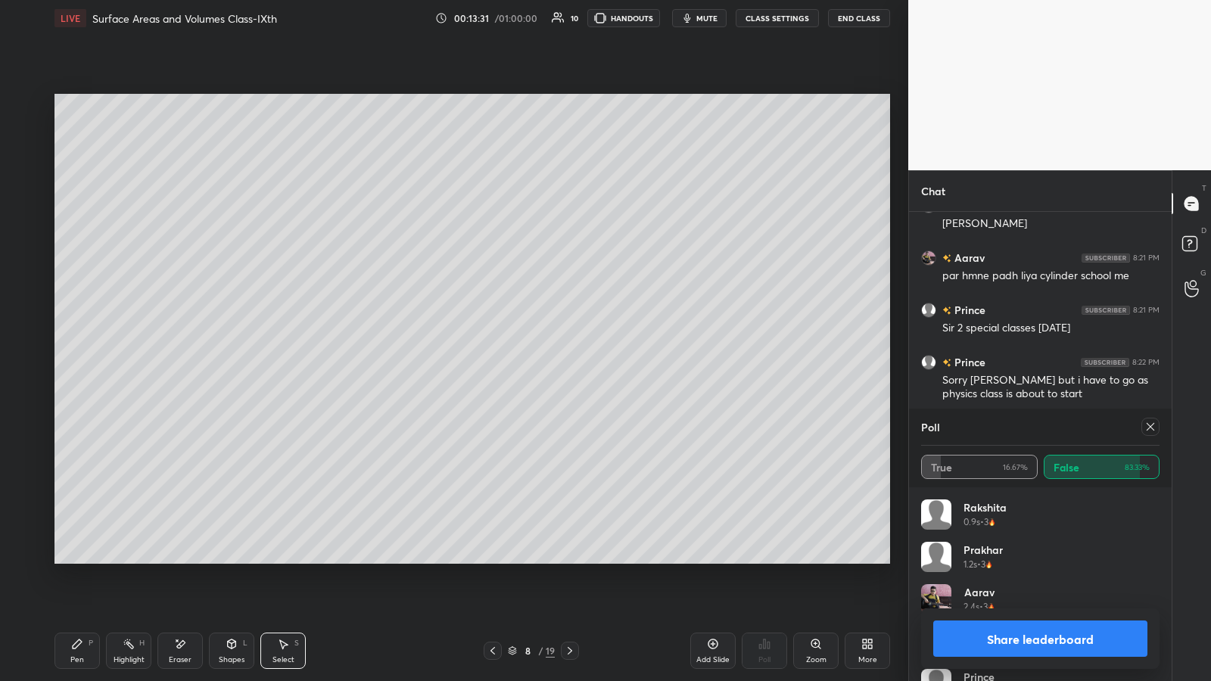
click at [73, 355] on div "Pen P" at bounding box center [76, 651] width 45 height 36
click at [543, 355] on button "Share leaderboard" at bounding box center [1040, 639] width 214 height 36
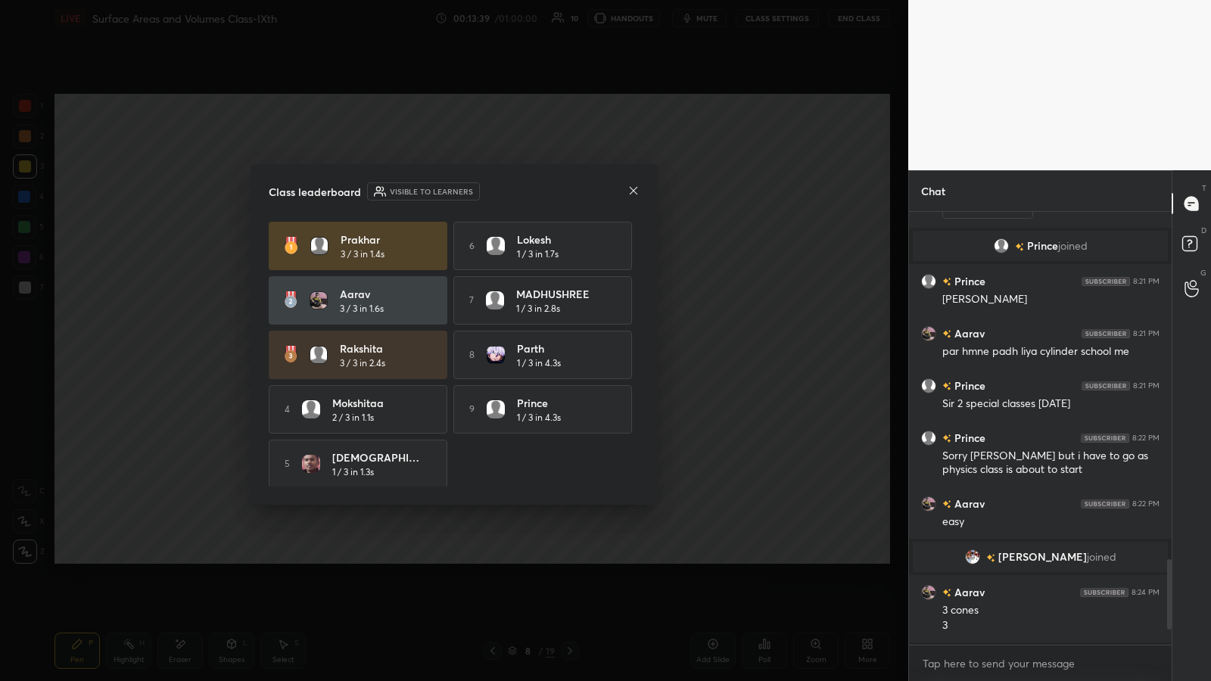
scroll to position [5, 5]
click at [543, 187] on icon at bounding box center [633, 191] width 12 height 12
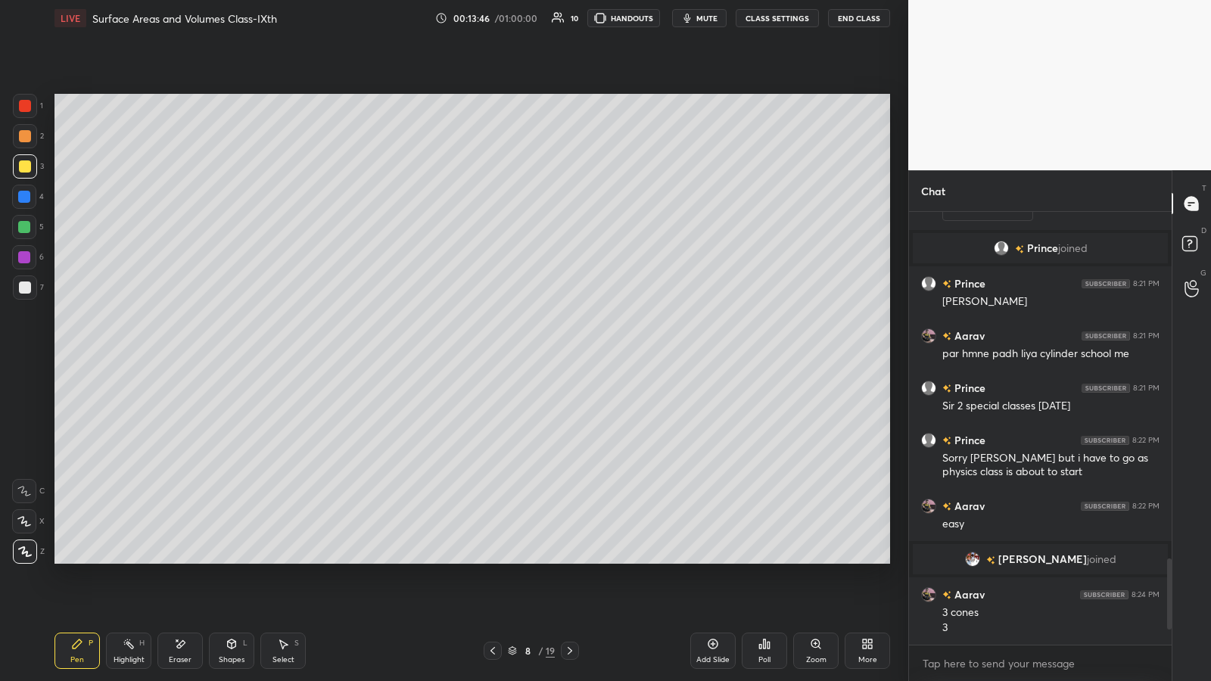
click at [287, 355] on div "Select S" at bounding box center [282, 651] width 45 height 36
click at [543, 355] on icon at bounding box center [713, 644] width 12 height 12
click at [233, 355] on icon at bounding box center [232, 644] width 8 height 9
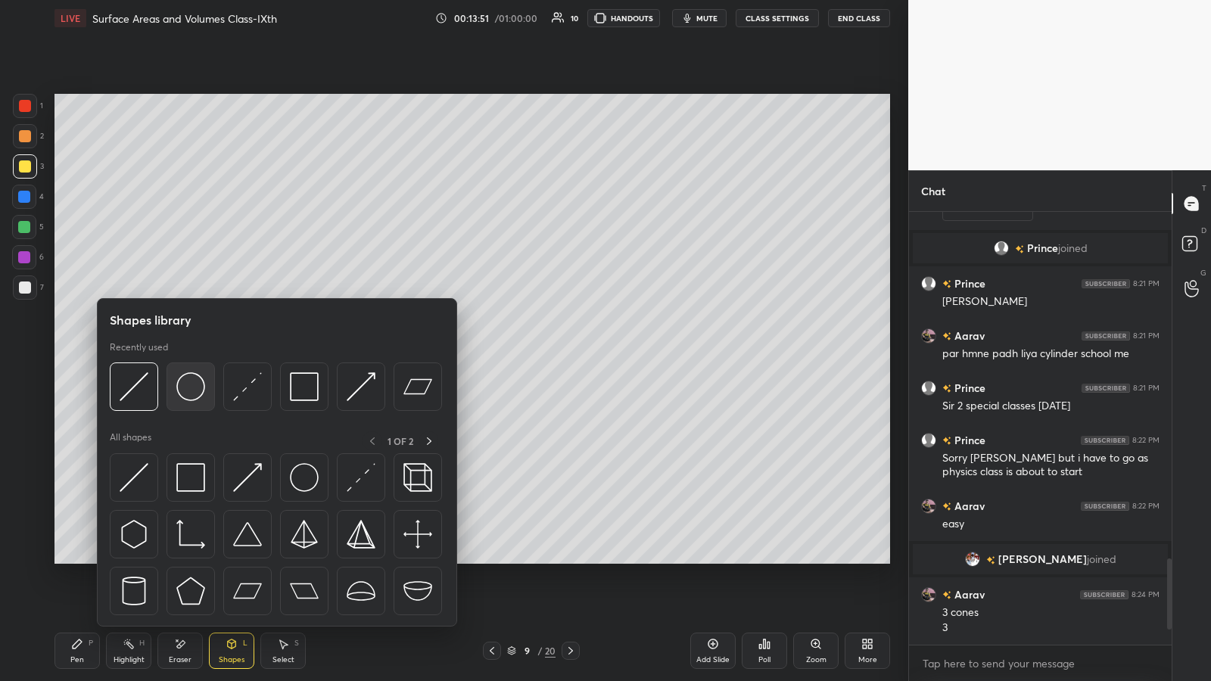
click at [191, 355] on img at bounding box center [190, 386] width 29 height 29
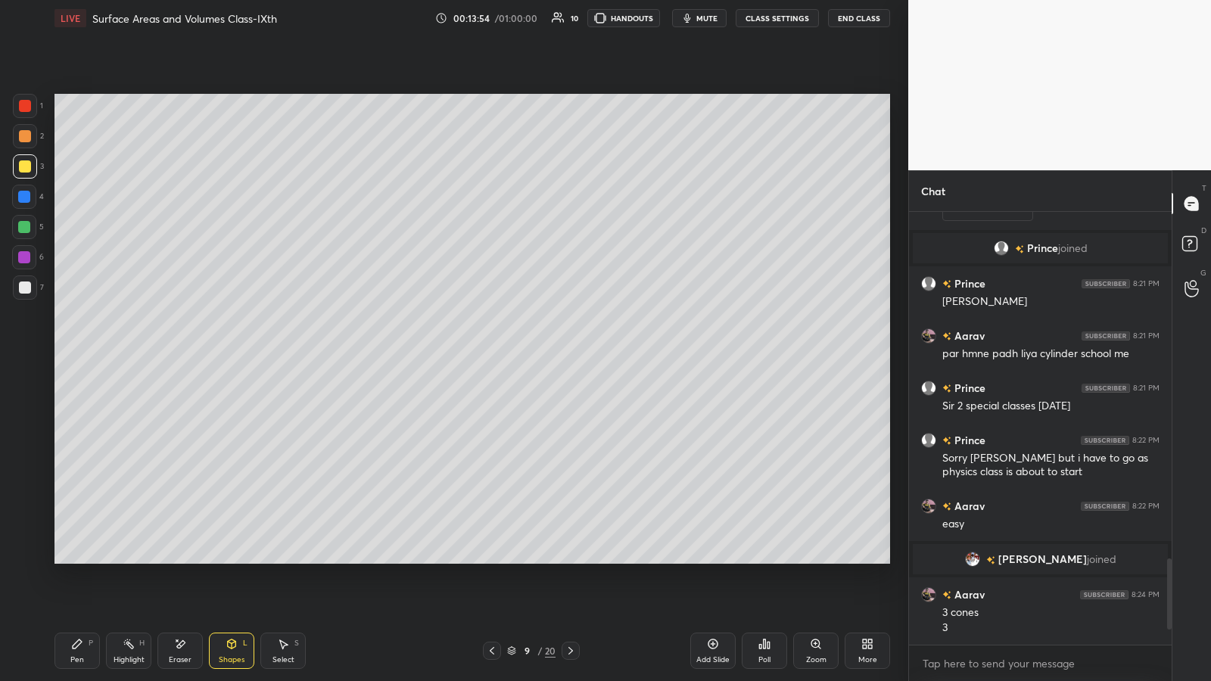
click at [23, 165] on div at bounding box center [25, 166] width 12 height 12
click at [238, 355] on div "Shapes L" at bounding box center [231, 651] width 45 height 36
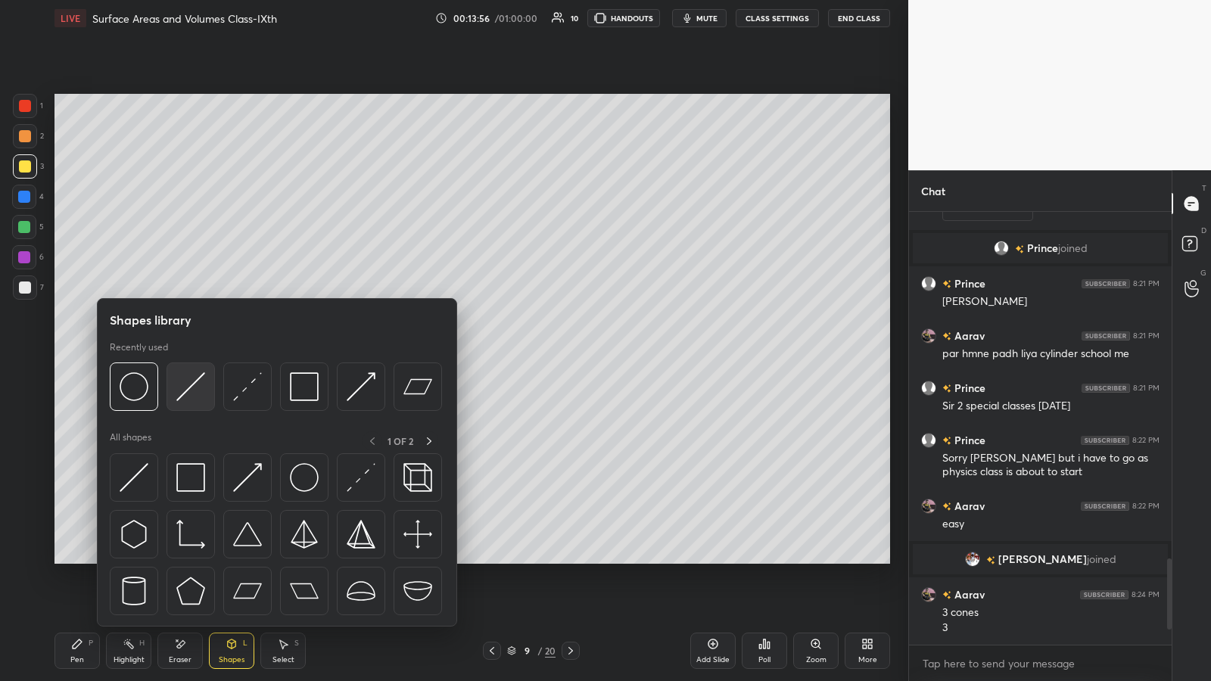
click at [193, 355] on img at bounding box center [190, 386] width 29 height 29
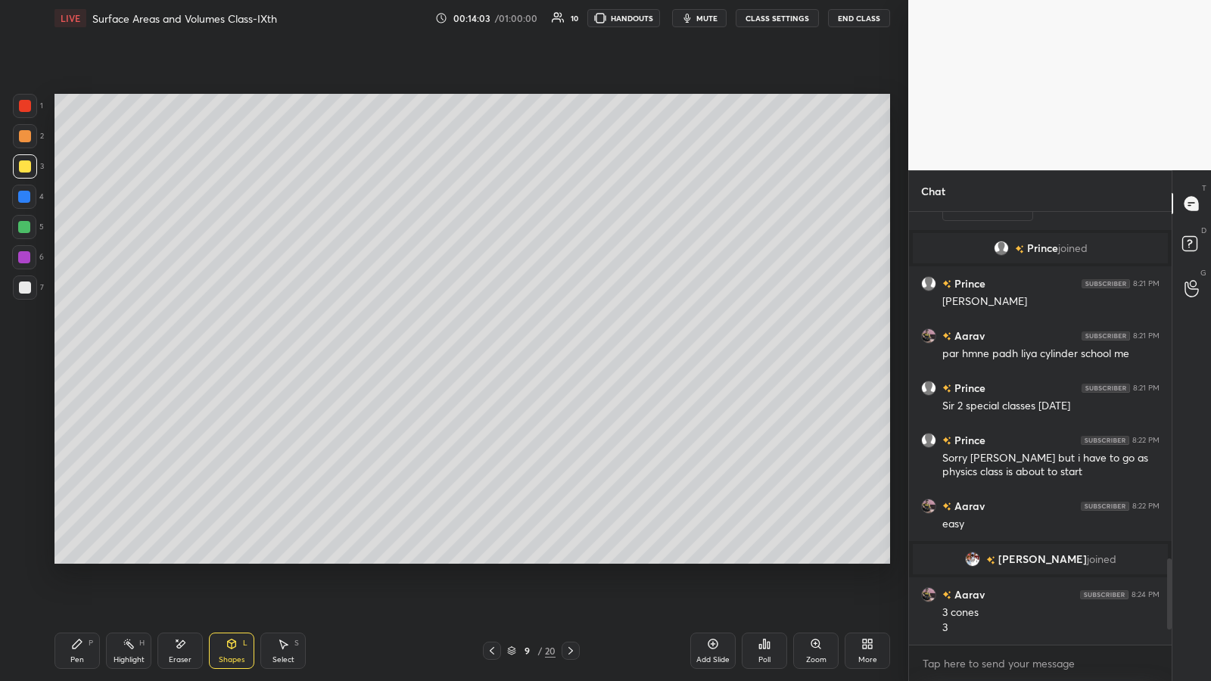
click at [231, 355] on icon at bounding box center [232, 644] width 8 height 9
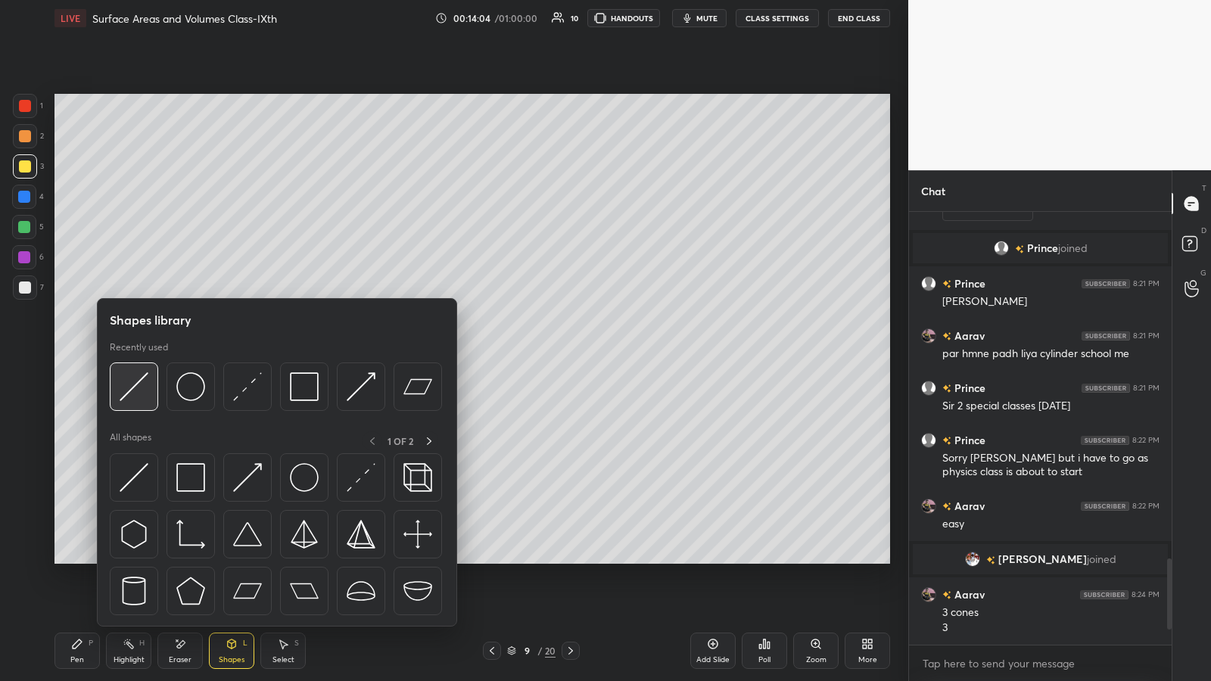
click at [137, 355] on img at bounding box center [134, 386] width 29 height 29
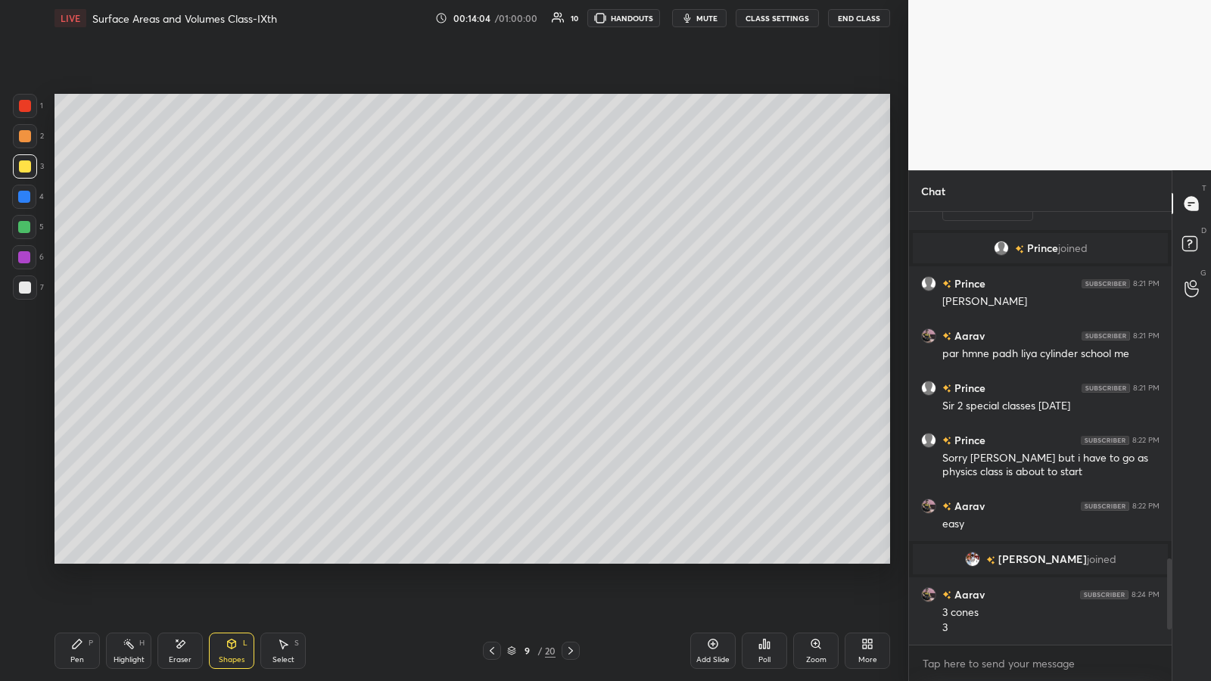
click at [24, 285] on div at bounding box center [25, 288] width 12 height 12
click at [73, 355] on icon at bounding box center [77, 644] width 9 height 9
click at [23, 136] on div at bounding box center [25, 136] width 12 height 12
click at [22, 223] on div at bounding box center [24, 227] width 12 height 12
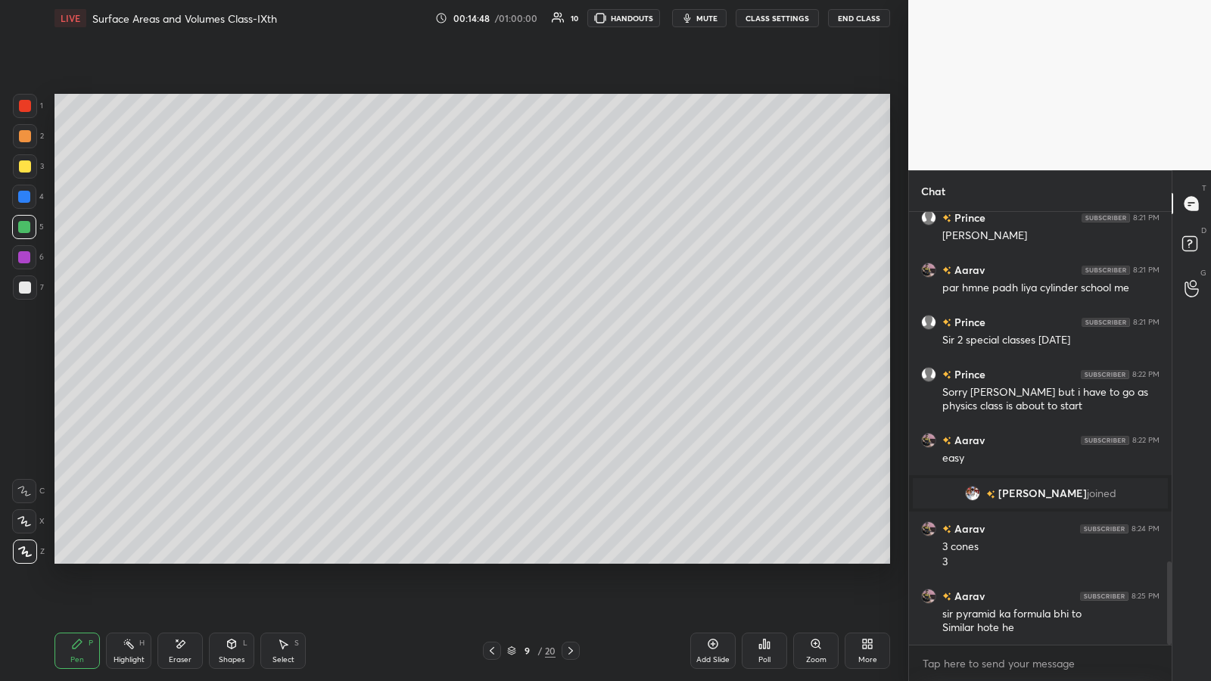
click at [20, 289] on div at bounding box center [25, 288] width 12 height 12
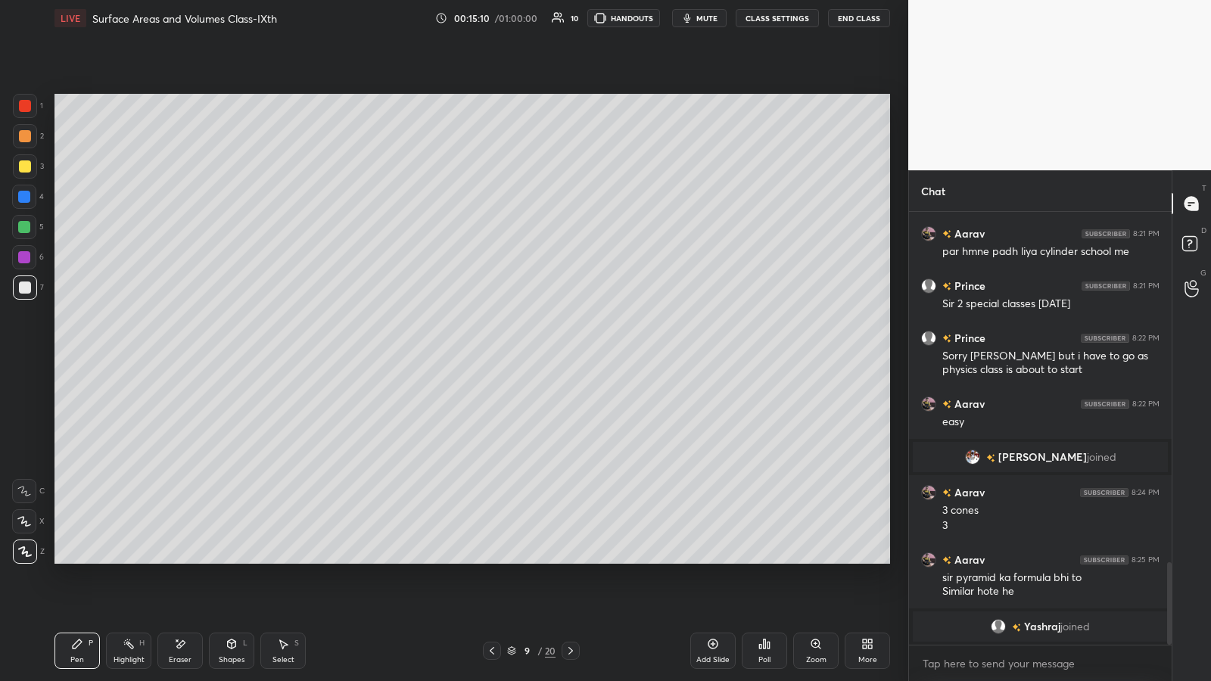
click at [18, 228] on div at bounding box center [24, 227] width 12 height 12
click at [23, 288] on div at bounding box center [25, 288] width 12 height 12
click at [543, 355] on div "Poll" at bounding box center [764, 660] width 12 height 8
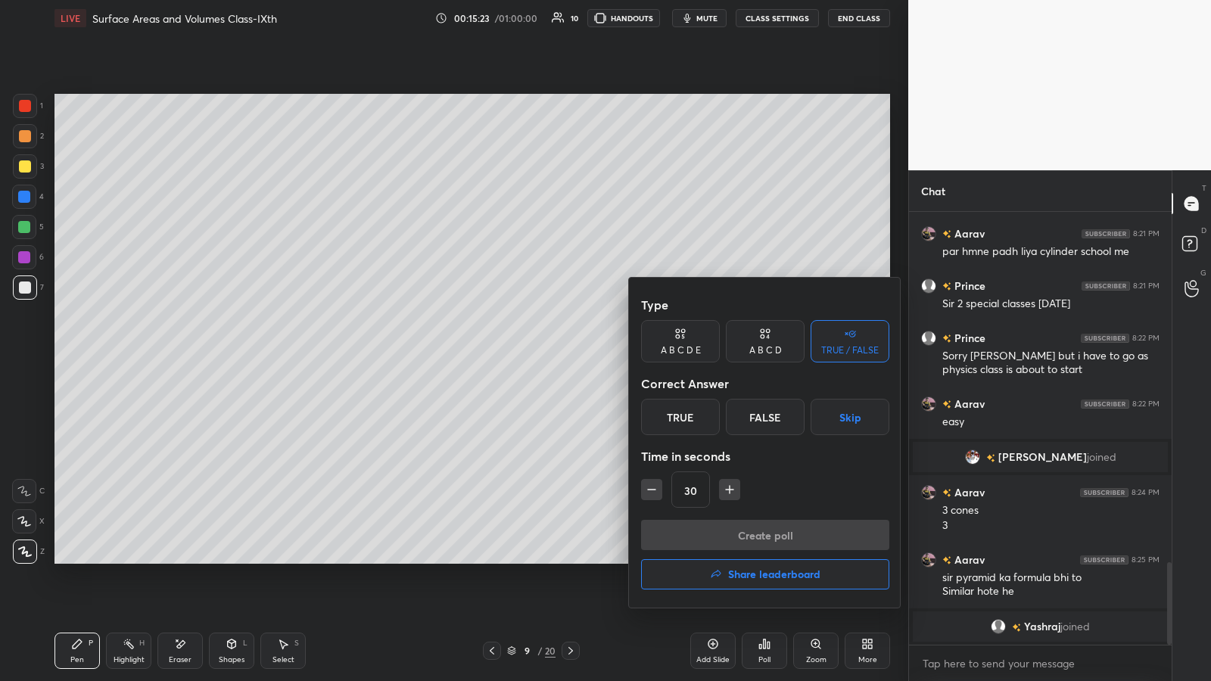
click at [543, 353] on div "TRUE / FALSE" at bounding box center [850, 350] width 58 height 9
click at [543, 355] on div "False" at bounding box center [765, 417] width 79 height 36
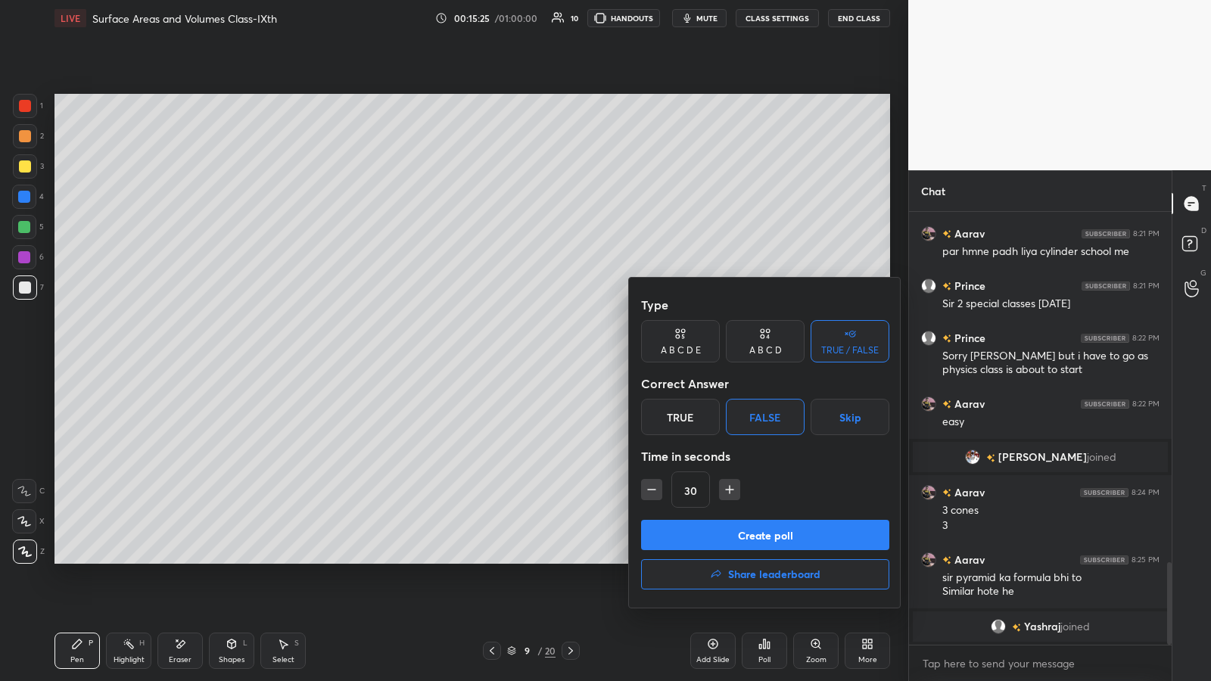
click at [543, 355] on button "Create poll" at bounding box center [765, 535] width 248 height 30
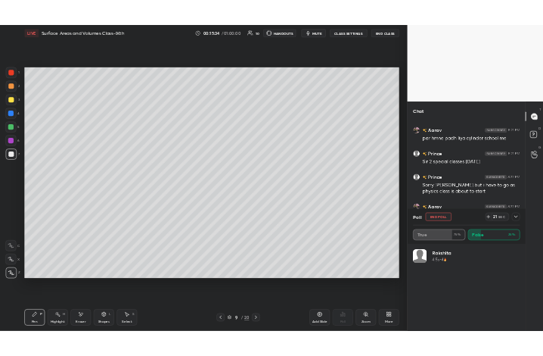
scroll to position [1935, 0]
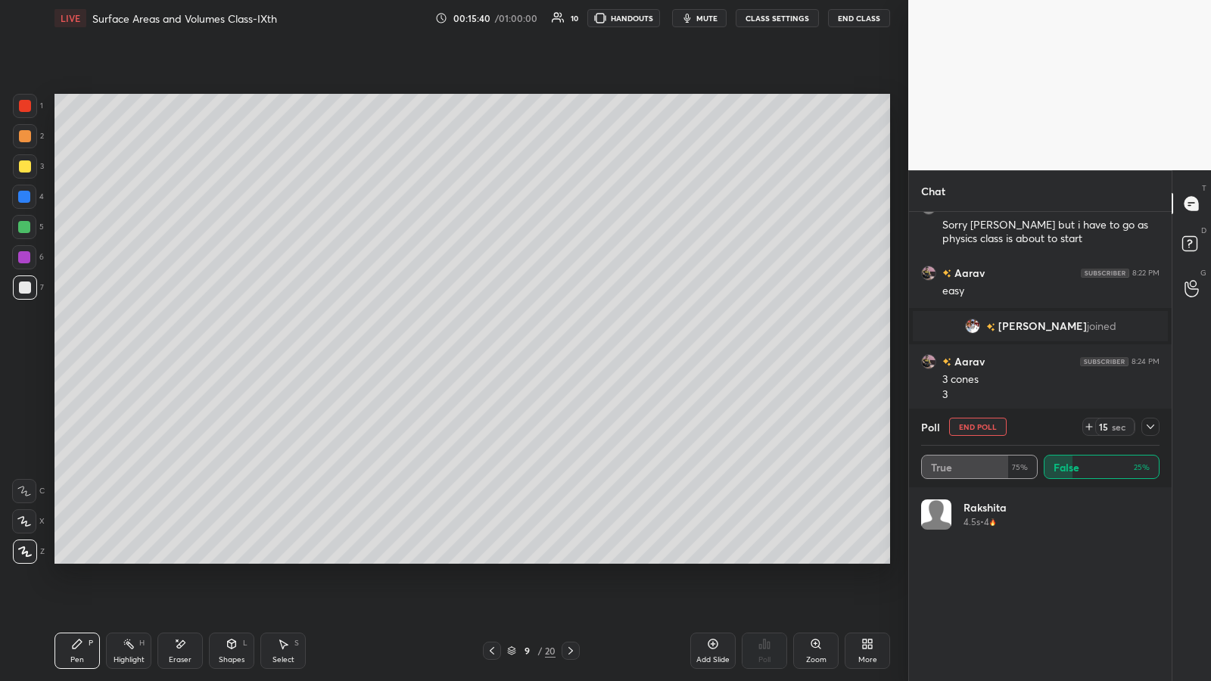
click at [543, 355] on icon at bounding box center [870, 647] width 4 height 4
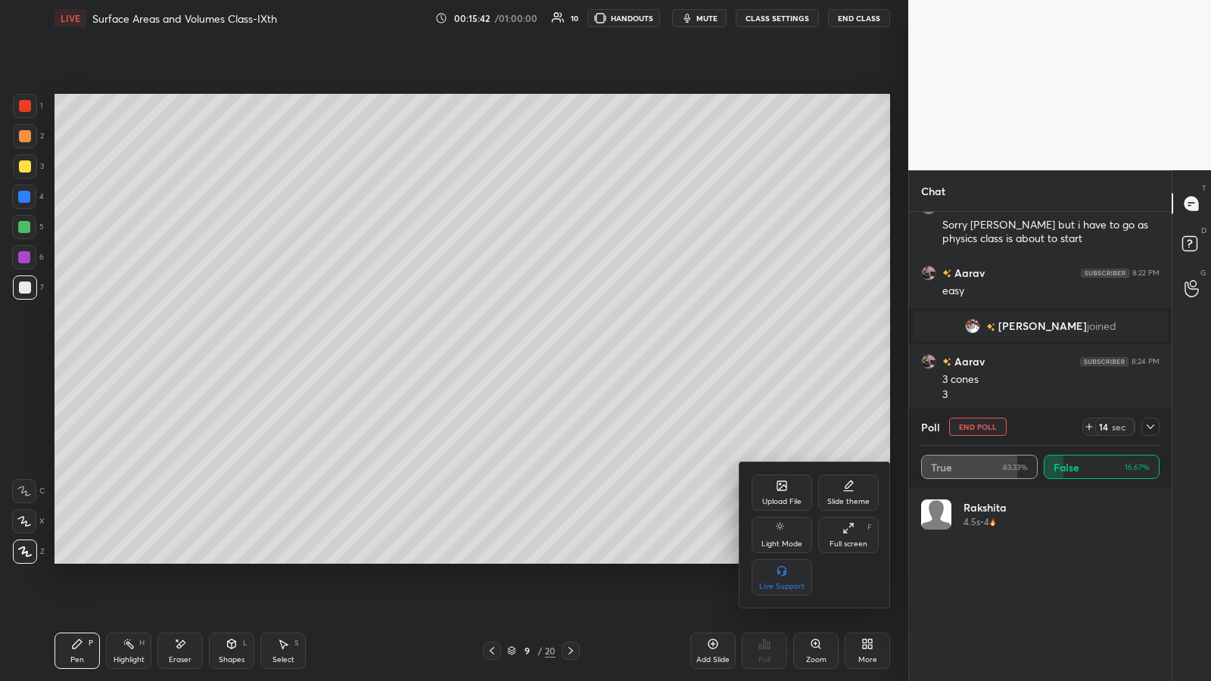
click at [543, 355] on div "Upload File" at bounding box center [782, 493] width 61 height 36
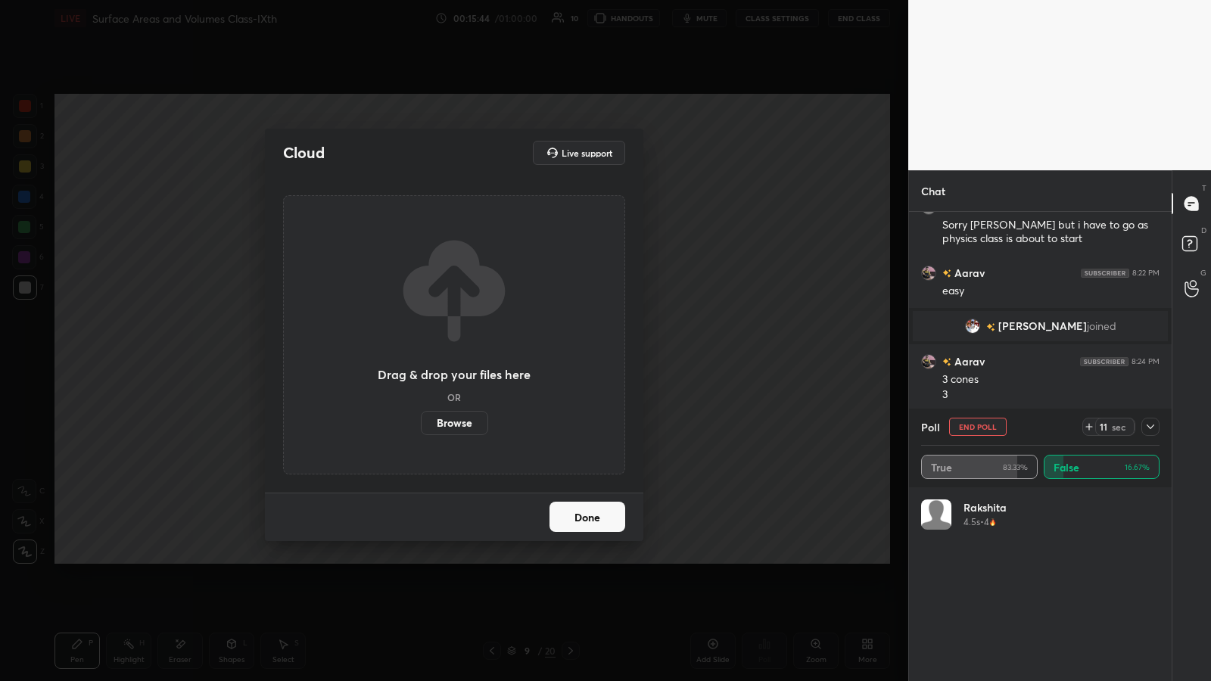
click at [458, 355] on label "Browse" at bounding box center [454, 423] width 67 height 24
click at [421, 355] on input "Browse" at bounding box center [421, 423] width 0 height 24
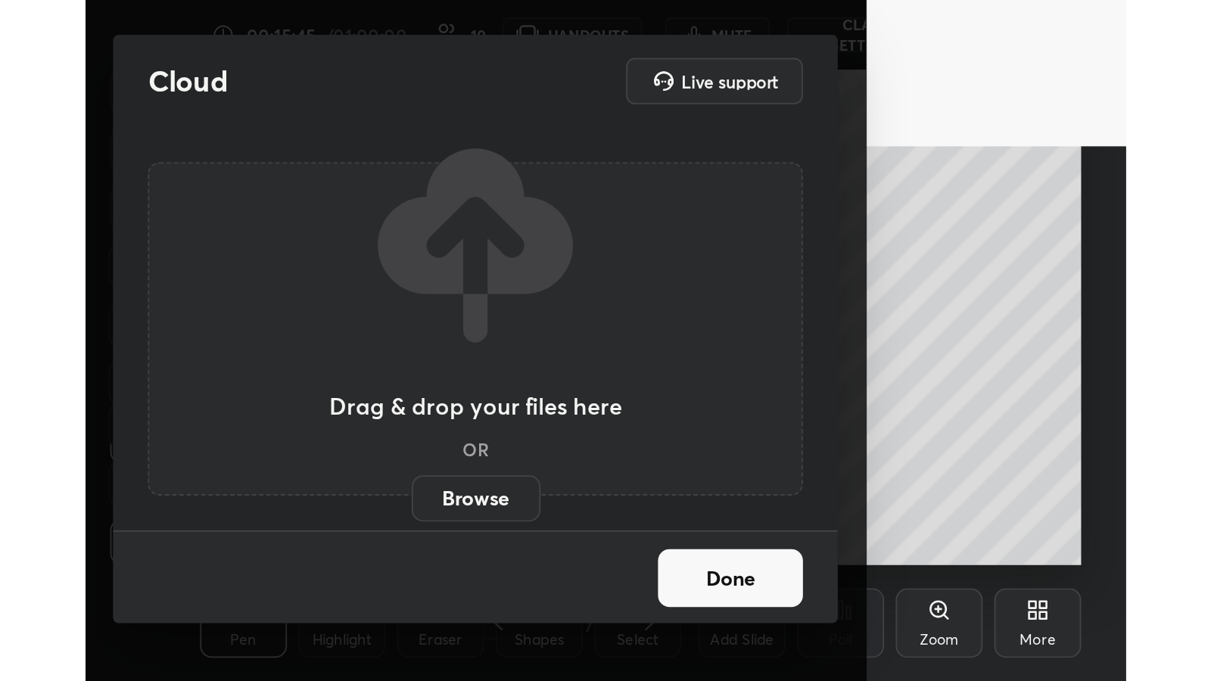
scroll to position [259, 483]
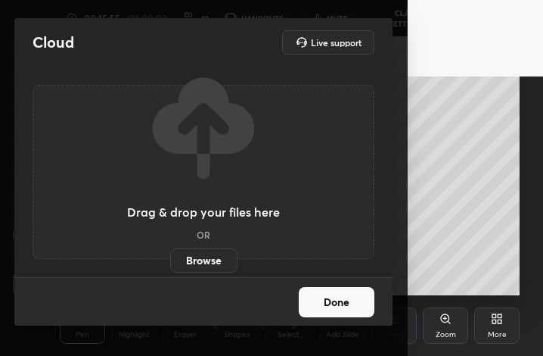
click at [330, 303] on button "Done" at bounding box center [337, 302] width 76 height 30
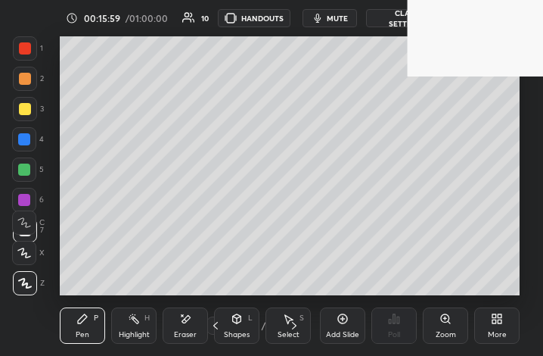
click at [494, 320] on icon at bounding box center [495, 321] width 4 height 4
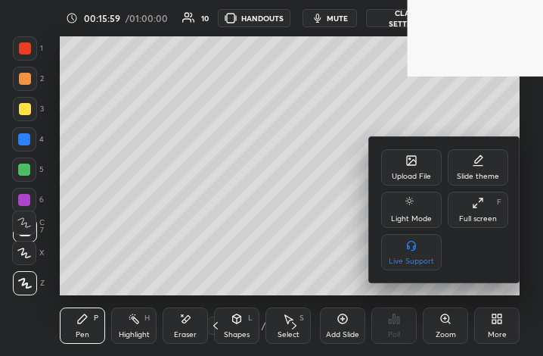
click at [477, 211] on div "Full screen F" at bounding box center [478, 209] width 61 height 36
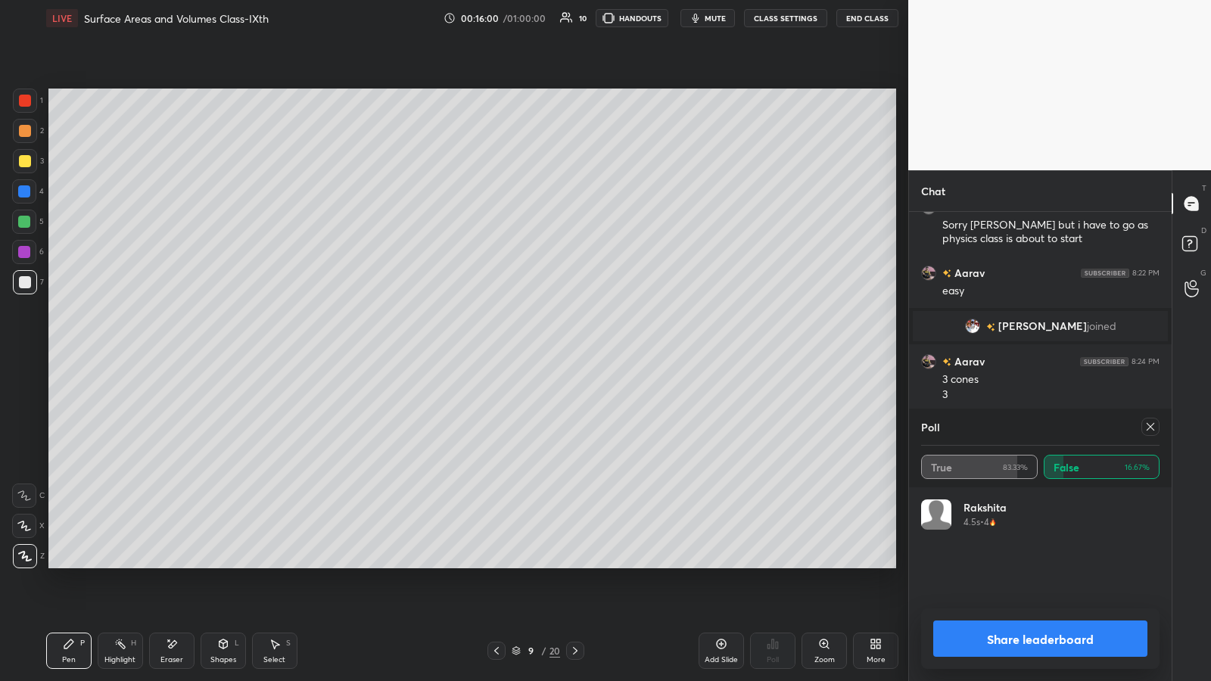
scroll to position [75097, 74834]
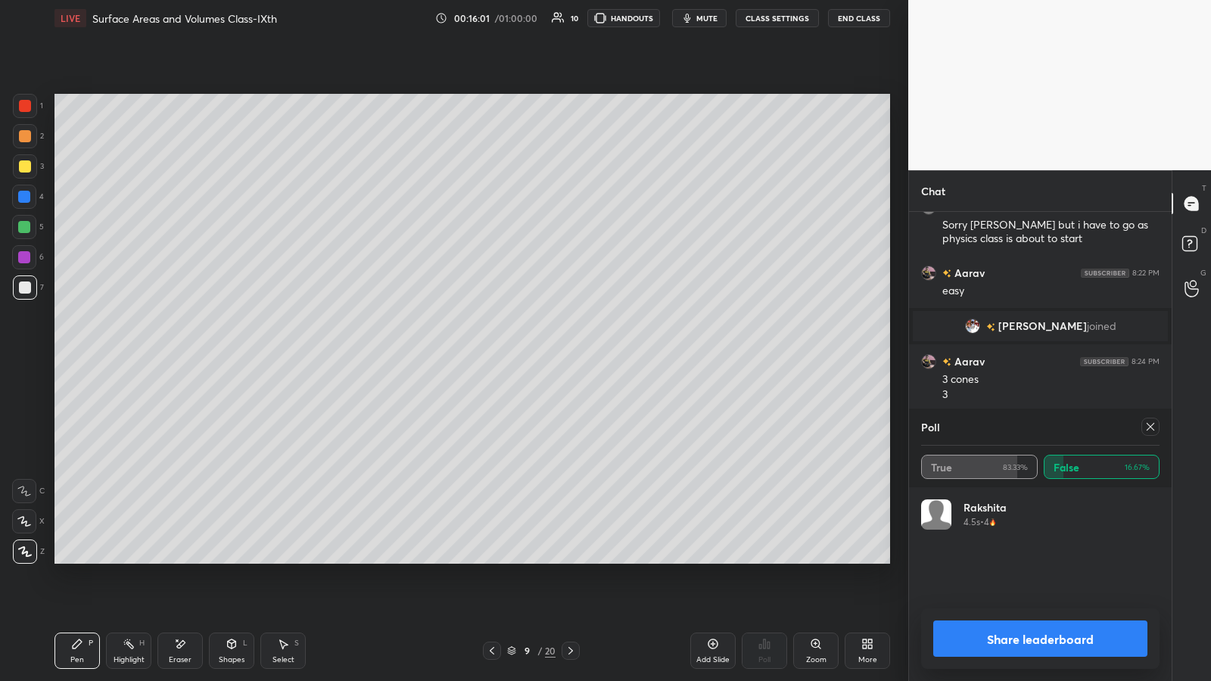
click at [543, 355] on button "Share leaderboard" at bounding box center [1040, 639] width 214 height 36
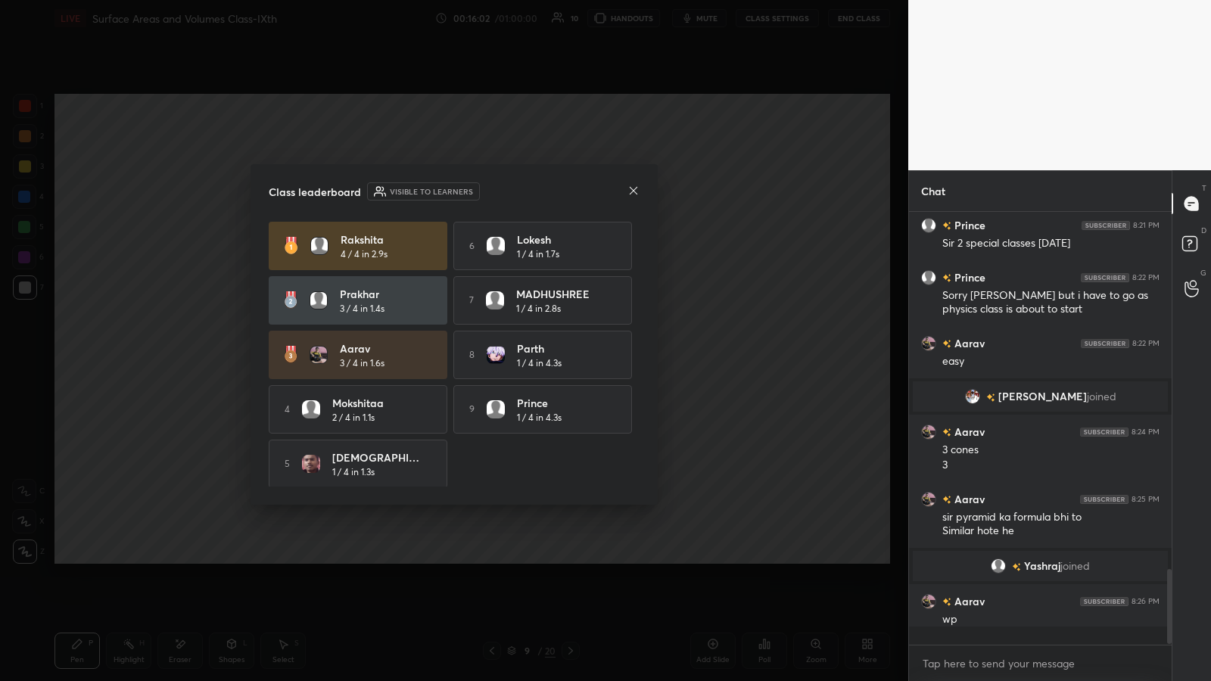
scroll to position [428, 258]
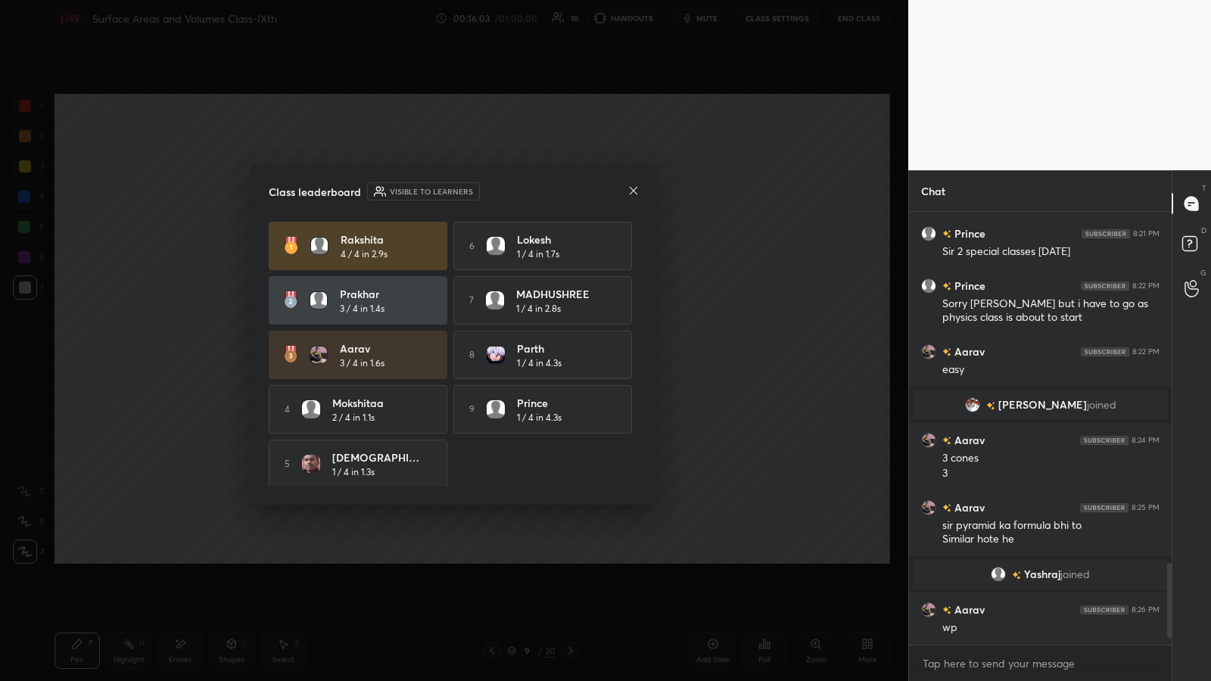
click at [543, 193] on icon at bounding box center [633, 191] width 12 height 12
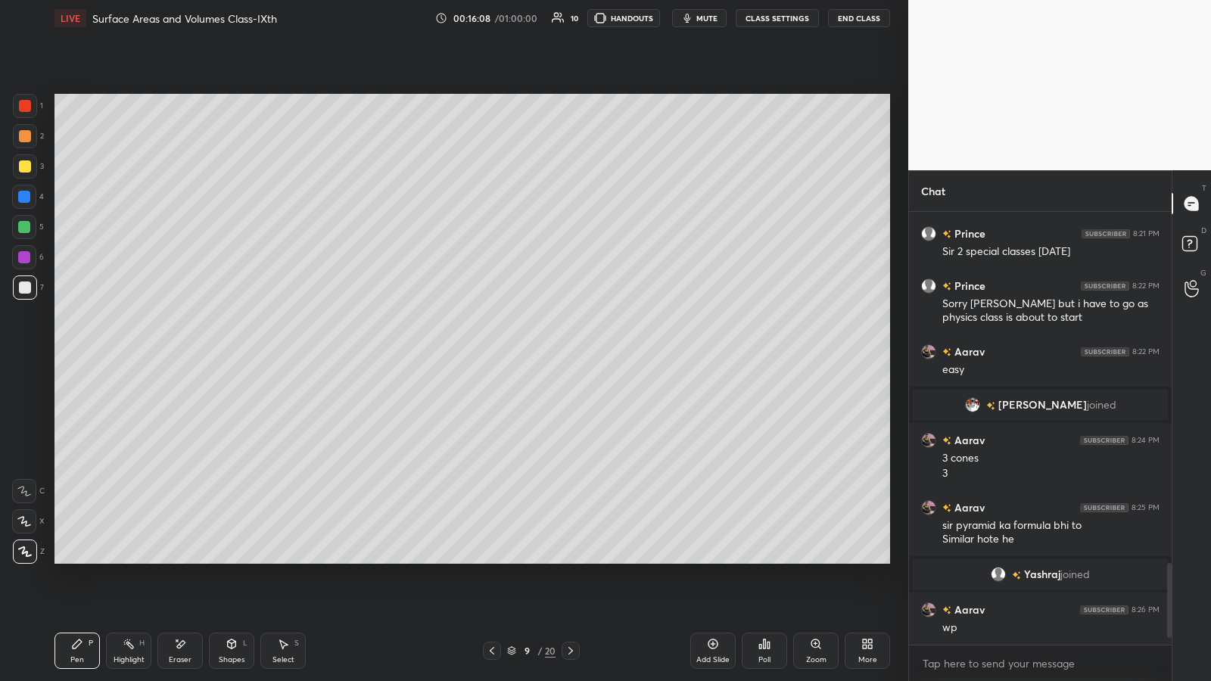
click at [534, 355] on div "9" at bounding box center [526, 650] width 15 height 9
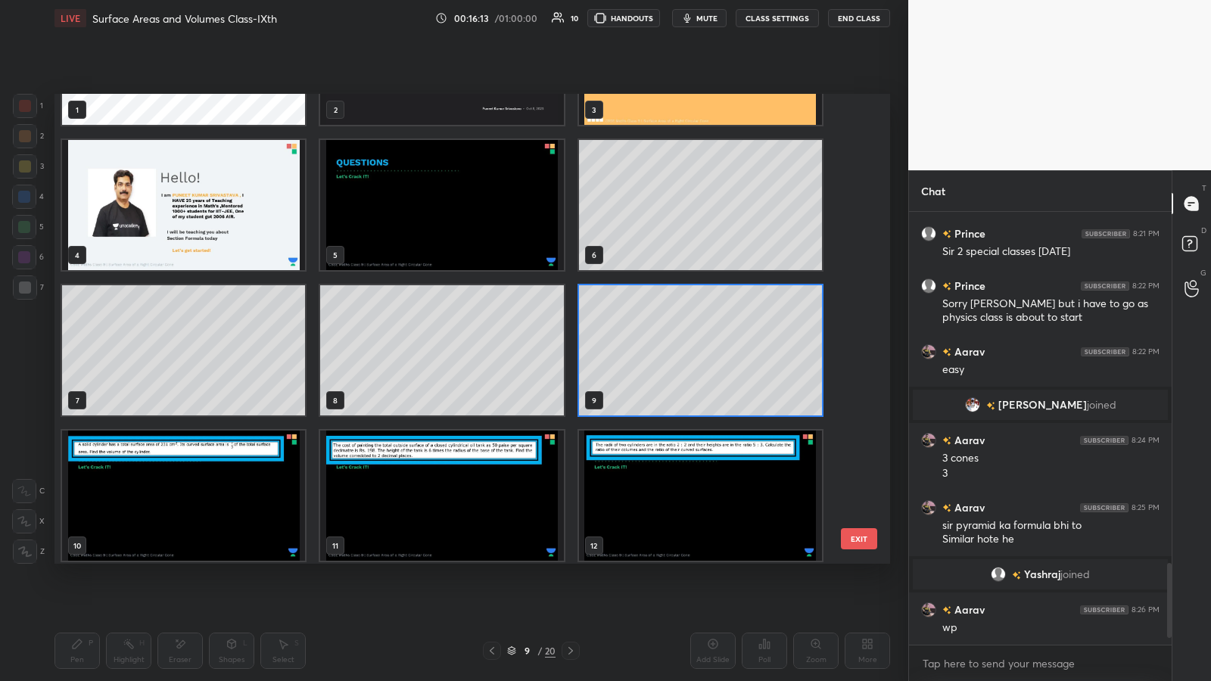
scroll to position [0, 0]
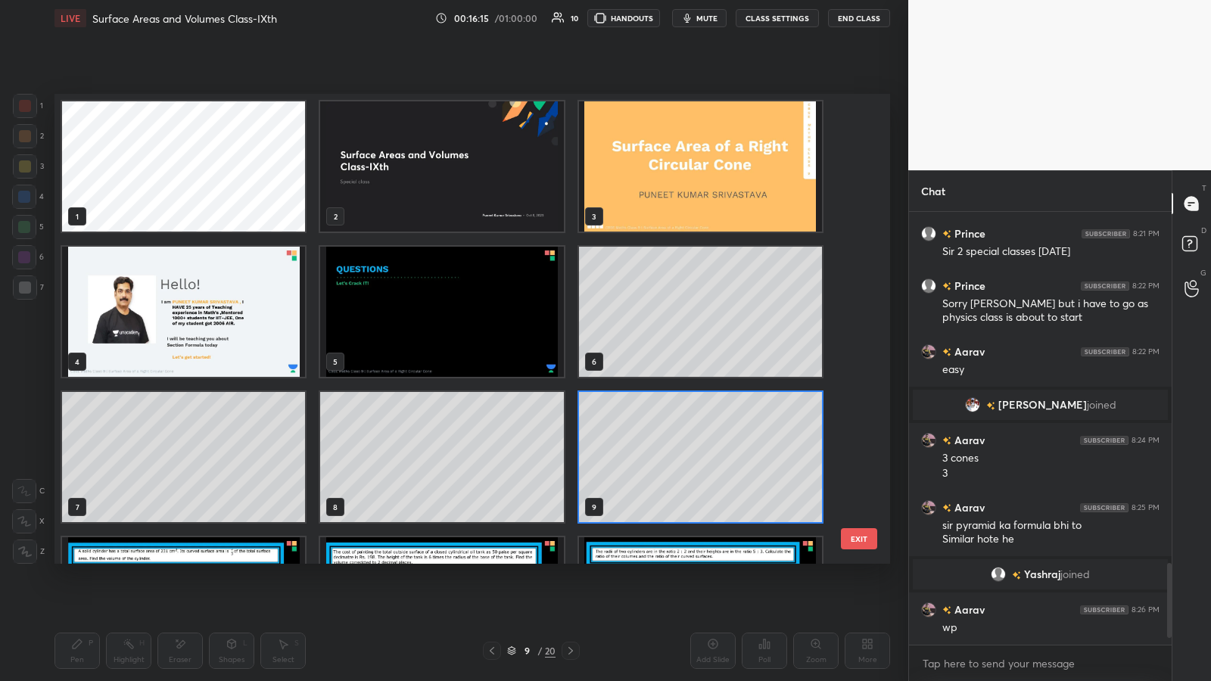
click at [543, 355] on button "EXIT" at bounding box center [859, 538] width 36 height 21
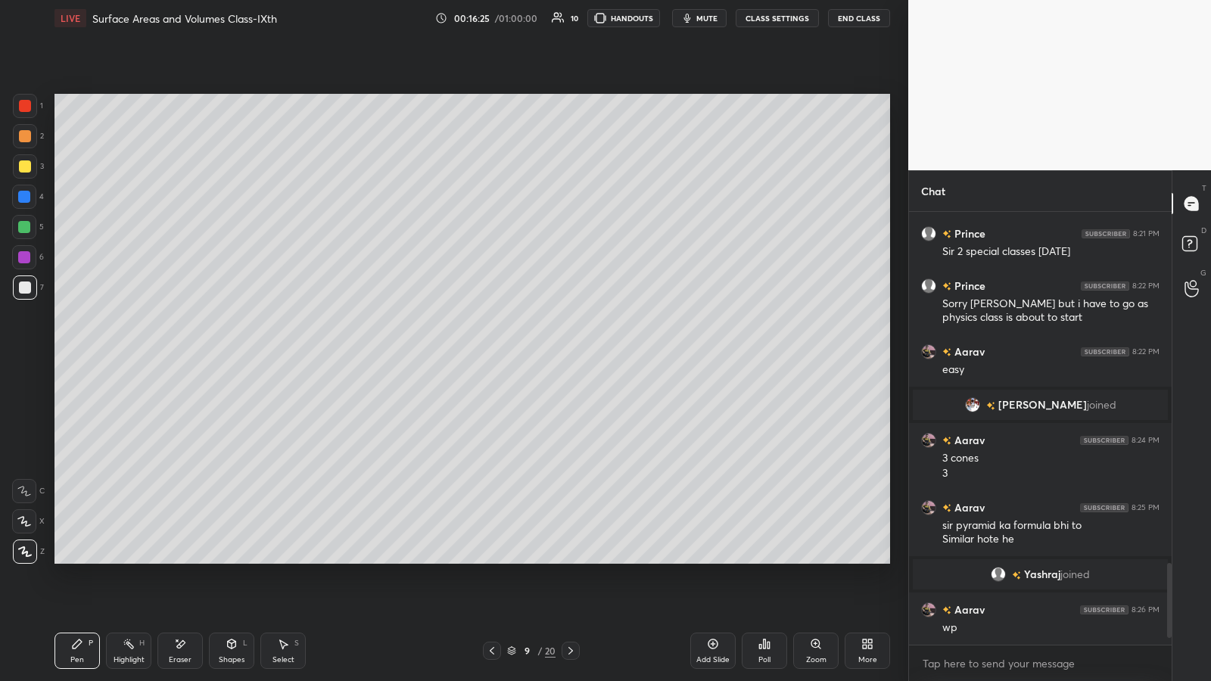
click at [184, 355] on icon at bounding box center [180, 644] width 12 height 13
click at [75, 355] on icon at bounding box center [77, 644] width 12 height 12
click at [21, 226] on div at bounding box center [24, 227] width 12 height 12
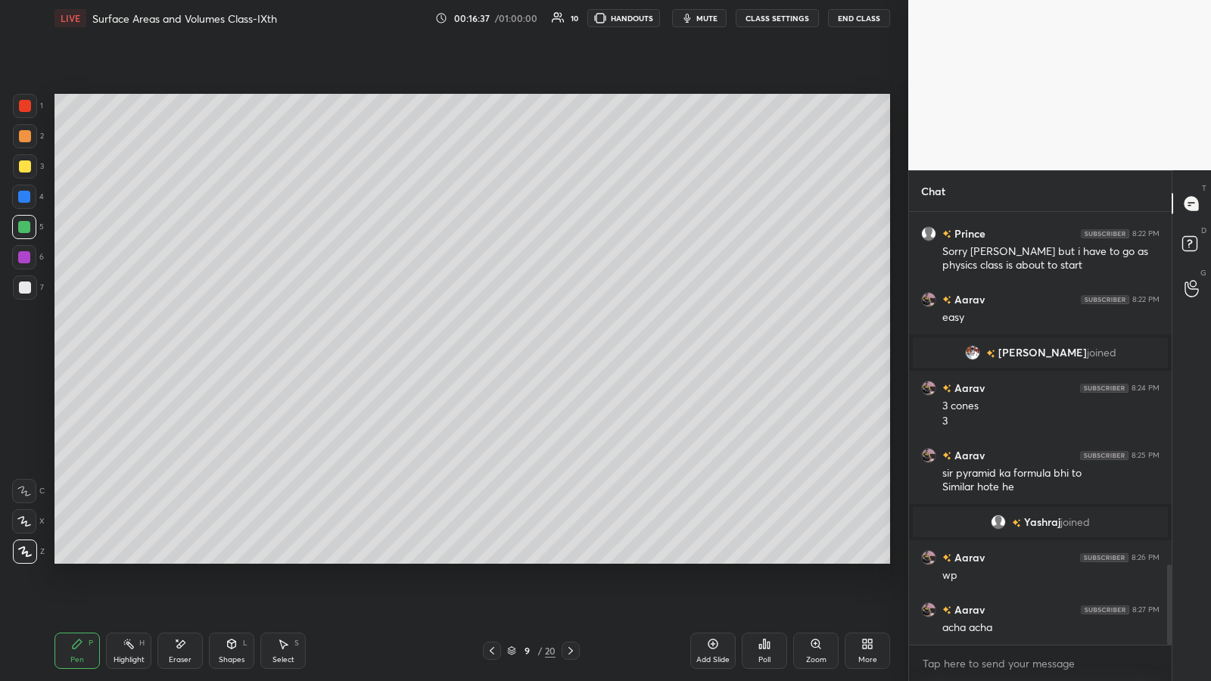
click at [28, 194] on div at bounding box center [24, 197] width 12 height 12
click at [28, 285] on div at bounding box center [25, 288] width 12 height 12
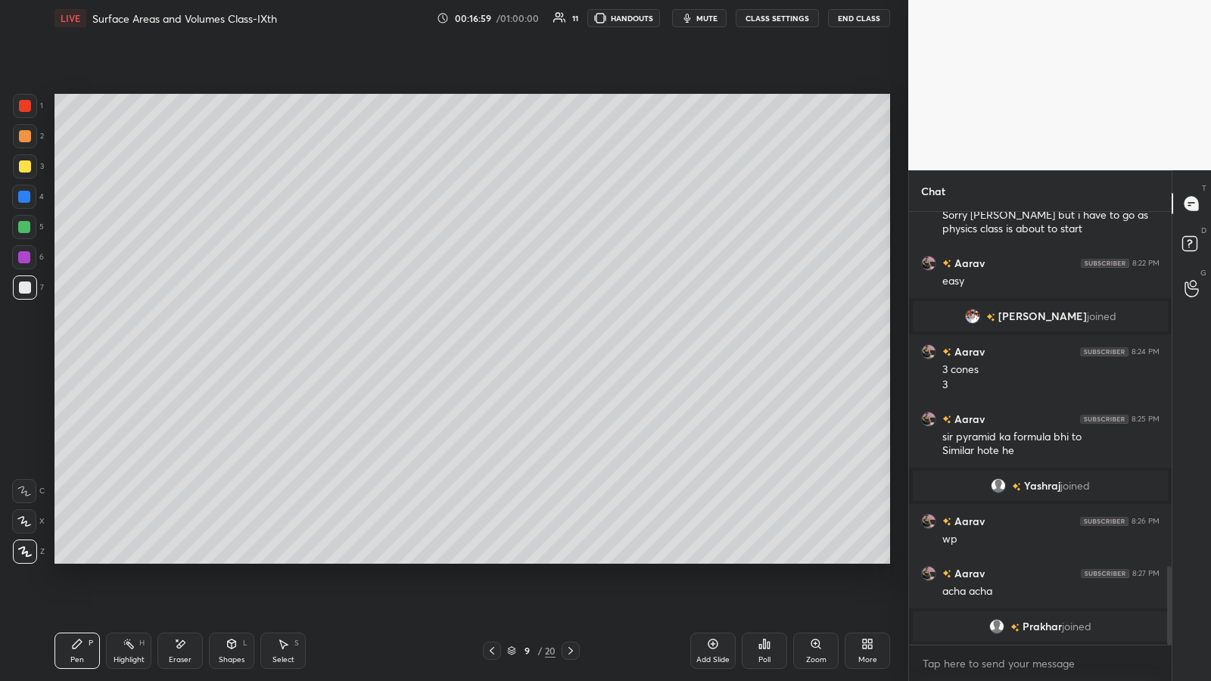
click at [285, 355] on div "Select S" at bounding box center [282, 651] width 45 height 36
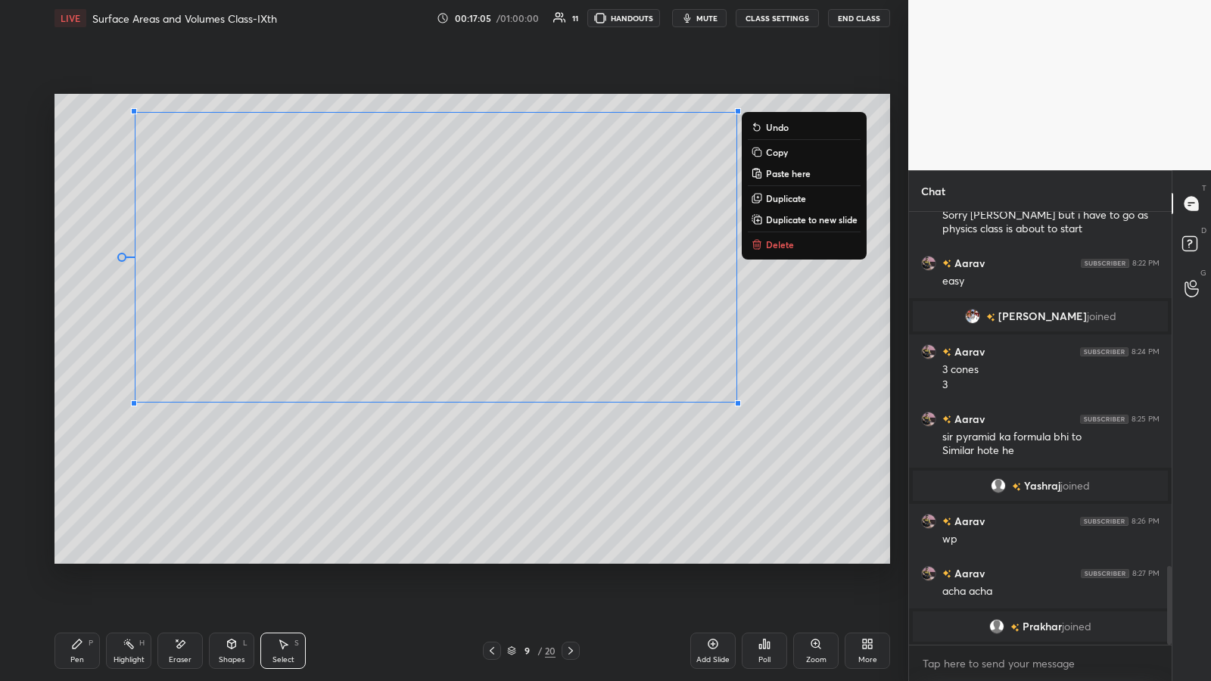
click at [543, 355] on div "0 ° Undo Copy Paste here Duplicate Duplicate to new slide Delete" at bounding box center [472, 329] width 836 height 470
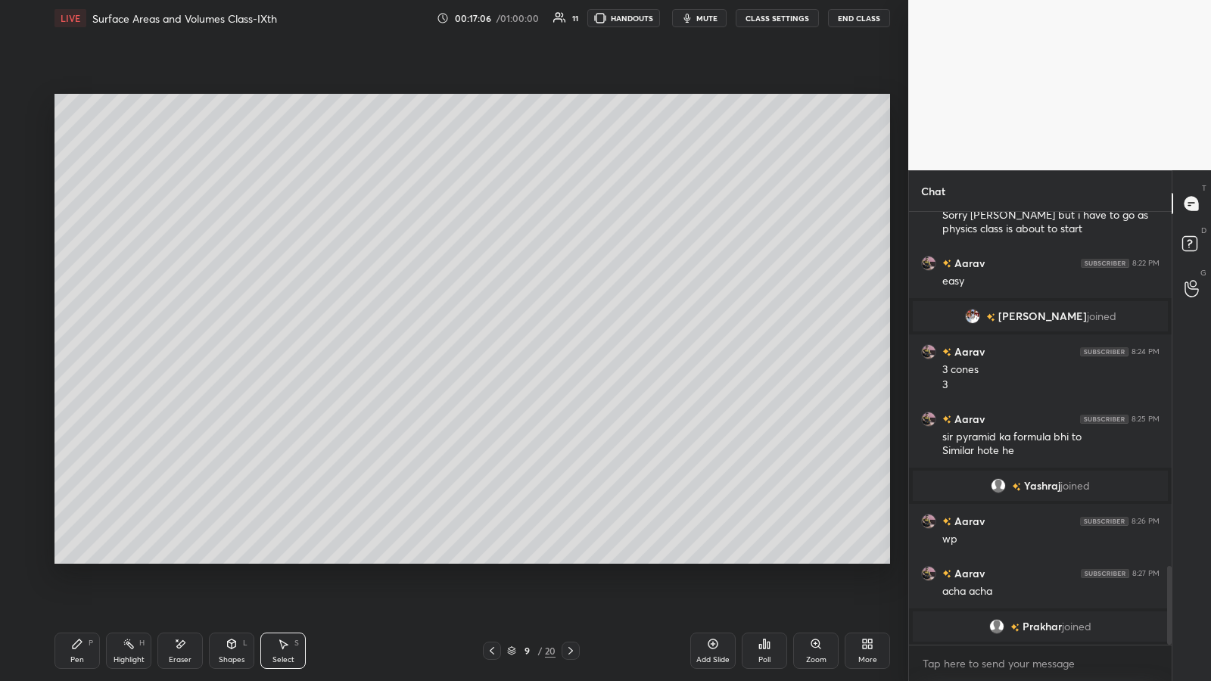
click at [75, 355] on div "Pen P" at bounding box center [76, 651] width 45 height 36
click at [24, 234] on div at bounding box center [24, 227] width 24 height 24
click at [28, 138] on div at bounding box center [25, 136] width 12 height 12
click at [20, 290] on div at bounding box center [25, 288] width 12 height 12
click at [543, 355] on icon at bounding box center [760, 647] width 2 height 4
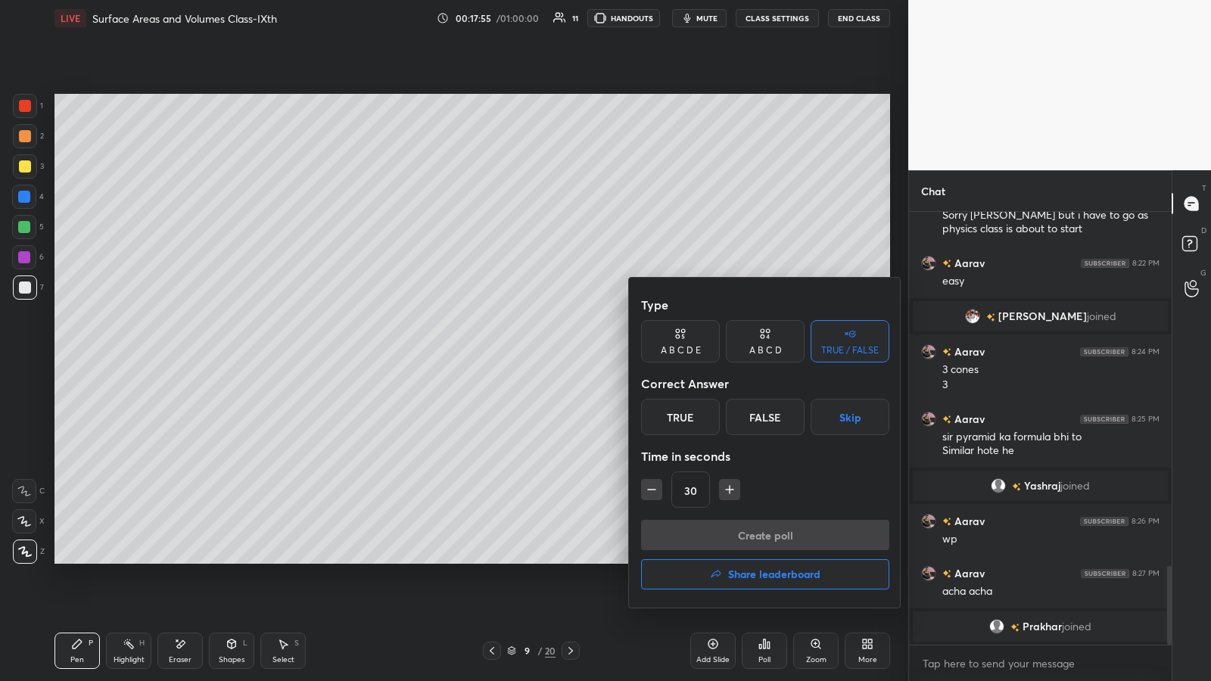
click at [543, 355] on div "True" at bounding box center [680, 417] width 79 height 36
click at [543, 355] on button "Create poll" at bounding box center [765, 535] width 248 height 30
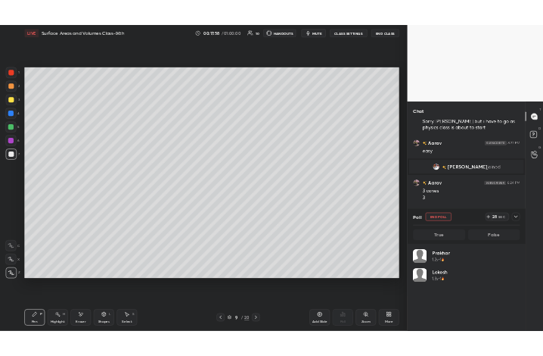
scroll to position [177, 234]
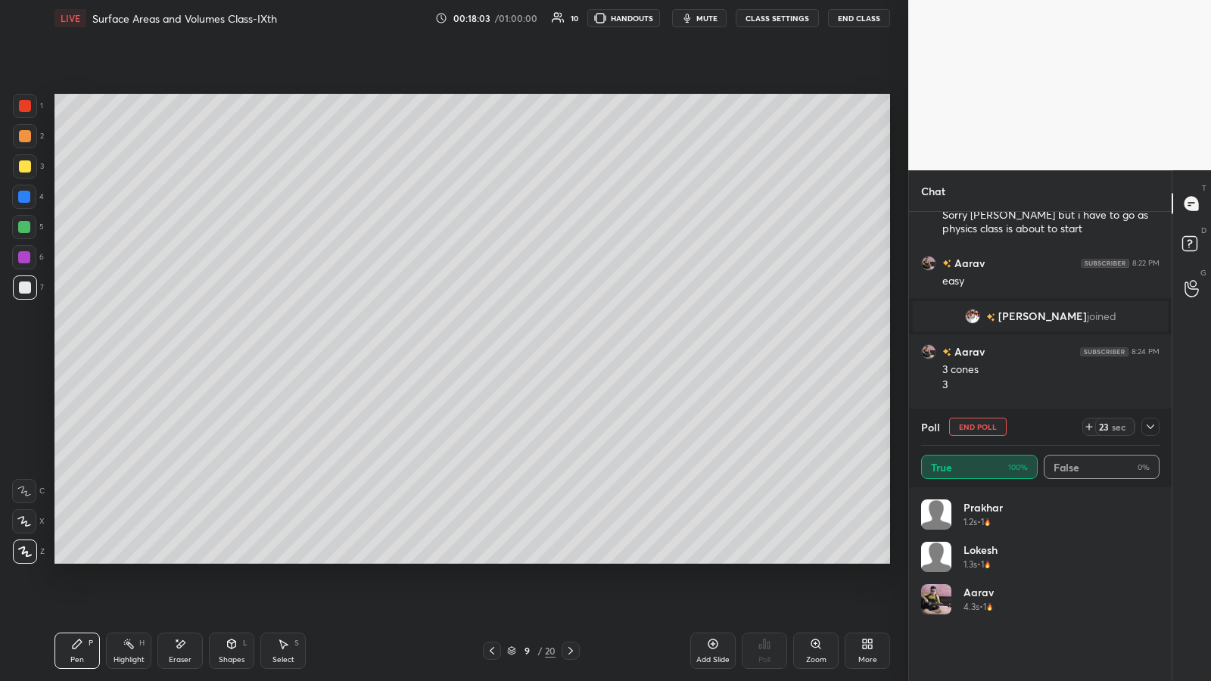
click at [543, 355] on div "More" at bounding box center [867, 651] width 45 height 36
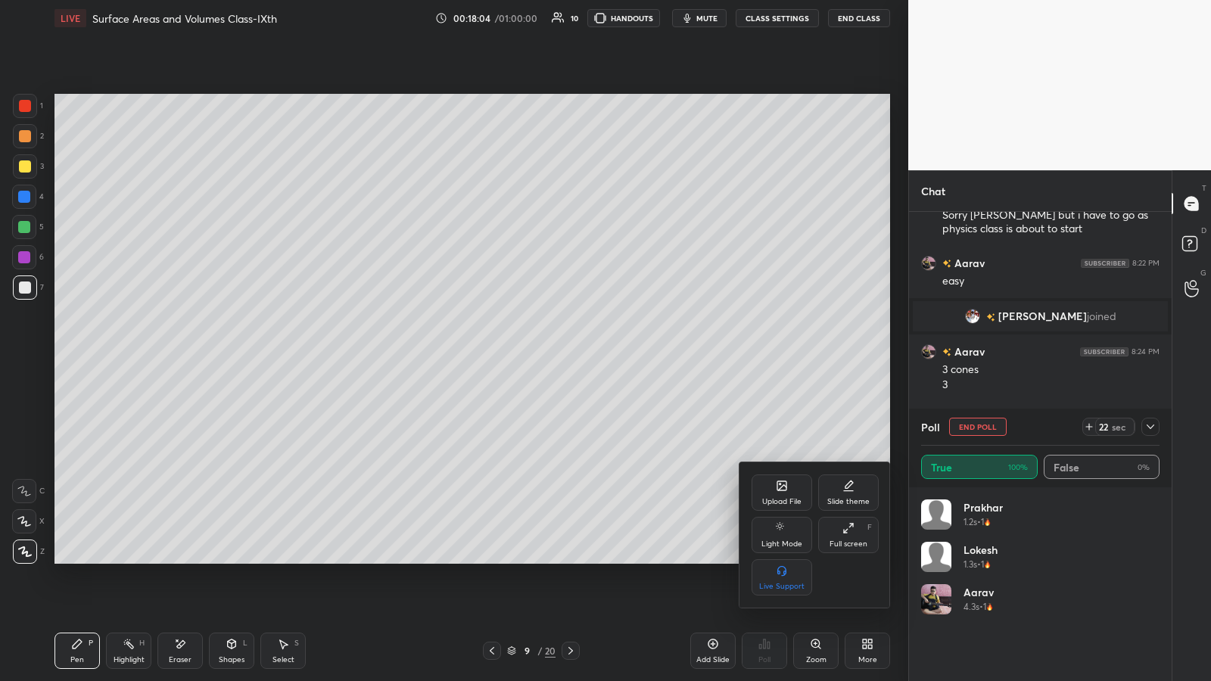
click at [543, 355] on icon at bounding box center [781, 485] width 9 height 9
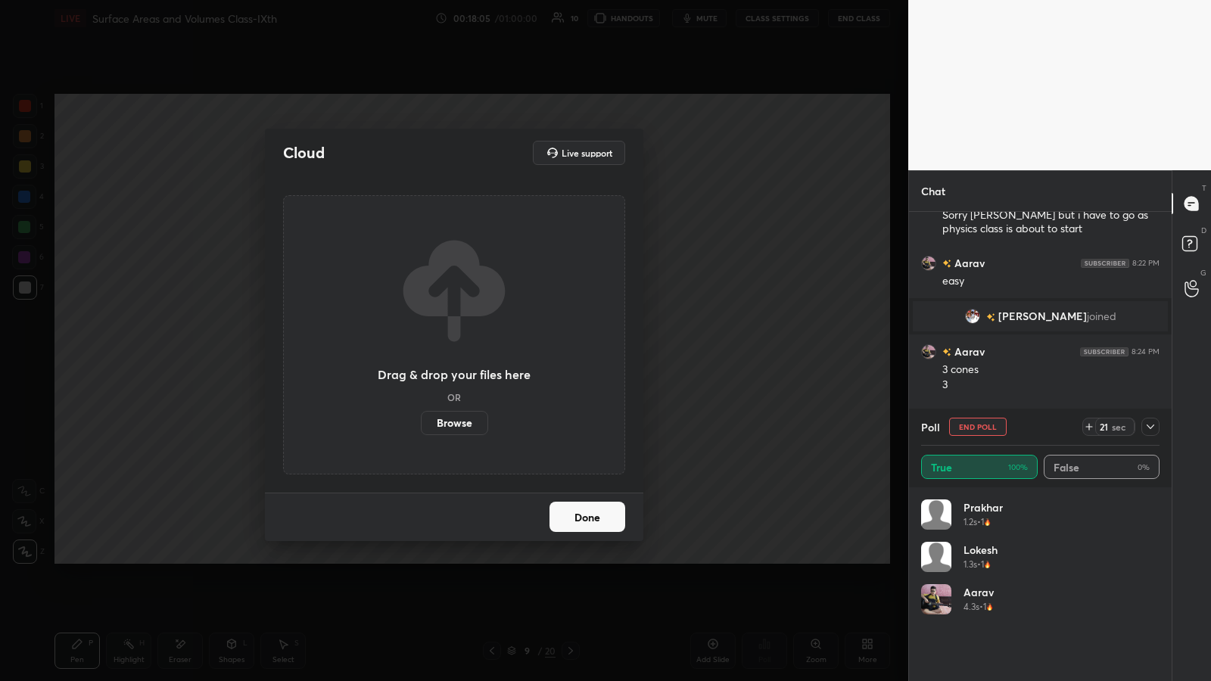
click at [454, 355] on label "Browse" at bounding box center [454, 423] width 67 height 24
click at [421, 355] on input "Browse" at bounding box center [421, 423] width 0 height 24
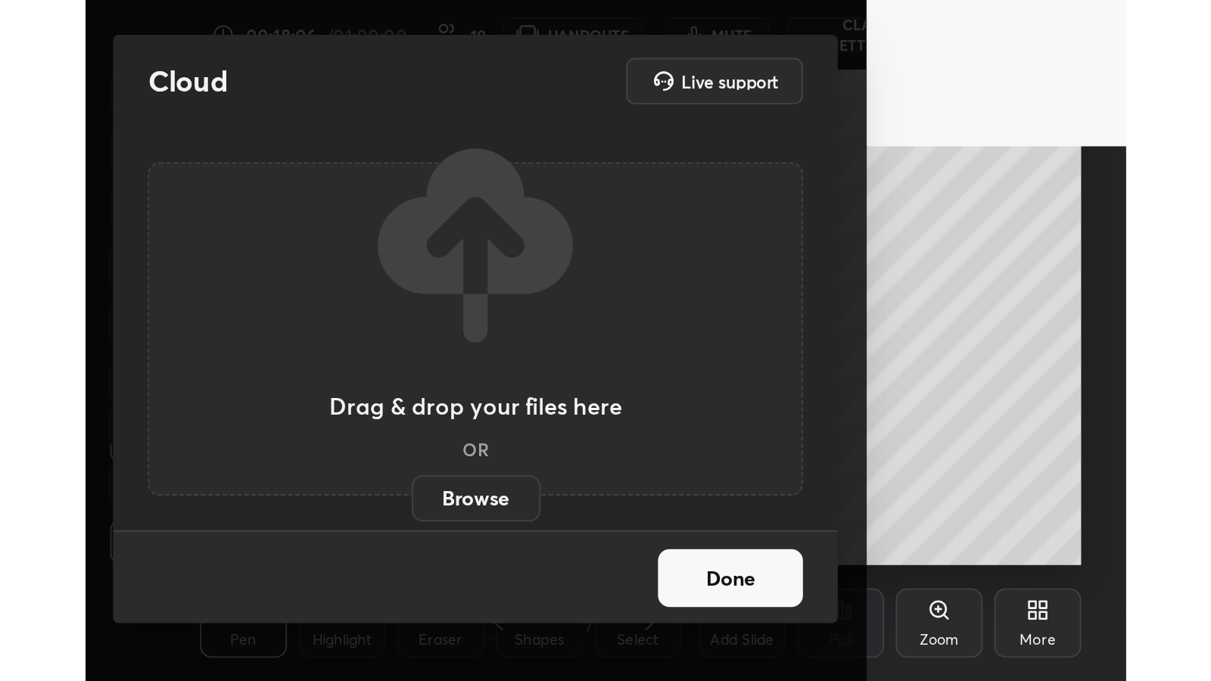
scroll to position [259, 483]
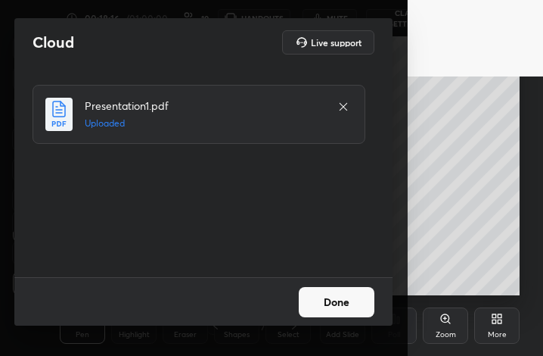
click at [335, 305] on button "Done" at bounding box center [337, 302] width 76 height 30
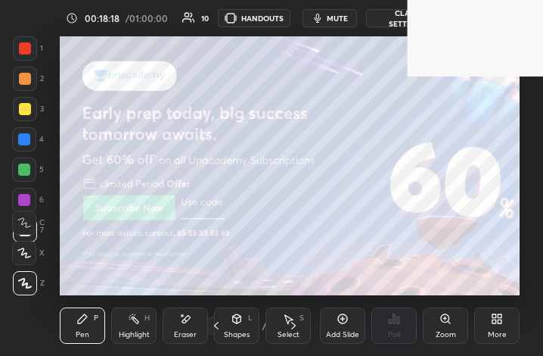
click at [496, 320] on icon at bounding box center [495, 321] width 4 height 4
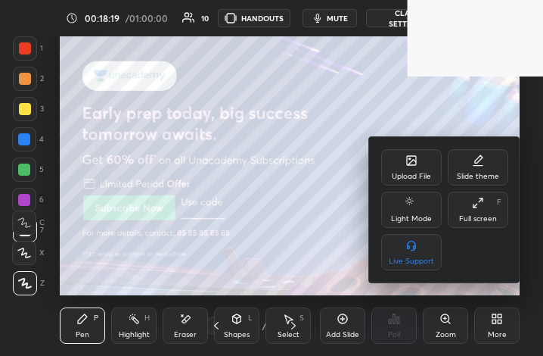
click at [476, 205] on icon at bounding box center [476, 206] width 4 height 4
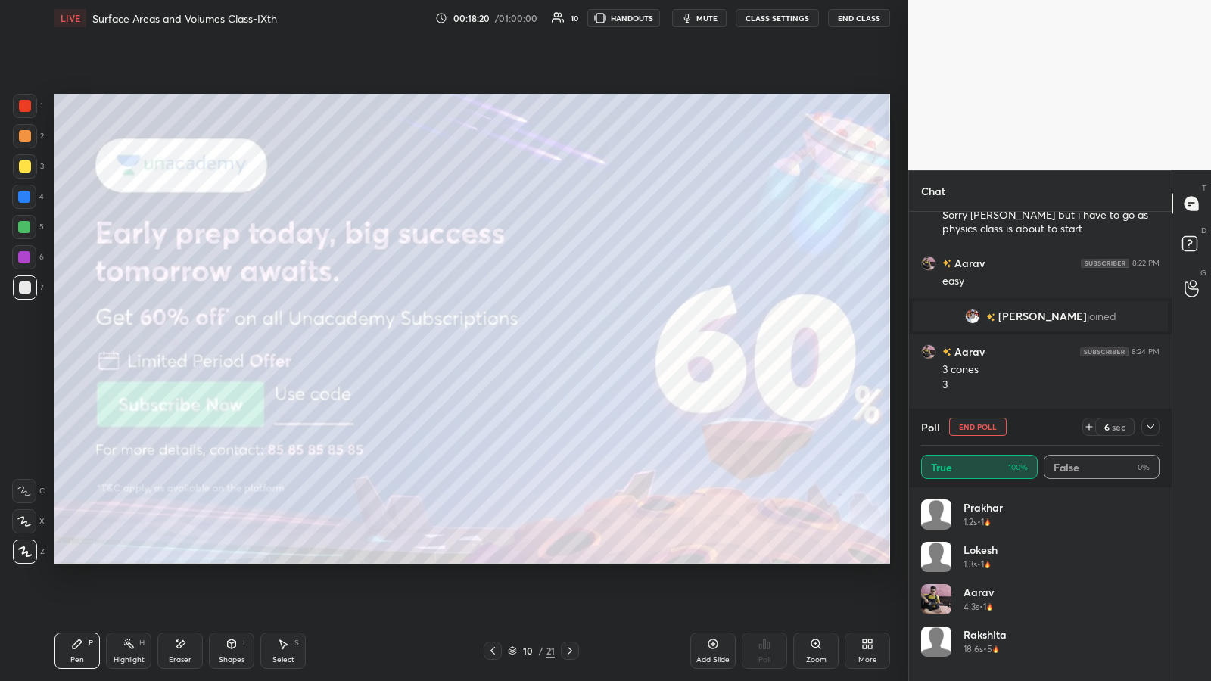
scroll to position [75097, 74834]
click at [26, 105] on div at bounding box center [25, 106] width 12 height 12
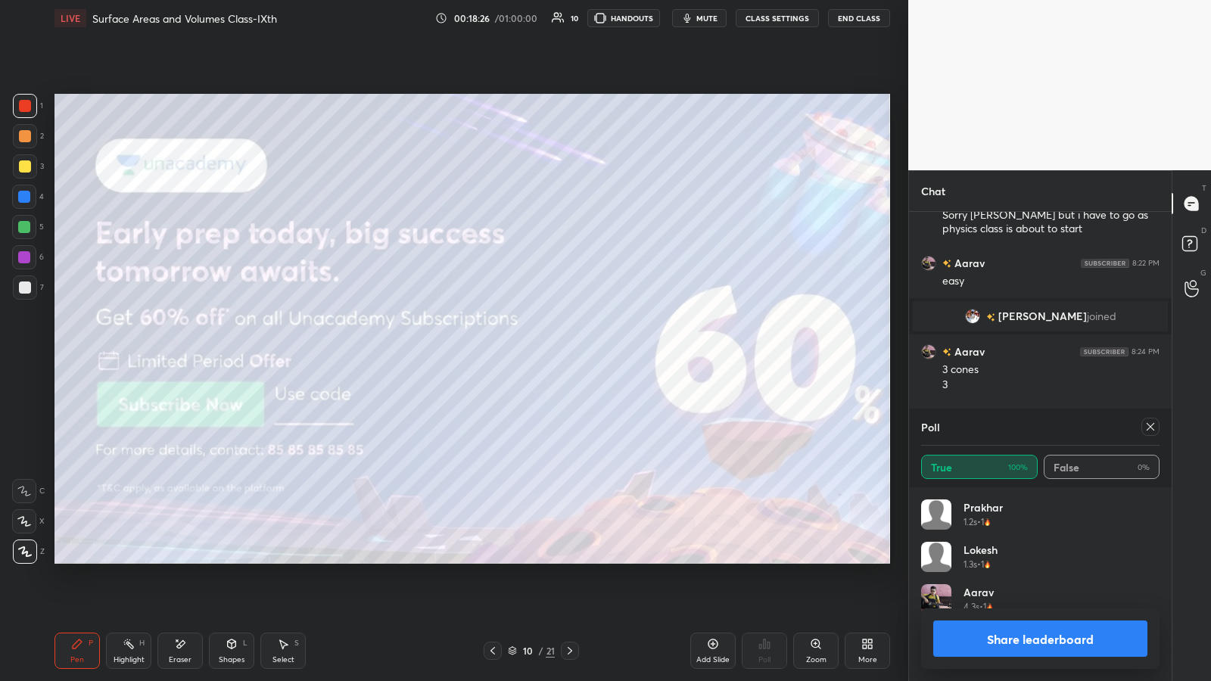
click at [543, 355] on button "Share leaderboard" at bounding box center [1040, 639] width 214 height 36
type textarea "x"
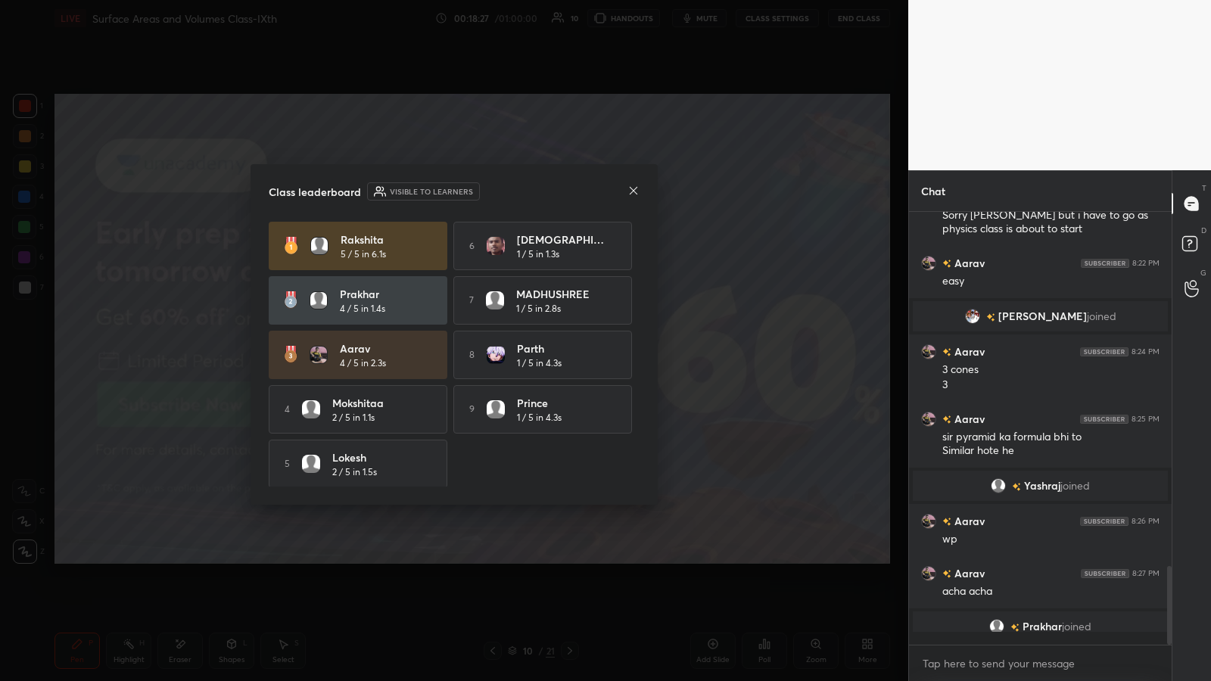
scroll to position [465, 258]
click at [543, 190] on icon at bounding box center [634, 190] width 8 height 8
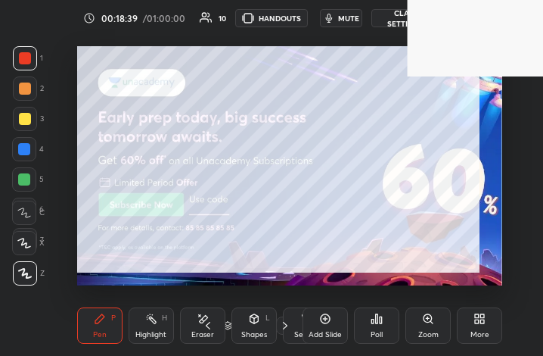
scroll to position [259, 482]
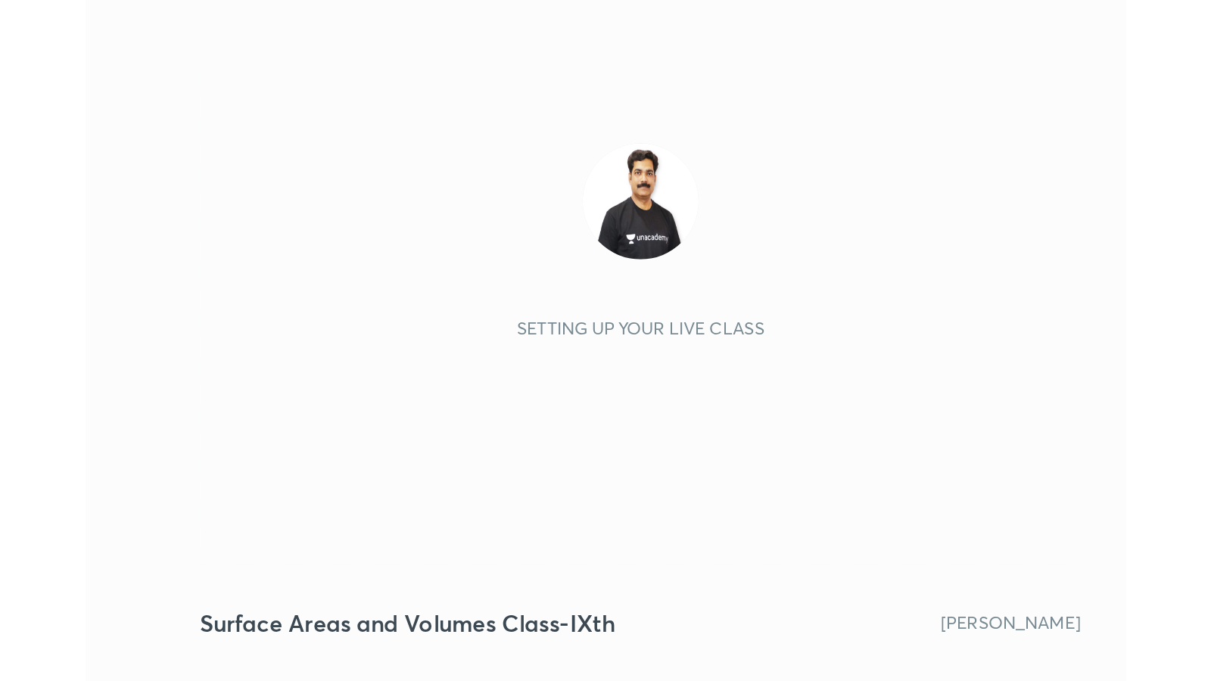
scroll to position [259, 483]
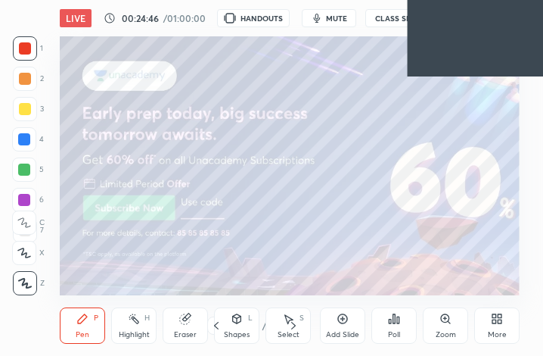
click at [497, 324] on icon at bounding box center [497, 319] width 12 height 12
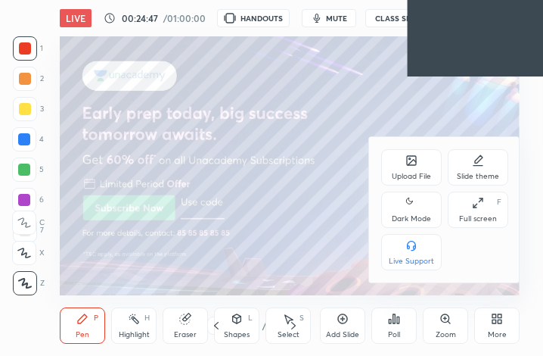
click at [481, 210] on div "Full screen F" at bounding box center [478, 209] width 61 height 36
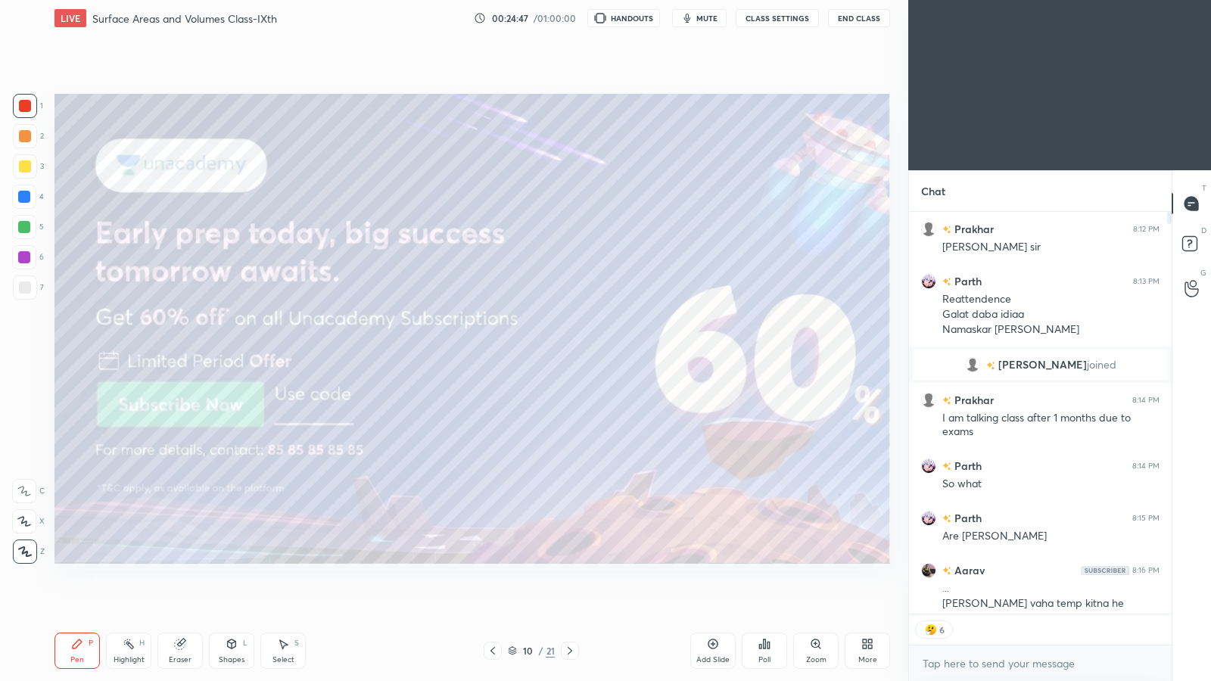
scroll to position [75097, 74834]
click at [543, 355] on icon at bounding box center [870, 642] width 4 height 4
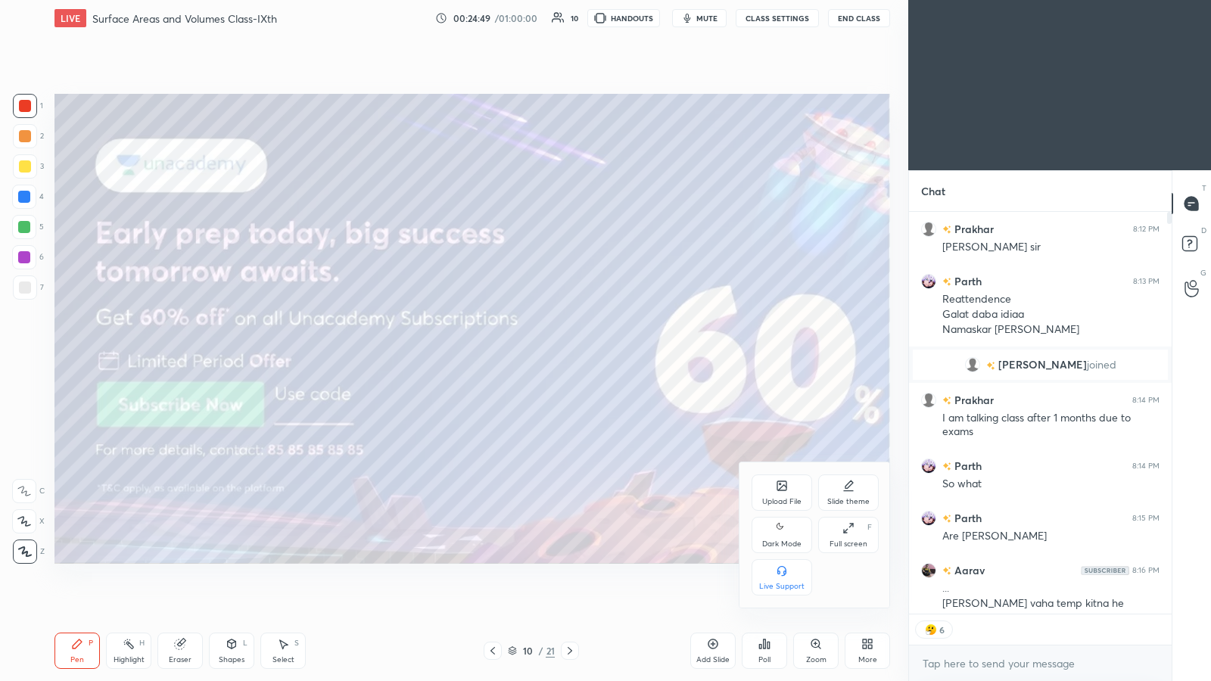
click at [543, 355] on icon at bounding box center [782, 528] width 12 height 18
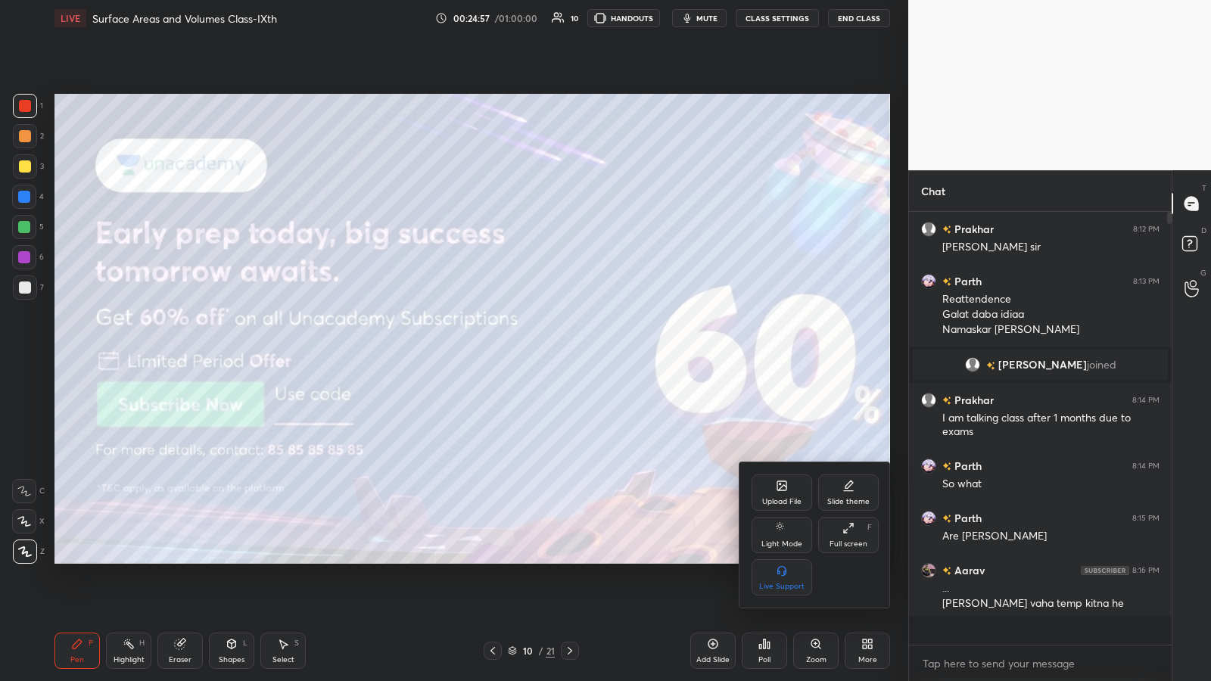
scroll to position [428, 258]
click at [19, 105] on div at bounding box center [605, 340] width 1211 height 681
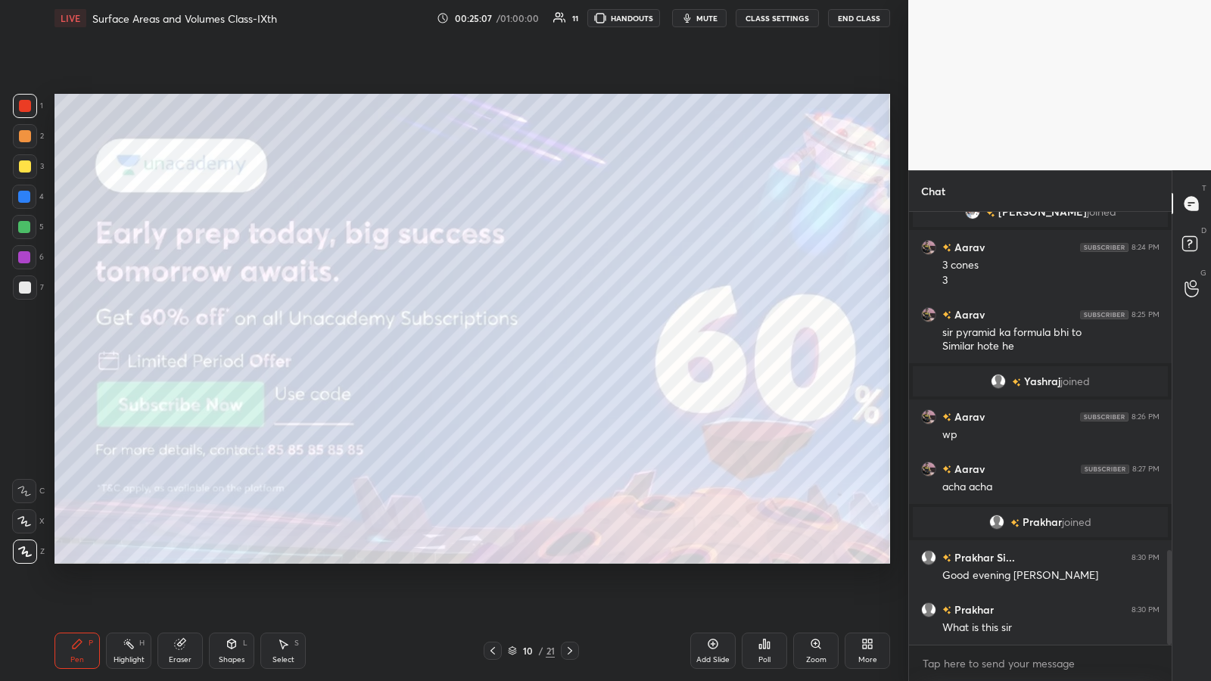
scroll to position [1586, 0]
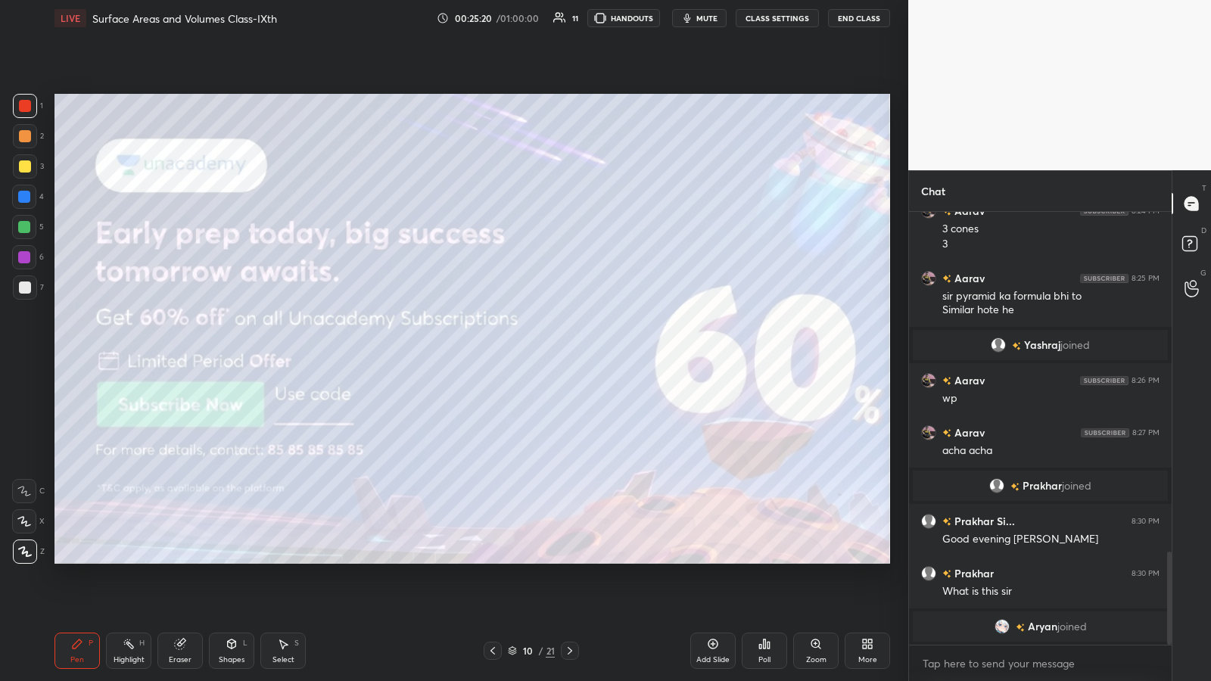
click at [235, 355] on icon at bounding box center [232, 644] width 12 height 12
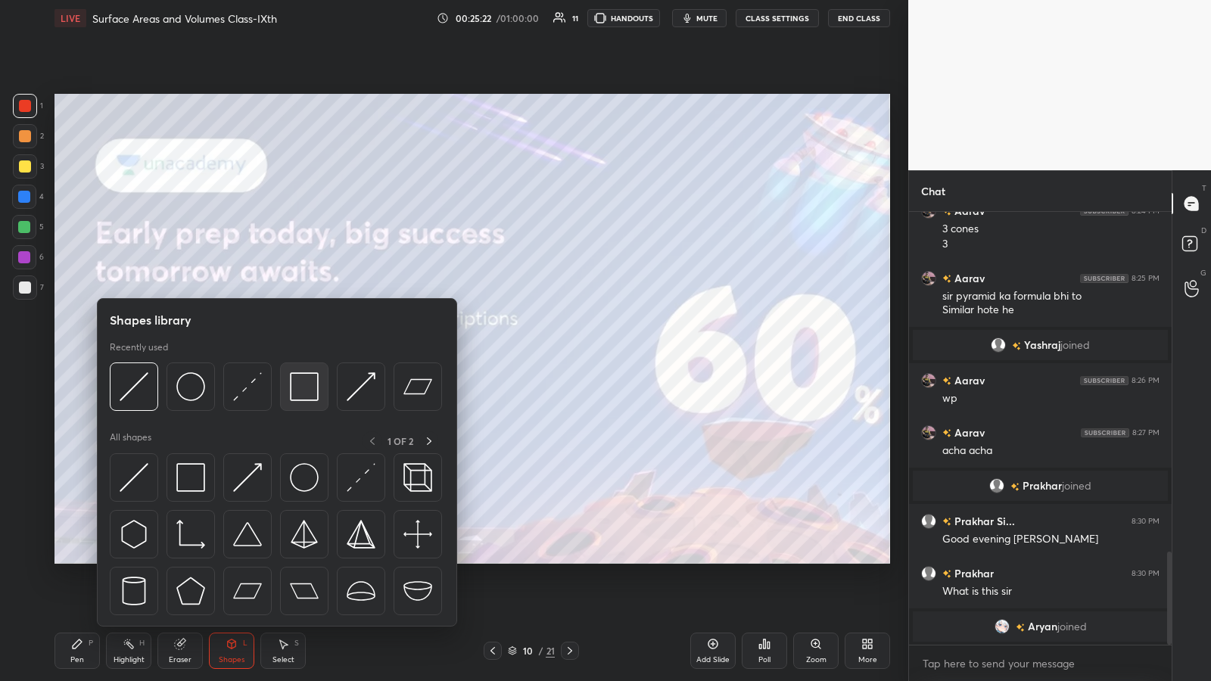
click at [309, 355] on img at bounding box center [304, 386] width 29 height 29
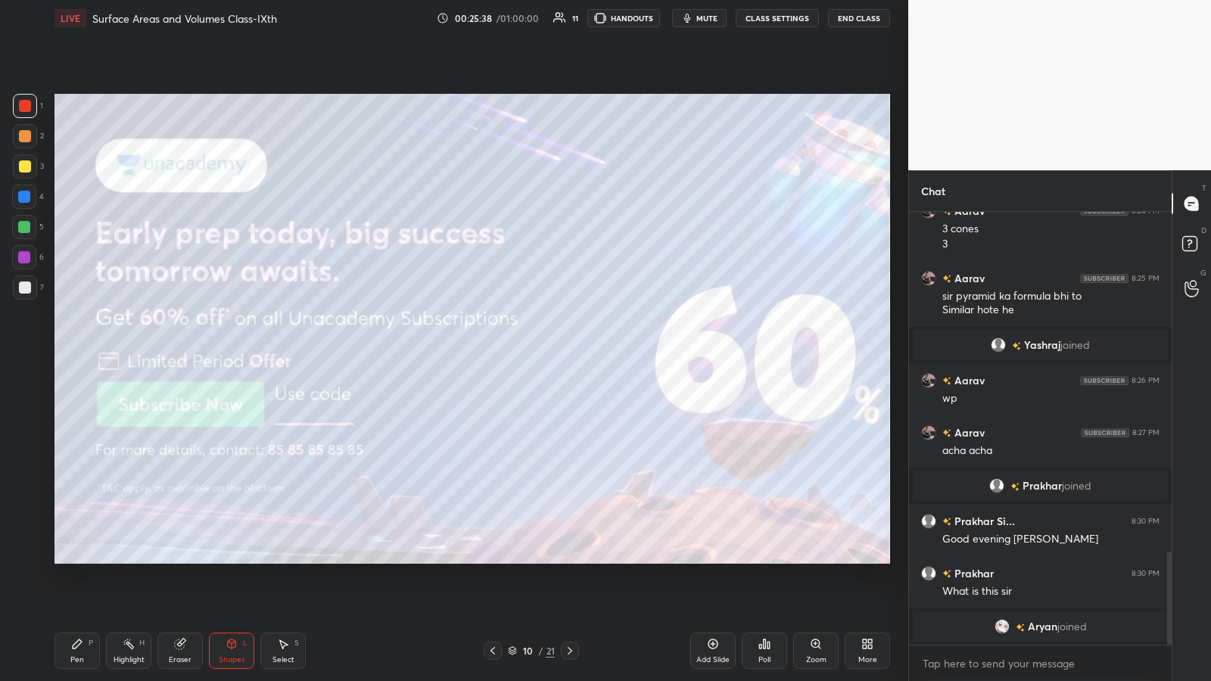
click at [543, 355] on icon at bounding box center [570, 651] width 5 height 8
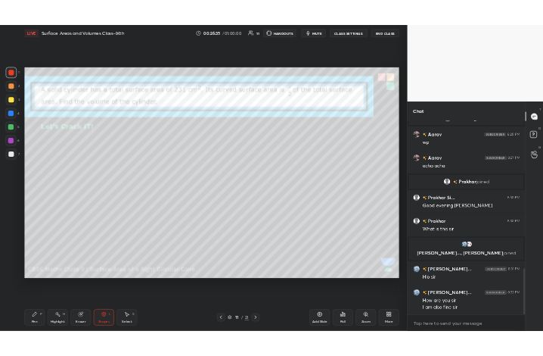
scroll to position [1447, 0]
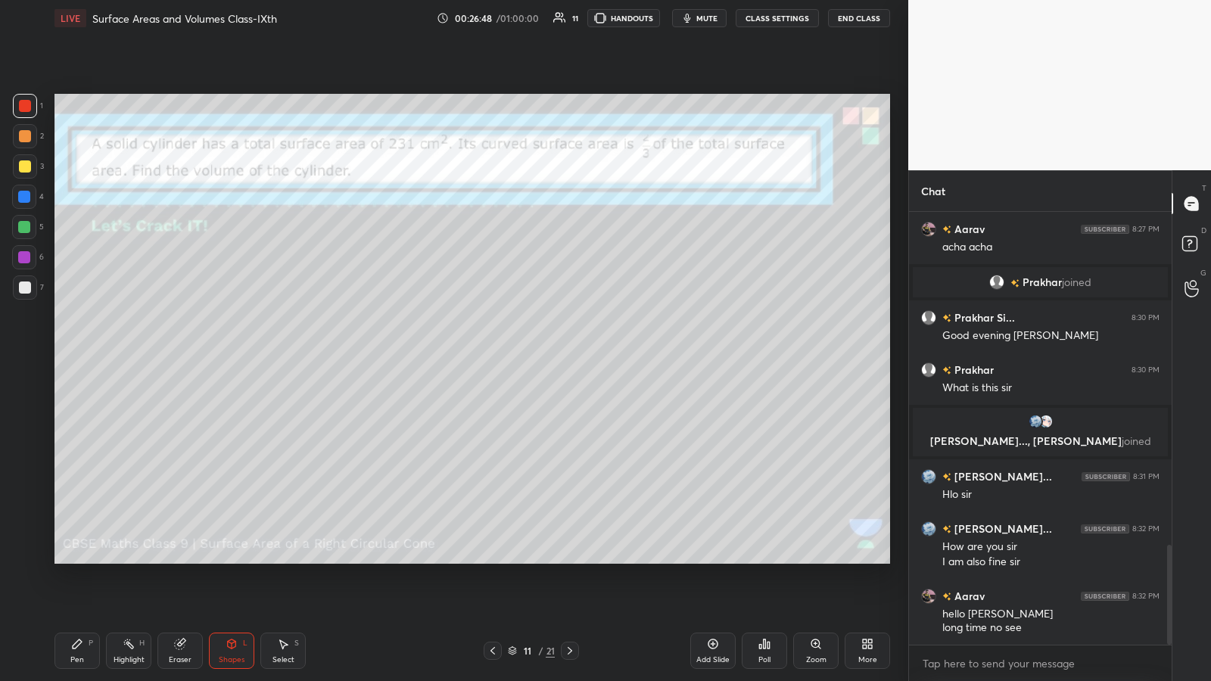
click at [543, 355] on icon at bounding box center [870, 647] width 4 height 4
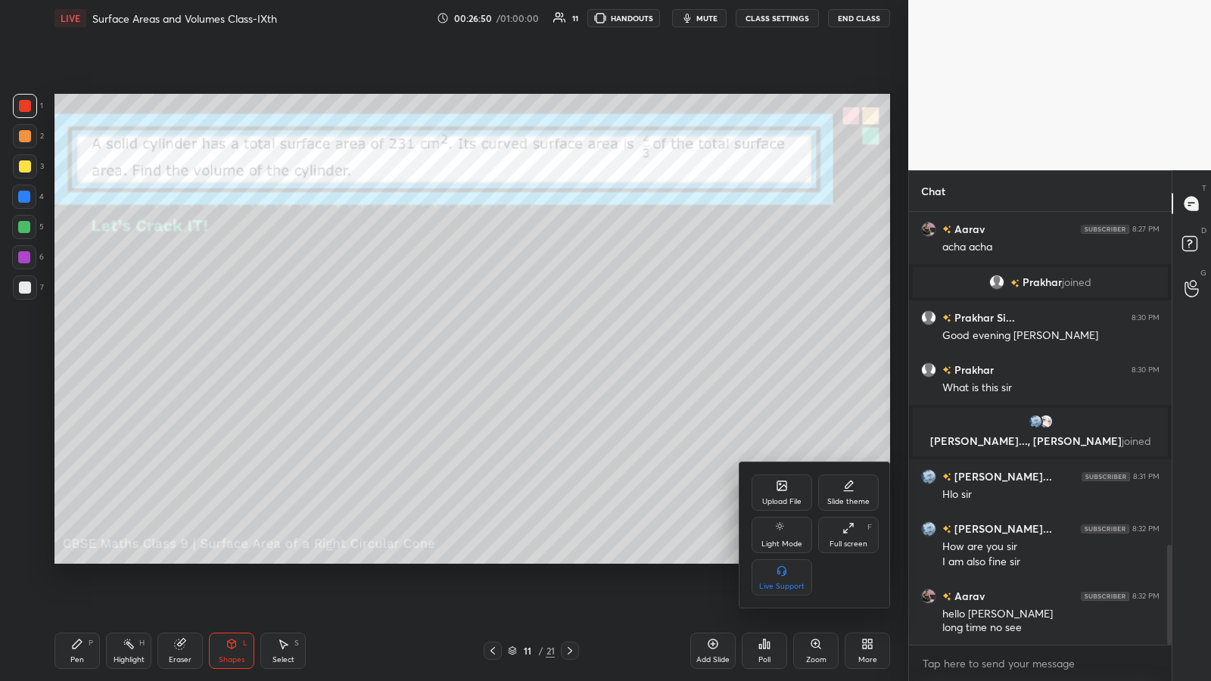
click at [543, 355] on div "Upload File" at bounding box center [782, 493] width 61 height 36
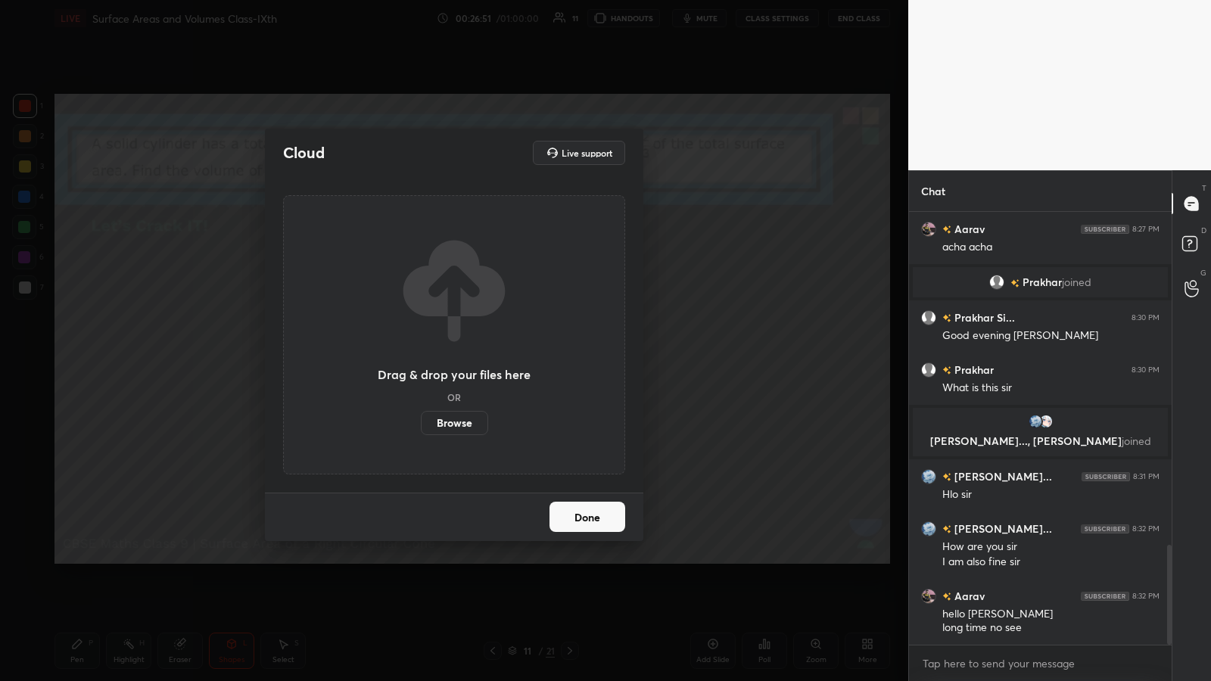
click at [455, 355] on label "Browse" at bounding box center [454, 423] width 67 height 24
click at [421, 355] on input "Browse" at bounding box center [421, 423] width 0 height 24
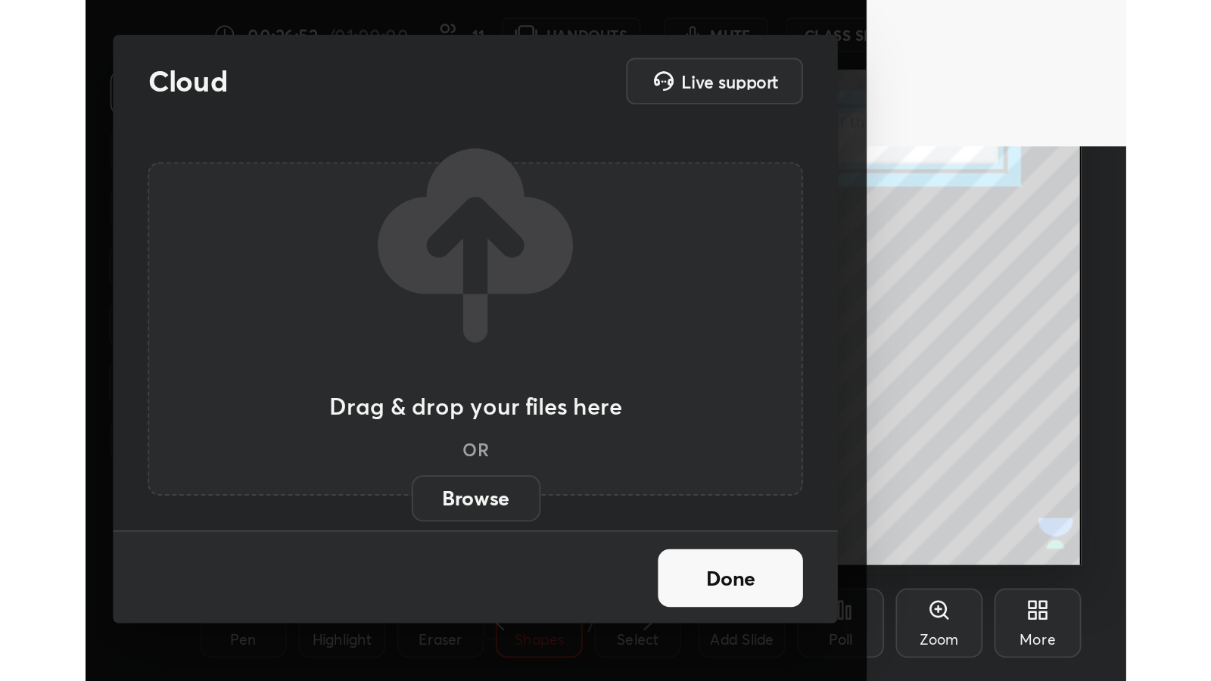
scroll to position [75423, 75199]
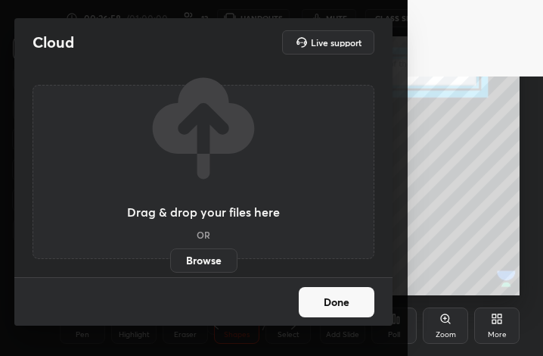
click at [328, 298] on button "Done" at bounding box center [337, 302] width 76 height 30
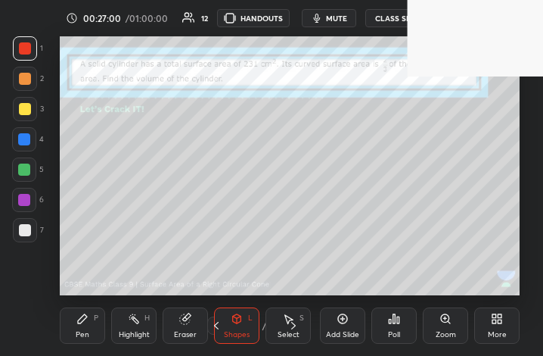
click at [491, 306] on div "Add Slide Poll Zoom More" at bounding box center [420, 325] width 200 height 85
click at [501, 311] on div "More" at bounding box center [497, 325] width 45 height 36
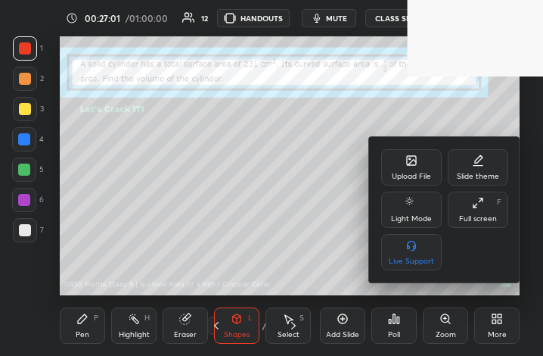
click at [486, 199] on div "Full screen F" at bounding box center [478, 209] width 61 height 36
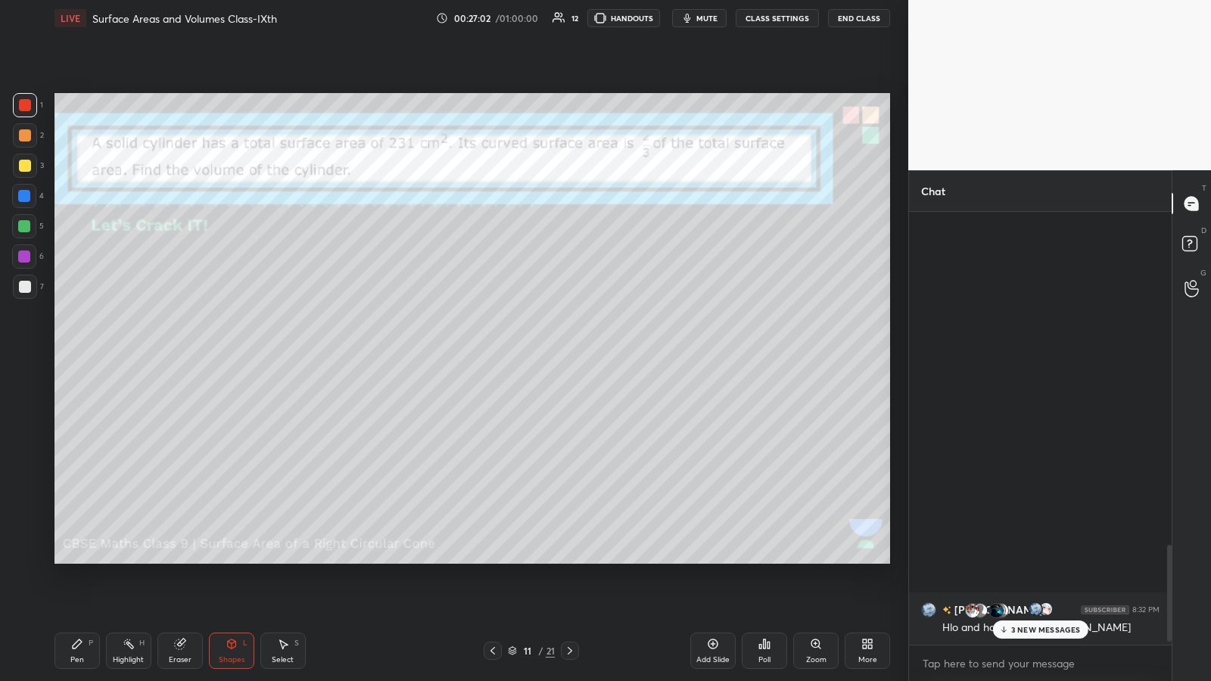
scroll to position [75097, 74834]
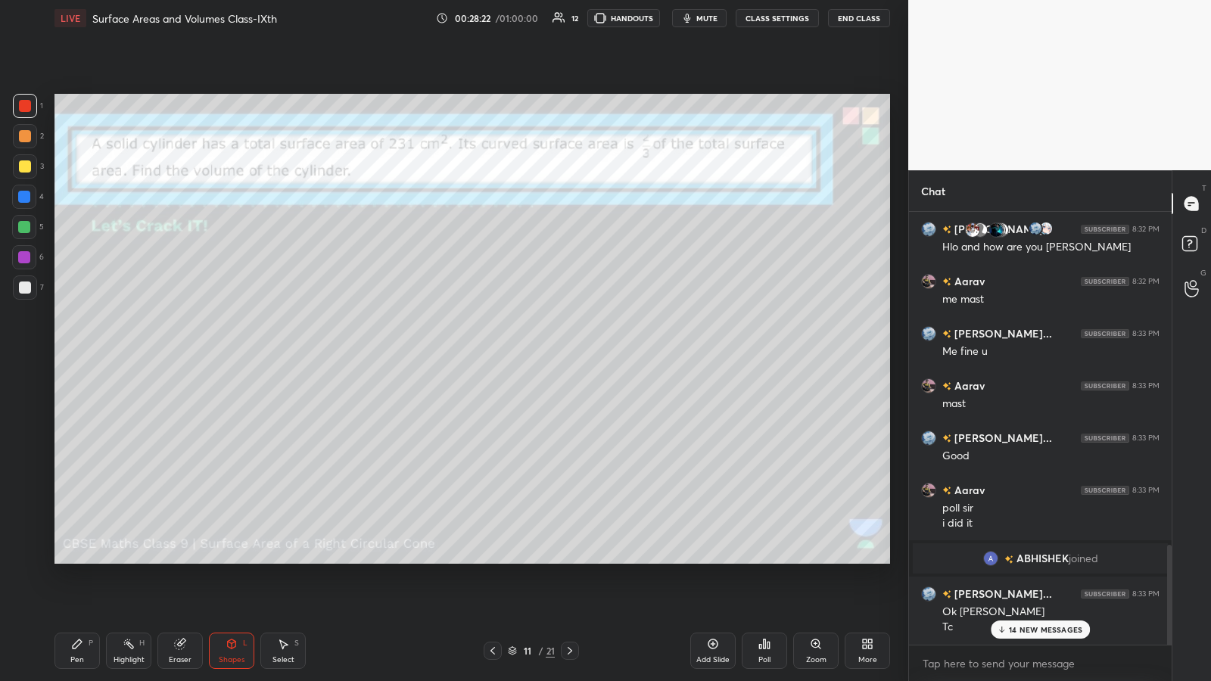
click at [543, 355] on p "14 NEW MESSAGES" at bounding box center [1045, 629] width 73 height 9
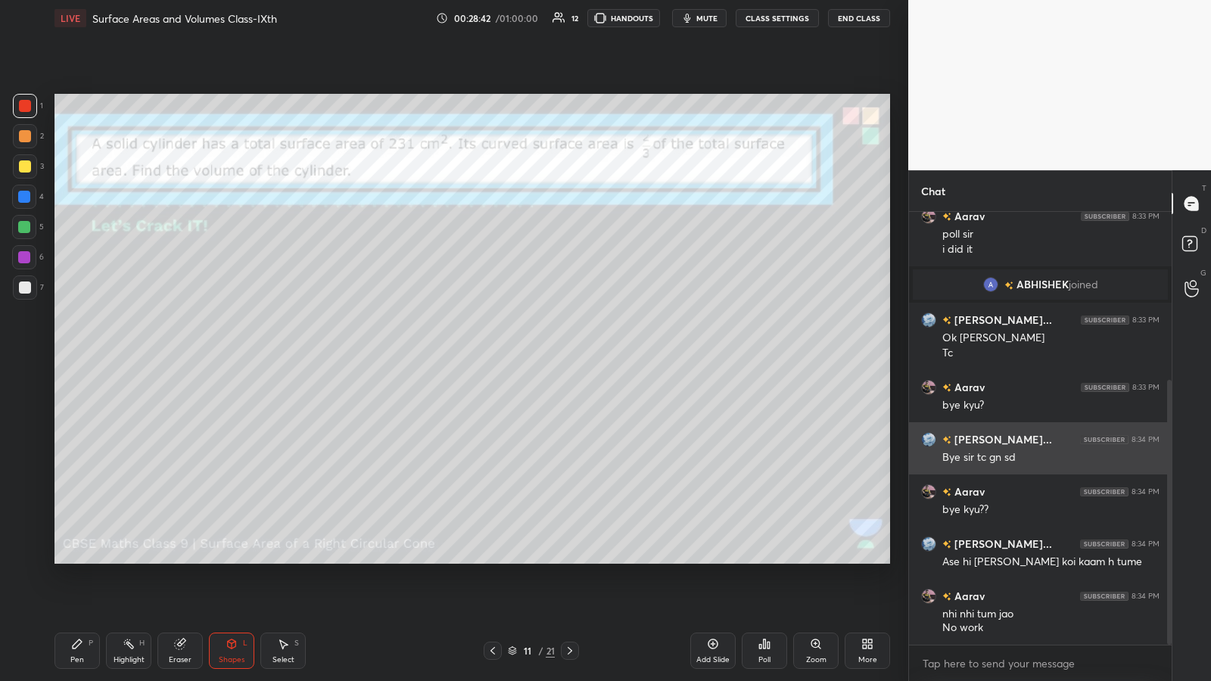
scroll to position [289, 0]
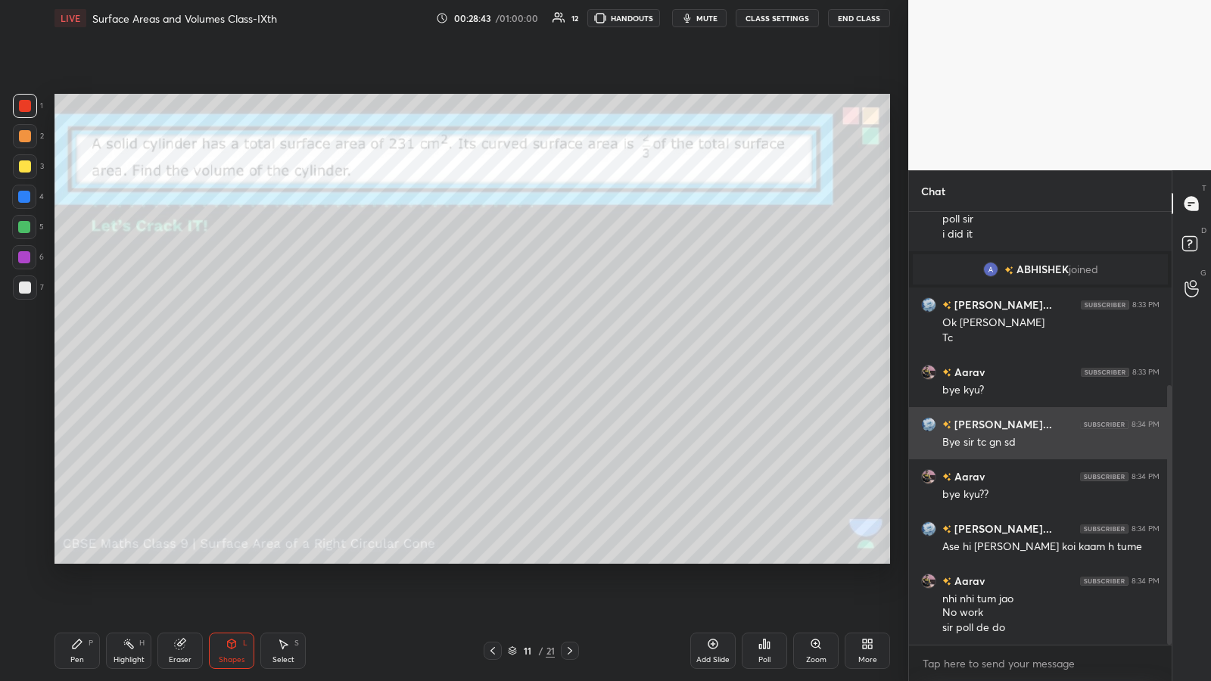
type textarea "x"
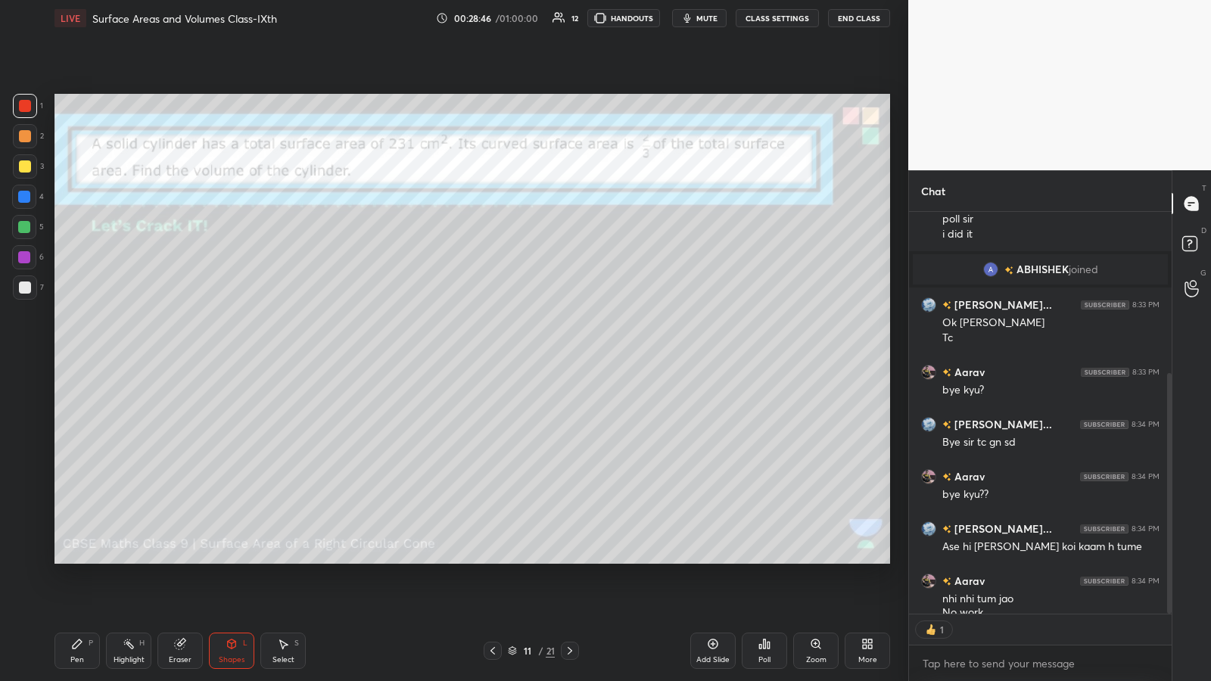
click at [23, 143] on div at bounding box center [25, 136] width 24 height 24
click at [70, 355] on div "Pen P" at bounding box center [76, 651] width 45 height 36
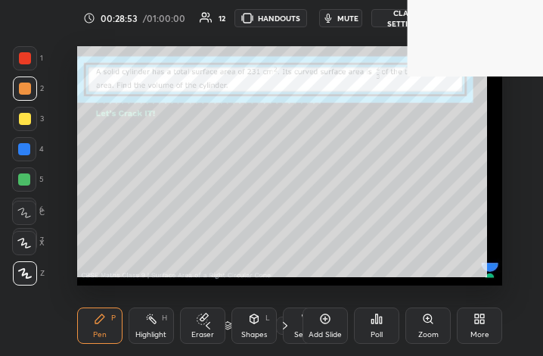
scroll to position [259, 482]
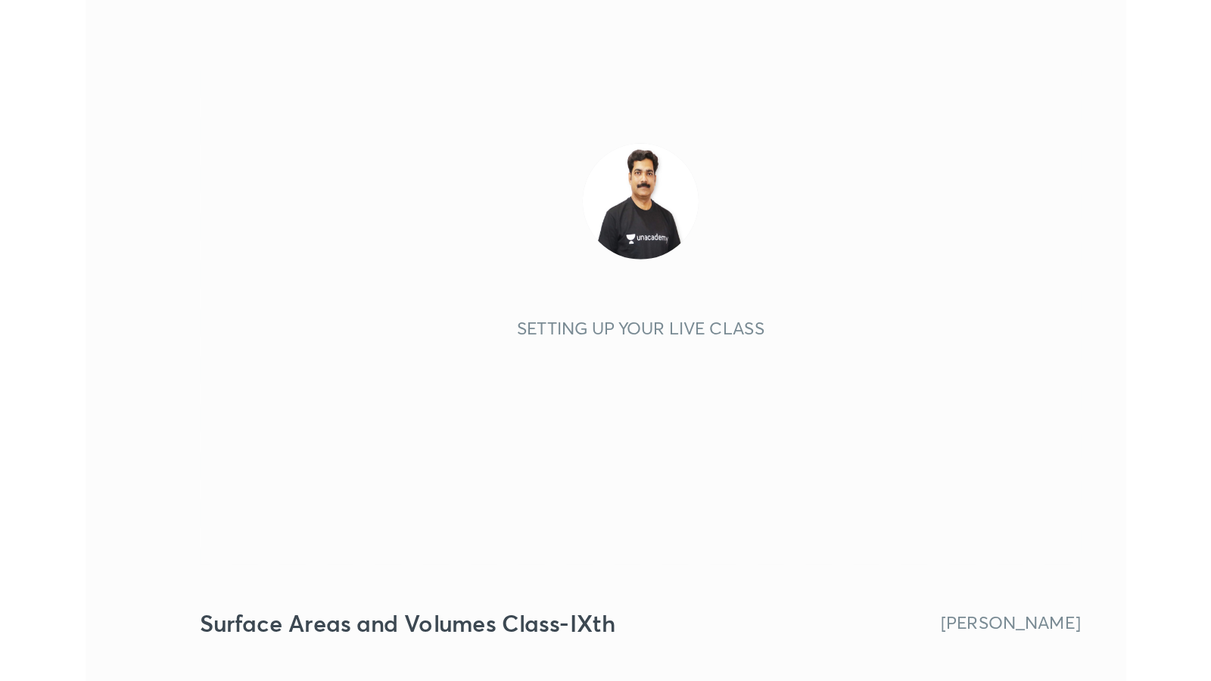
scroll to position [259, 483]
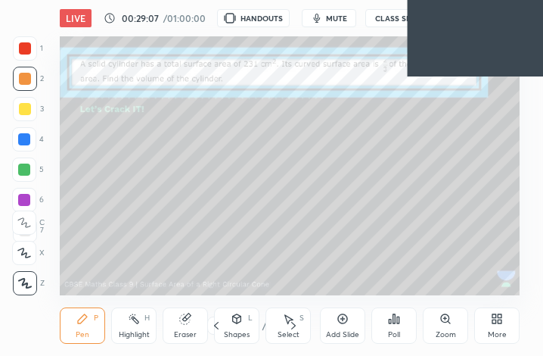
click at [499, 322] on icon at bounding box center [500, 321] width 4 height 4
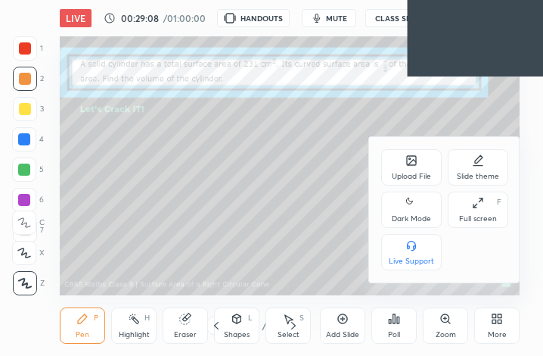
click at [478, 202] on icon at bounding box center [478, 203] width 12 height 12
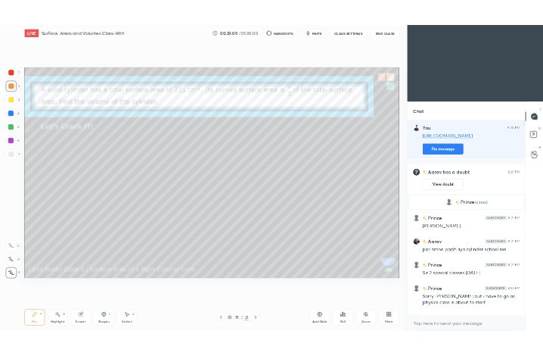
scroll to position [75097, 74834]
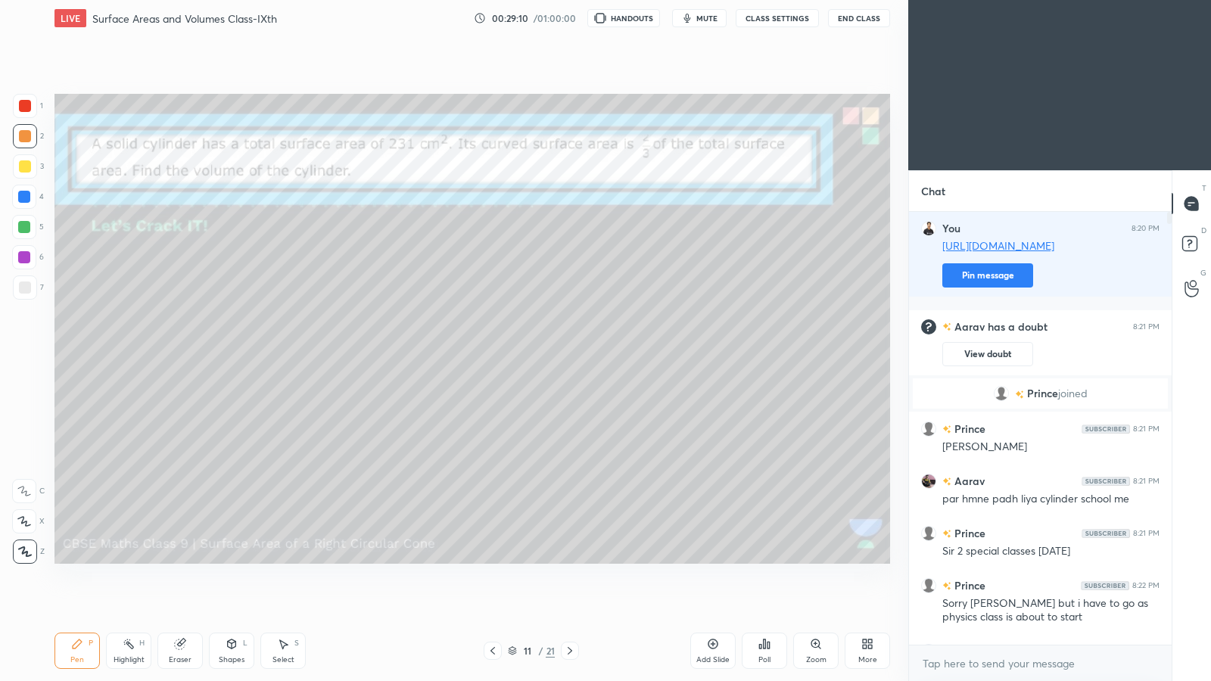
click at [543, 355] on div "More" at bounding box center [867, 651] width 45 height 36
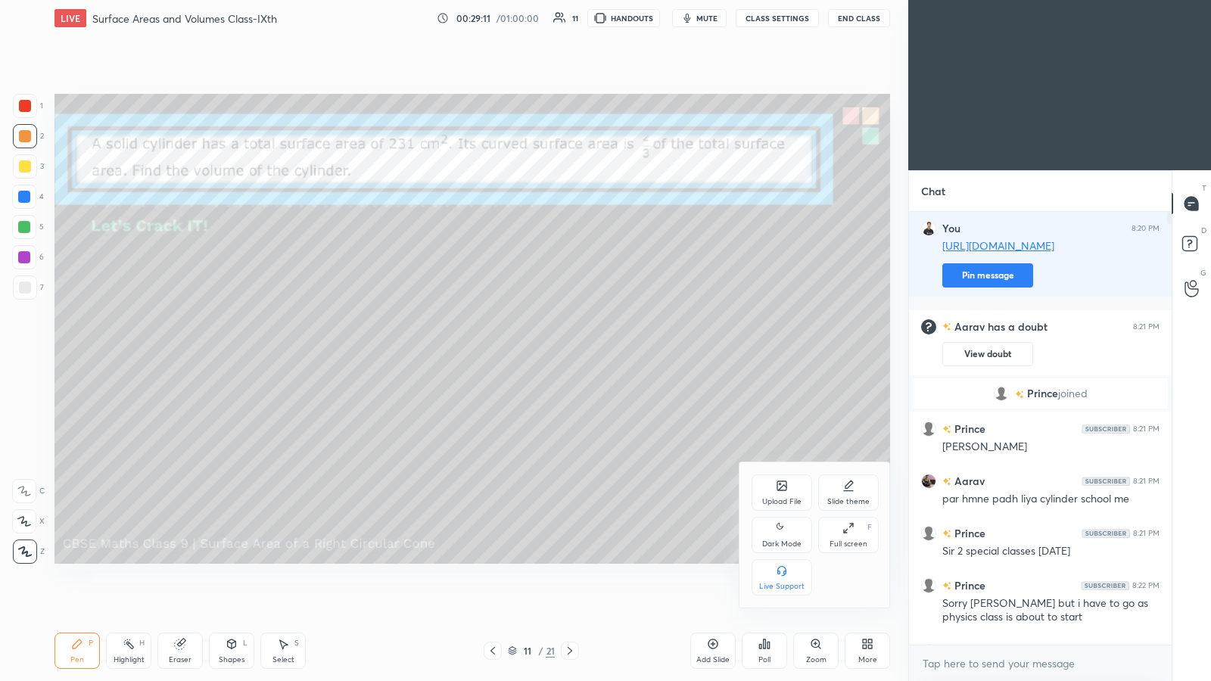
click at [543, 355] on icon at bounding box center [779, 526] width 6 height 6
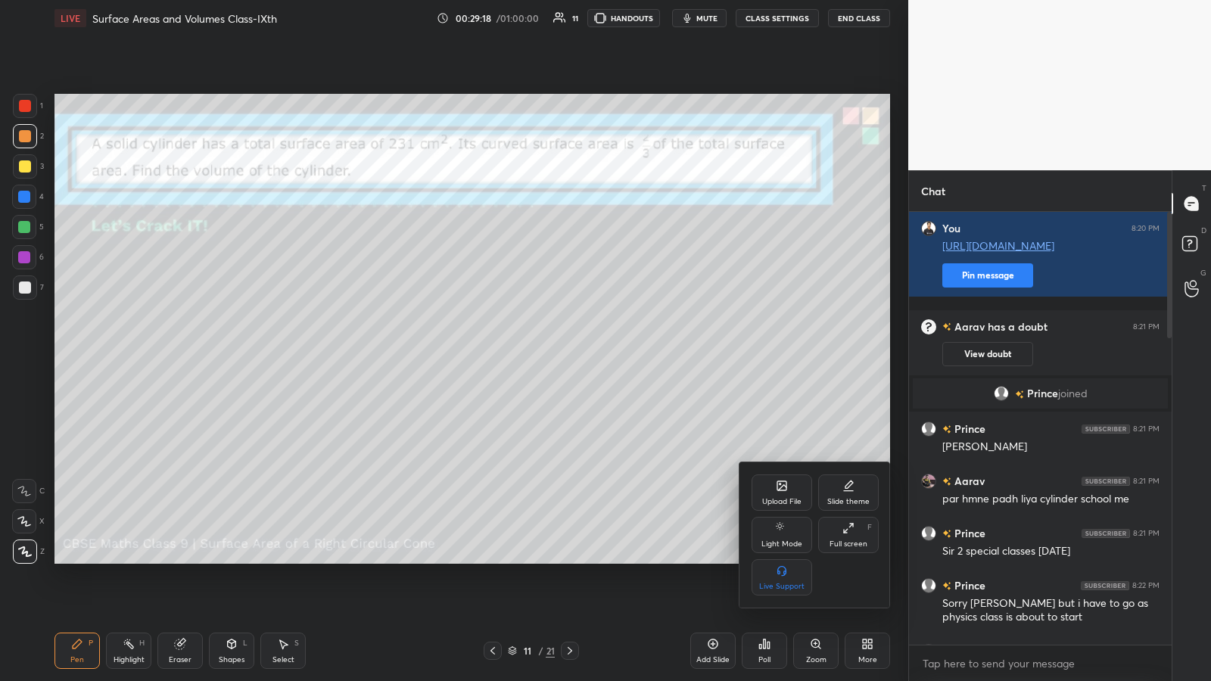
click at [543, 355] on div at bounding box center [605, 340] width 1211 height 681
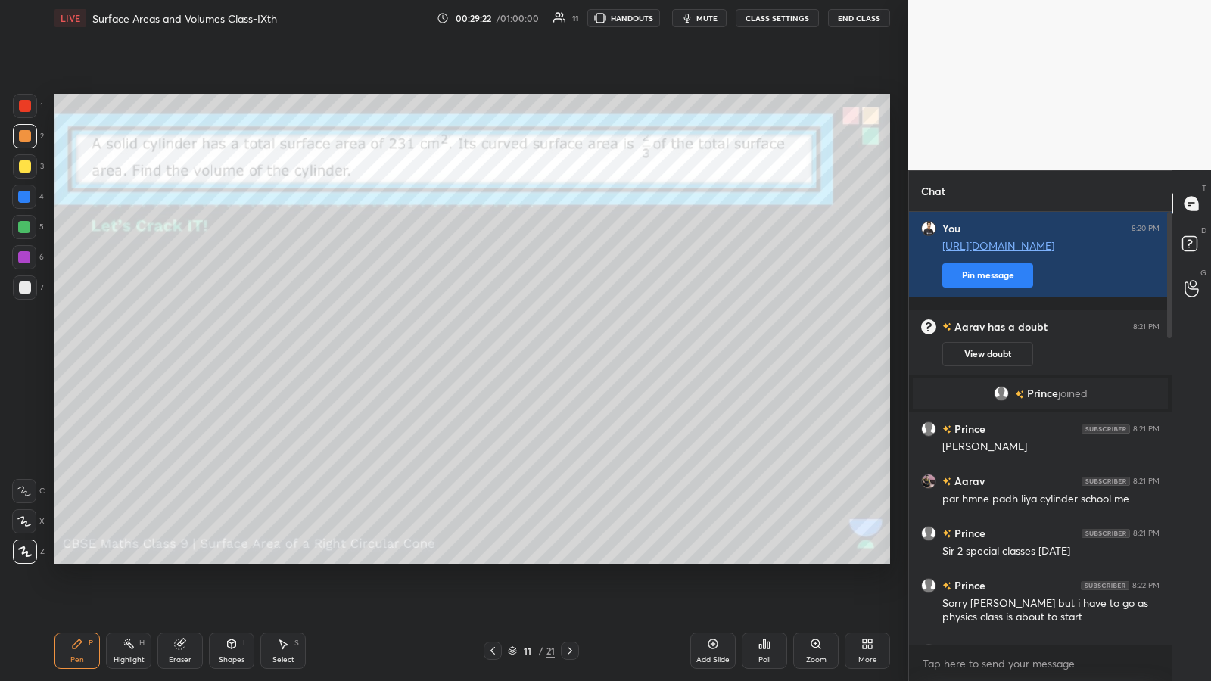
click at [23, 136] on div at bounding box center [25, 136] width 12 height 12
click at [20, 293] on div at bounding box center [25, 288] width 12 height 12
click at [180, 355] on icon at bounding box center [180, 645] width 10 height 10
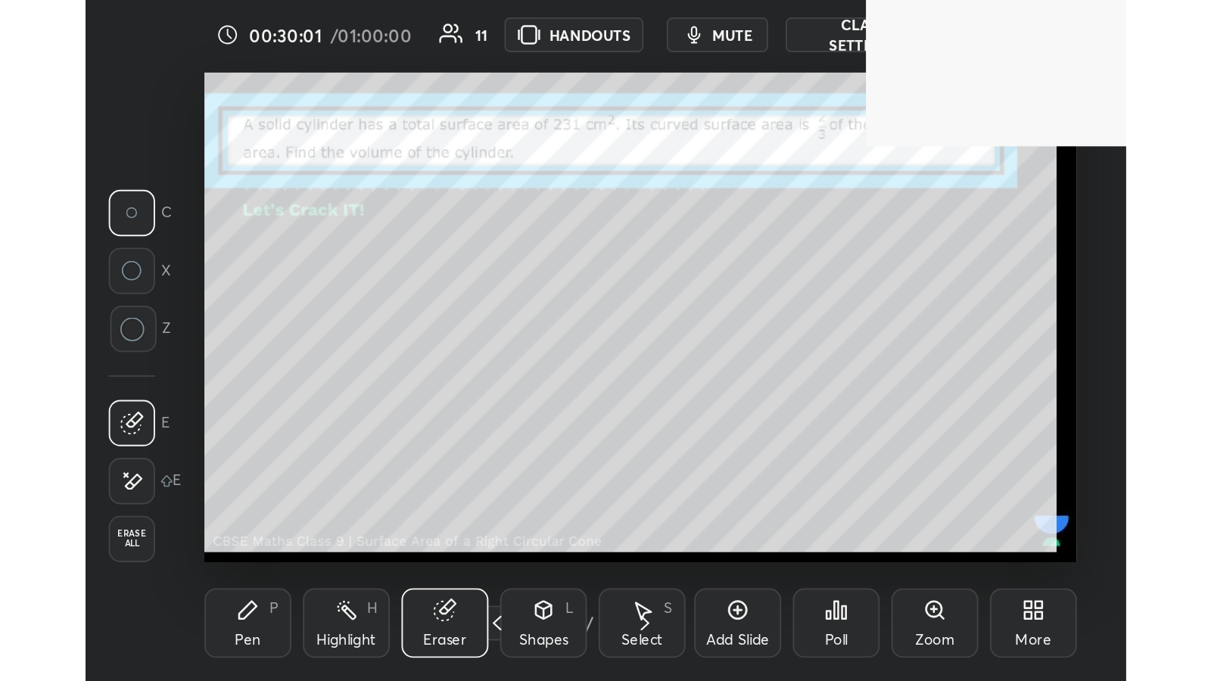
scroll to position [259, 482]
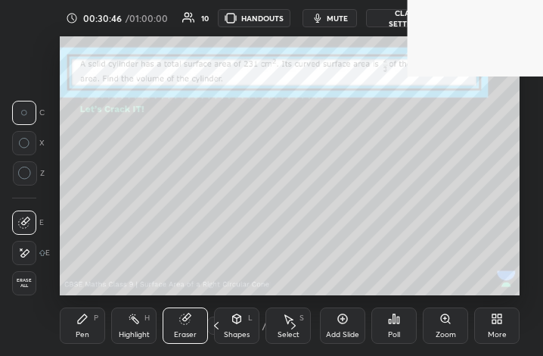
click at [497, 323] on icon at bounding box center [497, 319] width 12 height 12
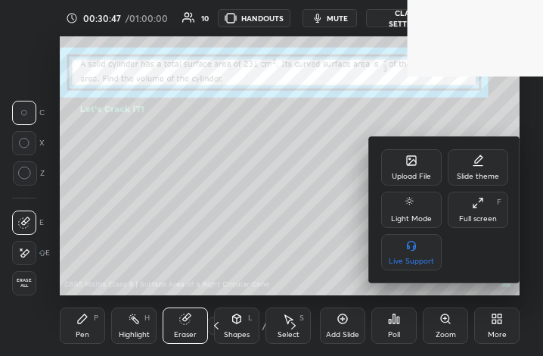
click at [483, 210] on div "Full screen F" at bounding box center [478, 209] width 61 height 36
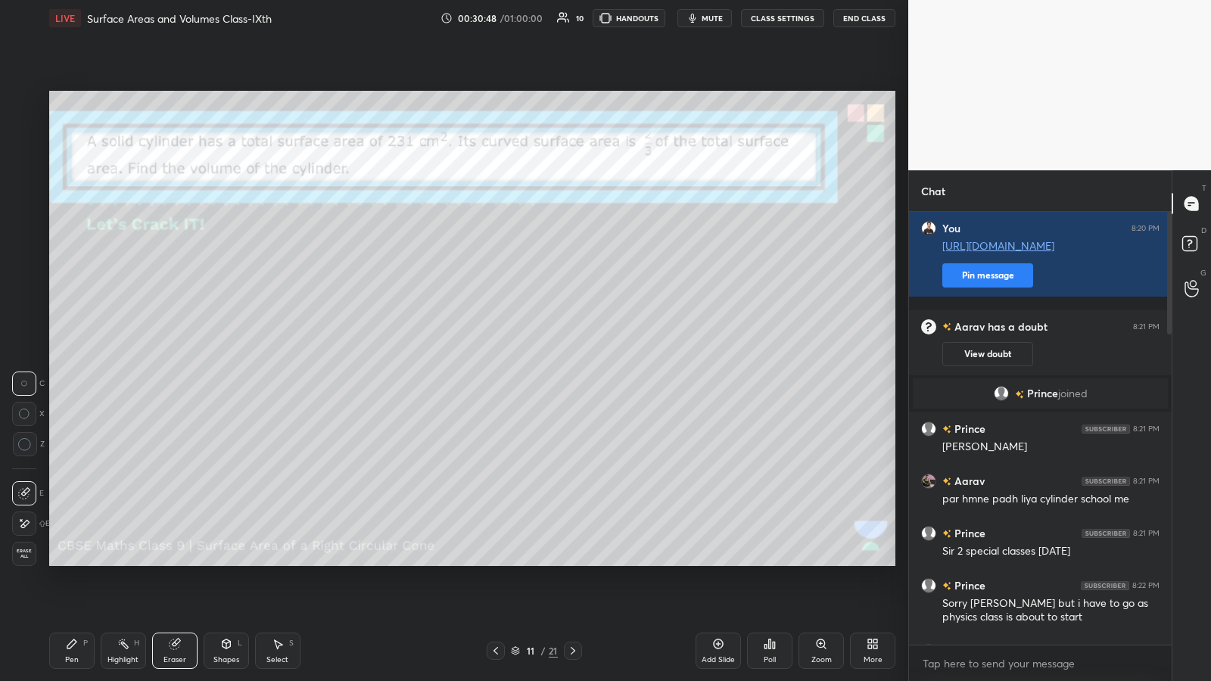
scroll to position [75097, 74834]
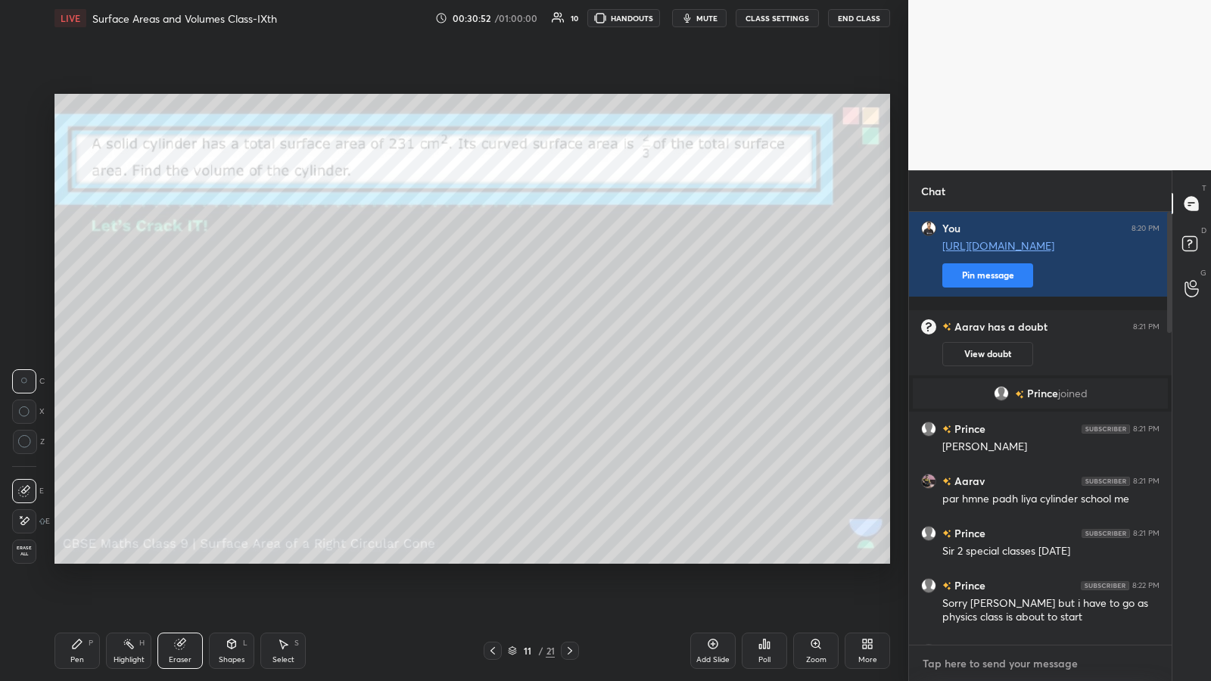
type textarea "x"
paste textarea "[URL][DOMAIN_NAME]"
type textarea "[URL][DOMAIN_NAME]"
type textarea "x"
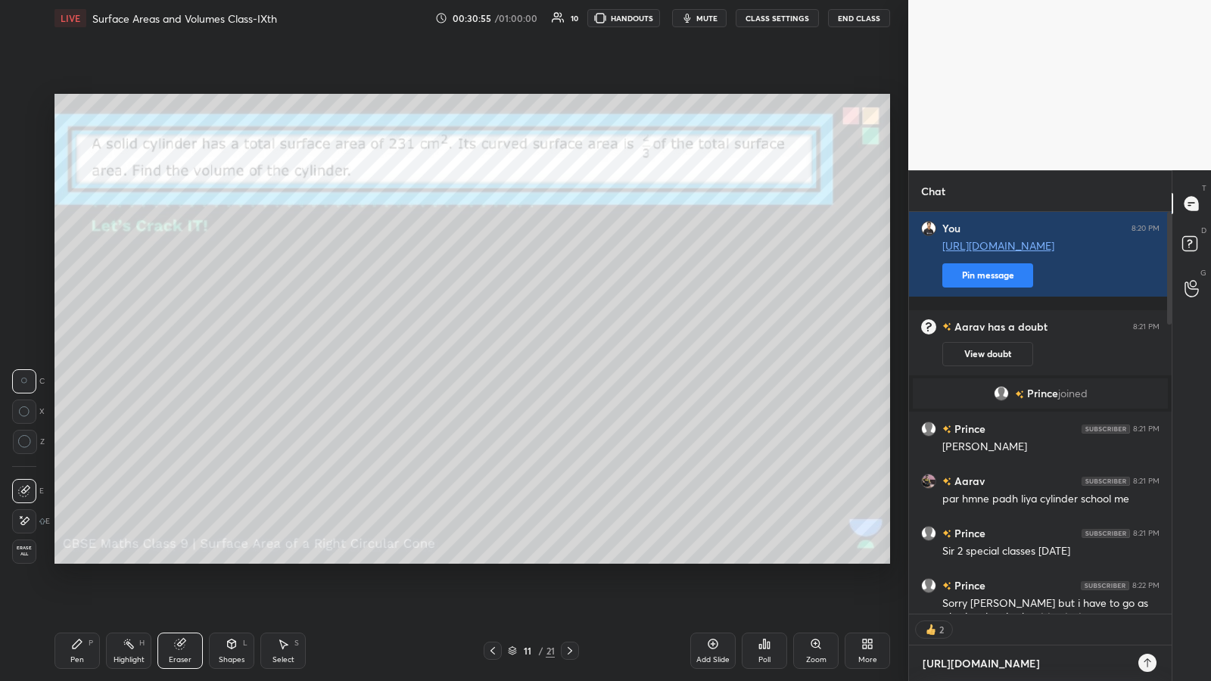
type textarea "[URL][DOMAIN_NAME]"
click at [543, 355] on icon at bounding box center [1147, 662] width 7 height 9
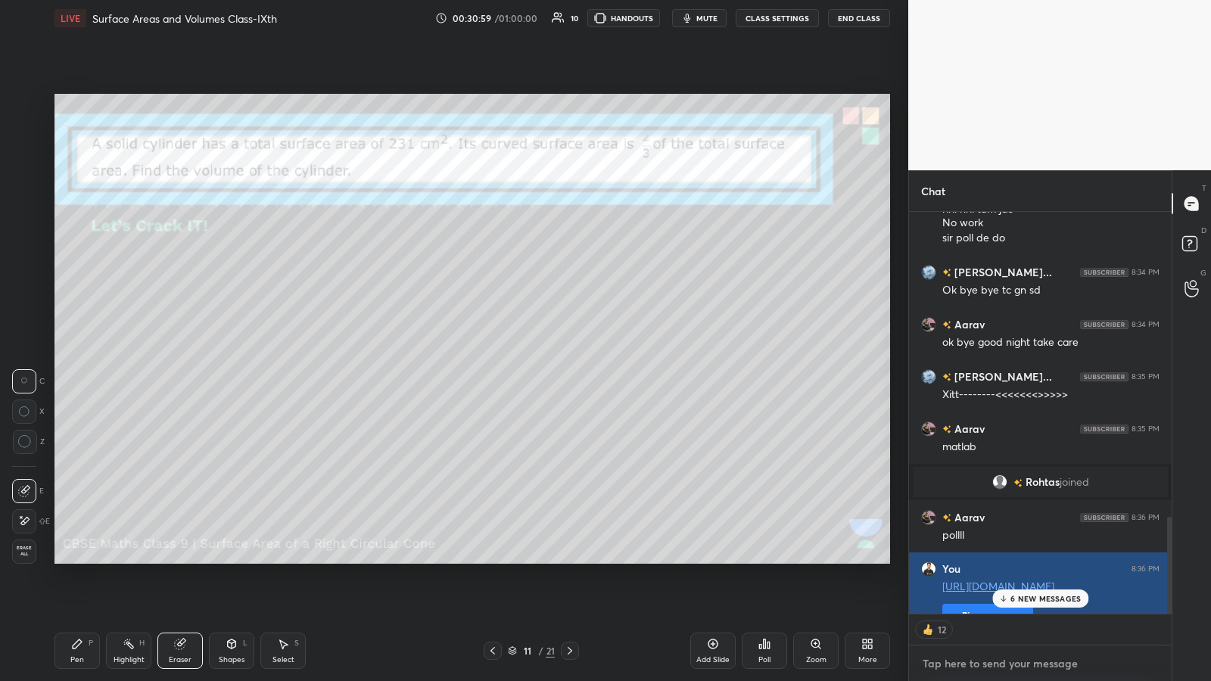
scroll to position [2009, 0]
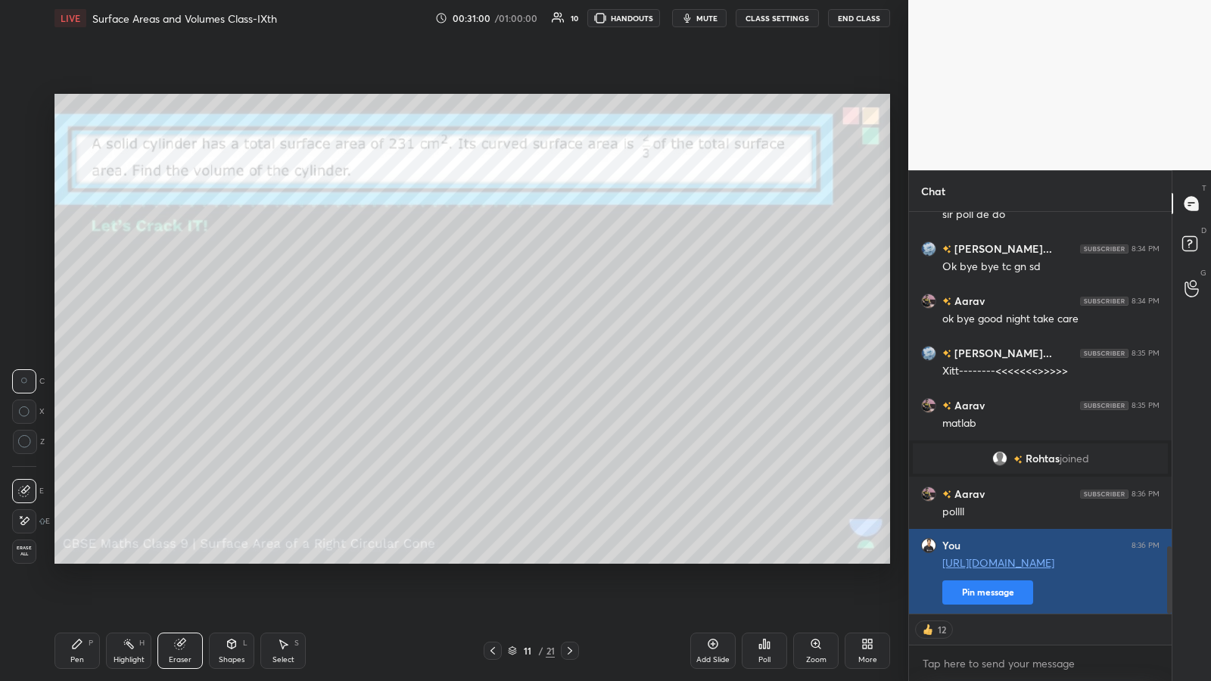
click at [543, 355] on button "Pin message" at bounding box center [987, 592] width 91 height 24
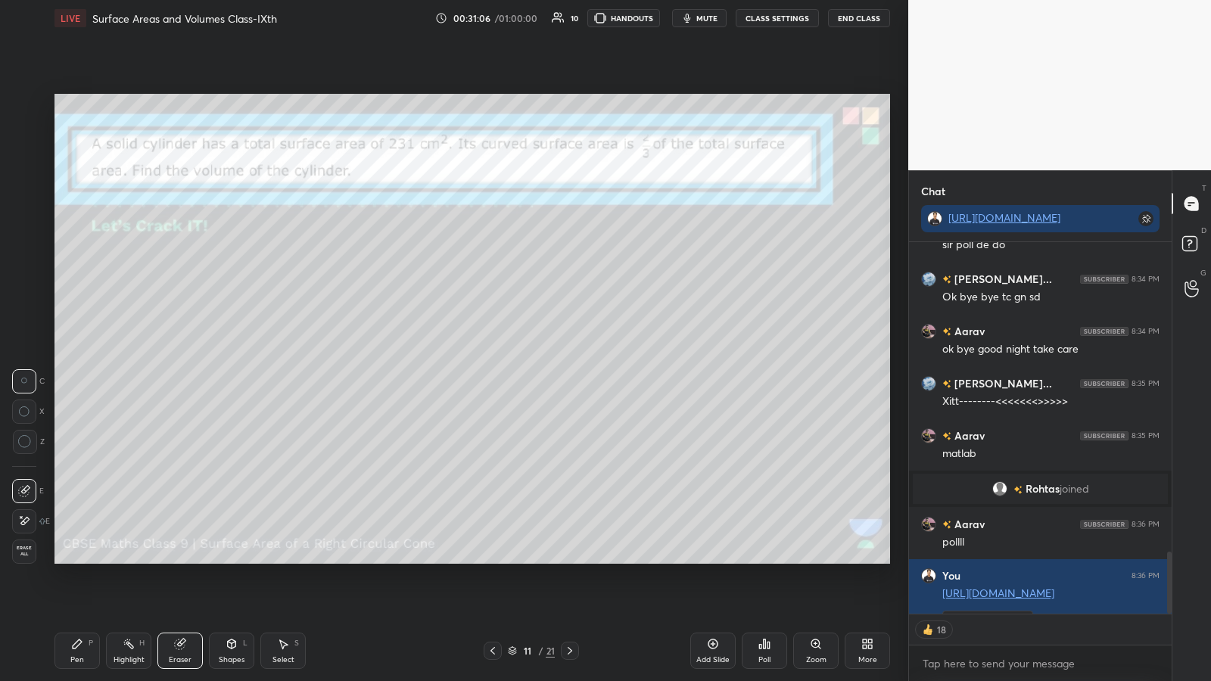
scroll to position [2091, 0]
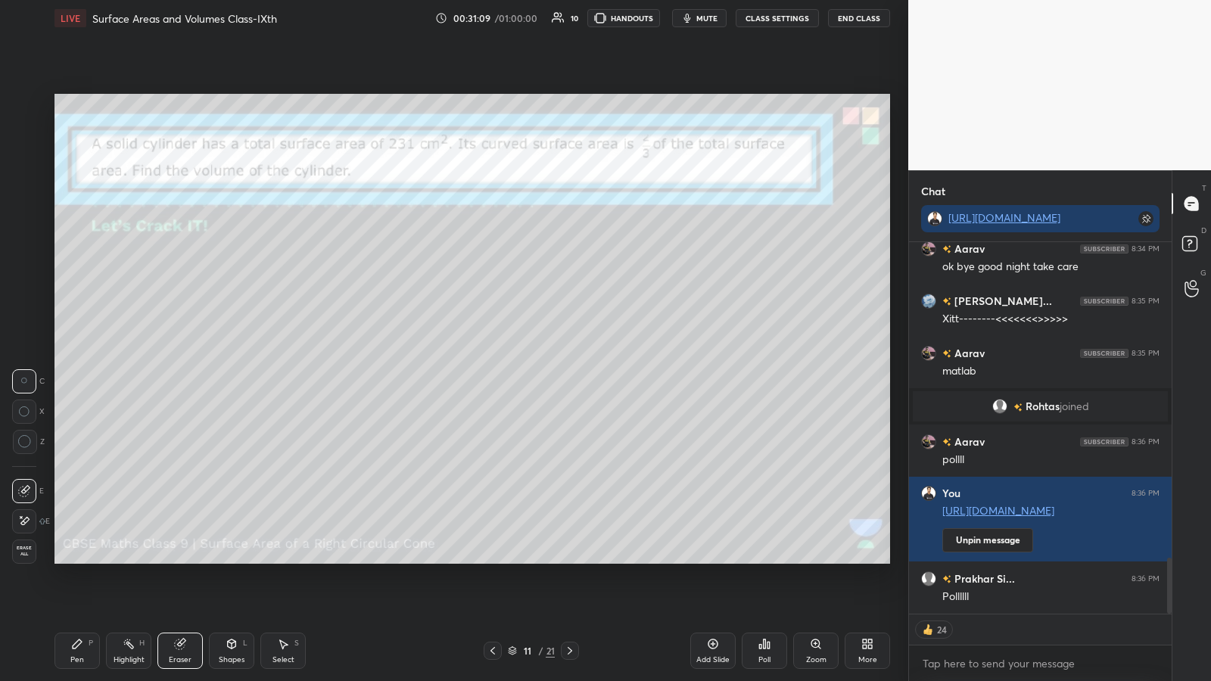
click at [543, 355] on div "Poll" at bounding box center [764, 651] width 45 height 36
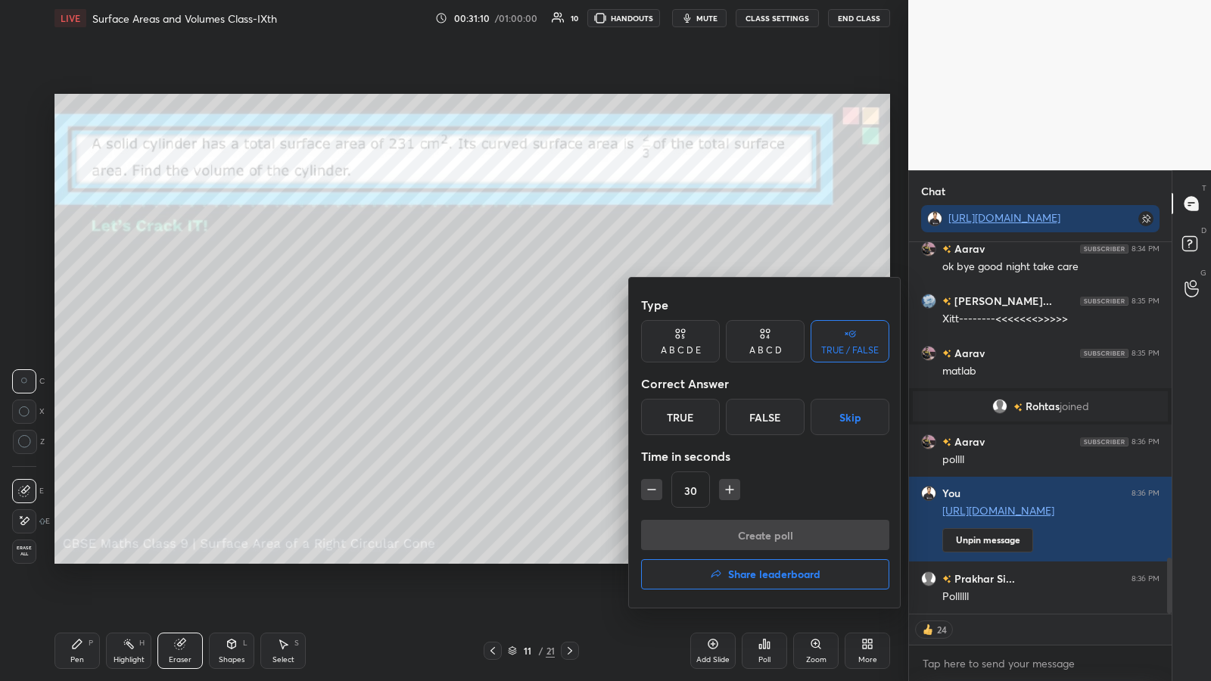
click at [543, 350] on div "A B C D" at bounding box center [765, 350] width 33 height 9
click at [543, 355] on div "A" at bounding box center [663, 417] width 45 height 36
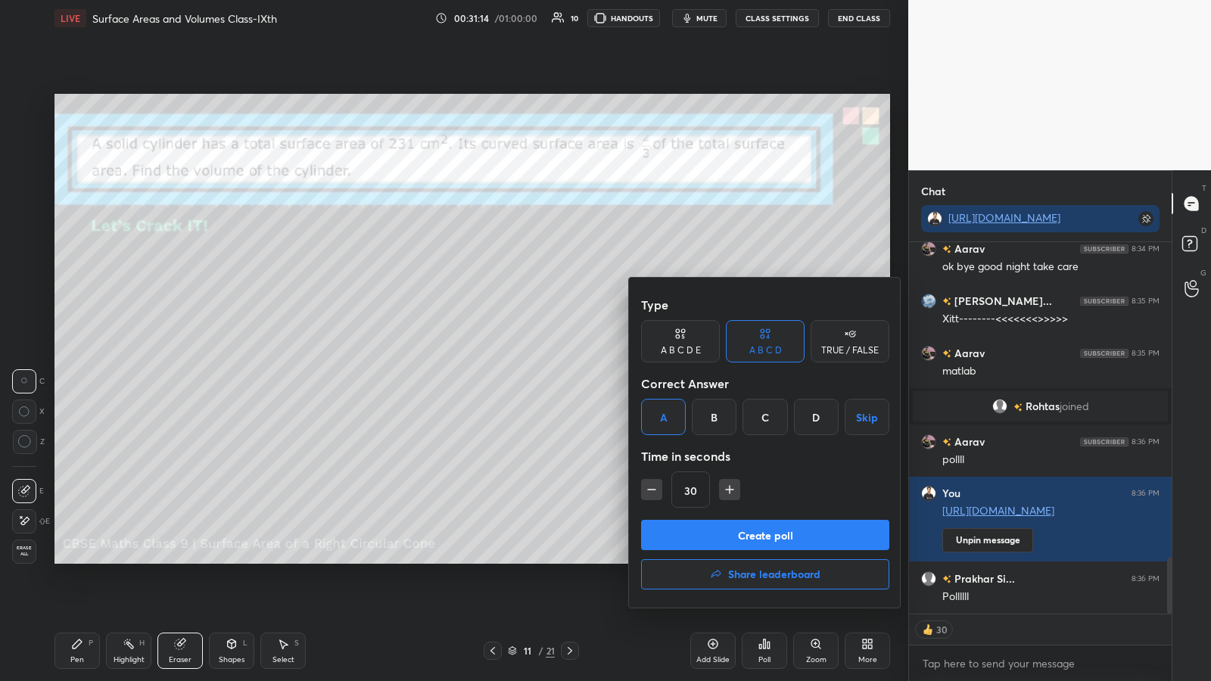
click at [543, 355] on button "Create poll" at bounding box center [765, 535] width 248 height 30
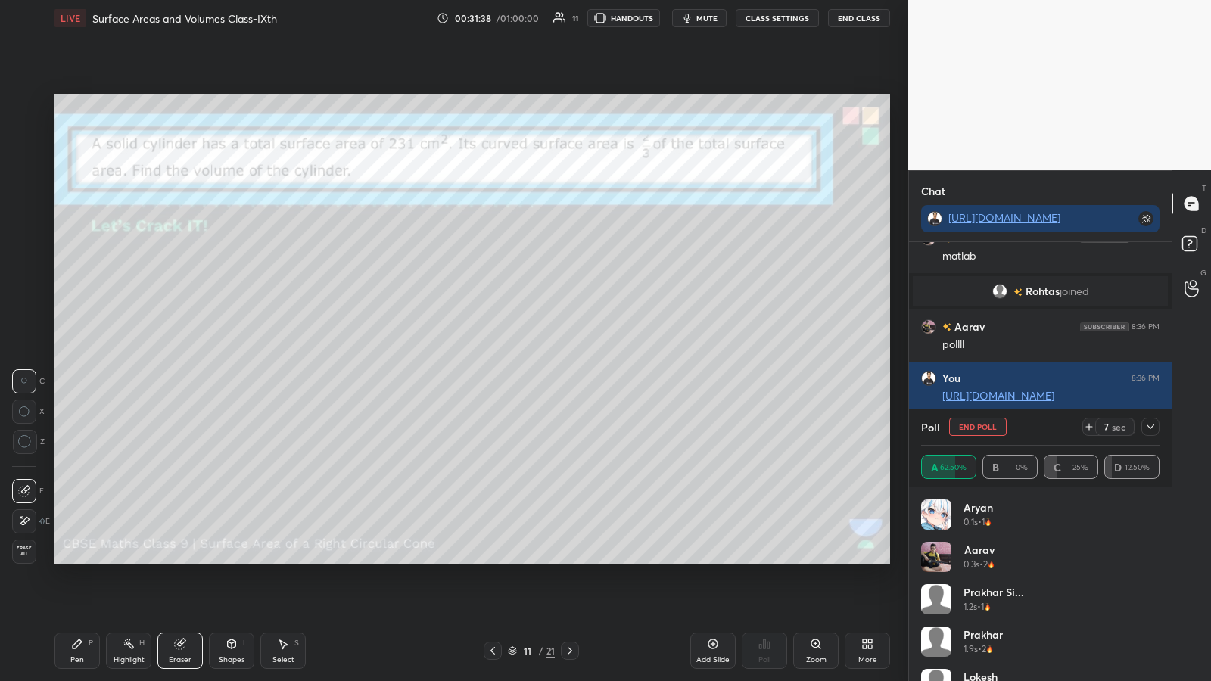
scroll to position [2221, 0]
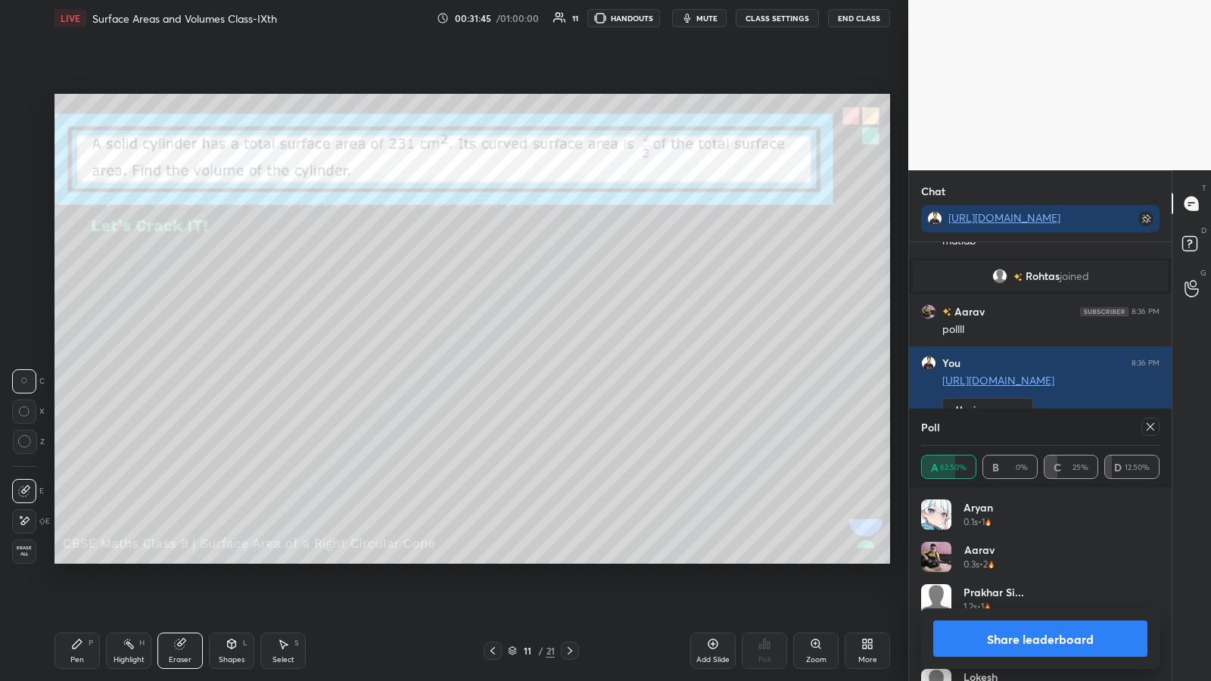
click at [543, 355] on button "Share leaderboard" at bounding box center [1040, 639] width 214 height 36
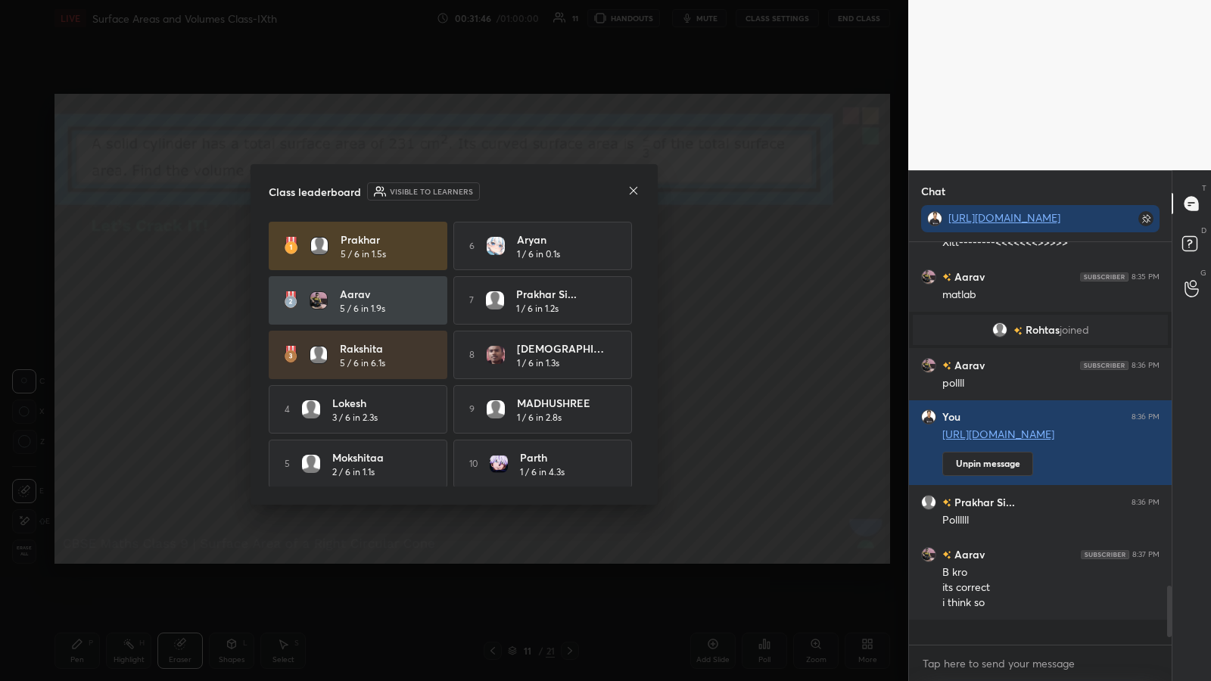
scroll to position [0, 0]
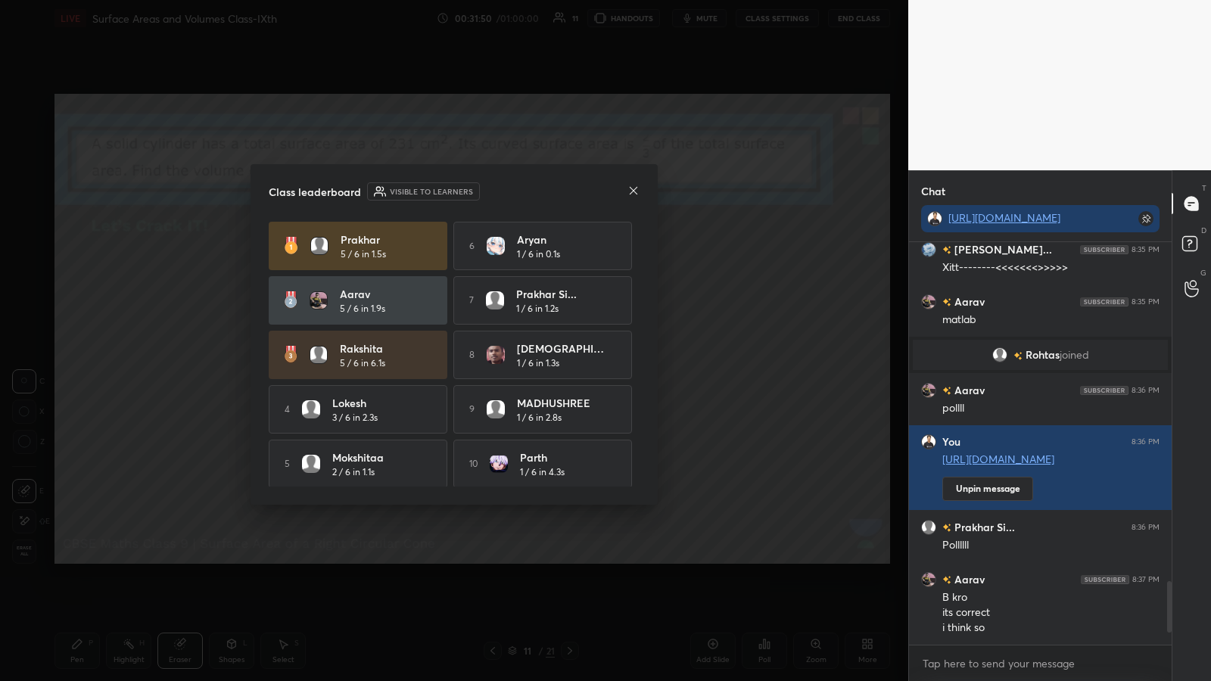
click at [543, 191] on icon at bounding box center [634, 190] width 8 height 8
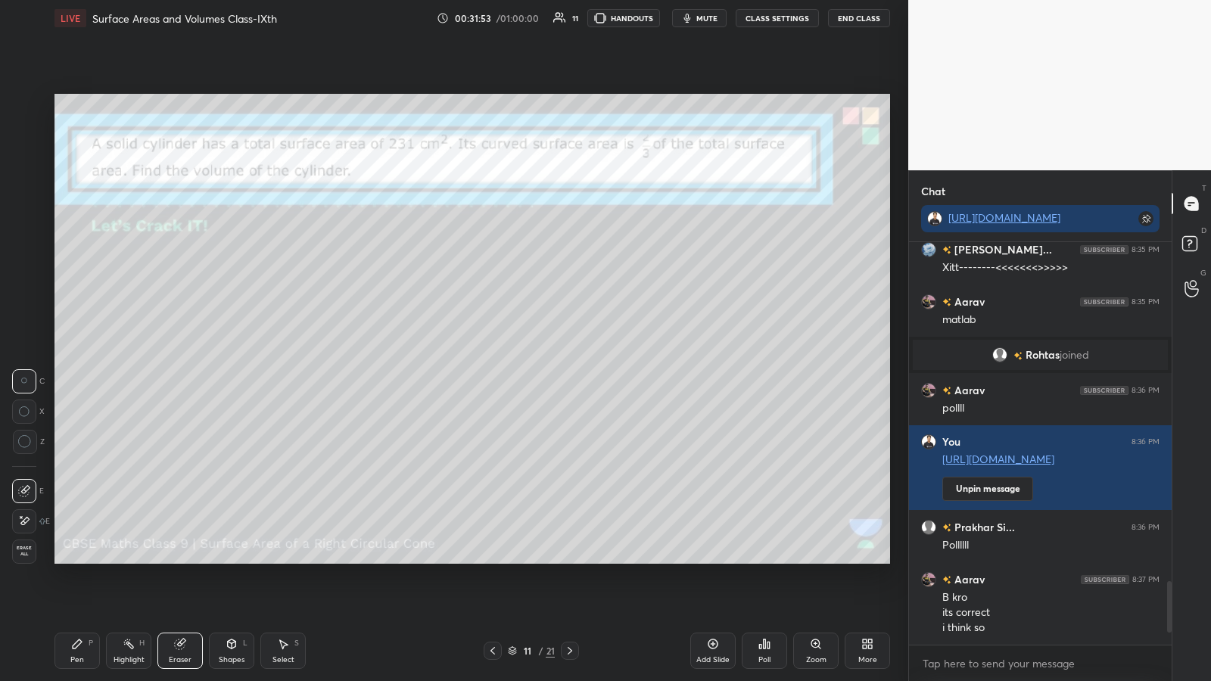
click at [18, 355] on icon at bounding box center [24, 521] width 12 height 13
click at [24, 355] on span "Erase all" at bounding box center [24, 551] width 23 height 11
click at [84, 355] on div "Pen P" at bounding box center [76, 651] width 45 height 36
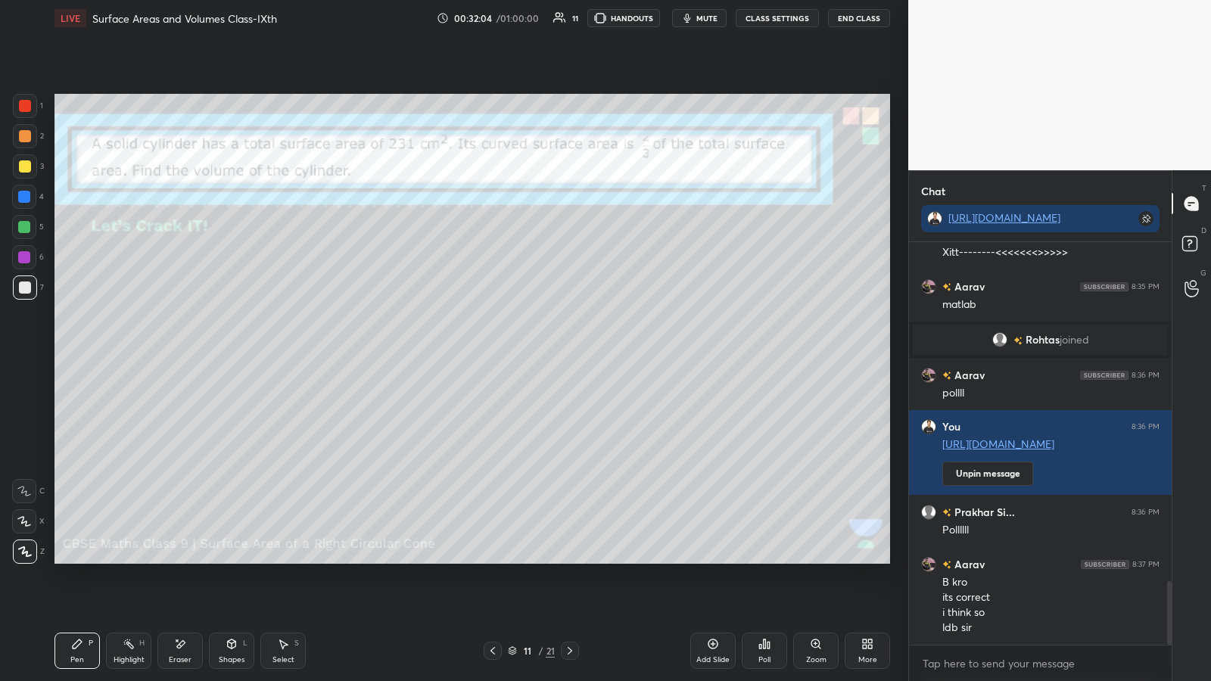
click at [17, 142] on div at bounding box center [25, 136] width 24 height 24
click at [543, 355] on icon at bounding box center [764, 644] width 12 height 12
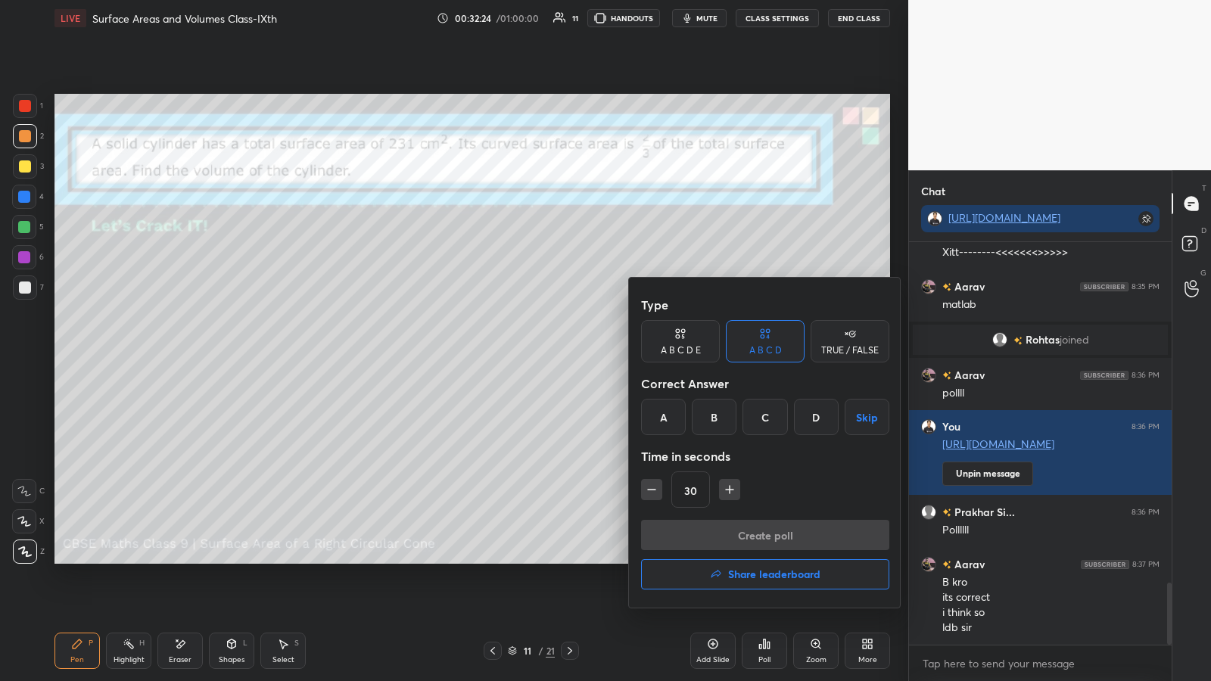
scroll to position [2210, 0]
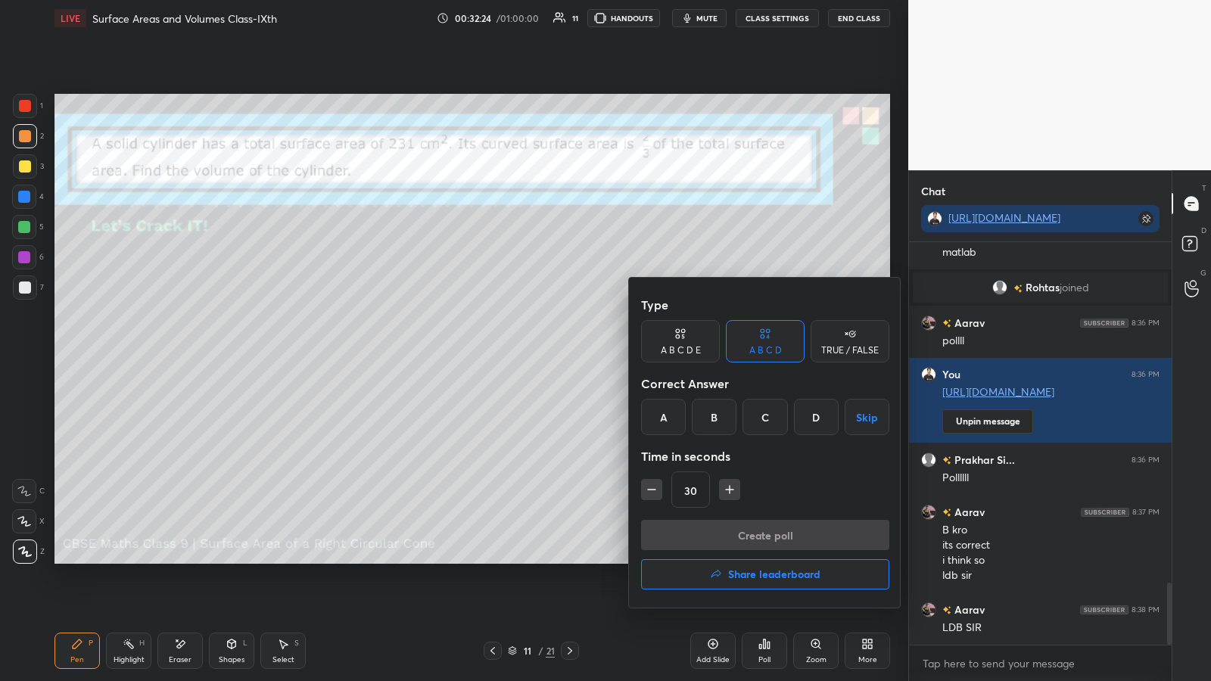
click at [543, 355] on h4 "Share leaderboard" at bounding box center [774, 574] width 92 height 11
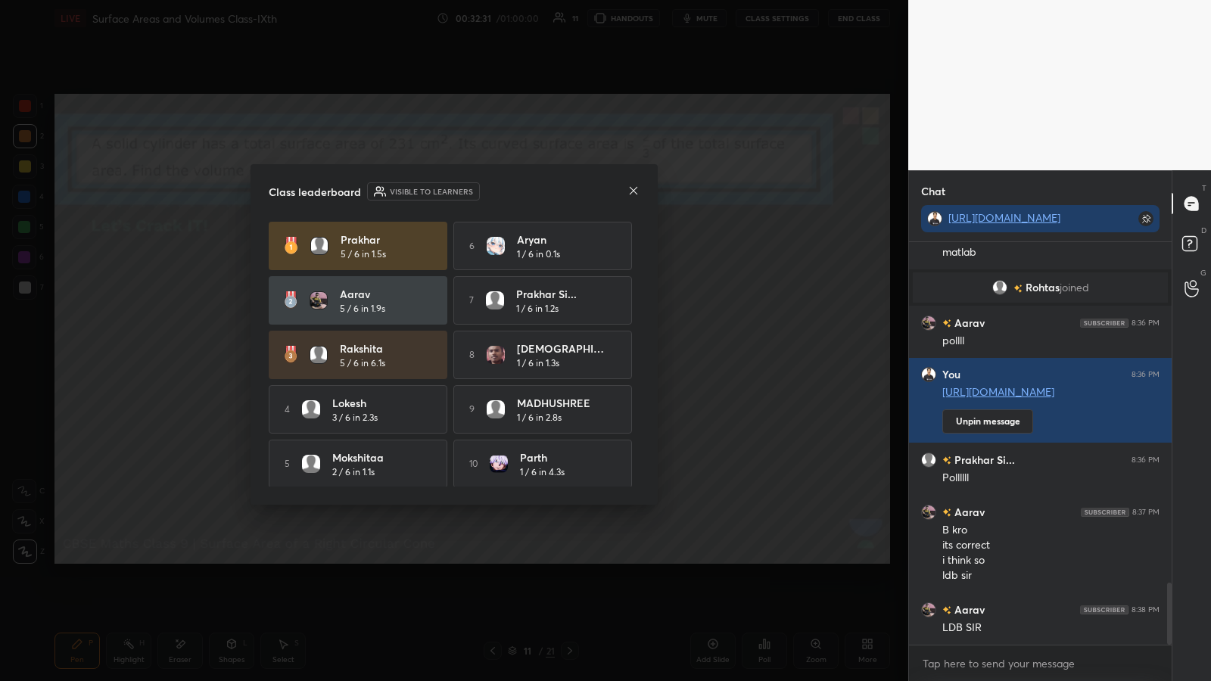
click at [543, 191] on icon at bounding box center [633, 191] width 12 height 12
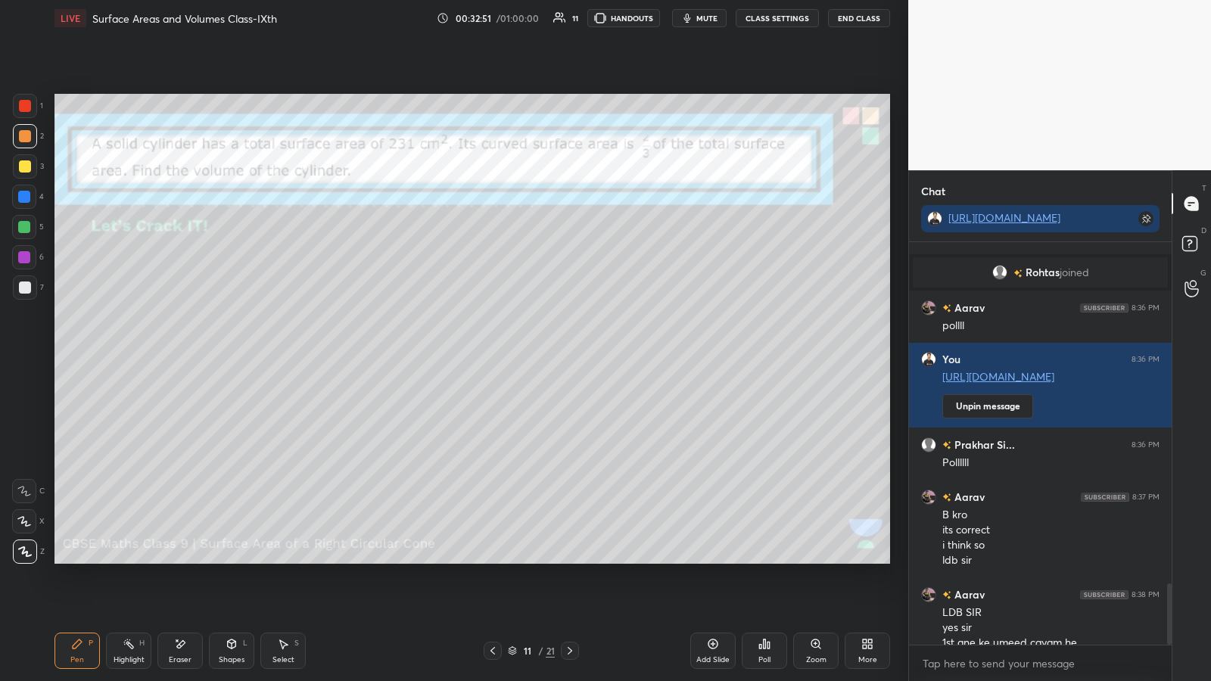
scroll to position [2240, 0]
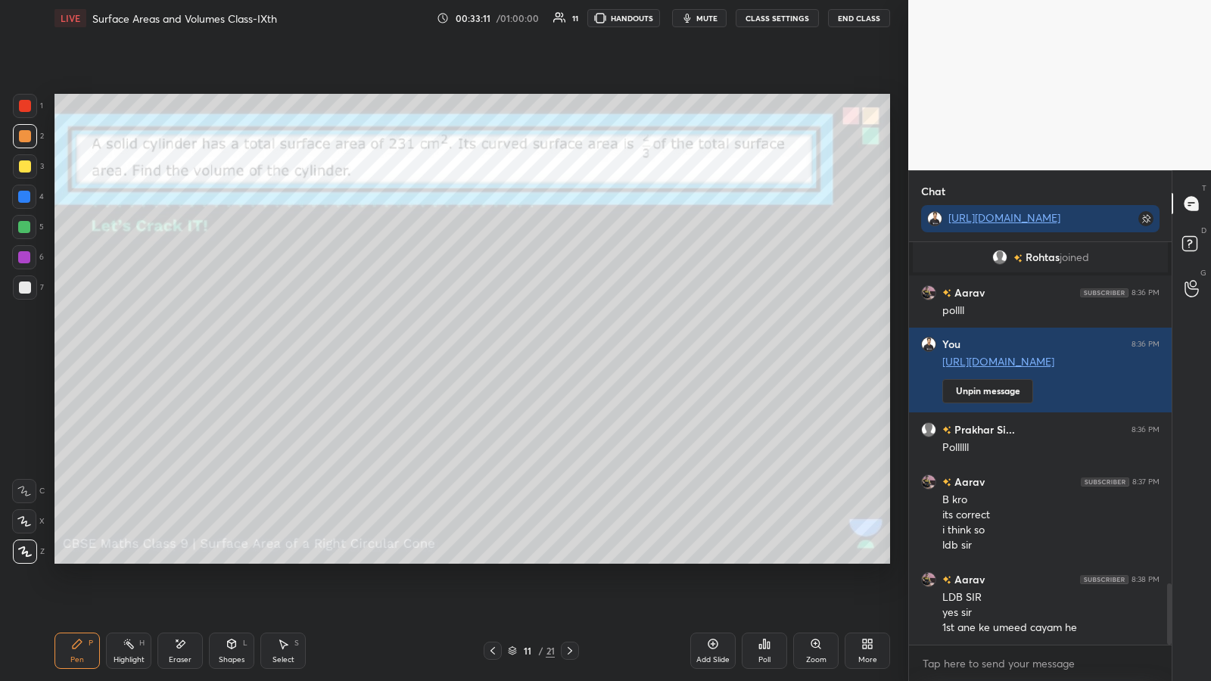
click at [543, 355] on div "Poll" at bounding box center [764, 660] width 12 height 8
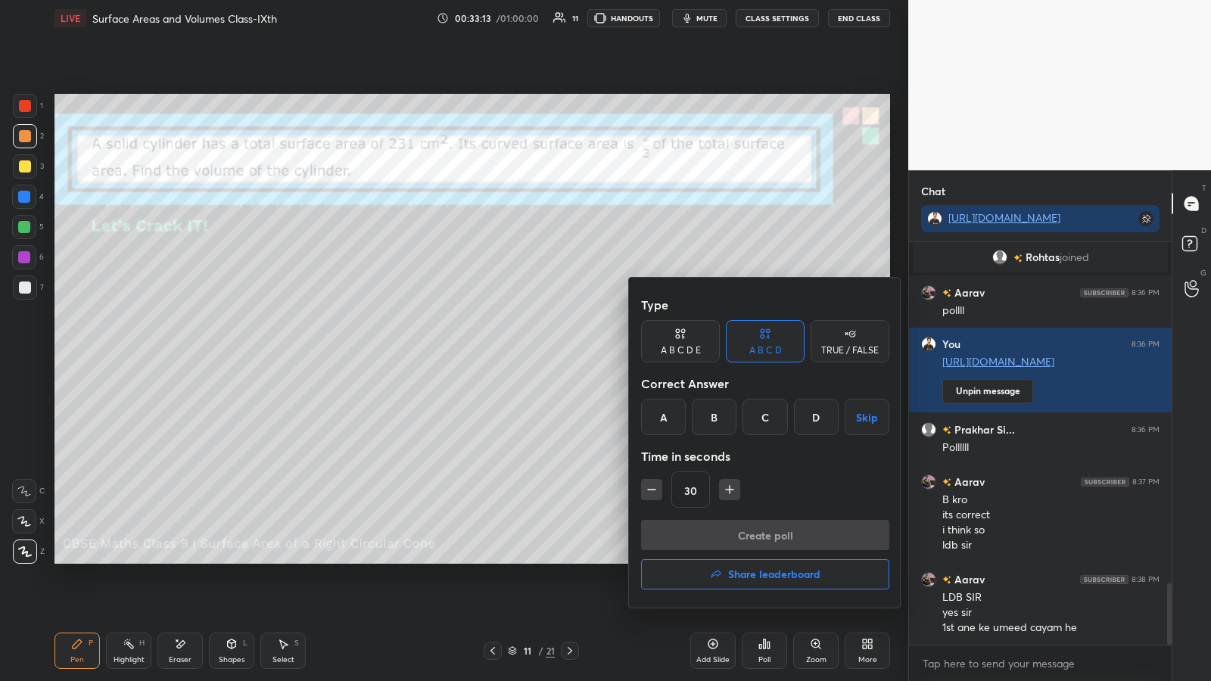
click at [543, 347] on div "TRUE / FALSE" at bounding box center [850, 350] width 58 height 9
click at [543, 355] on div "True" at bounding box center [680, 417] width 79 height 36
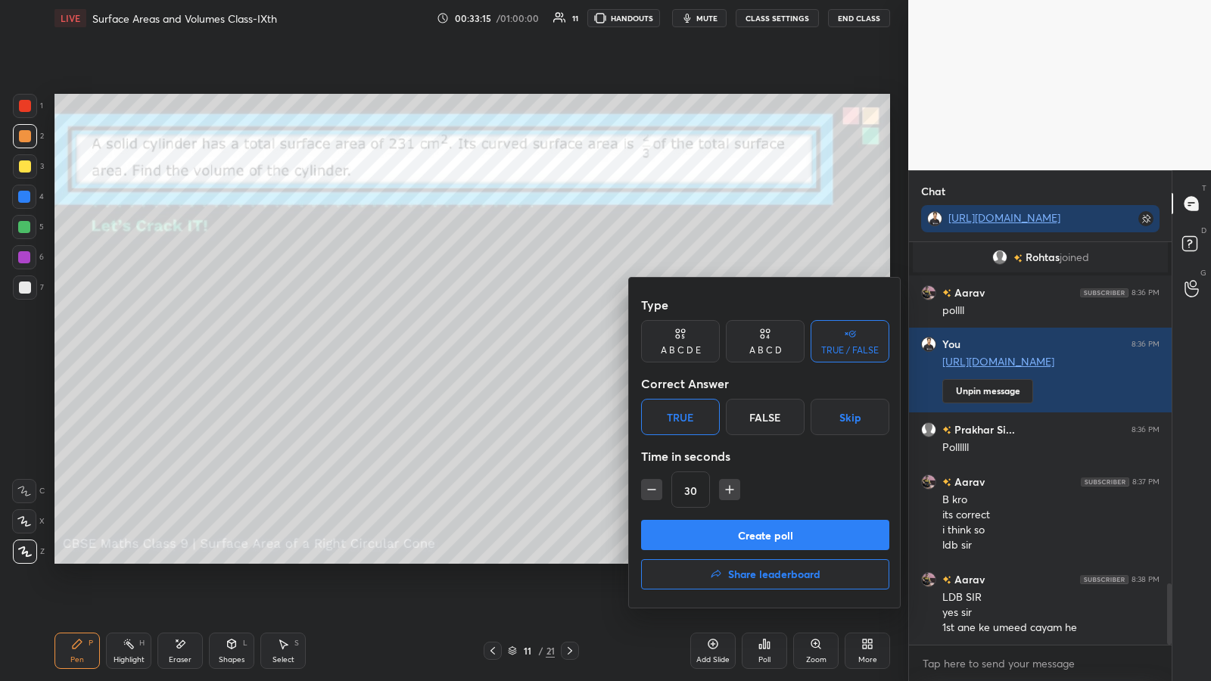
click at [543, 355] on div "False" at bounding box center [765, 417] width 79 height 36
click at [543, 355] on button "Create poll" at bounding box center [765, 535] width 248 height 30
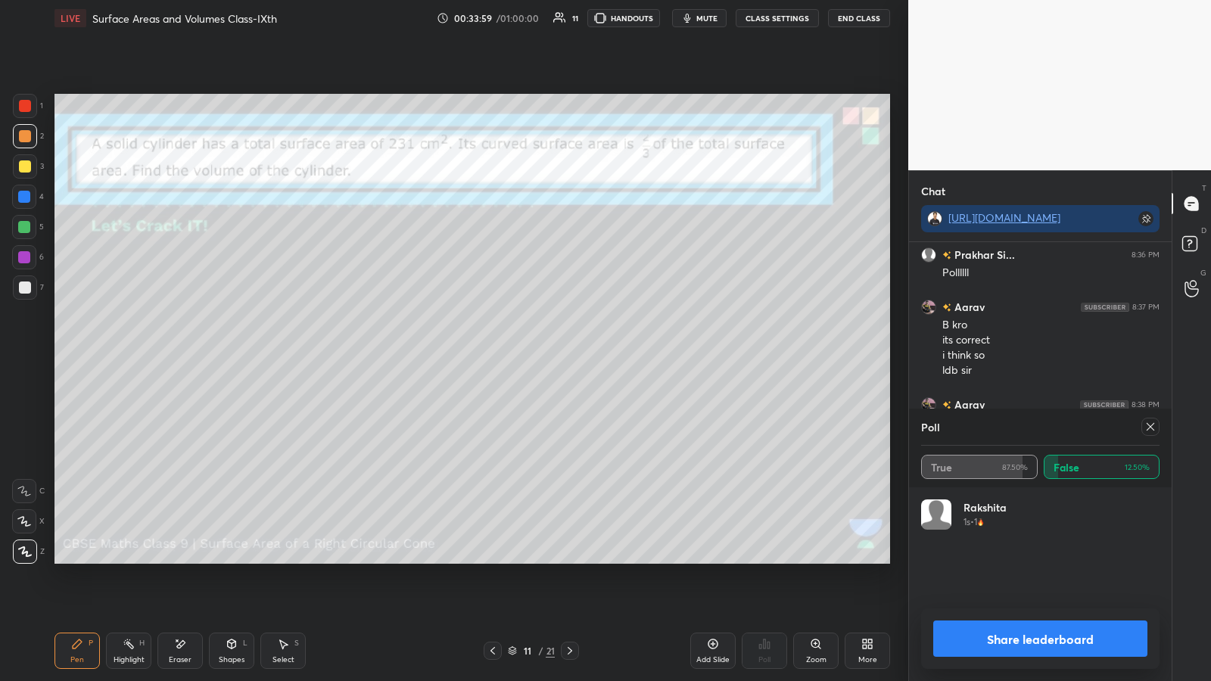
scroll to position [2430, 0]
click at [543, 355] on button "Share leaderboard" at bounding box center [1040, 639] width 214 height 36
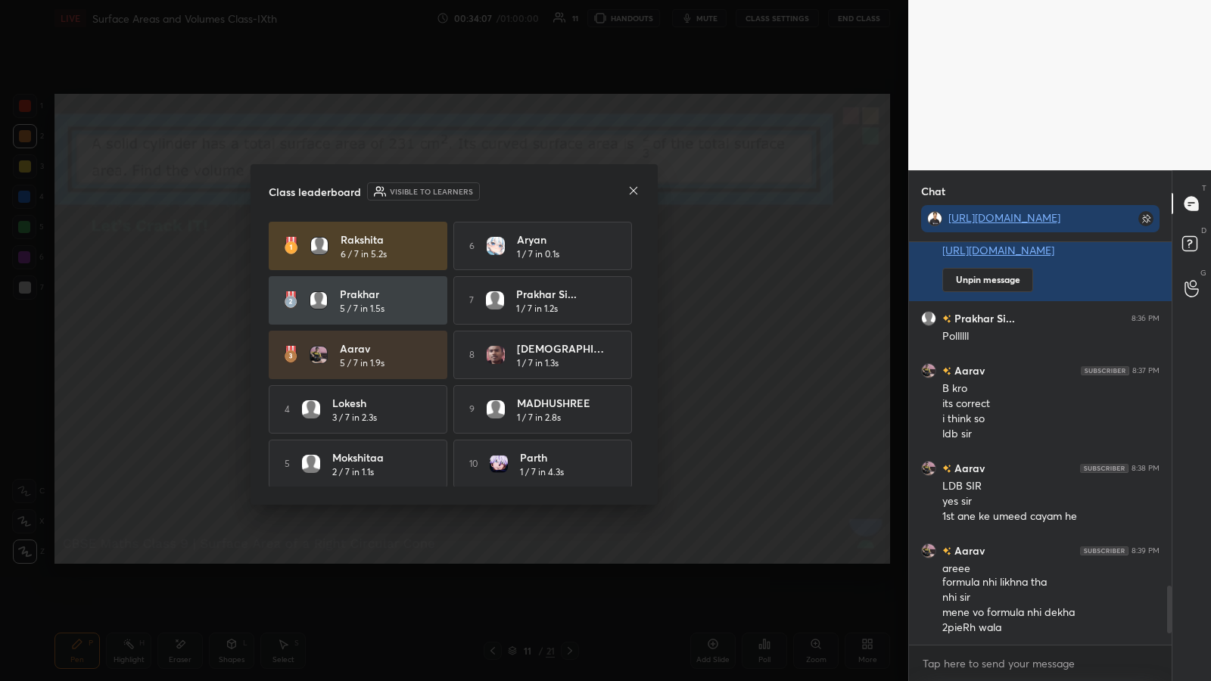
scroll to position [2351, 0]
click at [543, 194] on icon at bounding box center [633, 191] width 12 height 12
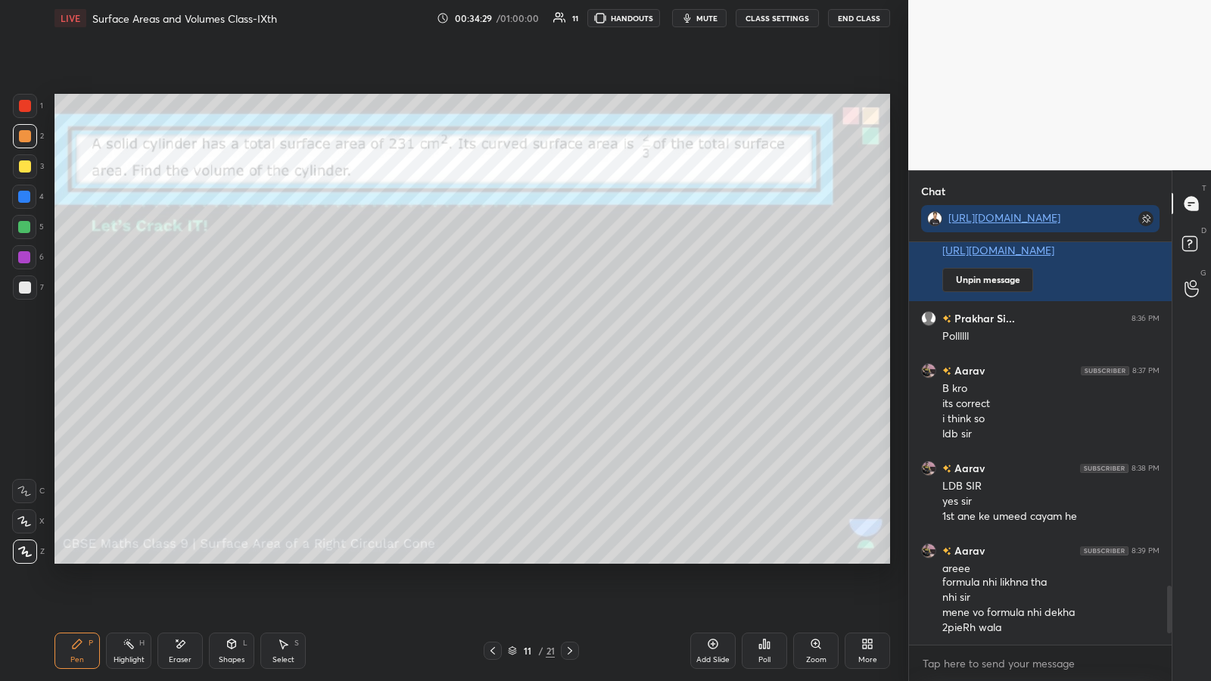
scroll to position [2404, 0]
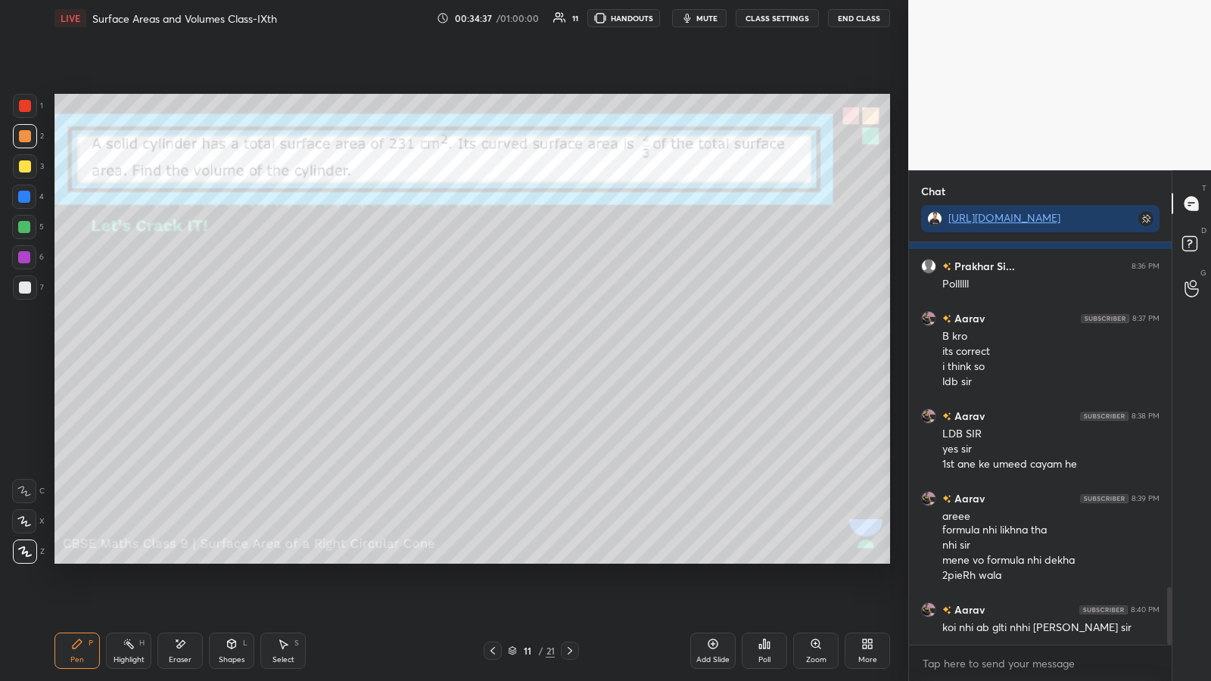
click at [182, 355] on icon at bounding box center [180, 644] width 12 height 13
click at [82, 355] on div "Pen P" at bounding box center [76, 651] width 45 height 36
click at [22, 286] on div at bounding box center [25, 288] width 12 height 12
click at [19, 226] on div at bounding box center [24, 227] width 12 height 12
click at [26, 286] on div at bounding box center [25, 288] width 12 height 12
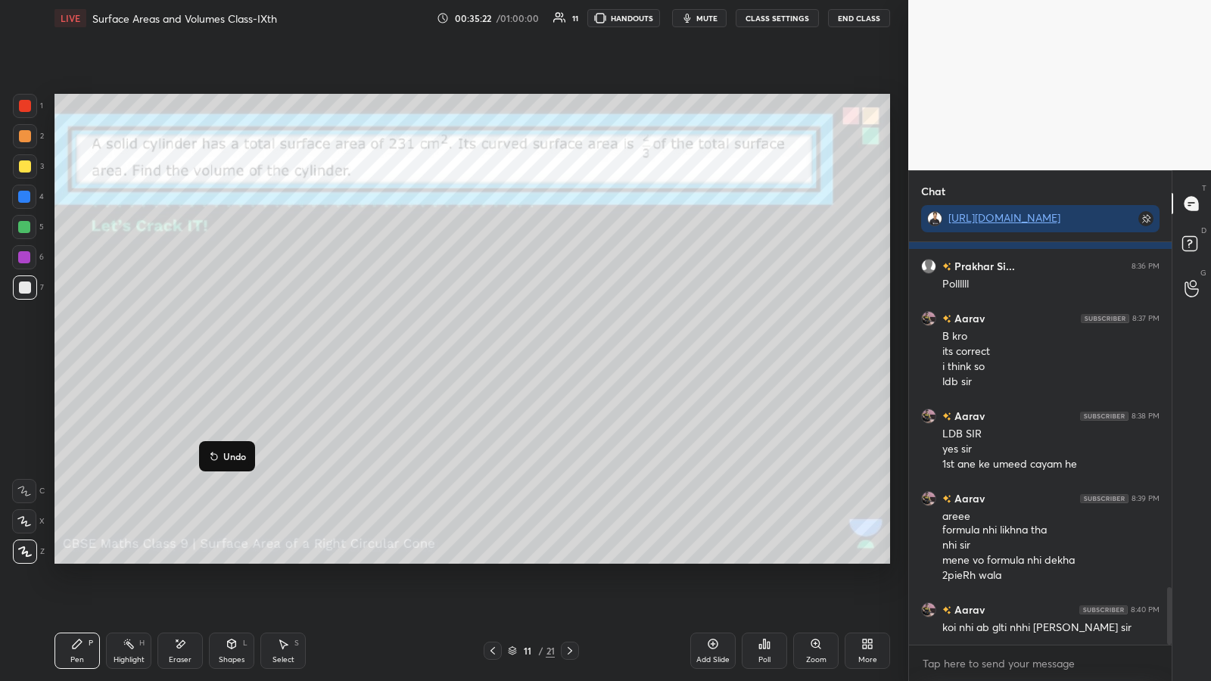
click at [229, 355] on p "Undo" at bounding box center [234, 456] width 23 height 12
click at [543, 355] on icon at bounding box center [765, 644] width 2 height 9
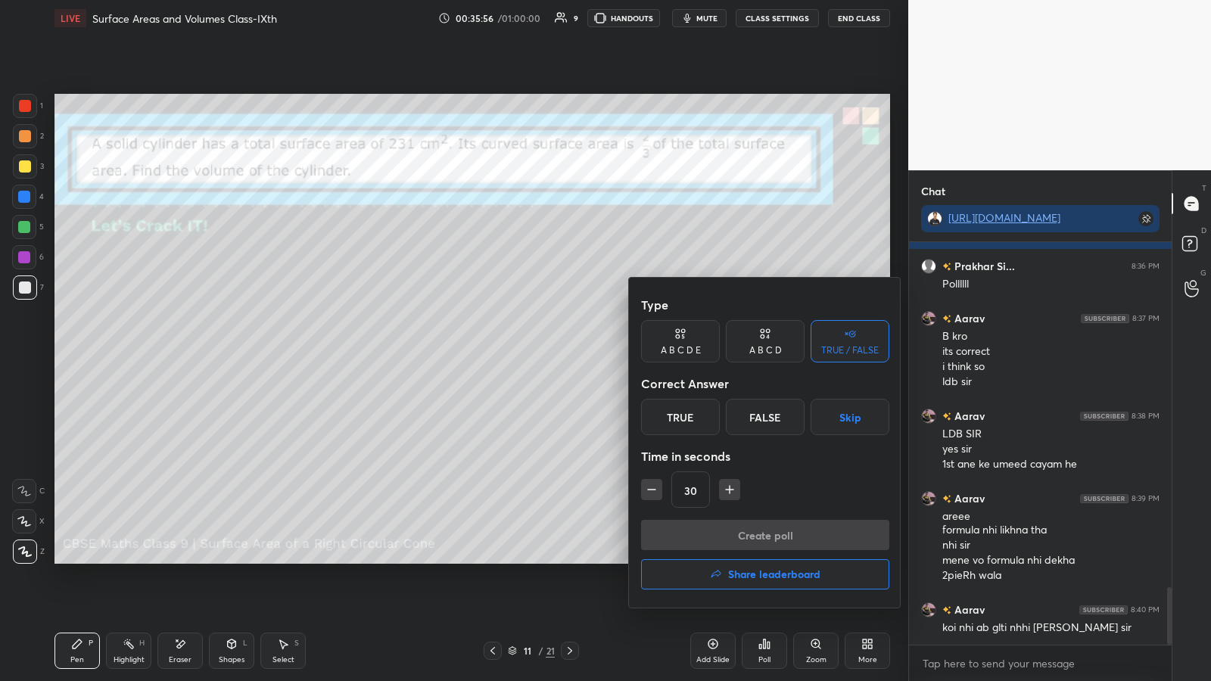
click at [543, 355] on div "True" at bounding box center [680, 417] width 79 height 36
click at [543, 355] on button "Create poll" at bounding box center [765, 535] width 248 height 30
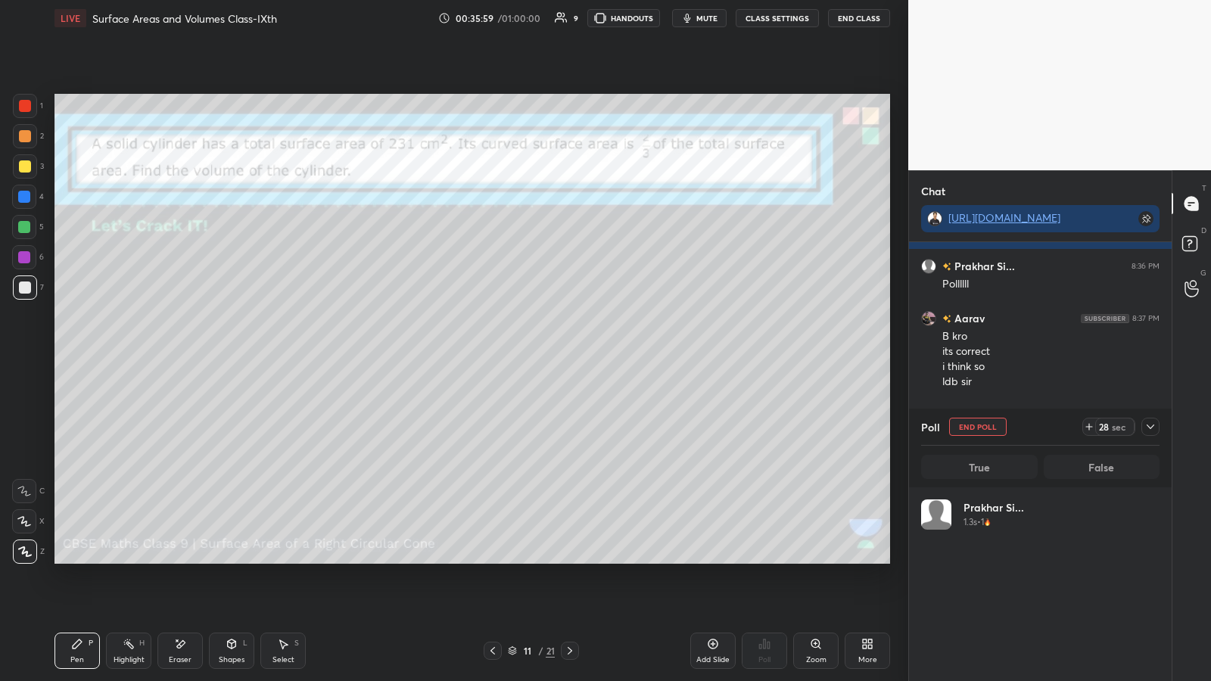
scroll to position [177, 234]
click at [286, 355] on icon at bounding box center [283, 644] width 12 height 12
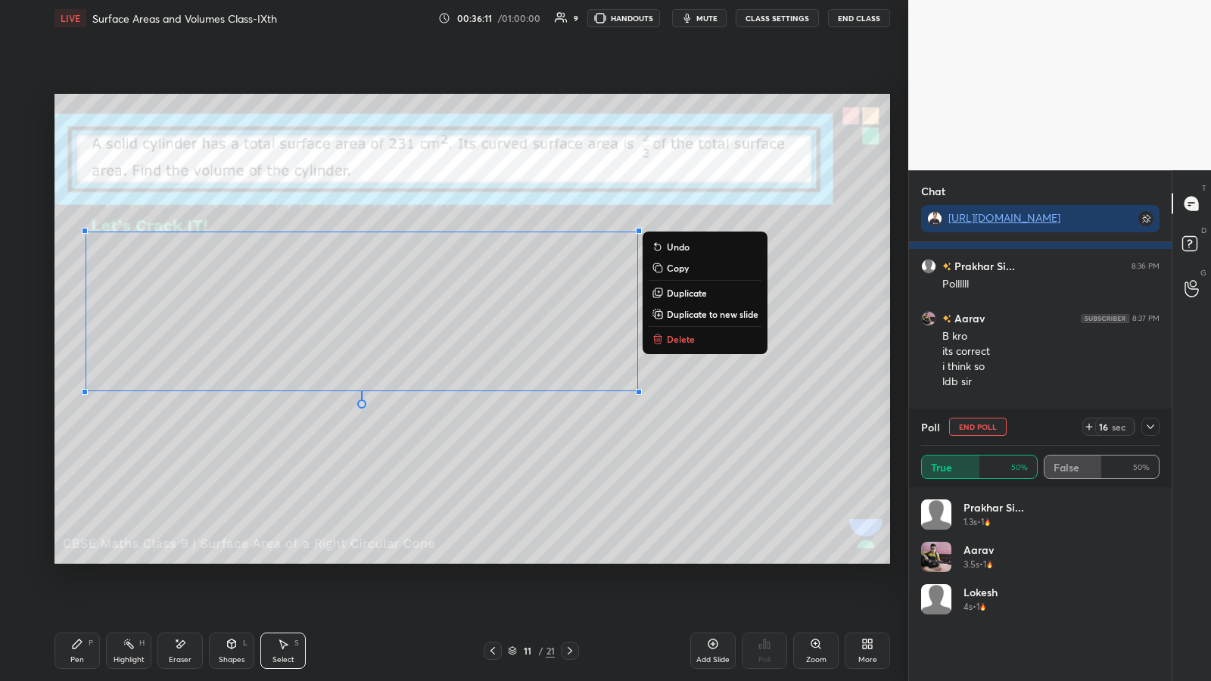
click at [543, 355] on div "0 ° Undo Copy Duplicate Duplicate to new slide Delete" at bounding box center [472, 329] width 836 height 470
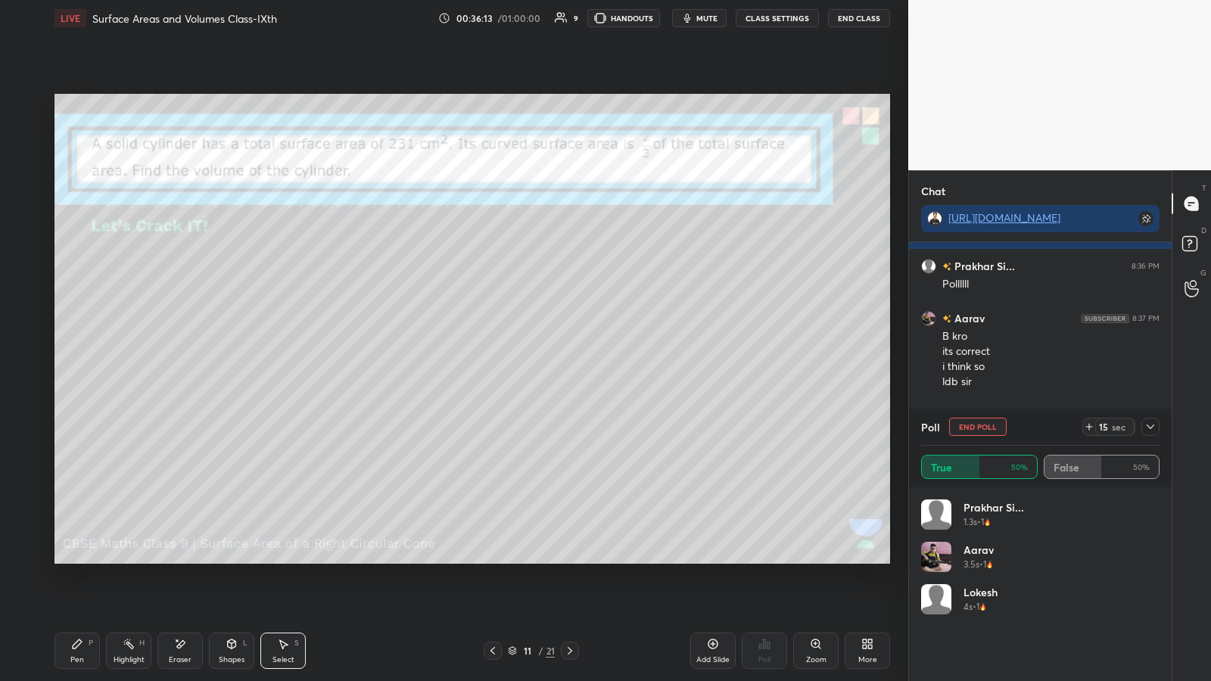
click at [79, 355] on icon at bounding box center [77, 644] width 9 height 9
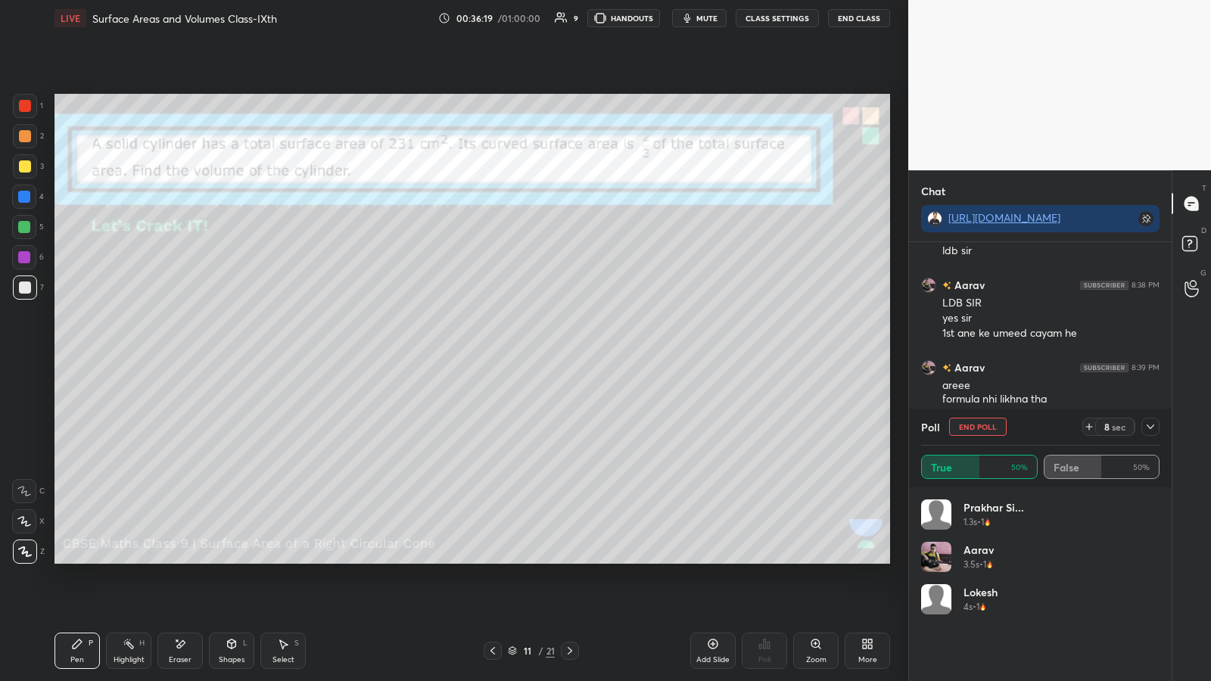
click at [23, 225] on div at bounding box center [24, 227] width 12 height 12
click at [21, 195] on div at bounding box center [24, 197] width 12 height 12
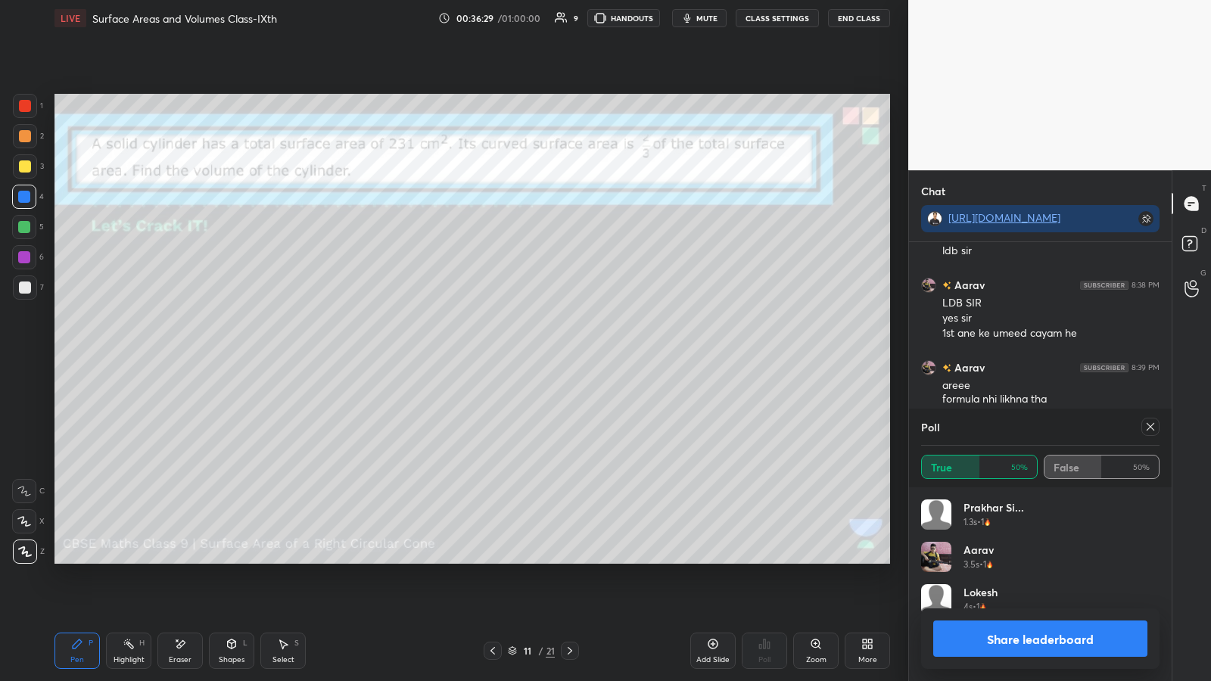
click at [16, 290] on div at bounding box center [25, 287] width 24 height 24
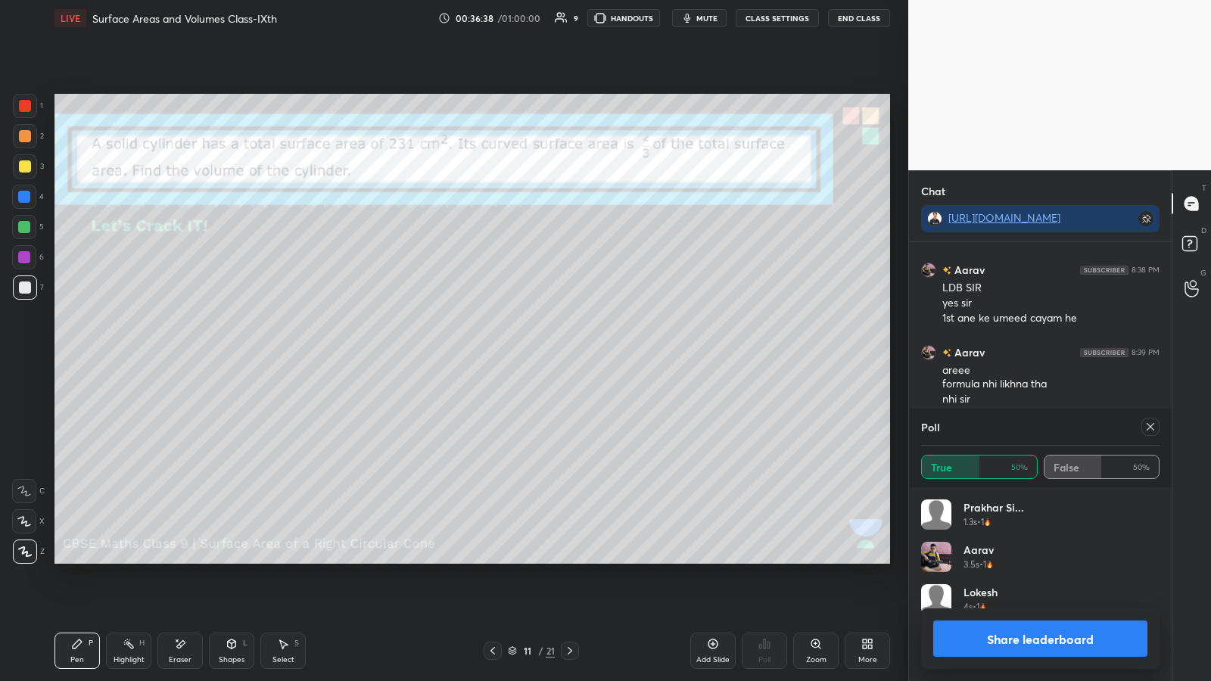
scroll to position [2565, 0]
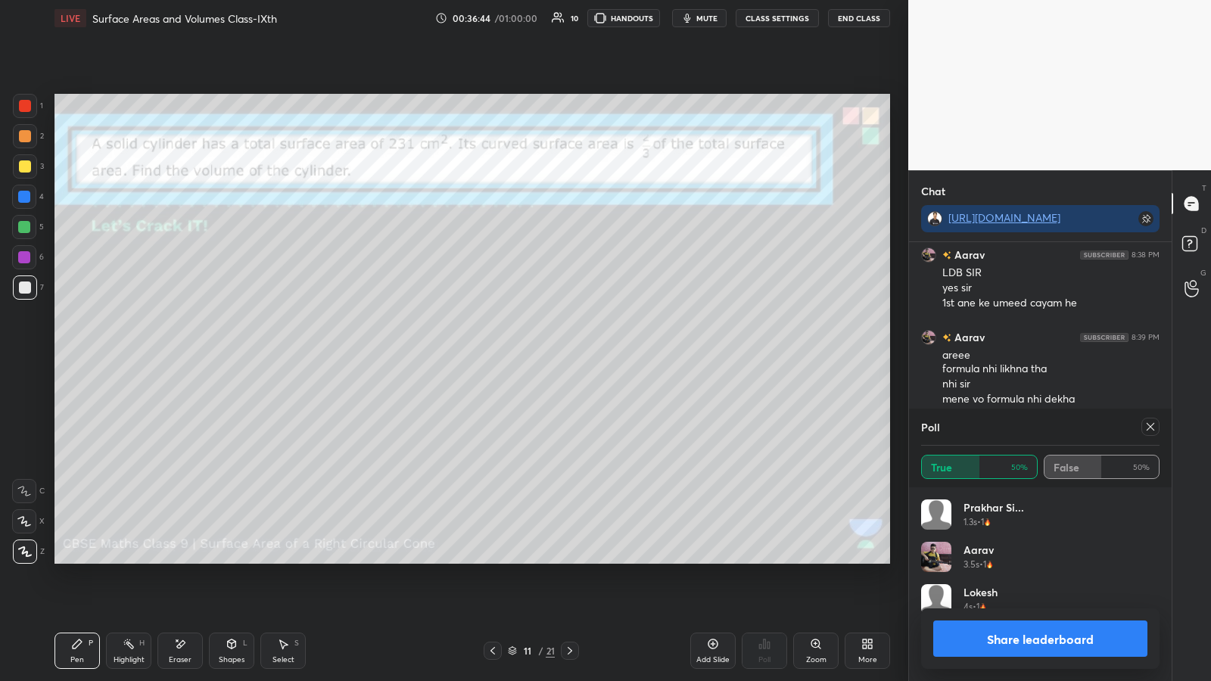
click at [24, 225] on div at bounding box center [24, 227] width 12 height 12
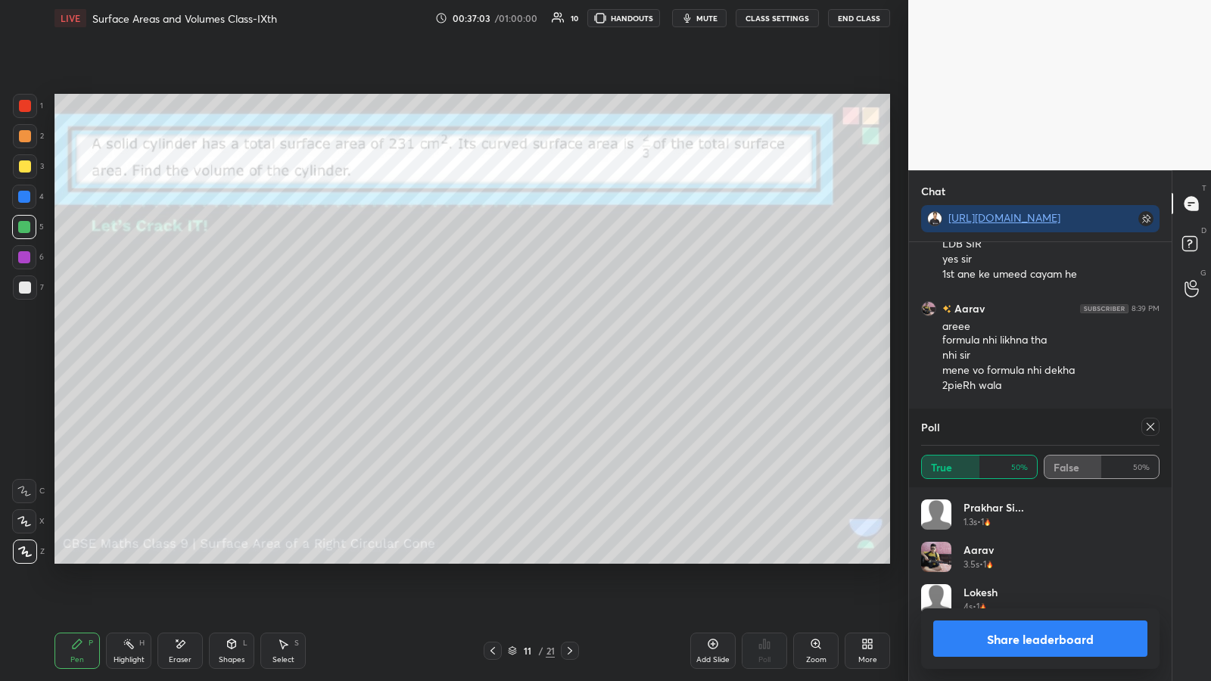
click at [543, 355] on button "Share leaderboard" at bounding box center [1040, 639] width 214 height 36
type textarea "x"
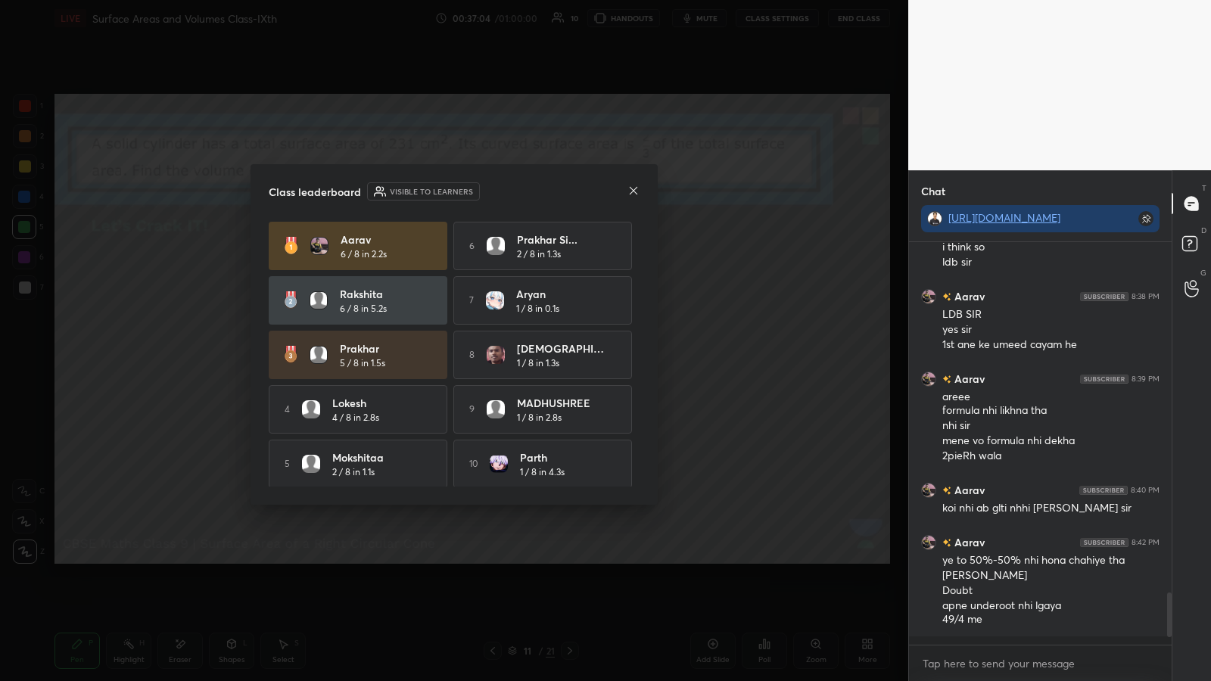
scroll to position [2515, 0]
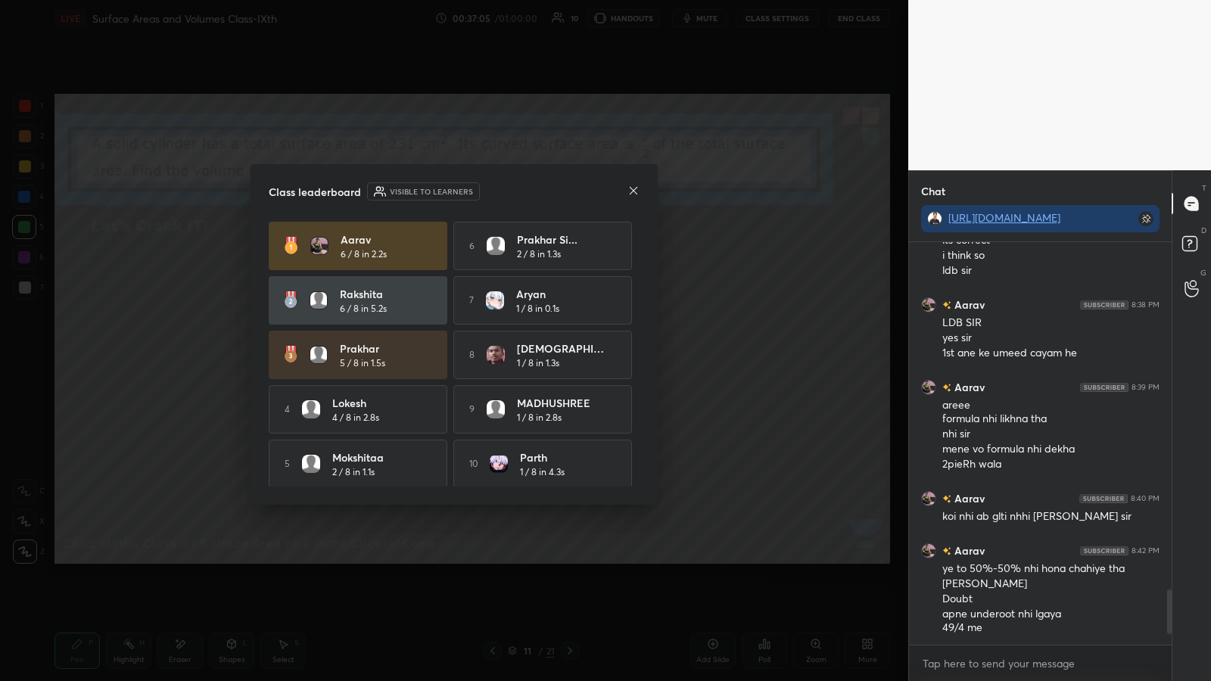
click at [543, 189] on icon at bounding box center [633, 191] width 12 height 12
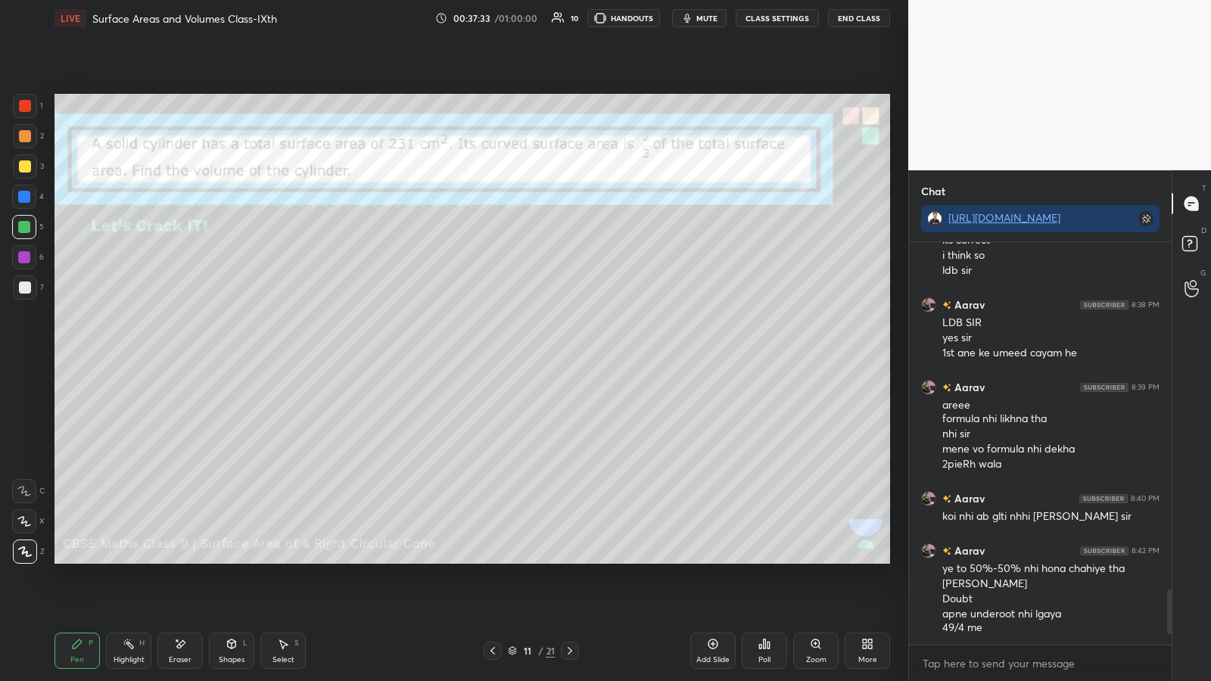
click at [543, 355] on icon at bounding box center [765, 644] width 2 height 9
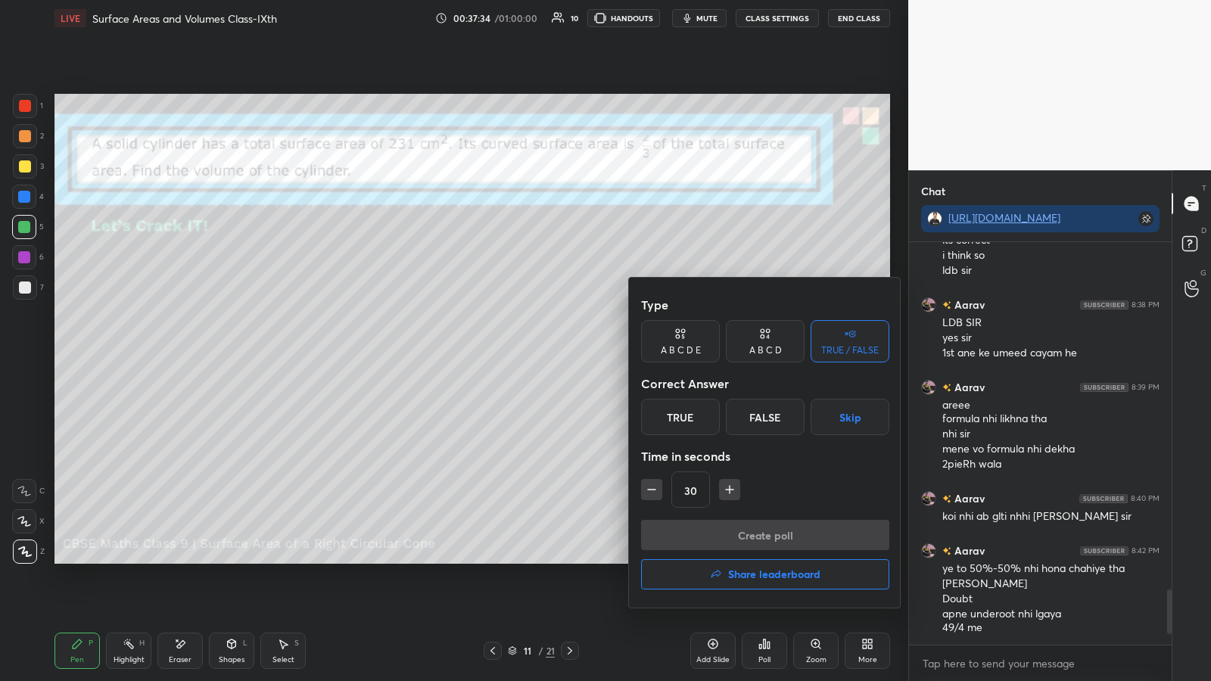
click at [543, 355] on div "True" at bounding box center [680, 417] width 79 height 36
click at [543, 355] on icon "button" at bounding box center [651, 489] width 15 height 15
type input "15"
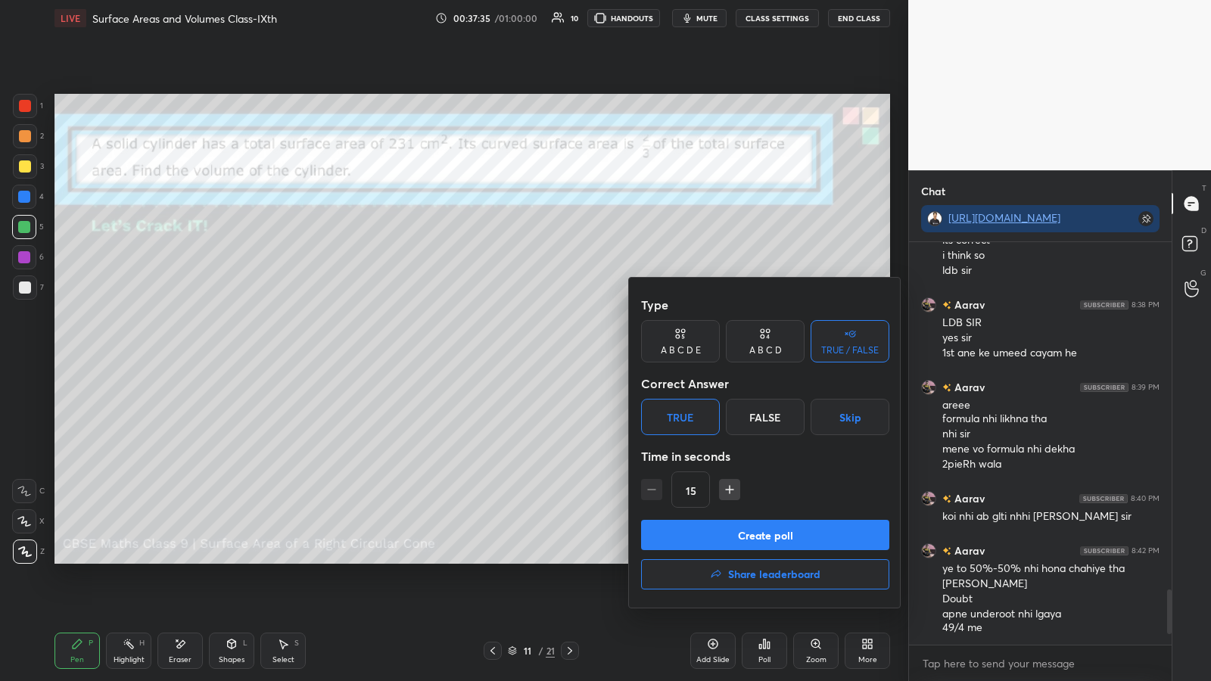
click at [543, 355] on button "Create poll" at bounding box center [765, 535] width 248 height 30
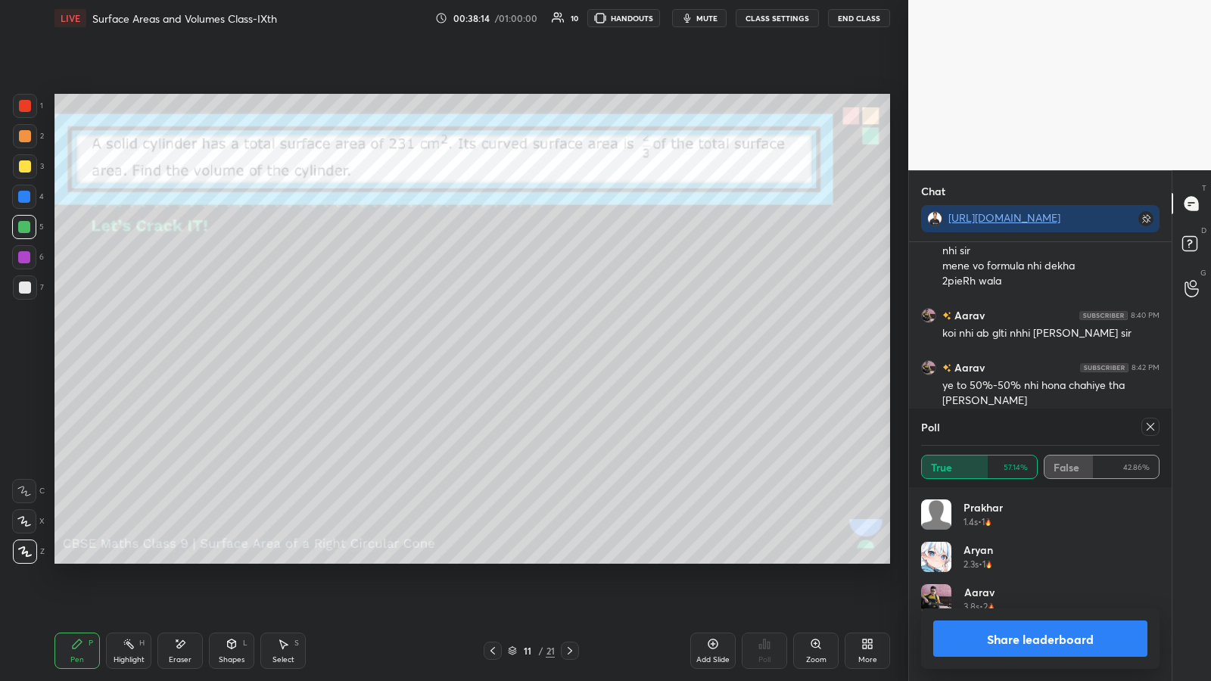
scroll to position [2713, 0]
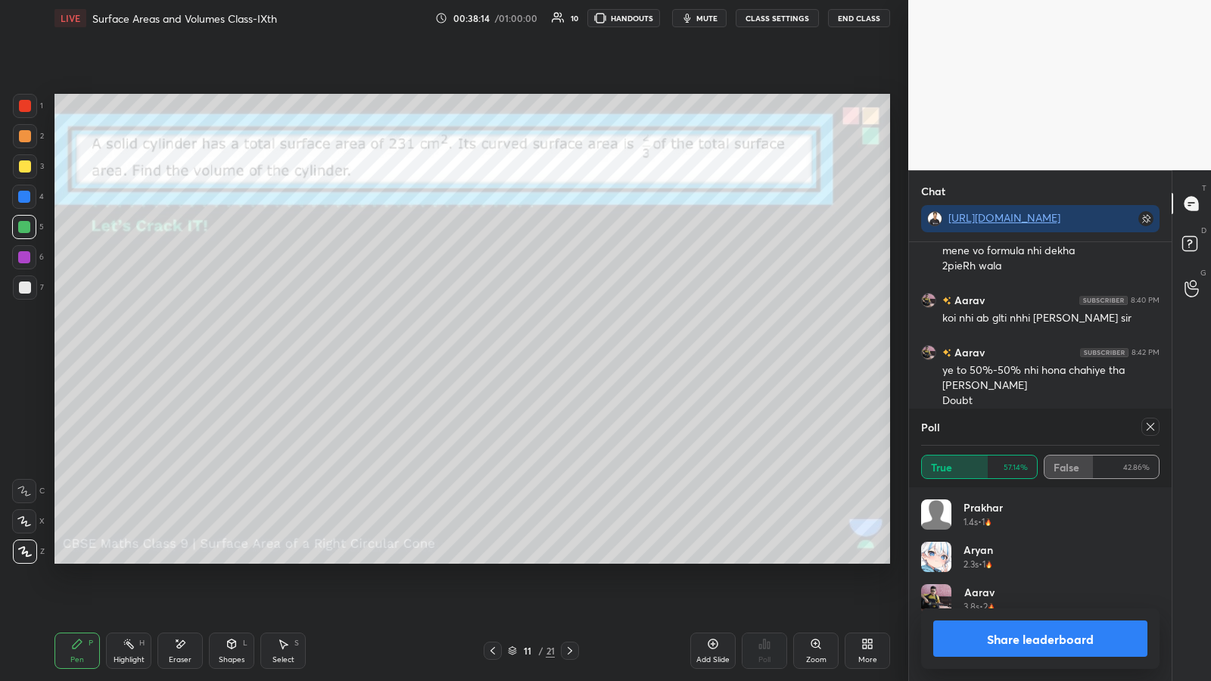
click at [543, 355] on button "Share leaderboard" at bounding box center [1040, 639] width 214 height 36
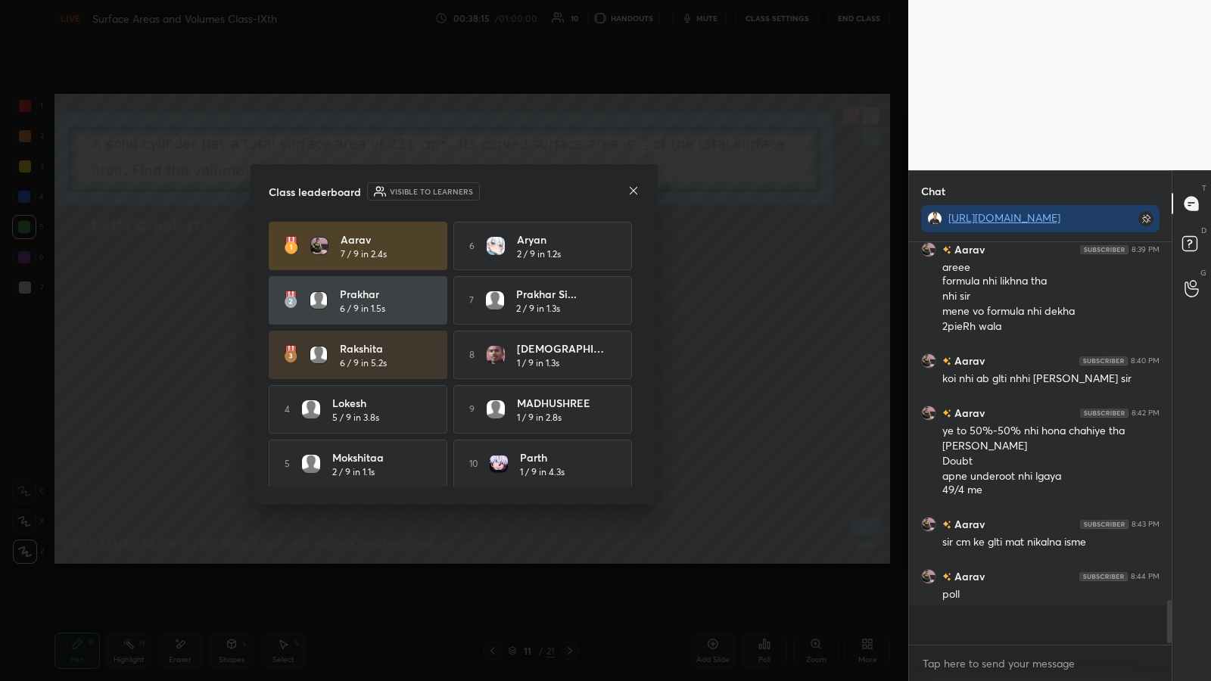
scroll to position [434, 258]
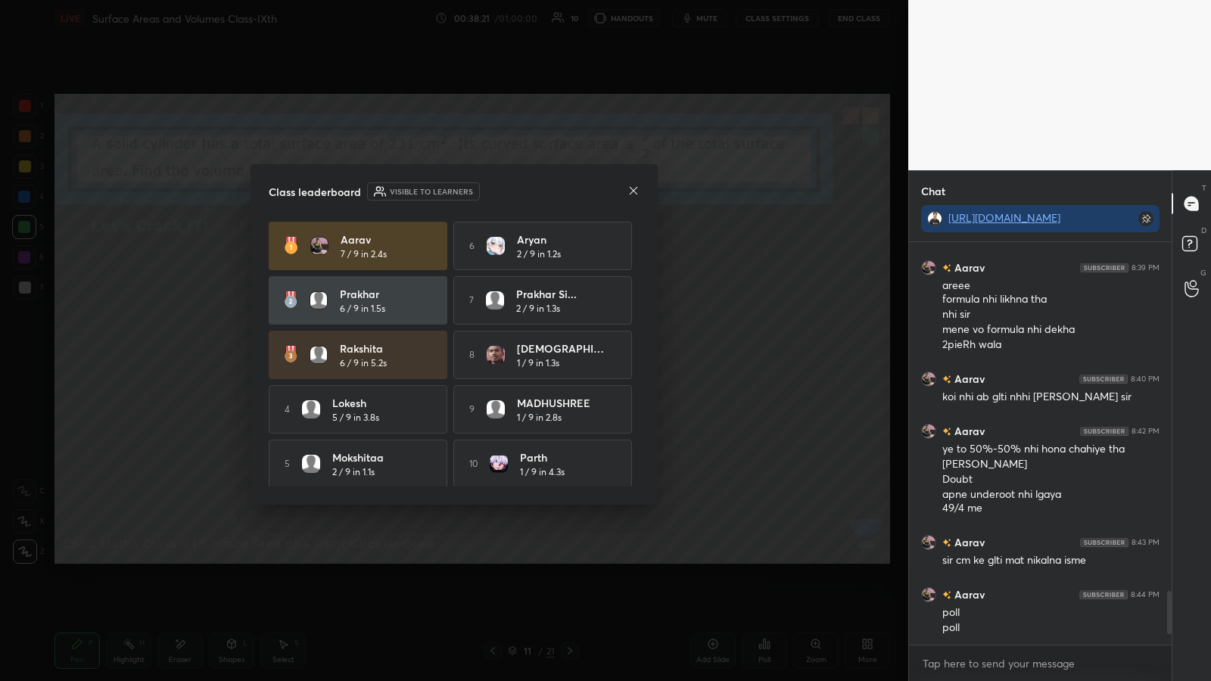
click at [543, 196] on icon at bounding box center [633, 191] width 12 height 12
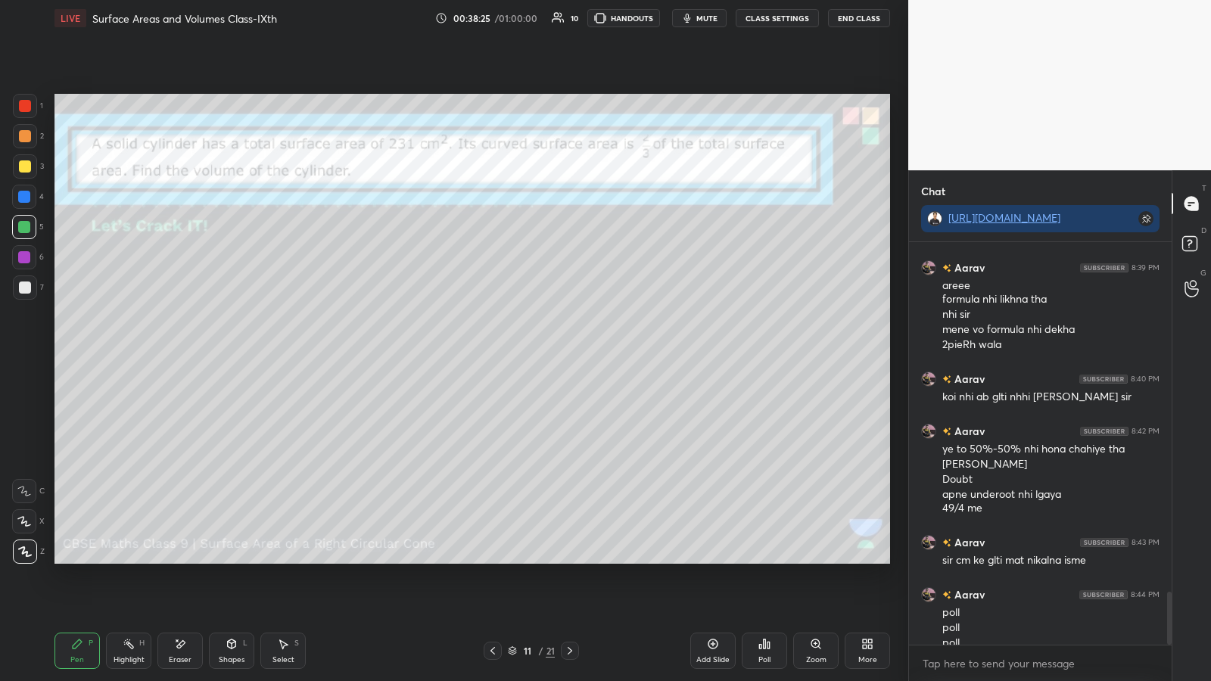
scroll to position [2650, 0]
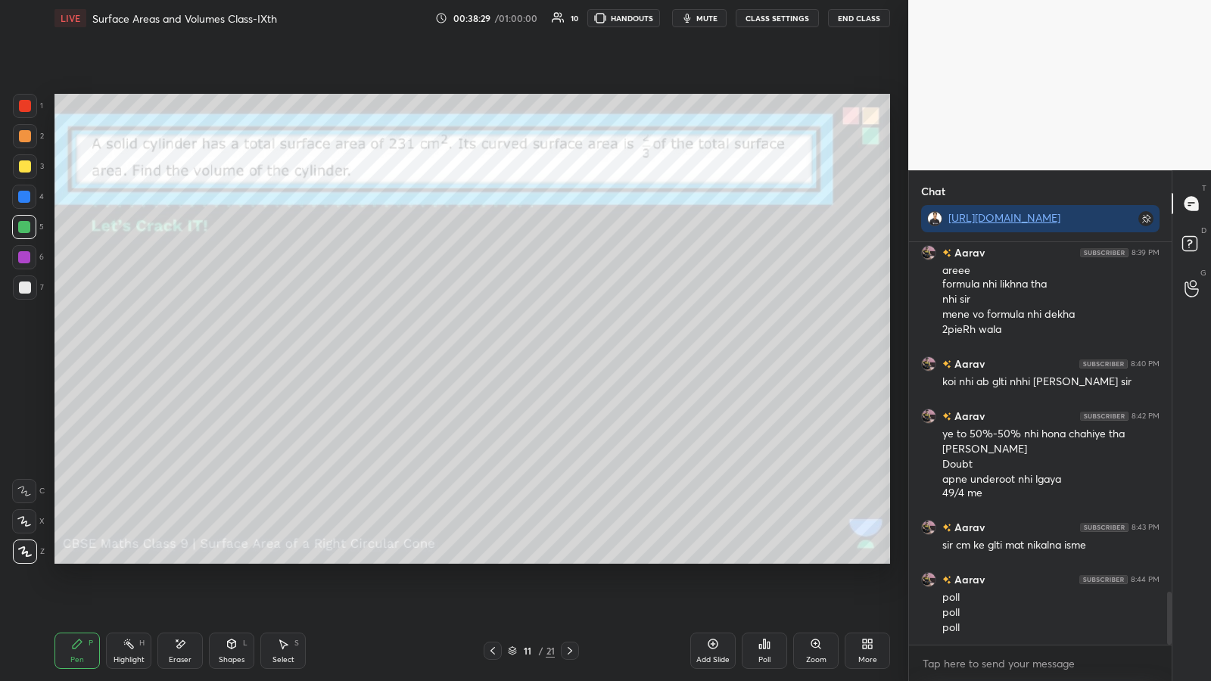
click at [543, 355] on div "Poll" at bounding box center [764, 651] width 45 height 36
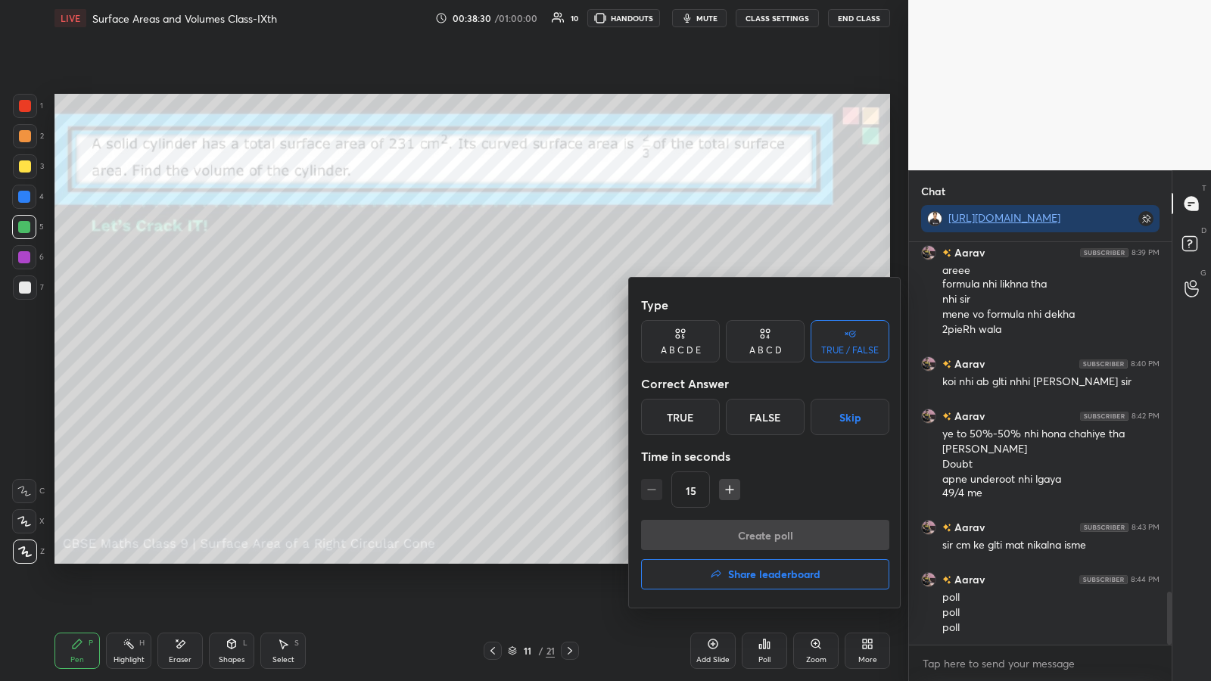
click at [543, 355] on h4 "Share leaderboard" at bounding box center [774, 574] width 92 height 11
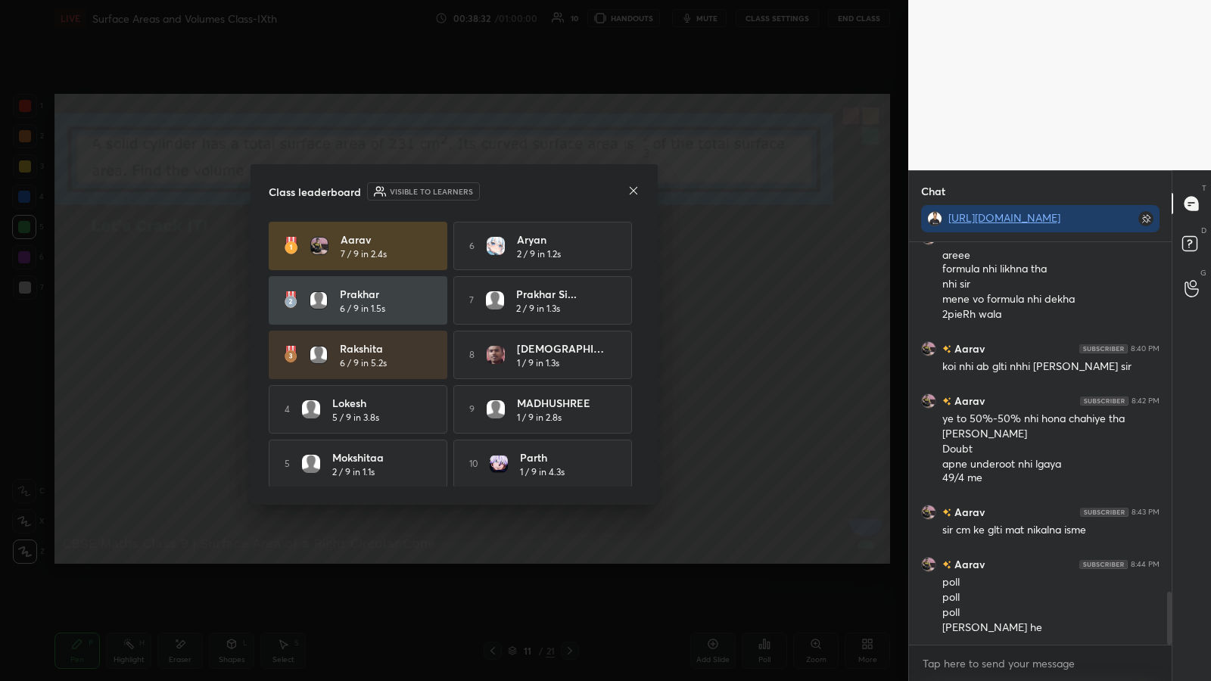
click at [543, 197] on div at bounding box center [633, 192] width 12 height 16
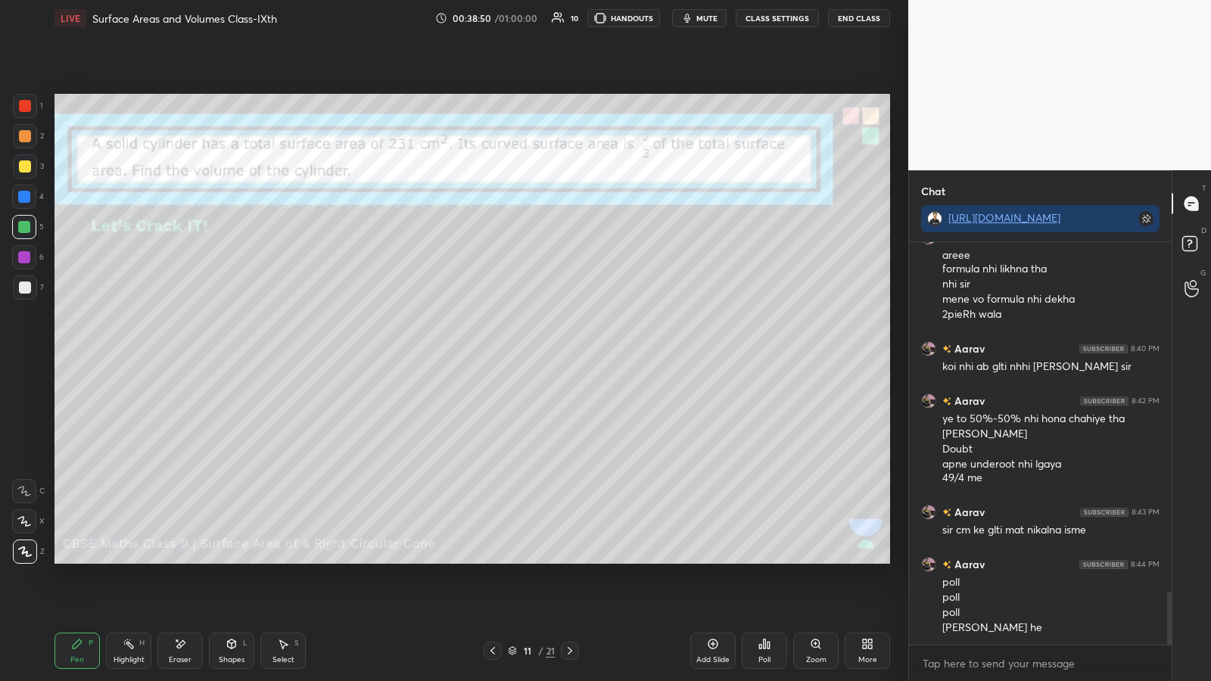
scroll to position [2680, 0]
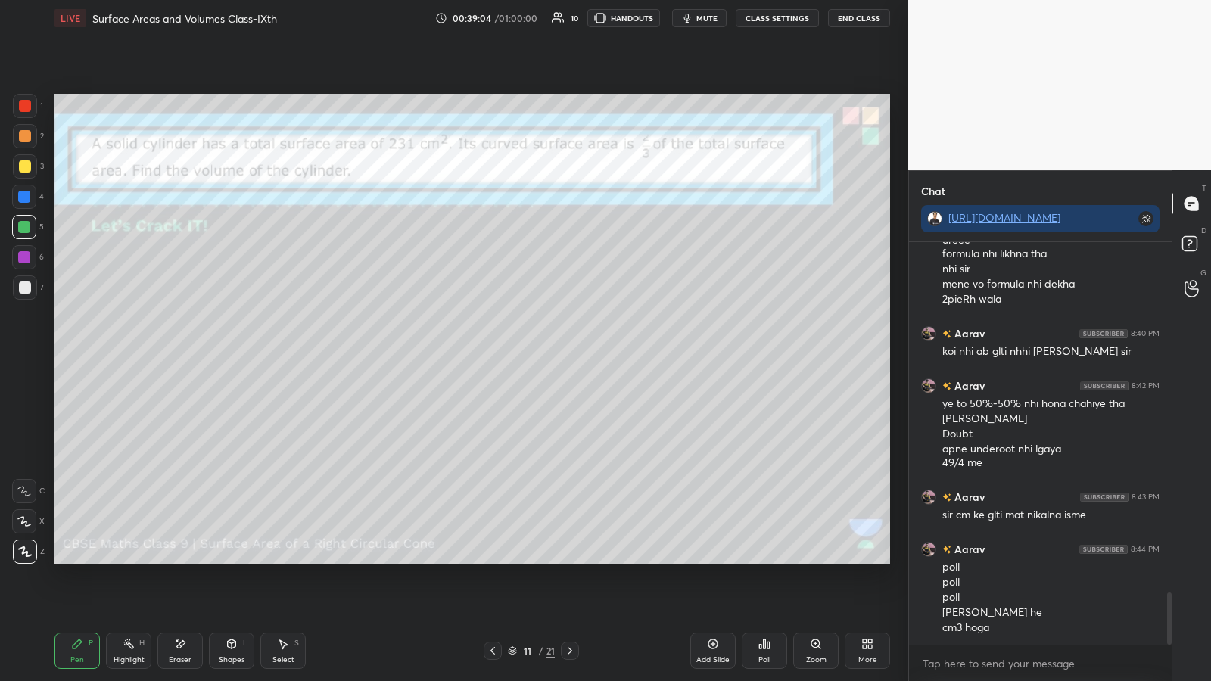
click at [543, 355] on icon at bounding box center [570, 651] width 12 height 12
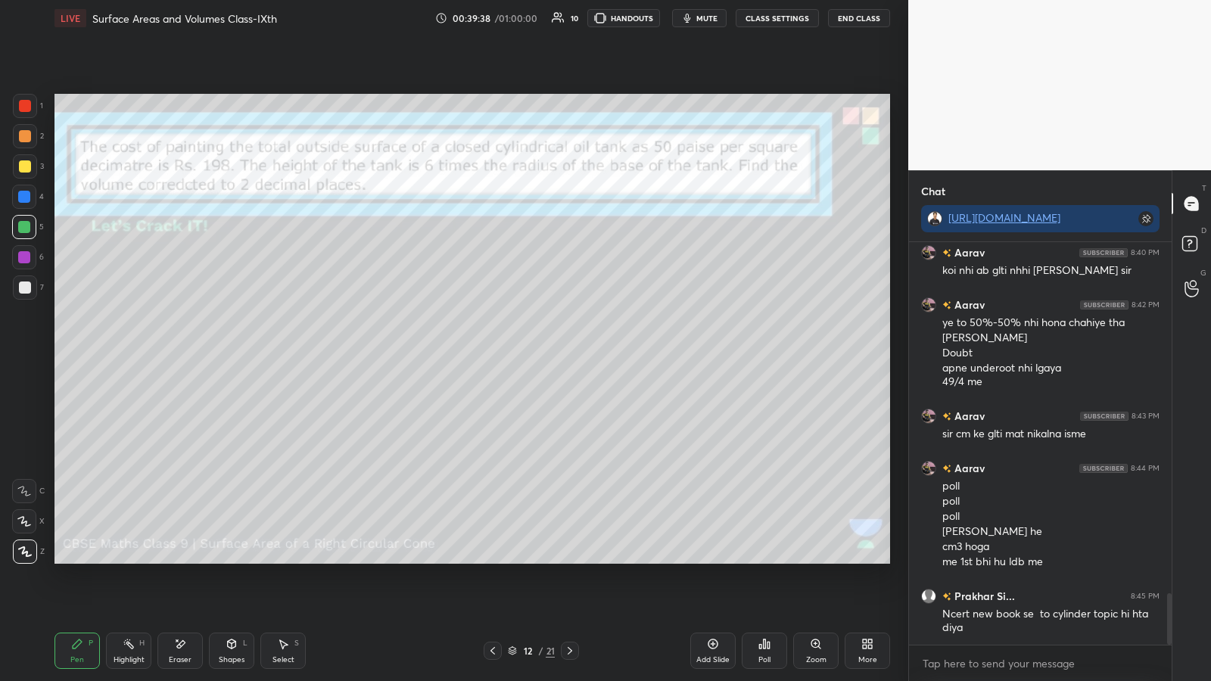
scroll to position [2827, 0]
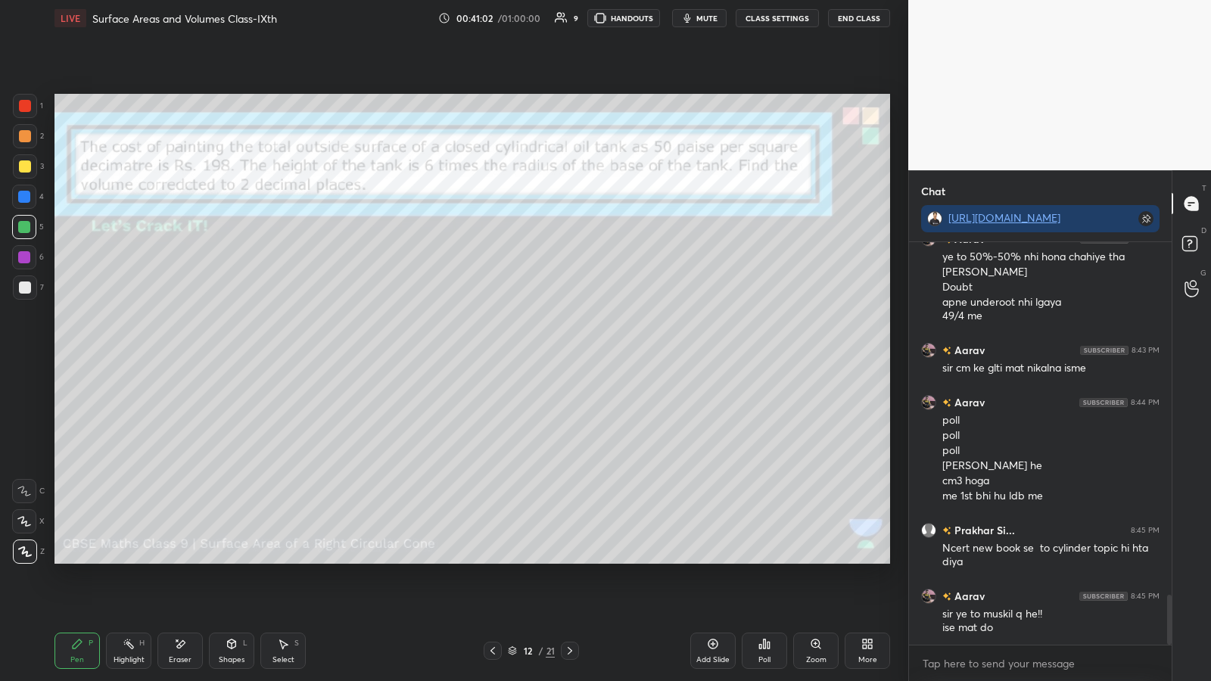
click at [29, 292] on div at bounding box center [25, 288] width 12 height 12
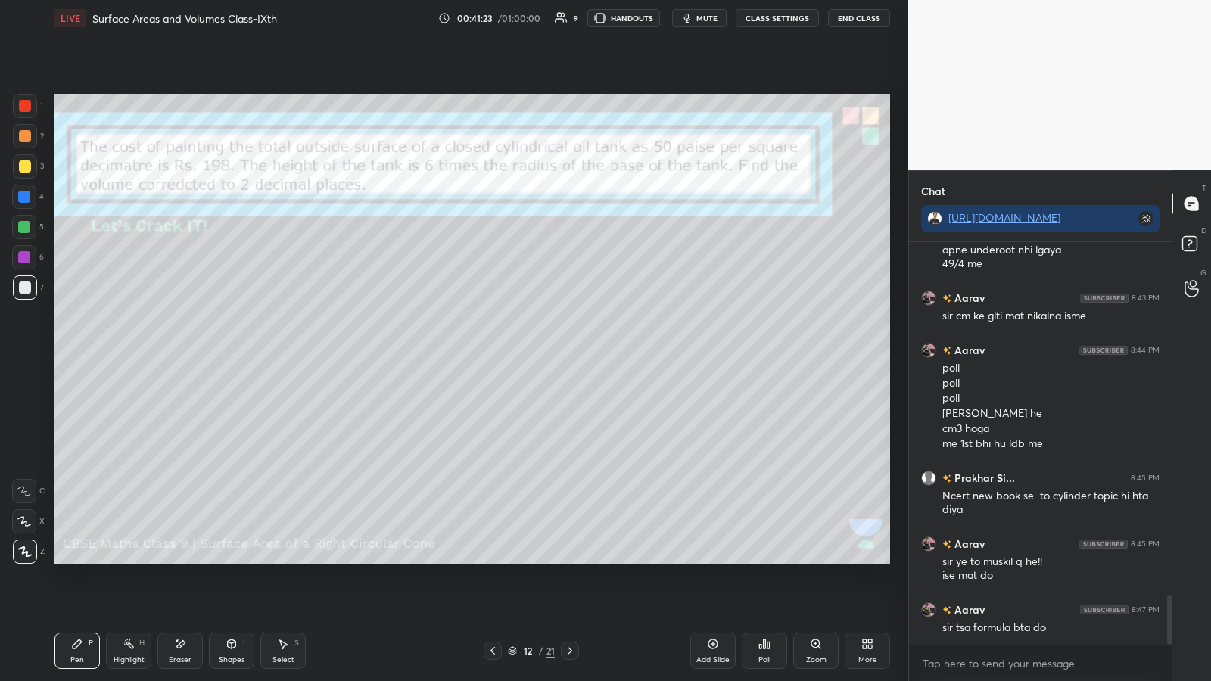
click at [534, 355] on div "12 / 21" at bounding box center [531, 651] width 47 height 14
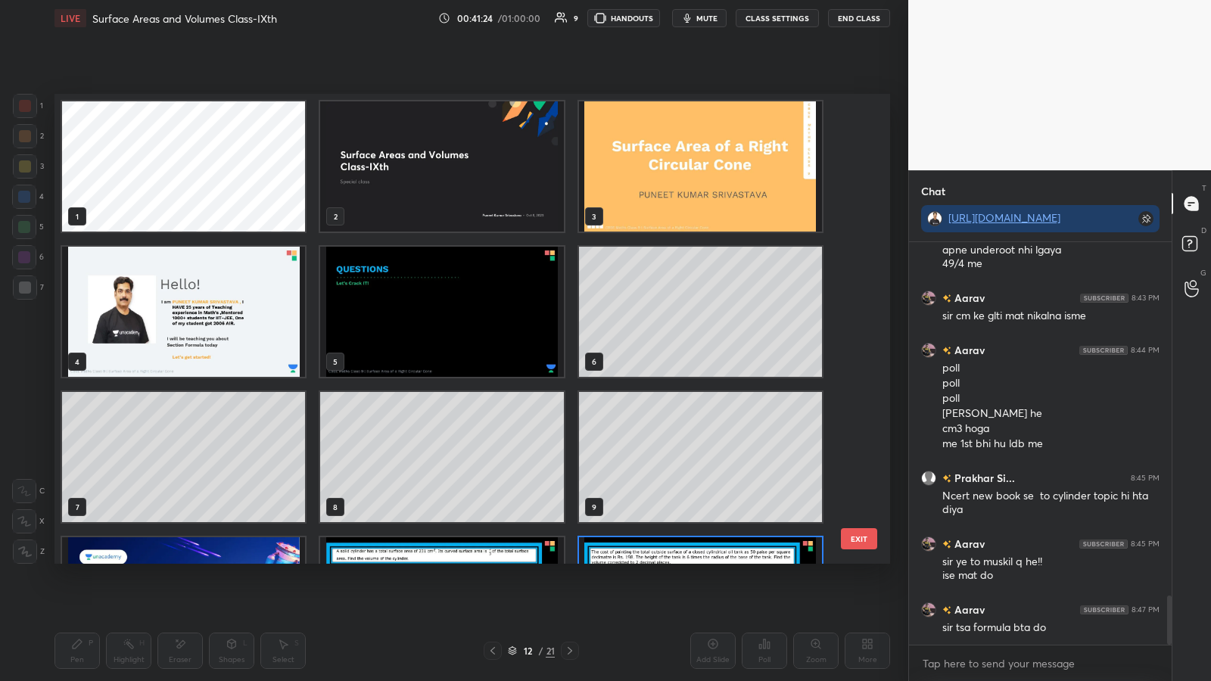
scroll to position [465, 828]
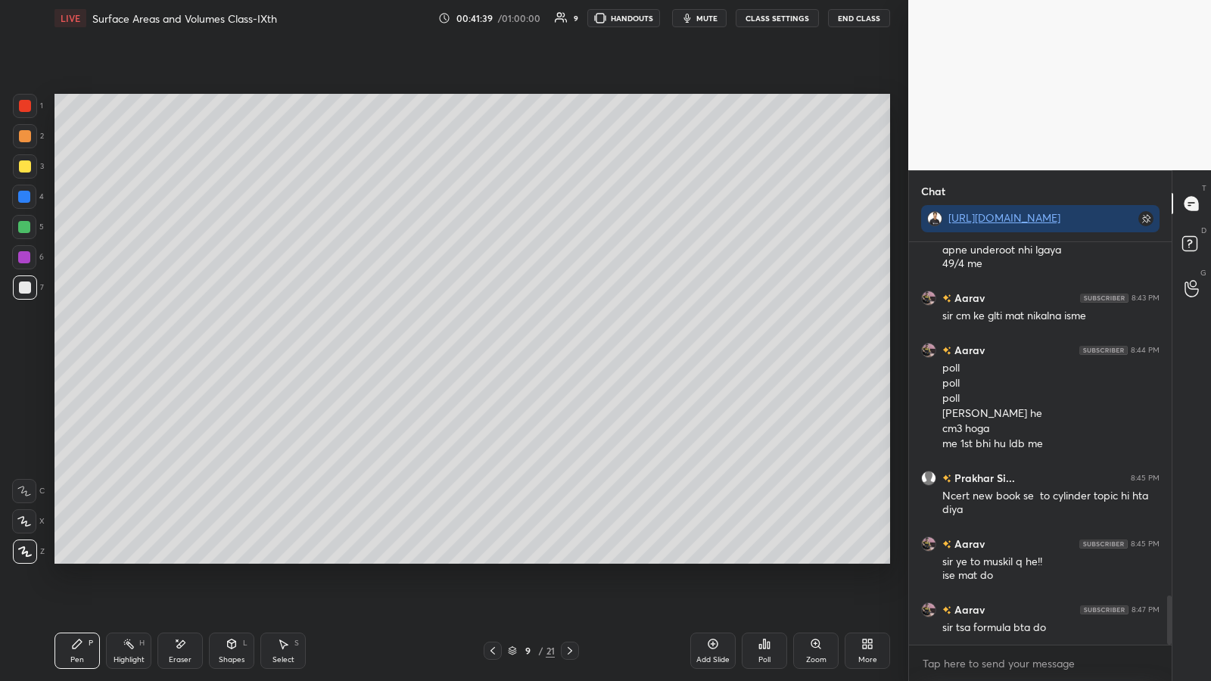
click at [496, 355] on icon at bounding box center [493, 651] width 12 height 12
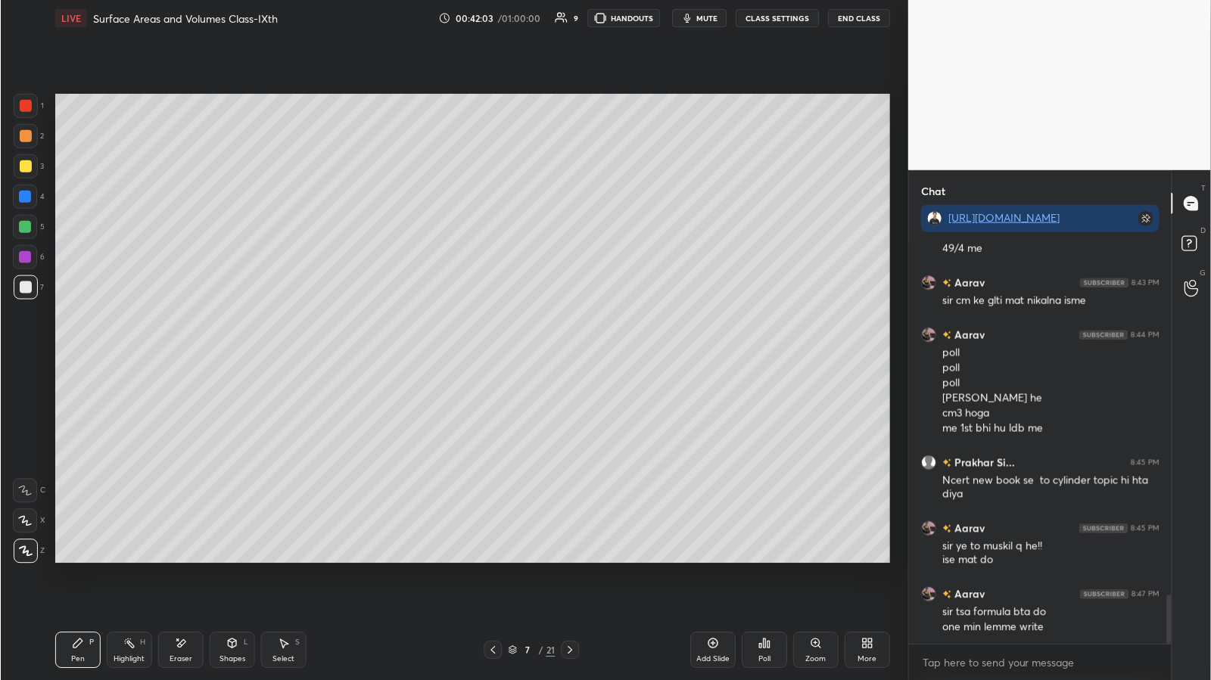
scroll to position [2909, 0]
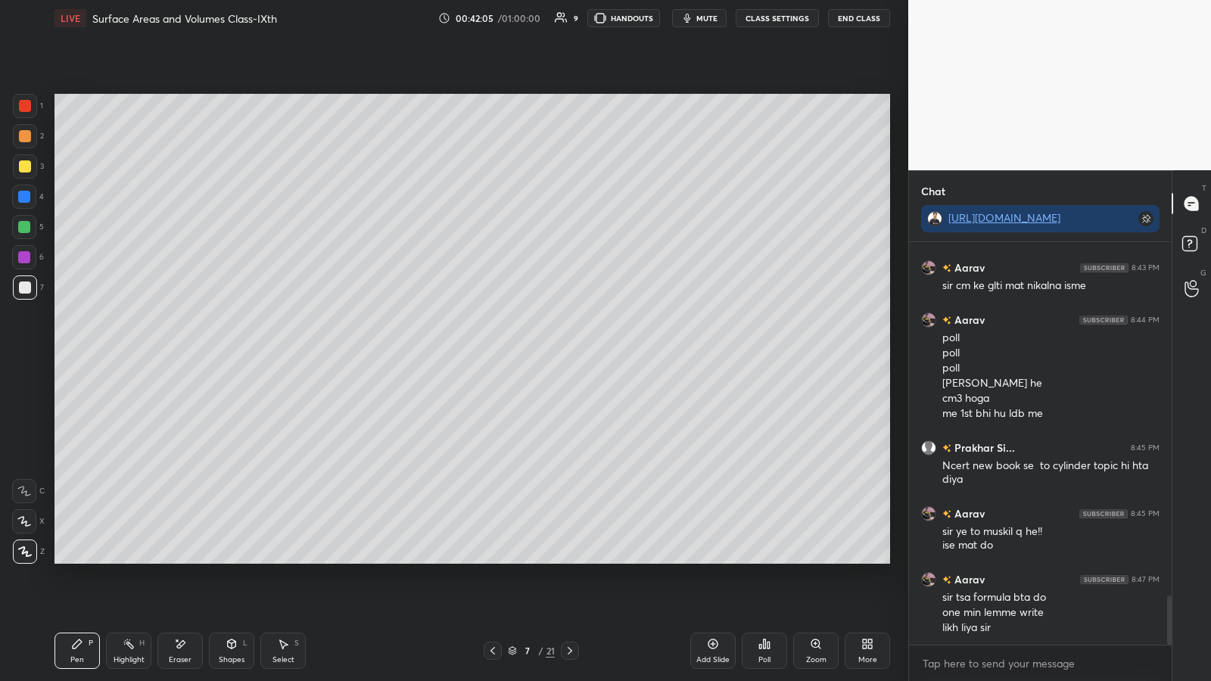
click at [543, 355] on icon at bounding box center [570, 651] width 12 height 12
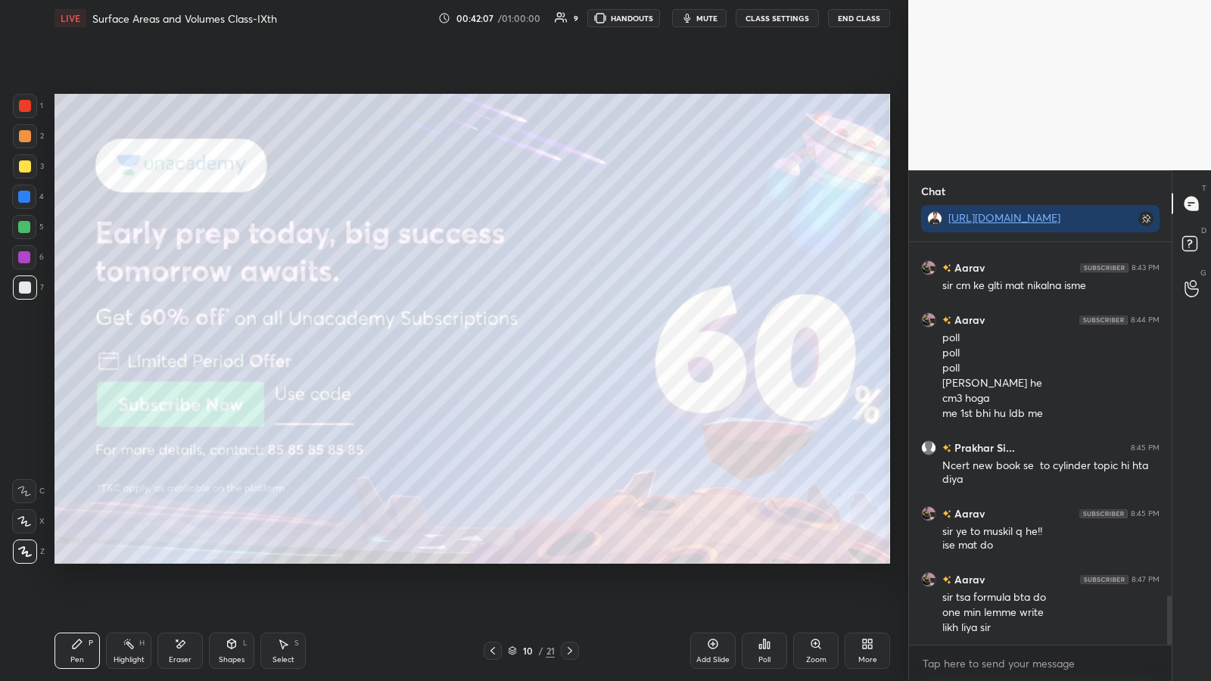
click at [543, 355] on icon at bounding box center [570, 651] width 5 height 8
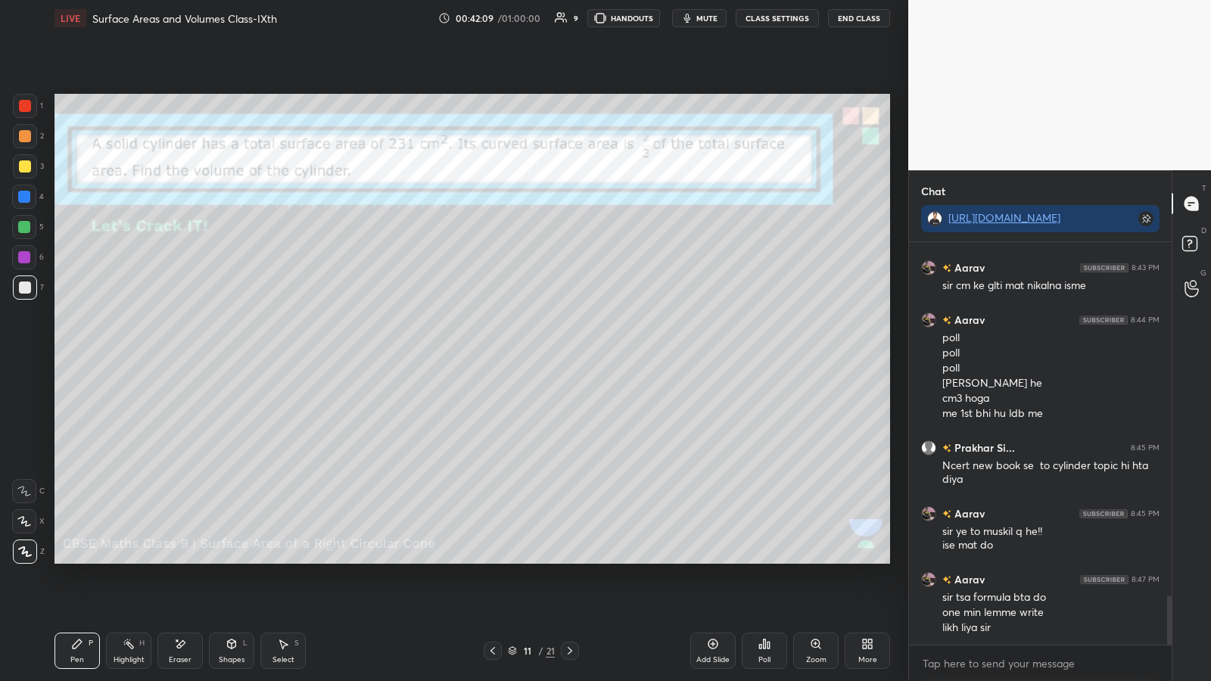
click at [543, 355] on icon at bounding box center [570, 651] width 12 height 12
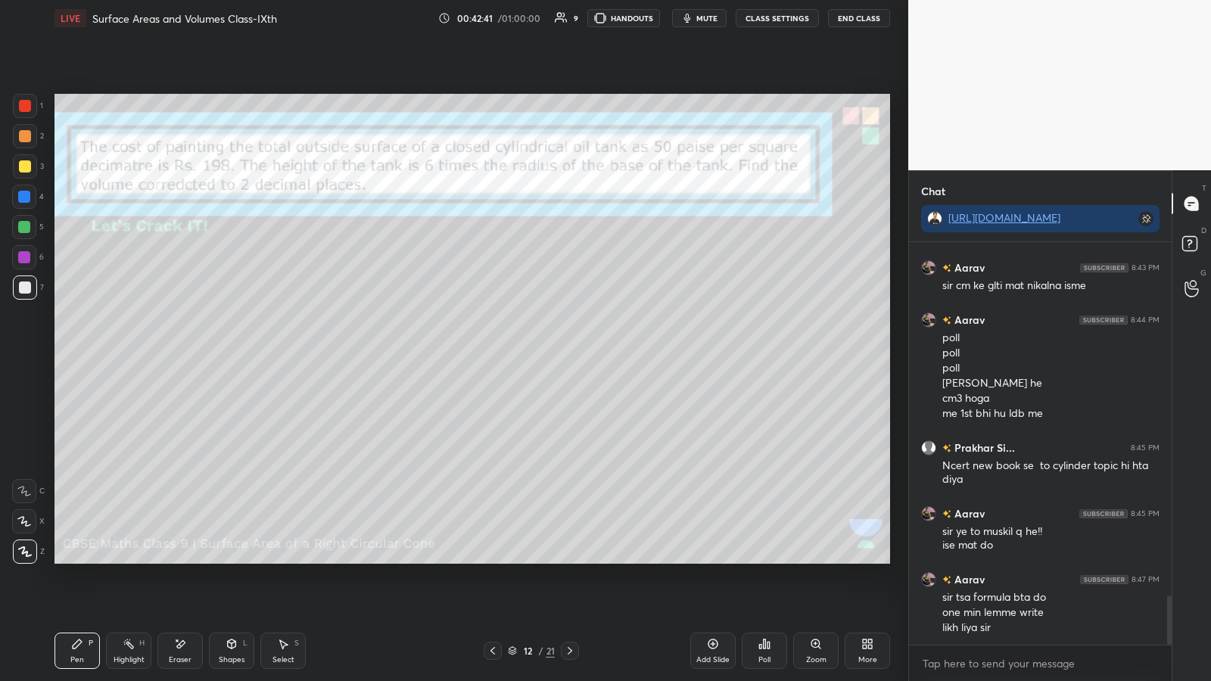
click at [543, 355] on icon at bounding box center [570, 651] width 12 height 12
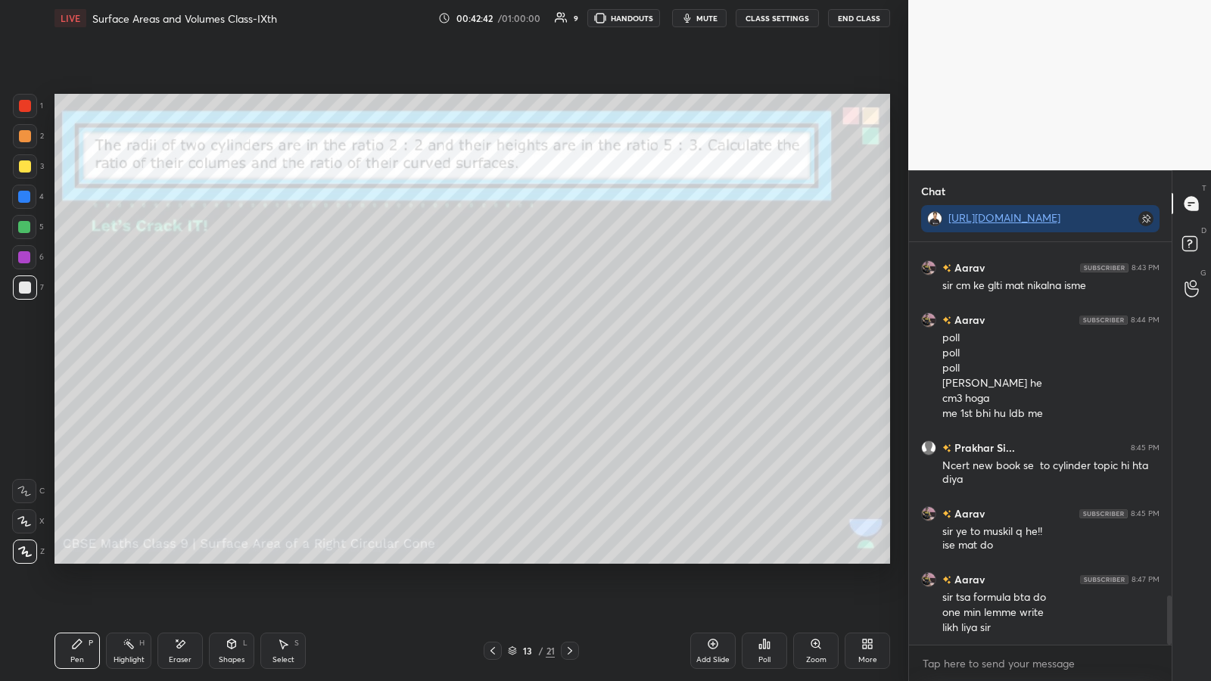
click at [496, 355] on icon at bounding box center [493, 651] width 12 height 12
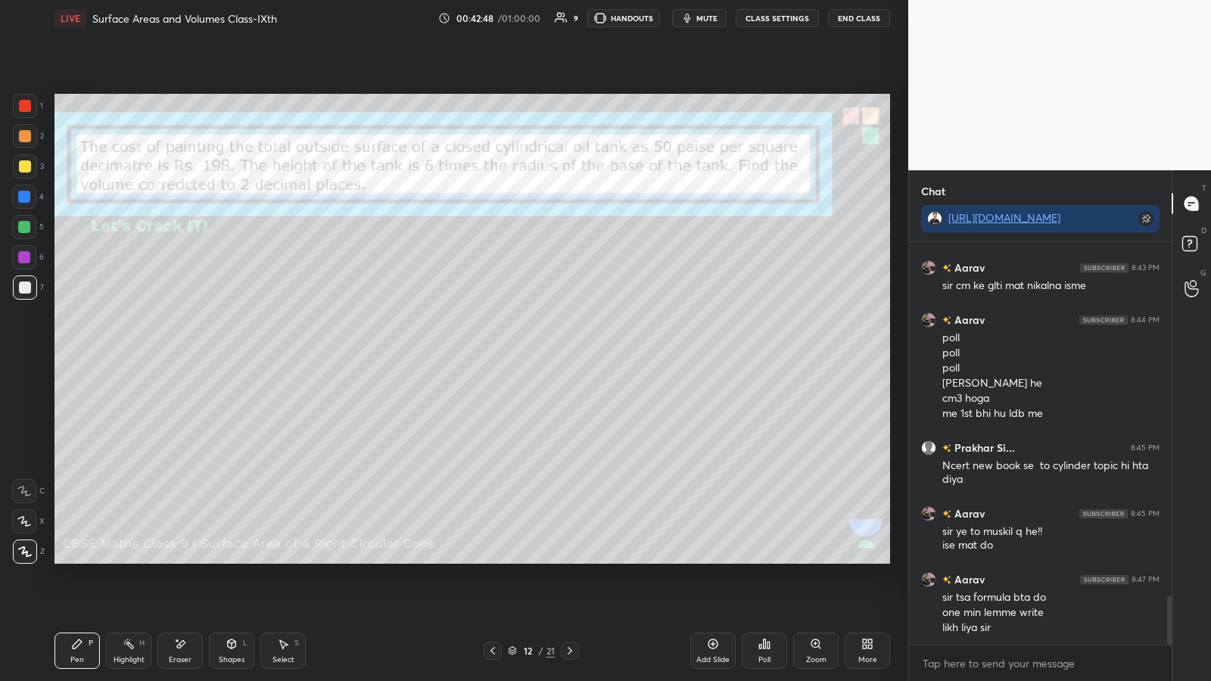
type textarea "x"
